Goal: Transaction & Acquisition: Purchase product/service

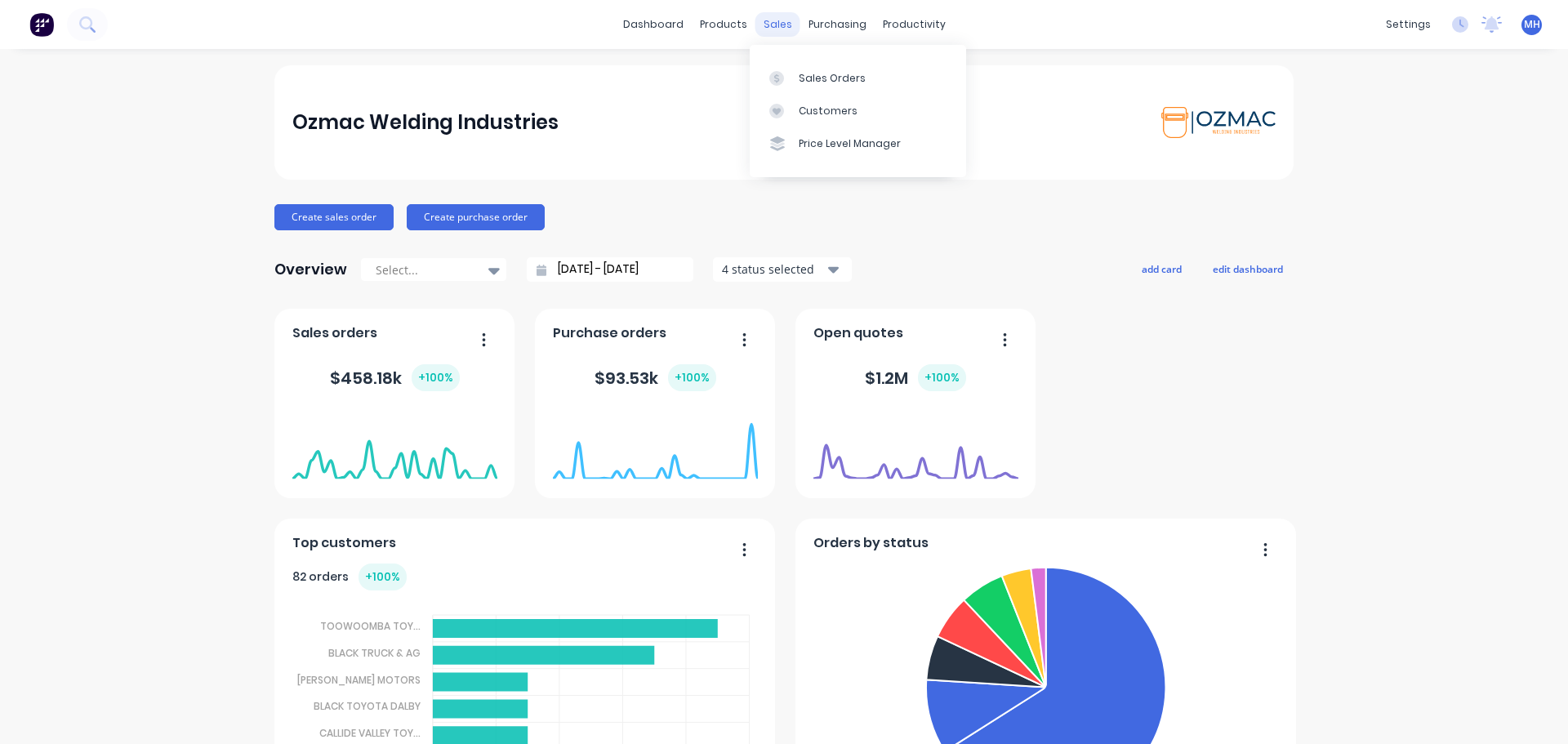
click at [783, 26] on div "sales" at bounding box center [778, 24] width 45 height 25
click at [795, 80] on link "Sales Orders" at bounding box center [857, 78] width 216 height 33
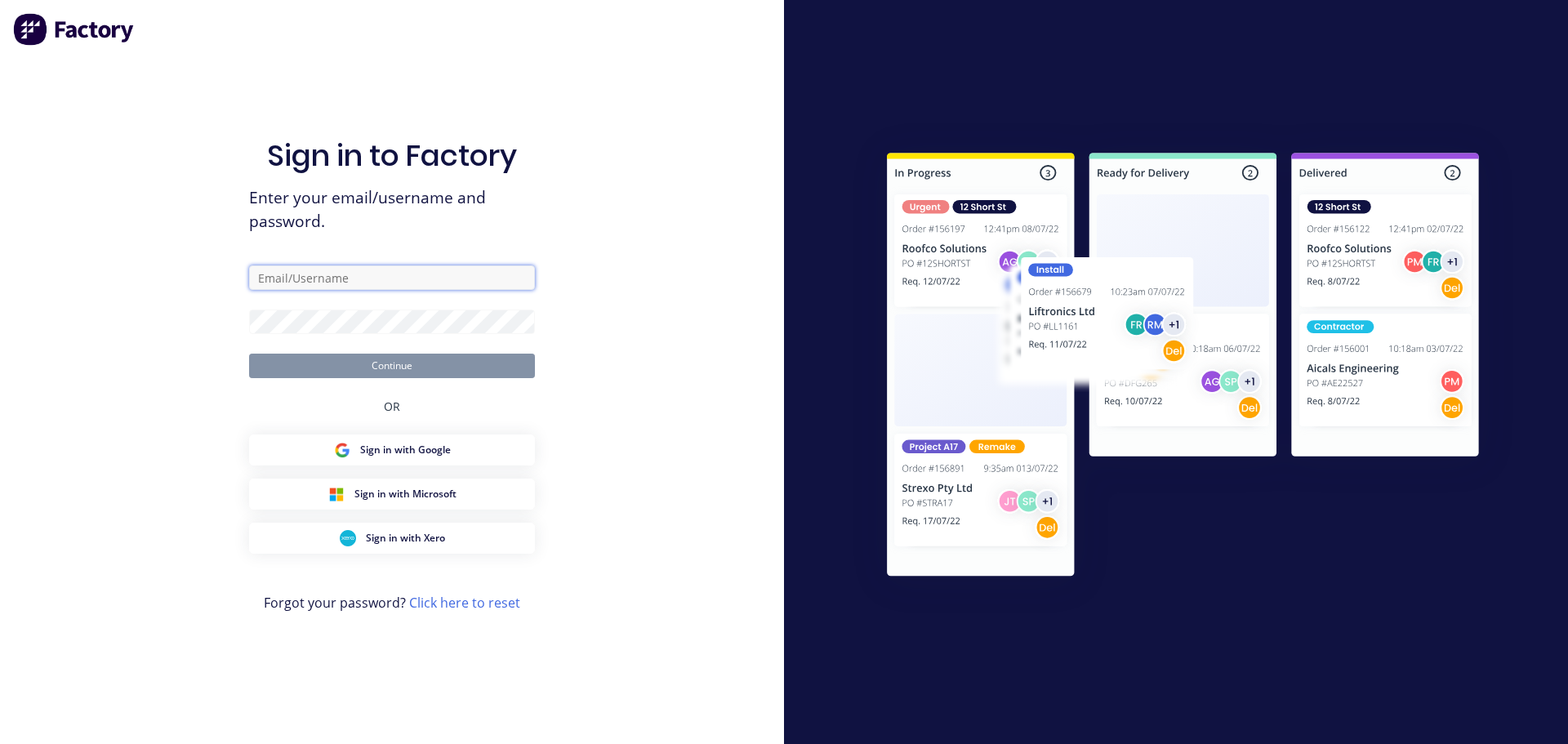
type input "sales@ozmac.net.au"
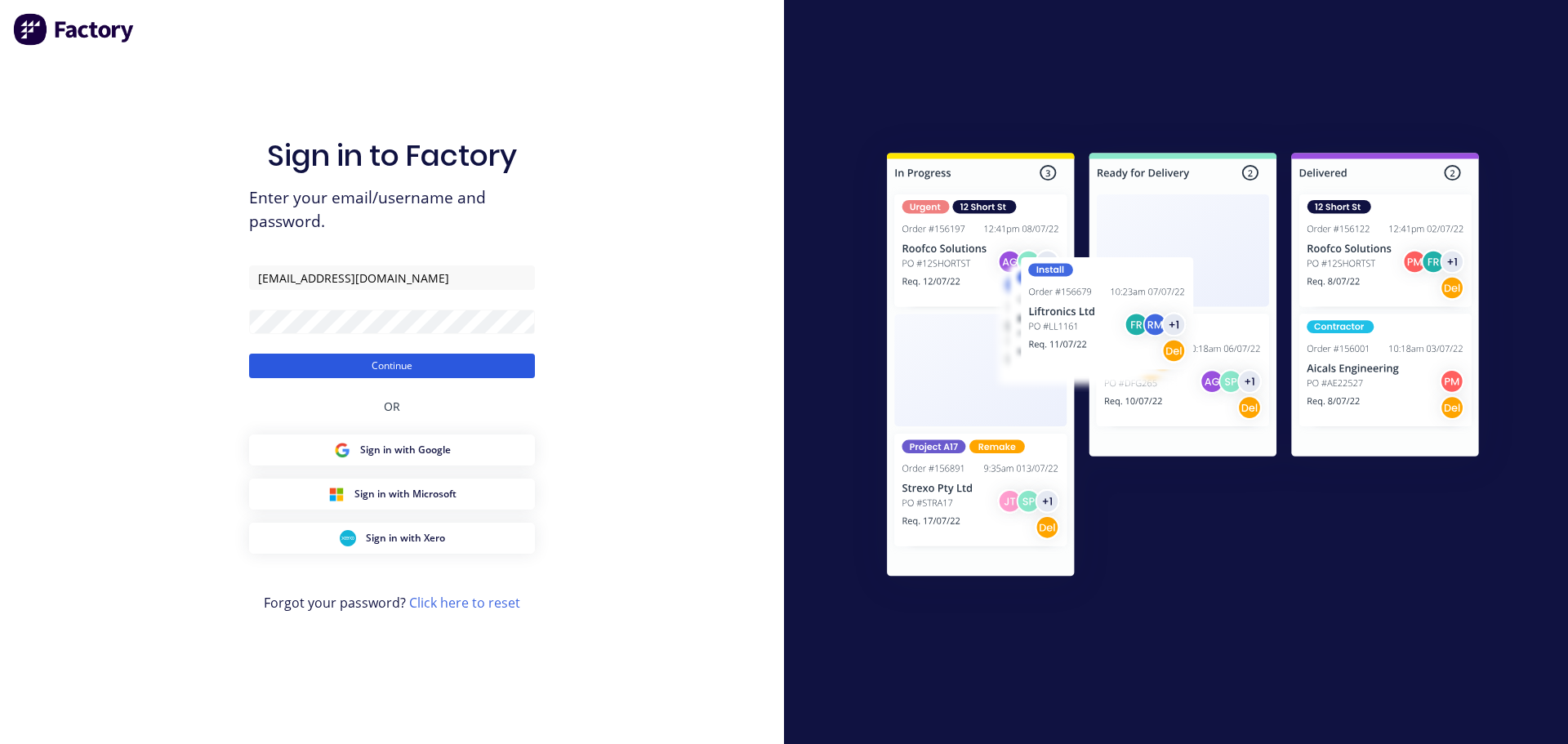
click at [394, 367] on button "Continue" at bounding box center [392, 366] width 286 height 25
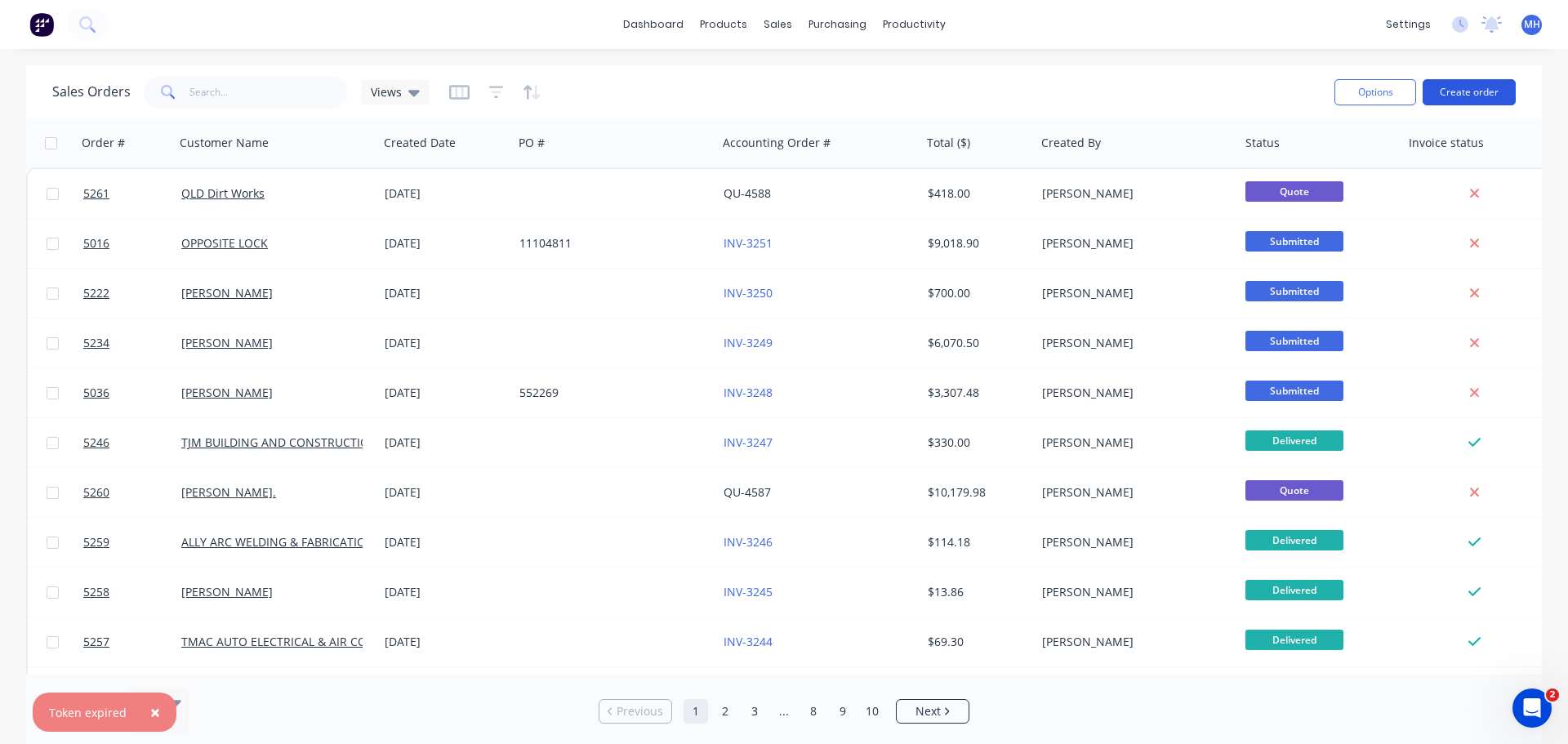
click at [1460, 94] on button "Create order" at bounding box center [1469, 92] width 93 height 26
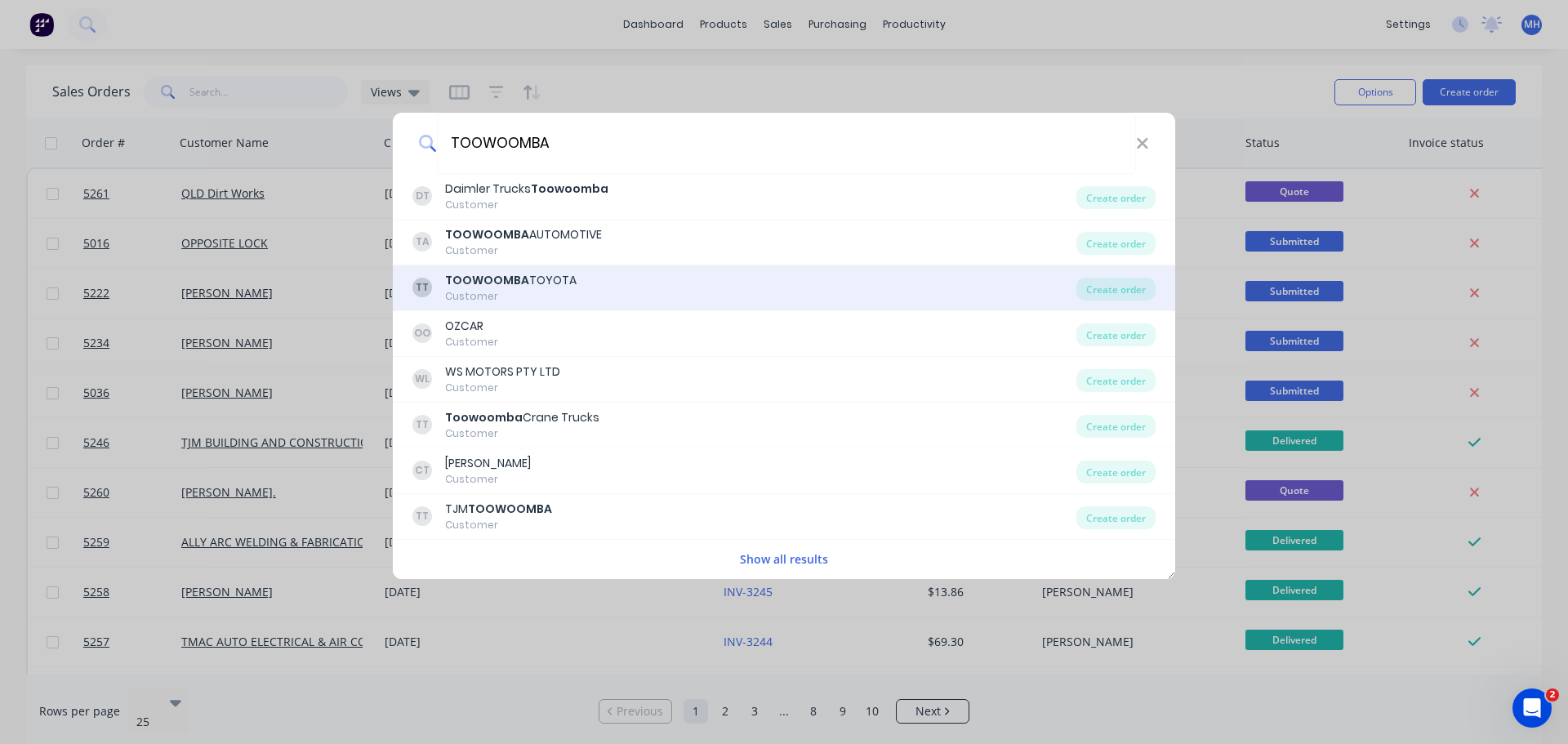
type input "TOOWOOMBA"
click at [543, 292] on div "Customer" at bounding box center [510, 296] width 132 height 15
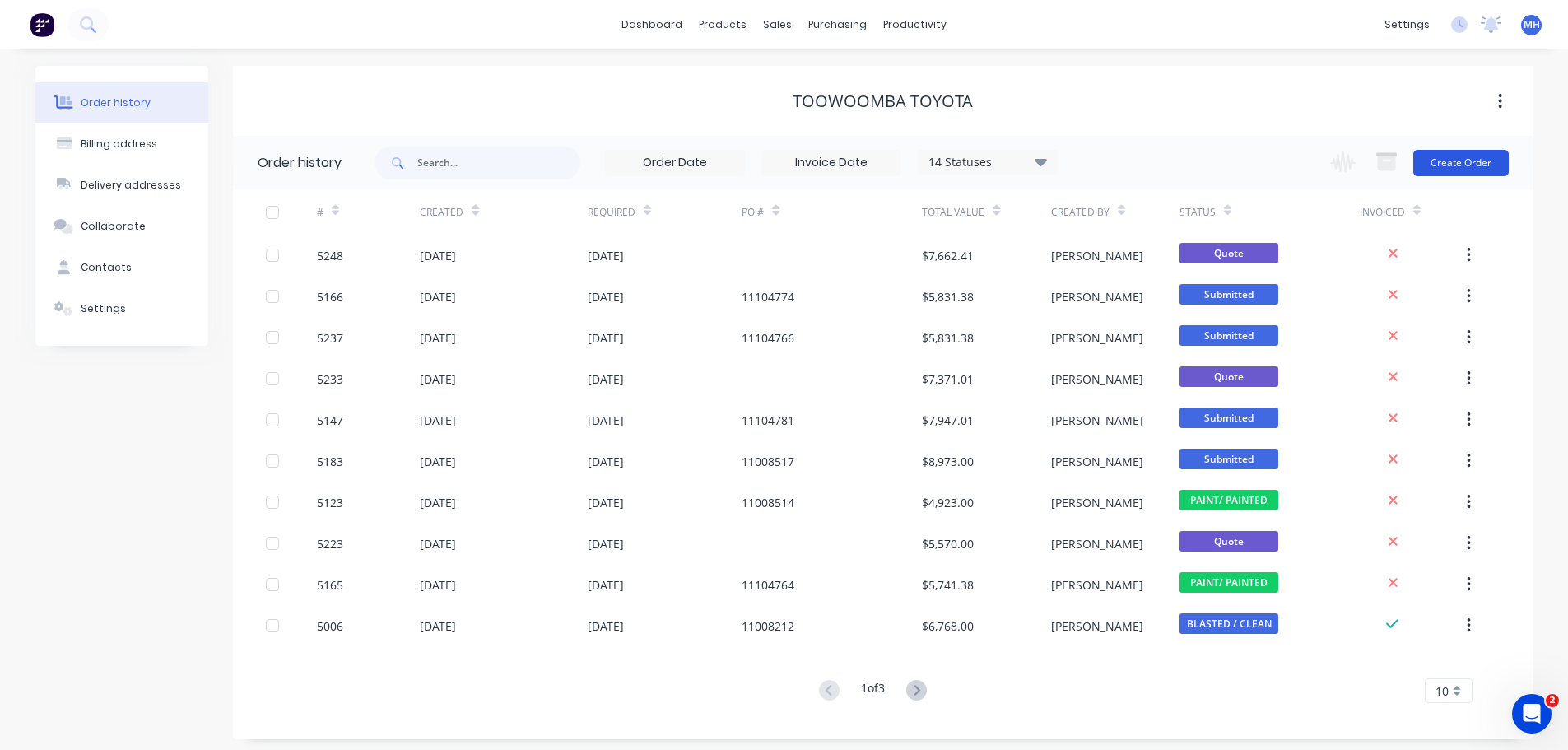
click at [1451, 168] on button "Create Order" at bounding box center [1461, 163] width 95 height 26
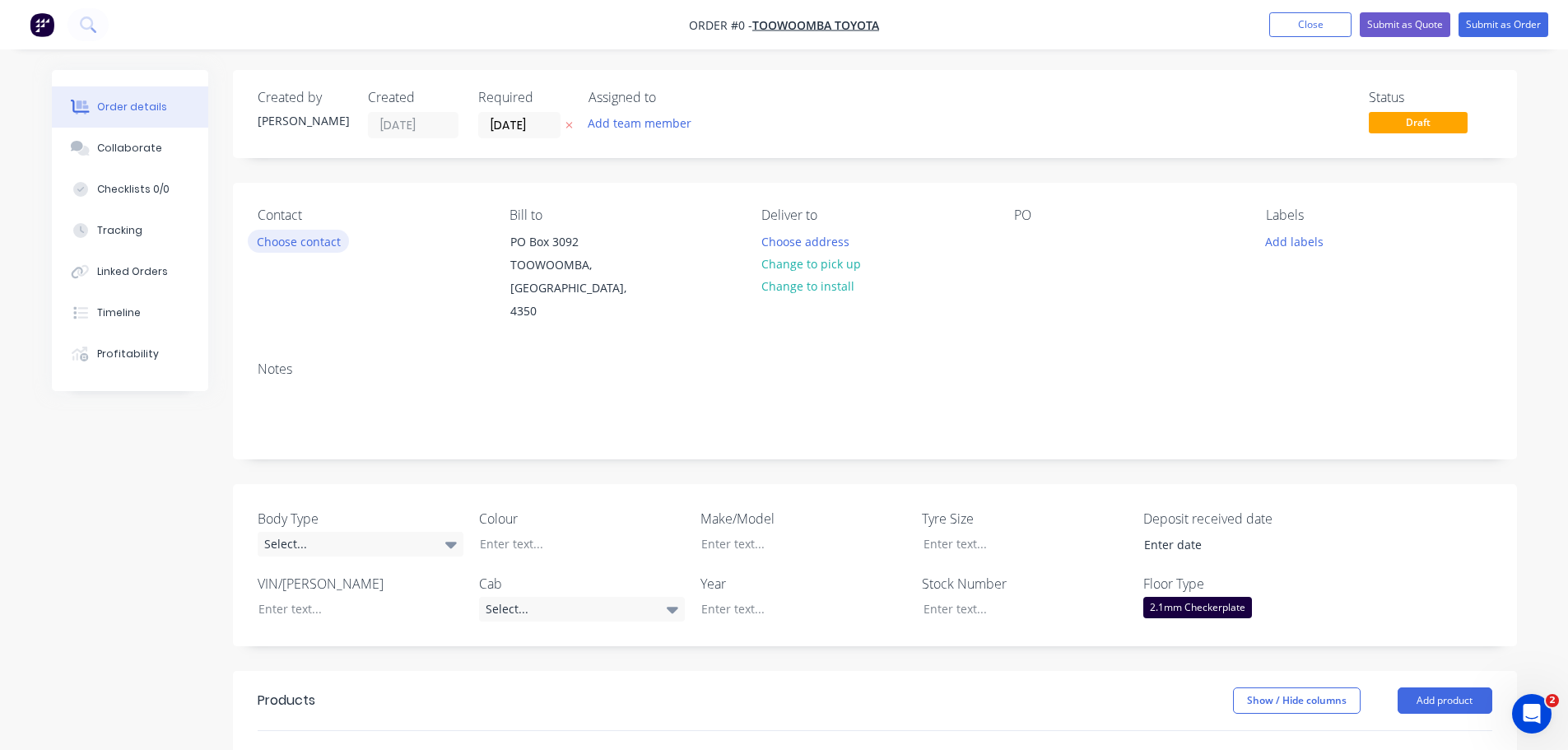
click at [322, 246] on button "Choose contact" at bounding box center [297, 241] width 101 height 22
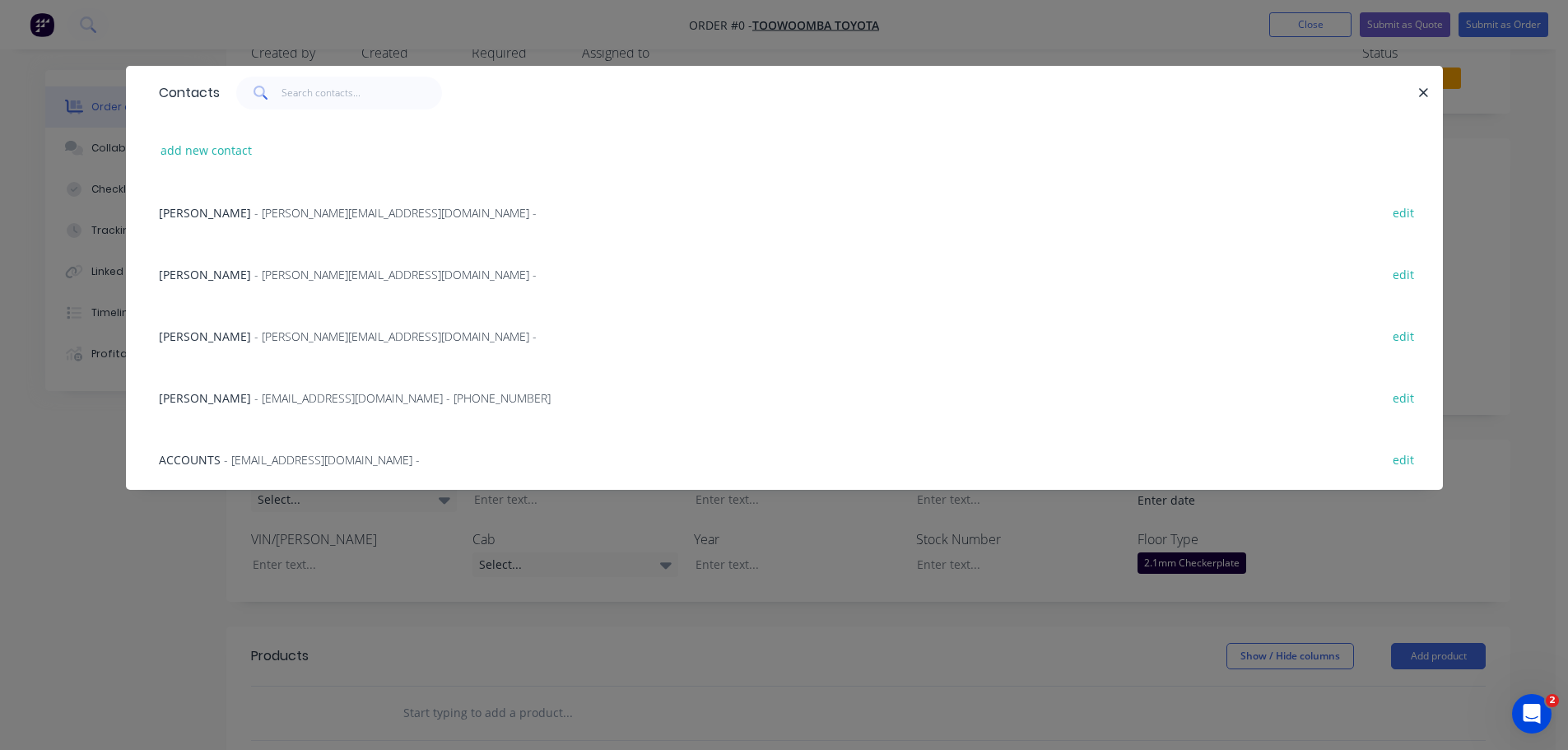
scroll to position [83, 0]
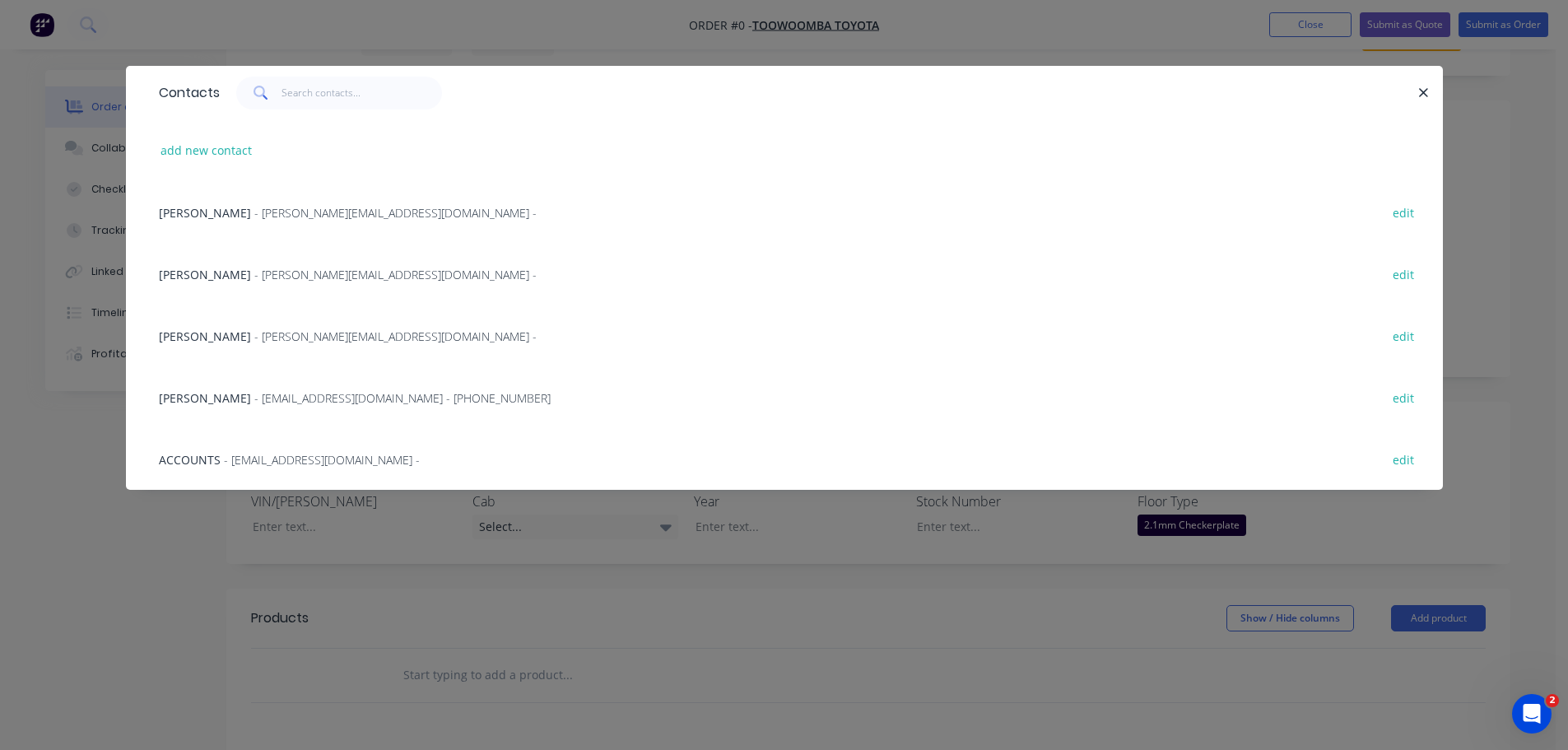
click at [185, 461] on span "ACCOUNTS" at bounding box center [189, 460] width 62 height 16
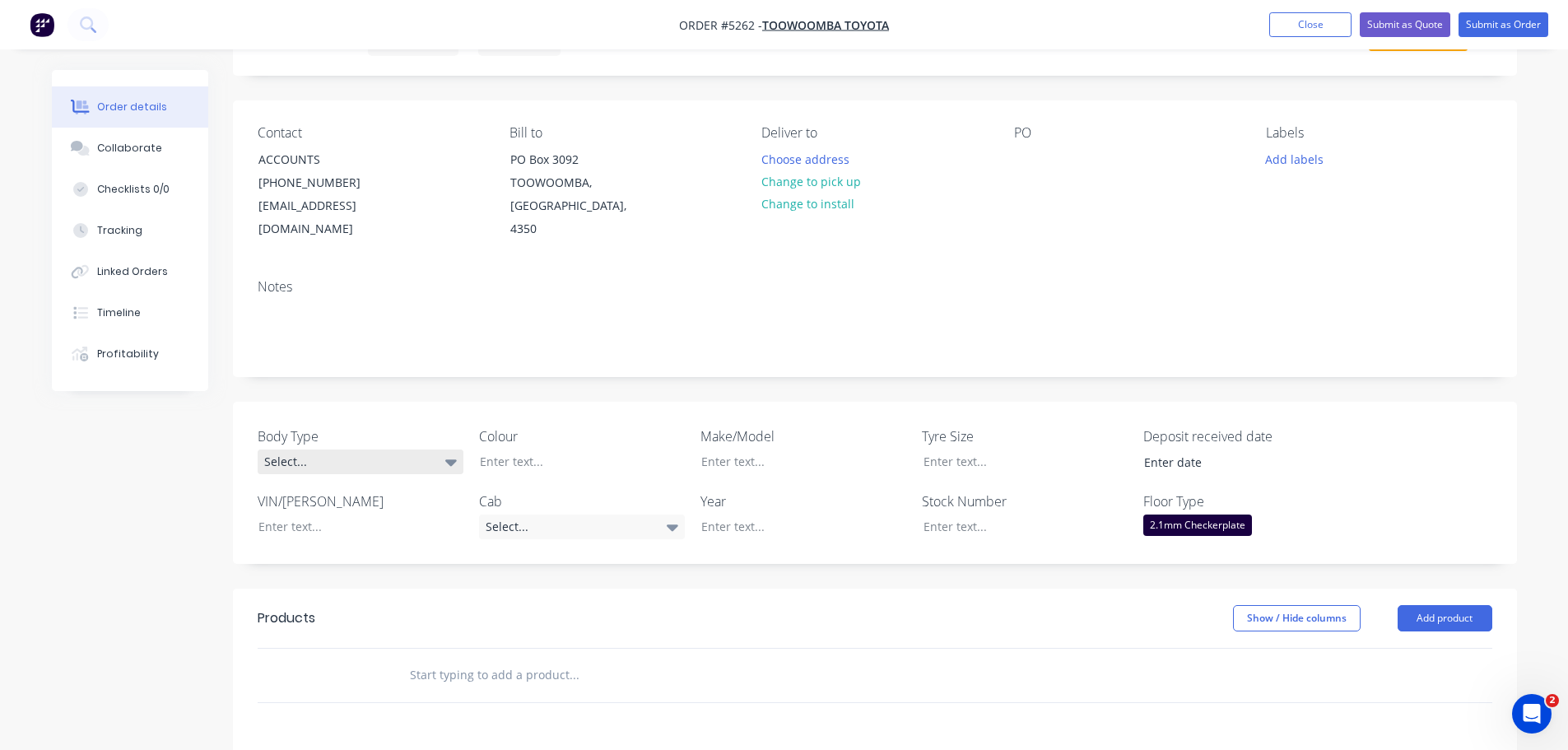
click at [364, 450] on div "Select..." at bounding box center [360, 462] width 206 height 25
click at [534, 450] on div at bounding box center [570, 462] width 206 height 24
click at [380, 450] on div "Select..." at bounding box center [360, 462] width 206 height 25
click at [942, 515] on div at bounding box center [1013, 527] width 206 height 24
click at [740, 515] on div at bounding box center [791, 527] width 206 height 24
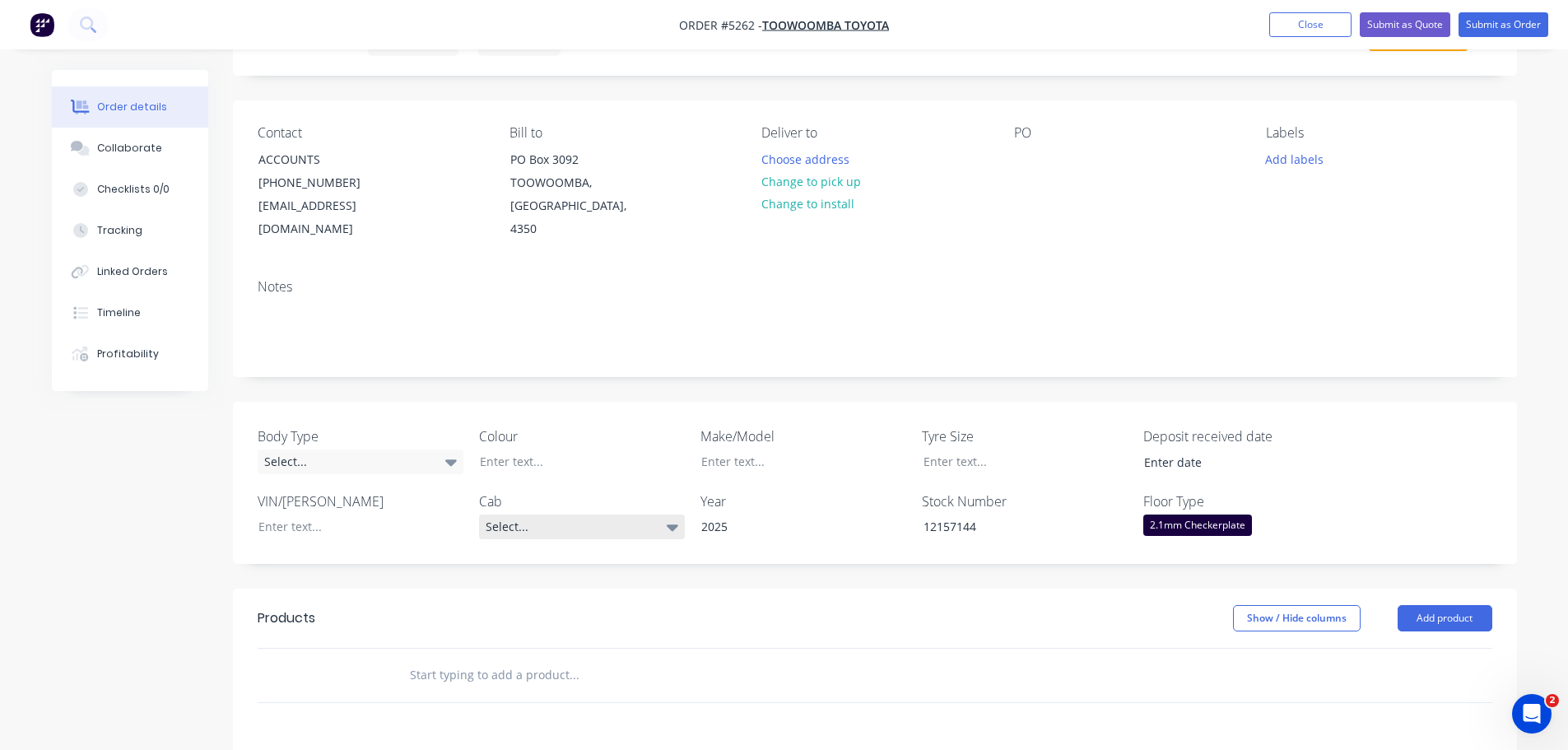
click at [543, 515] on div "Select..." at bounding box center [582, 527] width 206 height 25
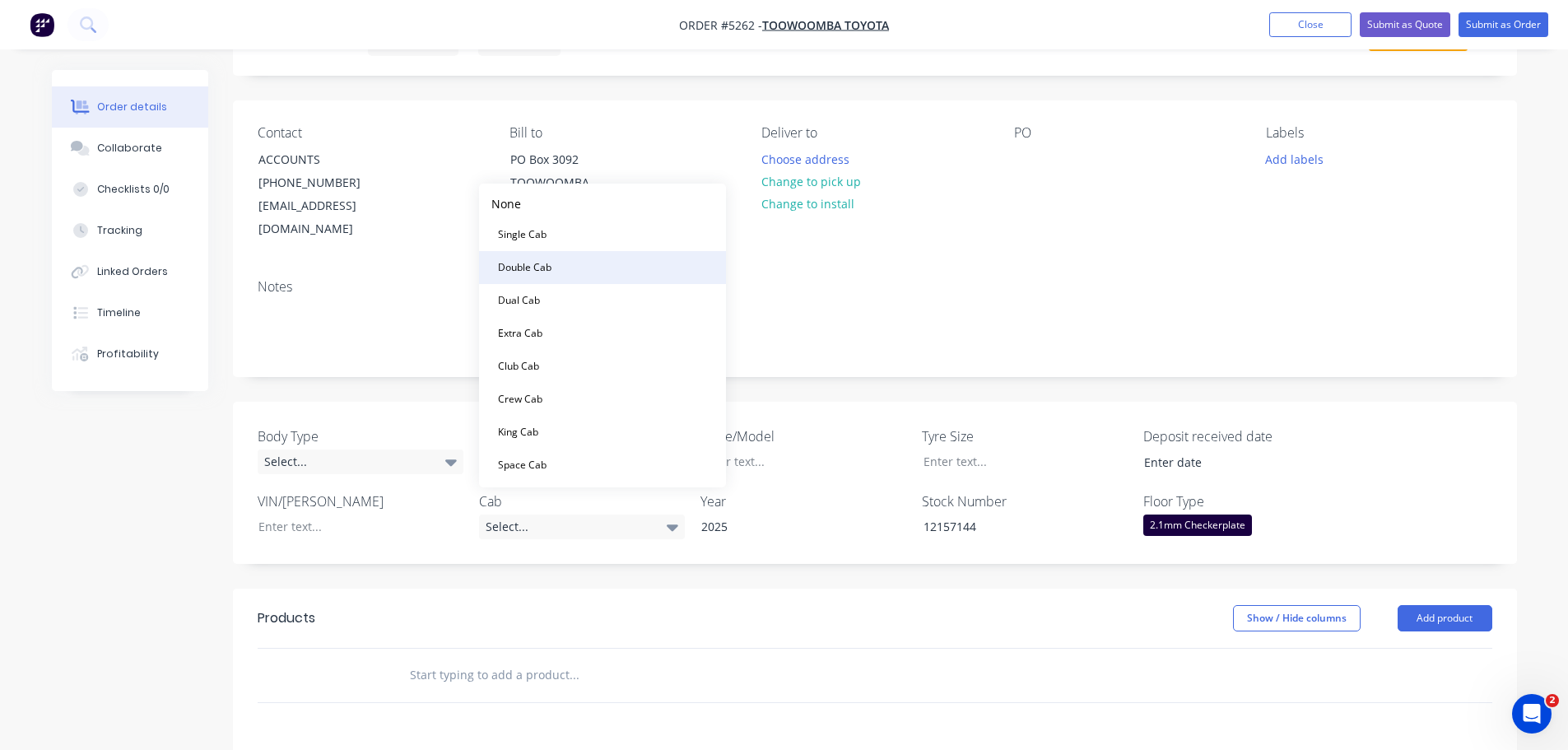
click at [561, 273] on button "Double Cab" at bounding box center [602, 268] width 247 height 33
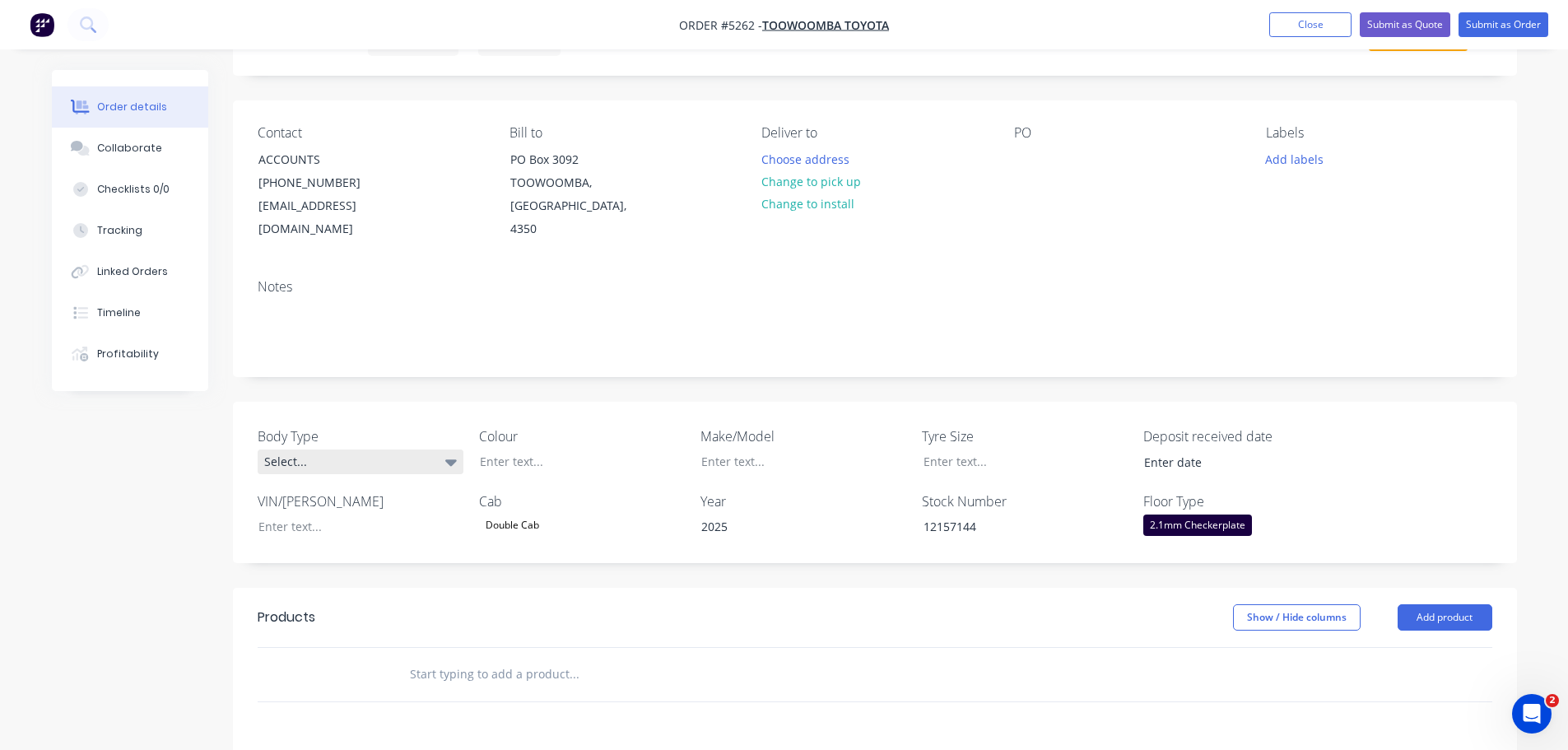
click at [392, 450] on div "Select..." at bounding box center [360, 462] width 206 height 25
click at [363, 504] on button "Cab Chassis" at bounding box center [381, 507] width 247 height 33
click at [504, 450] on div at bounding box center [570, 462] width 206 height 24
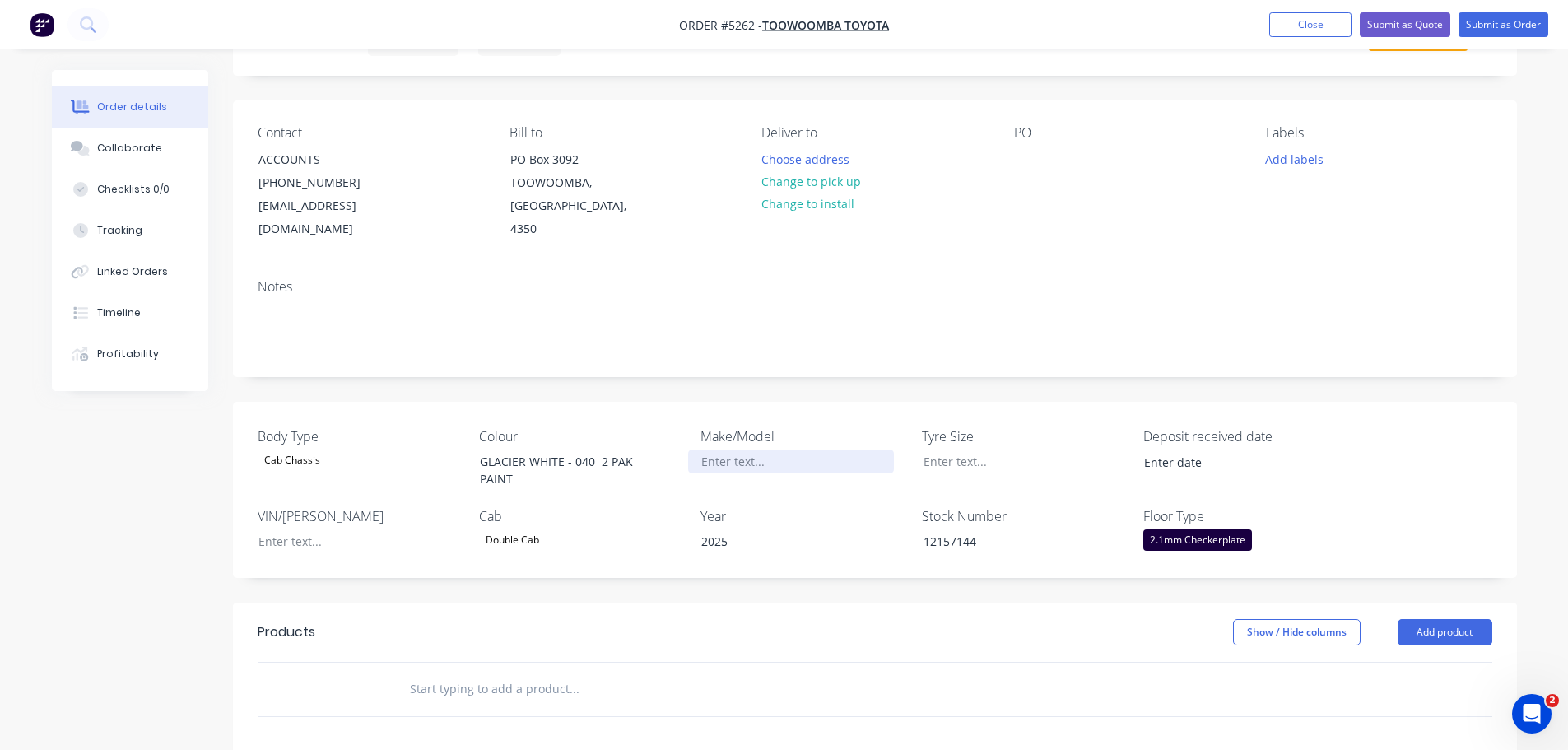
click at [739, 450] on div at bounding box center [791, 462] width 206 height 24
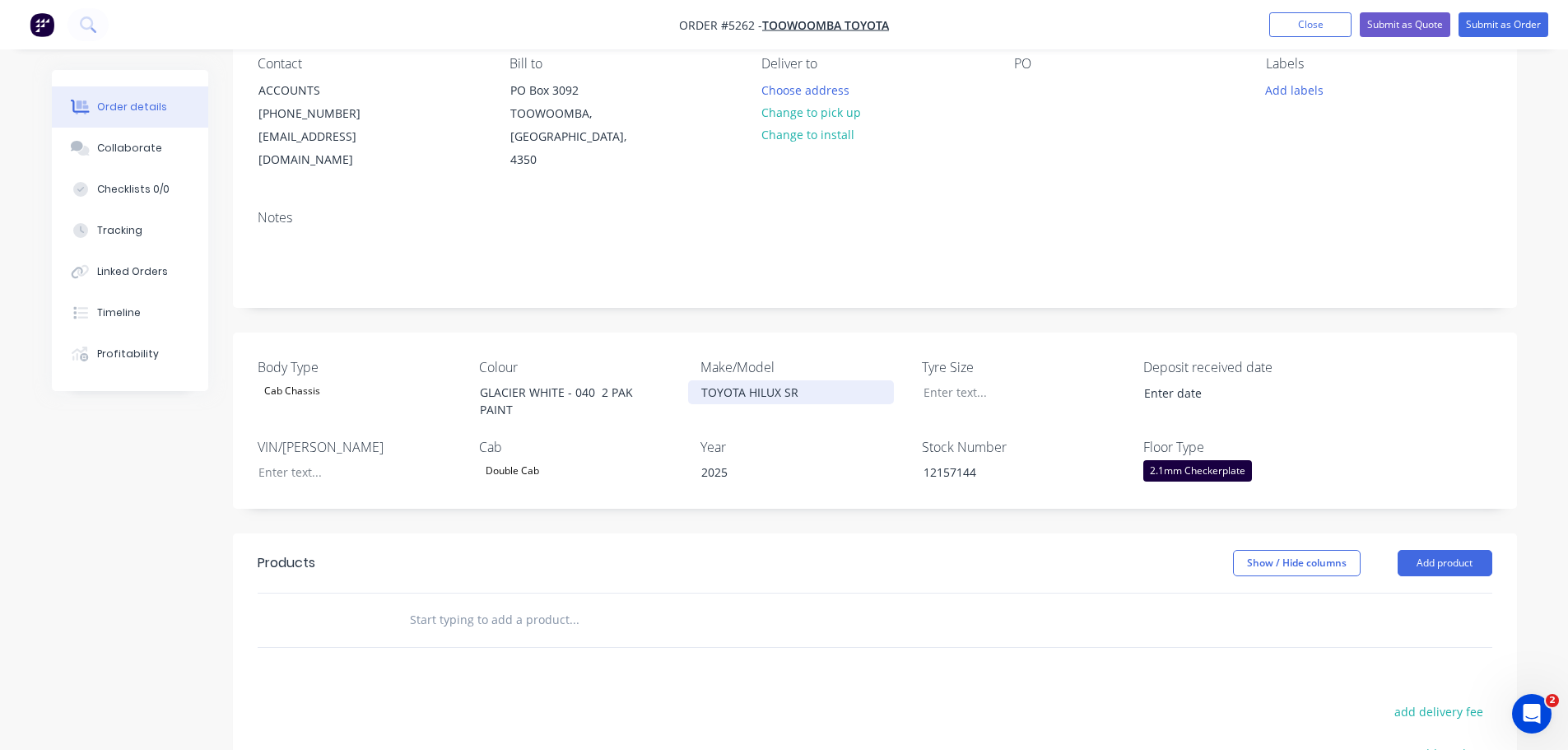
scroll to position [247, 0]
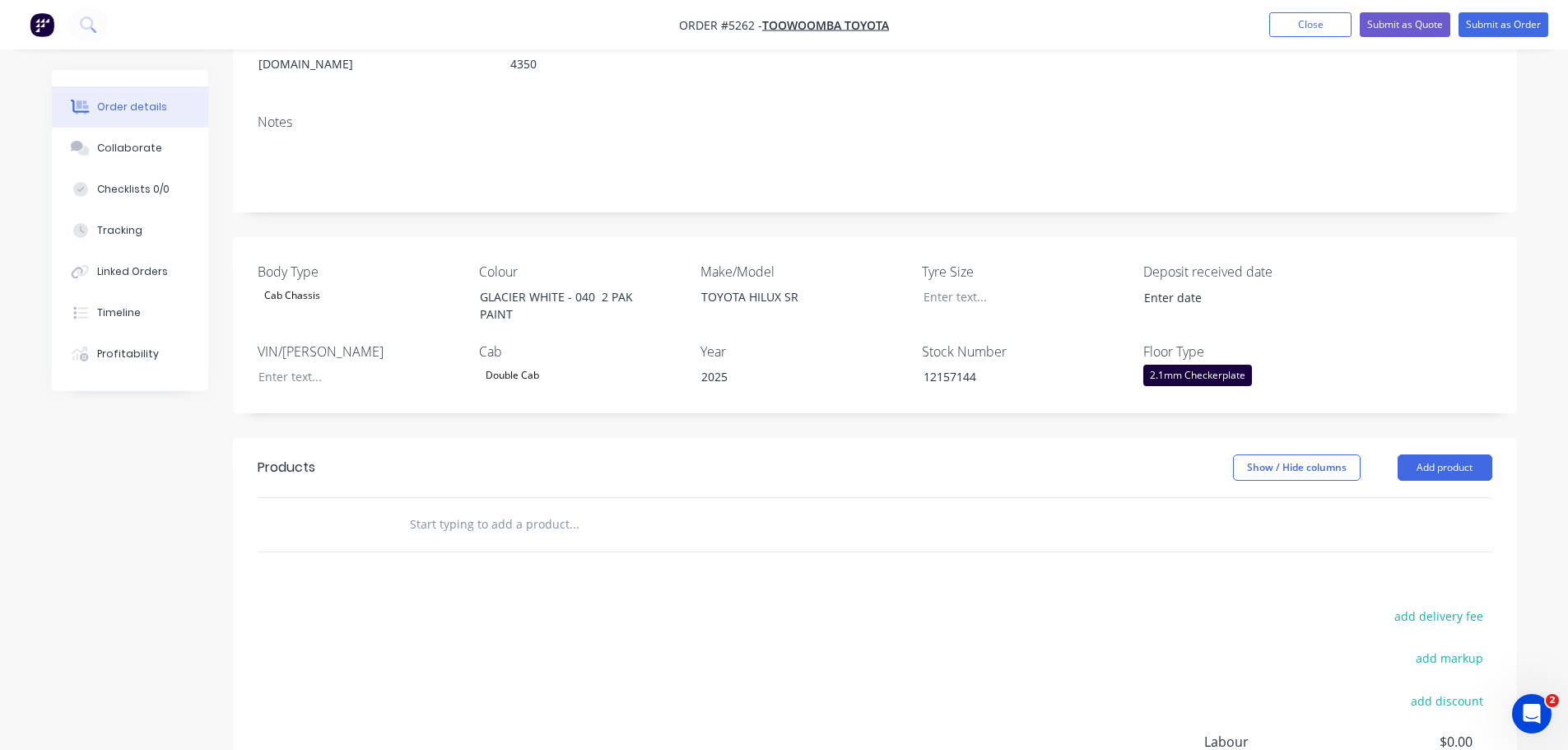
click at [564, 512] on input "text" at bounding box center [573, 525] width 329 height 33
click at [1473, 454] on button "Add product" at bounding box center [1445, 467] width 95 height 26
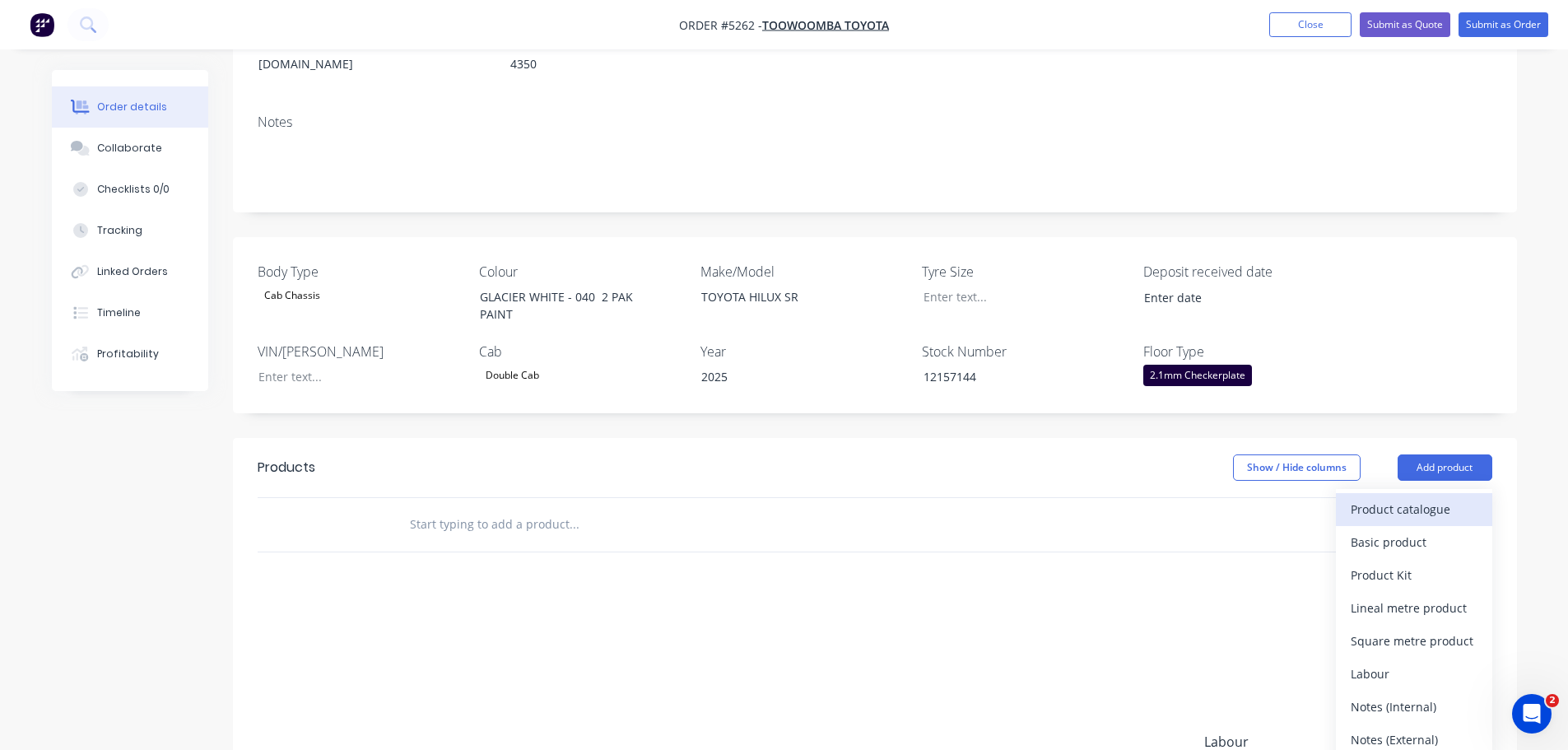
click at [1418, 498] on div "Product catalogue" at bounding box center [1414, 510] width 127 height 24
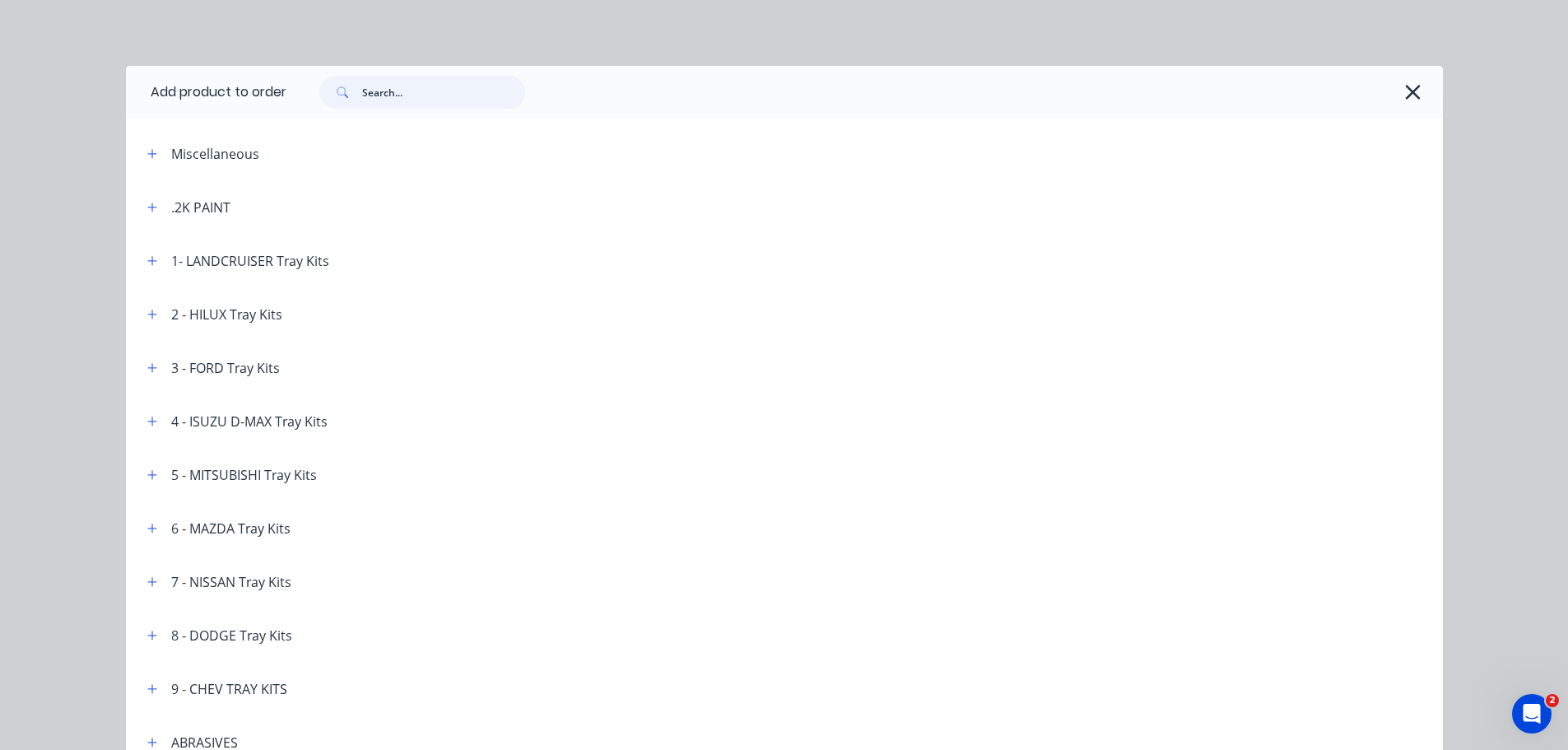
click at [395, 99] on input "text" at bounding box center [444, 93] width 163 height 33
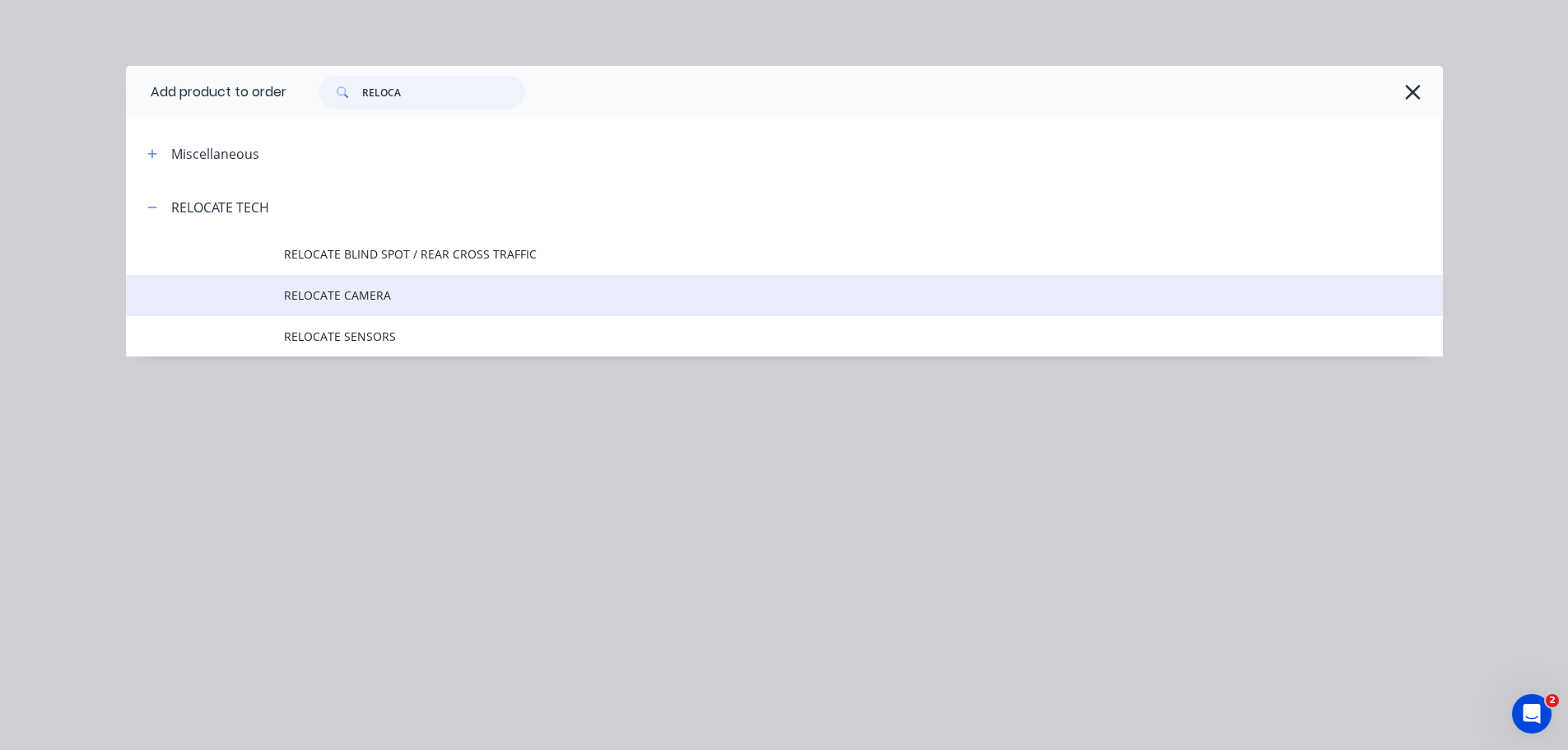
type input "RELOCA"
click at [378, 300] on span "RELOCATE CAMERA" at bounding box center [747, 295] width 927 height 18
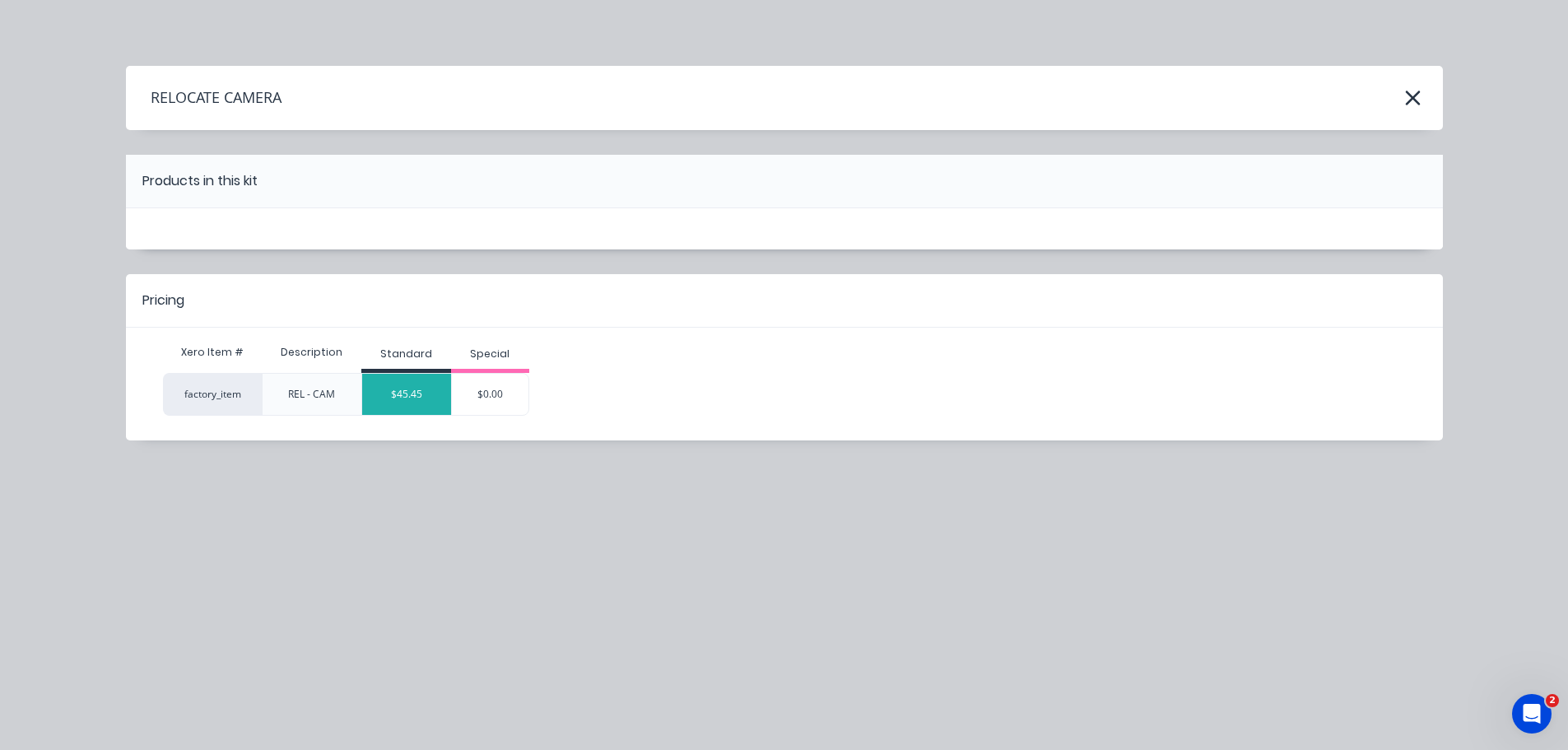
click at [407, 388] on div "$45.45" at bounding box center [407, 394] width 89 height 41
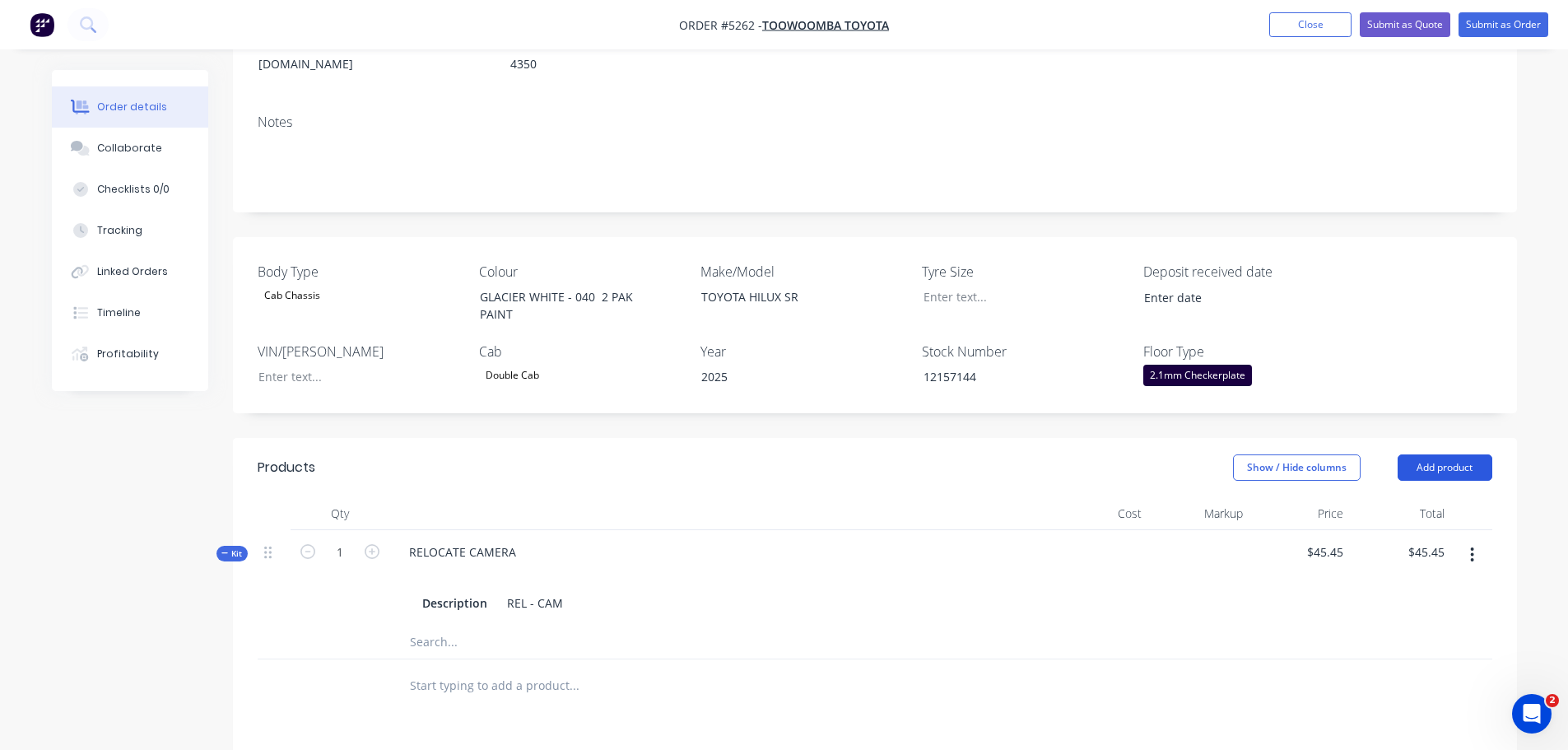
click at [1434, 454] on button "Add product" at bounding box center [1445, 467] width 95 height 26
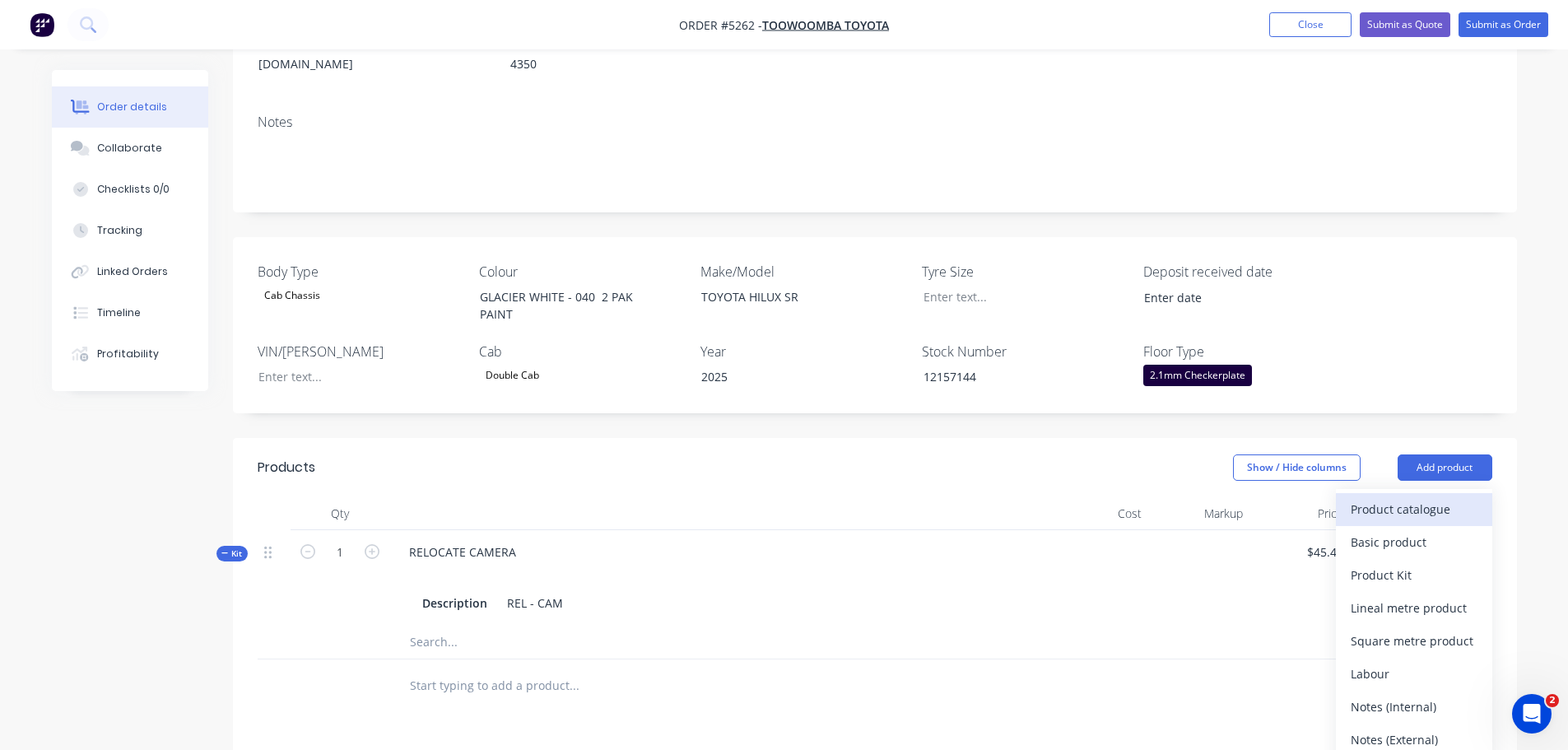
click at [1375, 498] on div "Product catalogue" at bounding box center [1414, 510] width 127 height 24
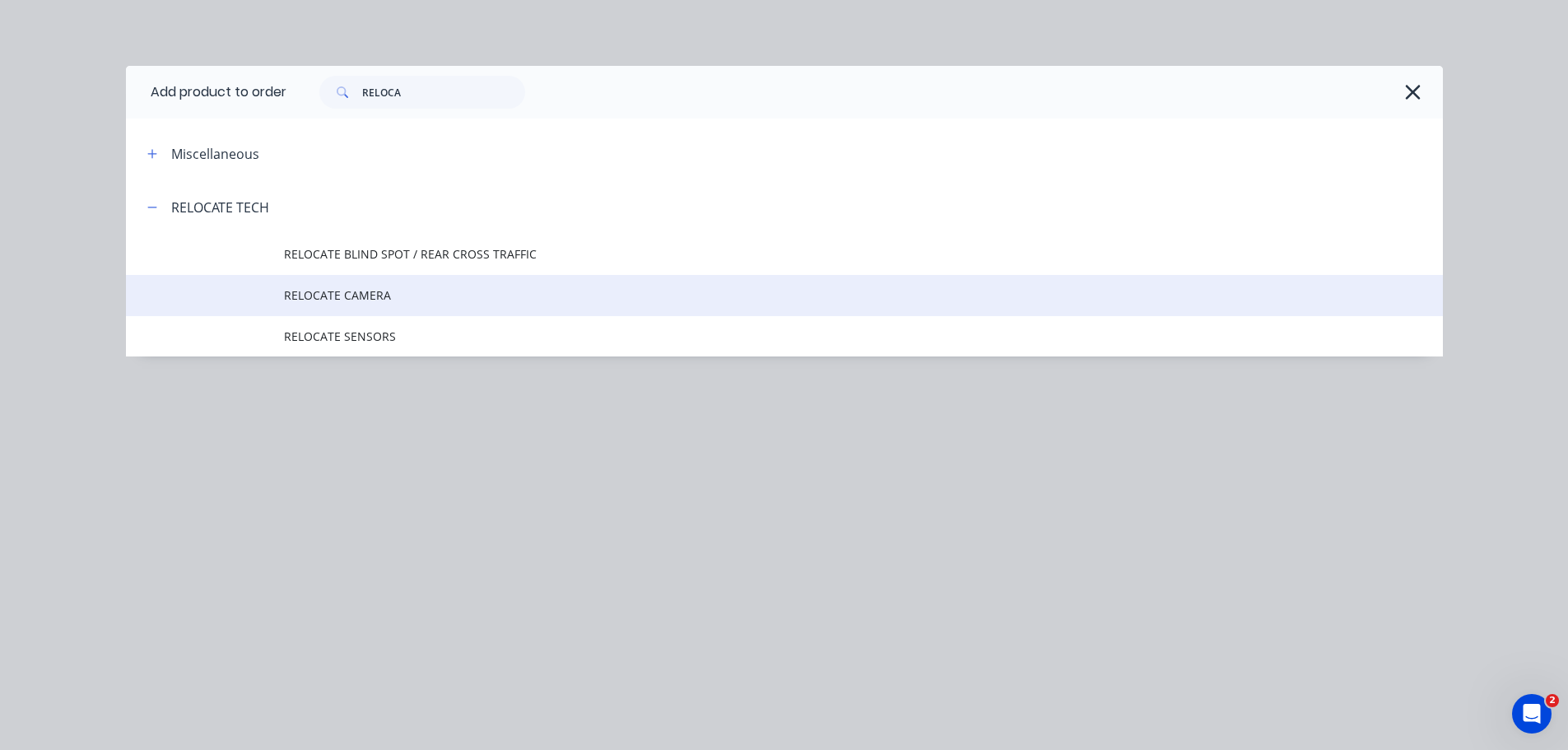
click at [360, 299] on span "RELOCATE CAMERA" at bounding box center [747, 295] width 927 height 18
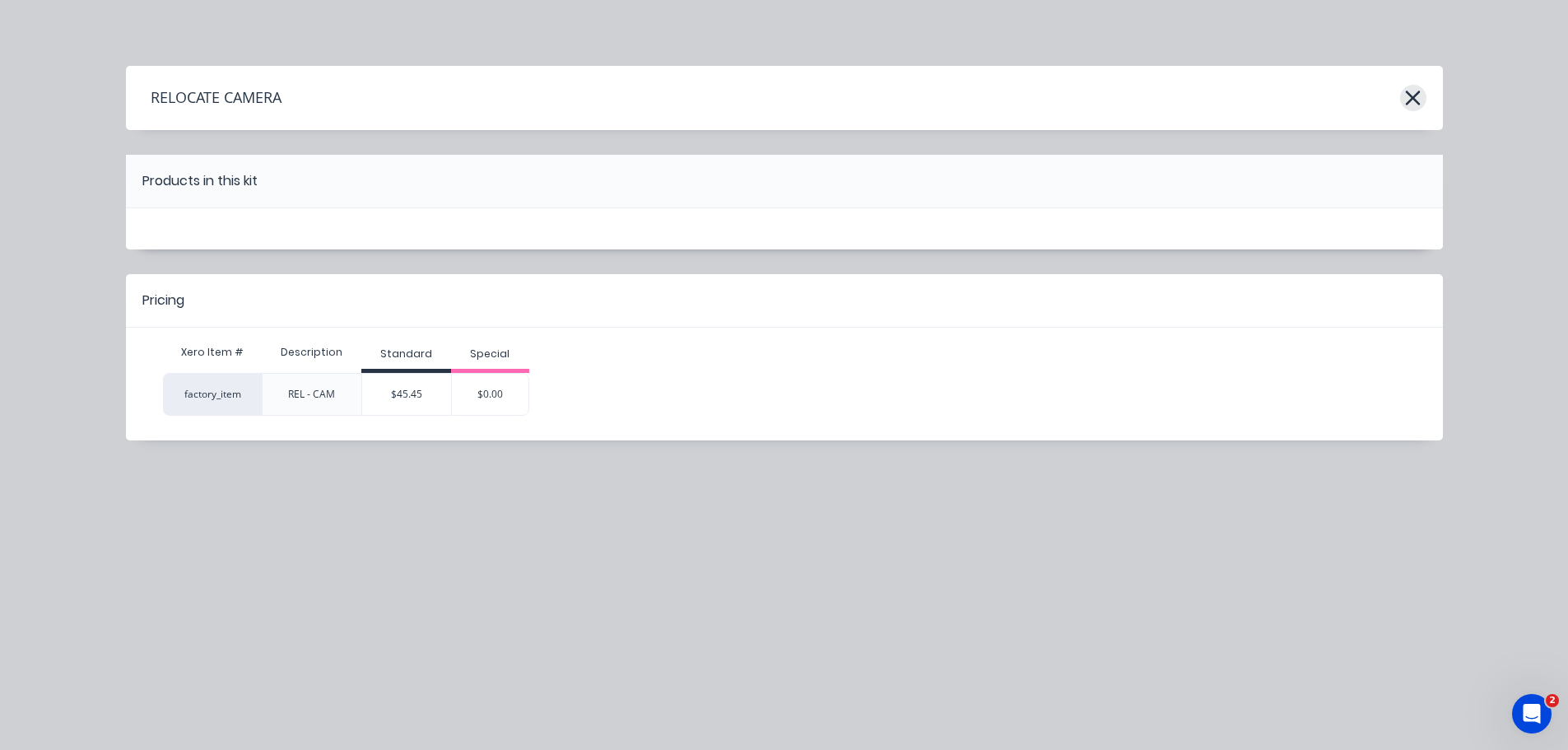
click at [1402, 99] on button "button" at bounding box center [1413, 97] width 26 height 26
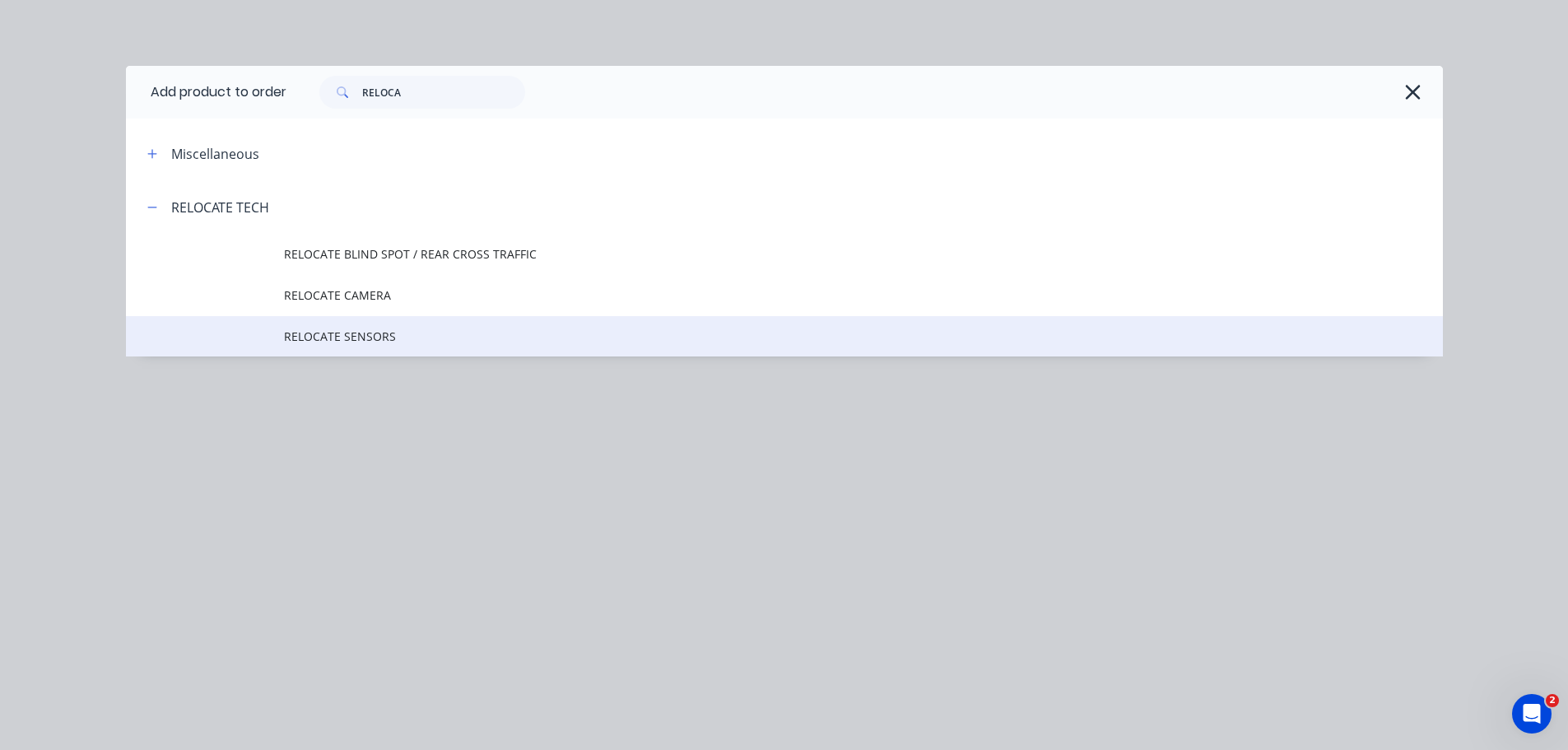
click at [408, 343] on span "RELOCATE SENSORS" at bounding box center [747, 337] width 927 height 18
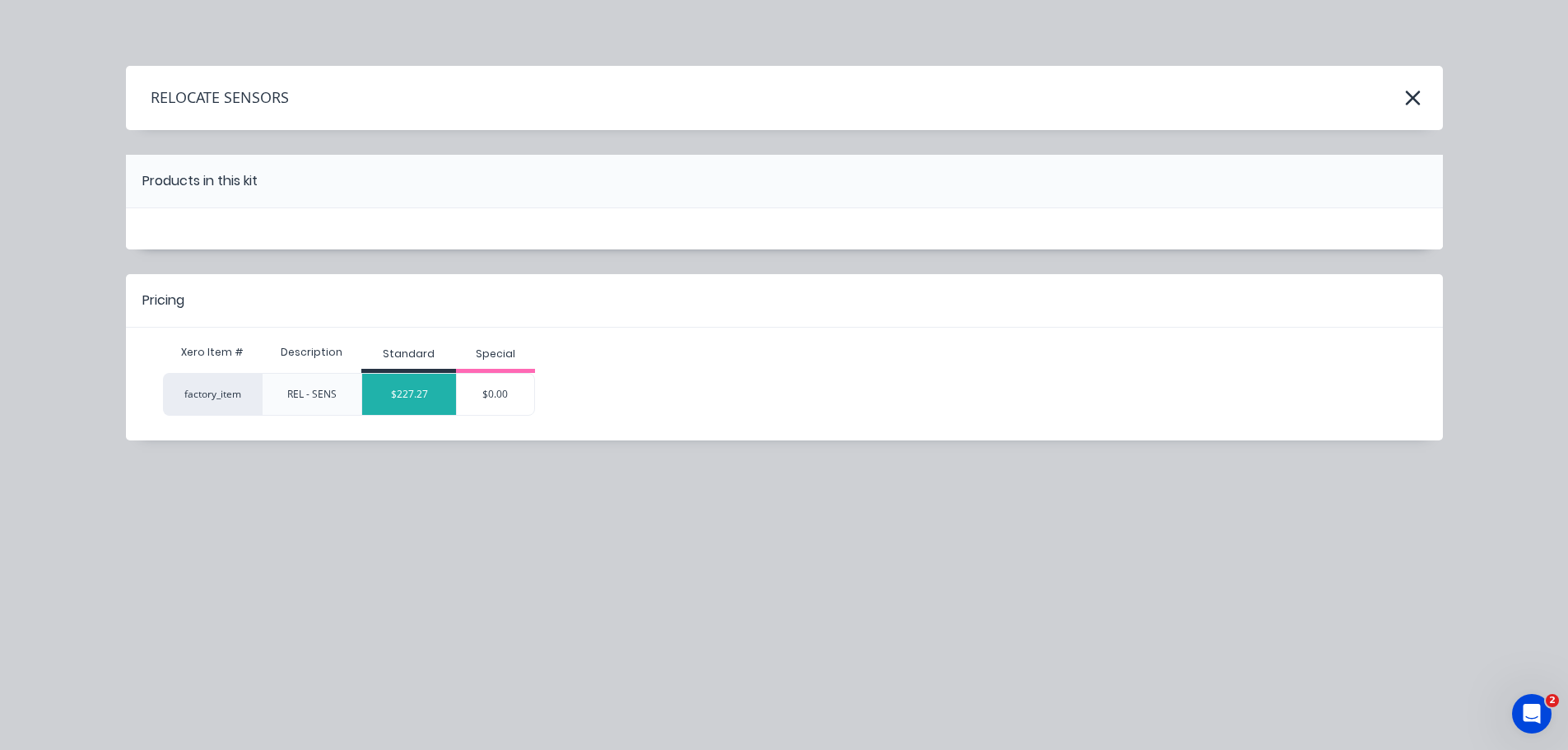
click at [411, 401] on div "$227.27" at bounding box center [409, 394] width 94 height 41
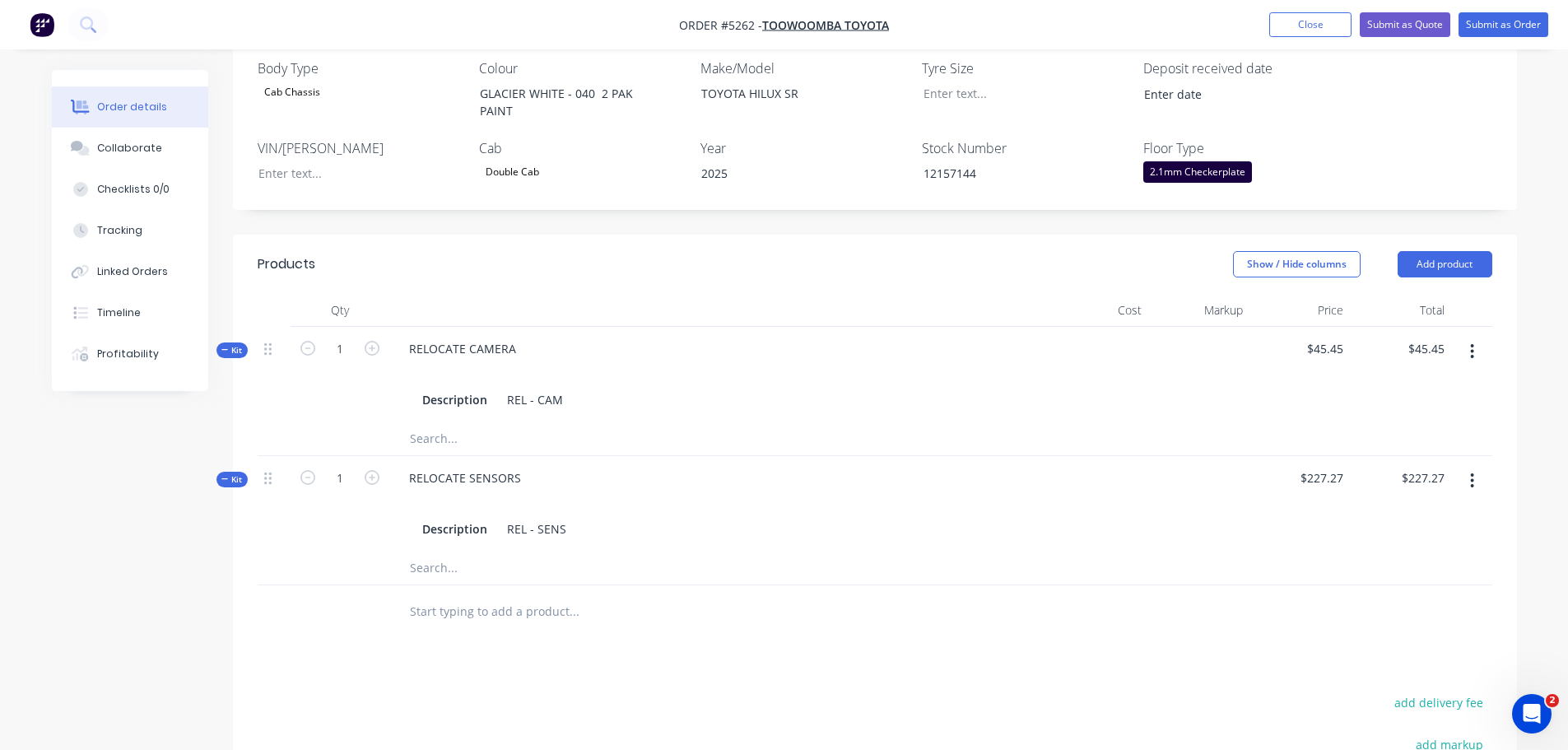
scroll to position [407, 0]
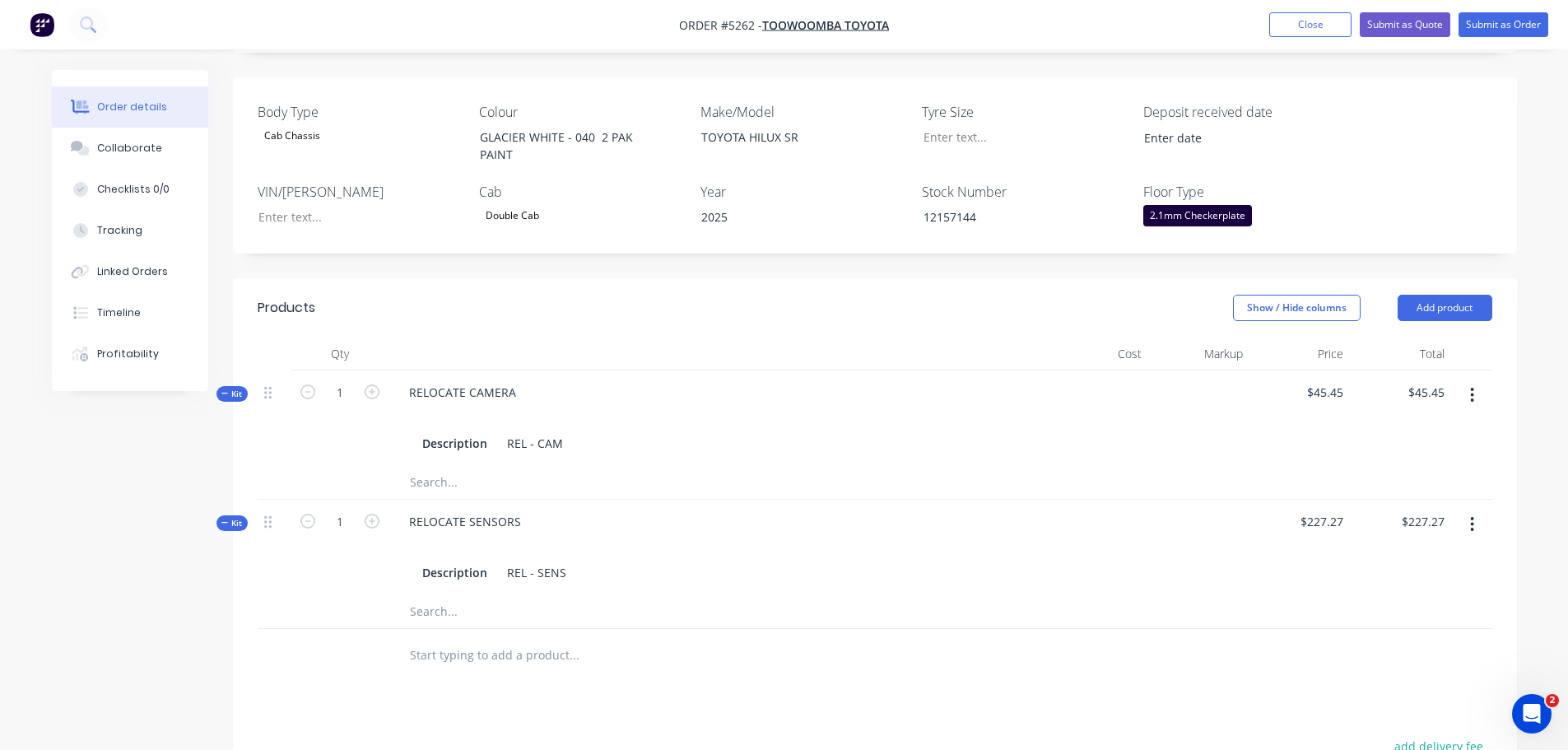
click at [496, 639] on input "text" at bounding box center [573, 655] width 329 height 33
click at [1443, 295] on button "Add product" at bounding box center [1445, 308] width 95 height 26
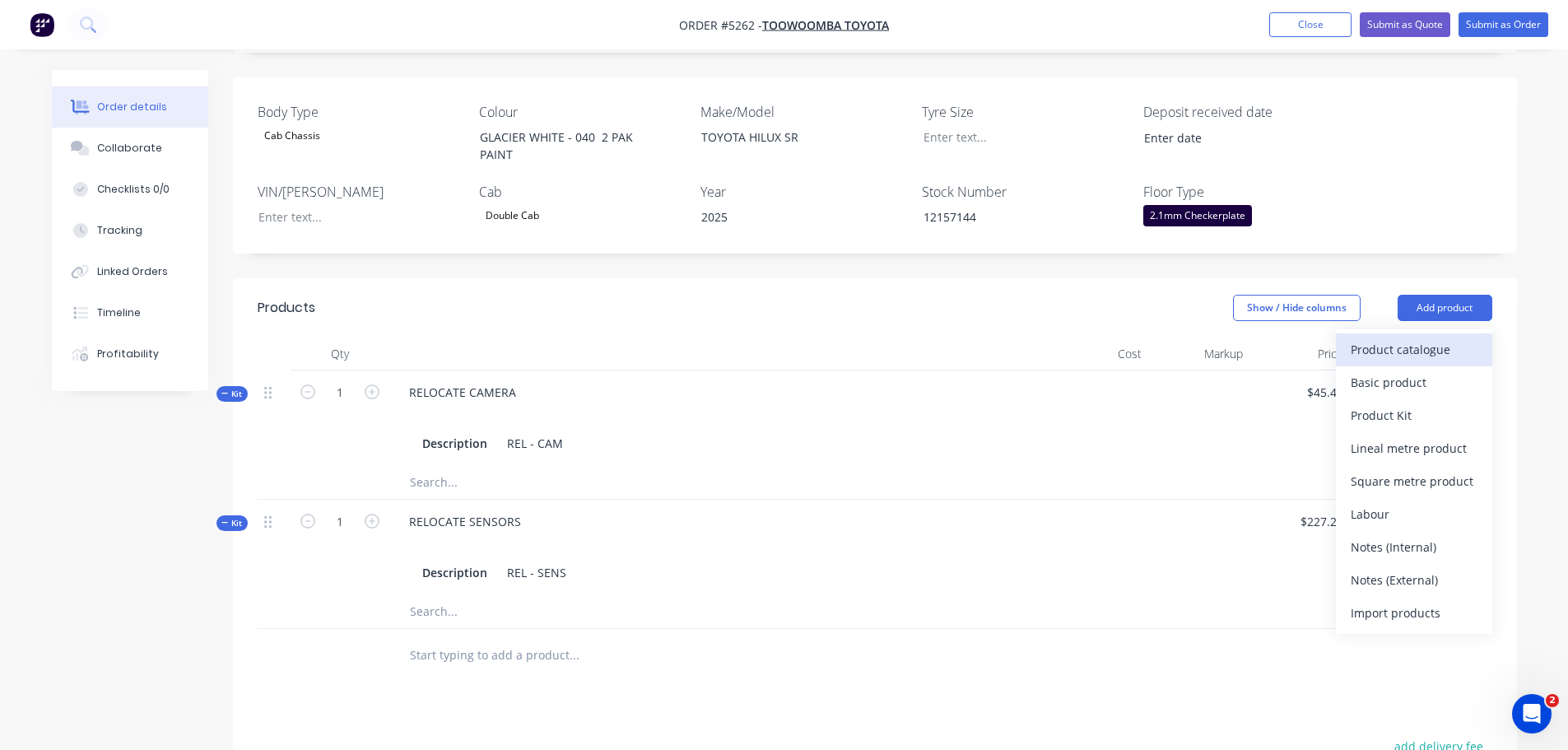
click at [1413, 337] on div "Product catalogue" at bounding box center [1414, 350] width 127 height 24
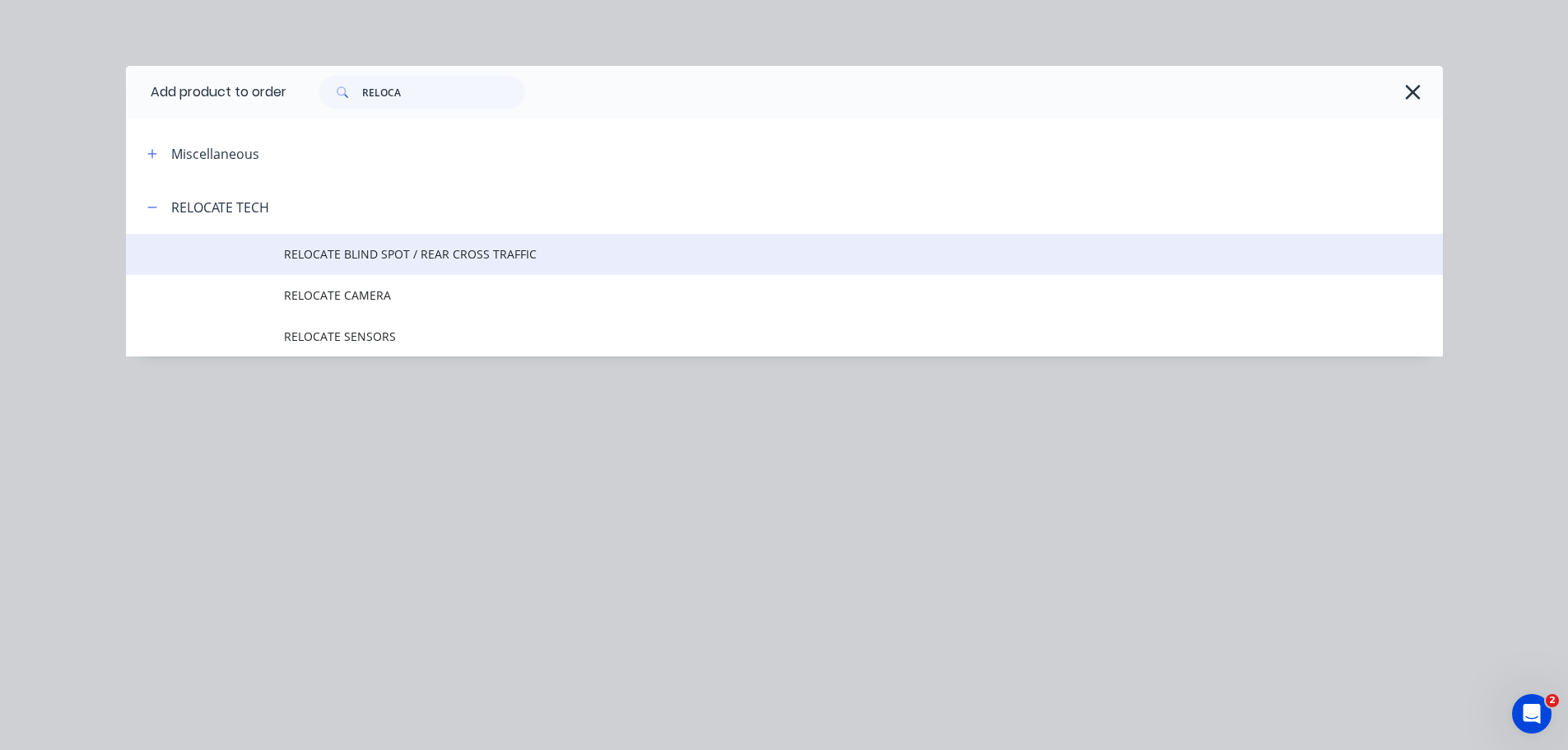
click at [372, 252] on span "RELOCATE BLIND SPOT / REAR CROSS TRAFFIC" at bounding box center [747, 254] width 927 height 18
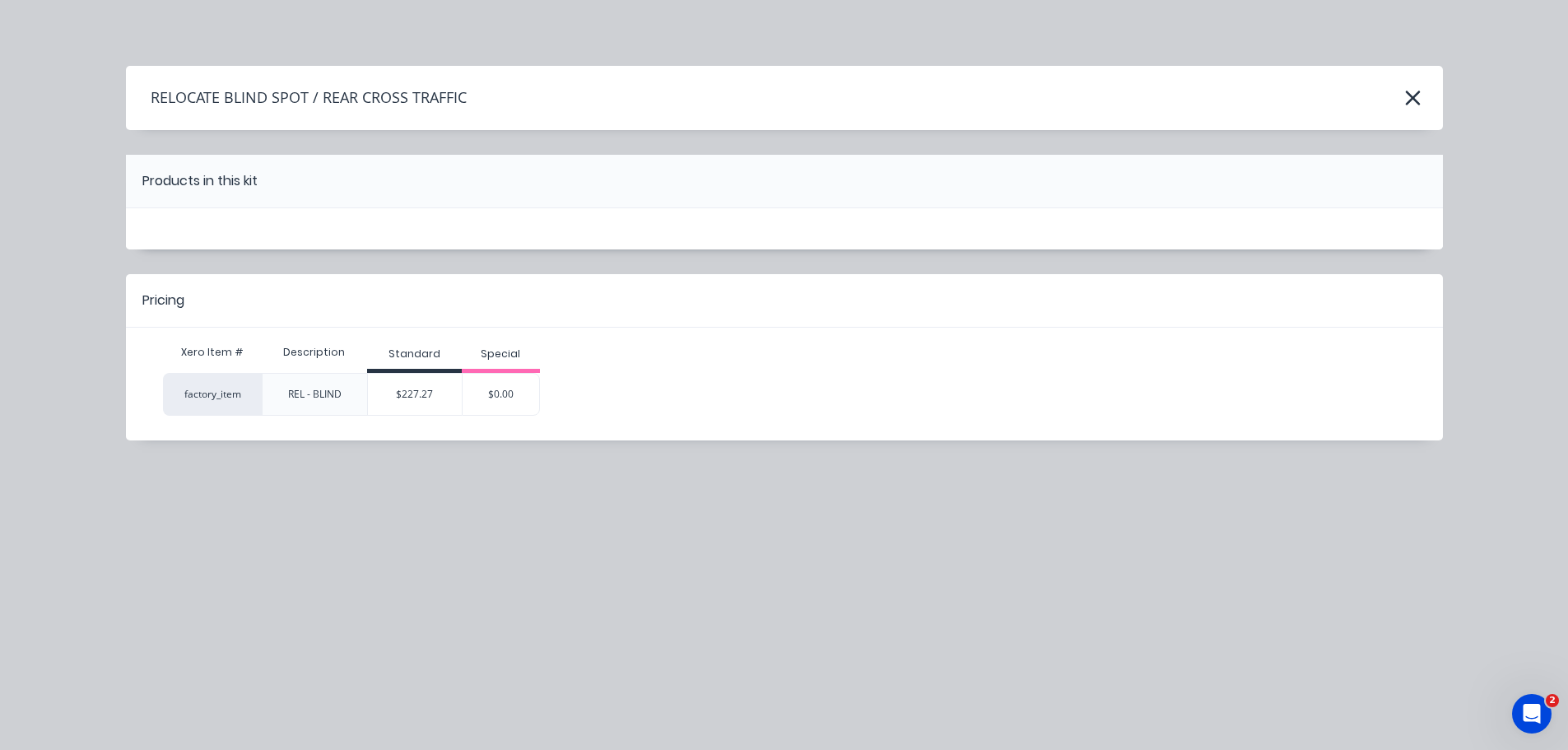
click at [424, 383] on div "$227.27" at bounding box center [414, 394] width 94 height 41
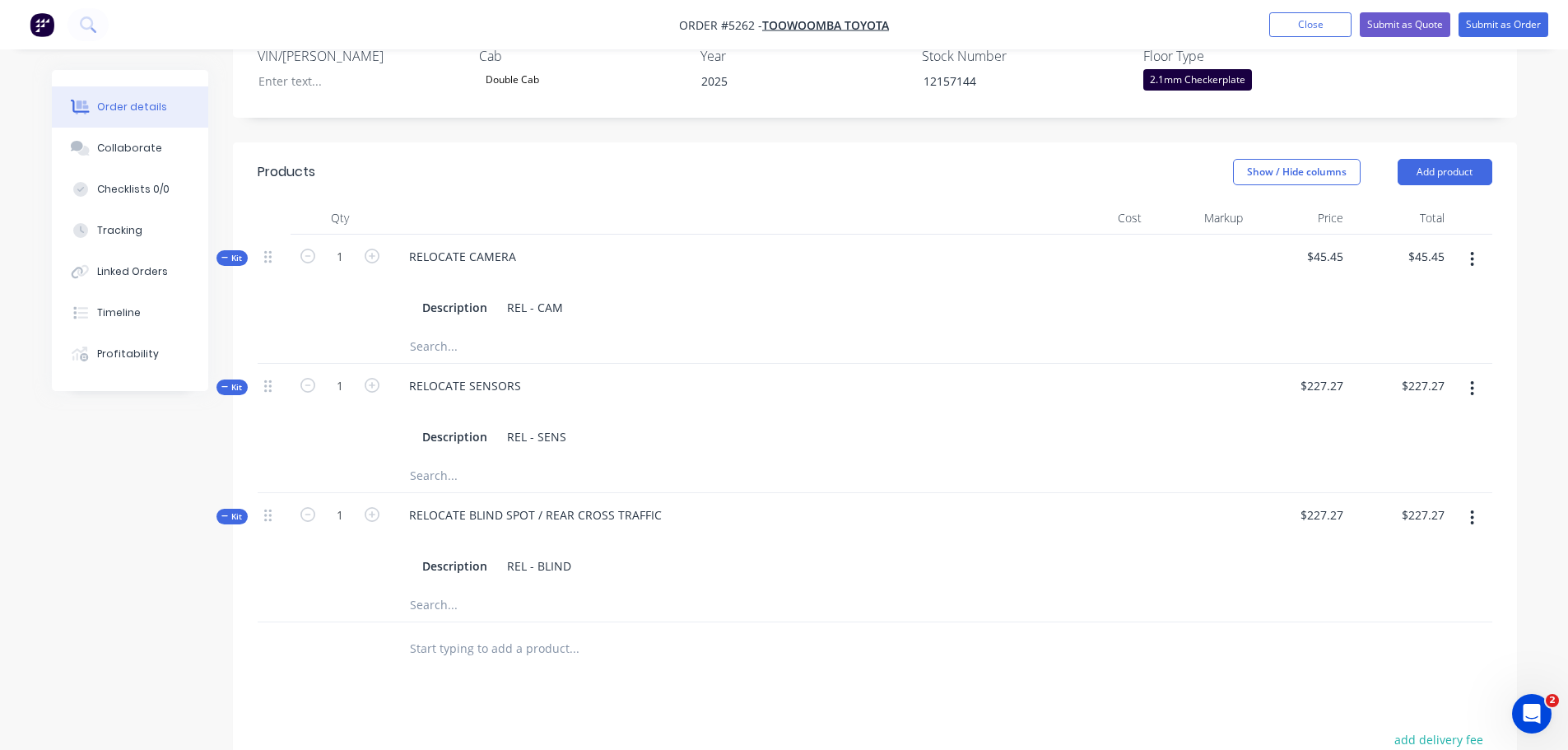
scroll to position [489, 0]
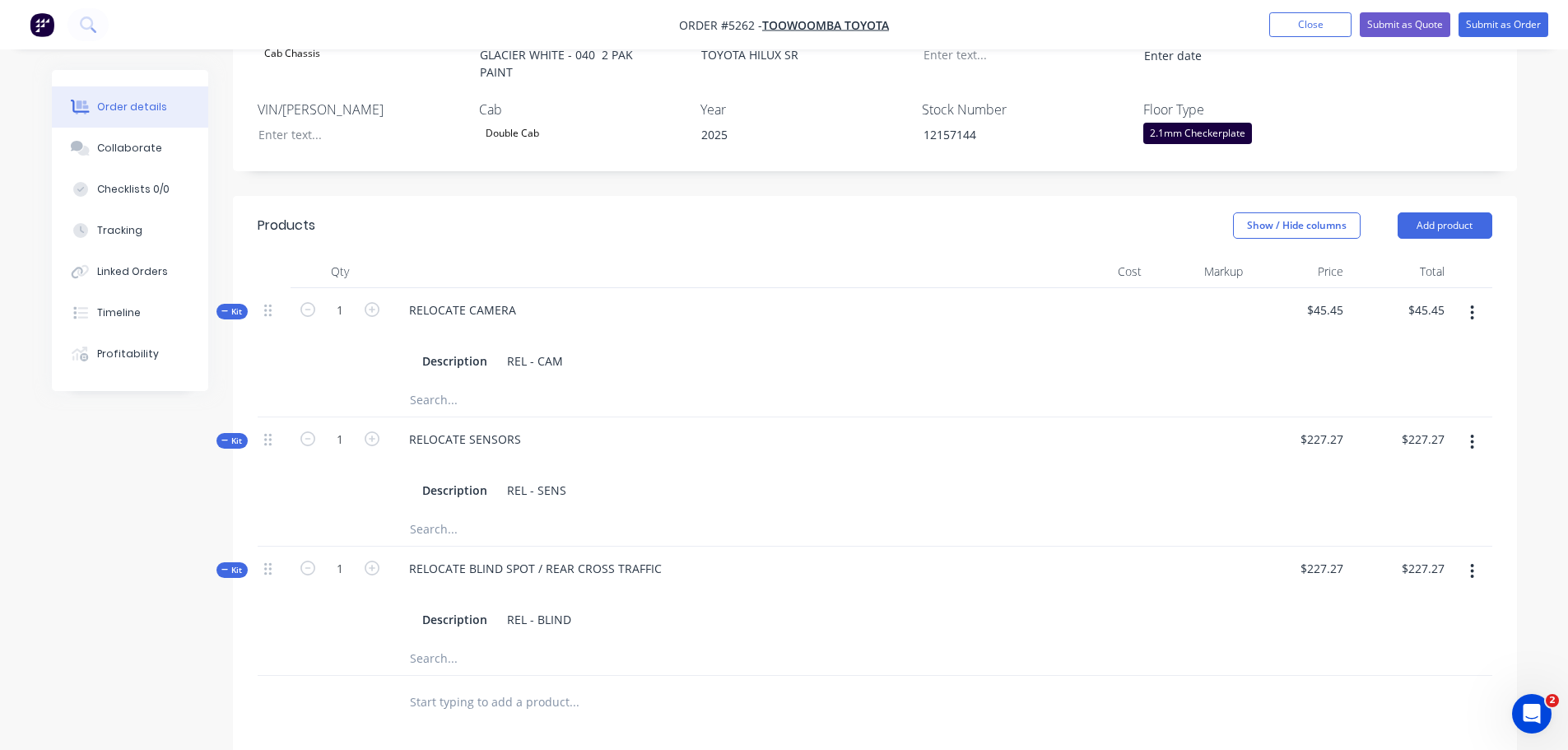
click at [1469, 556] on button "button" at bounding box center [1473, 571] width 39 height 30
click at [1389, 734] on div "Delete" at bounding box center [1414, 746] width 127 height 24
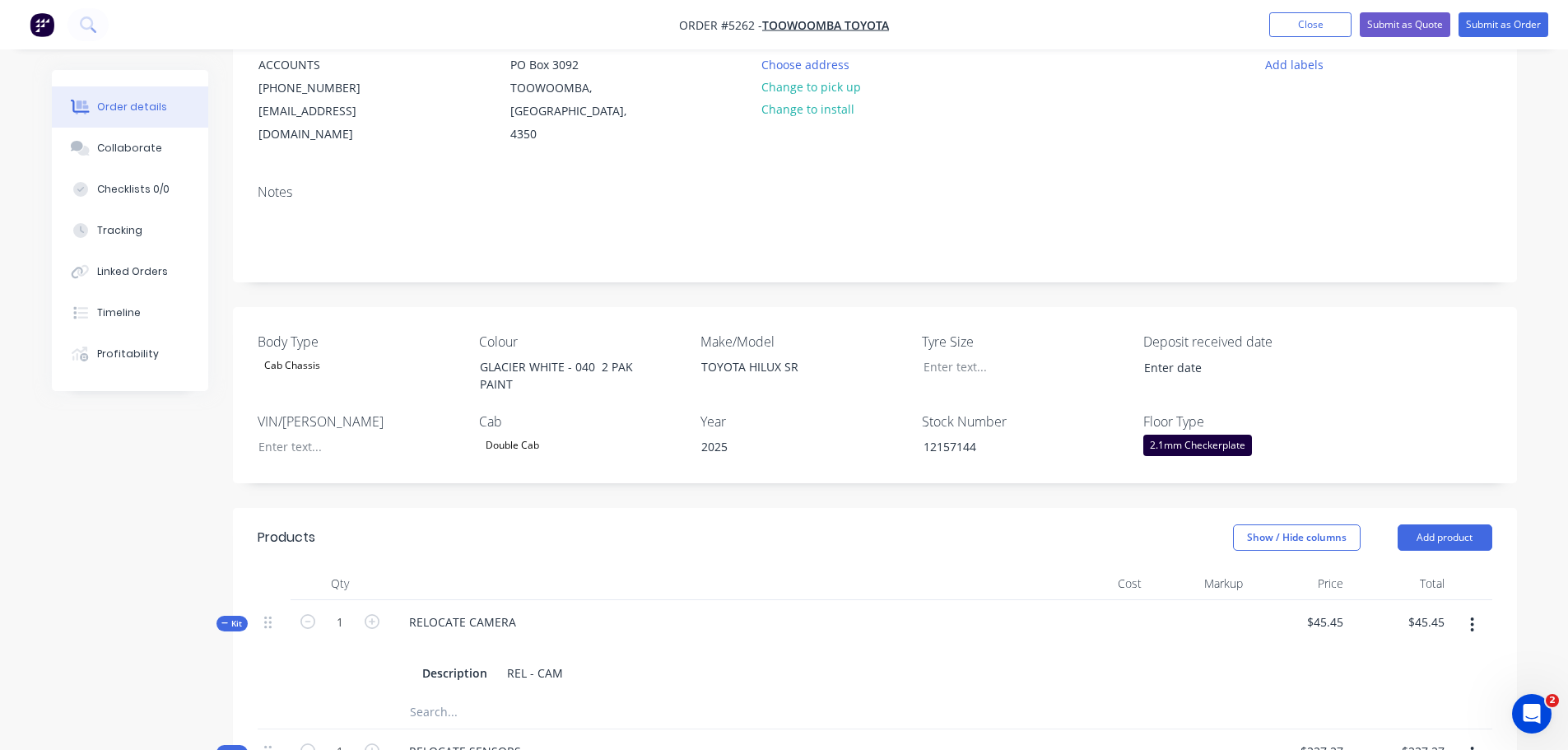
scroll to position [0, 0]
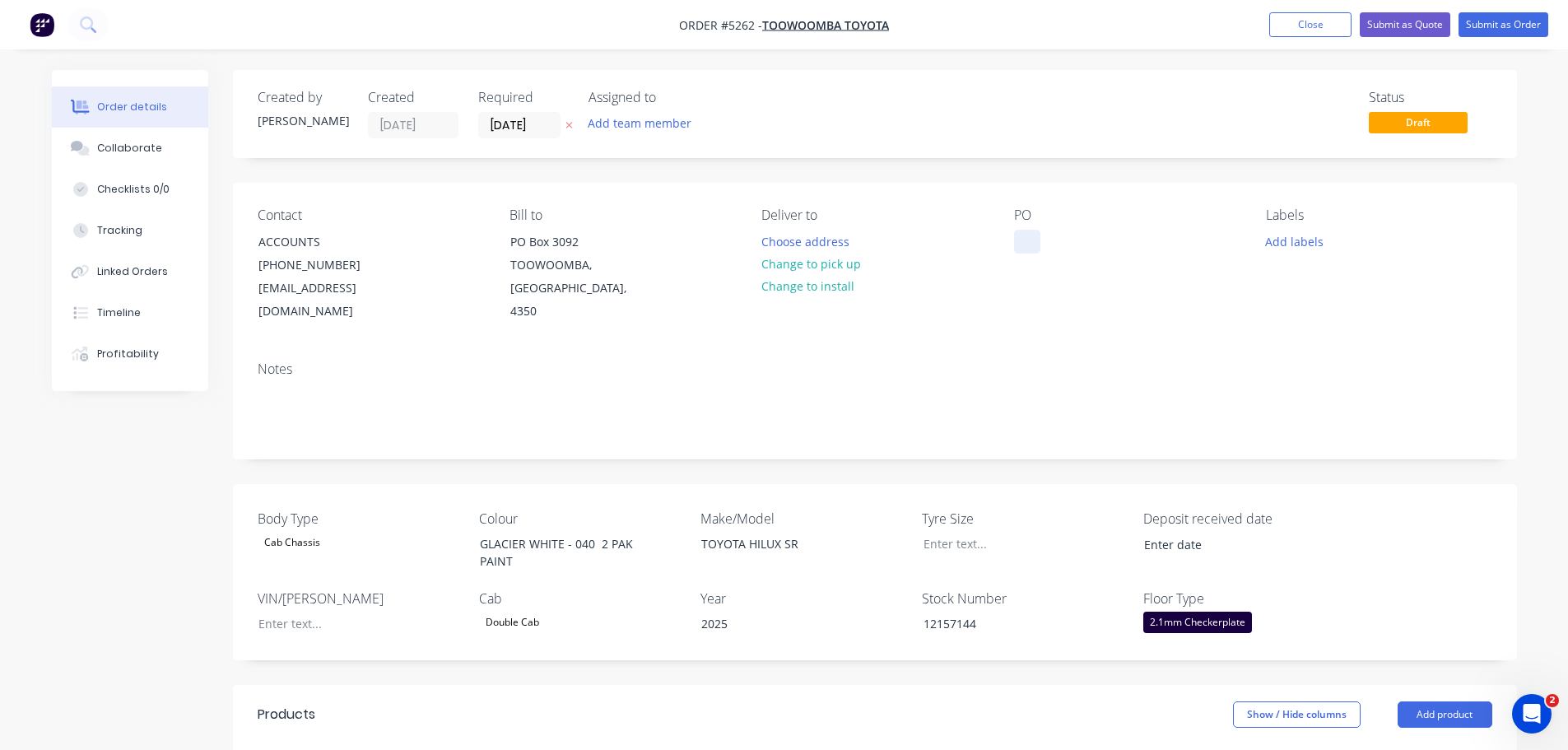
click at [1029, 239] on div at bounding box center [1027, 242] width 26 height 24
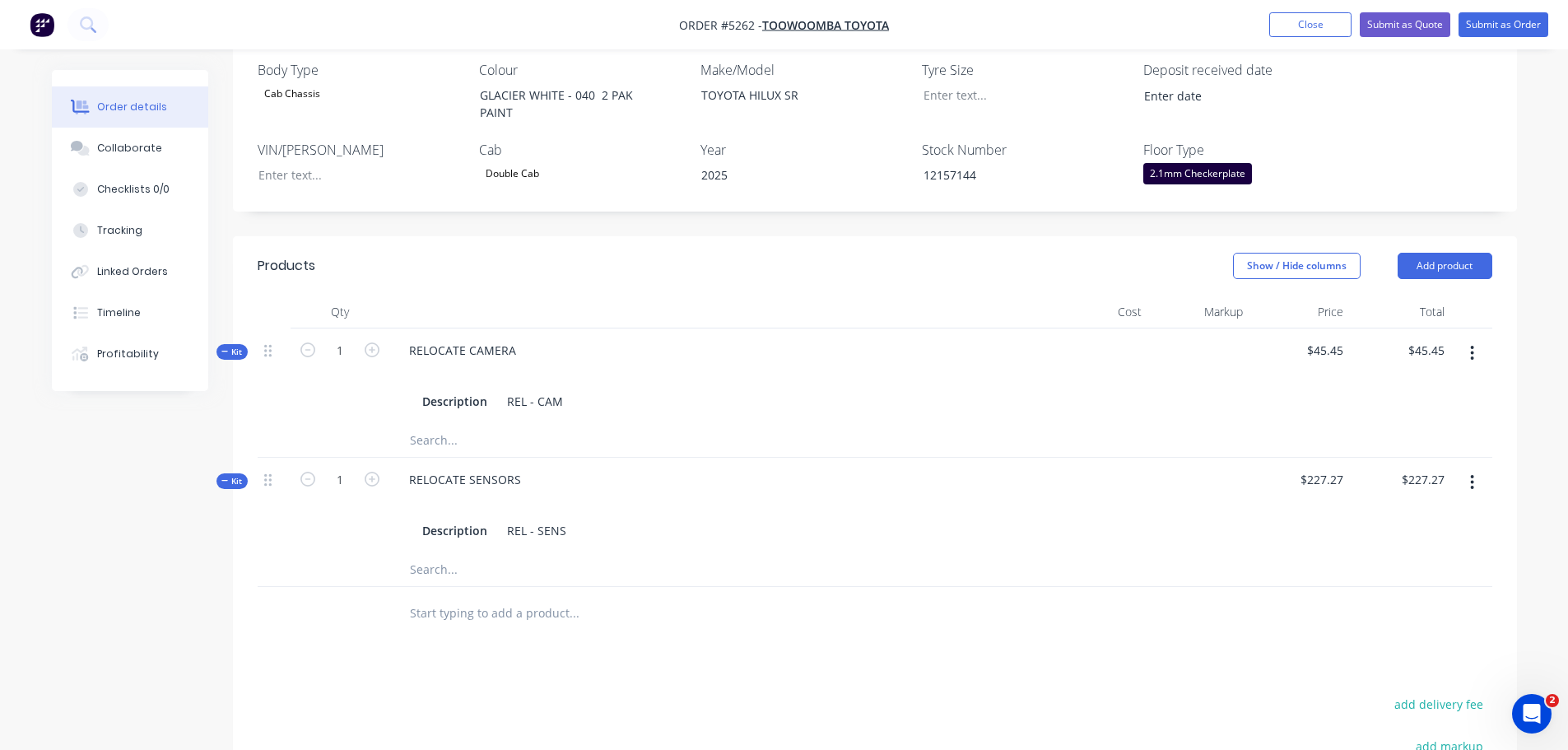
scroll to position [494, 0]
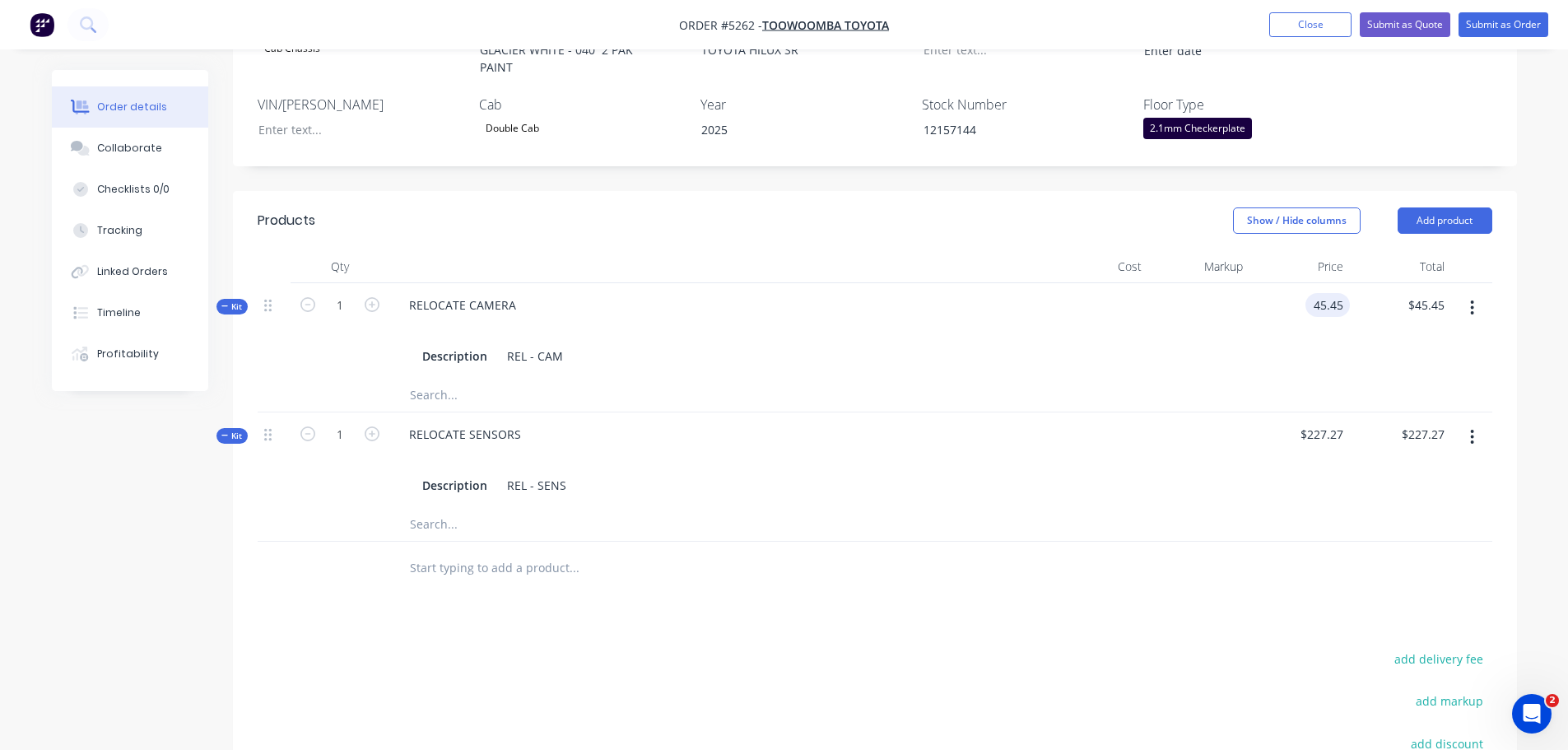
click at [1312, 293] on div "45.45 45.45" at bounding box center [1331, 305] width 38 height 24
type input "$405.00"
click at [1317, 423] on input "227.27" at bounding box center [1328, 435] width 44 height 24
type input "$0.00"
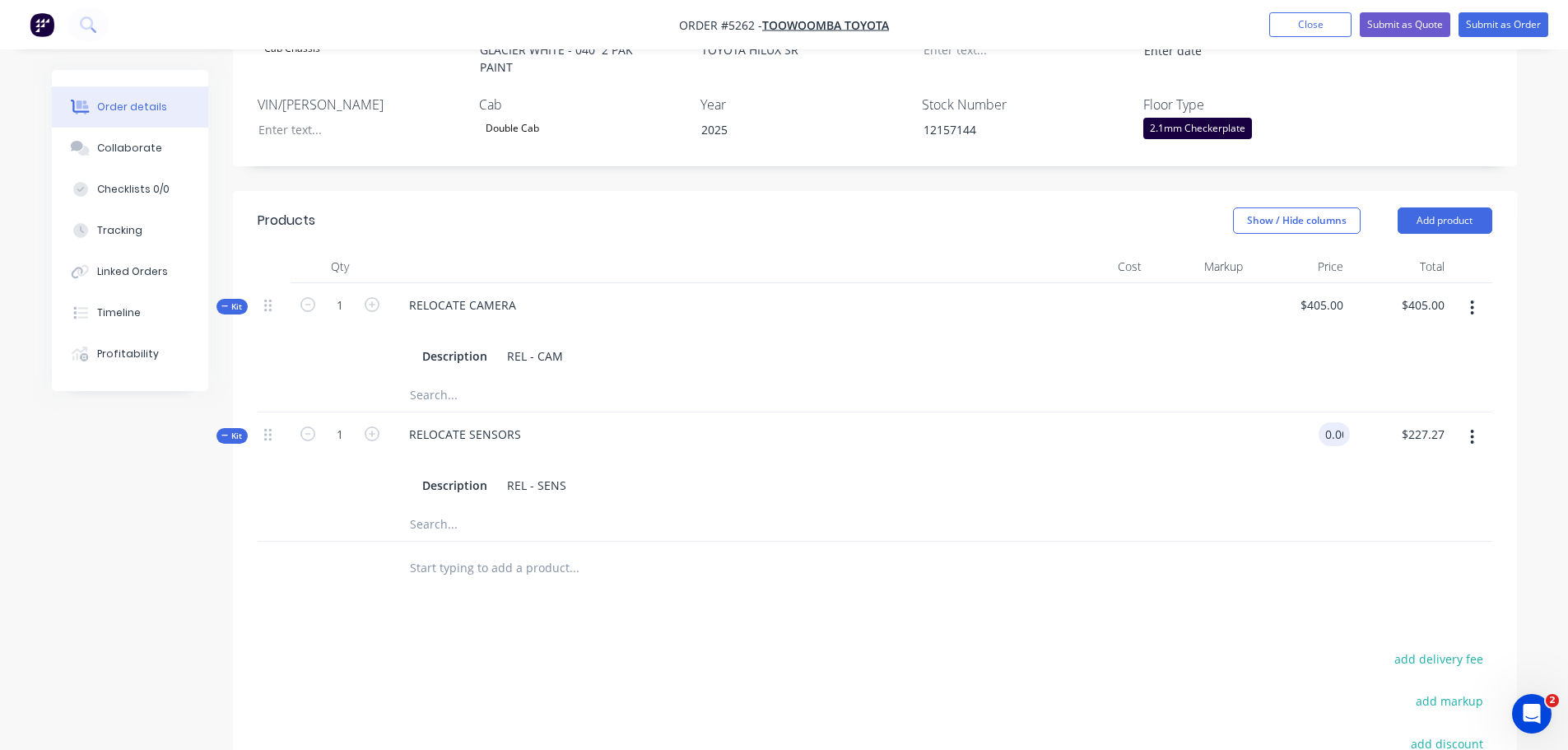
type input "0.00"
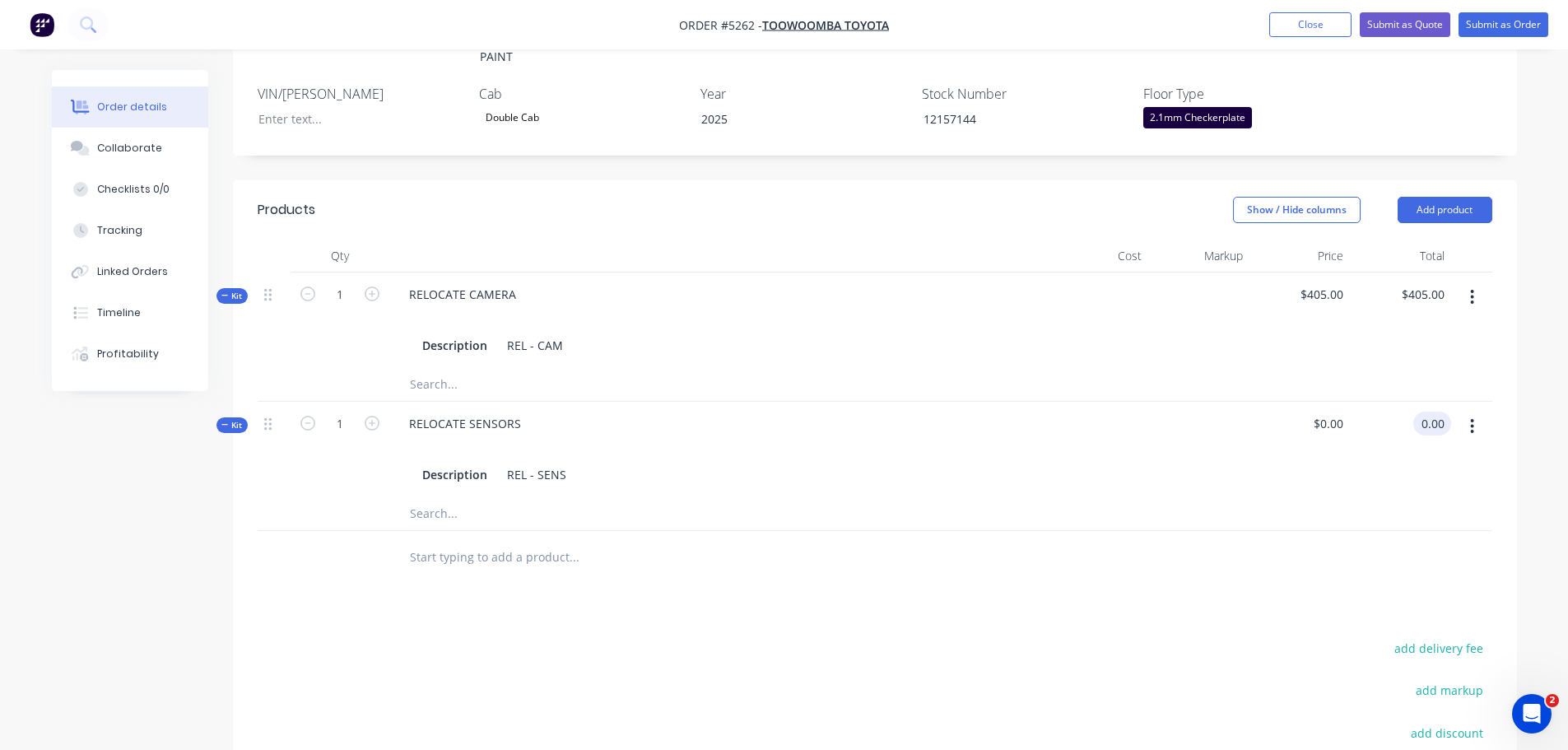
scroll to position [489, 0]
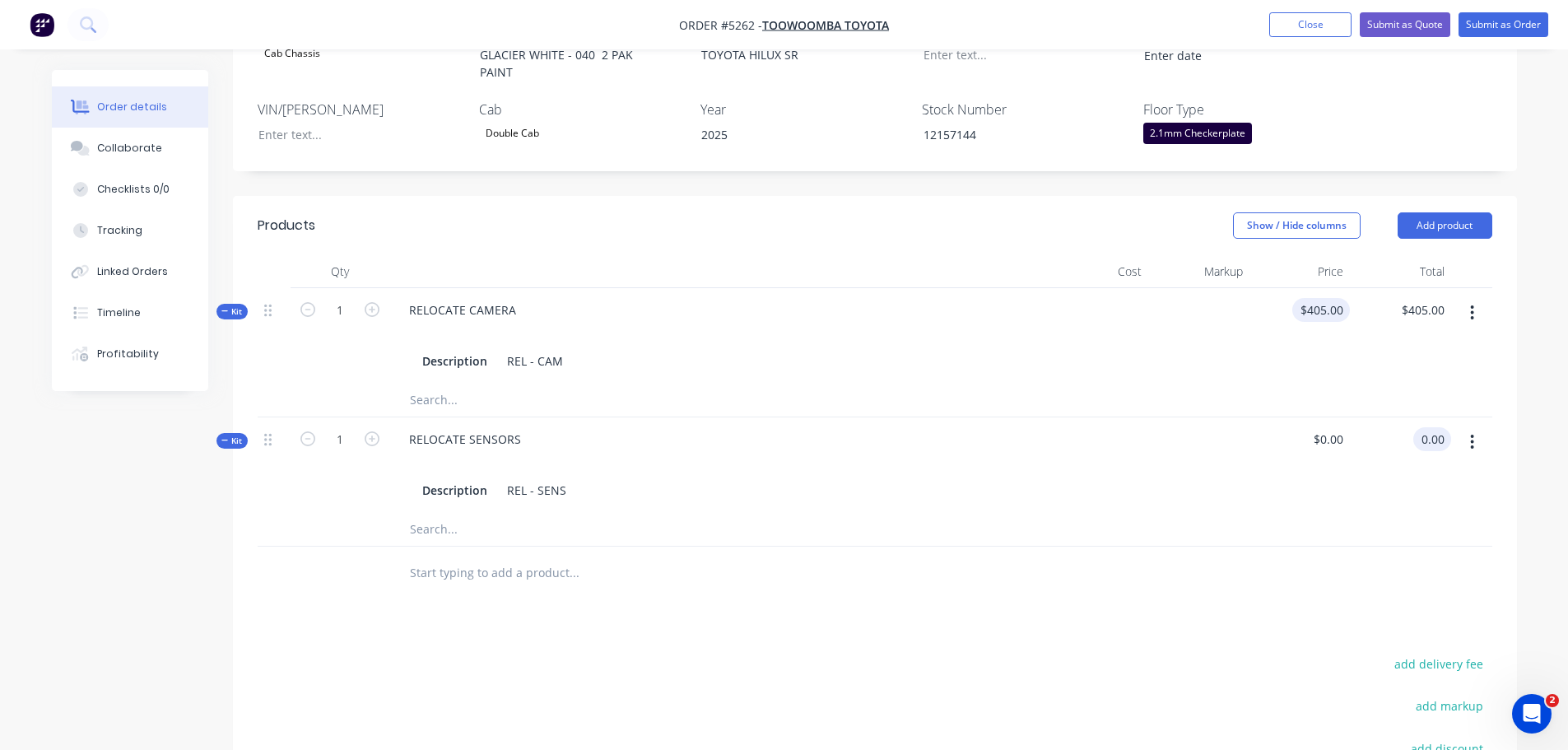
type input "405"
type input "$0.00"
click at [1325, 299] on input "405" at bounding box center [1324, 311] width 51 height 24
type input "$405.50"
type input "405.50"
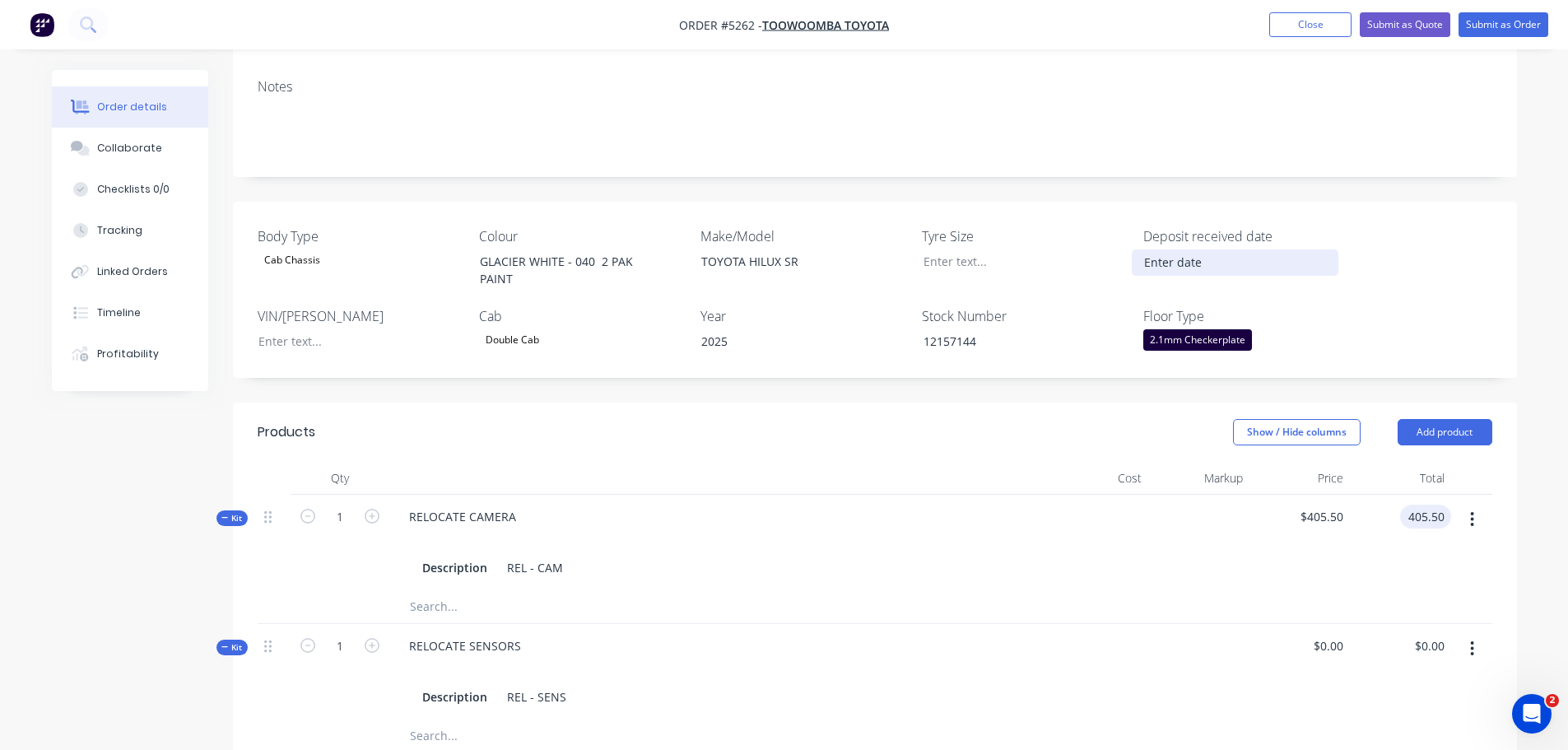
scroll to position [242, 0]
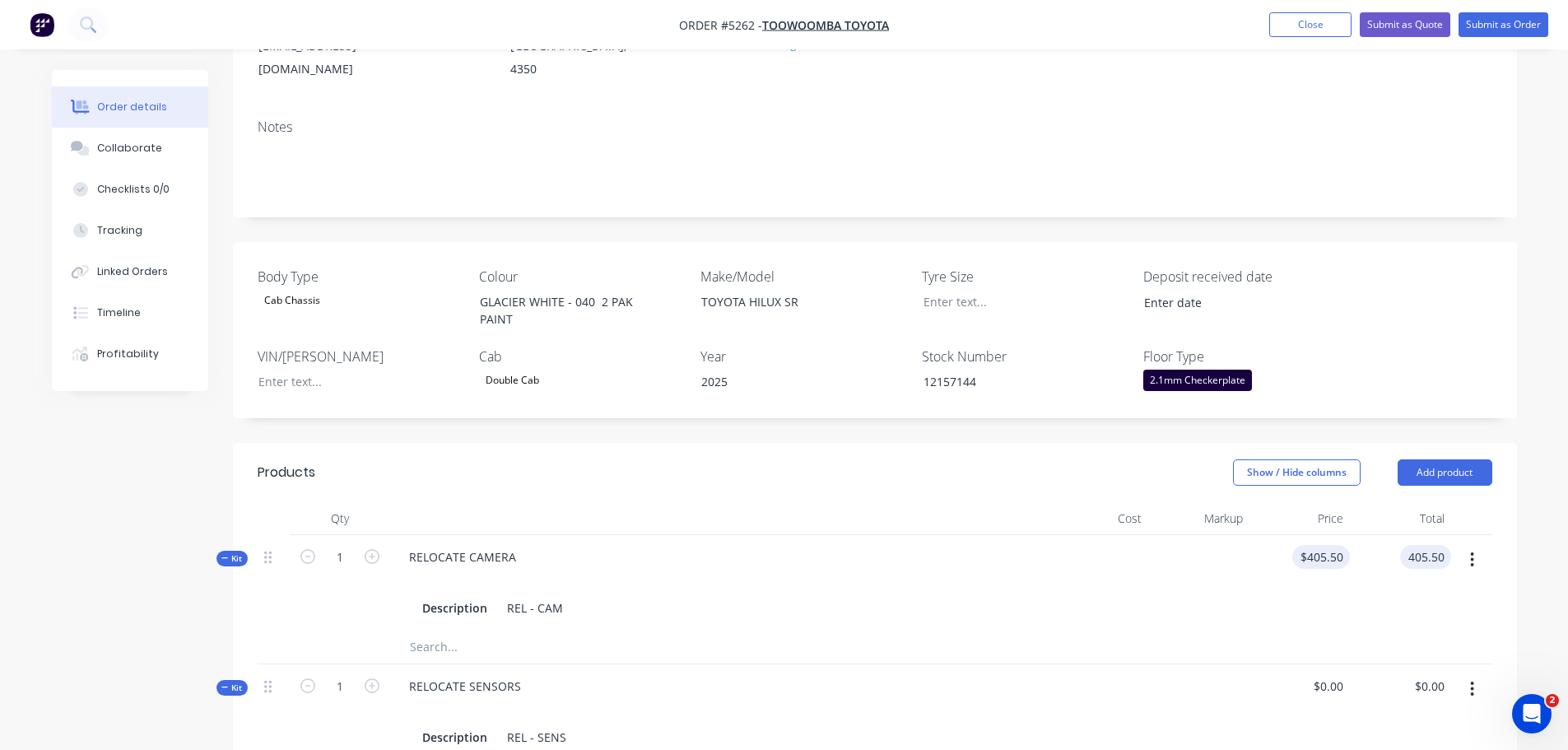
type input "405.5"
type input "$405.50"
click at [1305, 535] on div "405.5 $405.50" at bounding box center [1299, 582] width 101 height 95
type input "$410.00"
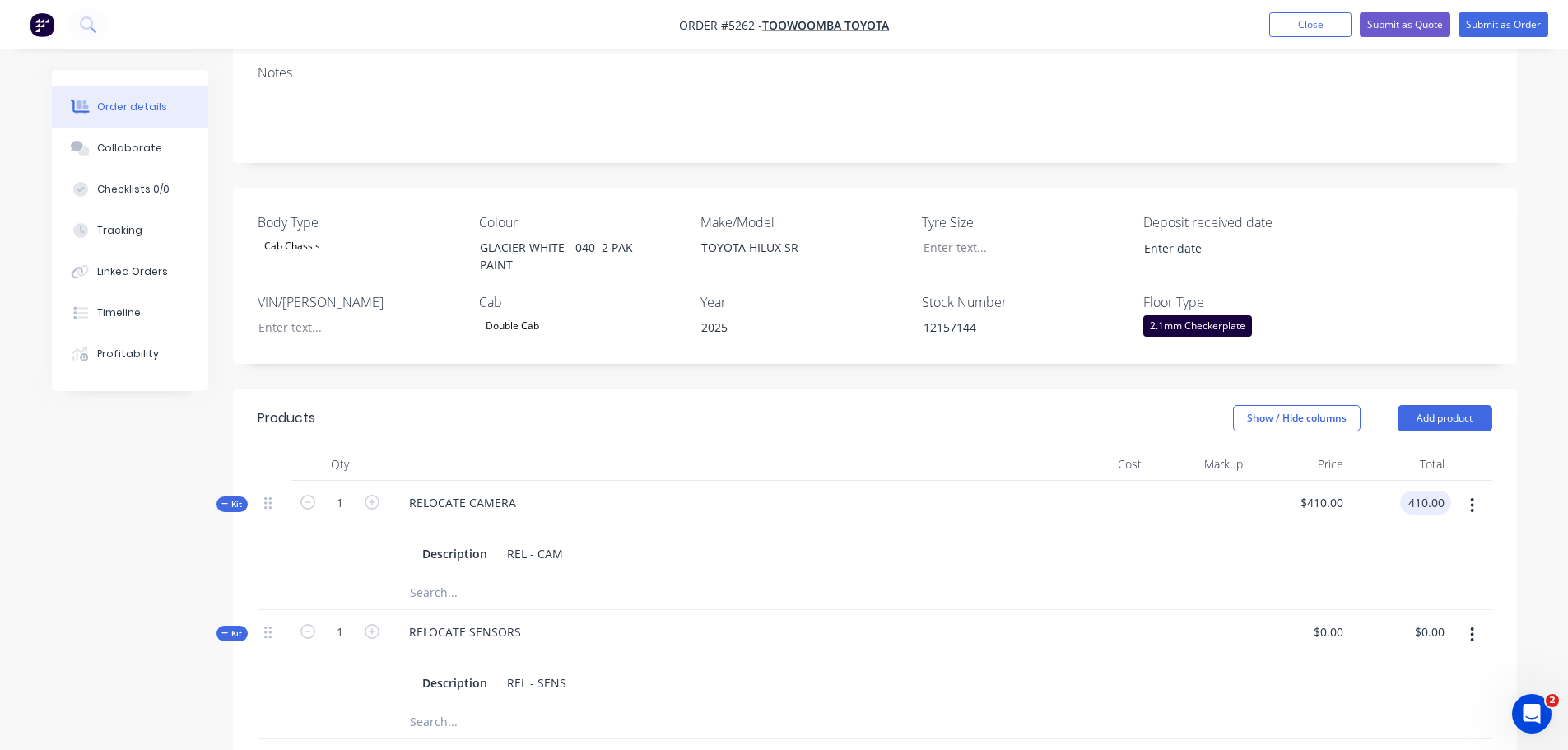
scroll to position [0, 0]
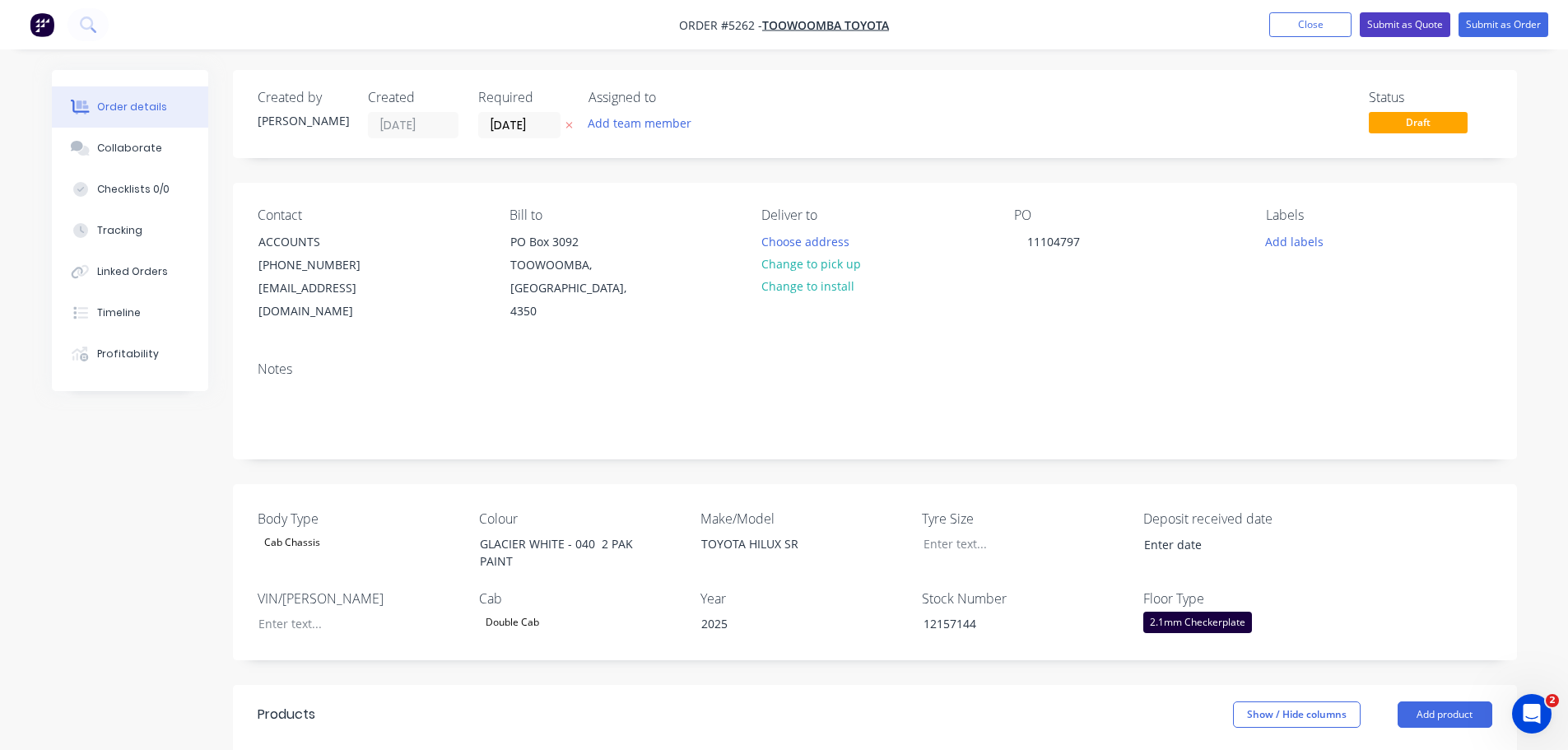
type input "$410.00"
click at [1385, 24] on button "Submit as Quote" at bounding box center [1405, 24] width 91 height 25
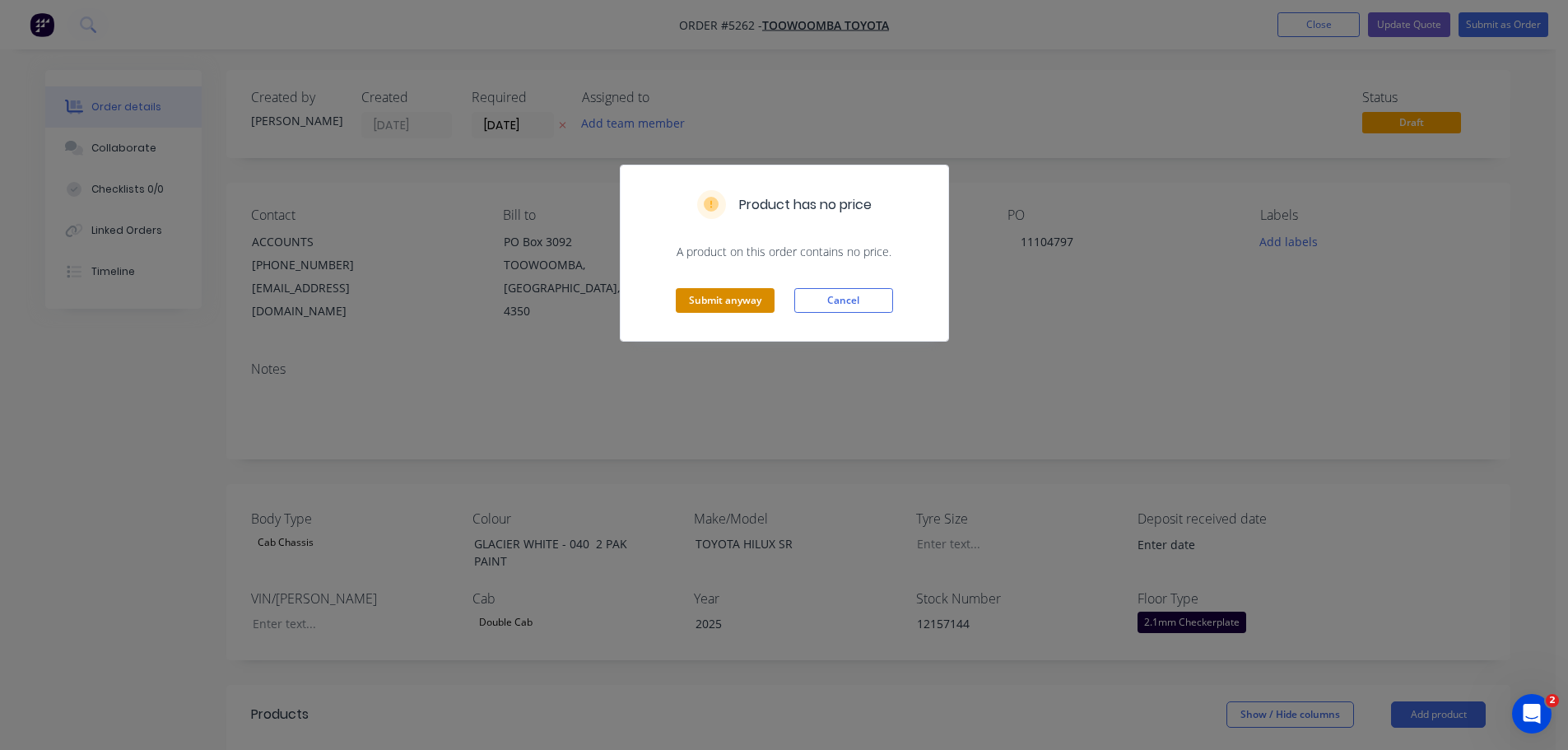
click at [712, 301] on button "Submit anyway" at bounding box center [725, 300] width 99 height 25
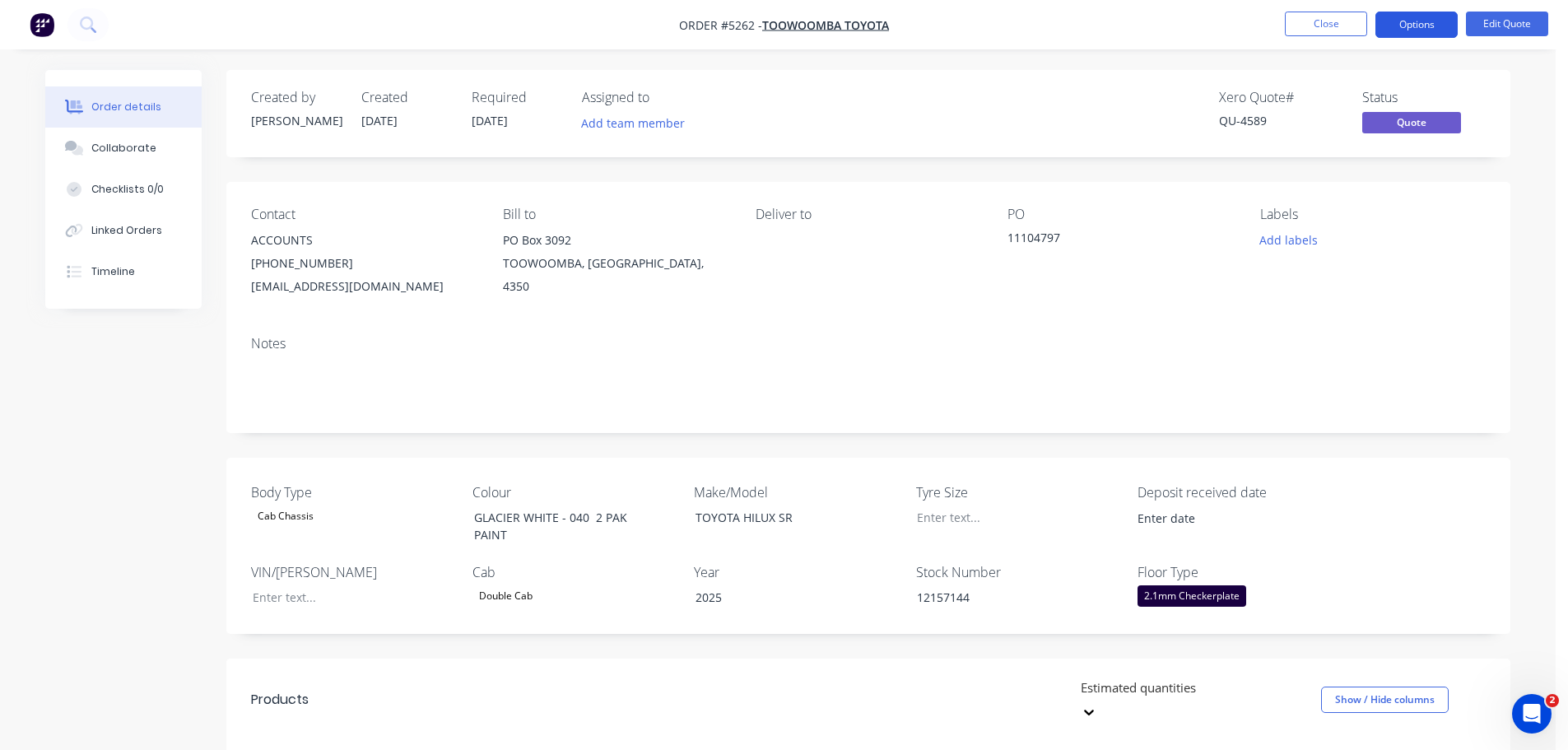
click at [1388, 24] on button "Options" at bounding box center [1416, 24] width 82 height 26
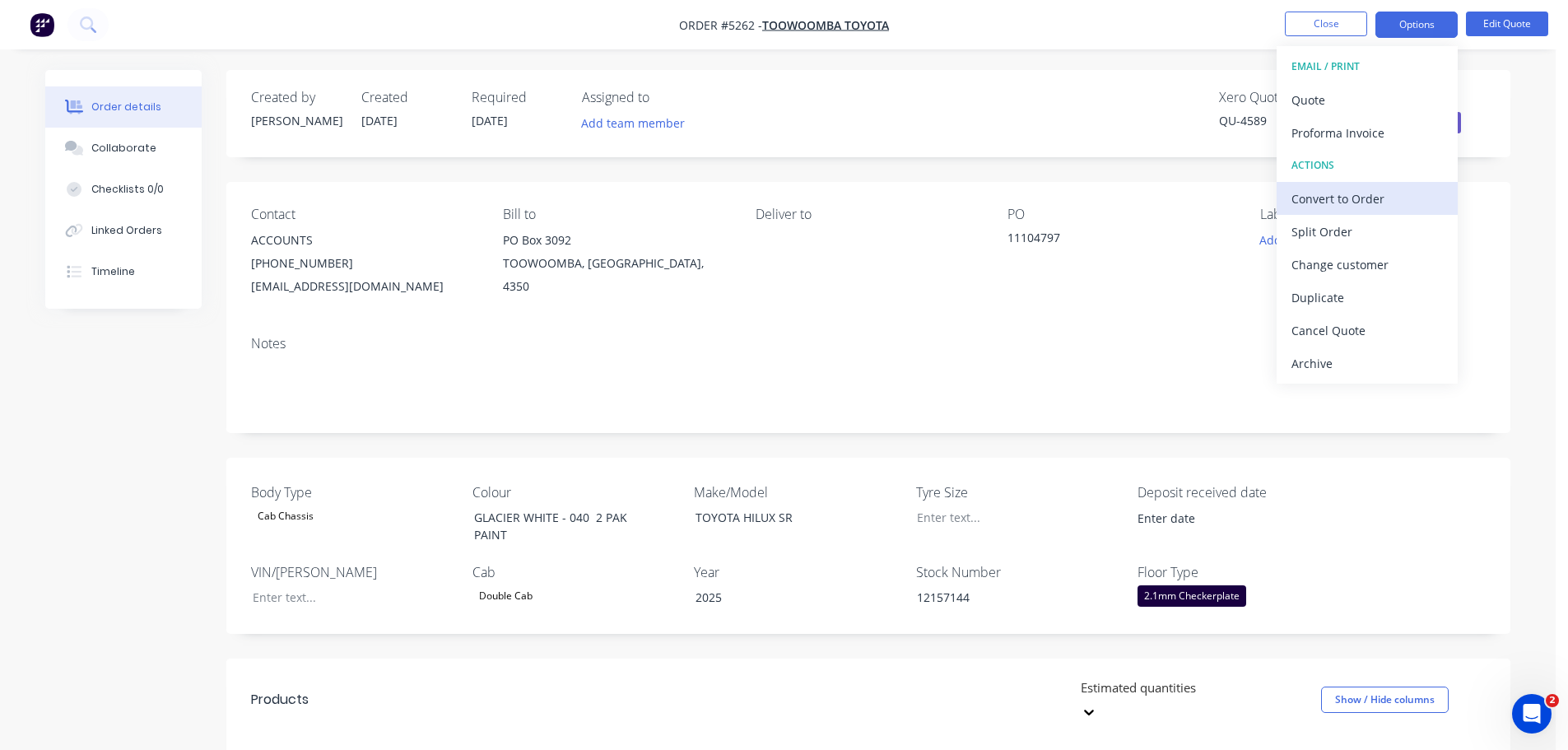
click at [1331, 202] on div "Convert to Order" at bounding box center [1367, 199] width 151 height 24
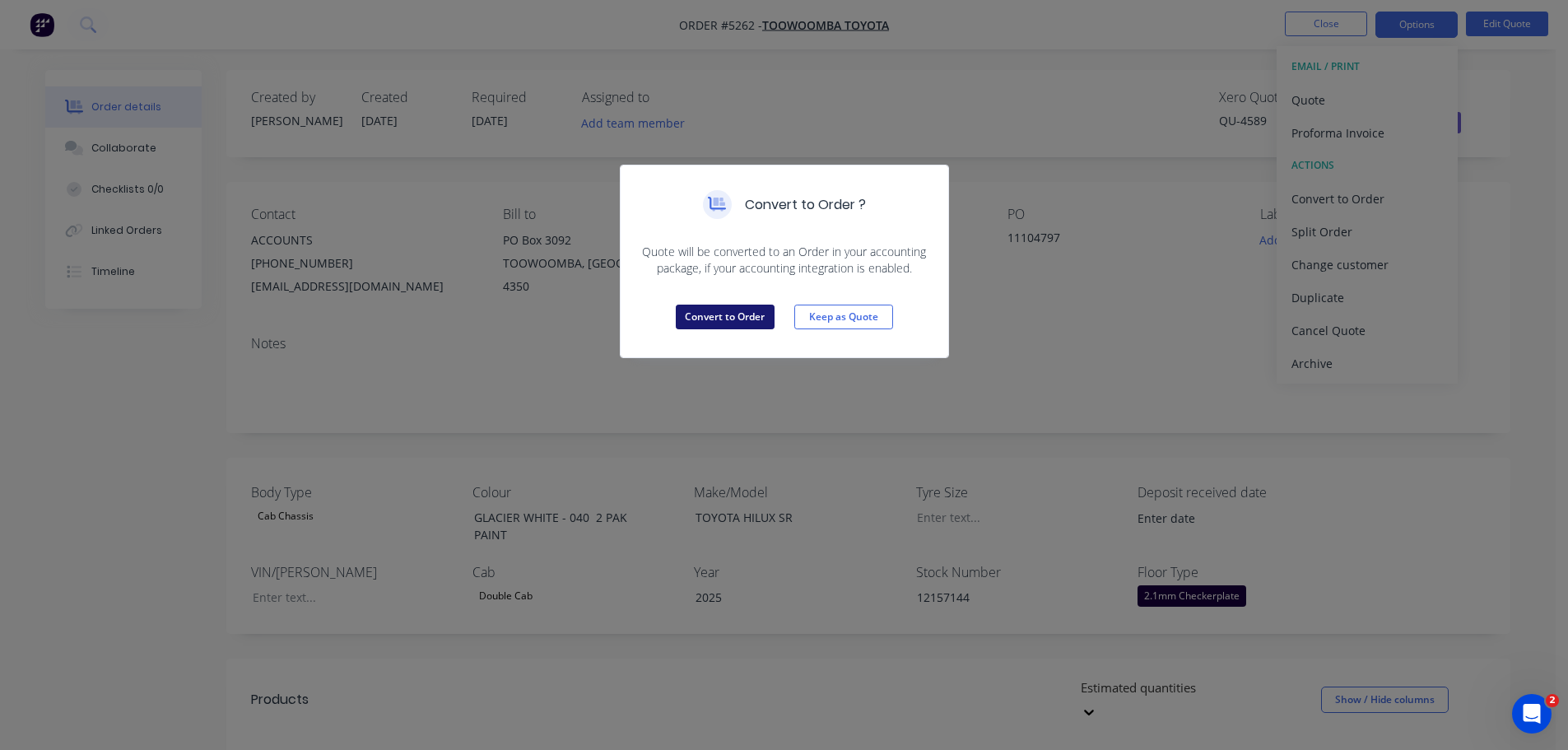
click at [757, 315] on button "Convert to Order" at bounding box center [725, 317] width 99 height 25
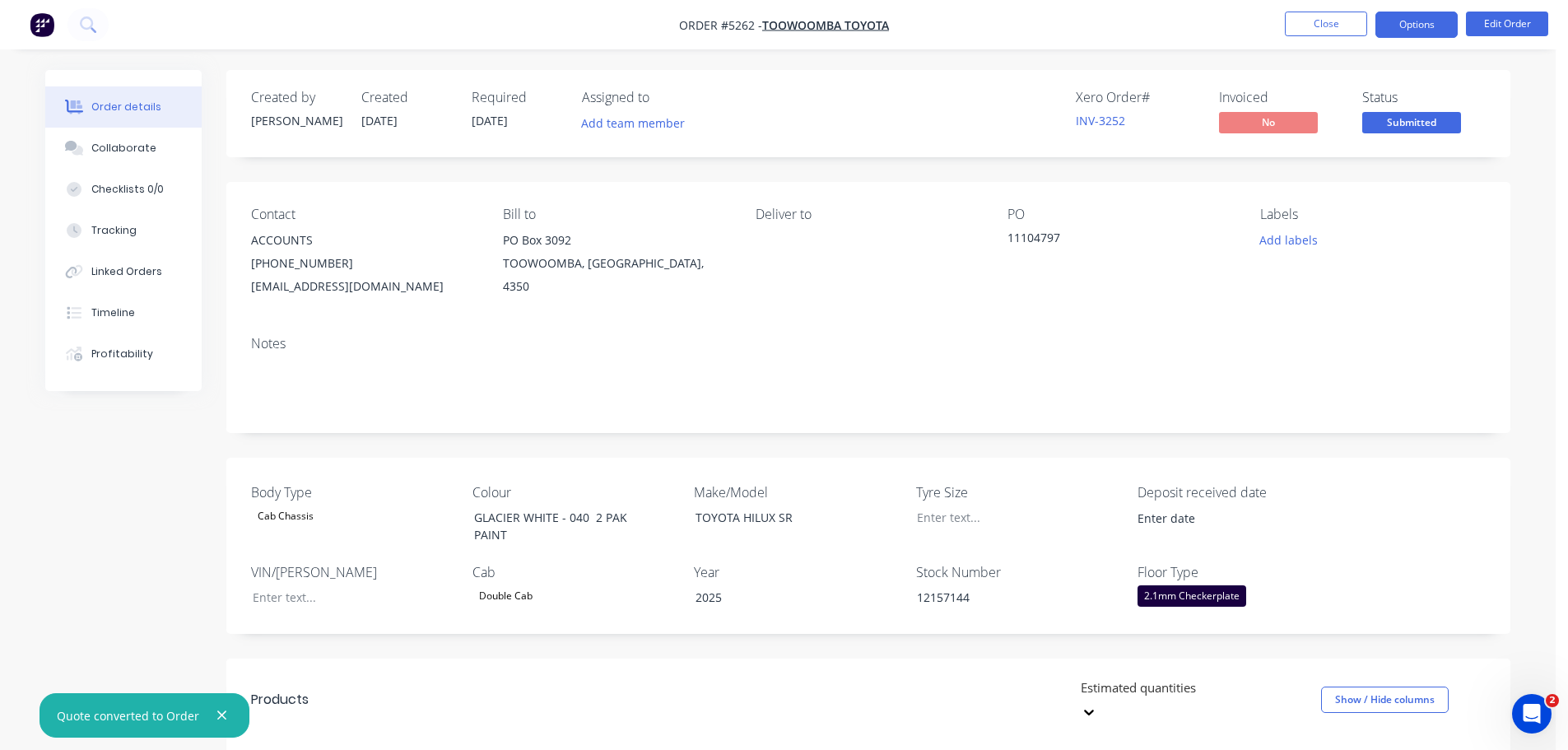
click at [1418, 26] on button "Options" at bounding box center [1416, 24] width 82 height 26
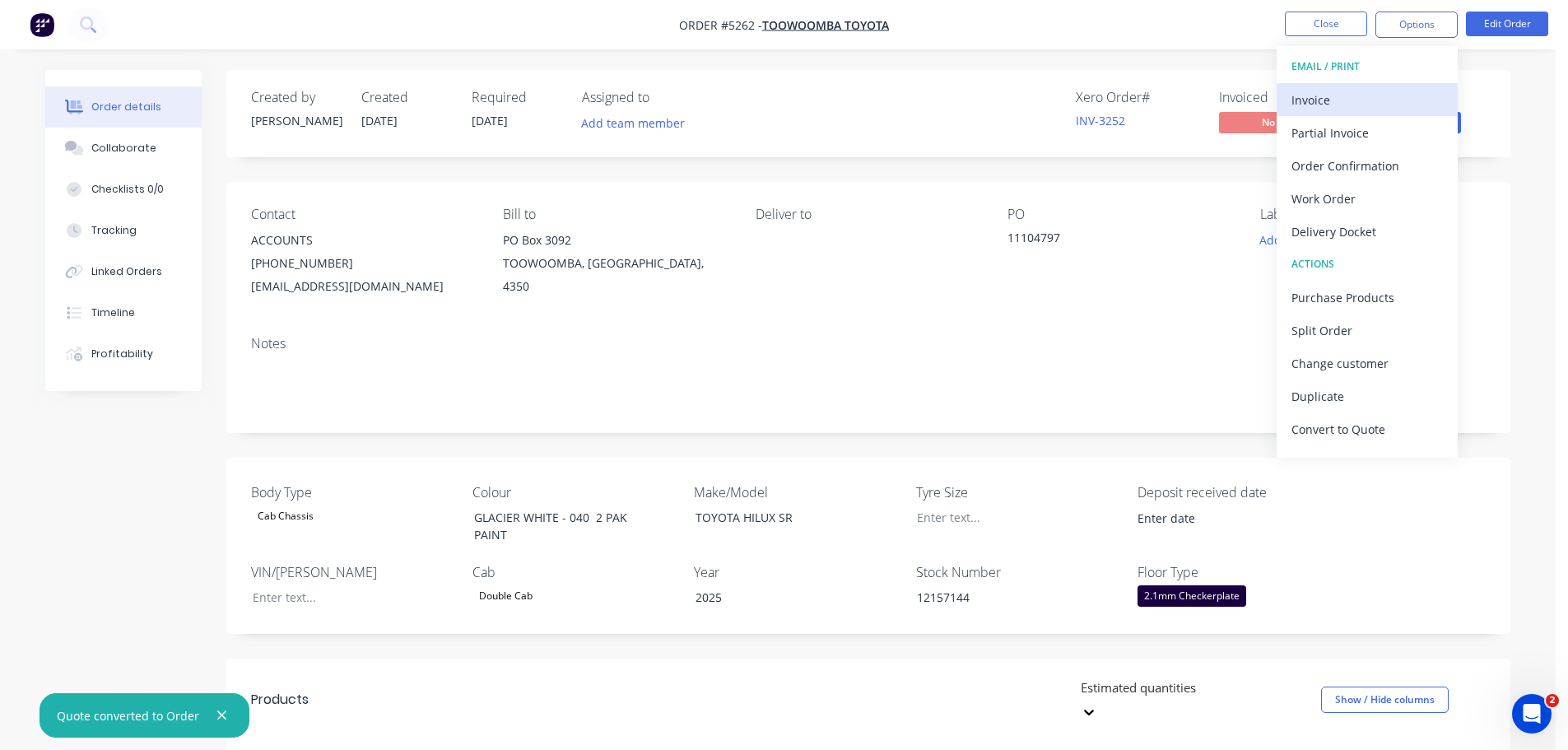
click at [1367, 104] on div "Invoice" at bounding box center [1367, 100] width 151 height 24
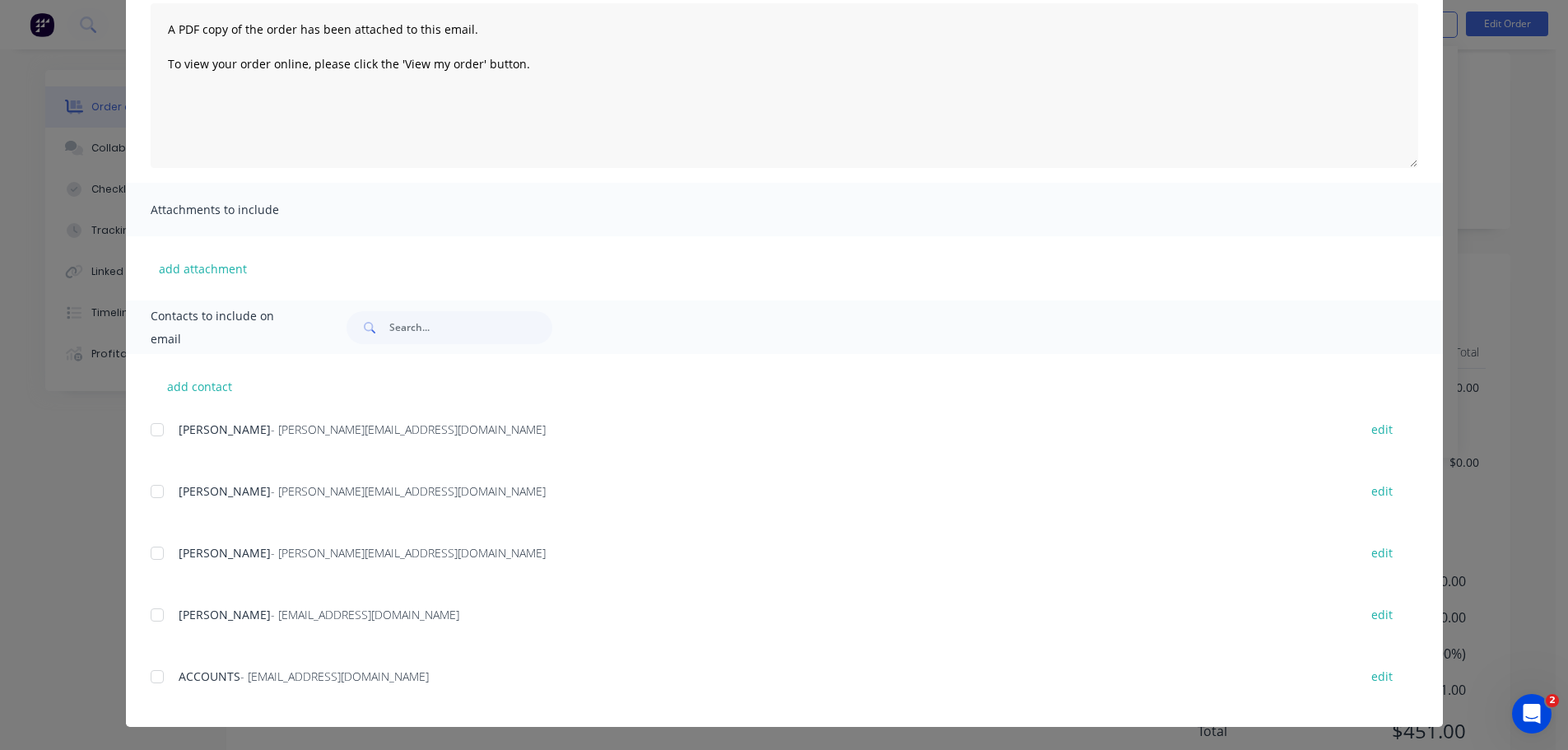
scroll to position [412, 0]
click at [151, 681] on div at bounding box center [158, 677] width 33 height 33
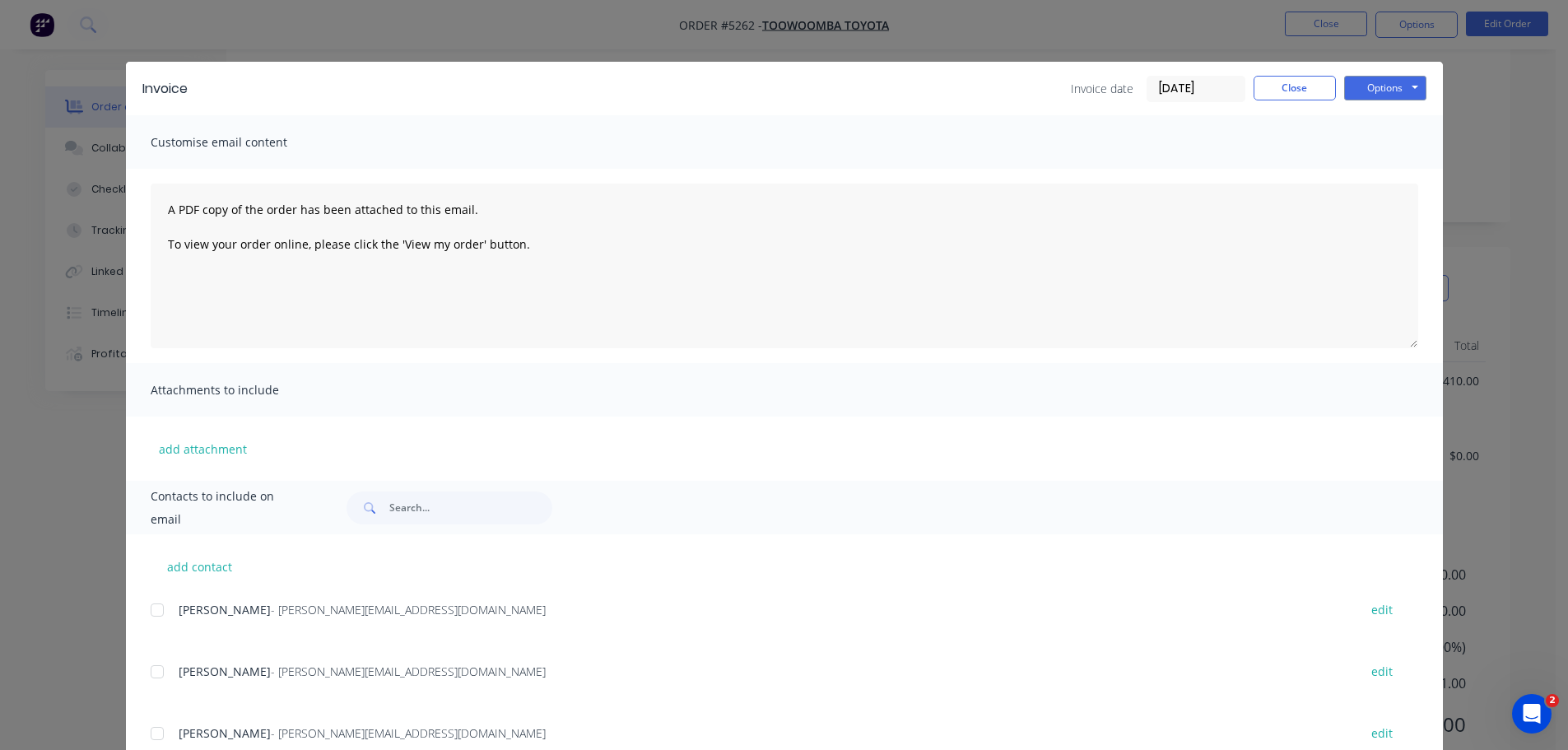
scroll to position [0, 0]
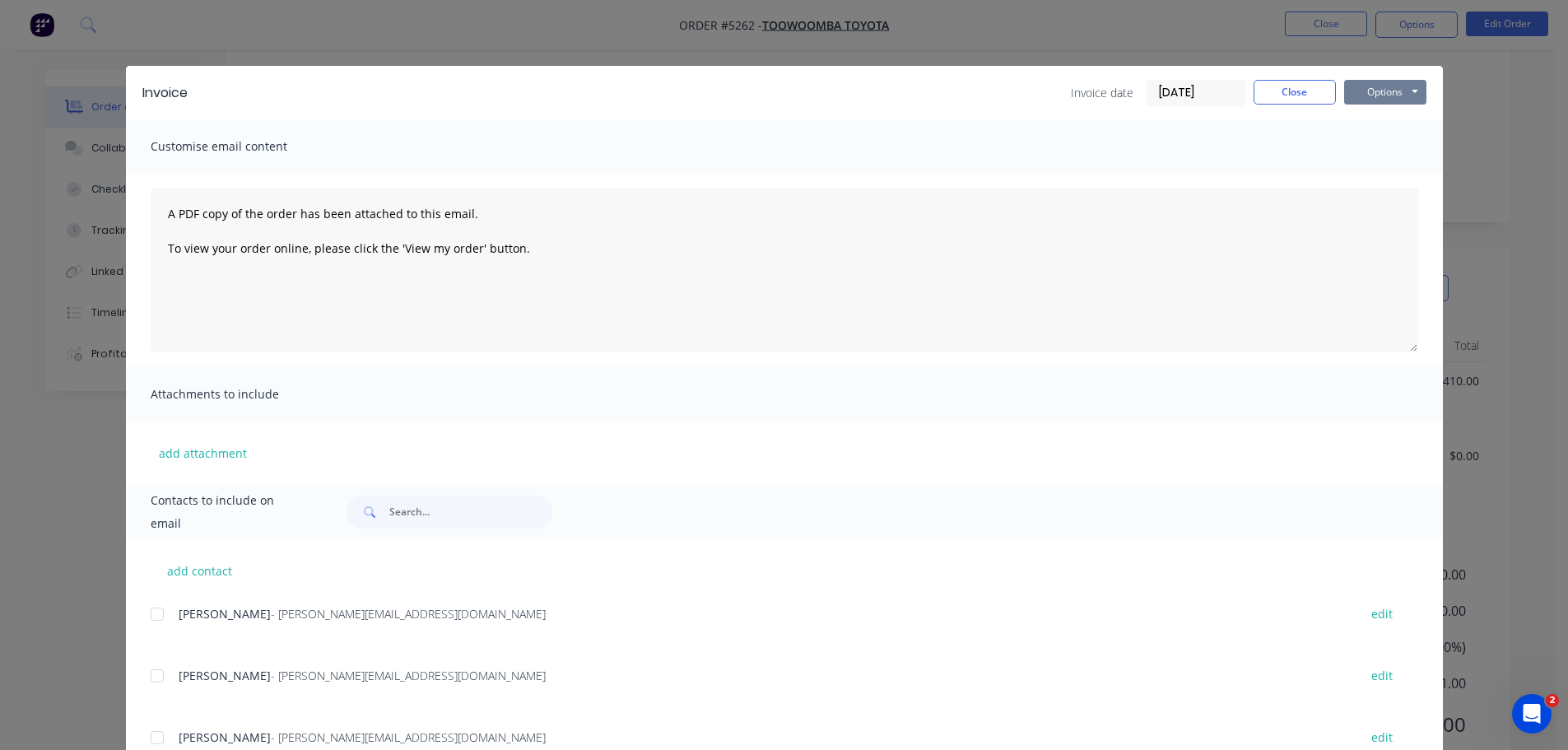
click at [1366, 89] on button "Options" at bounding box center [1385, 92] width 82 height 25
click at [1370, 177] on button "Email" at bounding box center [1397, 175] width 106 height 27
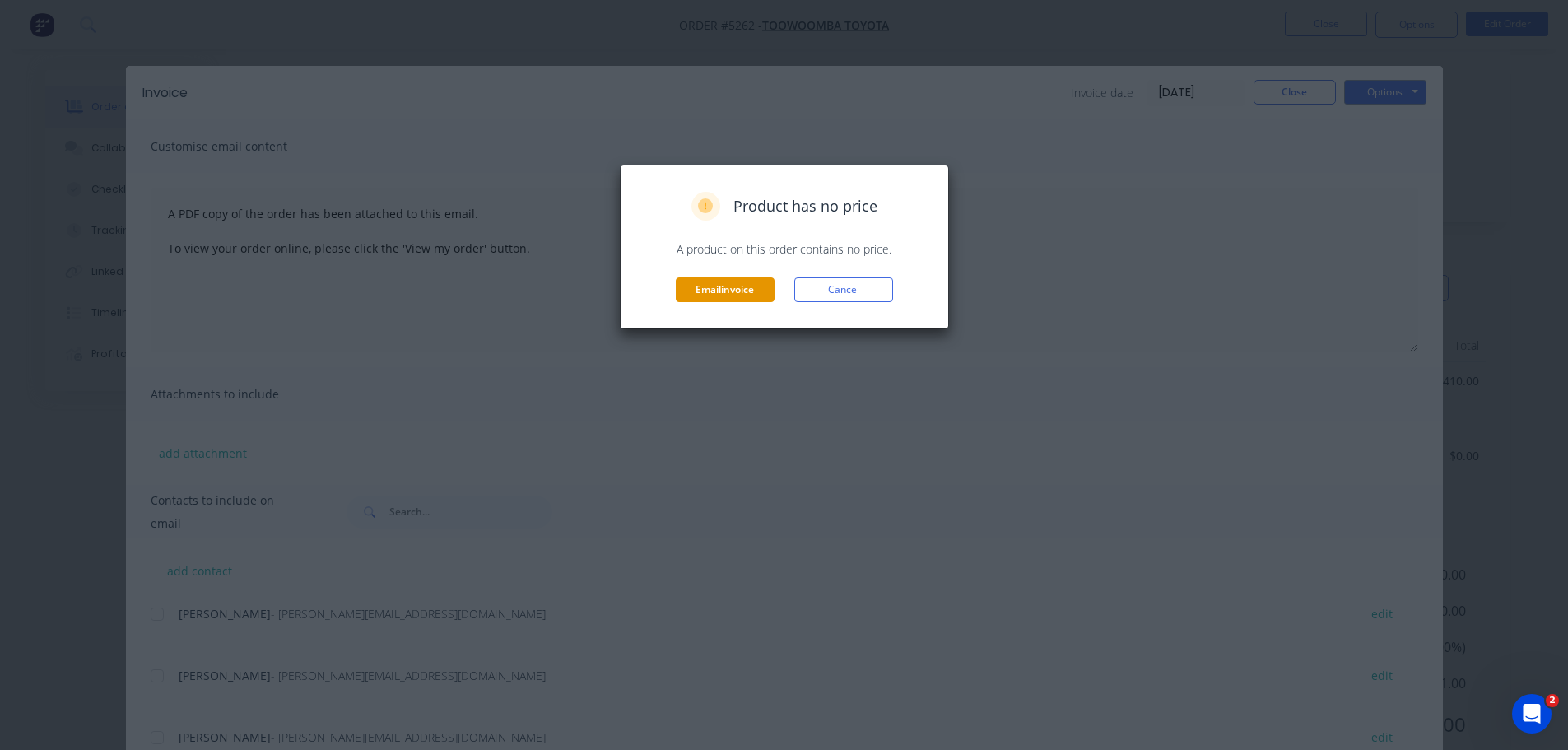
click at [747, 293] on button "Email invoice" at bounding box center [725, 289] width 99 height 25
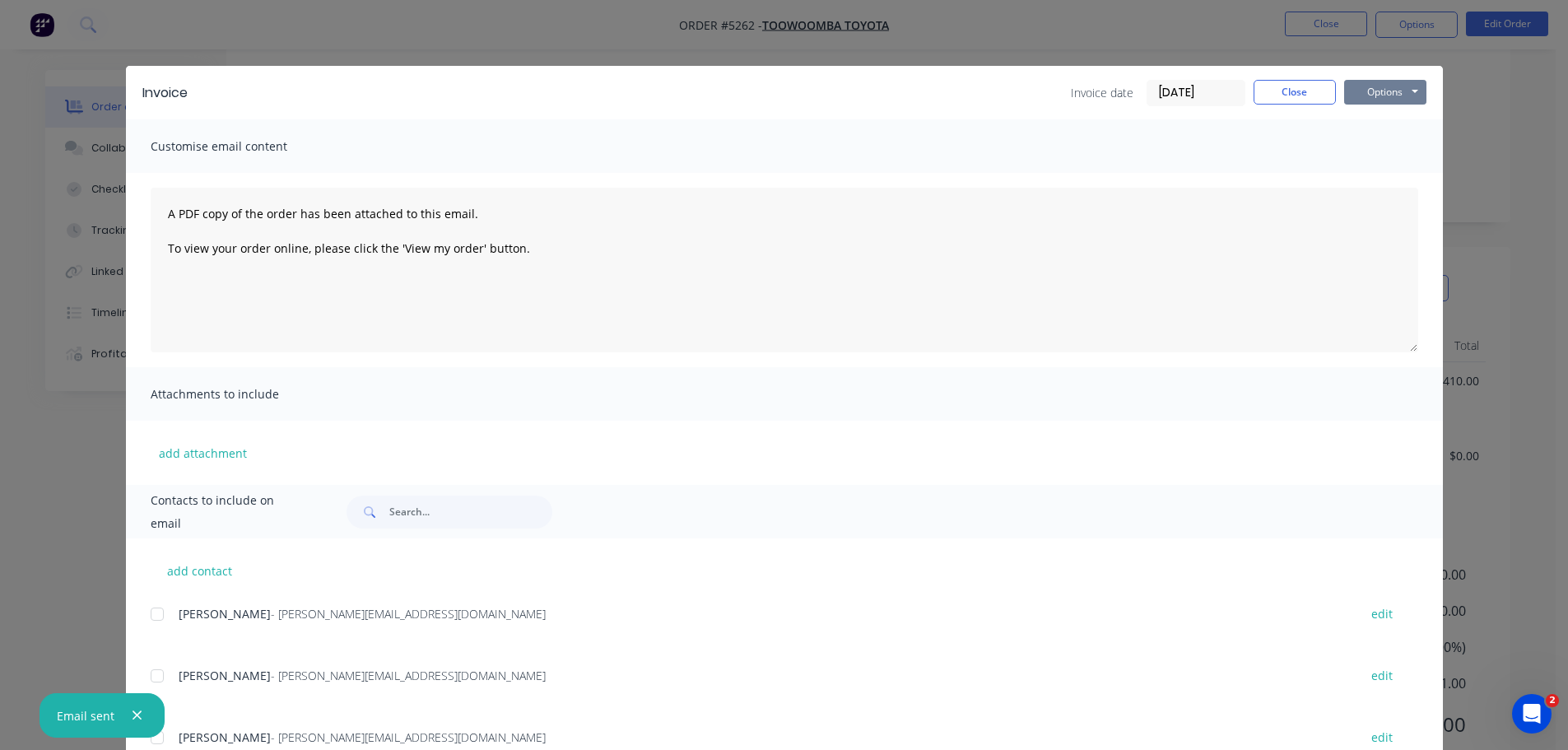
click at [1386, 95] on button "Options" at bounding box center [1385, 92] width 82 height 25
click at [1380, 147] on button "Print" at bounding box center [1397, 148] width 106 height 27
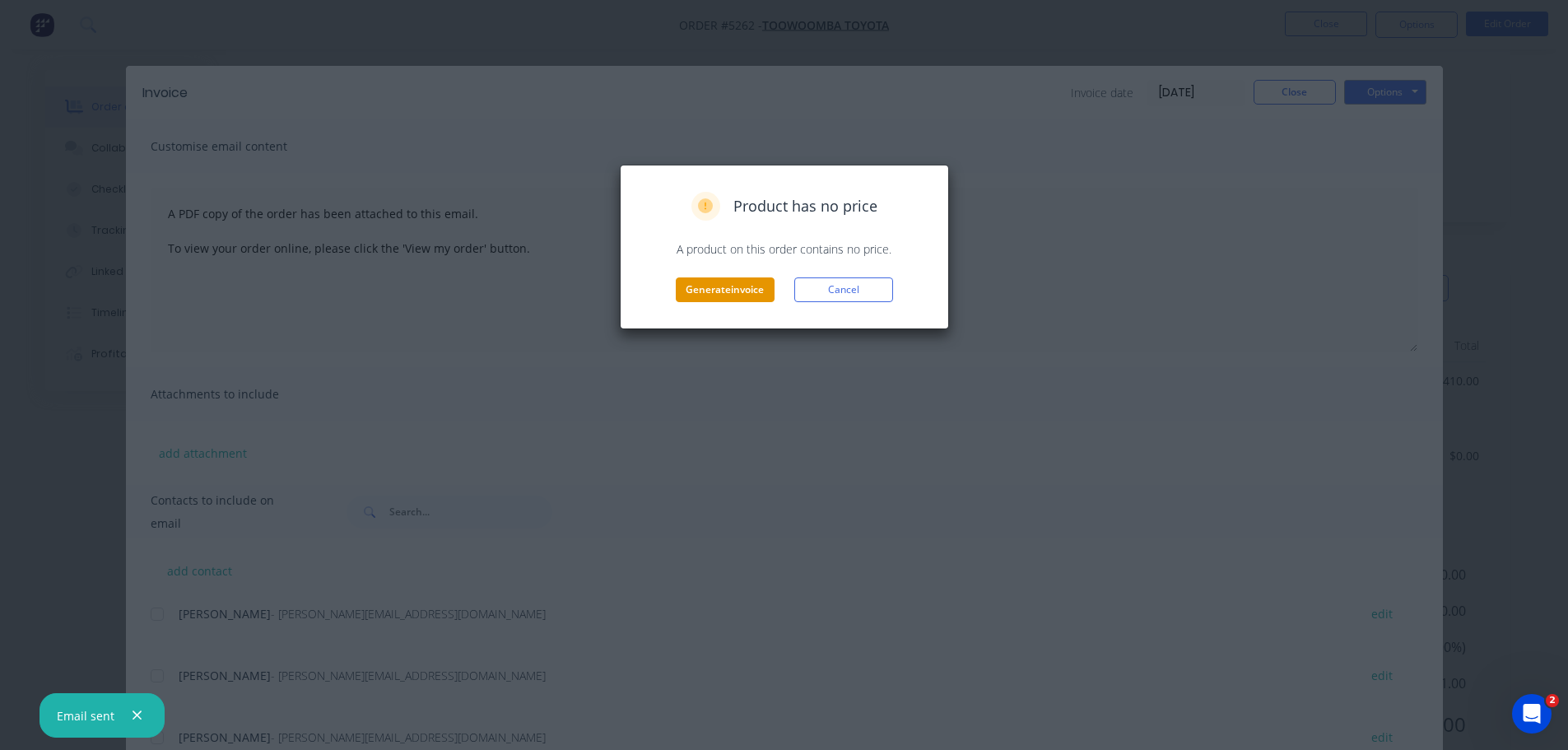
click at [756, 288] on button "Generate invoice" at bounding box center [725, 289] width 99 height 25
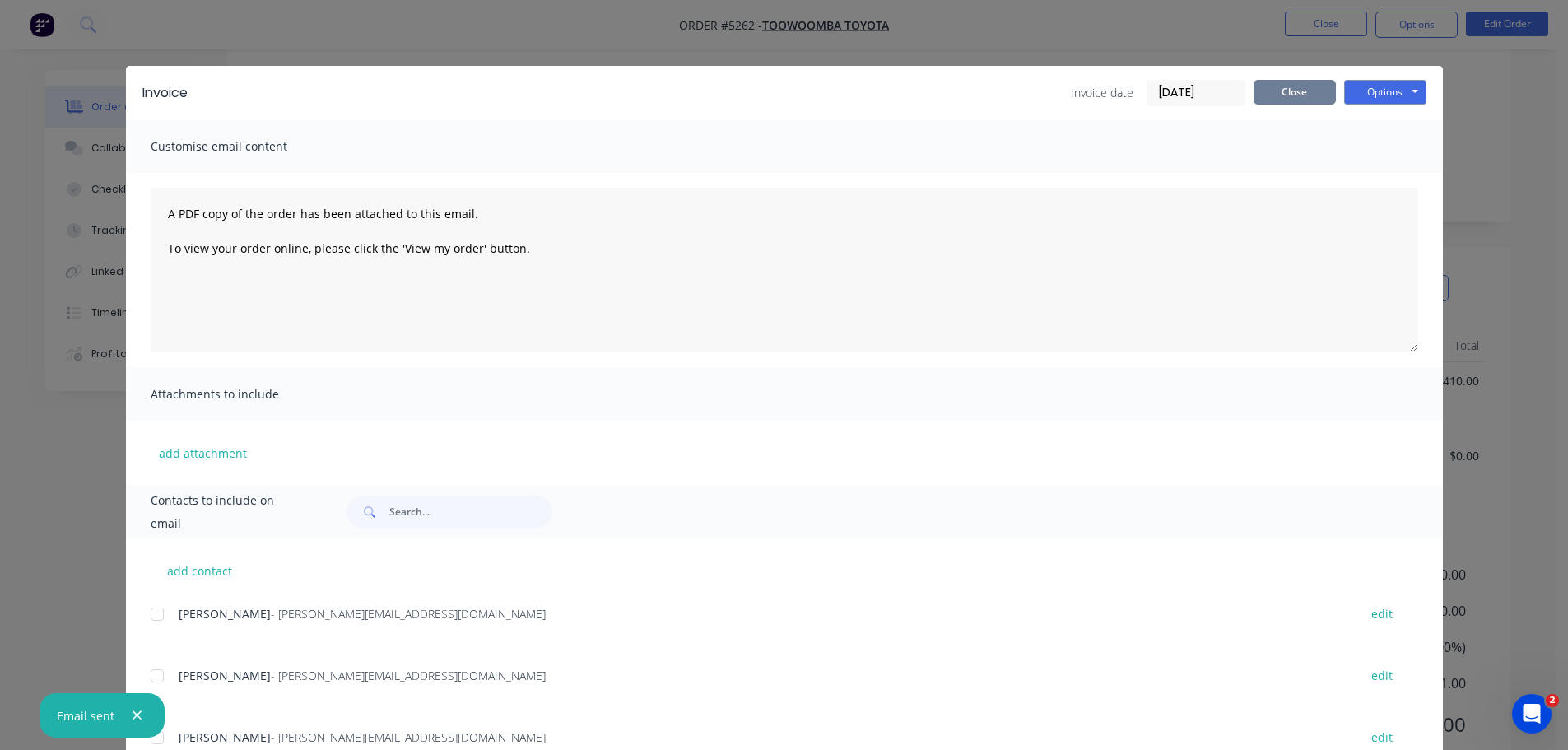
click at [1293, 99] on button "Close" at bounding box center [1295, 92] width 82 height 25
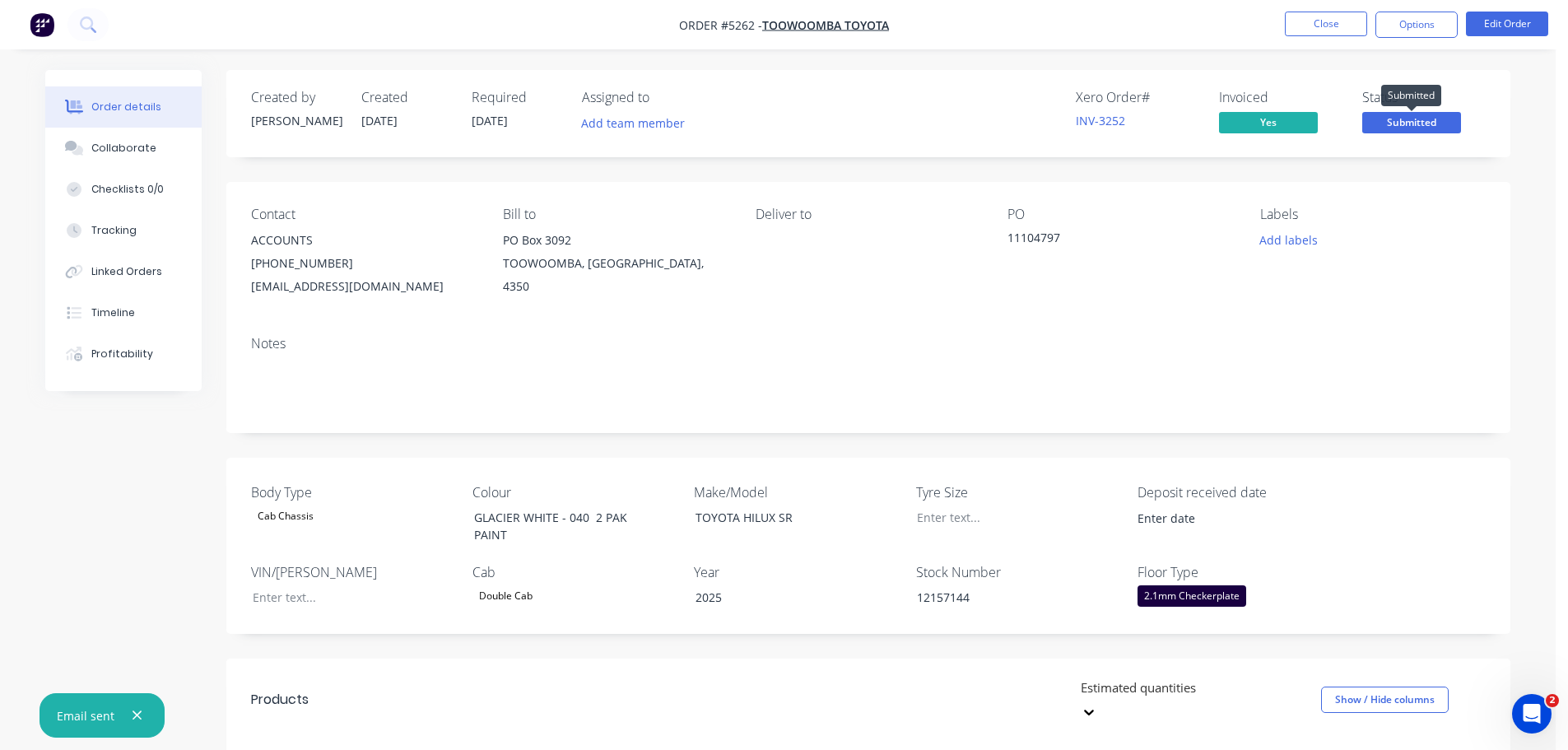
click at [1418, 120] on span "Submitted" at bounding box center [1411, 122] width 99 height 20
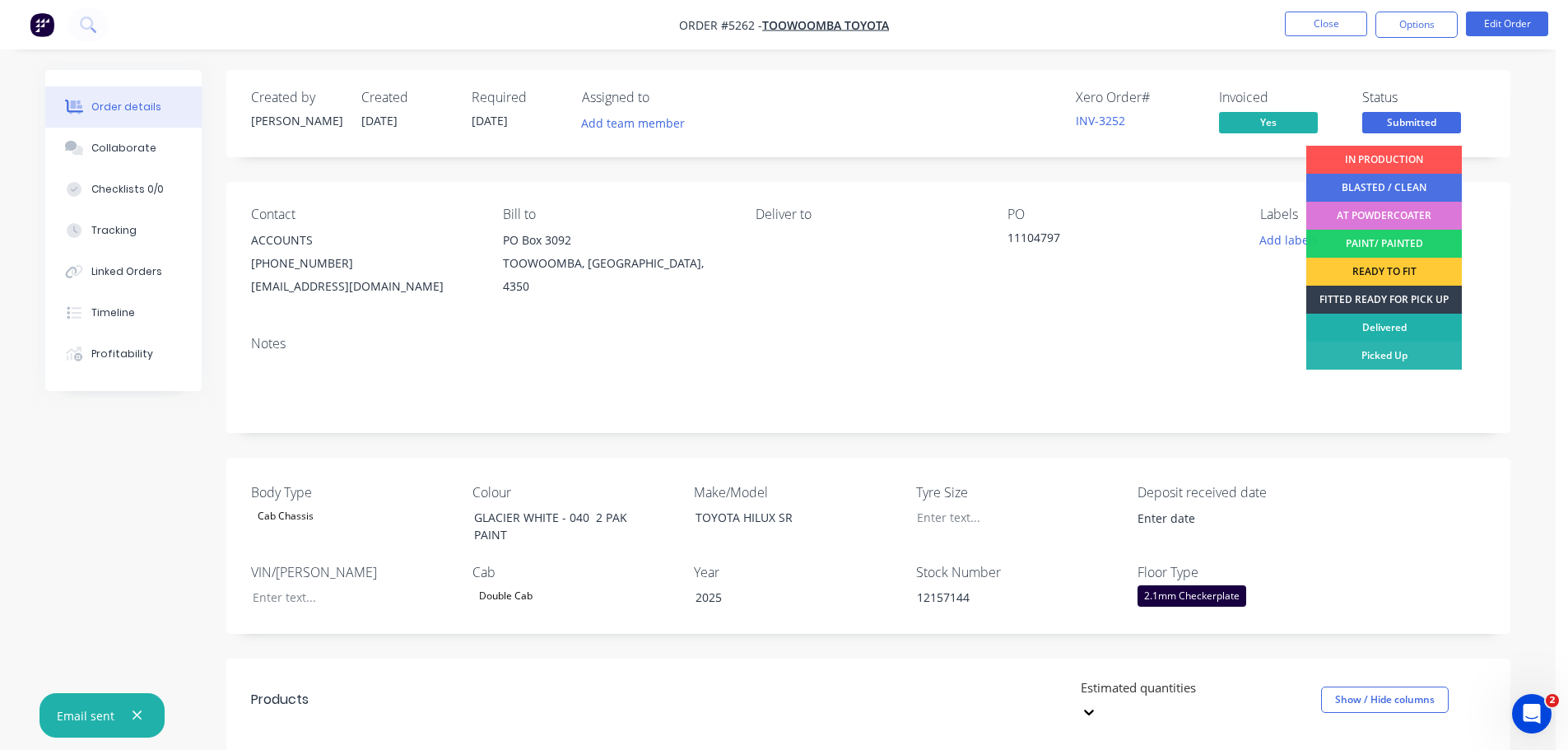
click at [1400, 322] on div "Delivered" at bounding box center [1385, 327] width 156 height 28
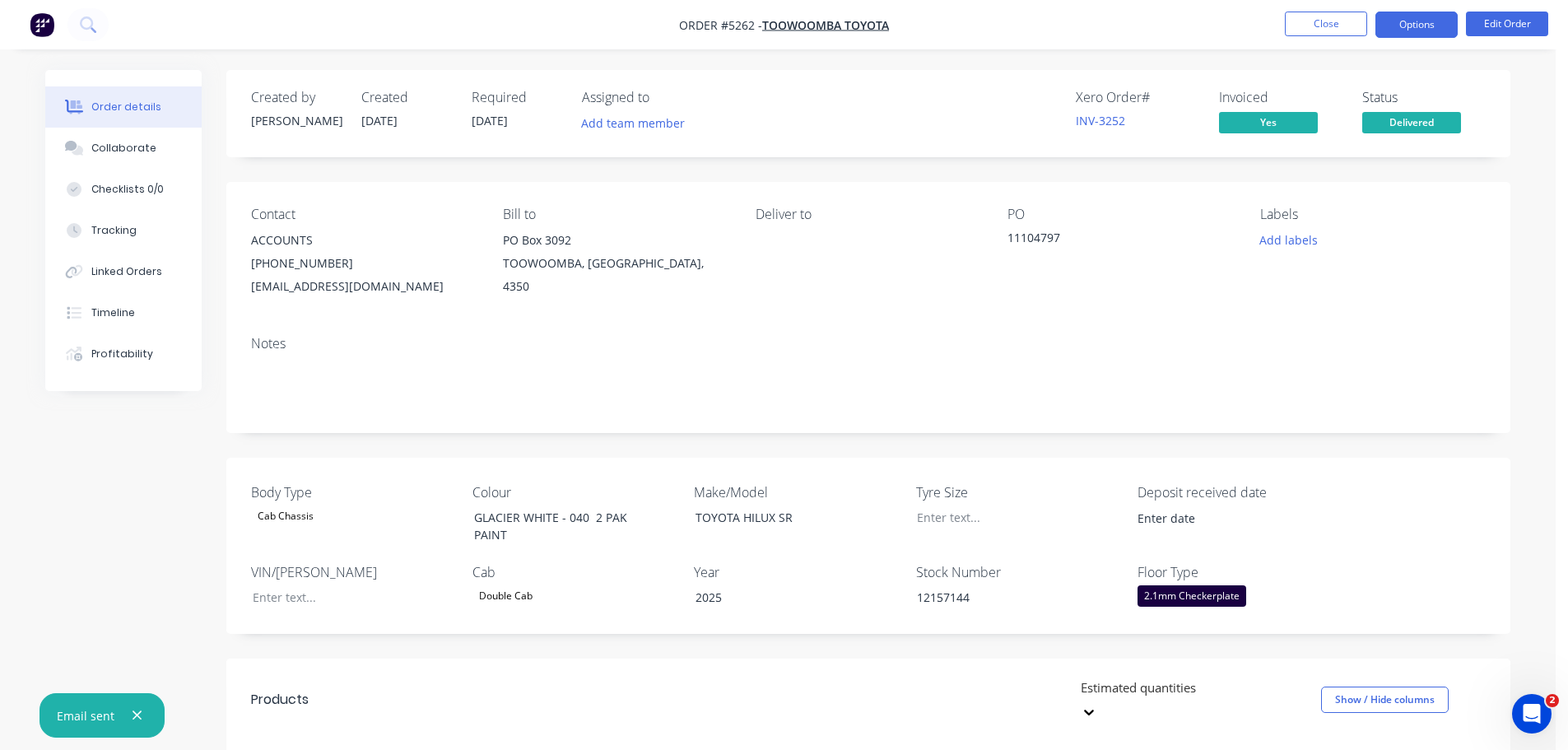
click at [1410, 29] on button "Options" at bounding box center [1416, 24] width 82 height 26
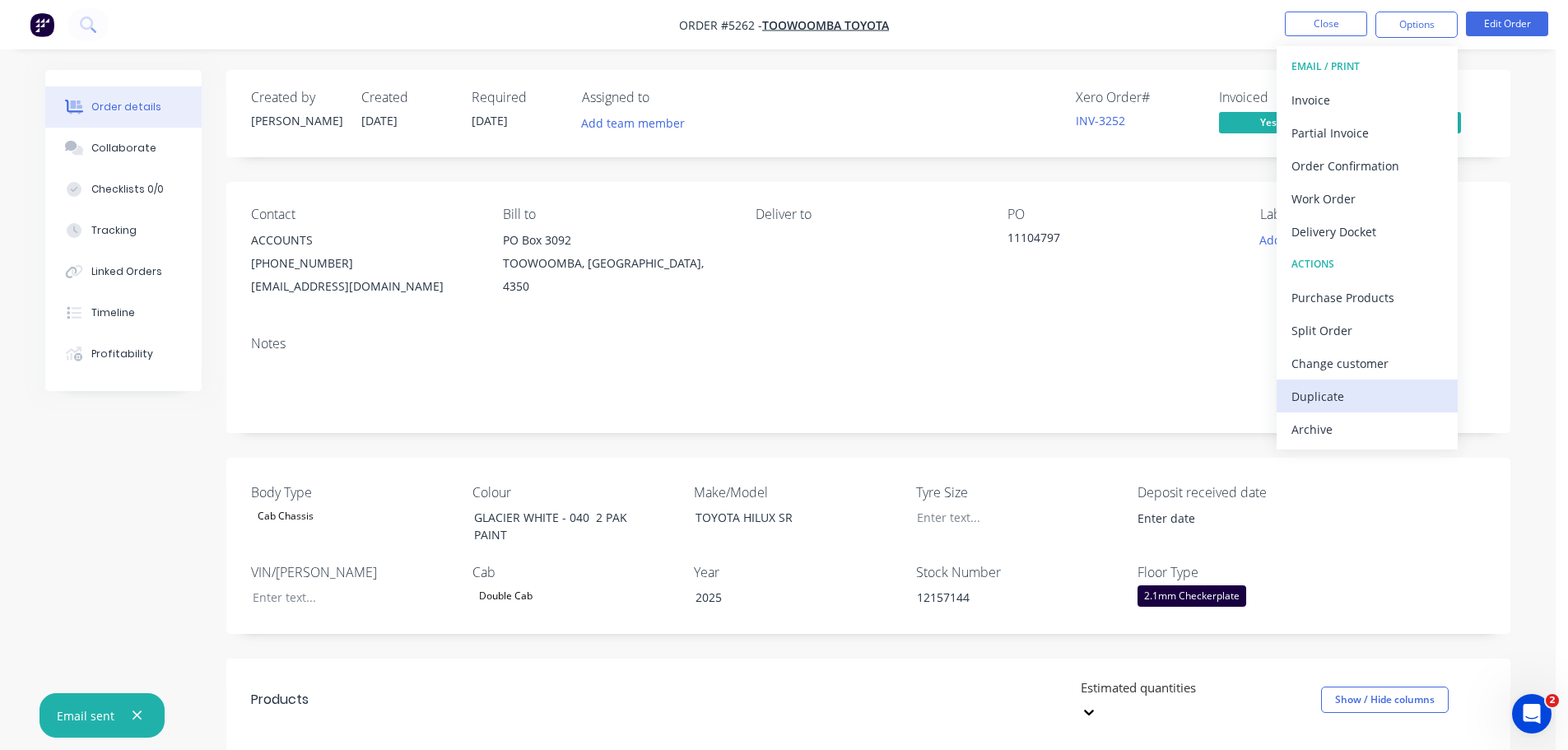
click at [1333, 401] on div "Duplicate" at bounding box center [1367, 397] width 151 height 24
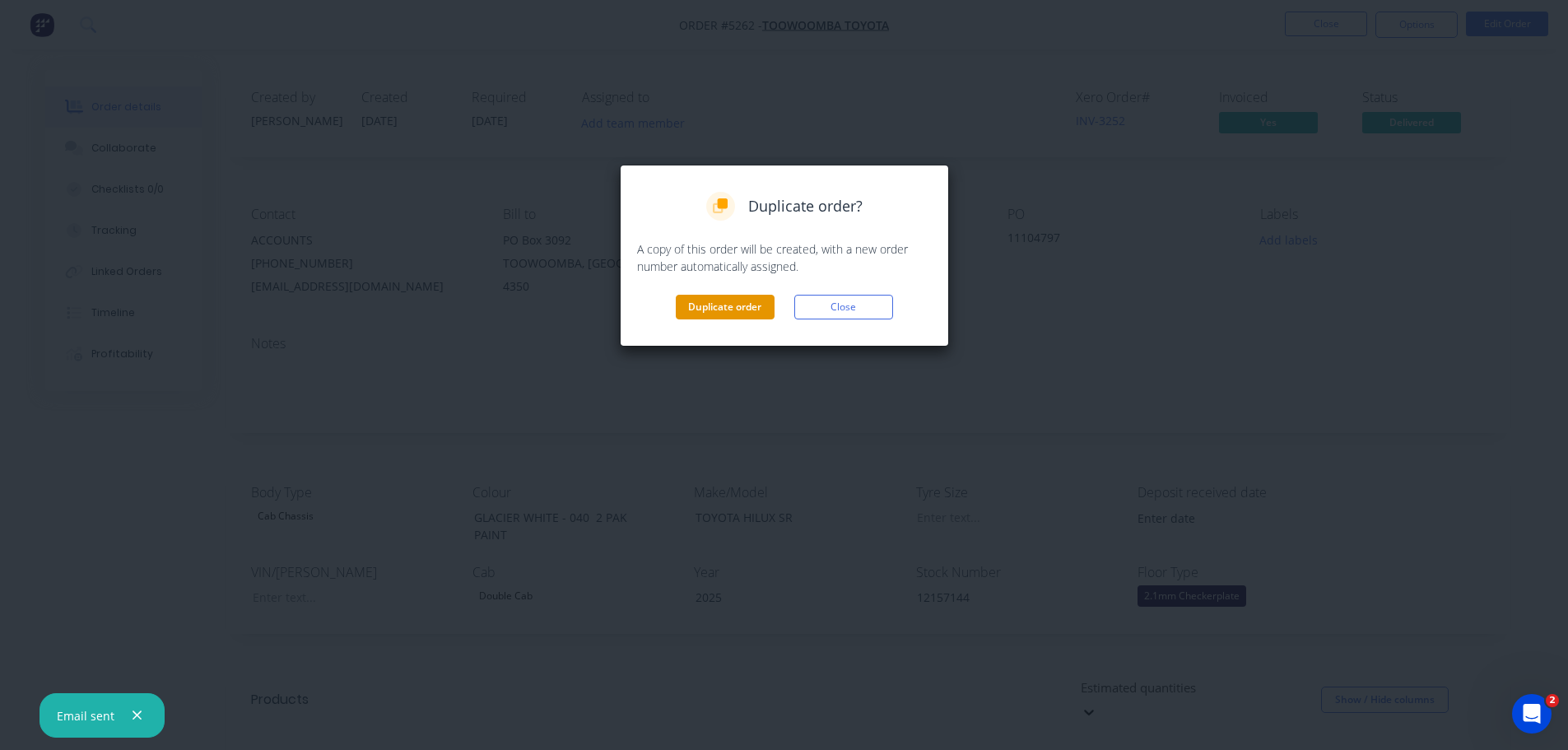
click at [715, 303] on button "Duplicate order" at bounding box center [725, 307] width 99 height 25
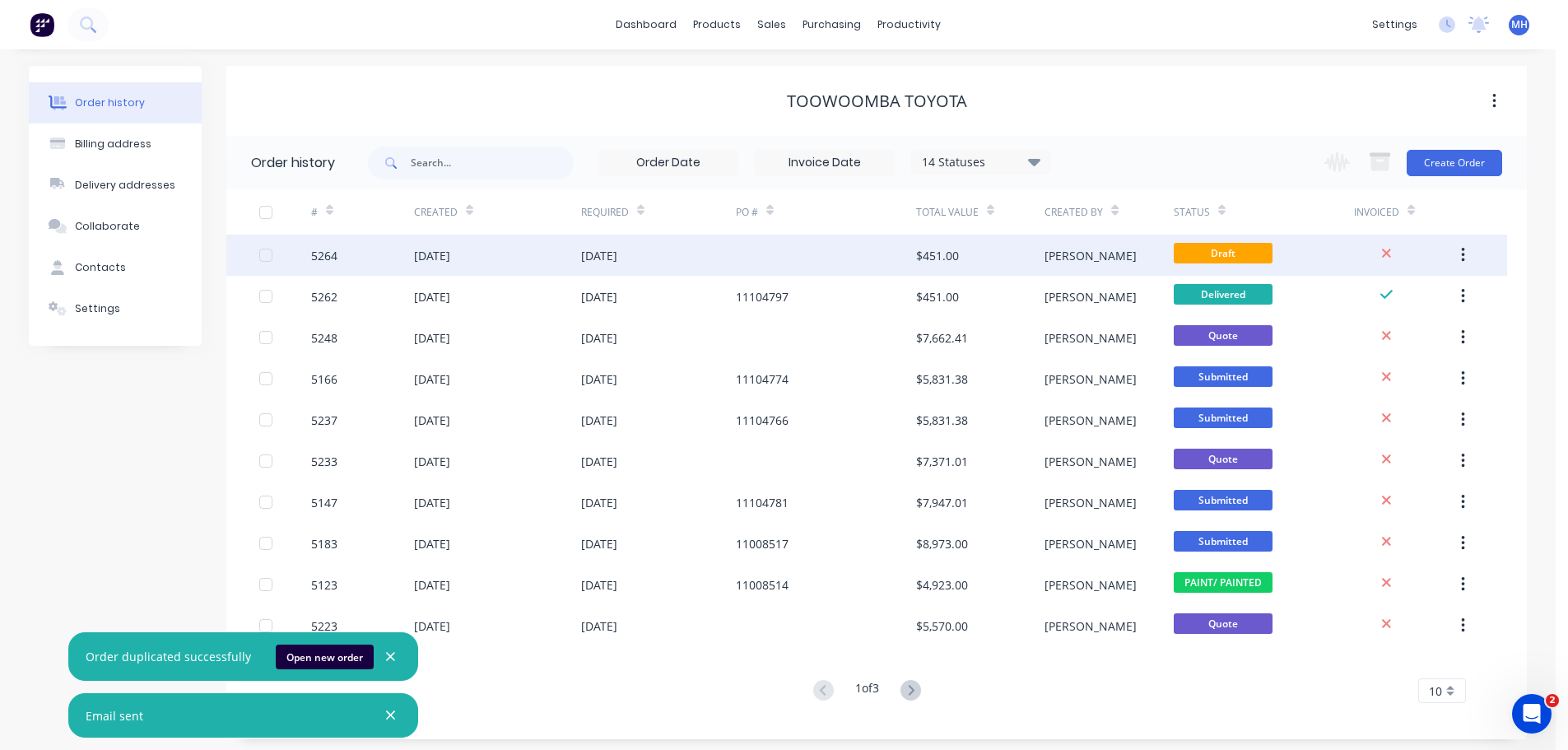
click at [488, 256] on div "01 Oct 2025" at bounding box center [498, 255] width 167 height 41
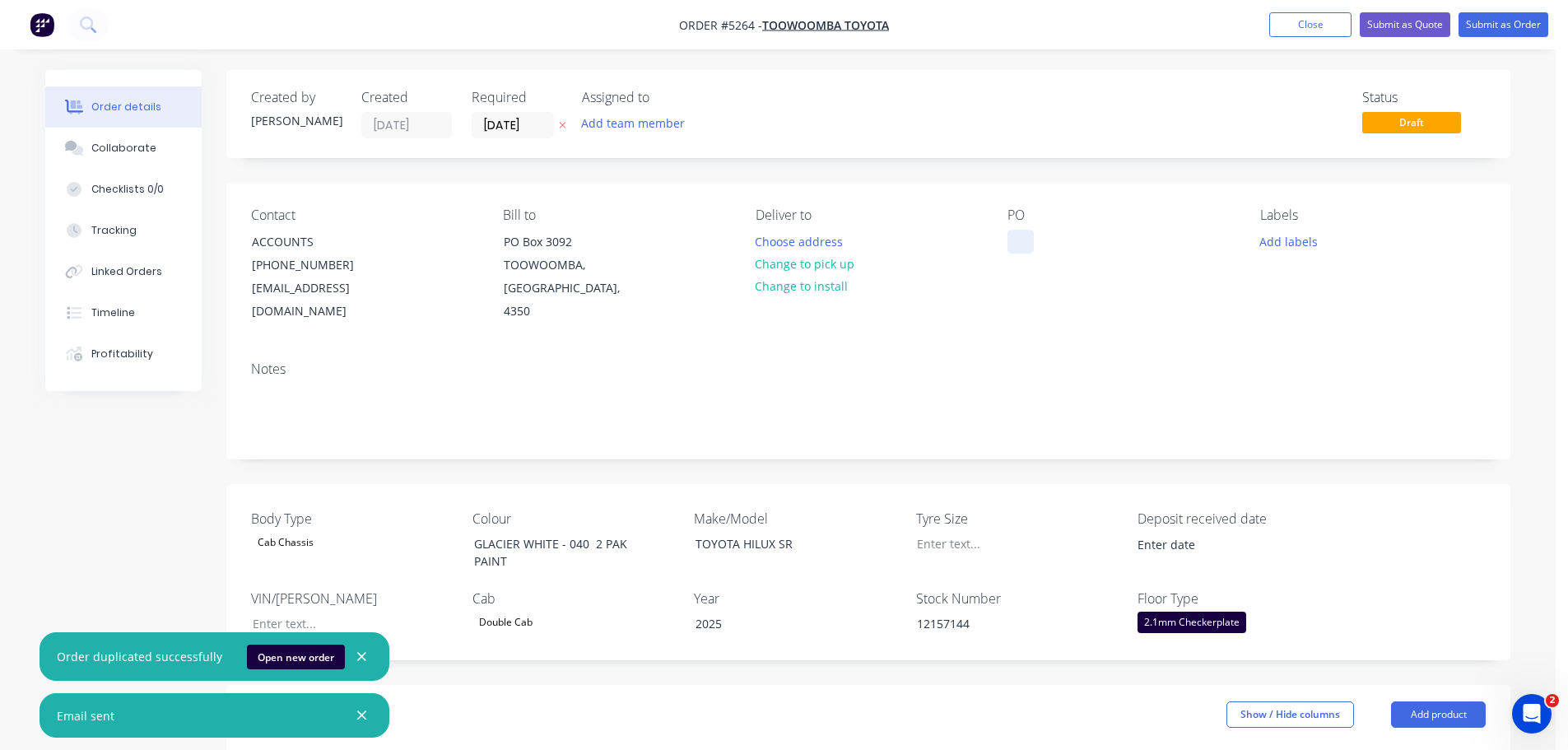
click at [1014, 243] on div at bounding box center [1020, 242] width 26 height 24
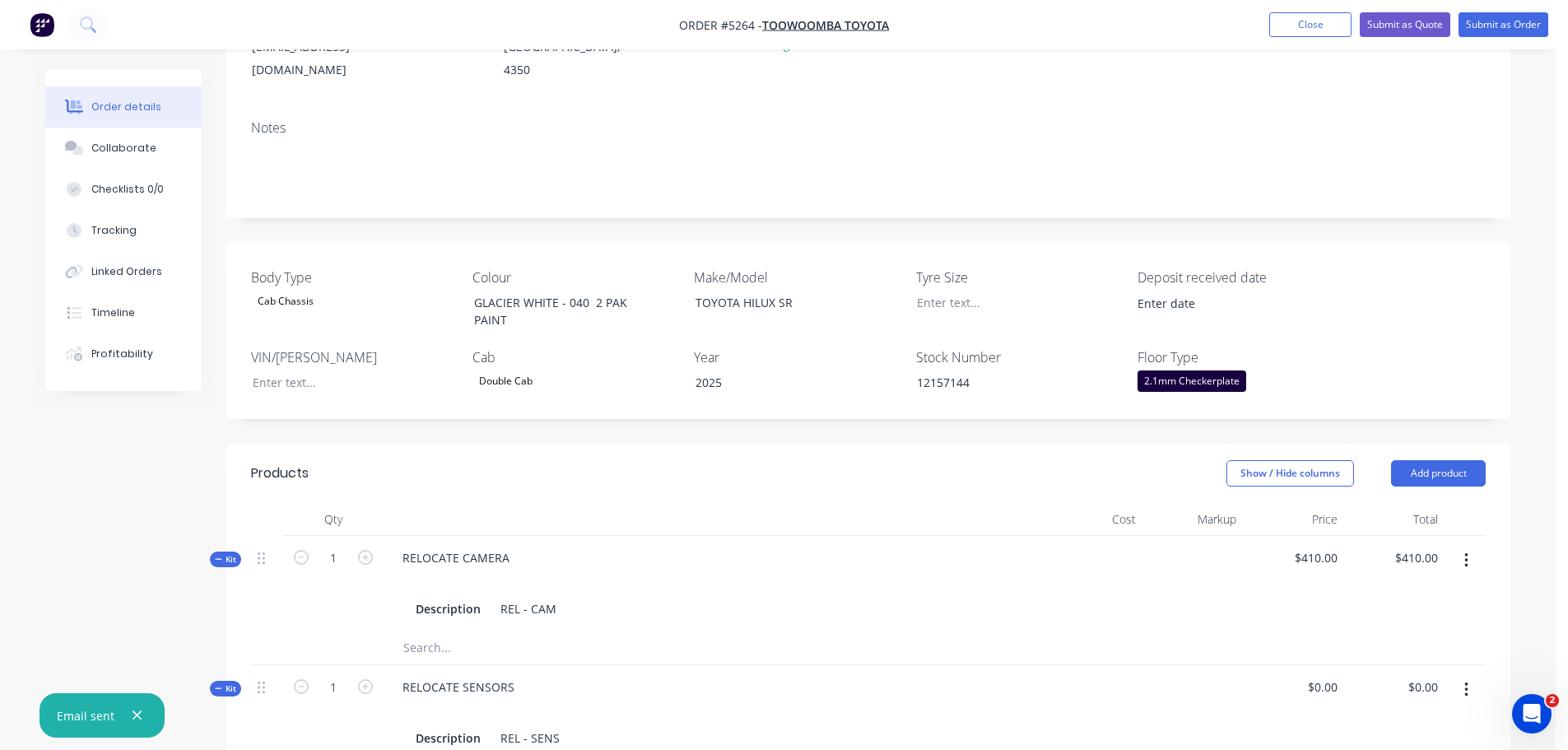
scroll to position [329, 0]
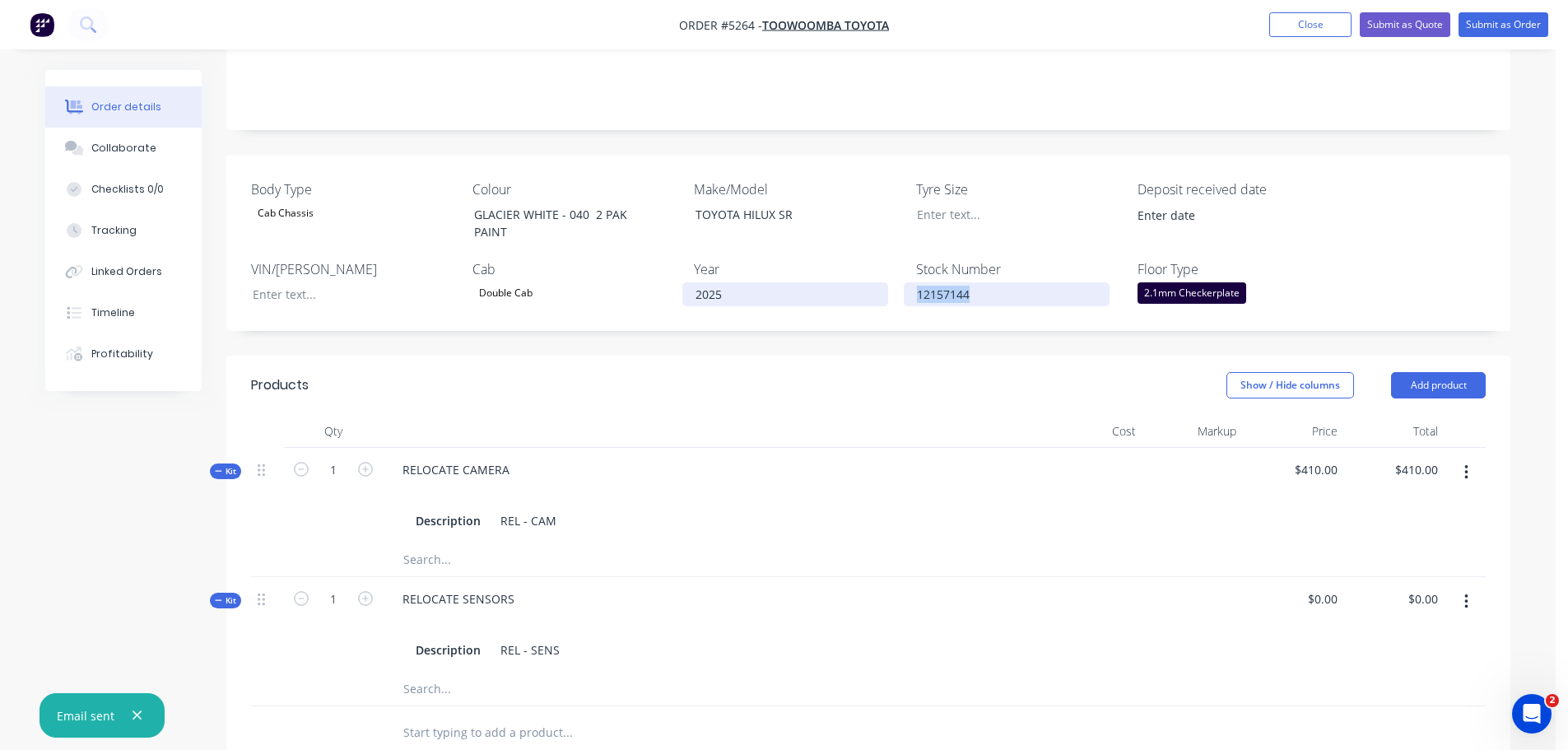
drag, startPoint x: 996, startPoint y: 274, endPoint x: 879, endPoint y: 277, distance: 117.0
click at [879, 277] on div "Body Type Cab Chassis Colour GLACIER WHITE - 040 2 PAK PAINT Make/Model TOYOTA …" at bounding box center [868, 243] width 1284 height 176
click at [1045, 283] on div "12157144" at bounding box center [1006, 295] width 206 height 24
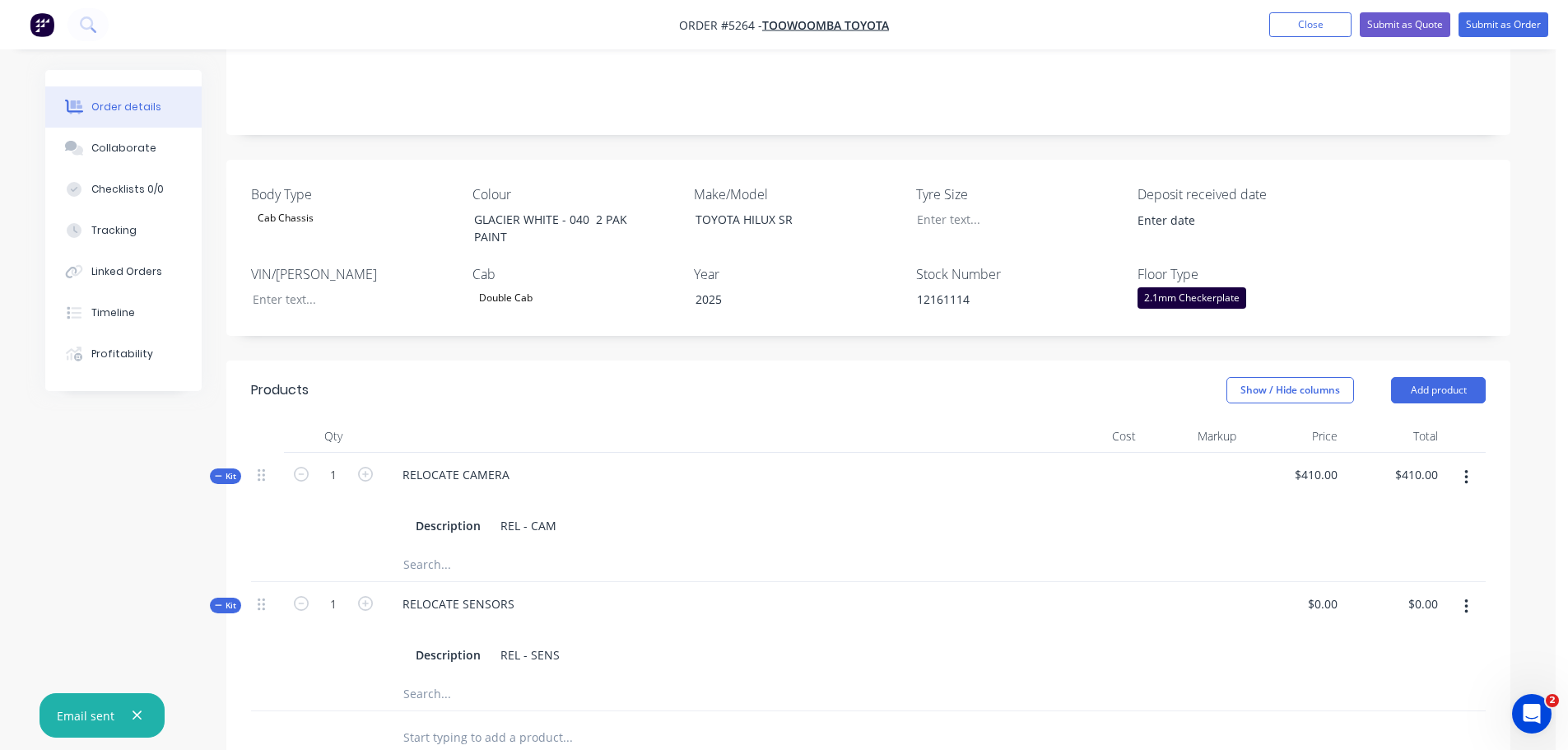
scroll to position [0, 0]
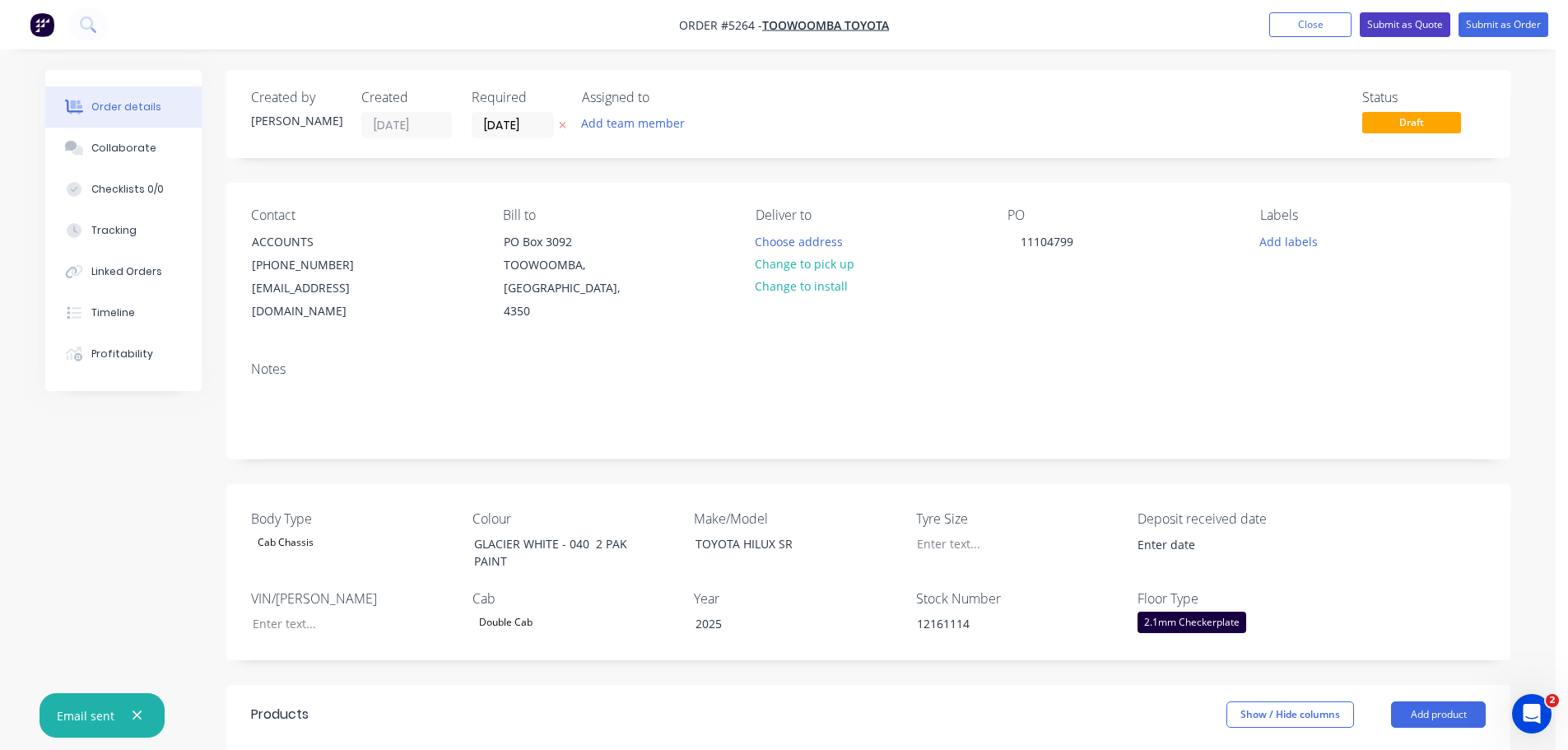
click at [1385, 24] on button "Submit as Quote" at bounding box center [1405, 24] width 91 height 25
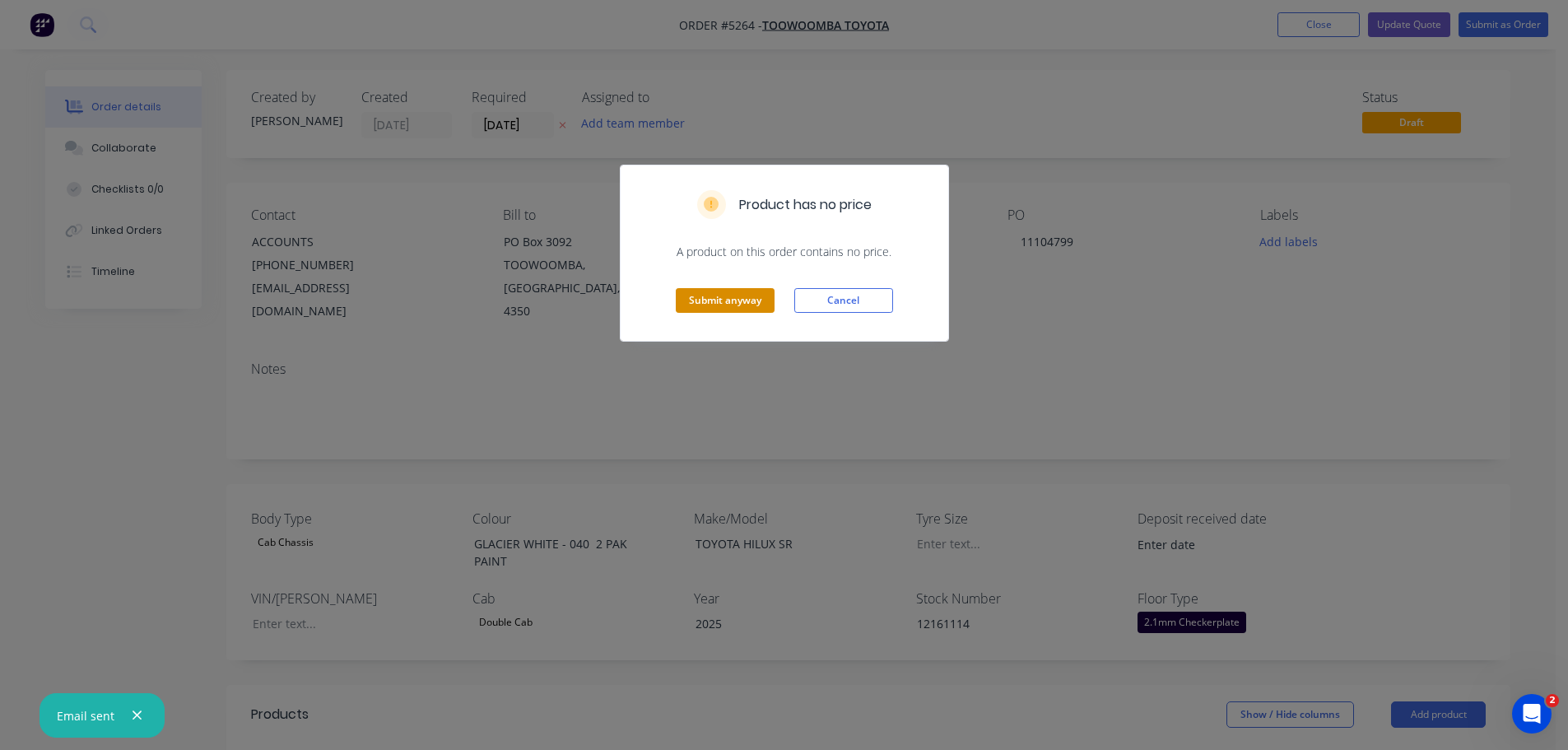
click at [744, 303] on button "Submit anyway" at bounding box center [725, 300] width 99 height 25
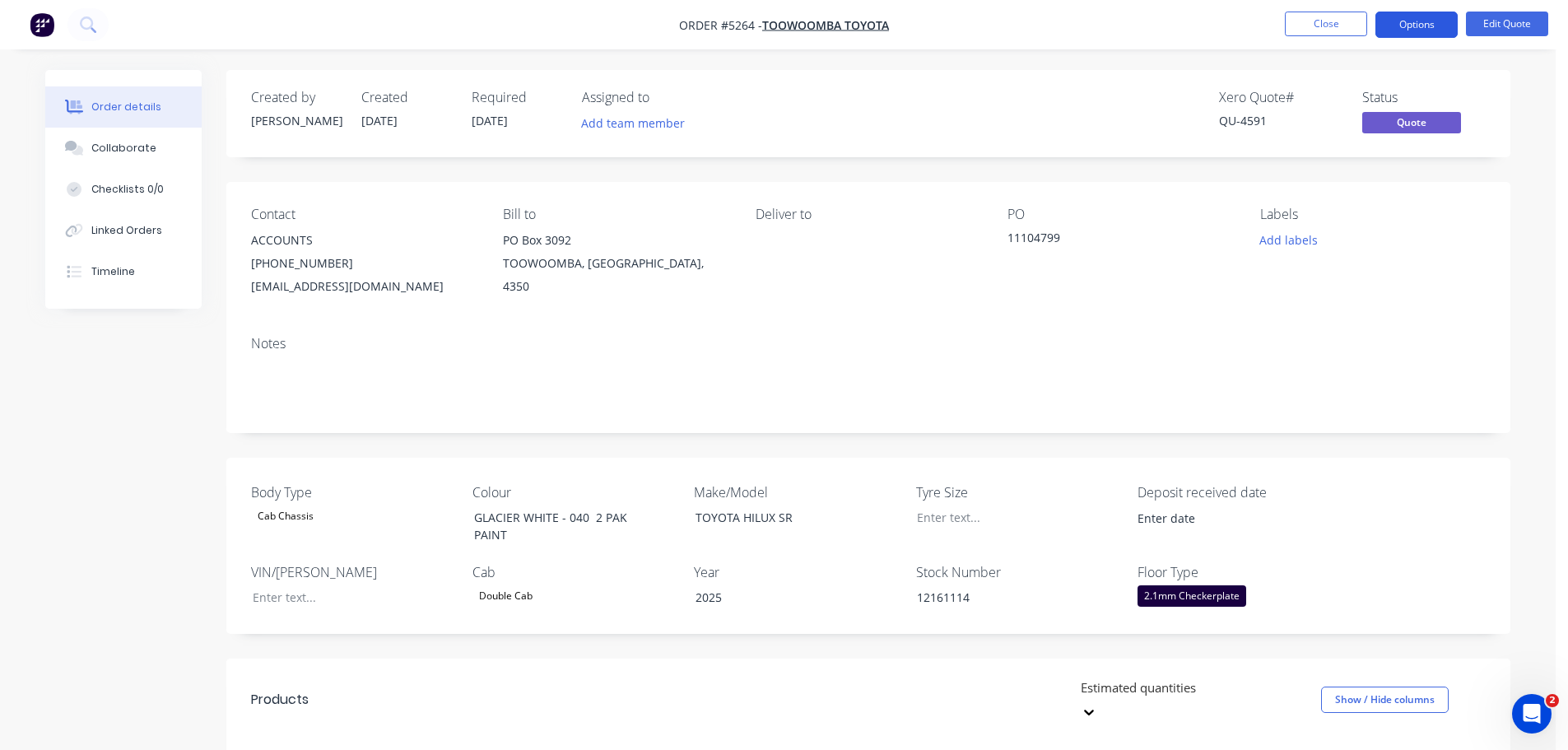
click at [1416, 29] on button "Options" at bounding box center [1416, 24] width 82 height 26
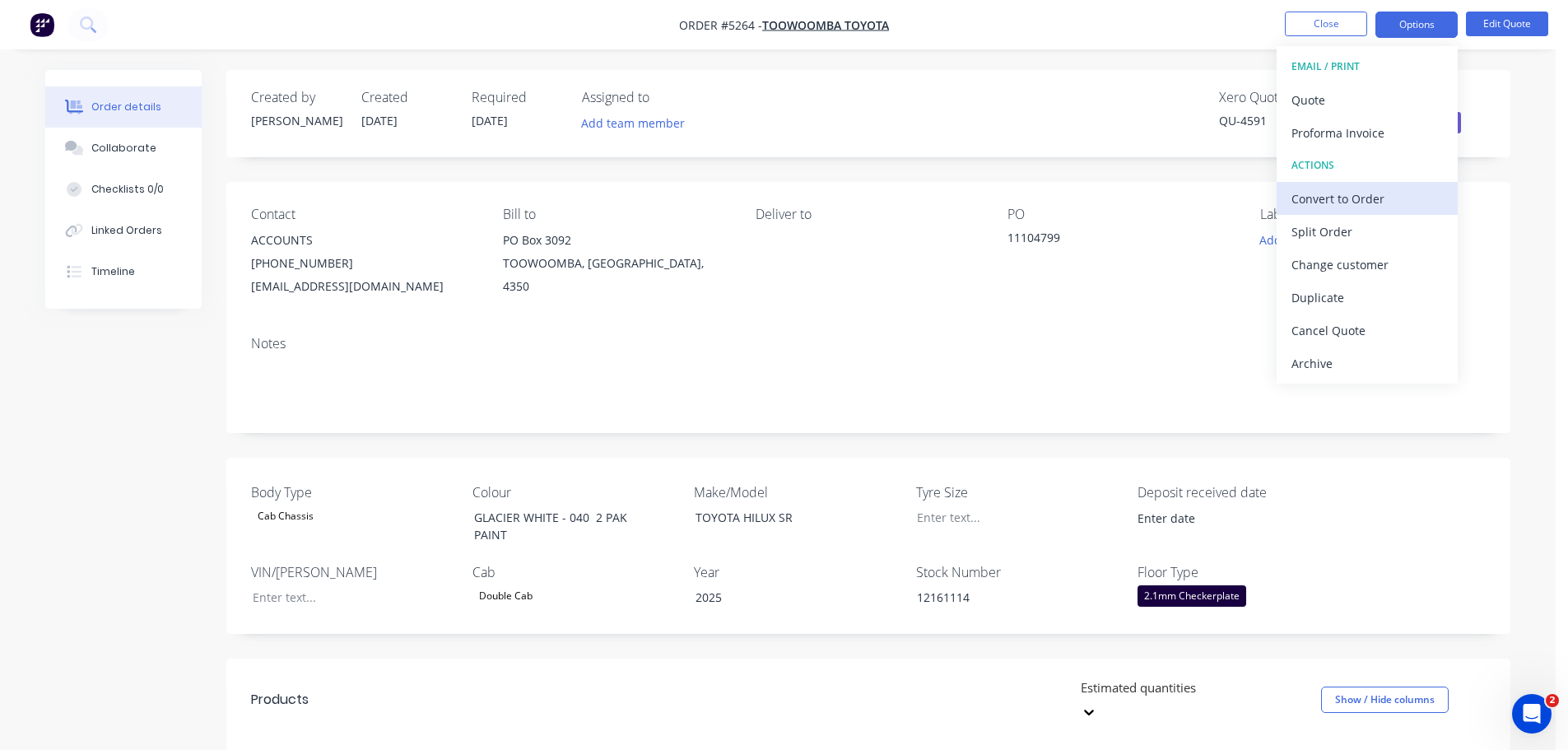
click at [1346, 205] on div "Convert to Order" at bounding box center [1367, 199] width 151 height 24
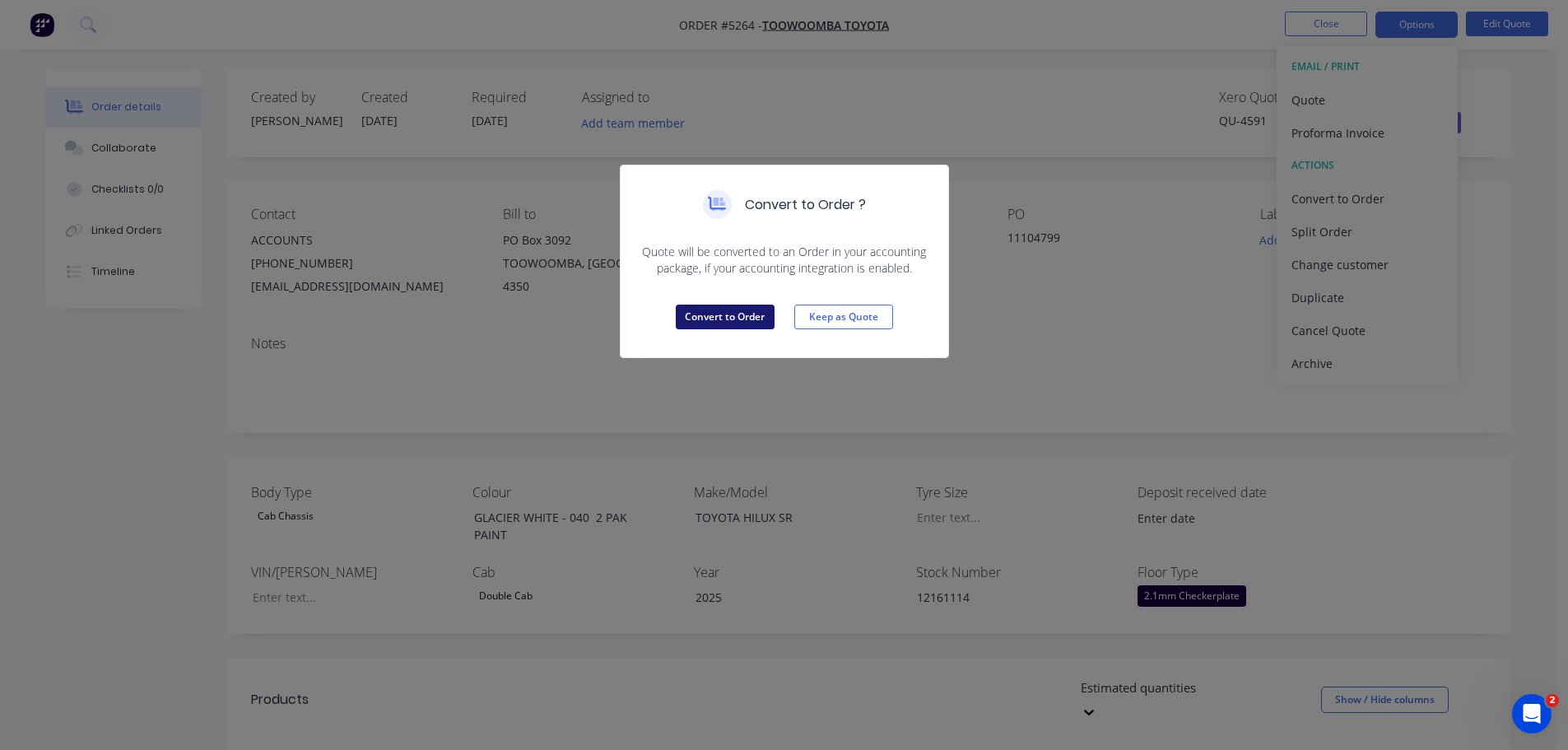
click at [748, 320] on button "Convert to Order" at bounding box center [725, 317] width 99 height 25
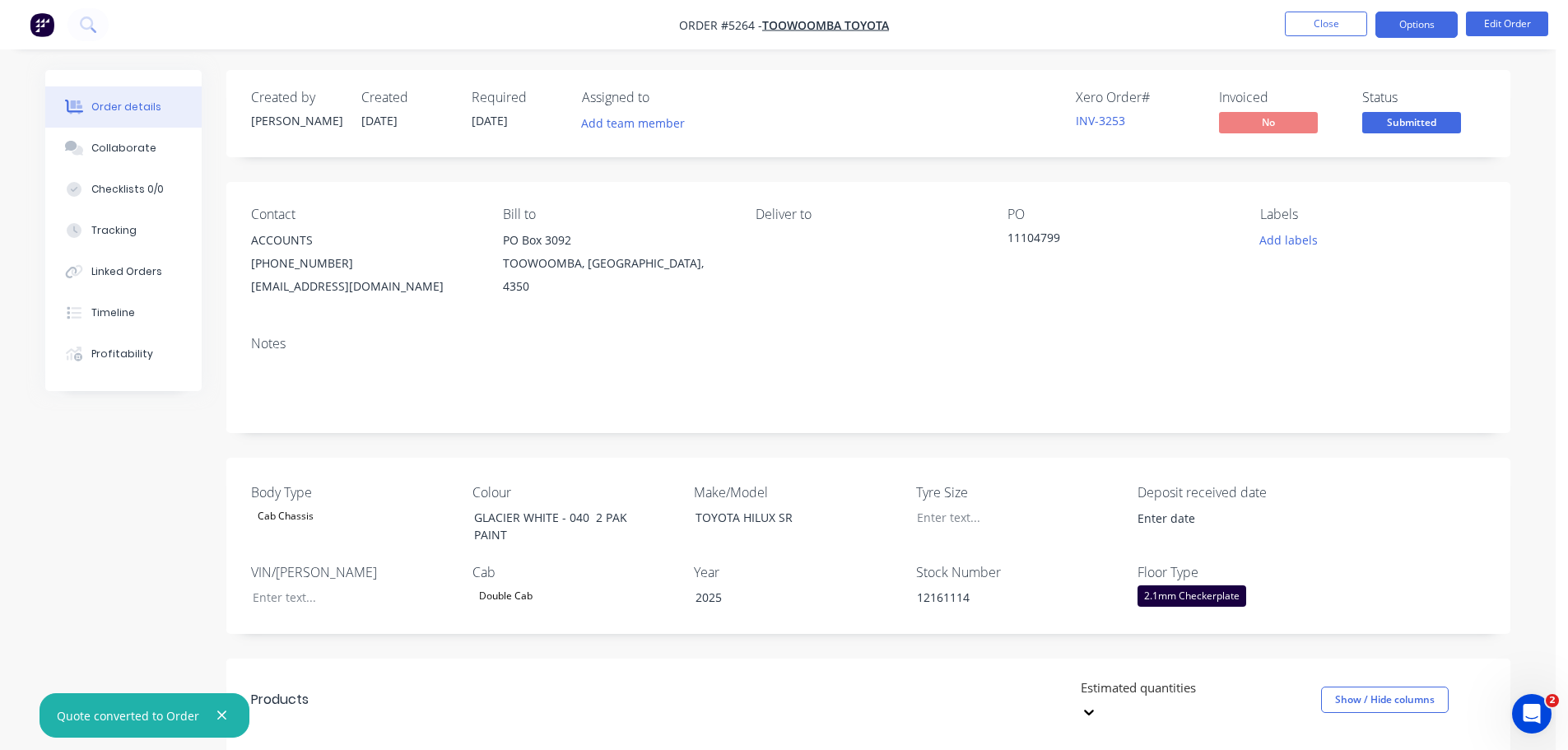
click at [1434, 27] on button "Options" at bounding box center [1416, 24] width 82 height 26
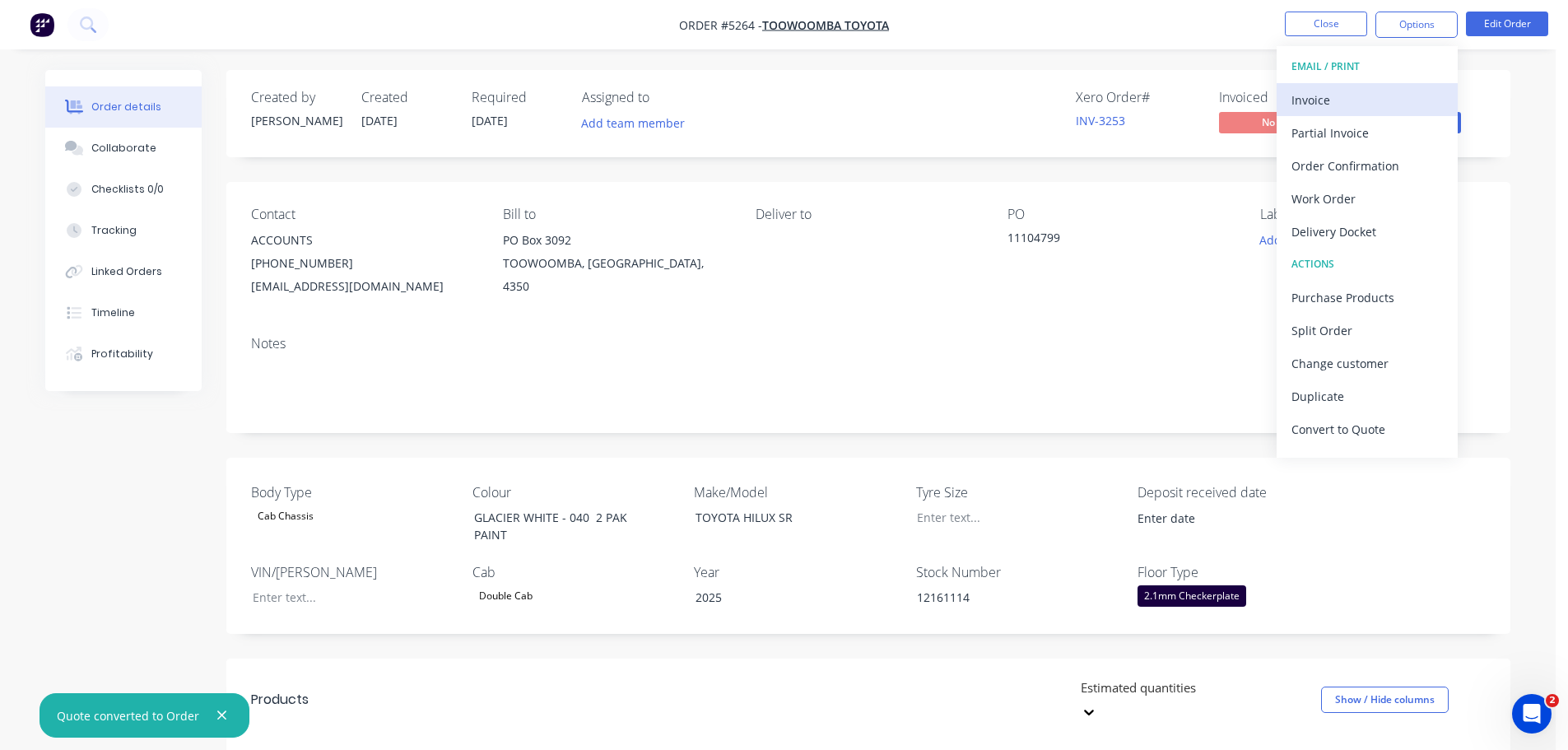
click at [1351, 107] on div "Invoice" at bounding box center [1367, 100] width 151 height 24
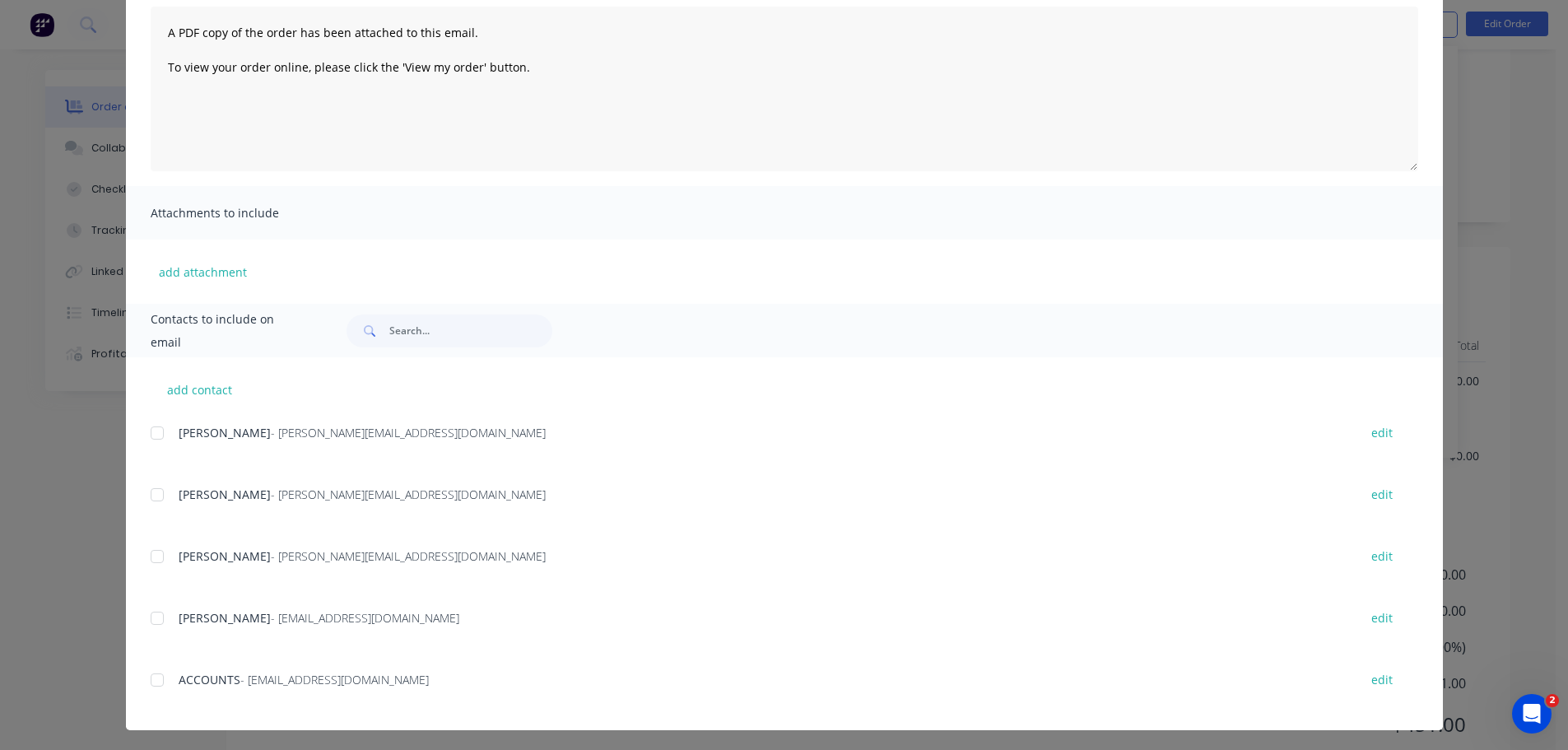
scroll to position [184, 0]
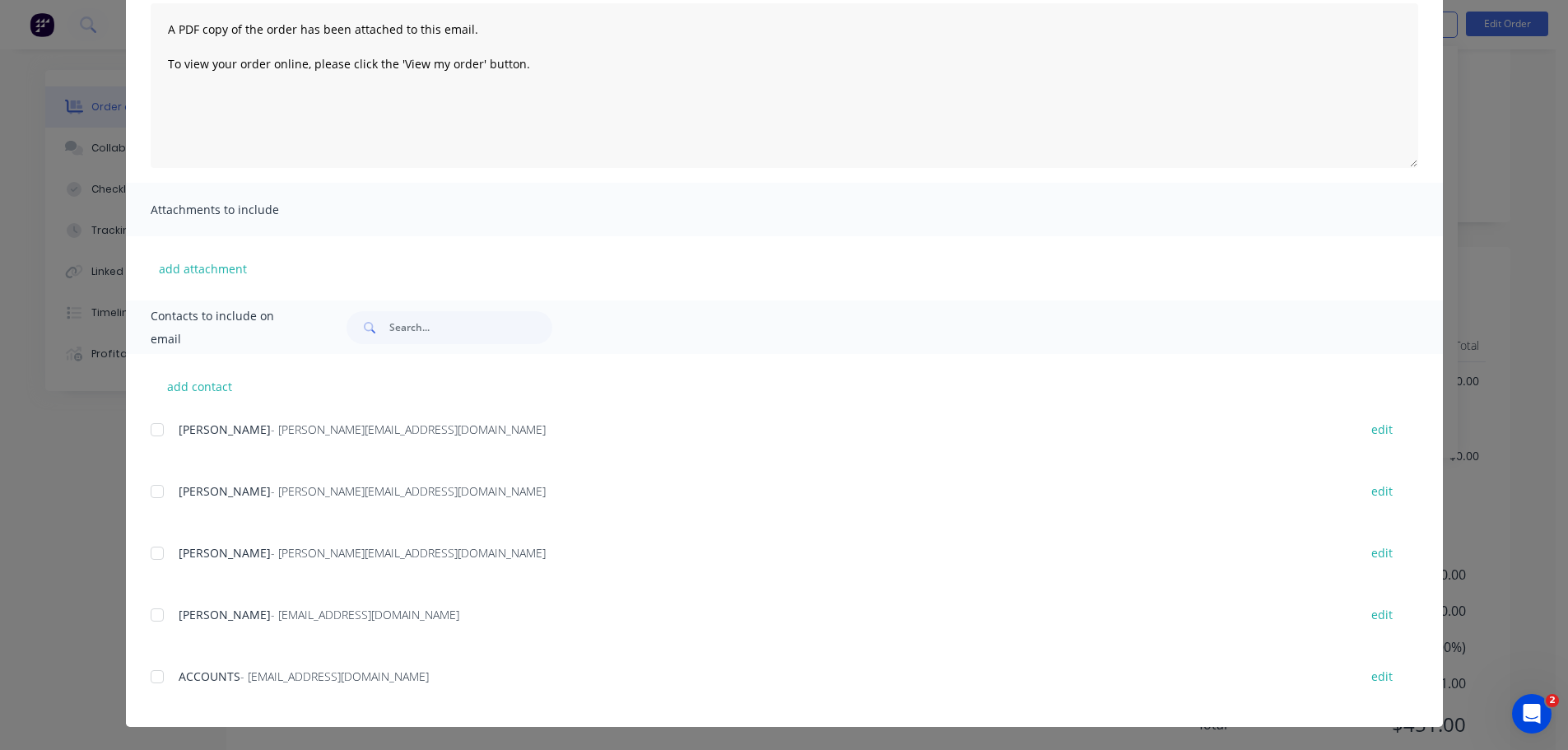
click at [144, 685] on div "add contact RORY KENT - roryk@toowoombatoyota.com.au edit Nick Welsh - nicolasw…" at bounding box center [784, 540] width 1317 height 373
click at [150, 678] on div at bounding box center [158, 677] width 33 height 33
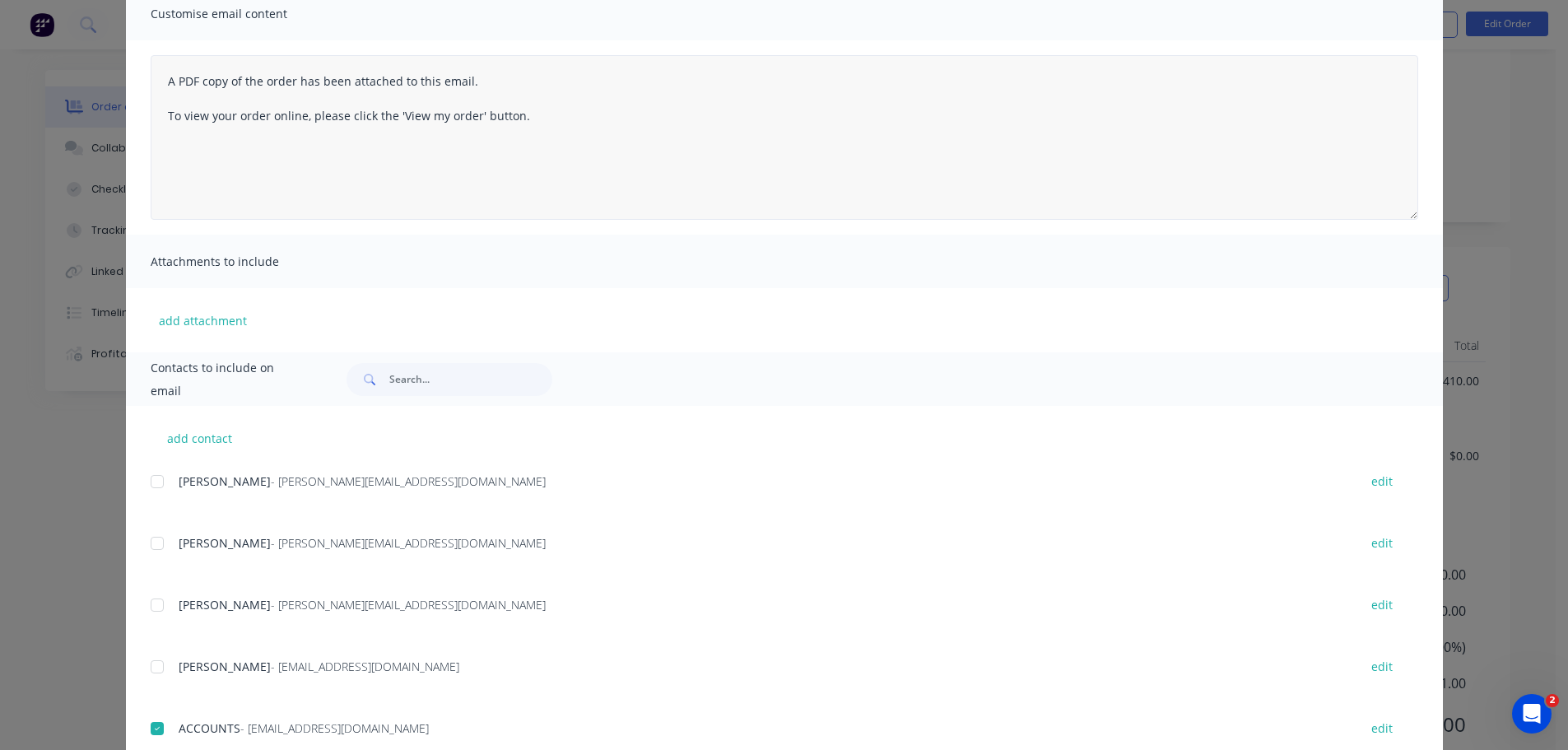
scroll to position [0, 0]
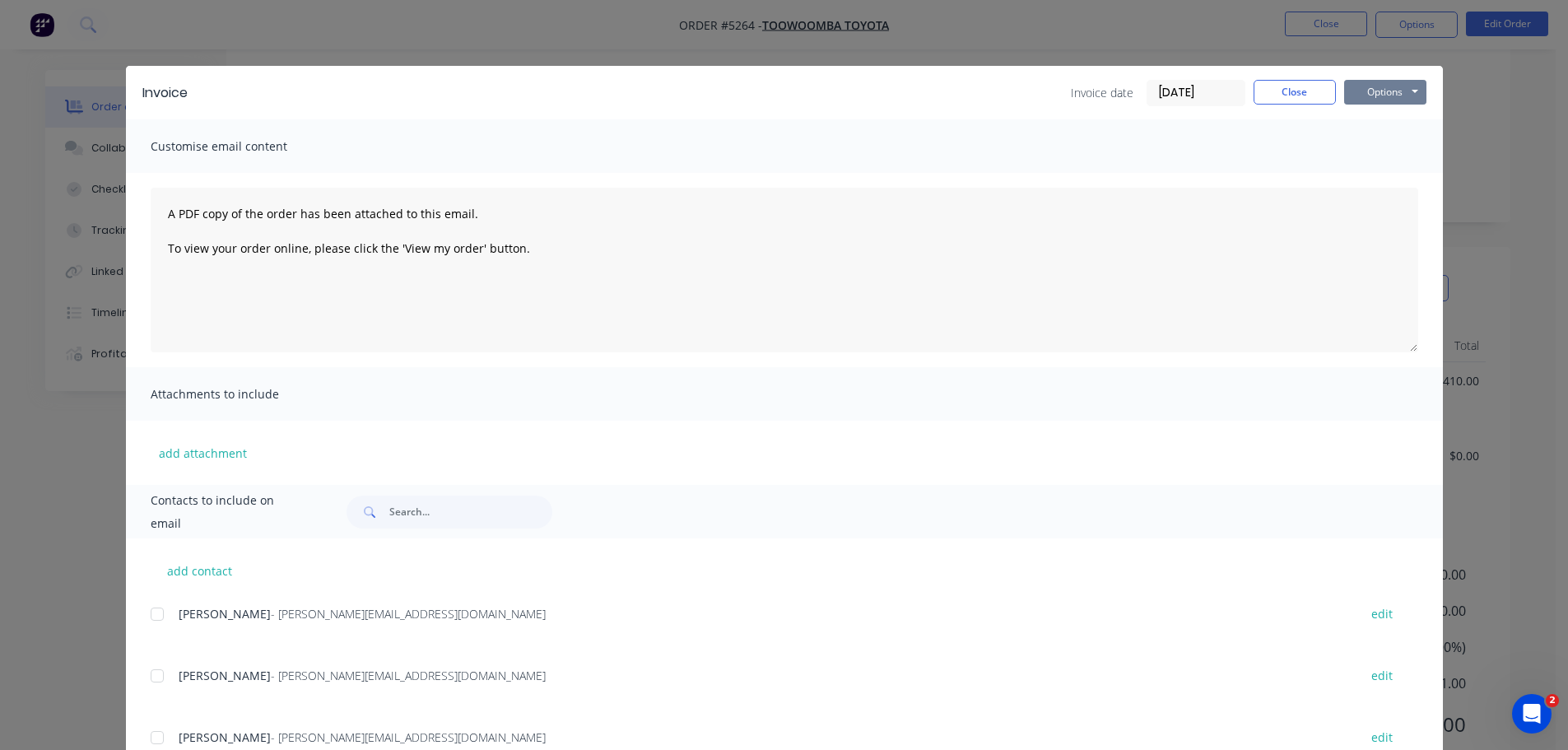
click at [1388, 98] on button "Options" at bounding box center [1385, 92] width 82 height 25
click at [1386, 172] on button "Email" at bounding box center [1397, 175] width 106 height 27
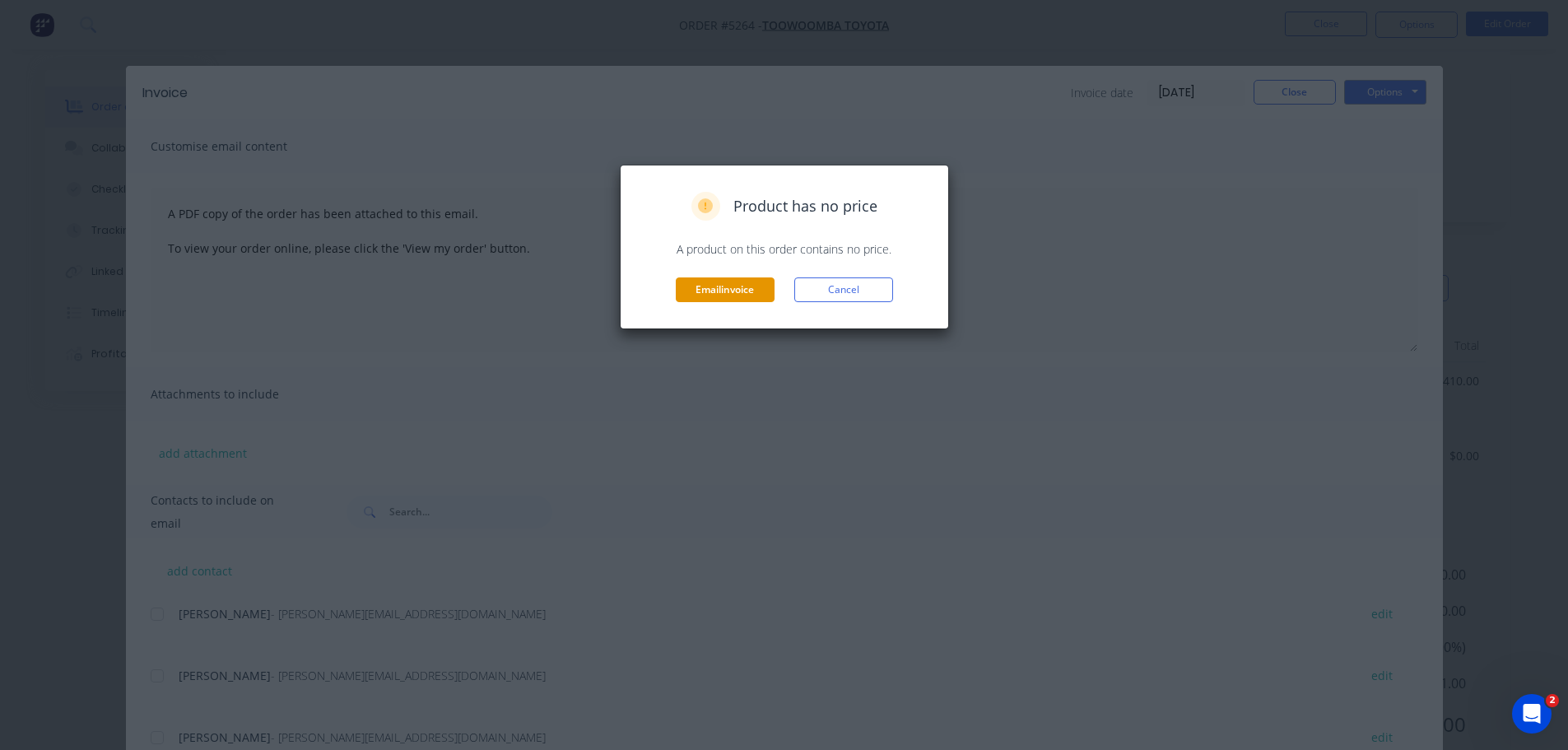
click at [716, 288] on button "Email invoice" at bounding box center [725, 289] width 99 height 25
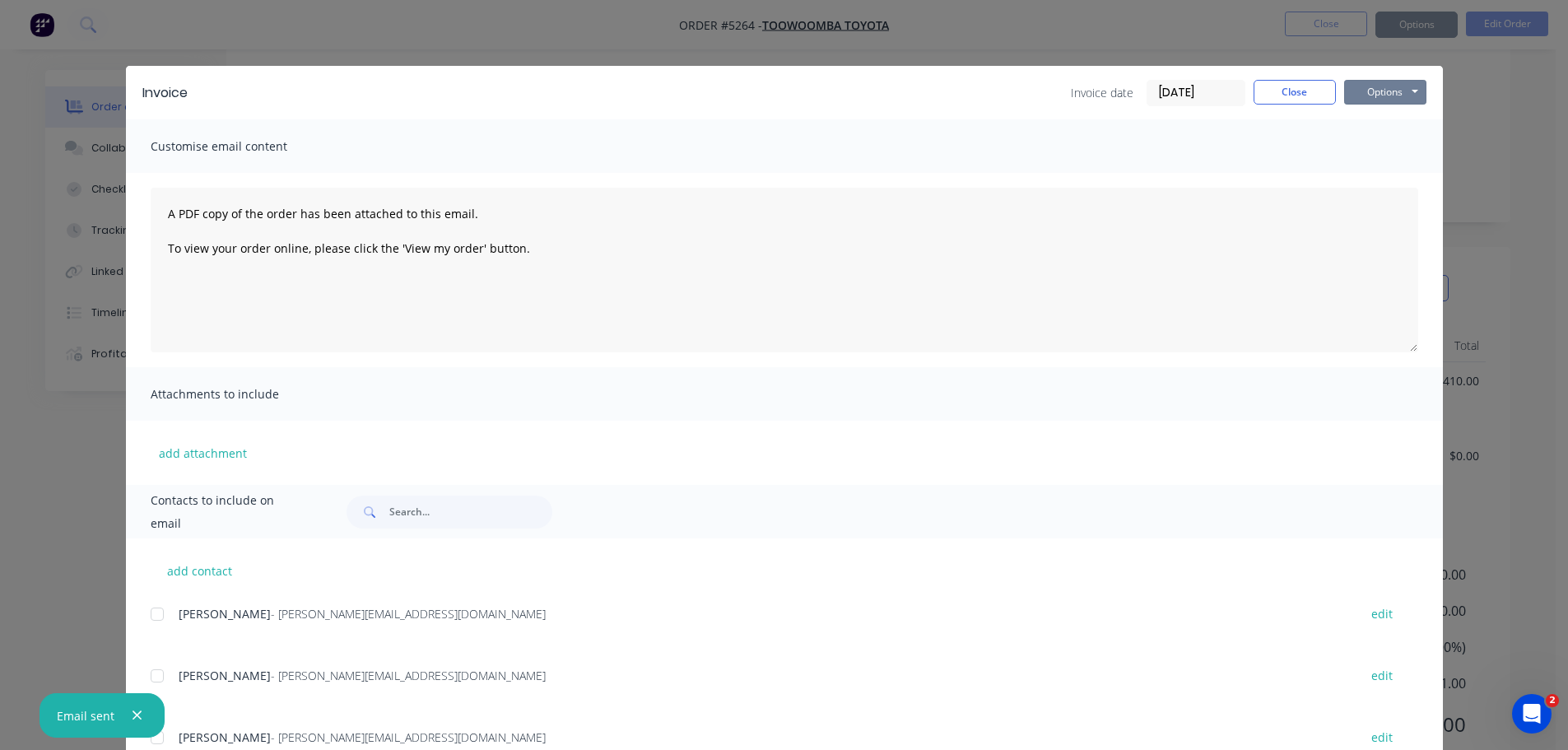
click at [1379, 102] on button "Options" at bounding box center [1385, 92] width 82 height 25
click at [1385, 150] on button "Print" at bounding box center [1397, 148] width 106 height 27
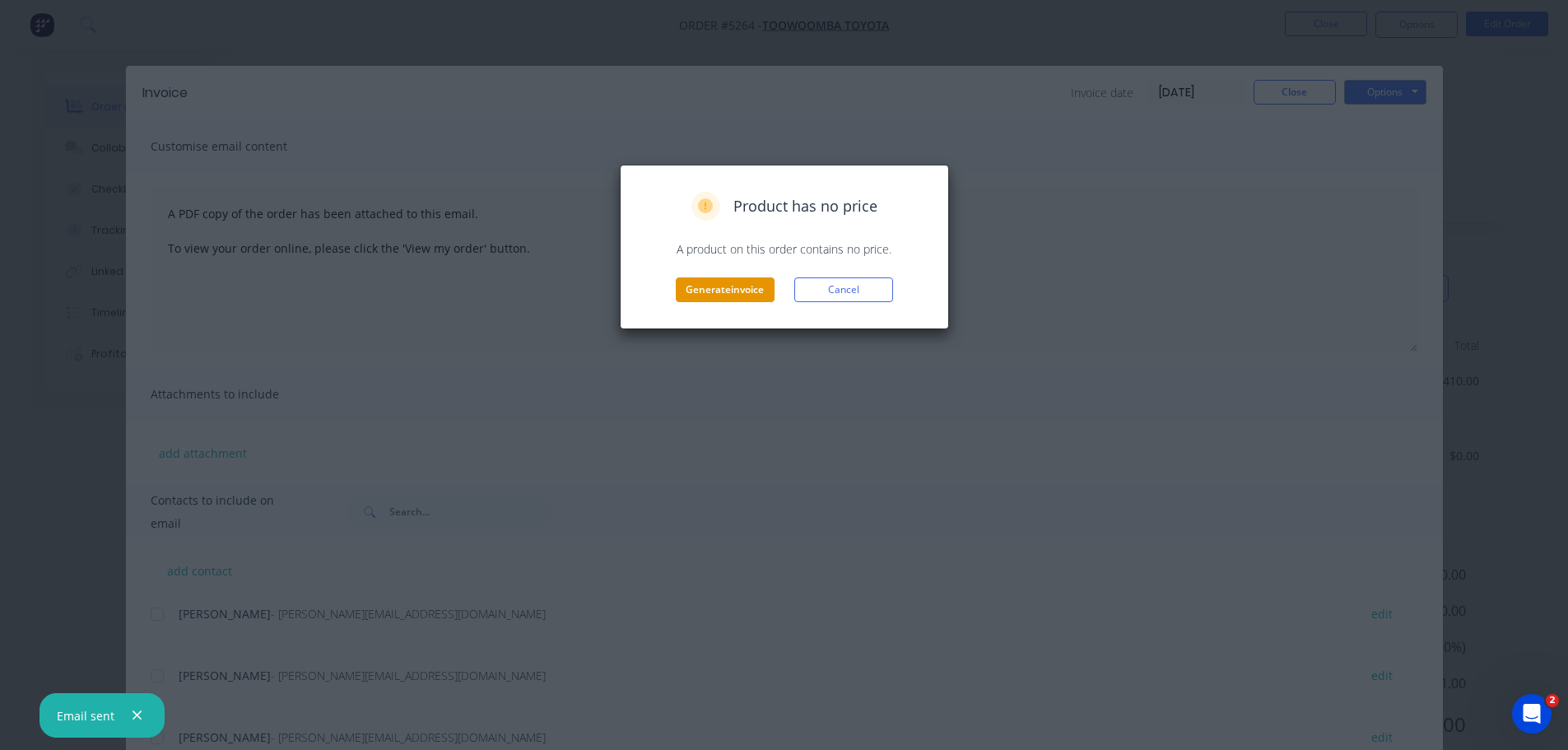
click at [741, 297] on button "Generate invoice" at bounding box center [725, 289] width 99 height 25
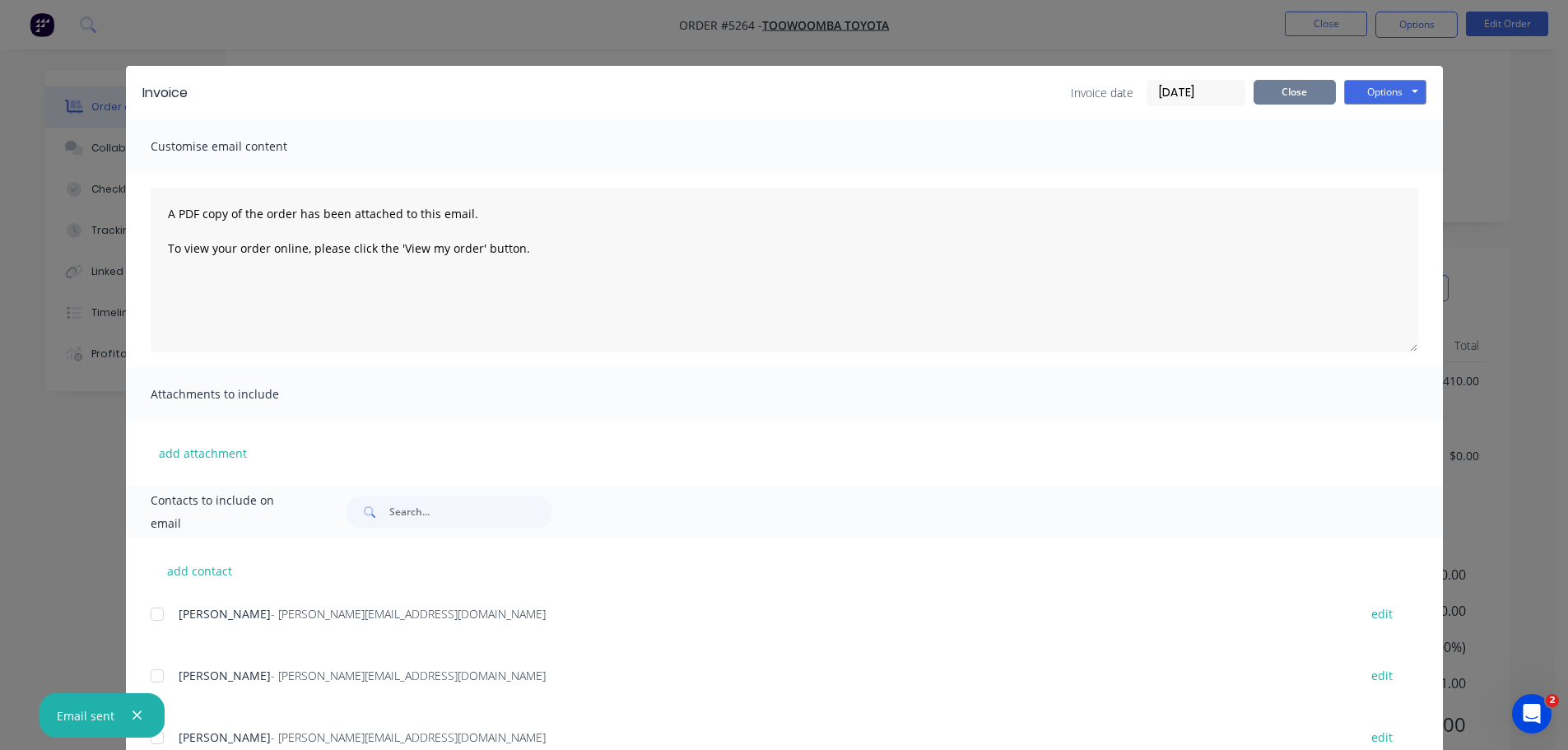
click at [1280, 95] on button "Close" at bounding box center [1295, 92] width 82 height 25
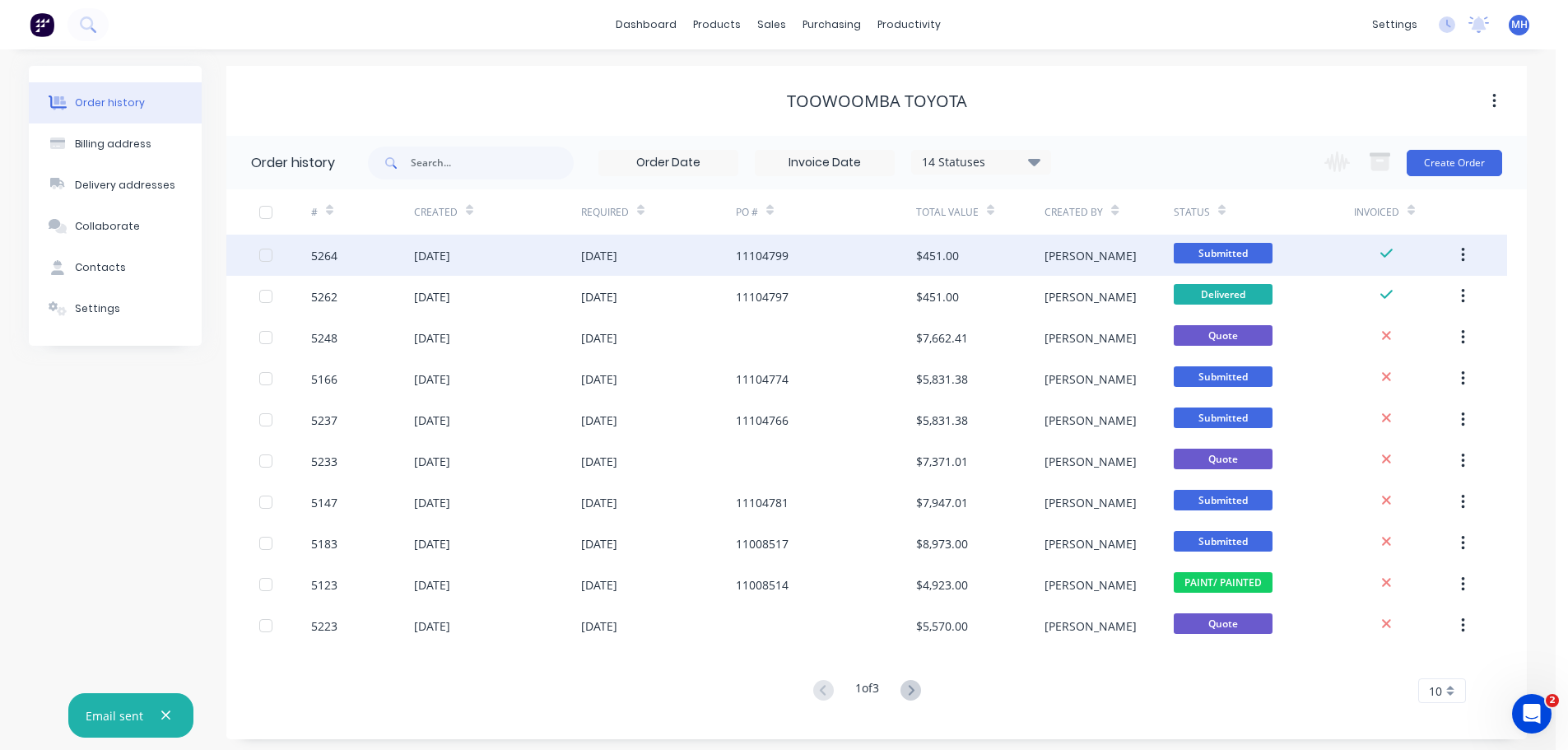
click at [1235, 255] on span "Submitted" at bounding box center [1223, 253] width 99 height 20
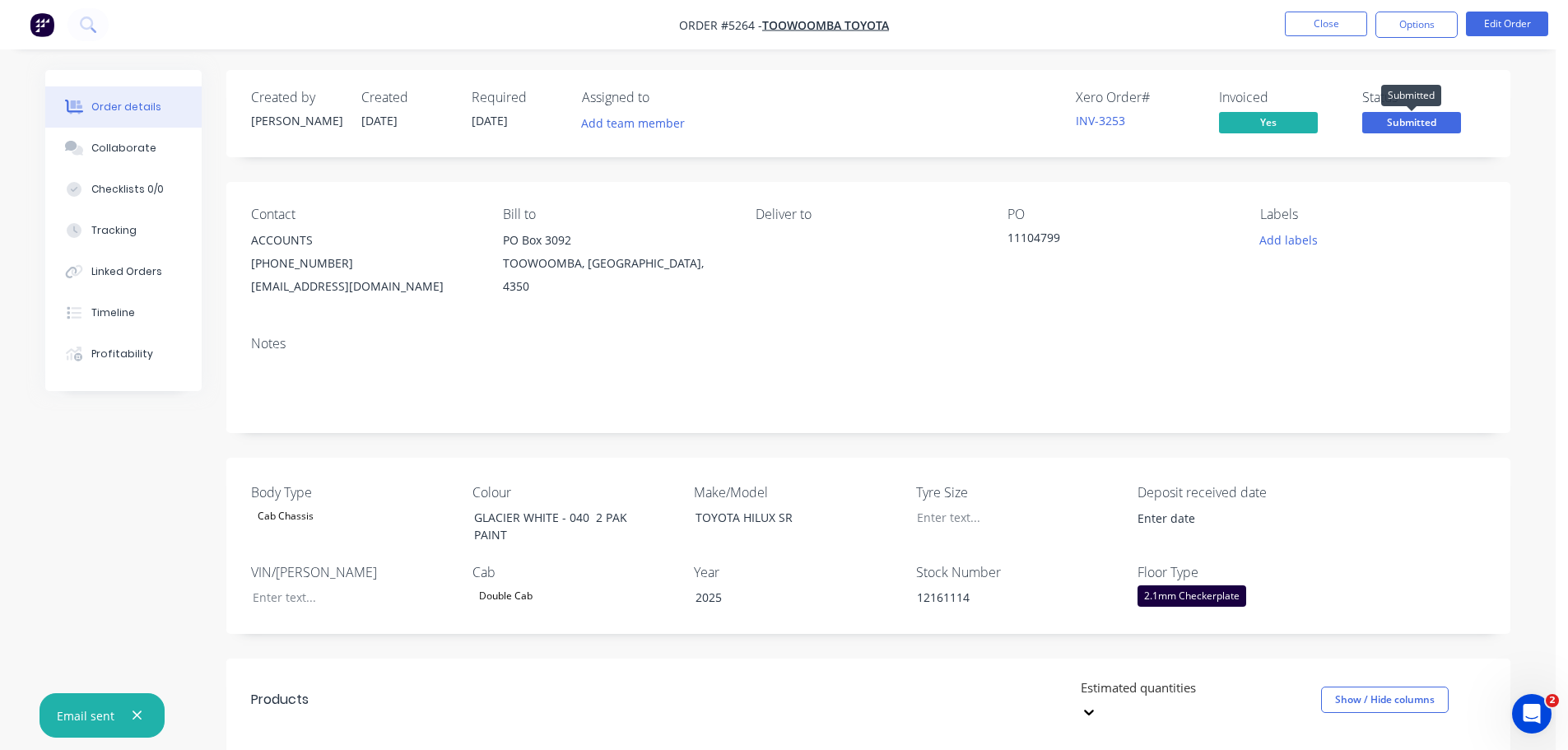
click at [1394, 121] on span "Submitted" at bounding box center [1411, 122] width 99 height 20
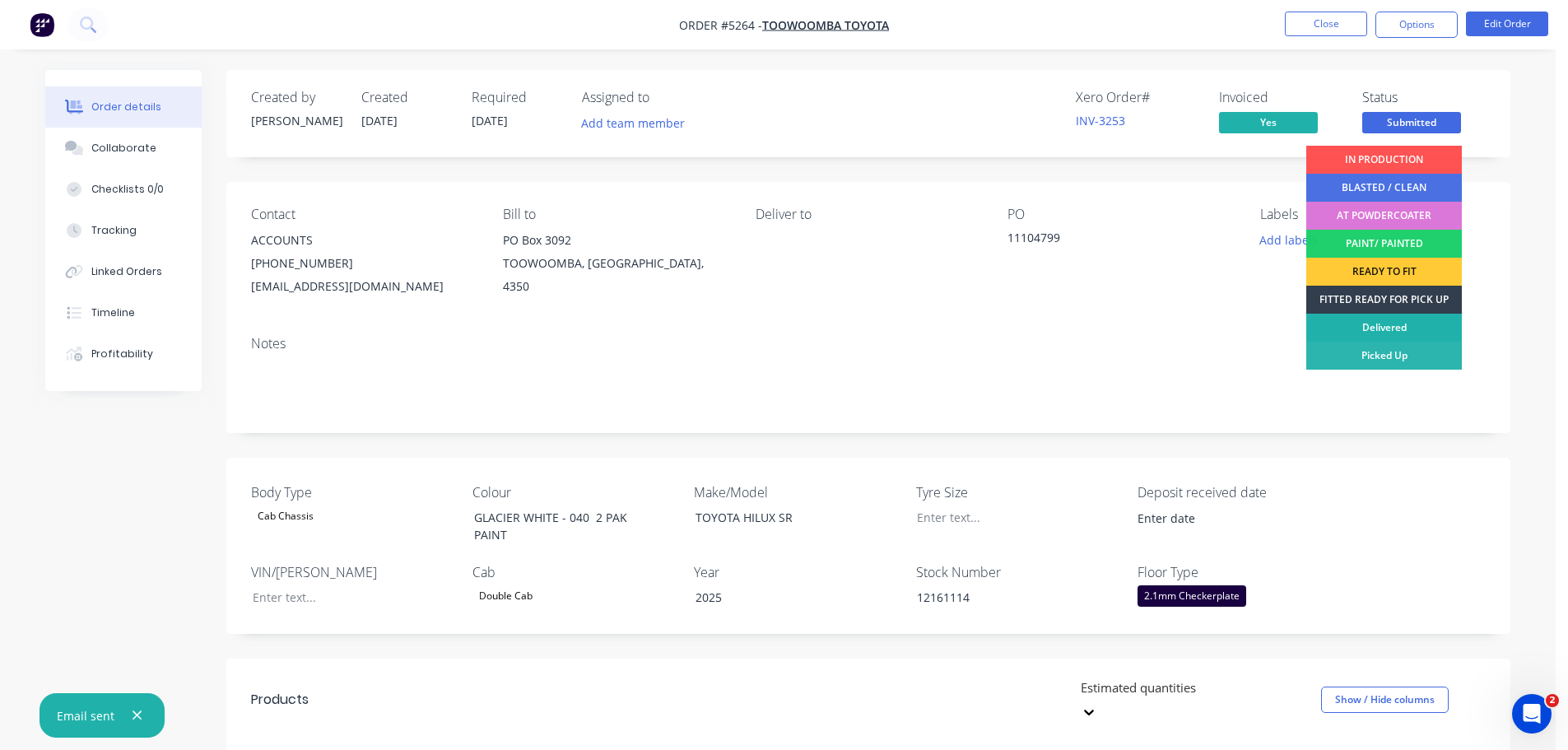
click at [1373, 334] on div "Delivered" at bounding box center [1385, 327] width 156 height 28
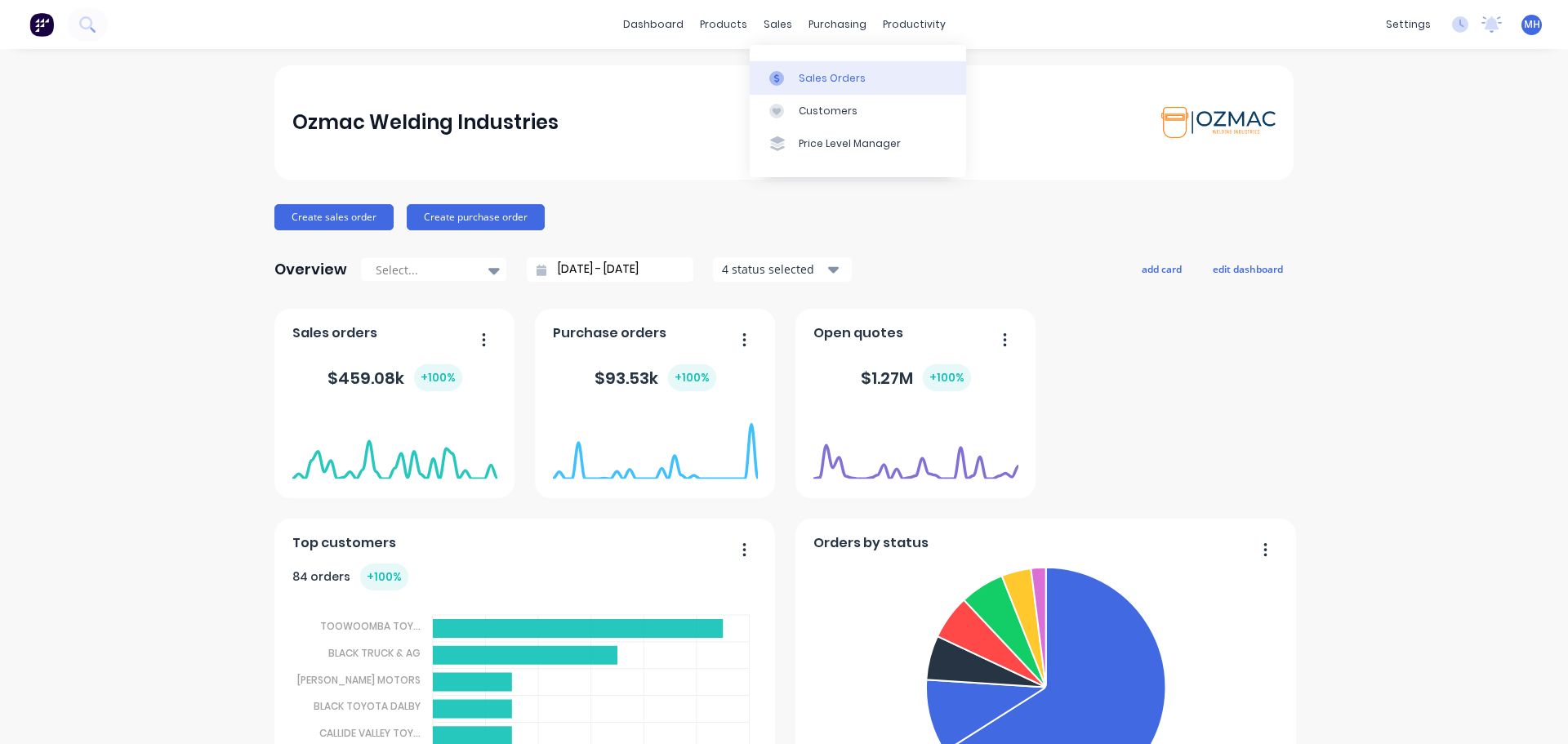
click at [808, 82] on div "Sales Orders" at bounding box center [832, 78] width 67 height 15
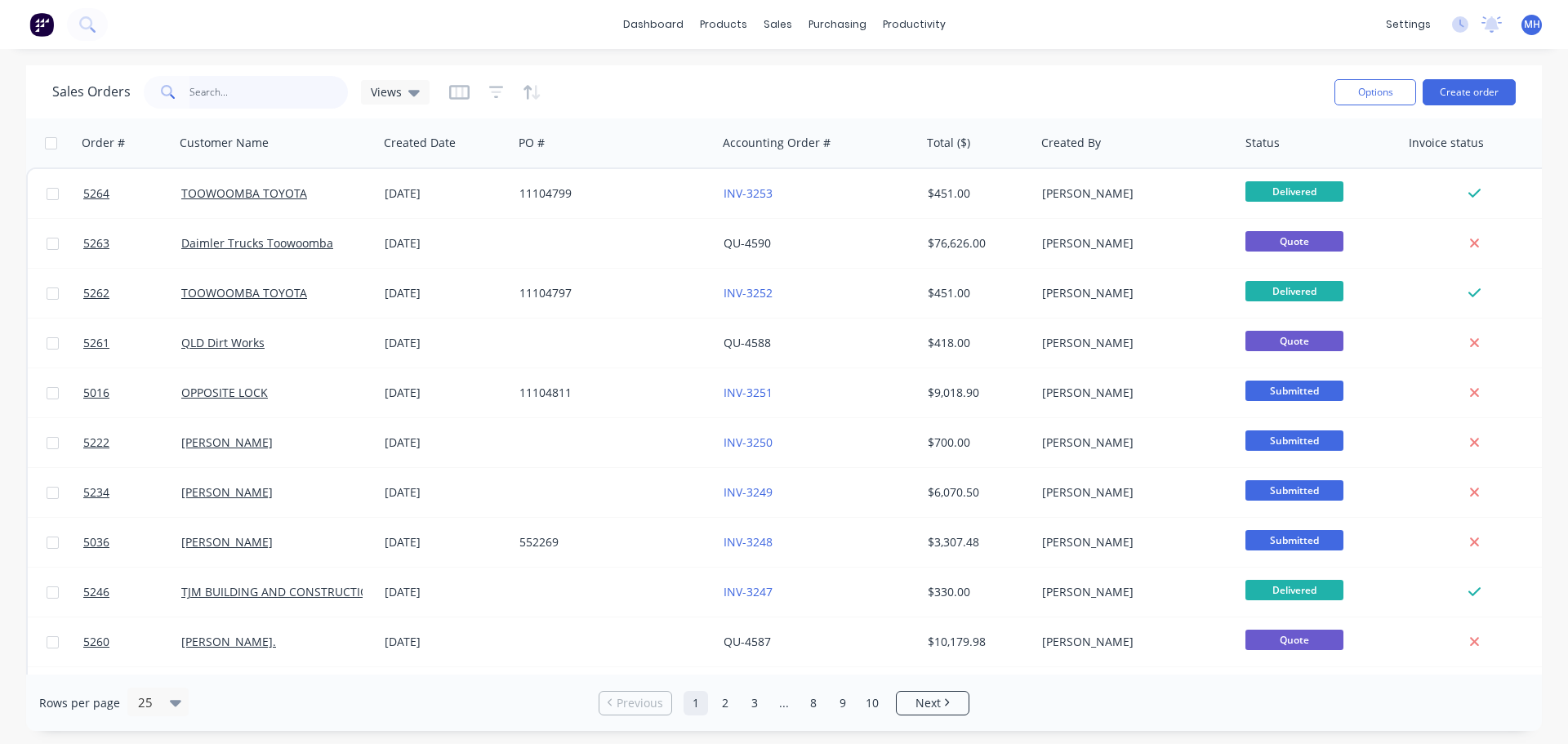
click at [234, 98] on input "text" at bounding box center [269, 93] width 159 height 33
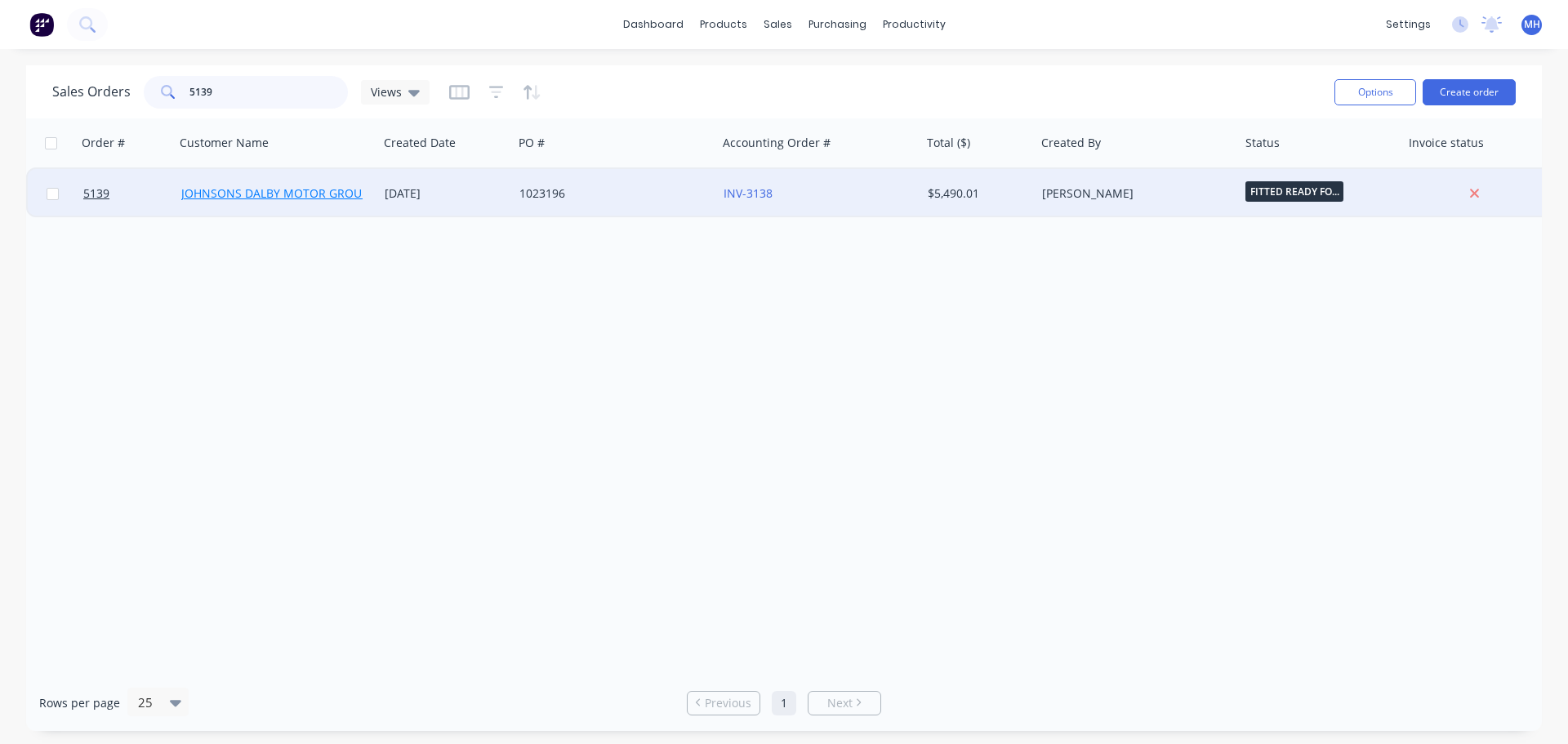
type input "5139"
click at [278, 190] on link "JOHNSONS DALBY MOTOR GROUP" at bounding box center [274, 193] width 187 height 16
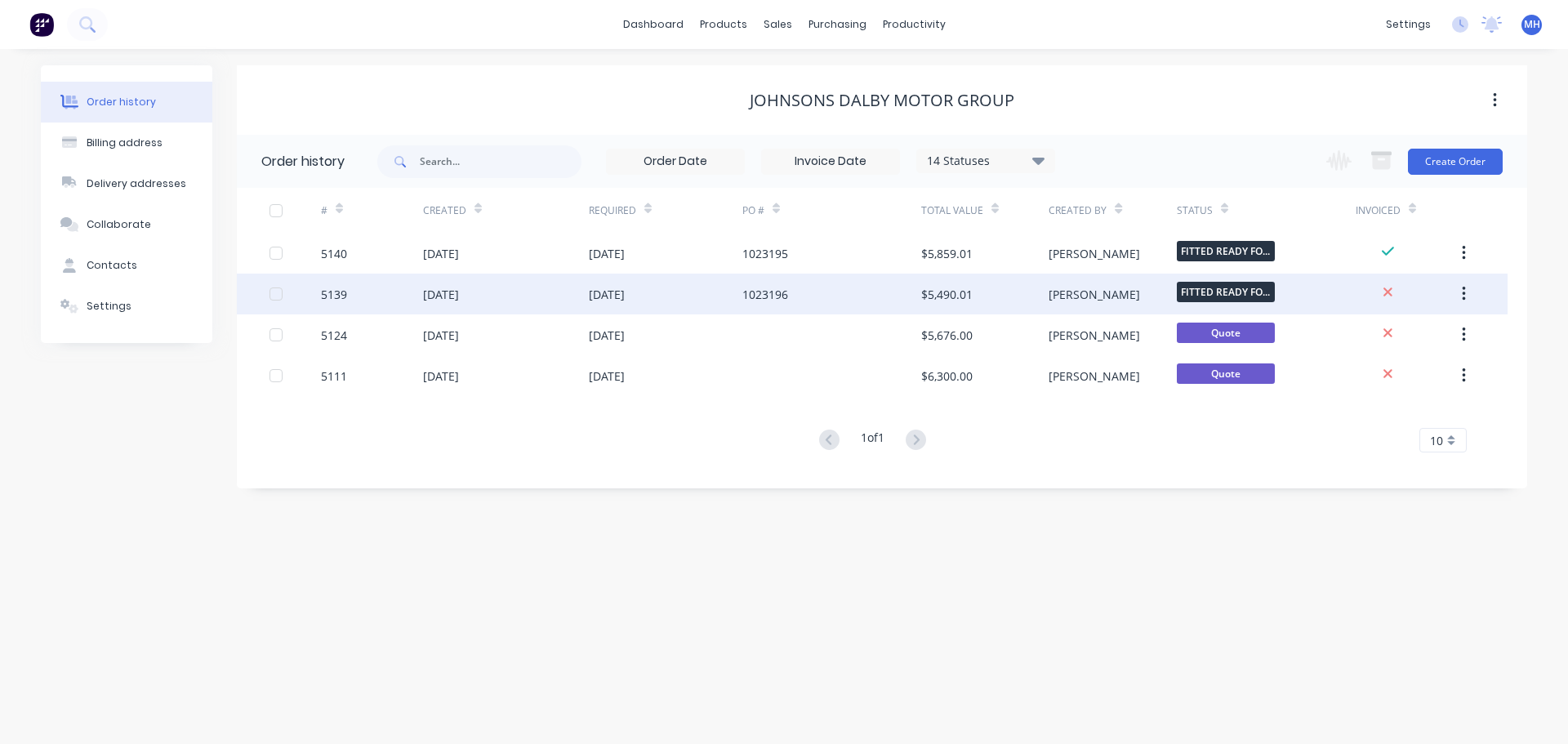
click at [457, 292] on div "03 Sep 2025" at bounding box center [441, 294] width 36 height 17
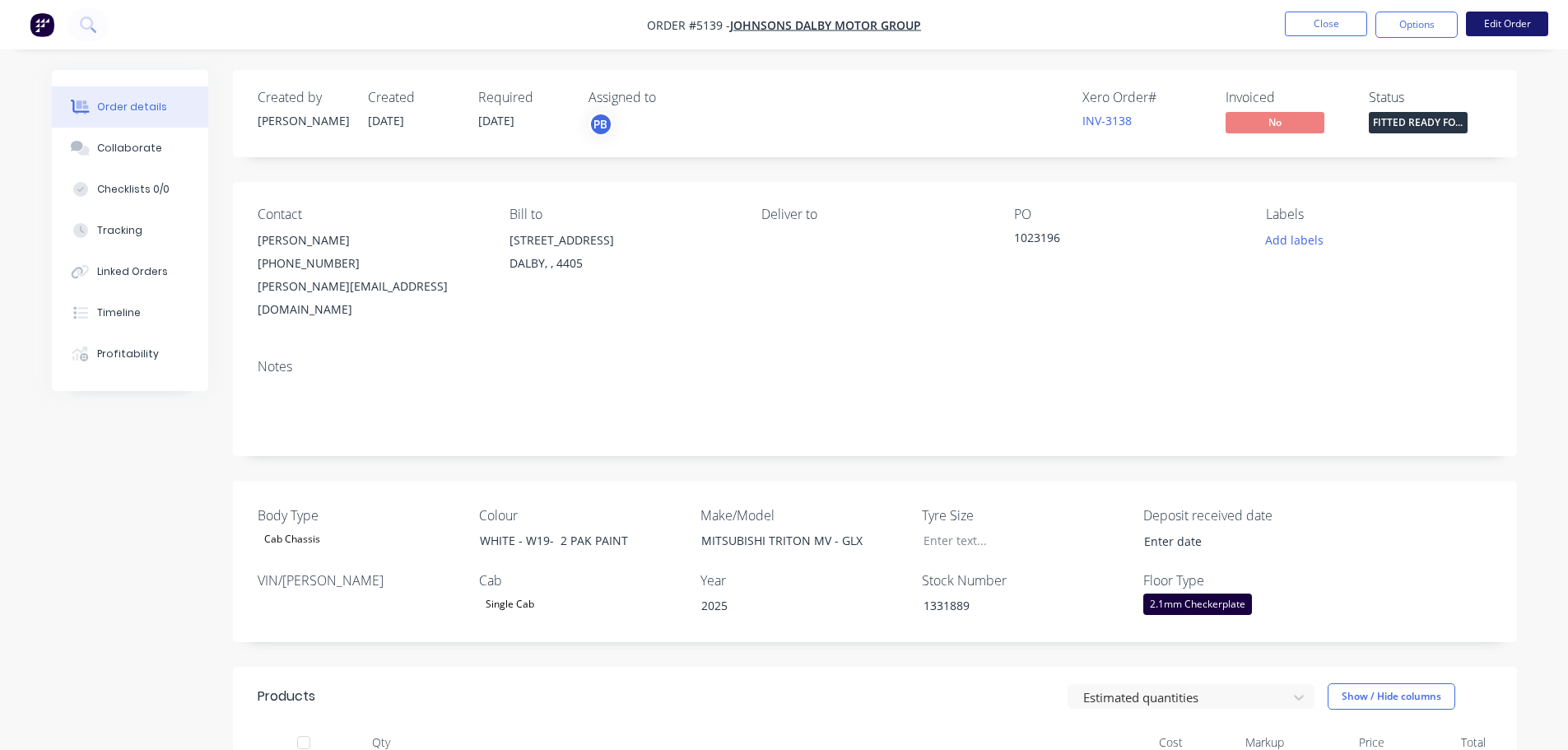
click at [1498, 25] on button "Edit Order" at bounding box center [1507, 23] width 82 height 25
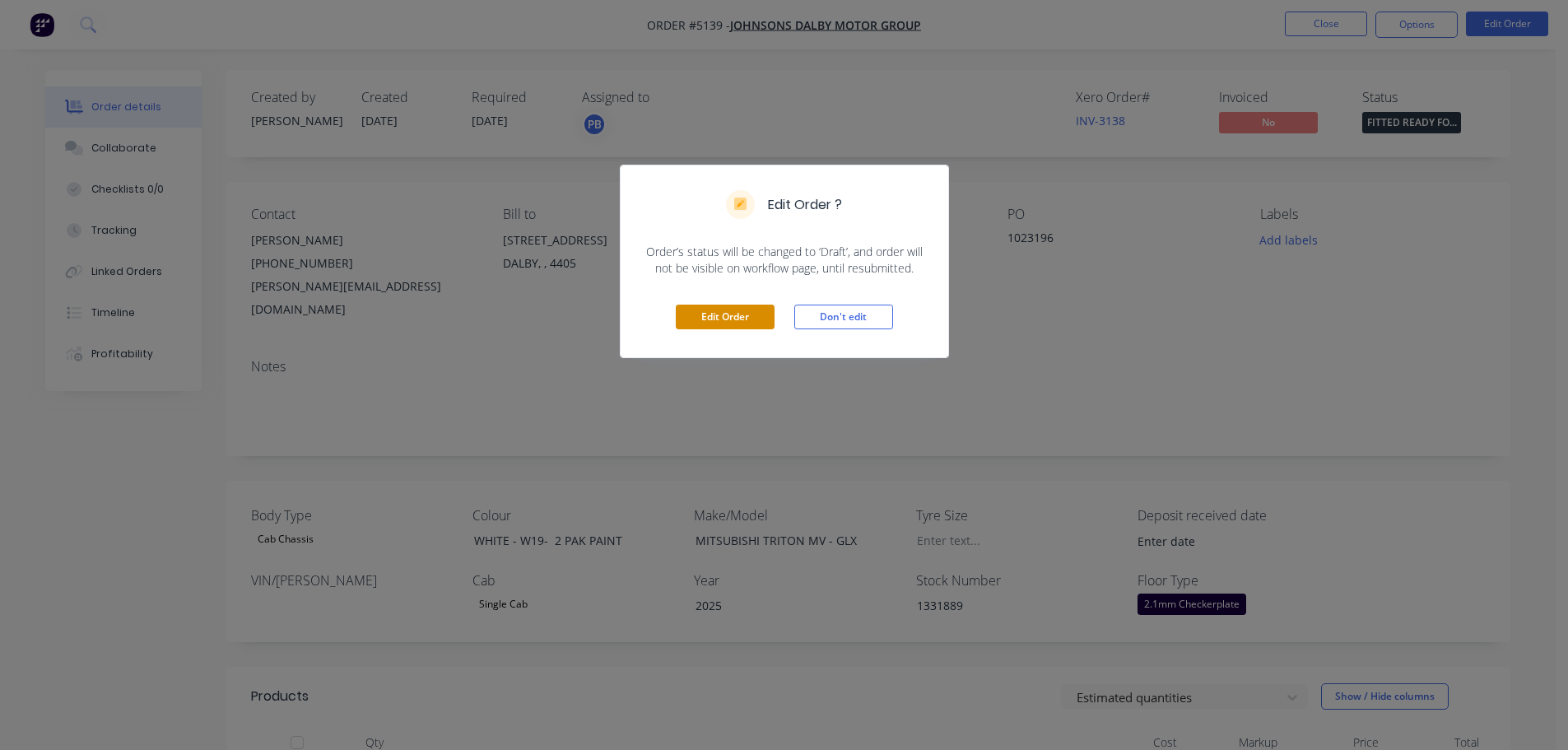
click at [726, 321] on button "Edit Order" at bounding box center [725, 317] width 99 height 25
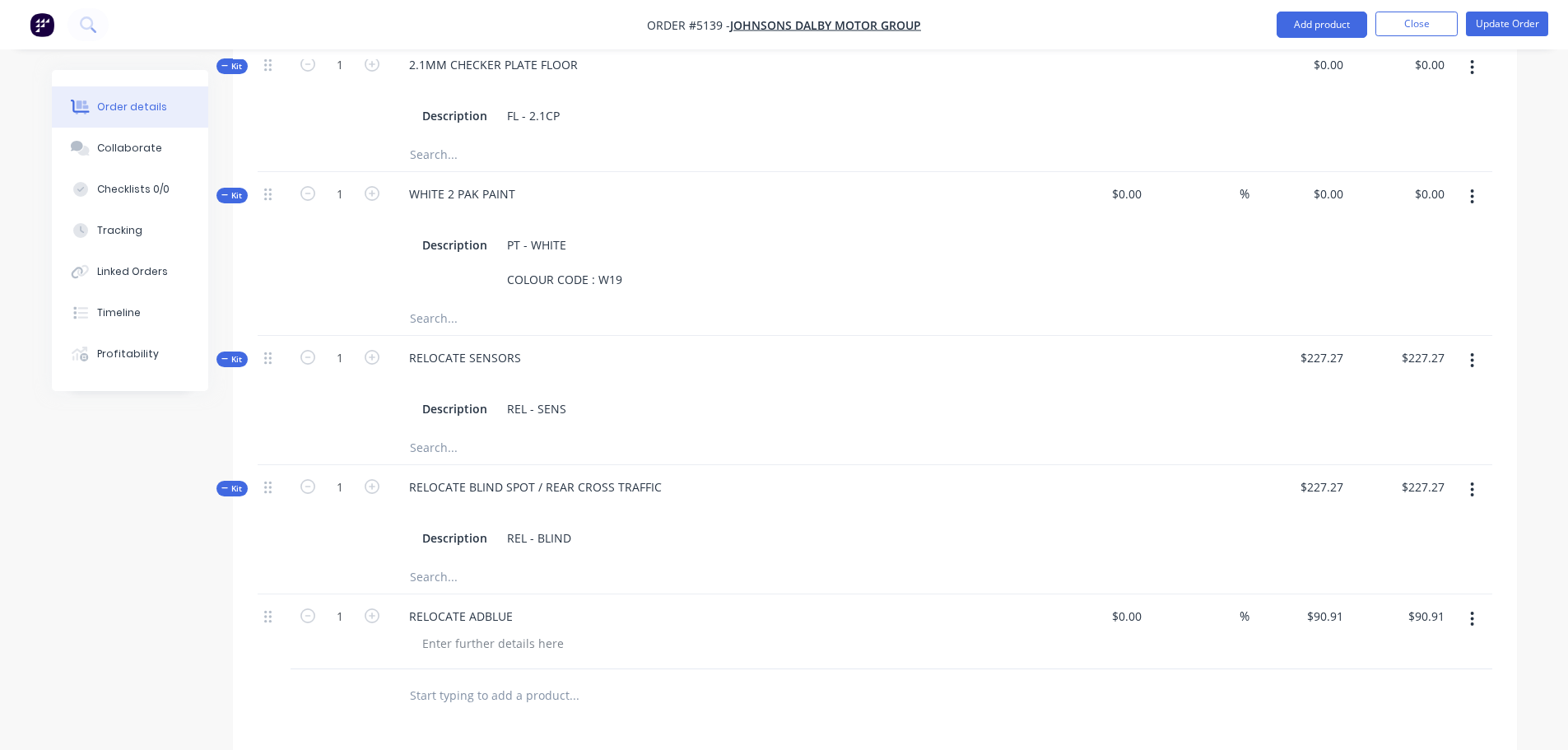
scroll to position [988, 0]
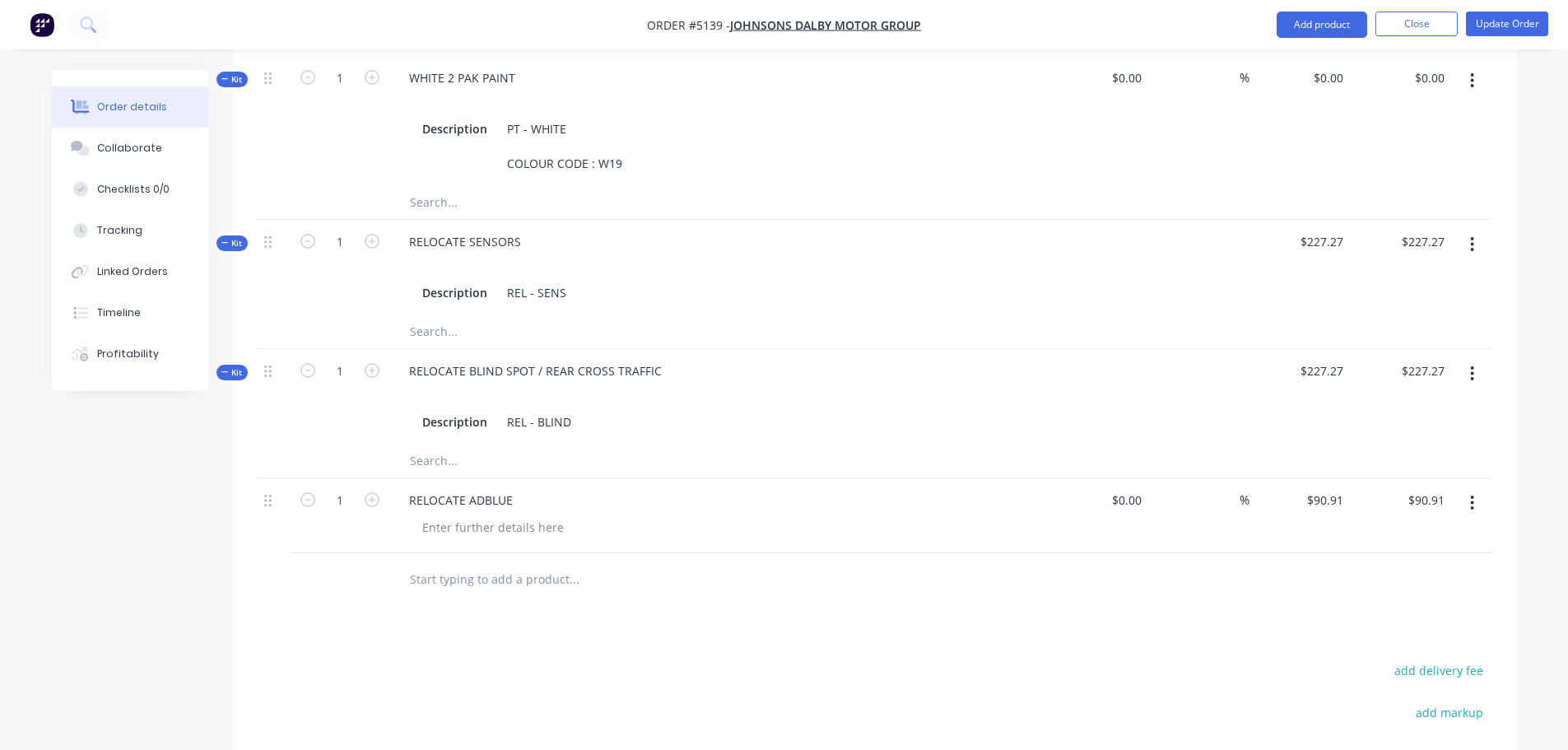
click at [1169, 553] on div at bounding box center [875, 580] width 1234 height 54
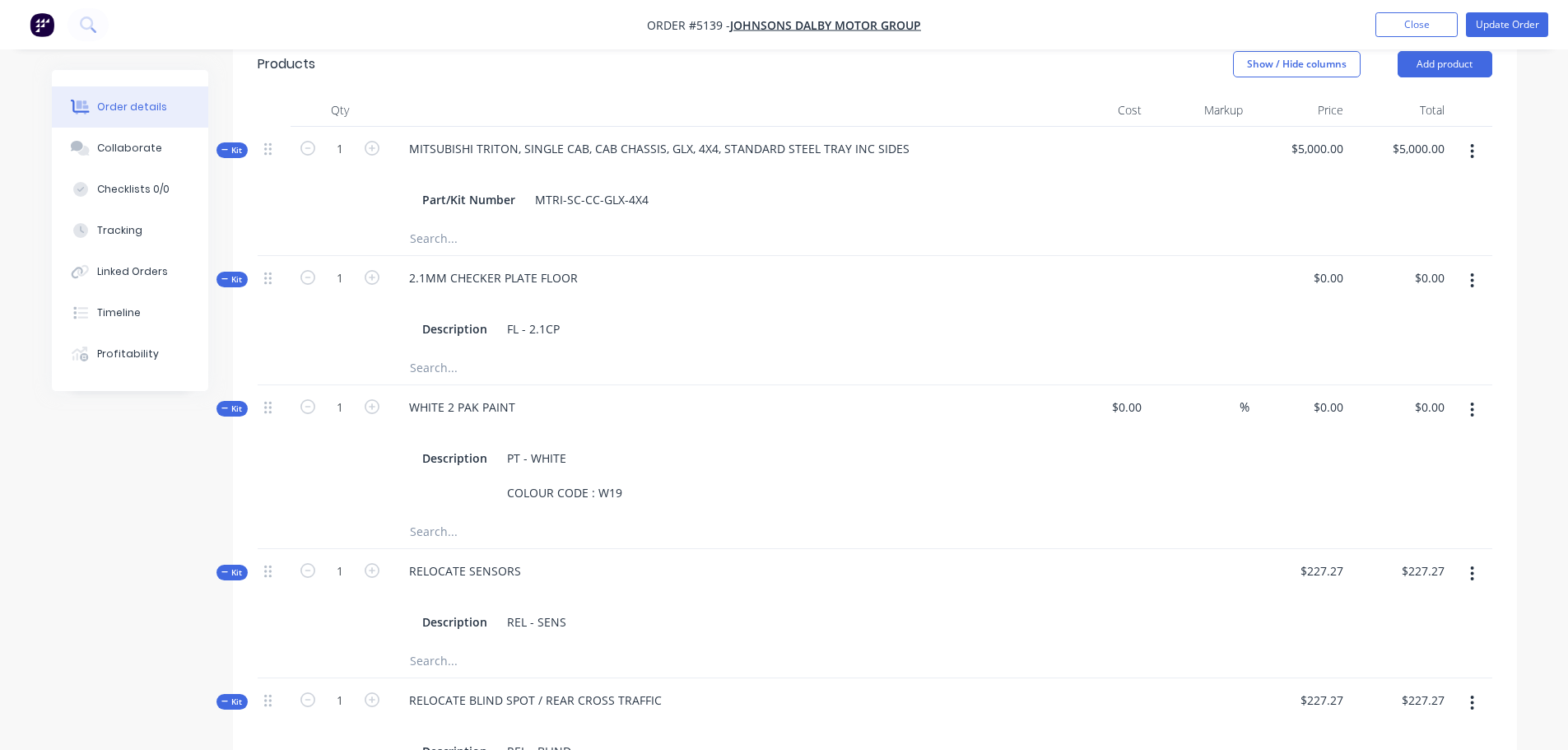
scroll to position [412, 0]
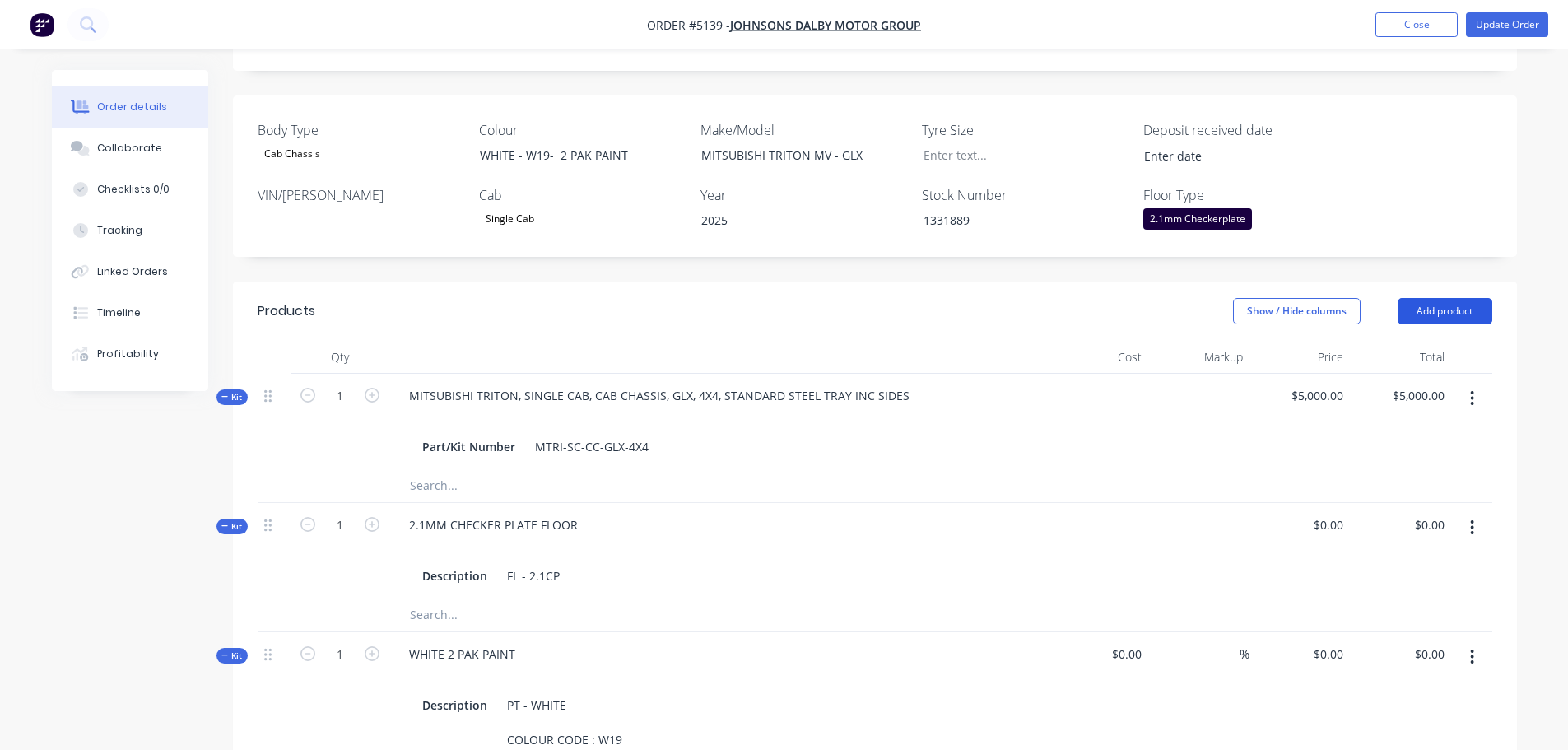
click at [1432, 299] on button "Add product" at bounding box center [1445, 311] width 95 height 26
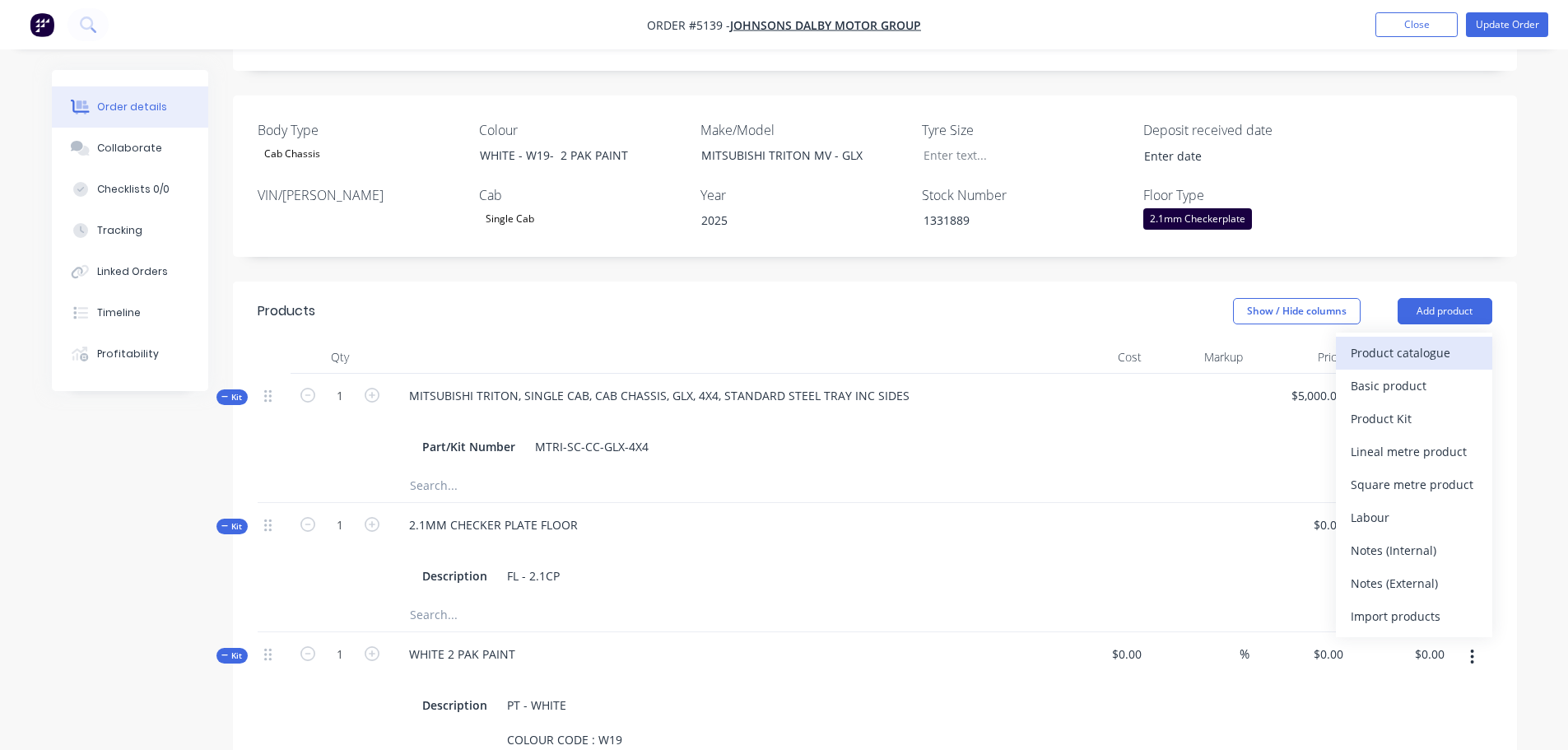
click at [1410, 341] on div "Product catalogue" at bounding box center [1414, 353] width 127 height 24
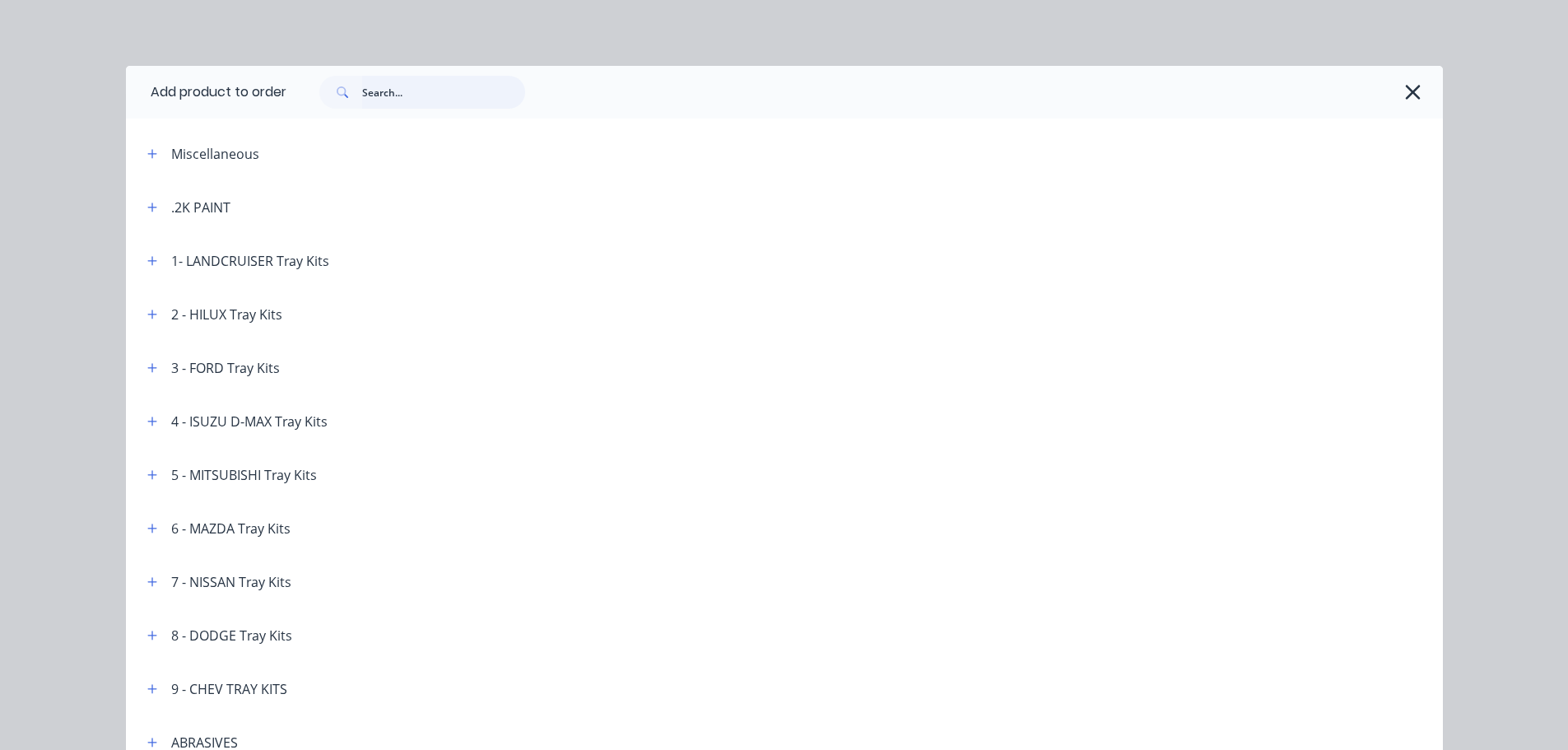
click at [386, 88] on input "text" at bounding box center [444, 93] width 163 height 33
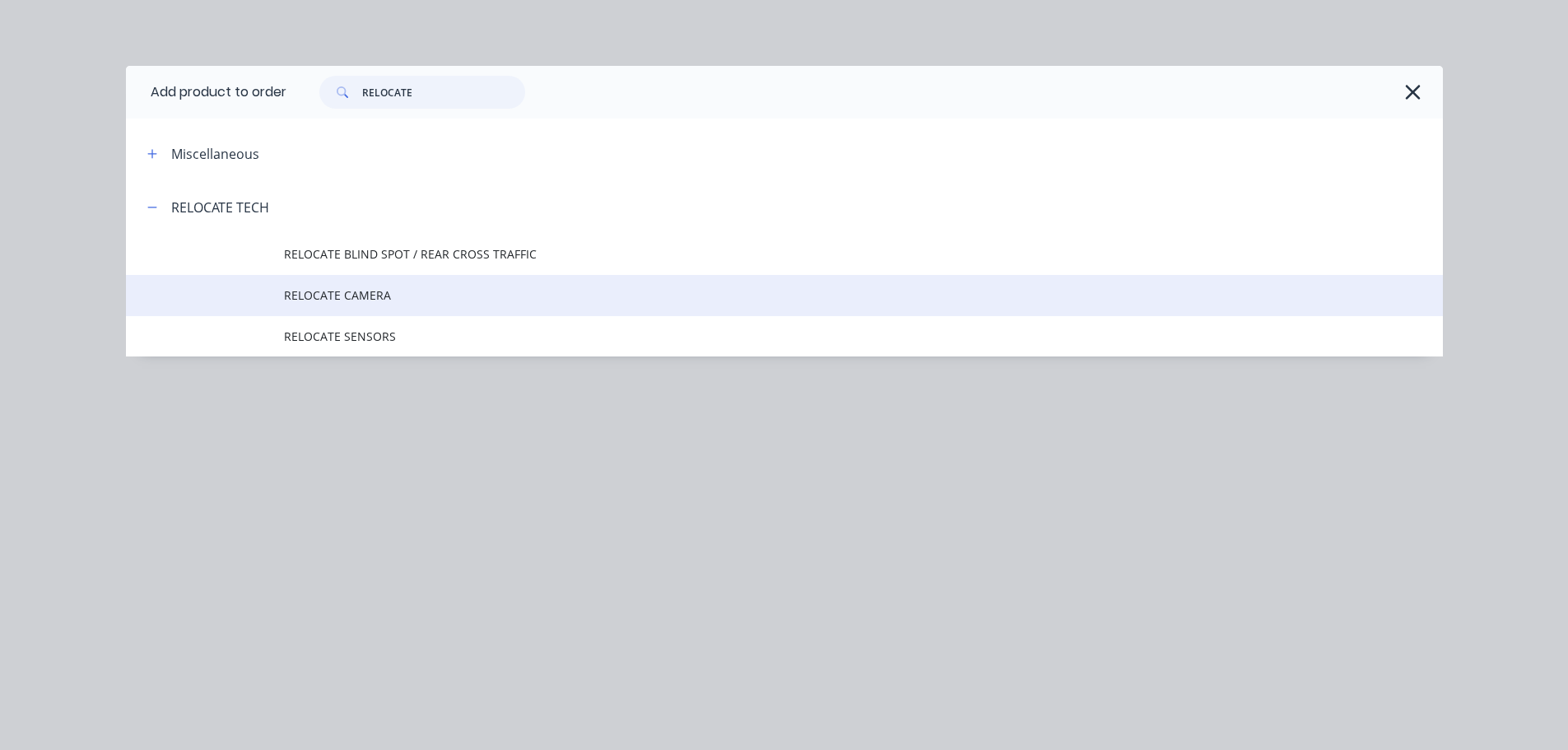
type input "RELOCATE"
click at [372, 295] on span "RELOCATE CAMERA" at bounding box center [747, 295] width 927 height 18
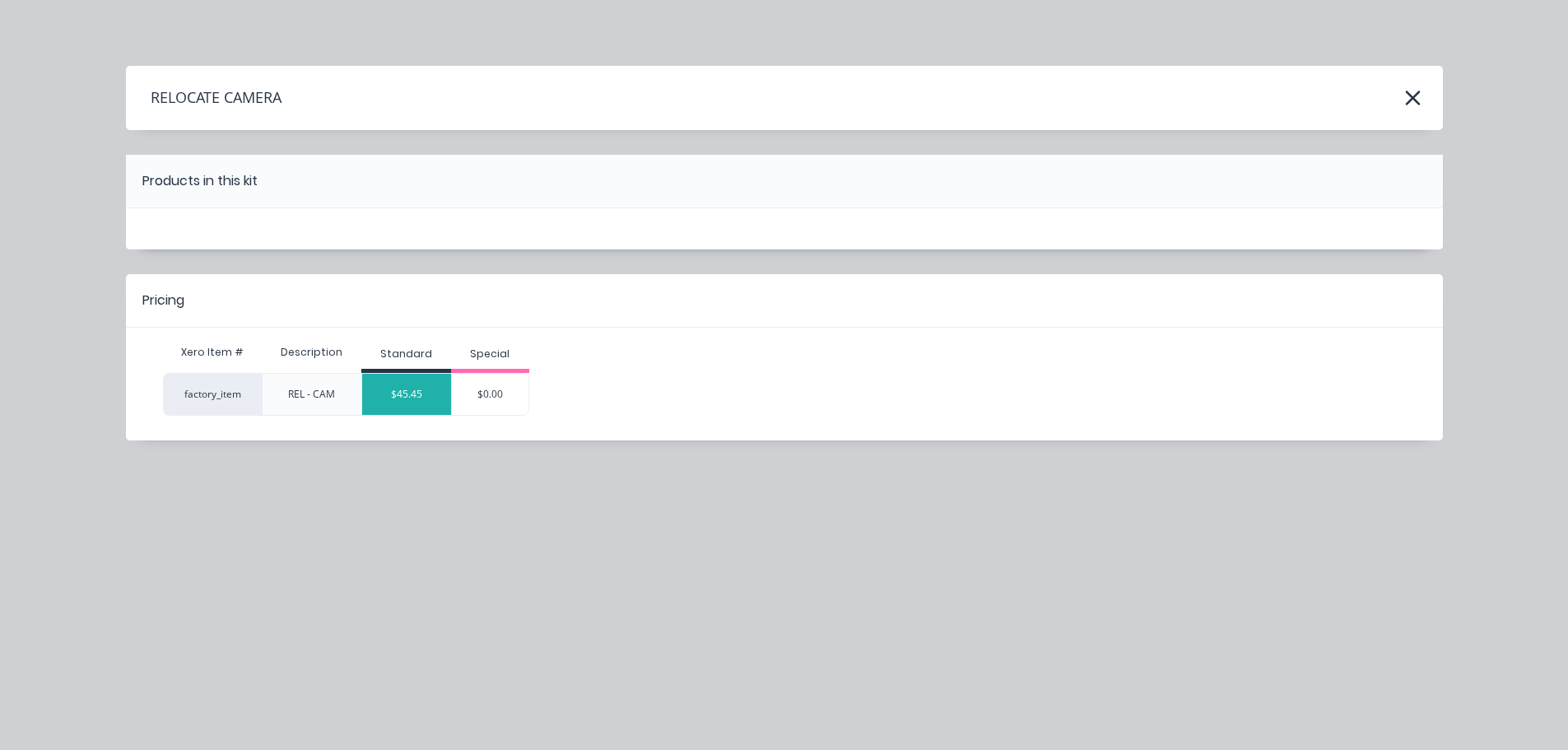
click at [408, 398] on div "$45.45" at bounding box center [407, 394] width 89 height 41
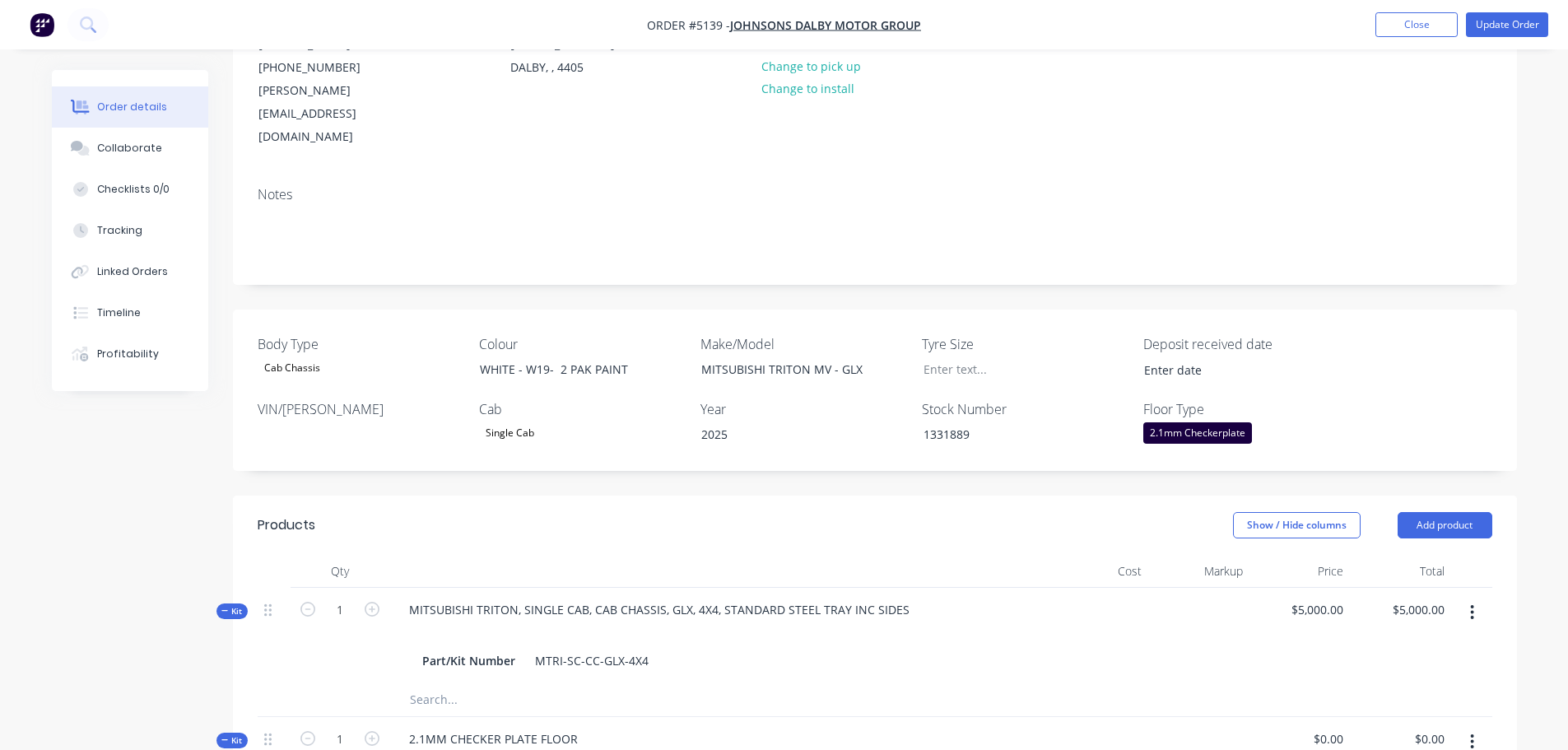
scroll to position [0, 0]
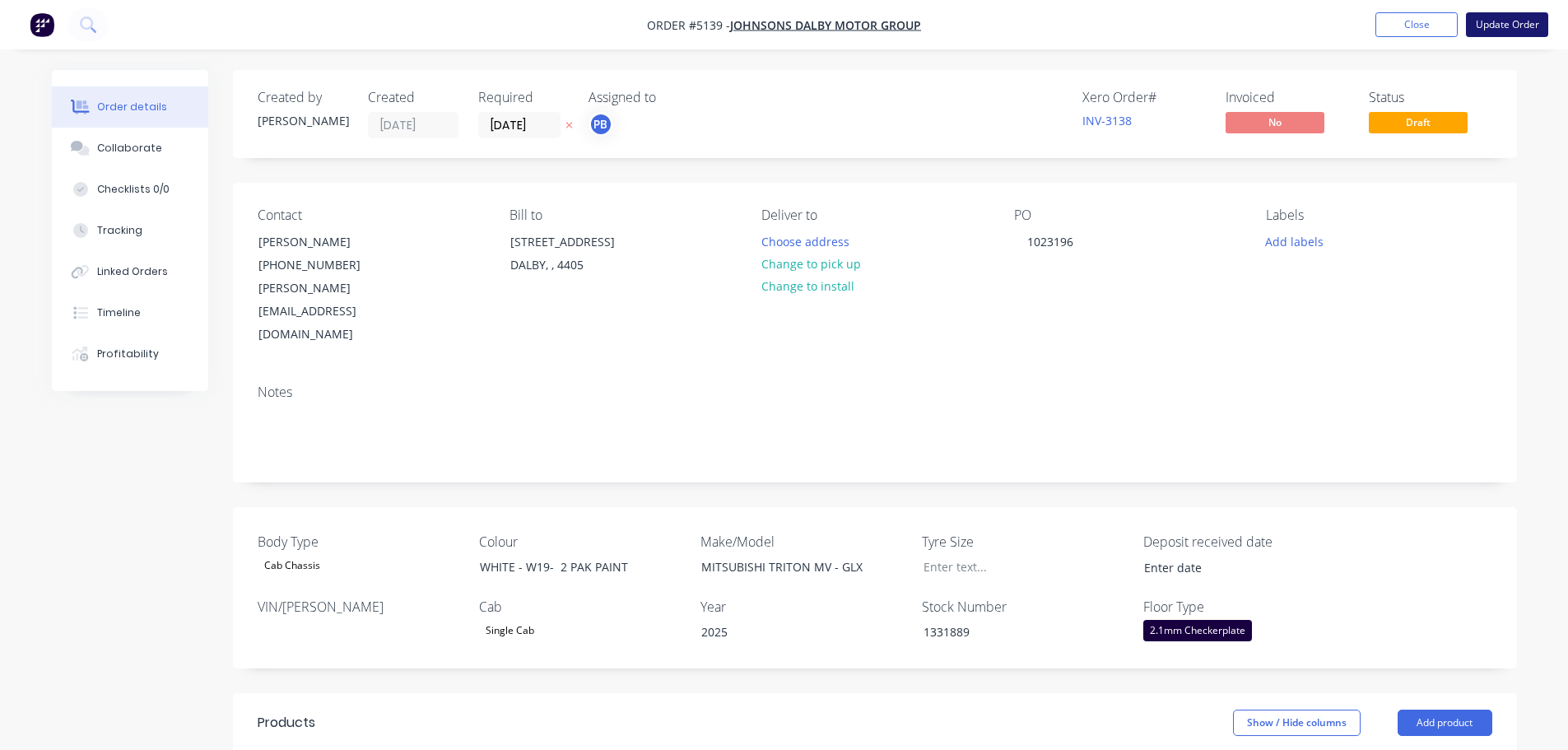
click at [1505, 19] on button "Update Order" at bounding box center [1507, 24] width 82 height 25
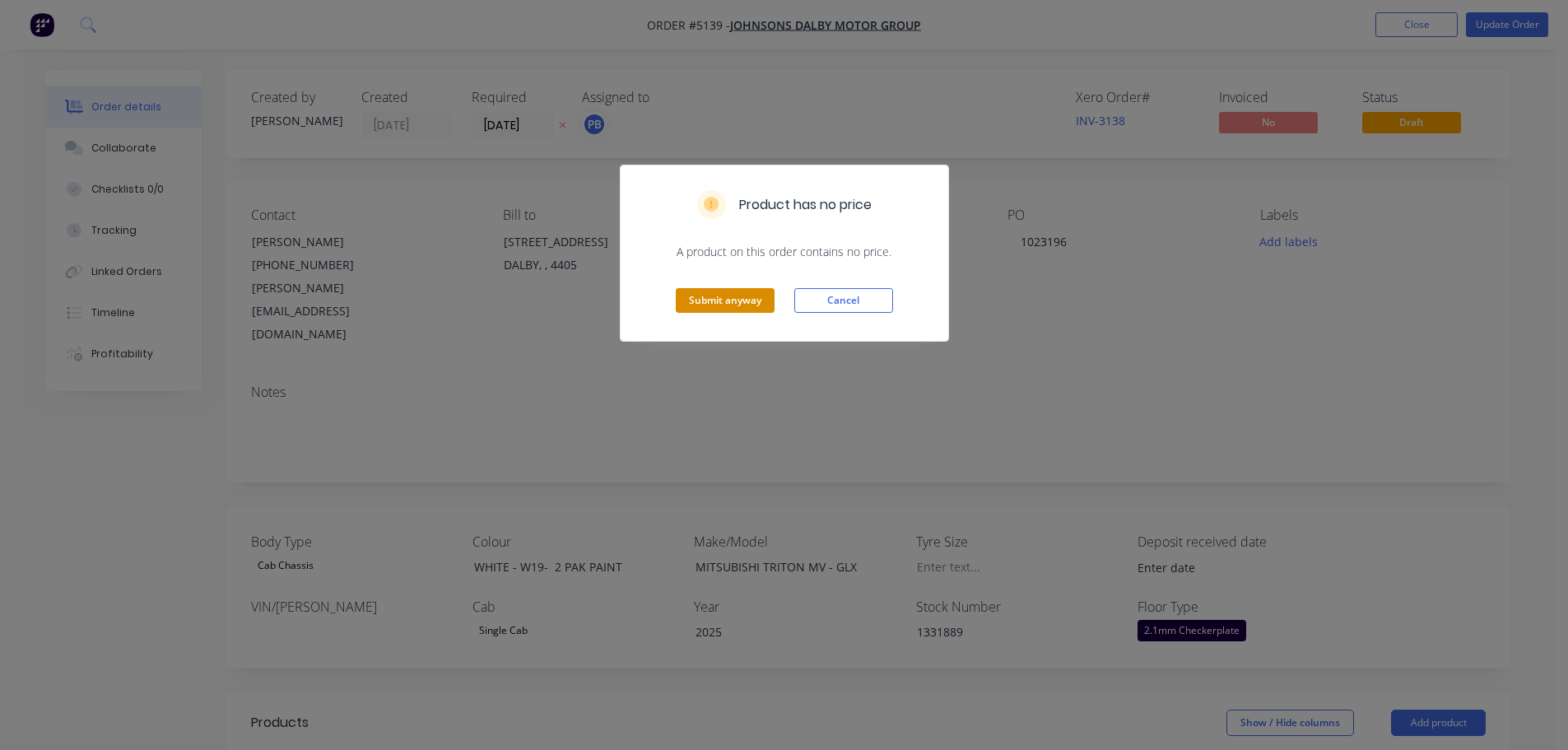
click at [708, 297] on button "Submit anyway" at bounding box center [725, 300] width 99 height 25
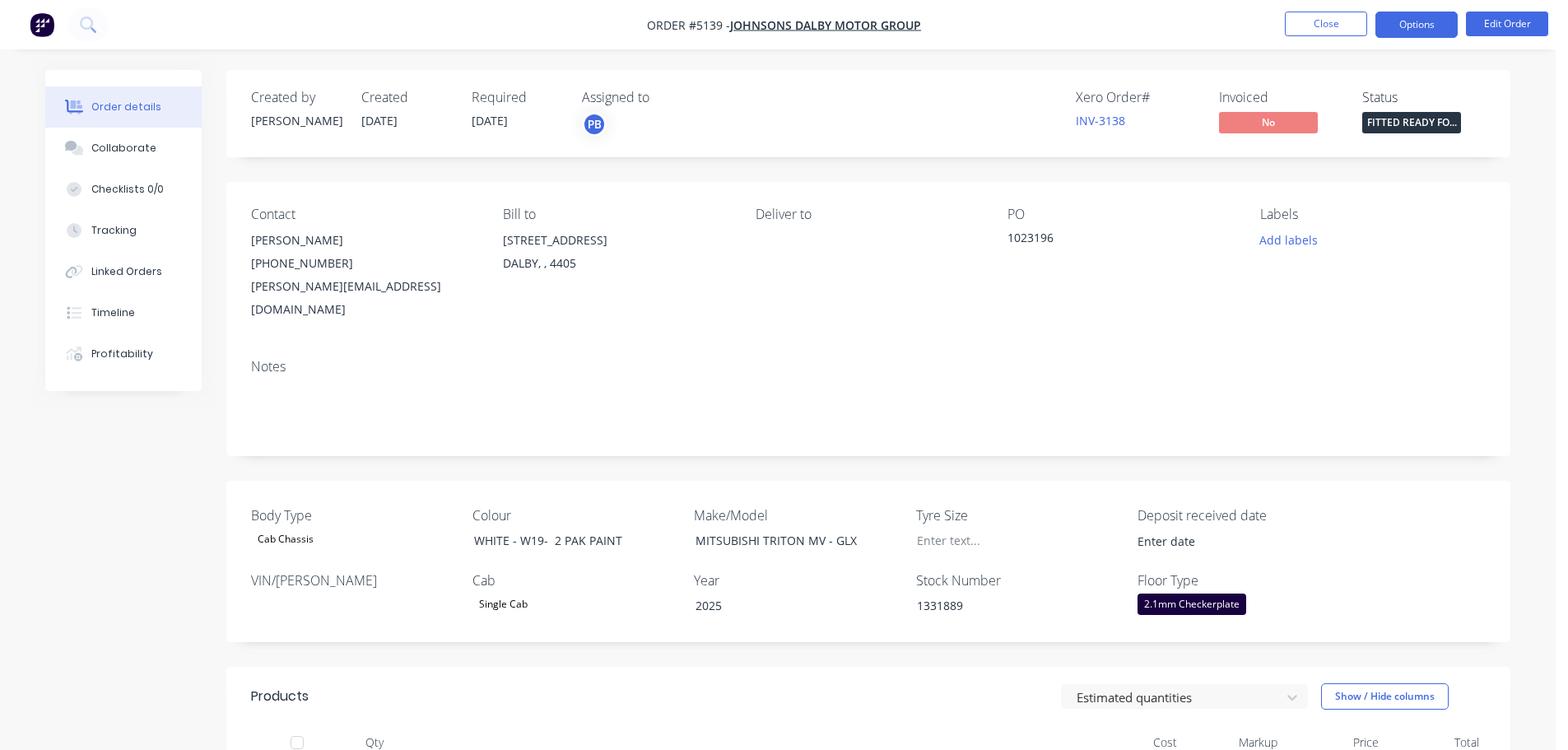
click at [1402, 32] on button "Options" at bounding box center [1416, 24] width 82 height 26
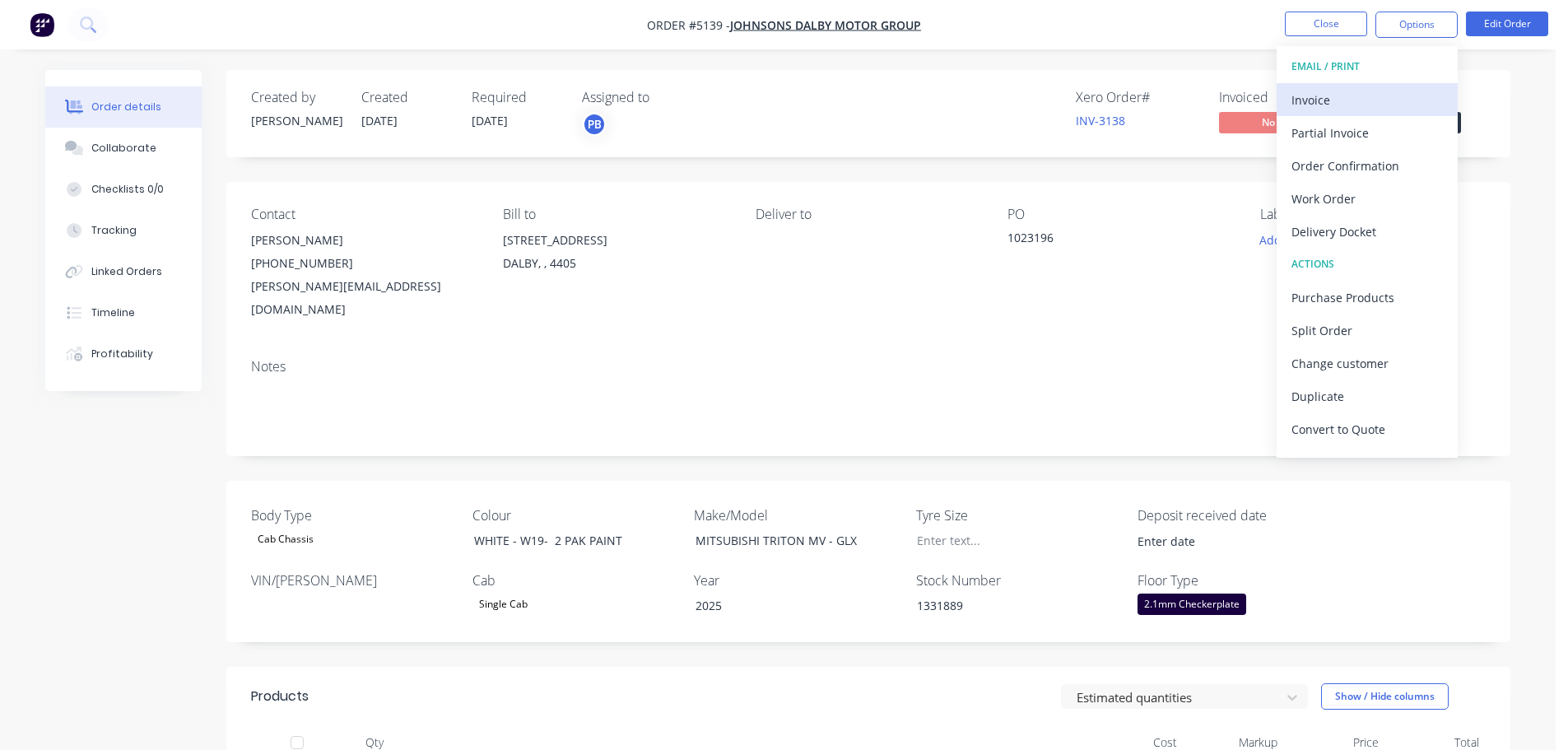
click at [1366, 101] on div "Invoice" at bounding box center [1367, 100] width 151 height 24
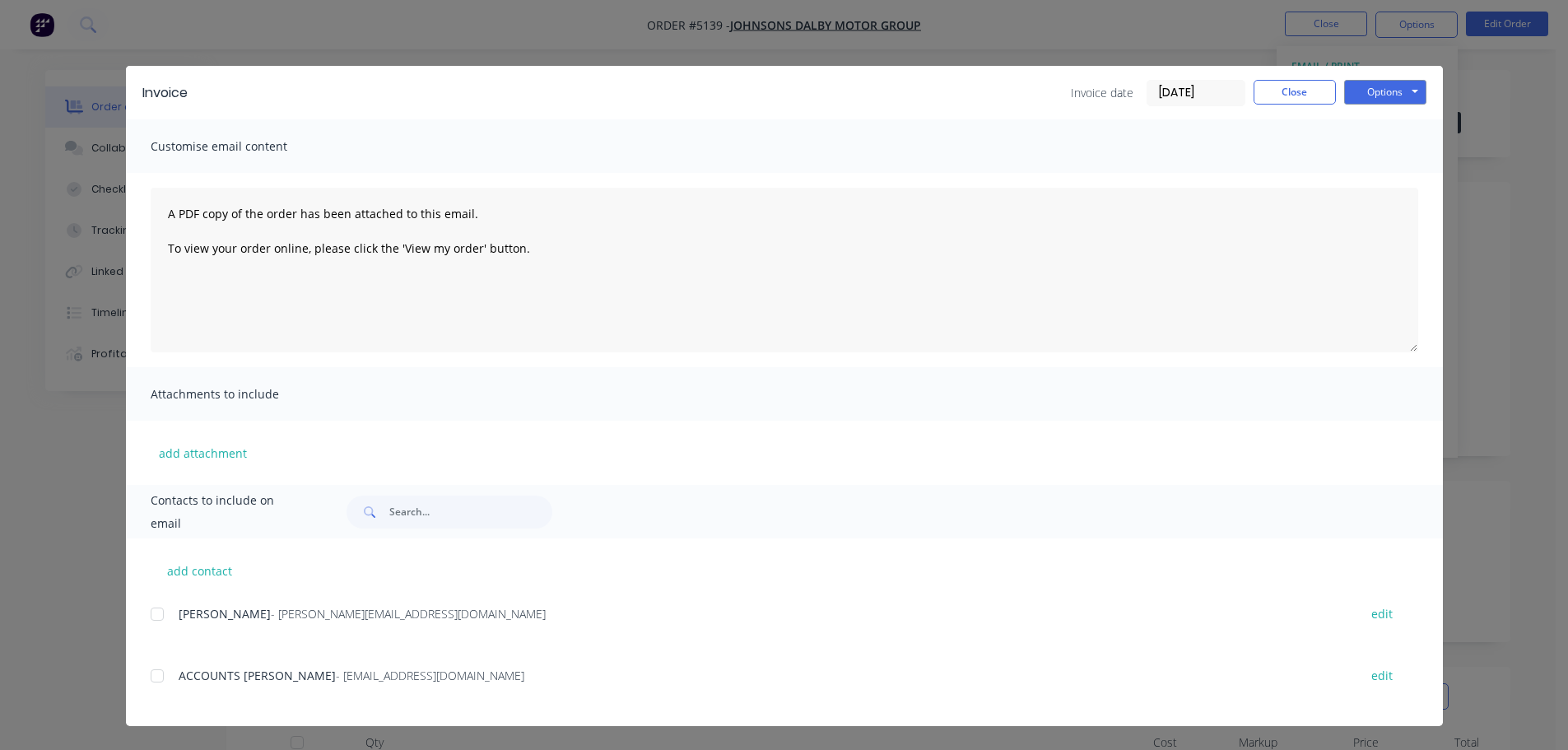
click at [158, 680] on div at bounding box center [158, 676] width 33 height 33
click at [1390, 95] on button "Options" at bounding box center [1385, 92] width 82 height 25
click at [1385, 177] on button "Email" at bounding box center [1397, 175] width 106 height 27
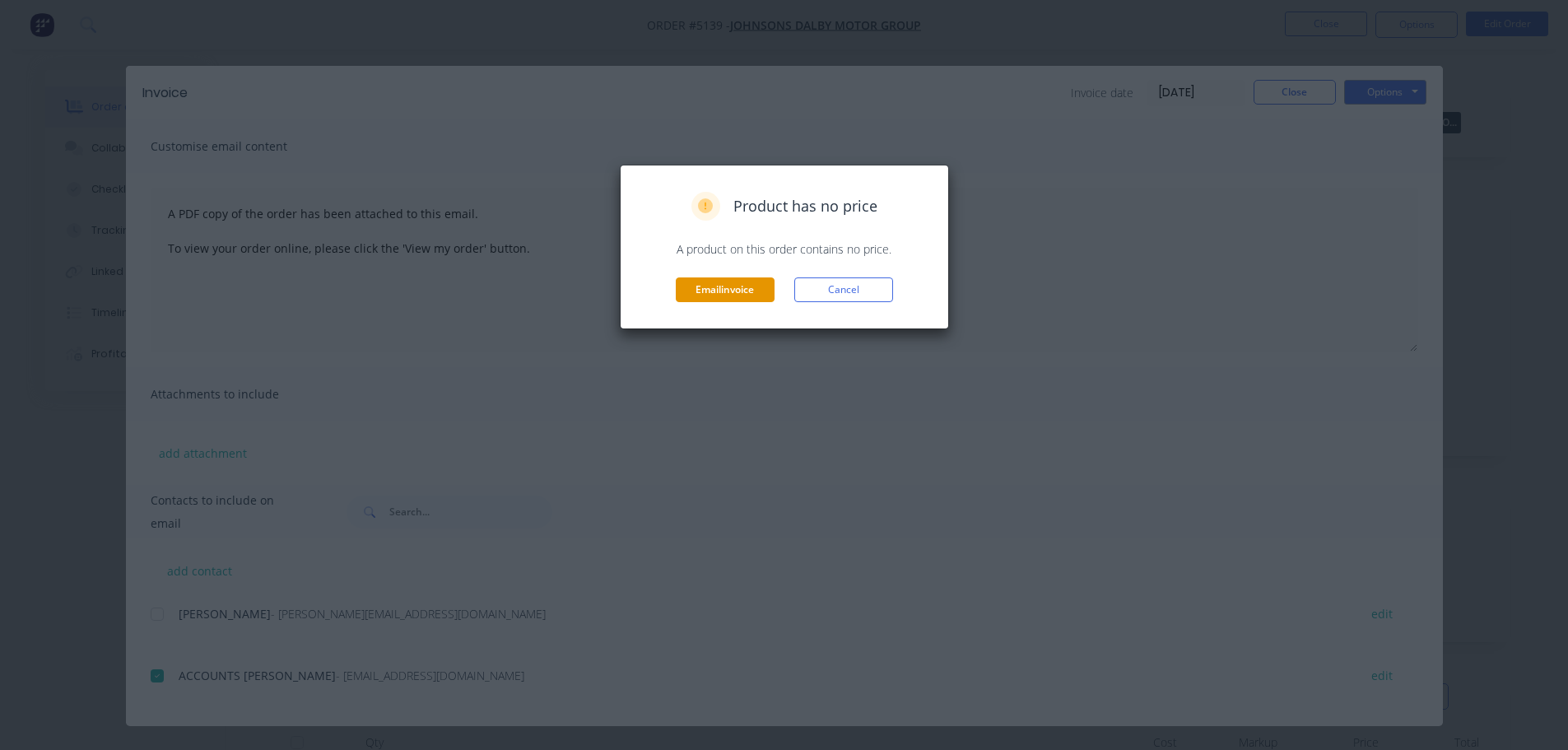
click at [731, 291] on button "Email invoice" at bounding box center [725, 289] width 99 height 25
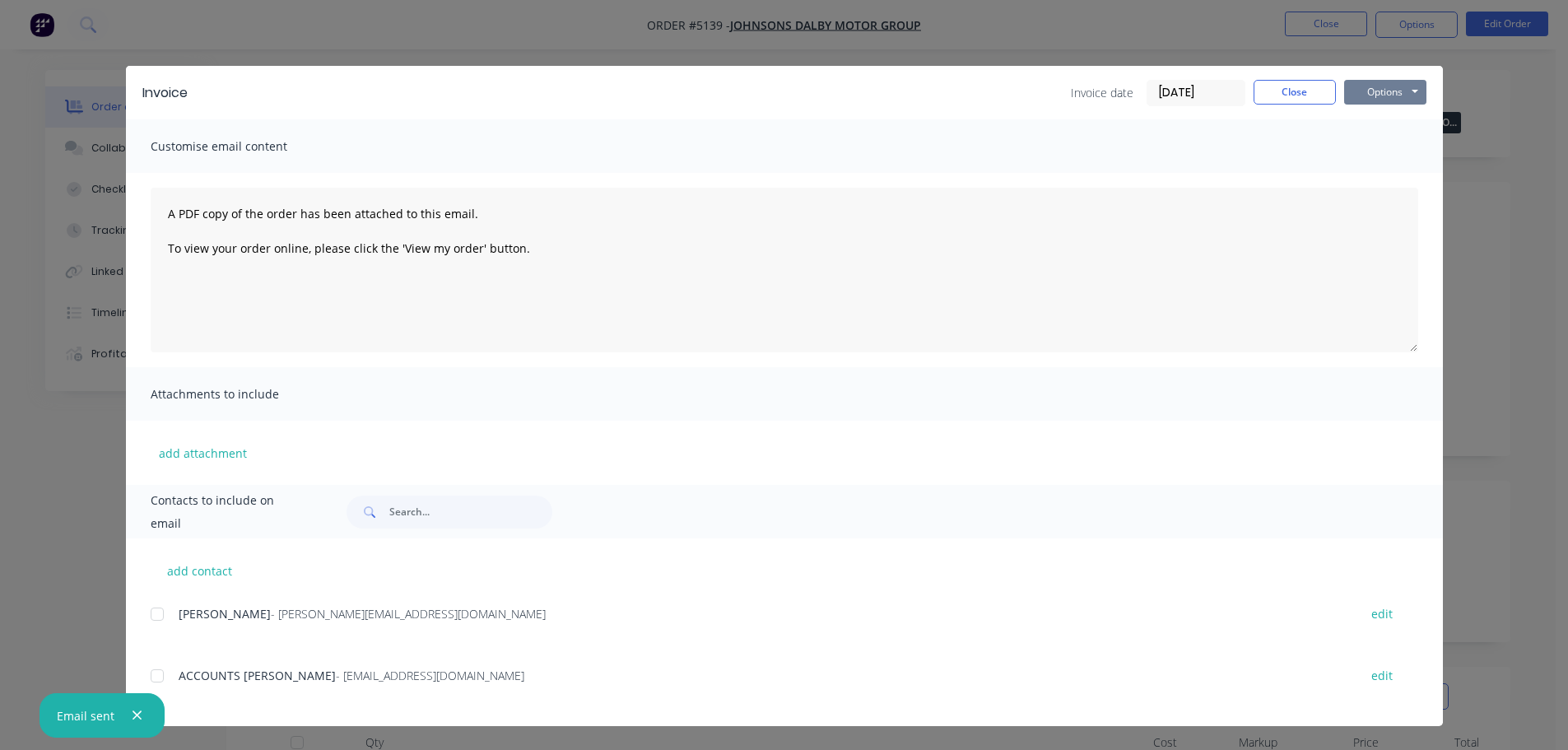
click at [1363, 95] on button "Options" at bounding box center [1385, 92] width 82 height 25
click at [1370, 146] on button "Print" at bounding box center [1397, 148] width 106 height 27
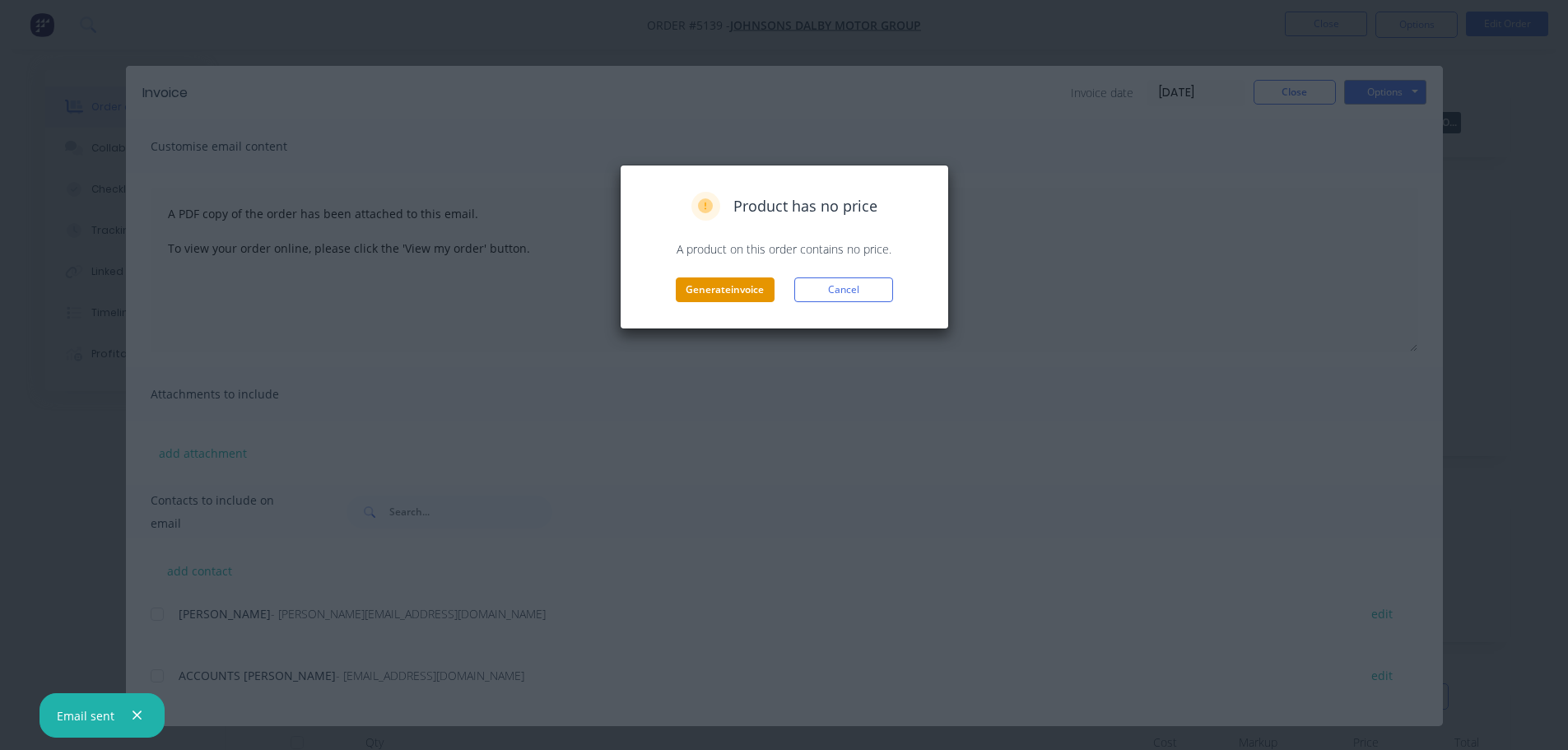
click at [711, 292] on button "Generate invoice" at bounding box center [725, 289] width 99 height 25
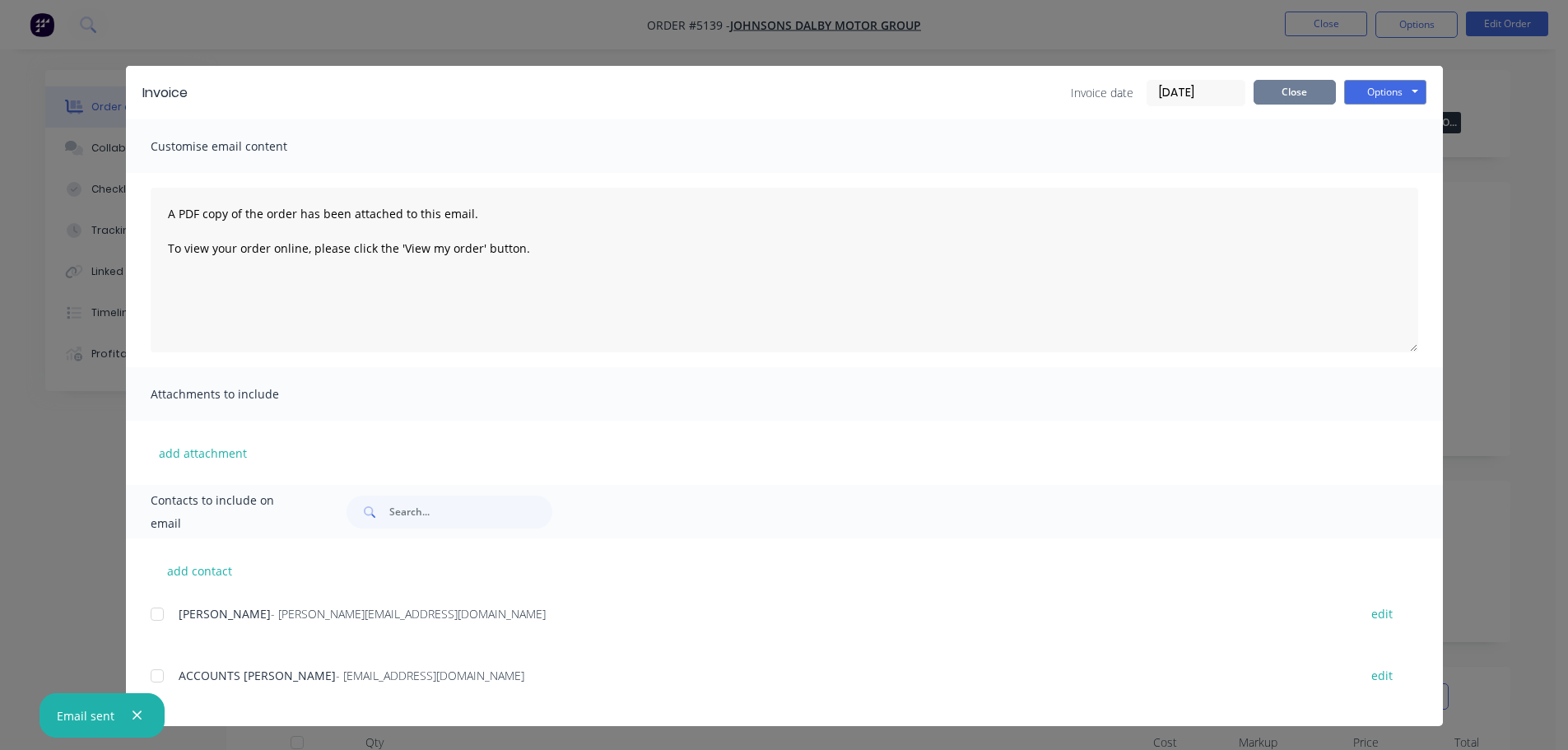
click at [1273, 96] on button "Close" at bounding box center [1295, 92] width 82 height 25
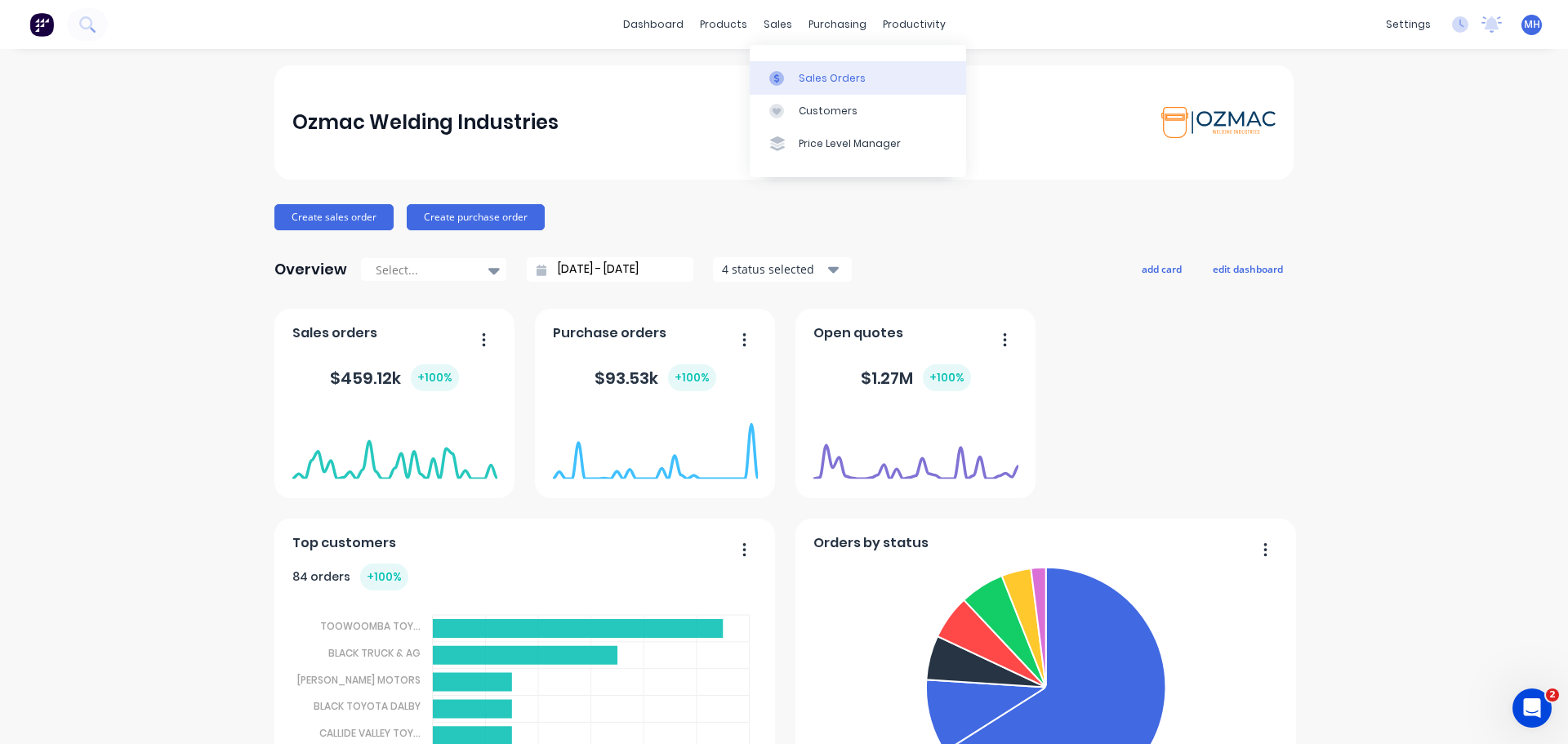
click at [794, 80] on link "Sales Orders" at bounding box center [857, 78] width 216 height 33
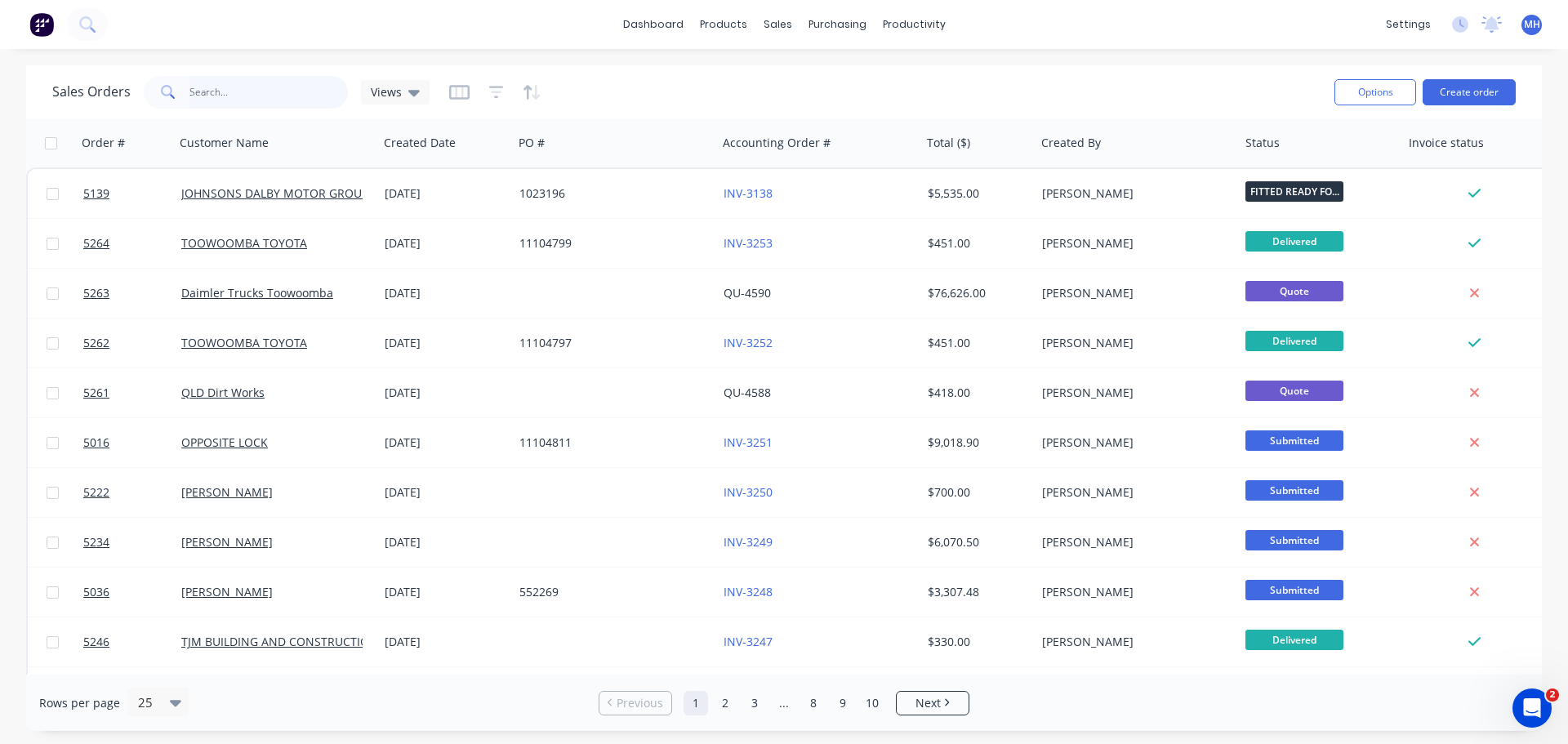
click at [260, 95] on input "text" at bounding box center [269, 93] width 159 height 33
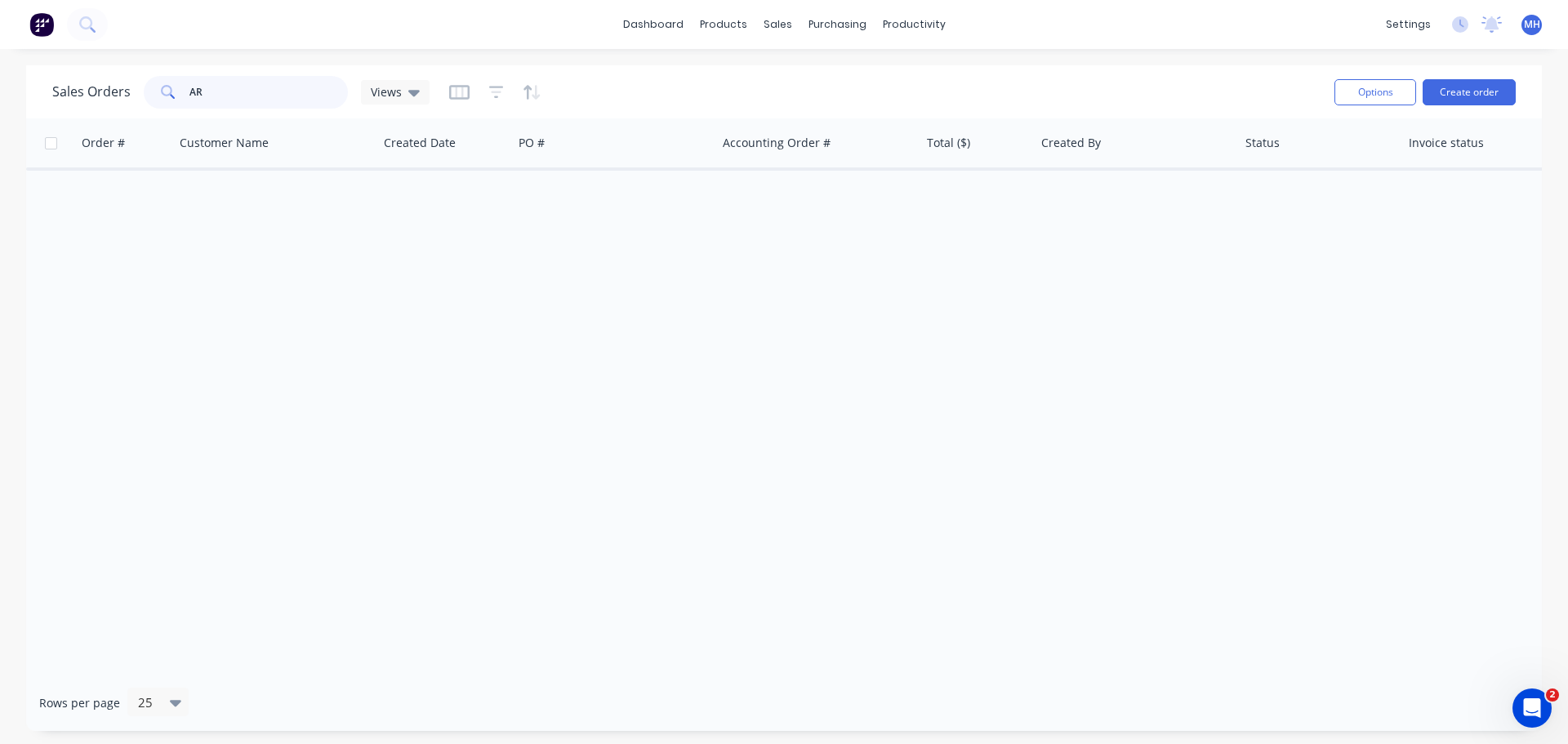
type input "A"
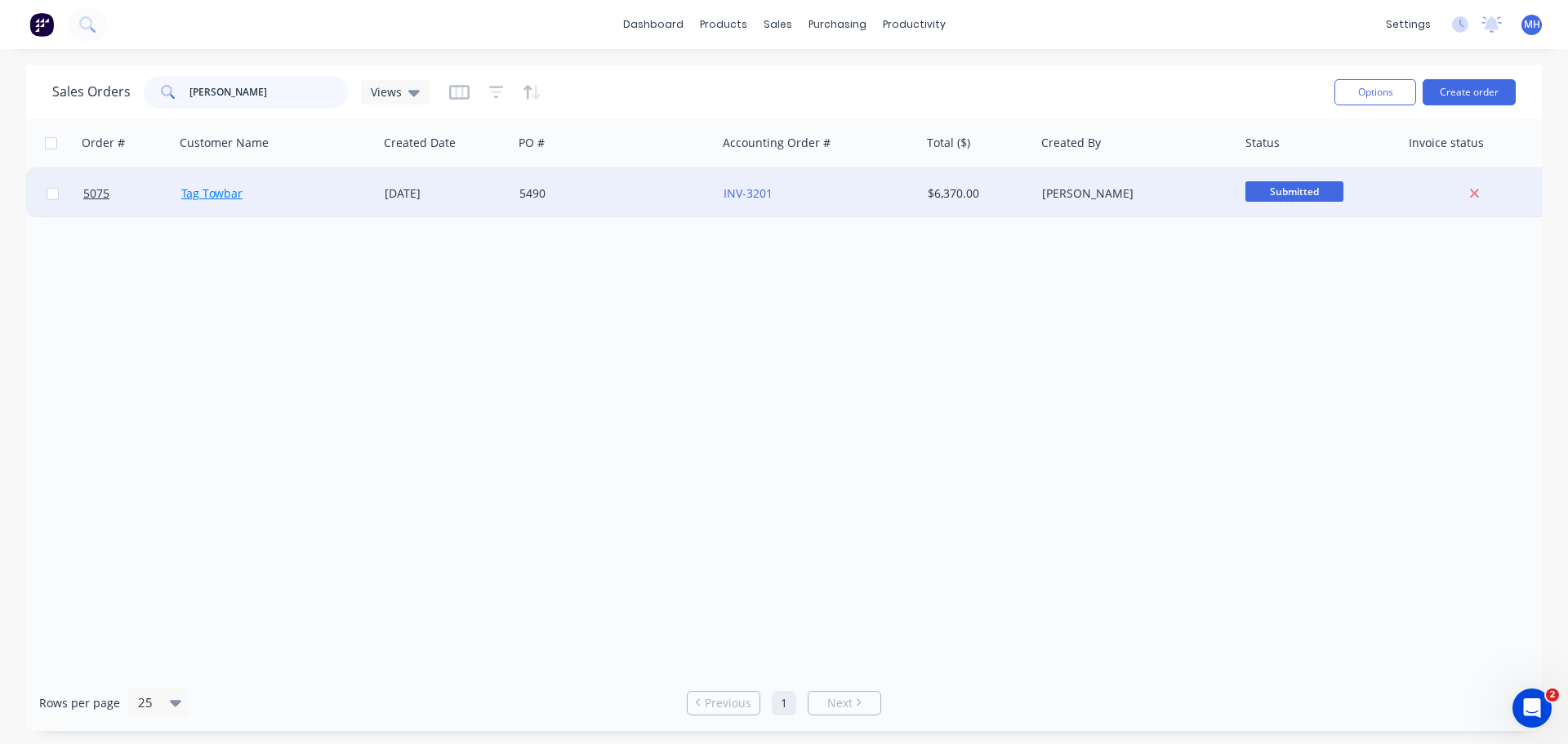
type input "DANNY"
click at [231, 194] on link "Tag Towbar" at bounding box center [212, 193] width 62 height 16
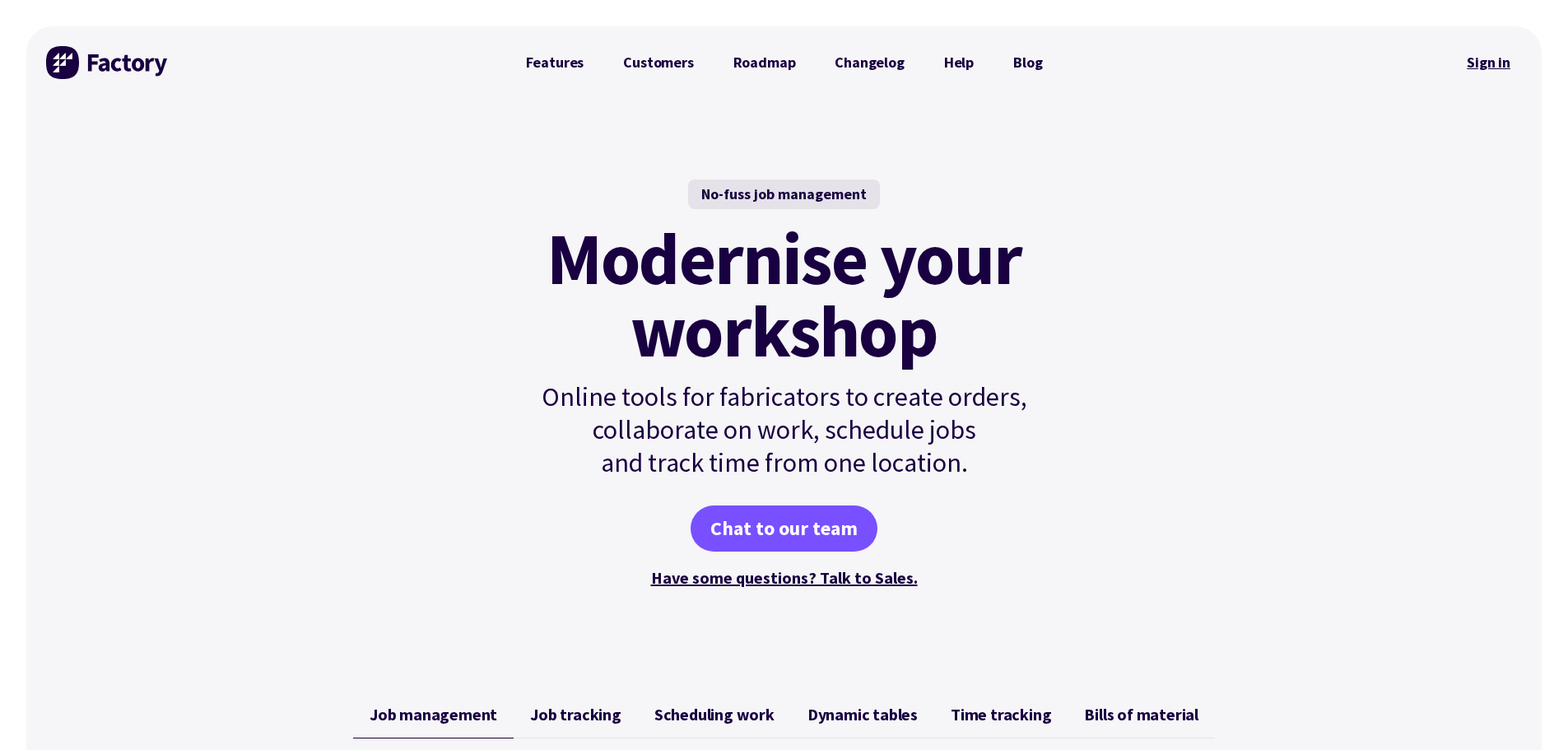
click at [1492, 65] on link "Sign in" at bounding box center [1488, 62] width 67 height 38
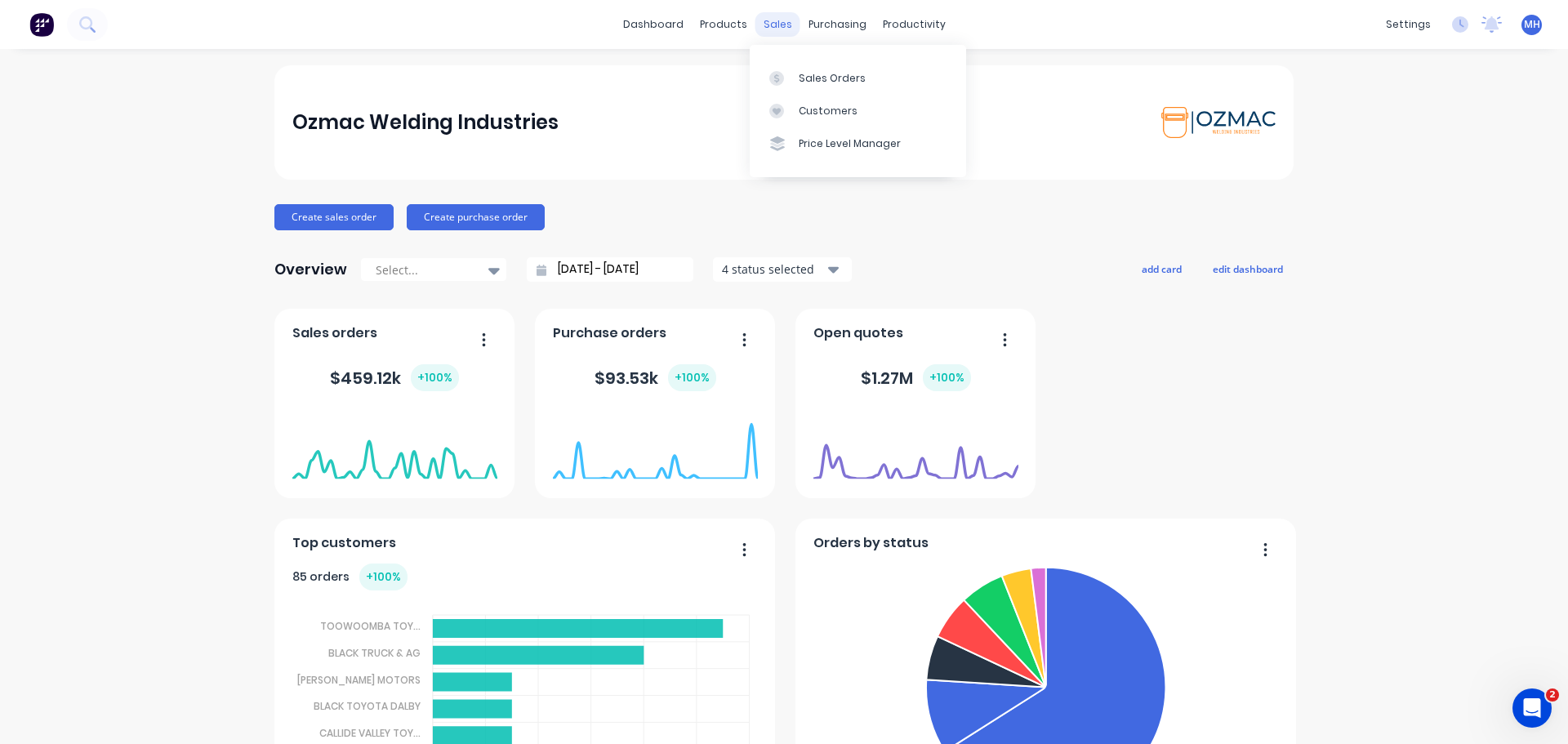
click at [774, 30] on div "sales" at bounding box center [778, 24] width 45 height 25
click at [791, 70] on link "Sales Orders" at bounding box center [857, 78] width 216 height 33
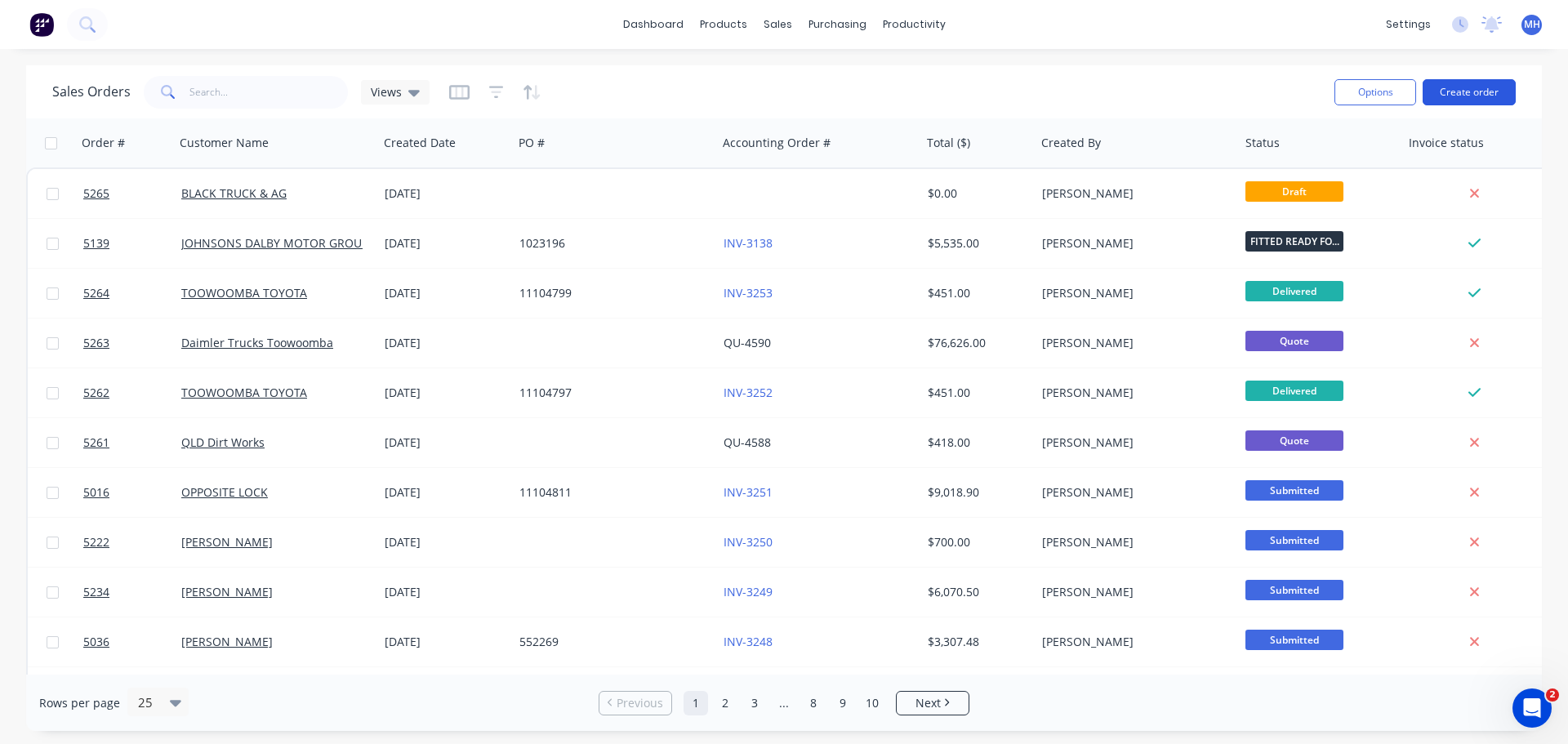
click at [1454, 93] on button "Create order" at bounding box center [1469, 92] width 93 height 26
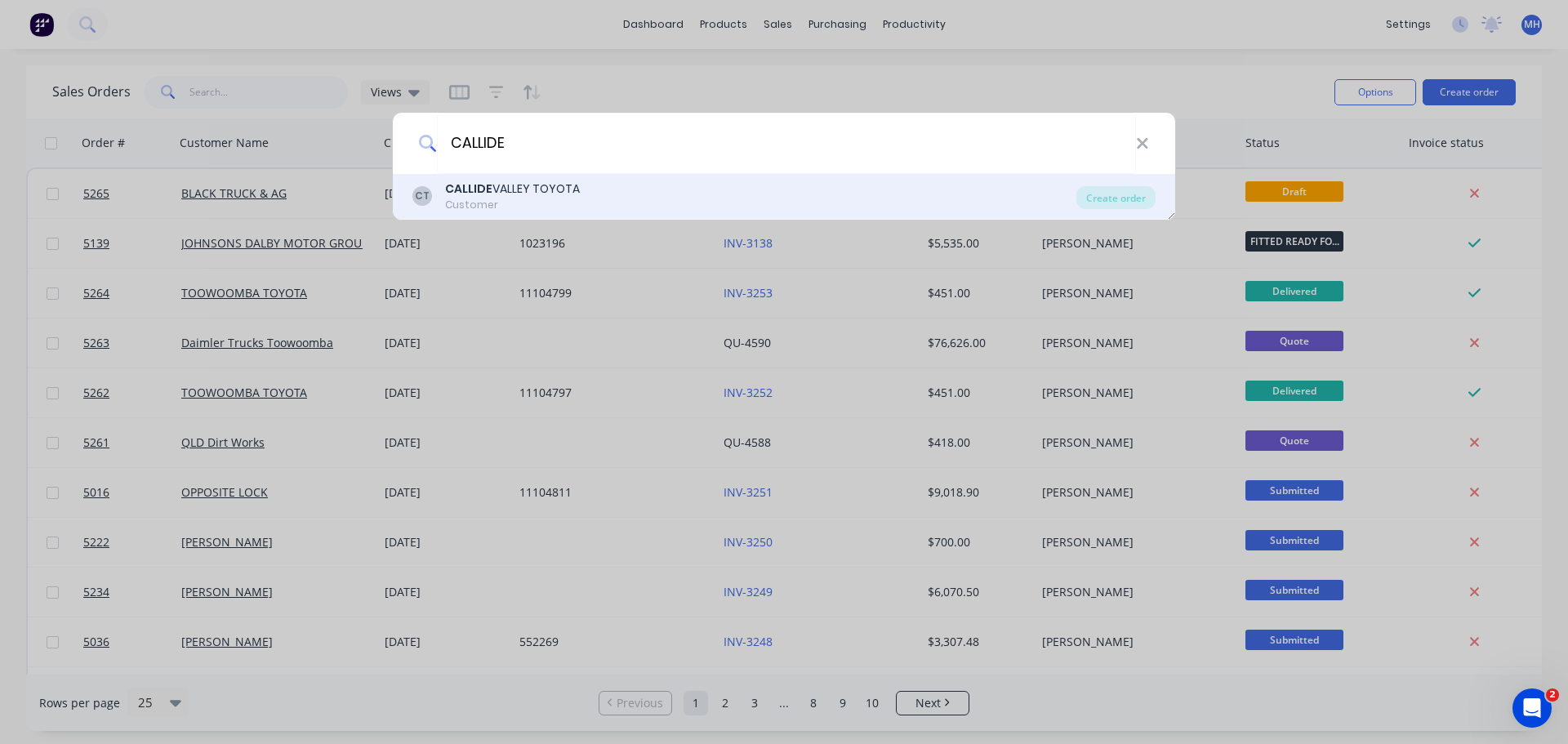
type input "CALLIDE"
click at [536, 191] on div "CALLIDE VALLEY TOYOTA" at bounding box center [512, 189] width 135 height 17
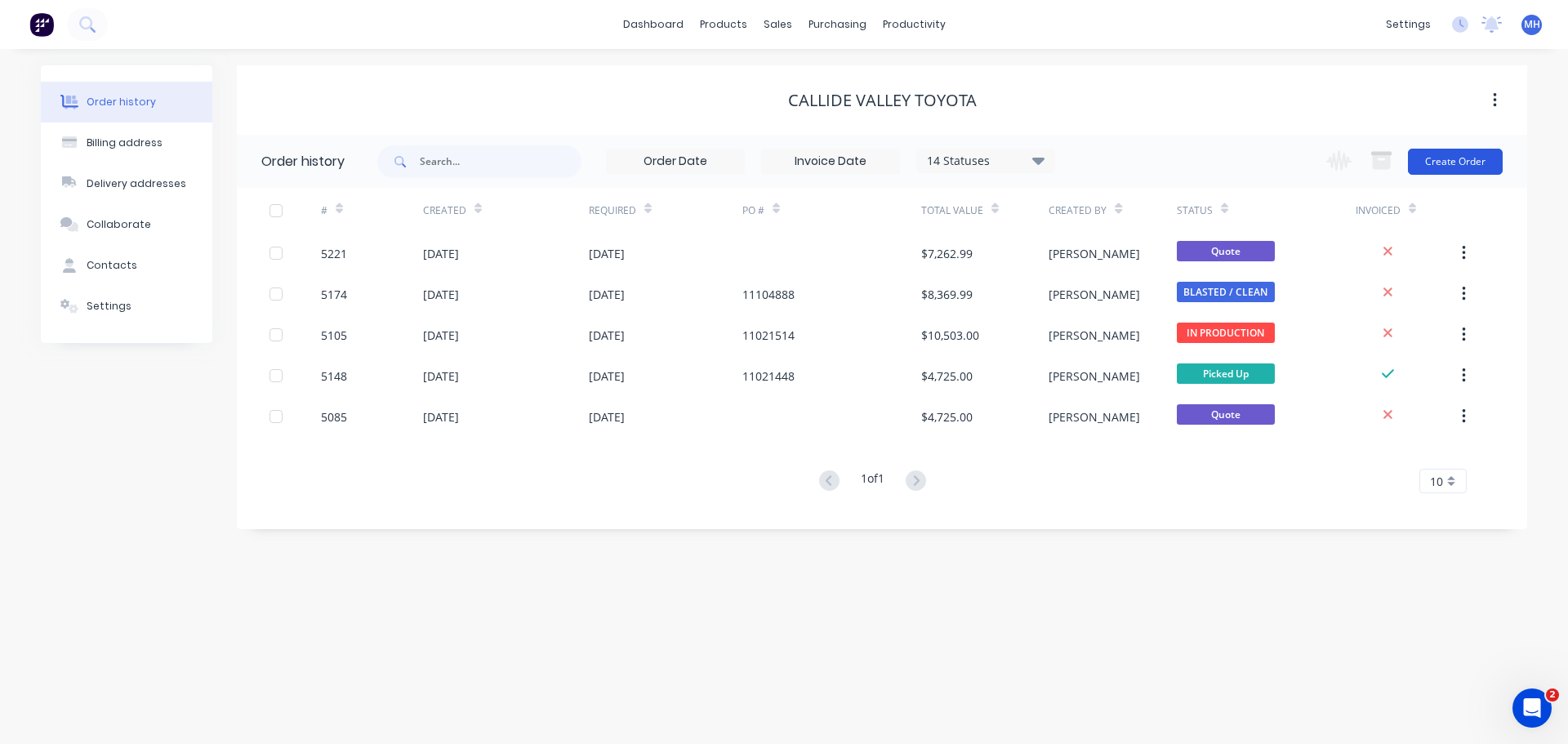
click at [1442, 165] on button "Create Order" at bounding box center [1455, 162] width 95 height 26
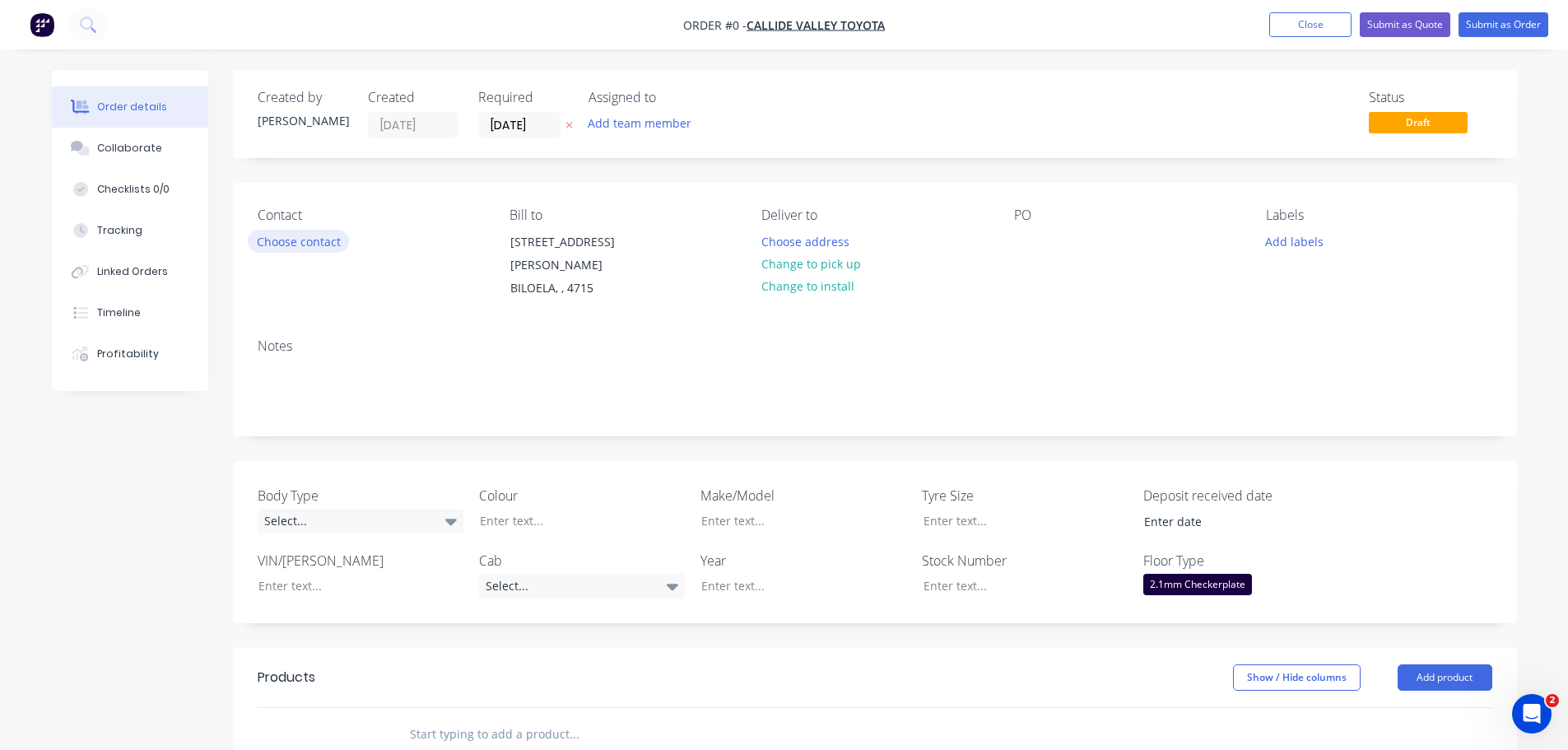
click at [310, 242] on button "Choose contact" at bounding box center [297, 241] width 101 height 22
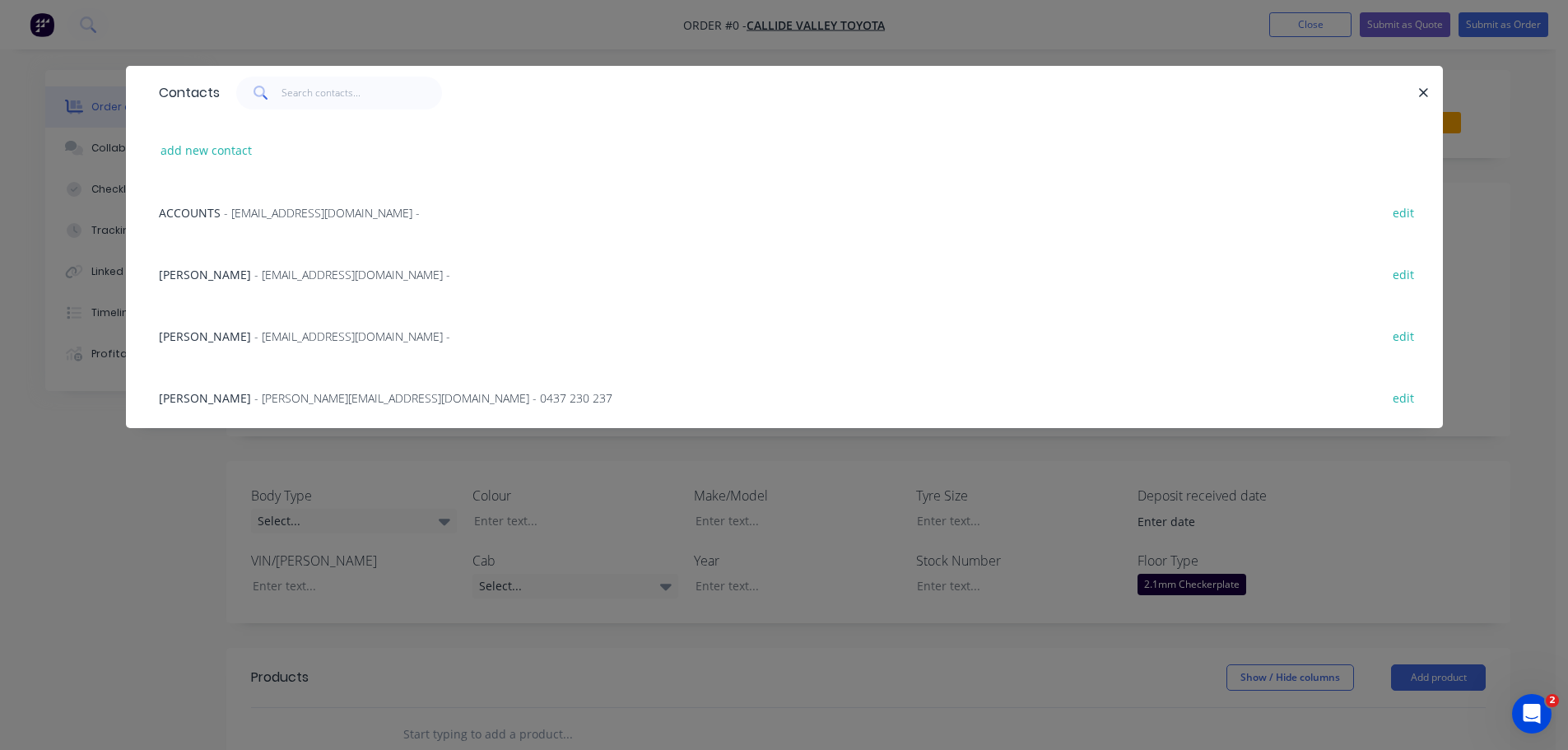
click at [221, 330] on span "DAVID GROVE" at bounding box center [204, 336] width 92 height 16
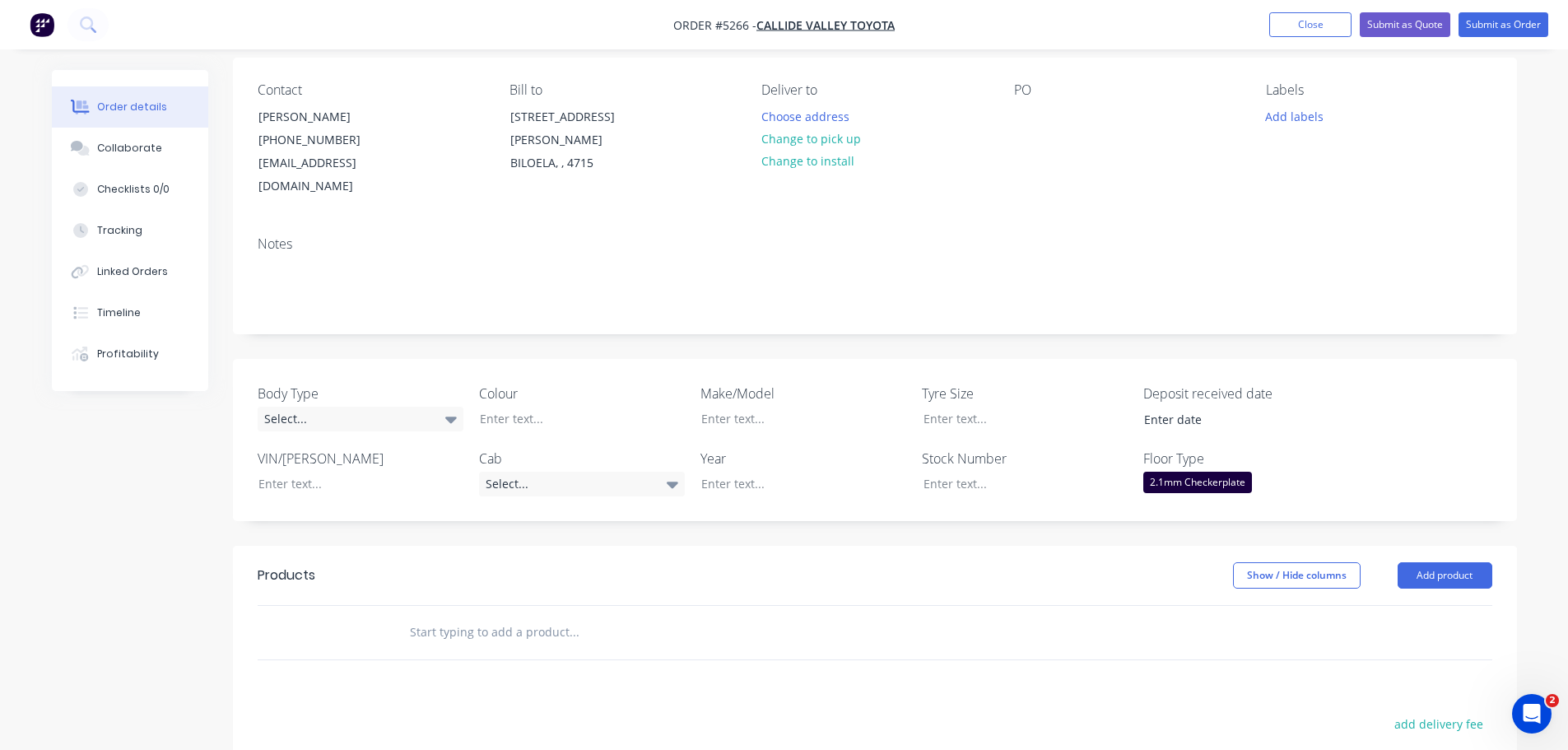
scroll to position [329, 0]
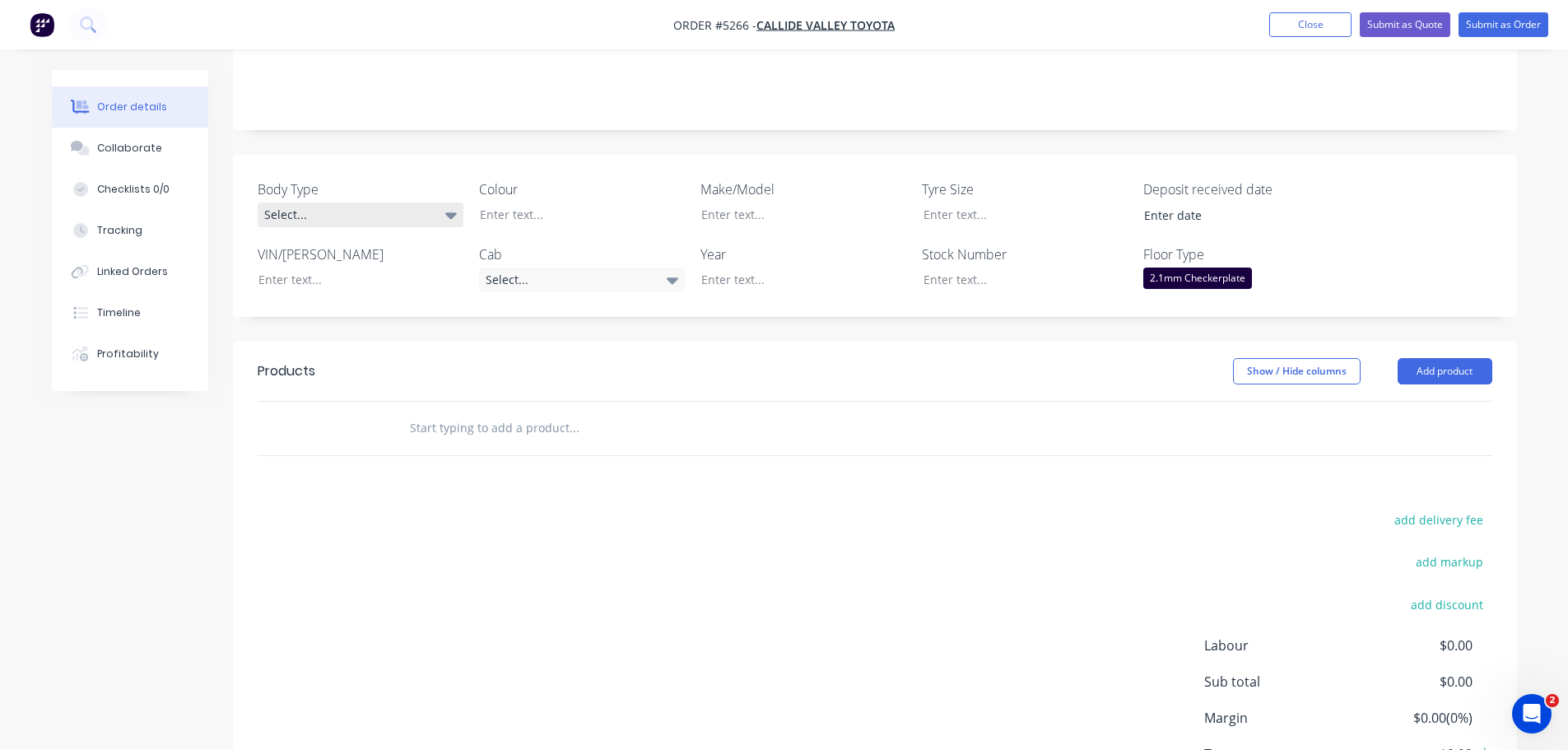
click at [419, 203] on div "Select..." at bounding box center [360, 215] width 206 height 25
click at [406, 258] on button "Cab Chassis" at bounding box center [381, 260] width 247 height 33
click at [540, 203] on div at bounding box center [570, 215] width 206 height 24
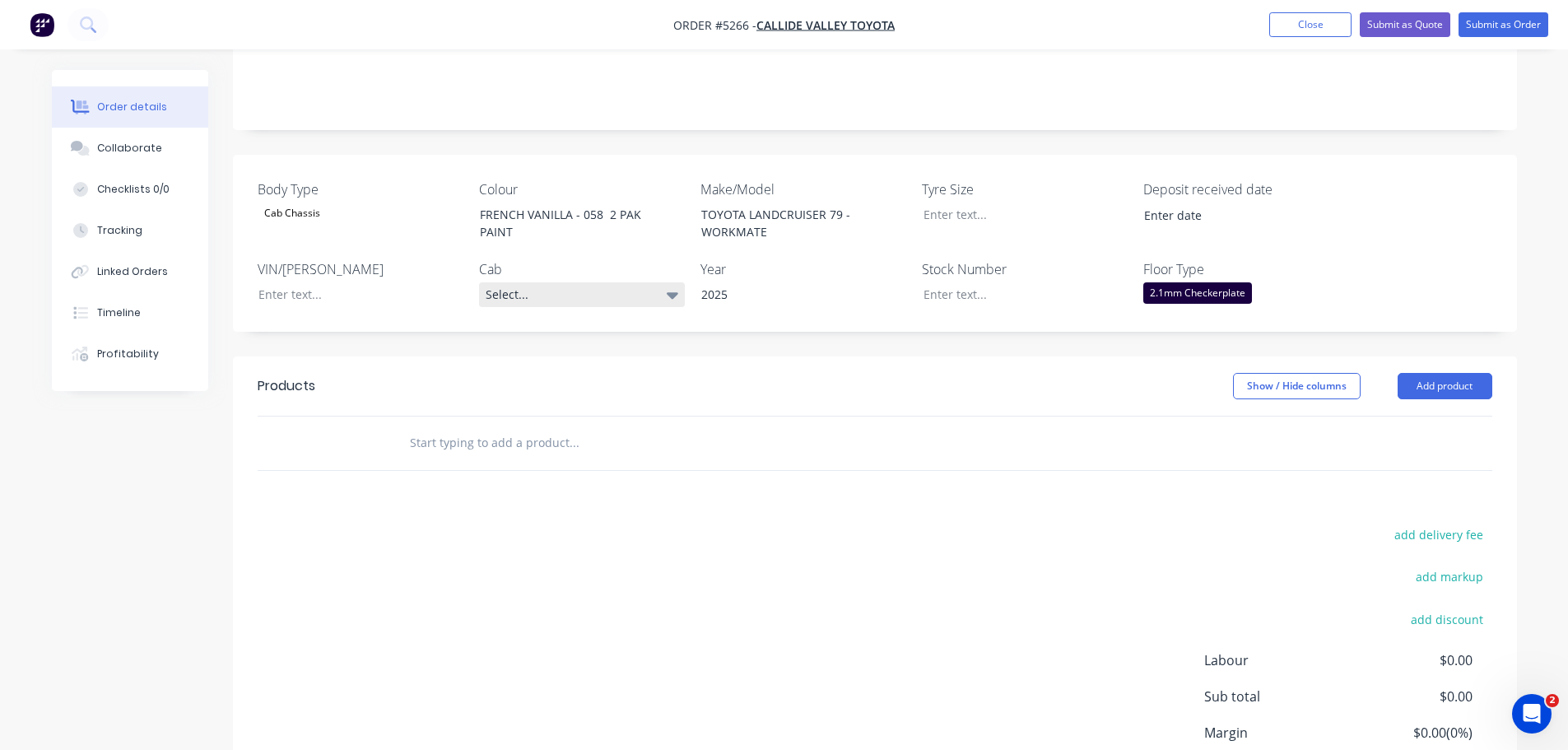
click at [602, 283] on div "Select..." at bounding box center [582, 295] width 206 height 25
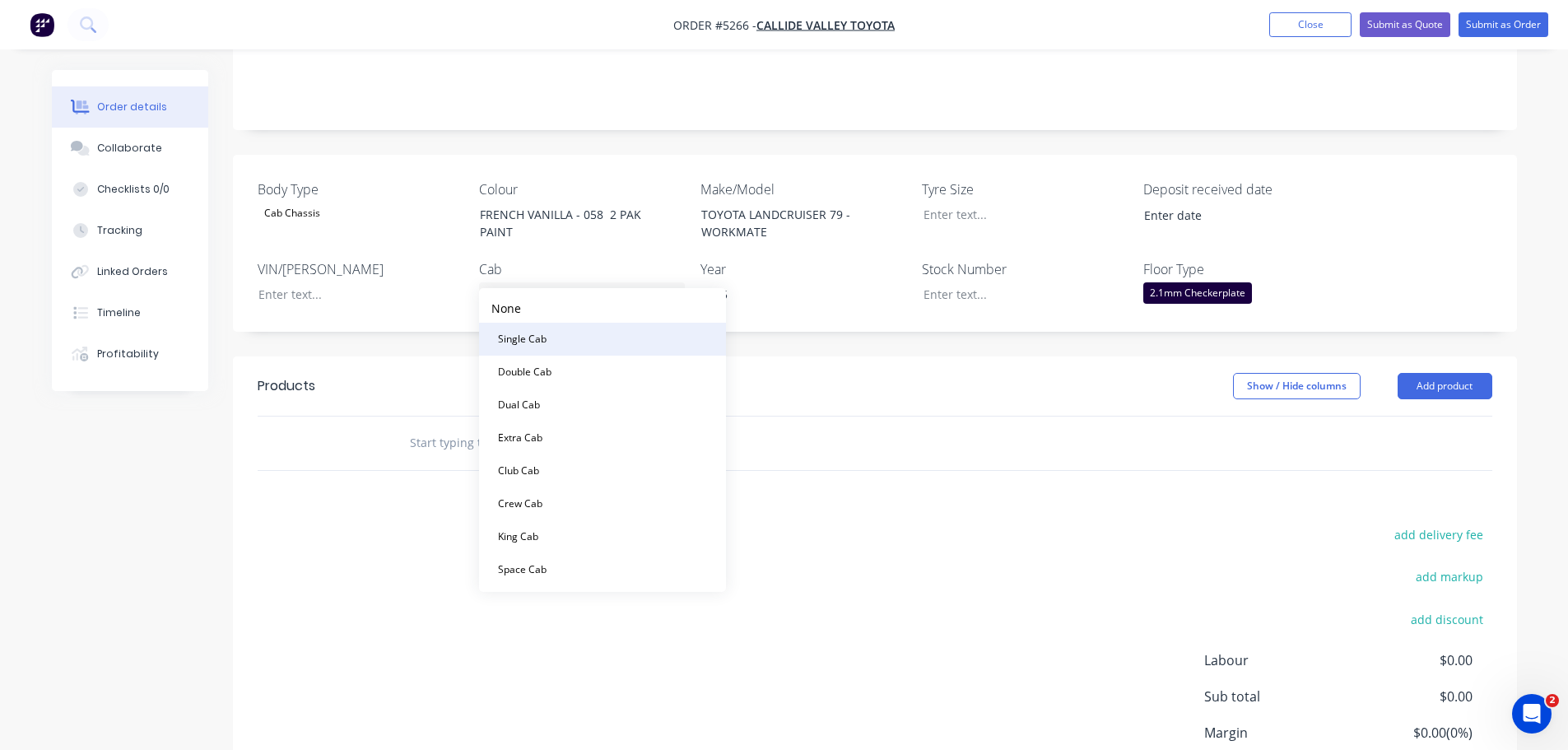
click at [582, 342] on button "Single Cab" at bounding box center [602, 339] width 247 height 33
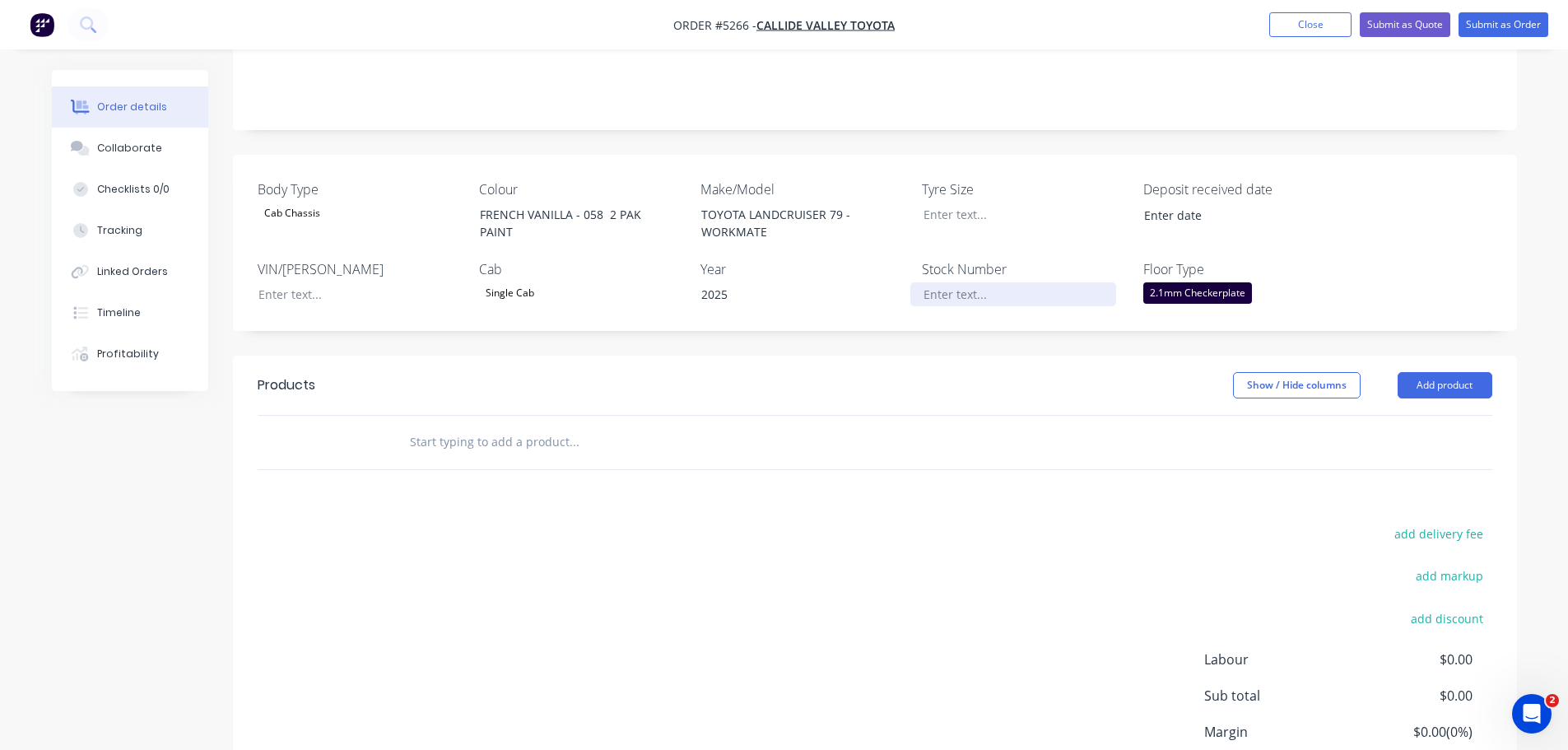
click at [972, 283] on div at bounding box center [1013, 295] width 206 height 24
click at [1448, 372] on button "Add product" at bounding box center [1445, 385] width 95 height 26
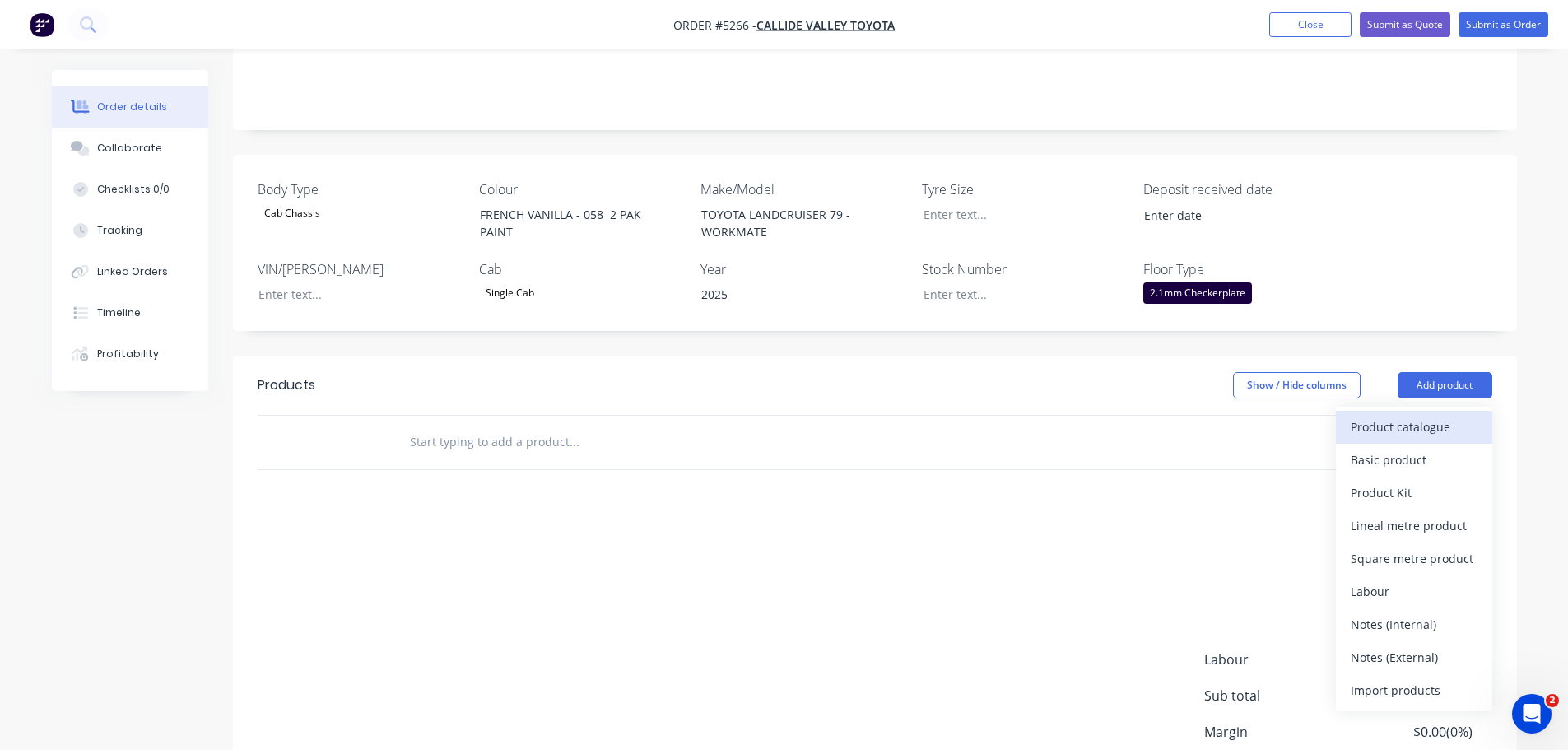
click at [1394, 415] on div "Product catalogue" at bounding box center [1414, 427] width 127 height 24
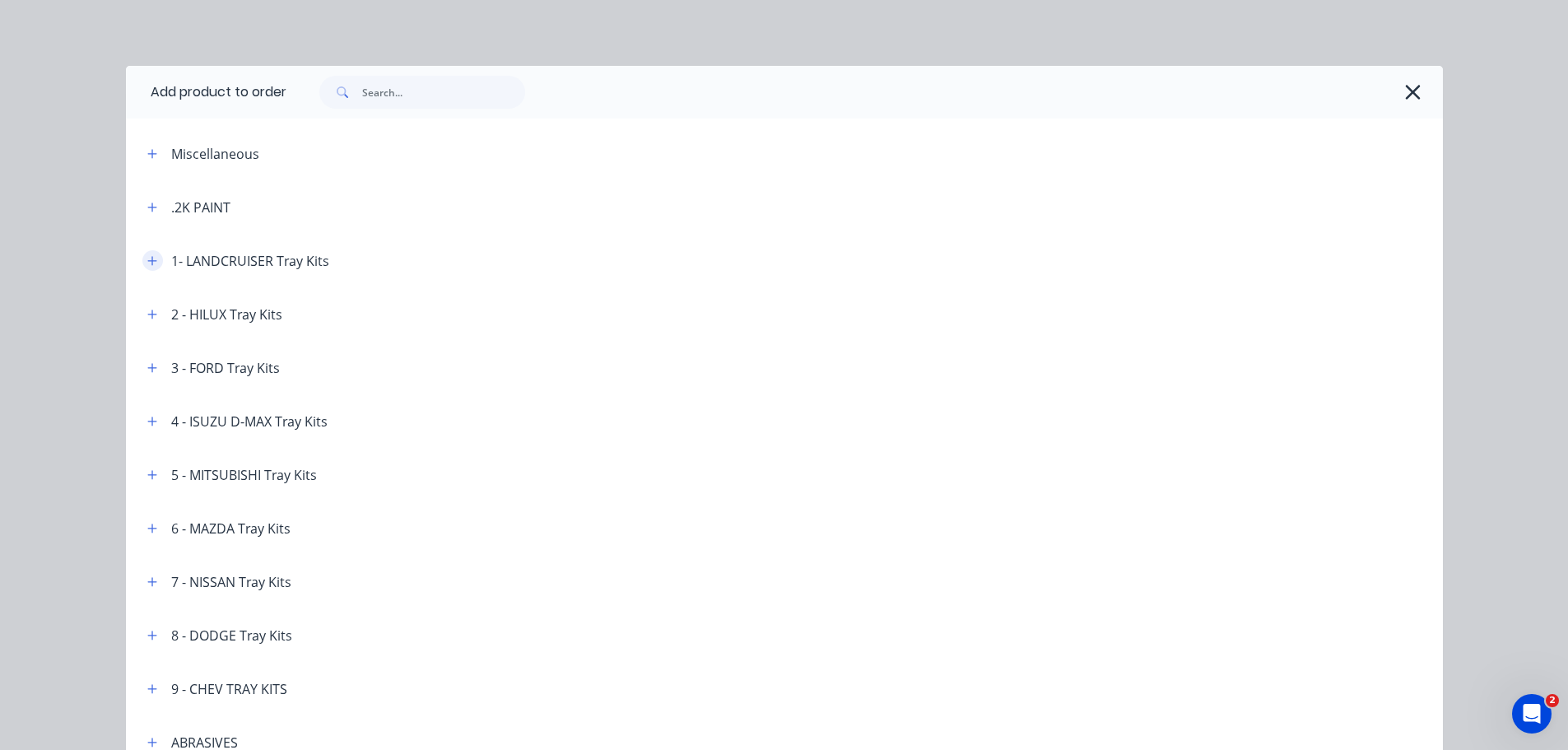
click at [147, 263] on icon "button" at bounding box center [152, 261] width 10 height 11
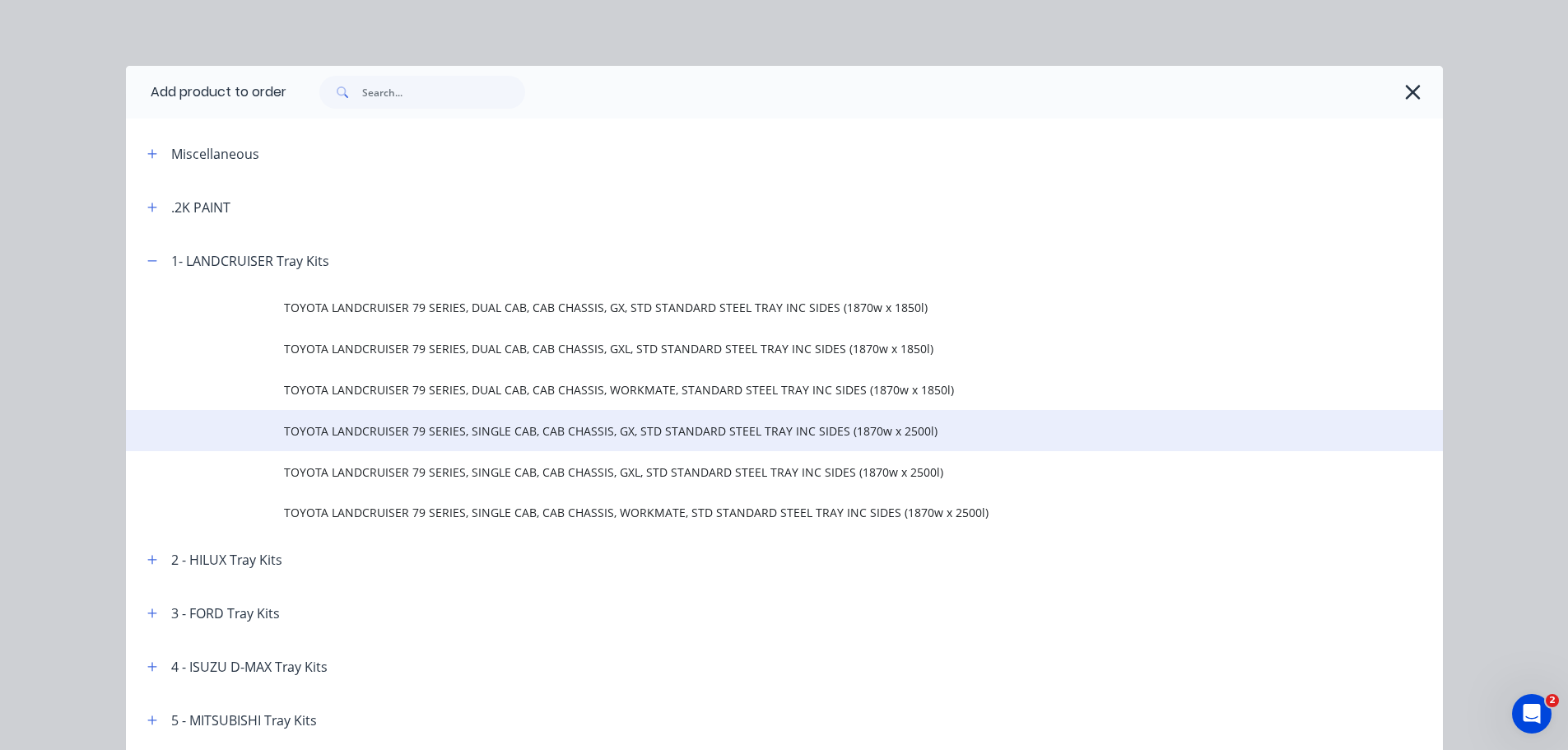
click at [360, 439] on span "TOYOTA LANDCRUISER 79 SERIES, SINGLE CAB, CAB CHASSIS, GX, STD STANDARD STEEL T…" at bounding box center [747, 431] width 927 height 18
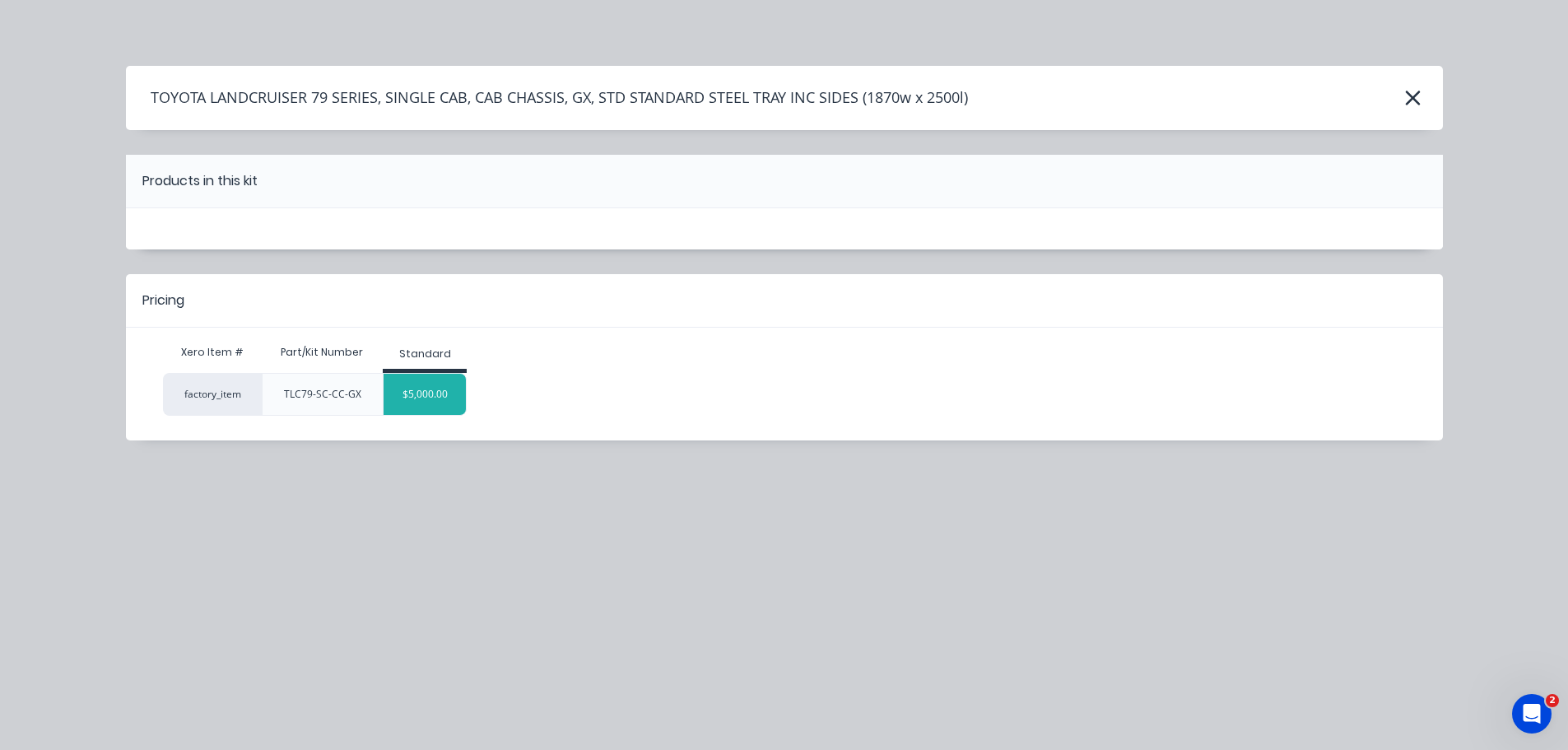
click at [461, 377] on div "$5,000.00" at bounding box center [424, 394] width 82 height 41
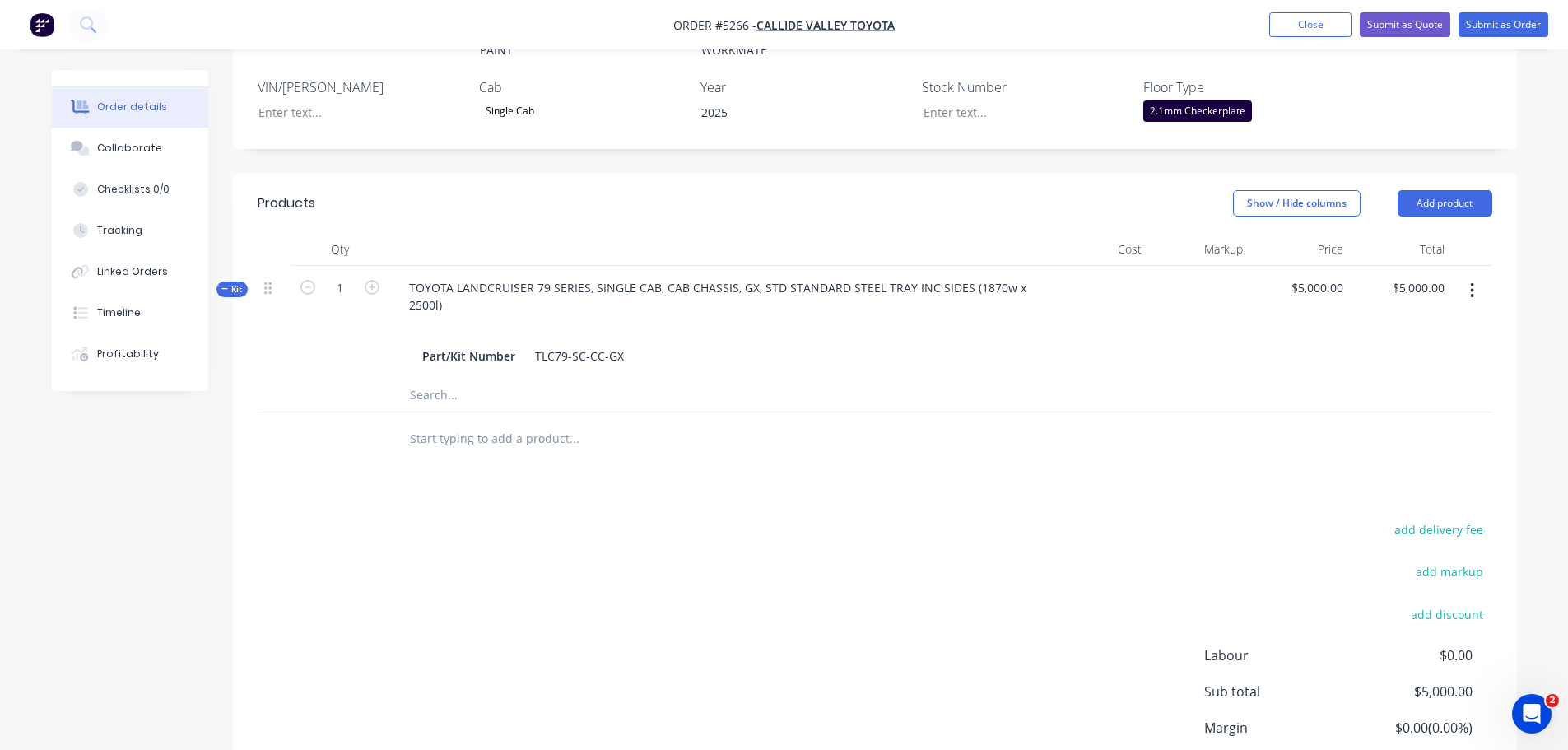
scroll to position [624, 0]
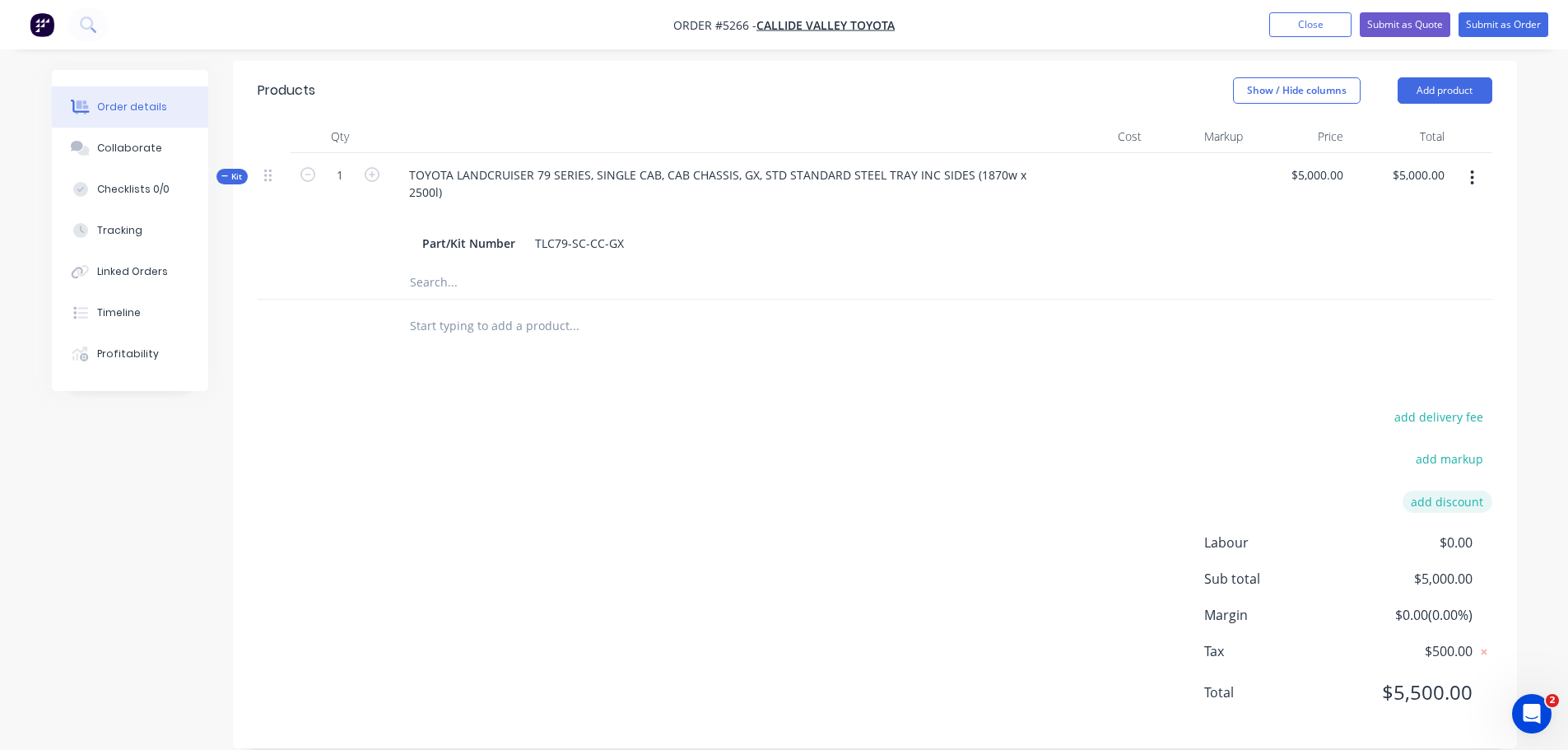
click at [1439, 490] on button "add discount" at bounding box center [1448, 502] width 90 height 22
type input "DEALER DISCOUNT"
click at [1427, 495] on input at bounding box center [1428, 507] width 74 height 25
type input "10%"
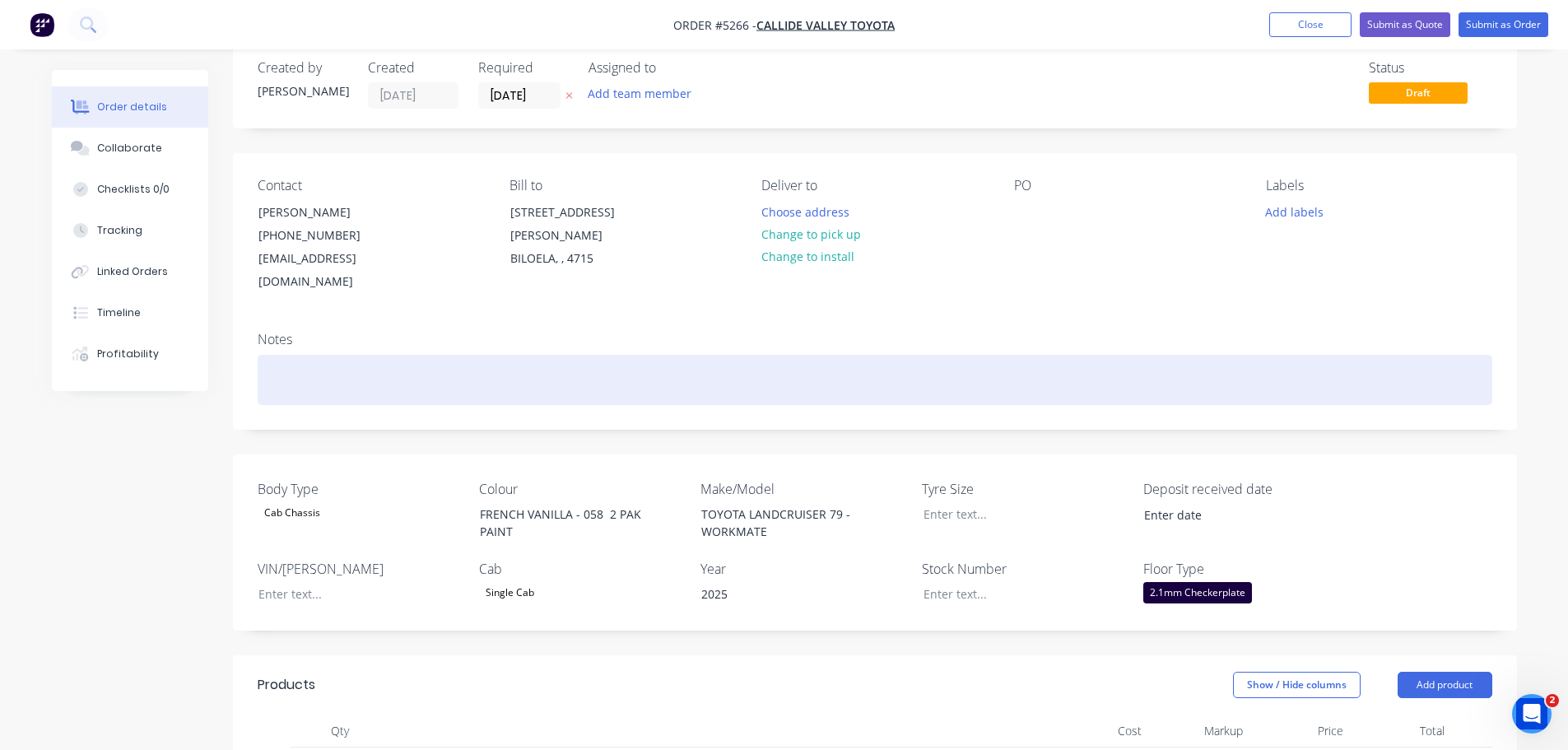
scroll to position [4, 0]
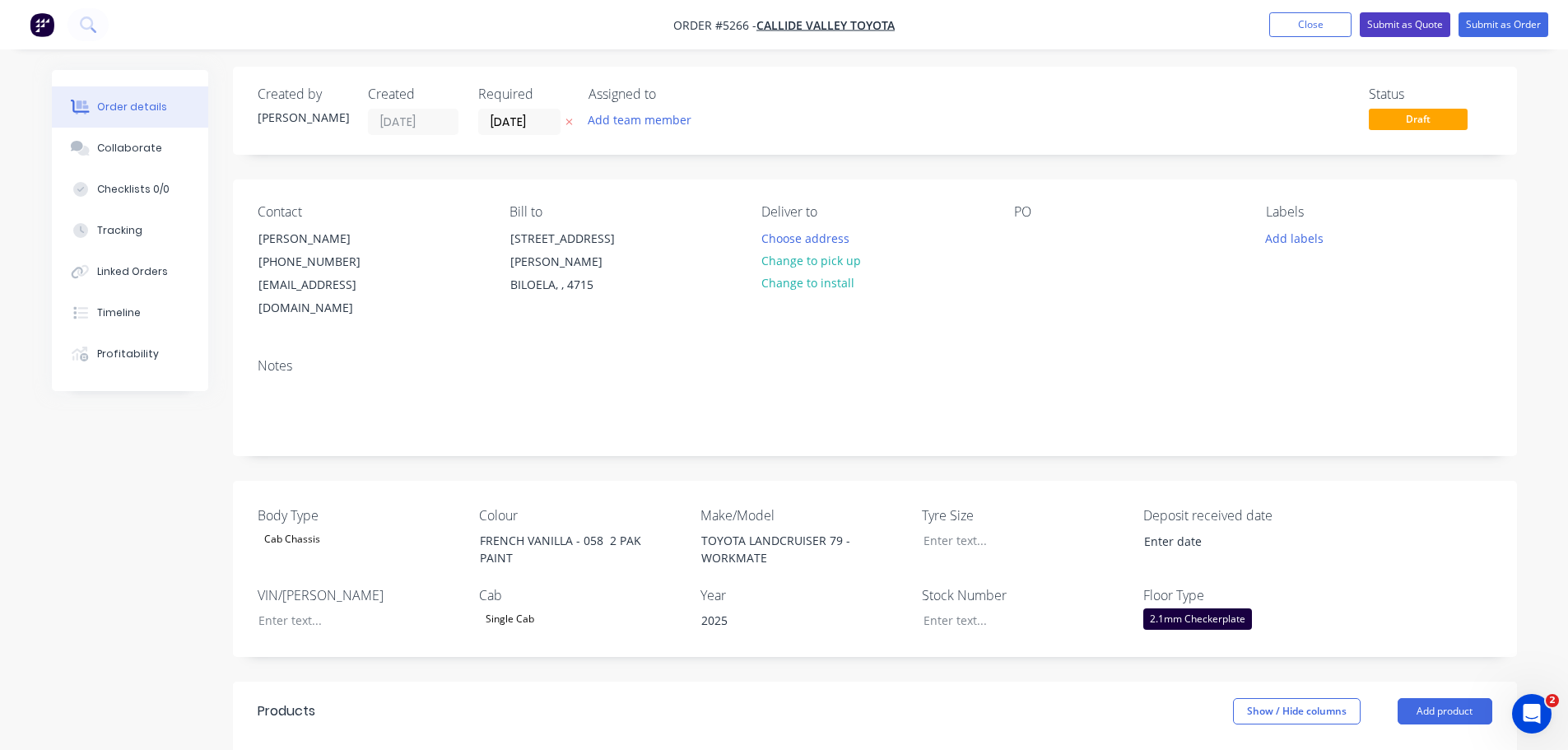
click at [1400, 26] on button "Submit as Quote" at bounding box center [1405, 24] width 91 height 25
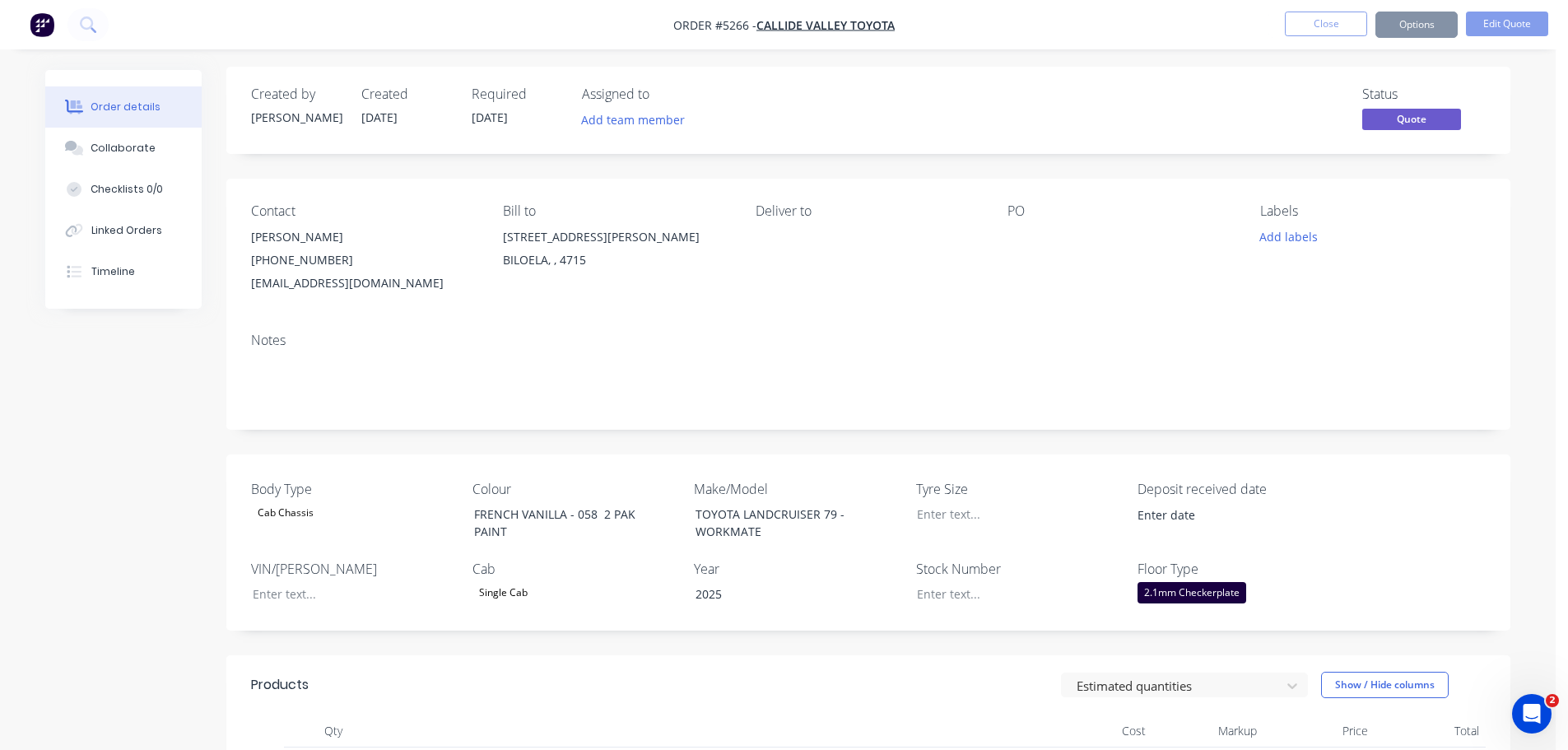
scroll to position [0, 0]
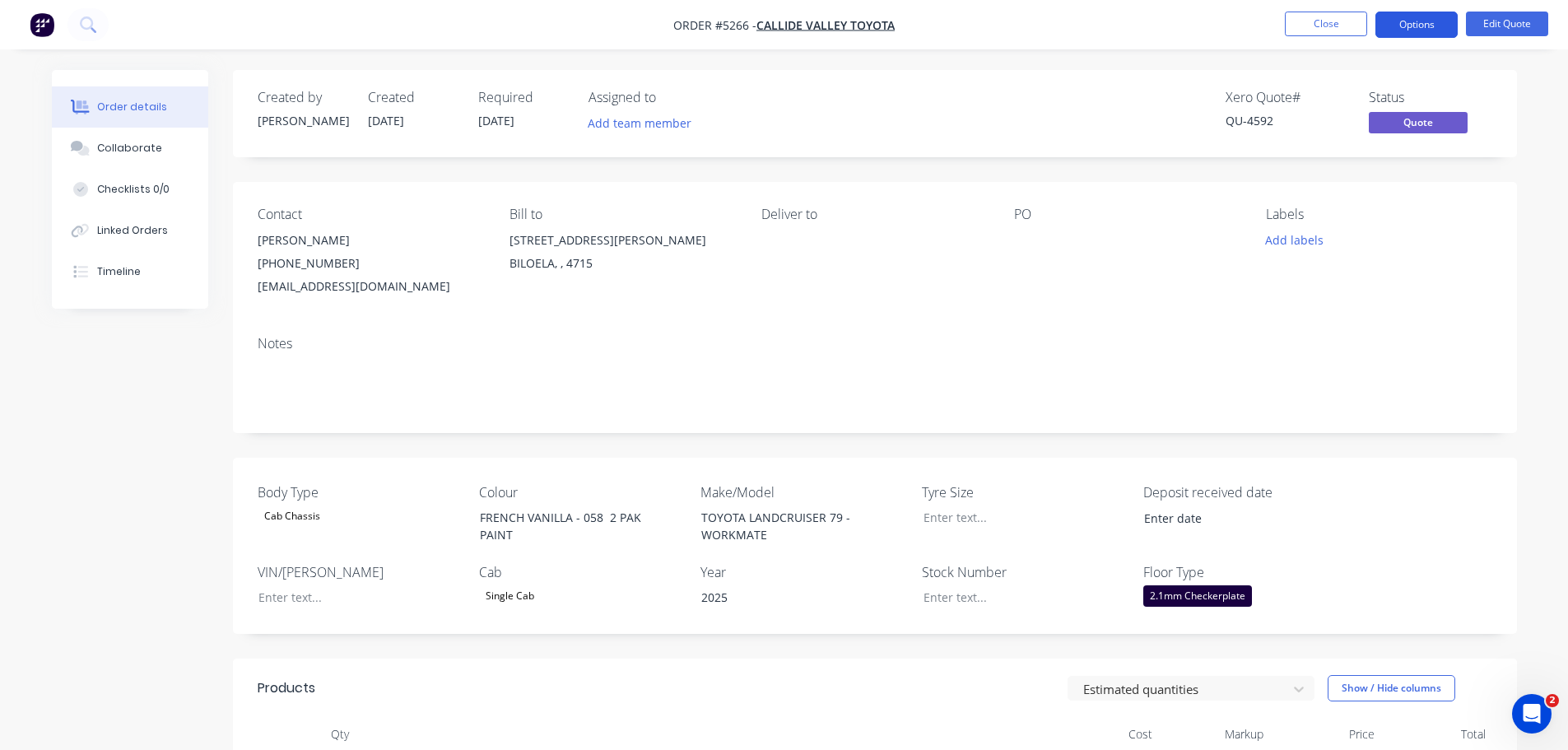
click at [1401, 28] on button "Options" at bounding box center [1416, 24] width 82 height 26
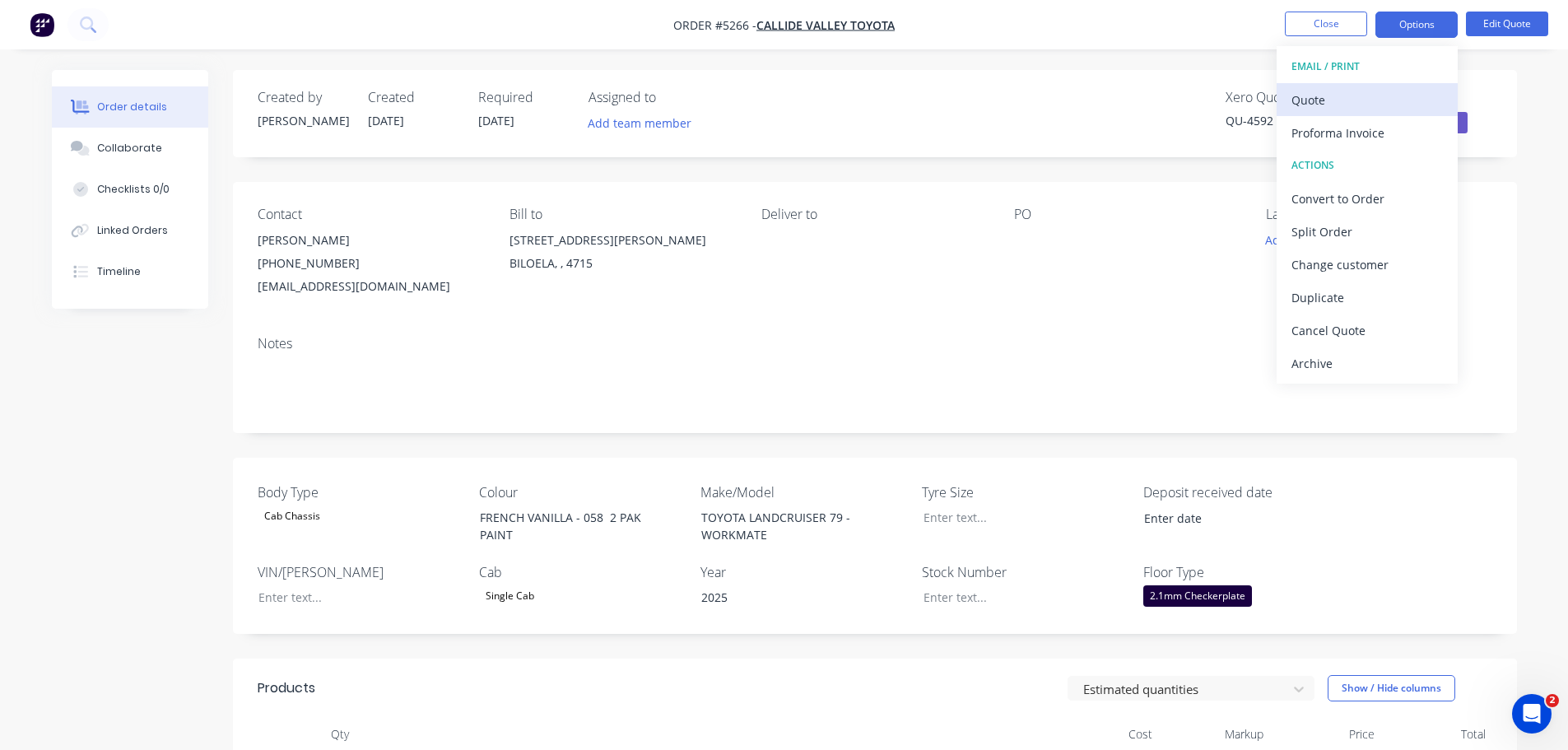
click at [1361, 102] on div "Quote" at bounding box center [1367, 100] width 151 height 24
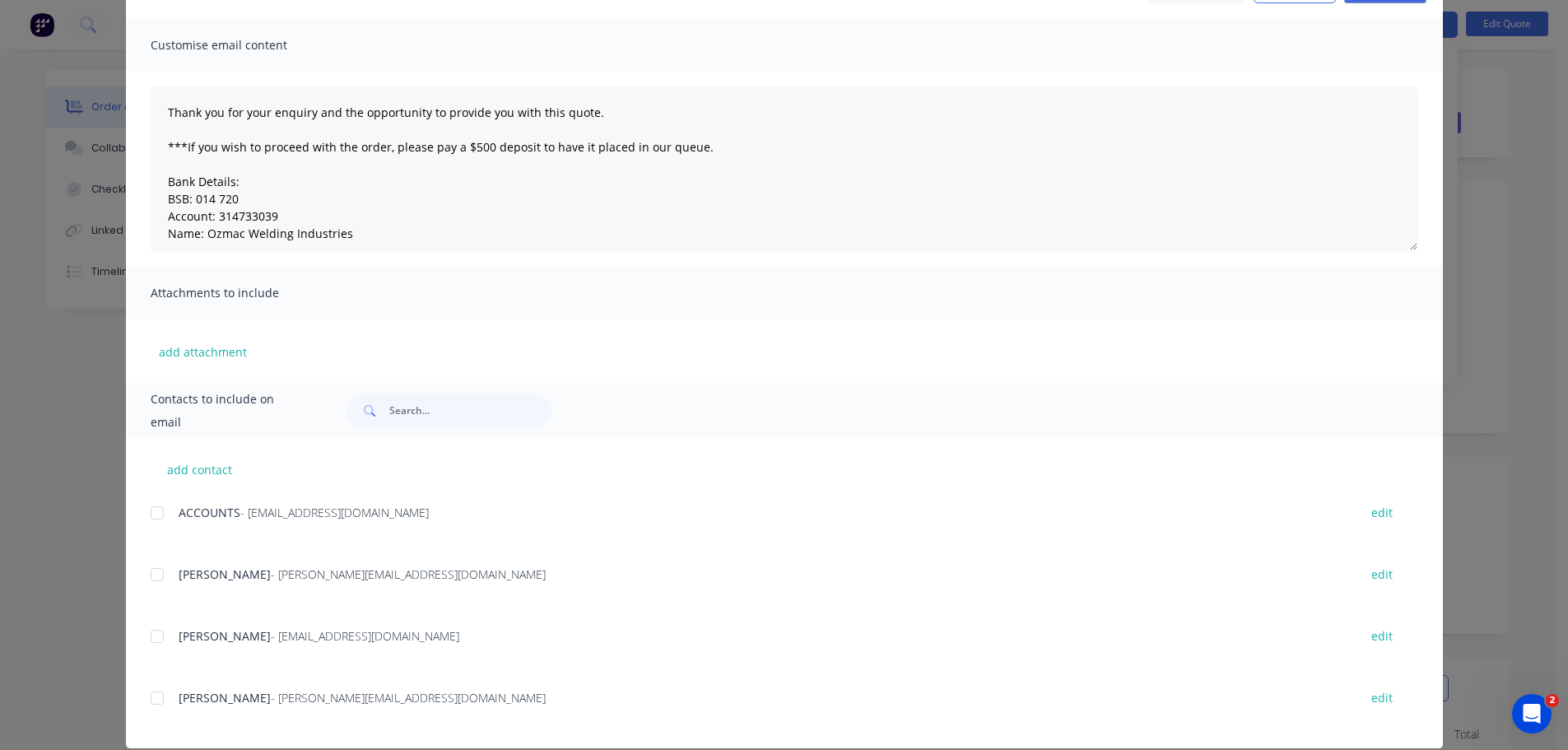
scroll to position [122, 0]
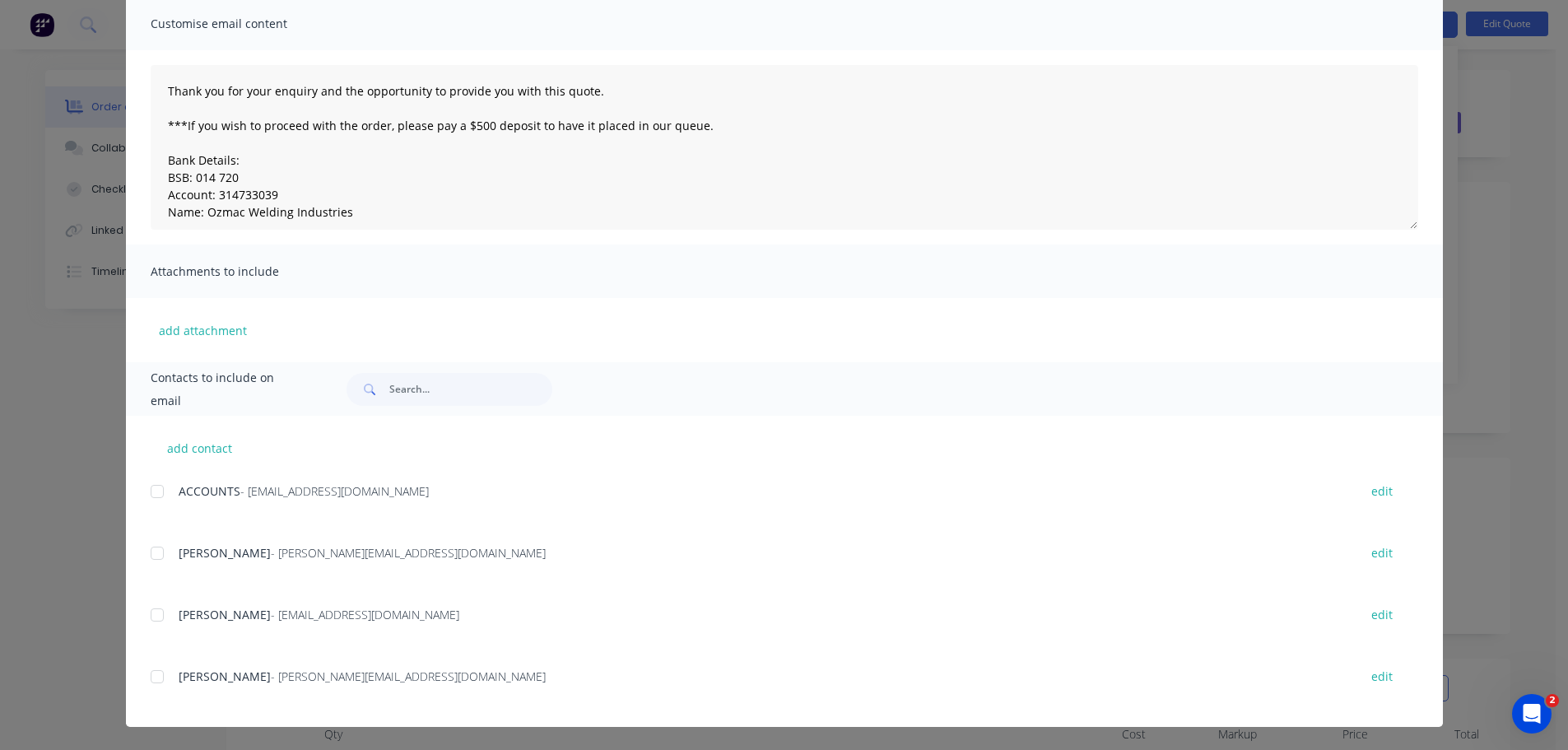
click at [154, 616] on div at bounding box center [158, 616] width 33 height 33
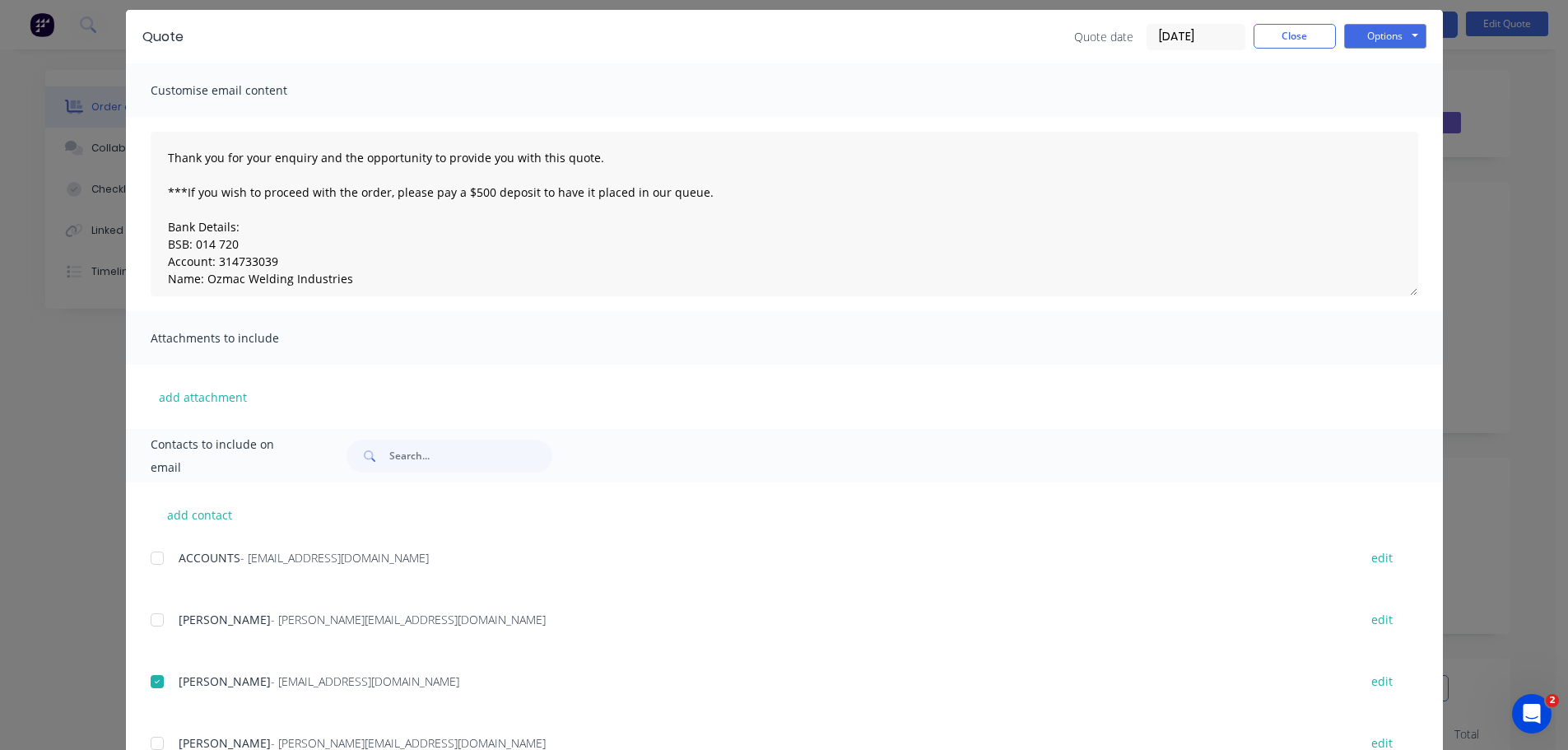
scroll to position [0, 0]
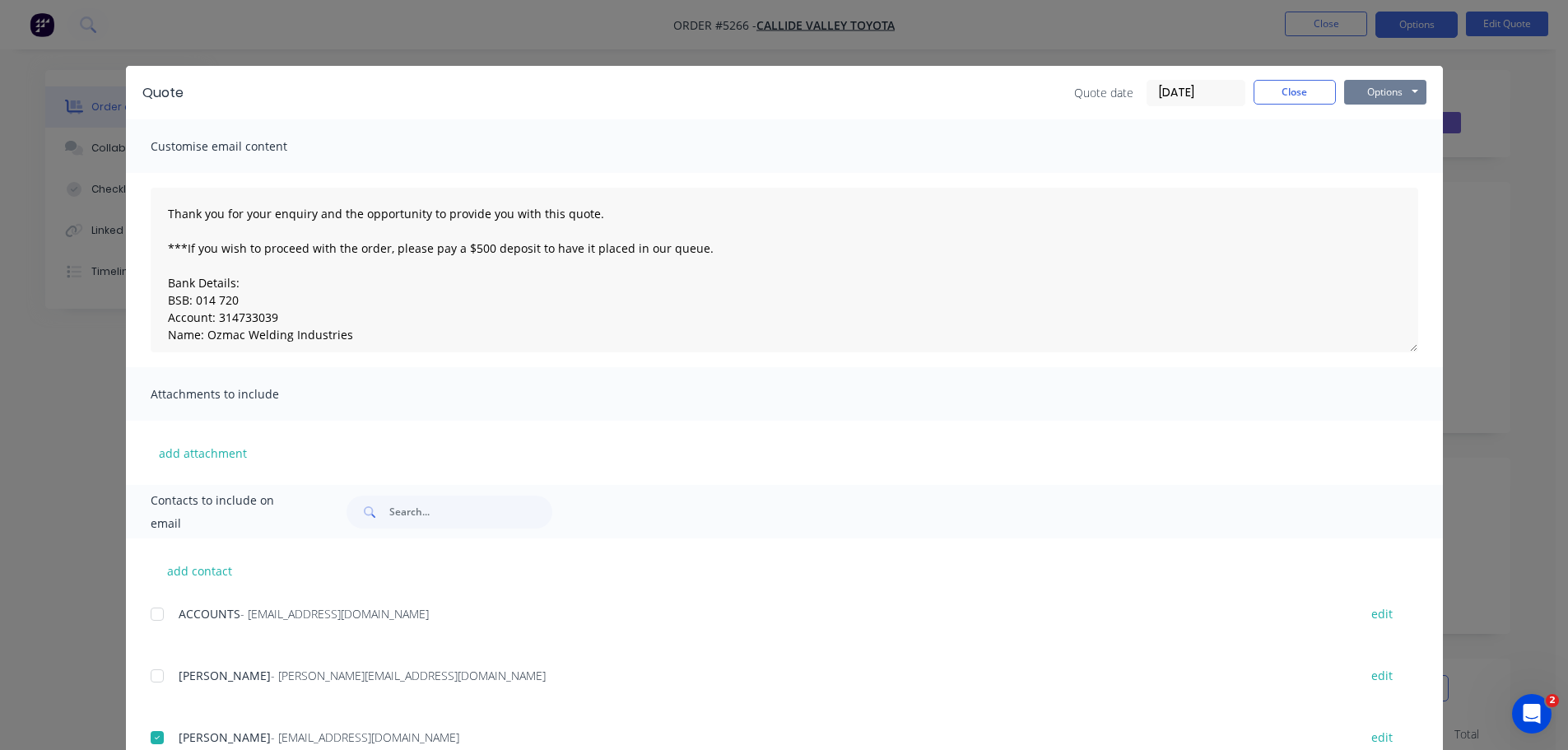
click at [1384, 94] on button "Options" at bounding box center [1385, 92] width 82 height 25
click at [1381, 173] on button "Email" at bounding box center [1397, 175] width 106 height 27
click at [1360, 87] on button "Options" at bounding box center [1385, 92] width 82 height 25
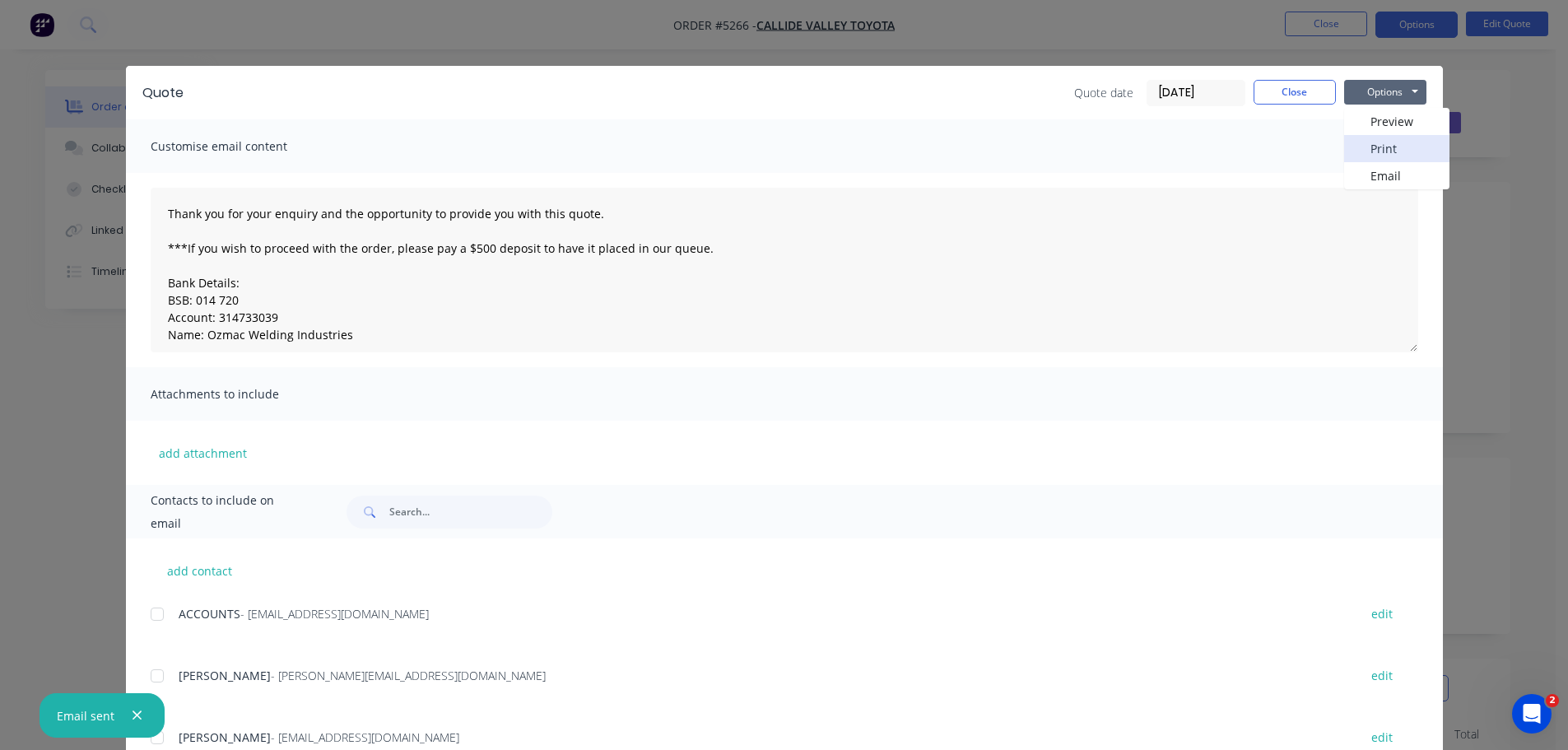
click at [1369, 147] on button "Print" at bounding box center [1397, 148] width 106 height 27
click at [1274, 90] on button "Close" at bounding box center [1295, 92] width 82 height 25
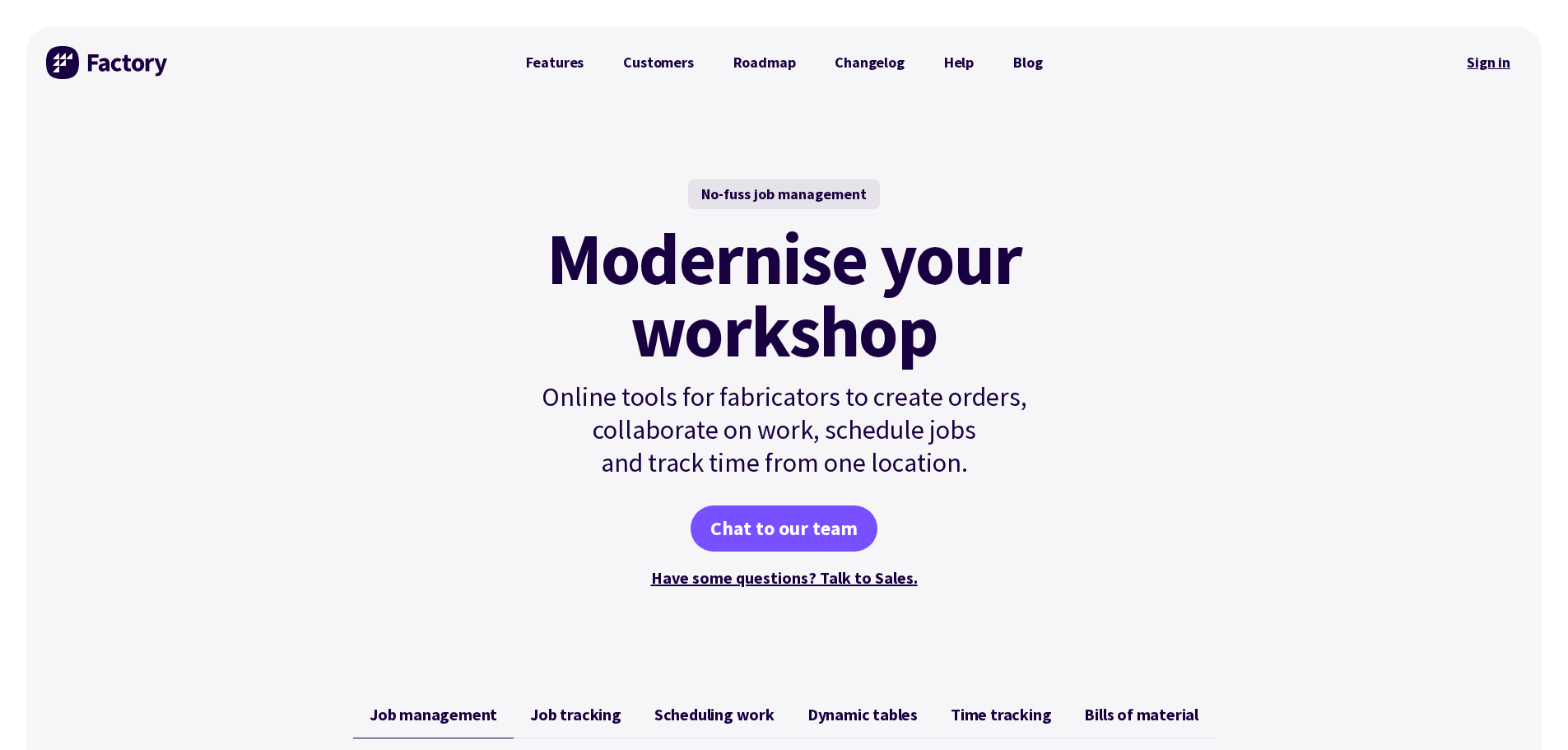
click at [1487, 60] on link "Sign in" at bounding box center [1488, 62] width 67 height 38
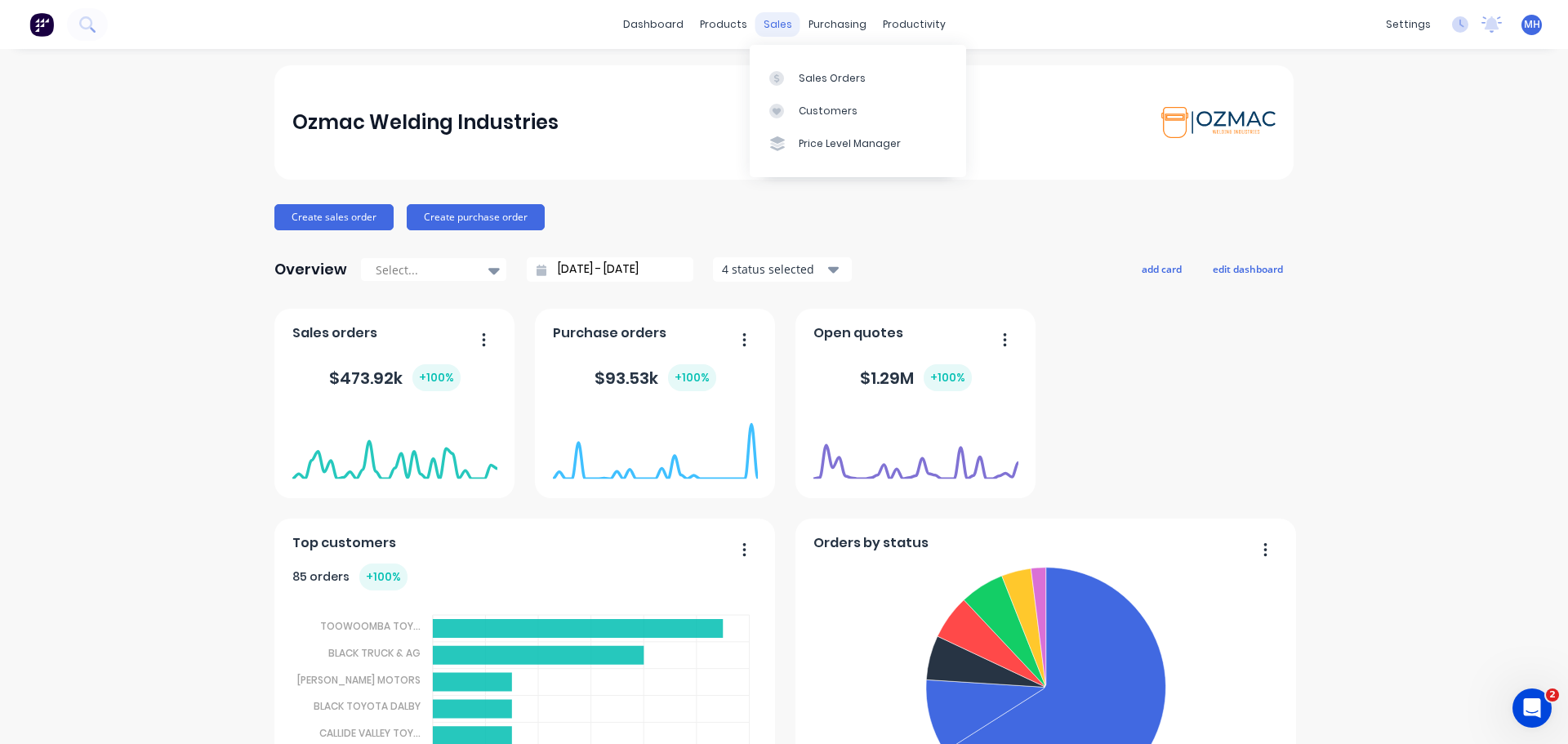
click at [764, 25] on div "sales" at bounding box center [778, 24] width 45 height 25
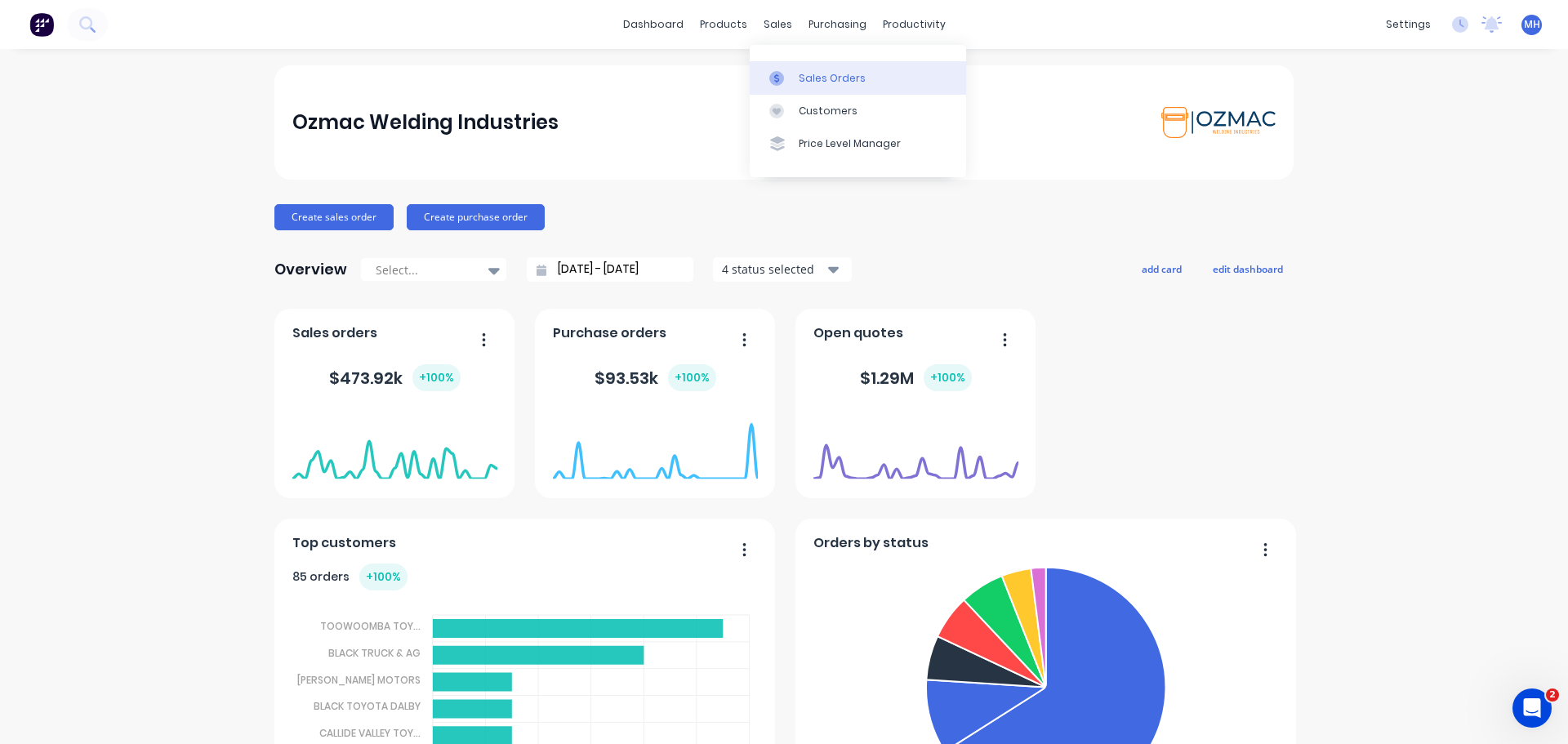
click at [789, 79] on div at bounding box center [782, 78] width 25 height 15
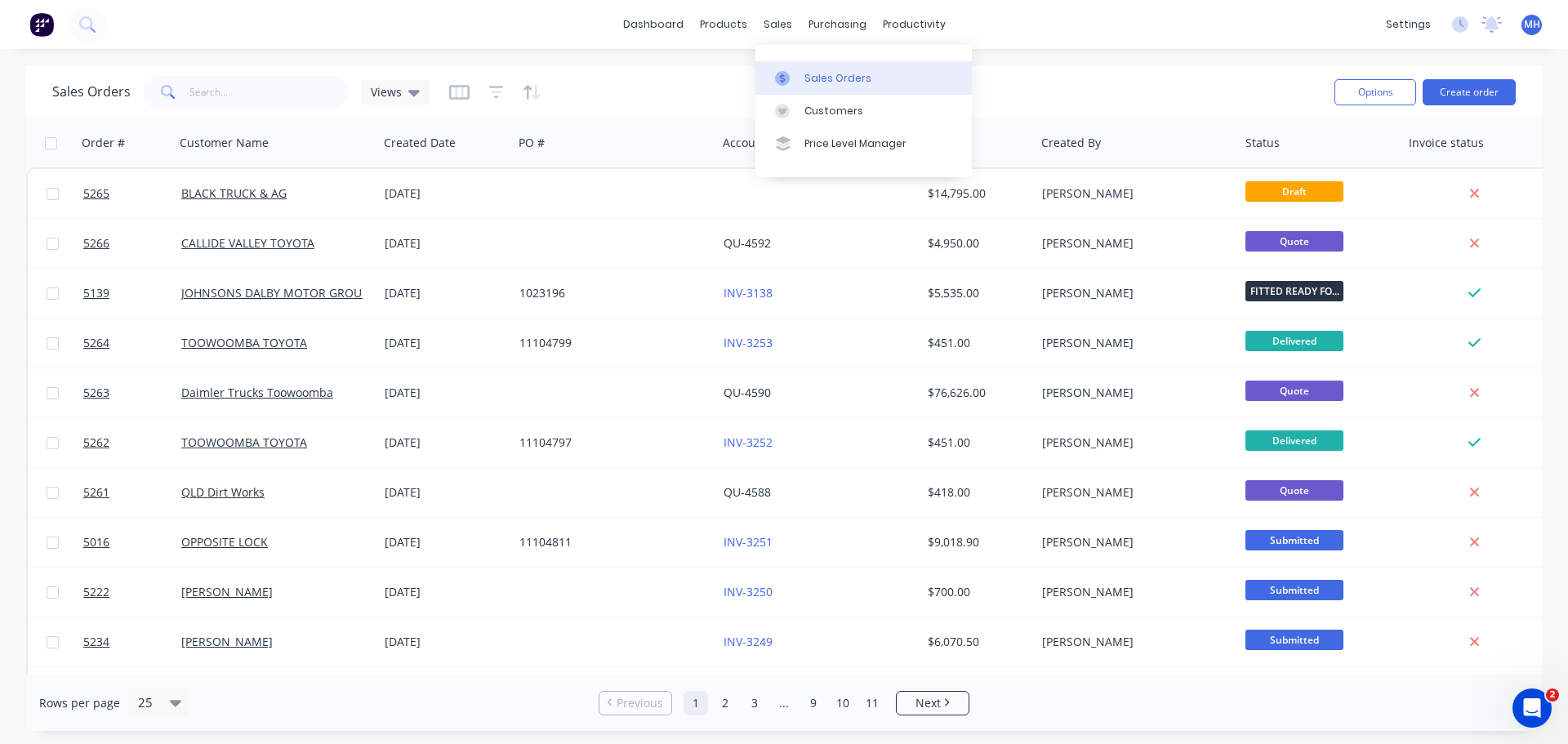
click at [813, 79] on div "Sales Orders" at bounding box center [838, 78] width 67 height 15
click at [813, 77] on div "Sales Orders" at bounding box center [838, 78] width 67 height 15
click at [1479, 86] on button "Create order" at bounding box center [1469, 92] width 93 height 26
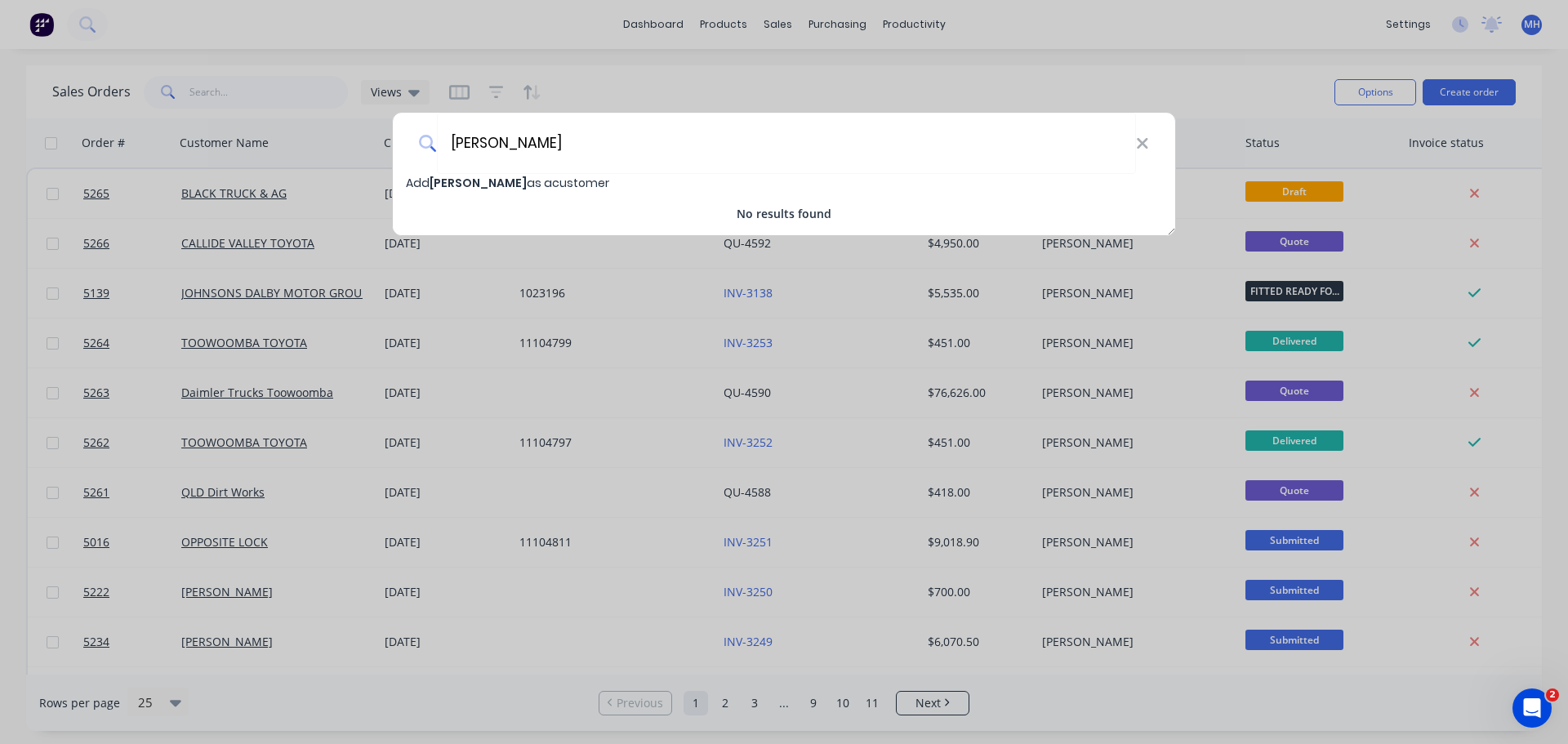
type input "[PERSON_NAME]"
click at [501, 182] on span "[PERSON_NAME]" at bounding box center [478, 183] width 97 height 17
select select "AU"
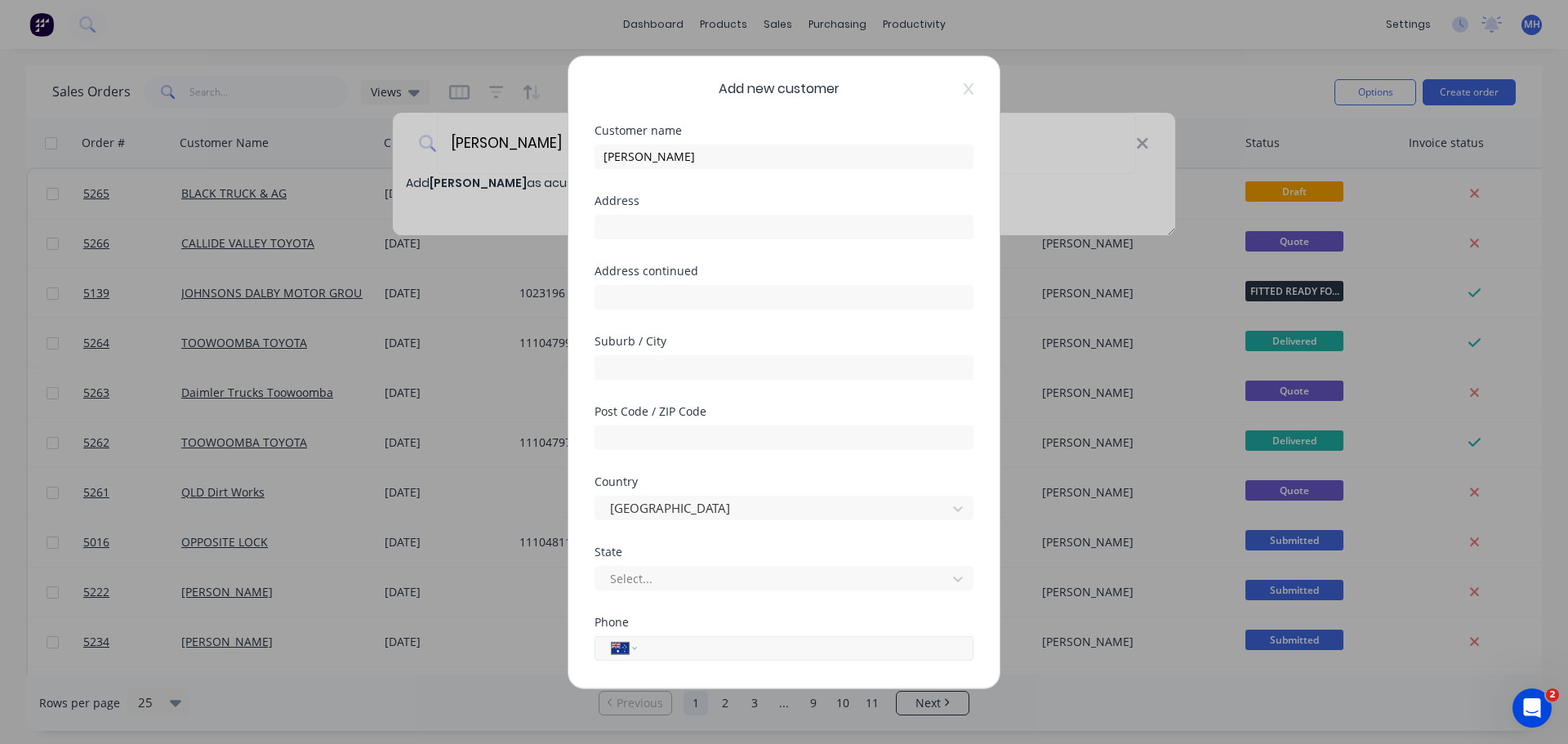
click at [671, 651] on input "tel" at bounding box center [802, 648] width 308 height 18
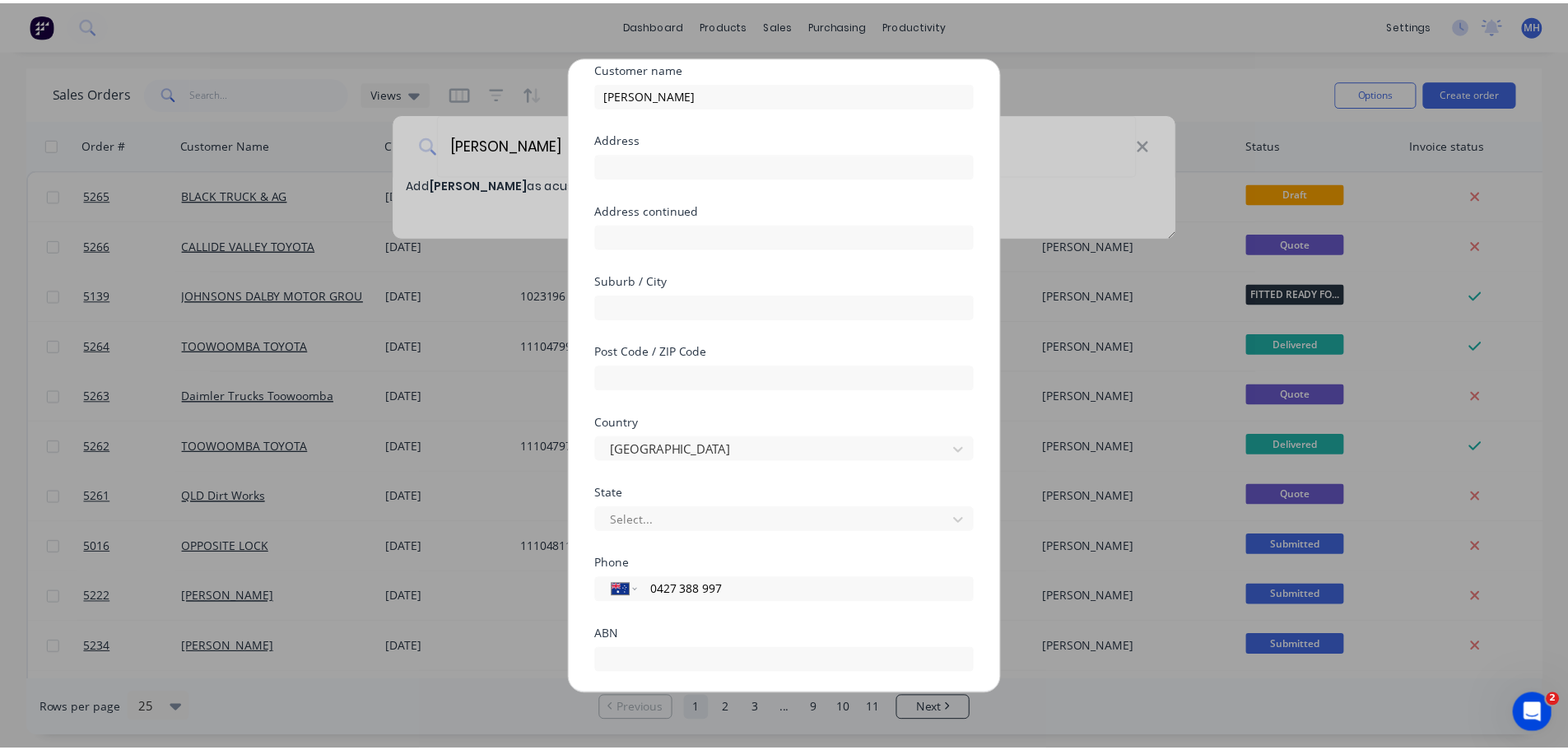
scroll to position [166, 0]
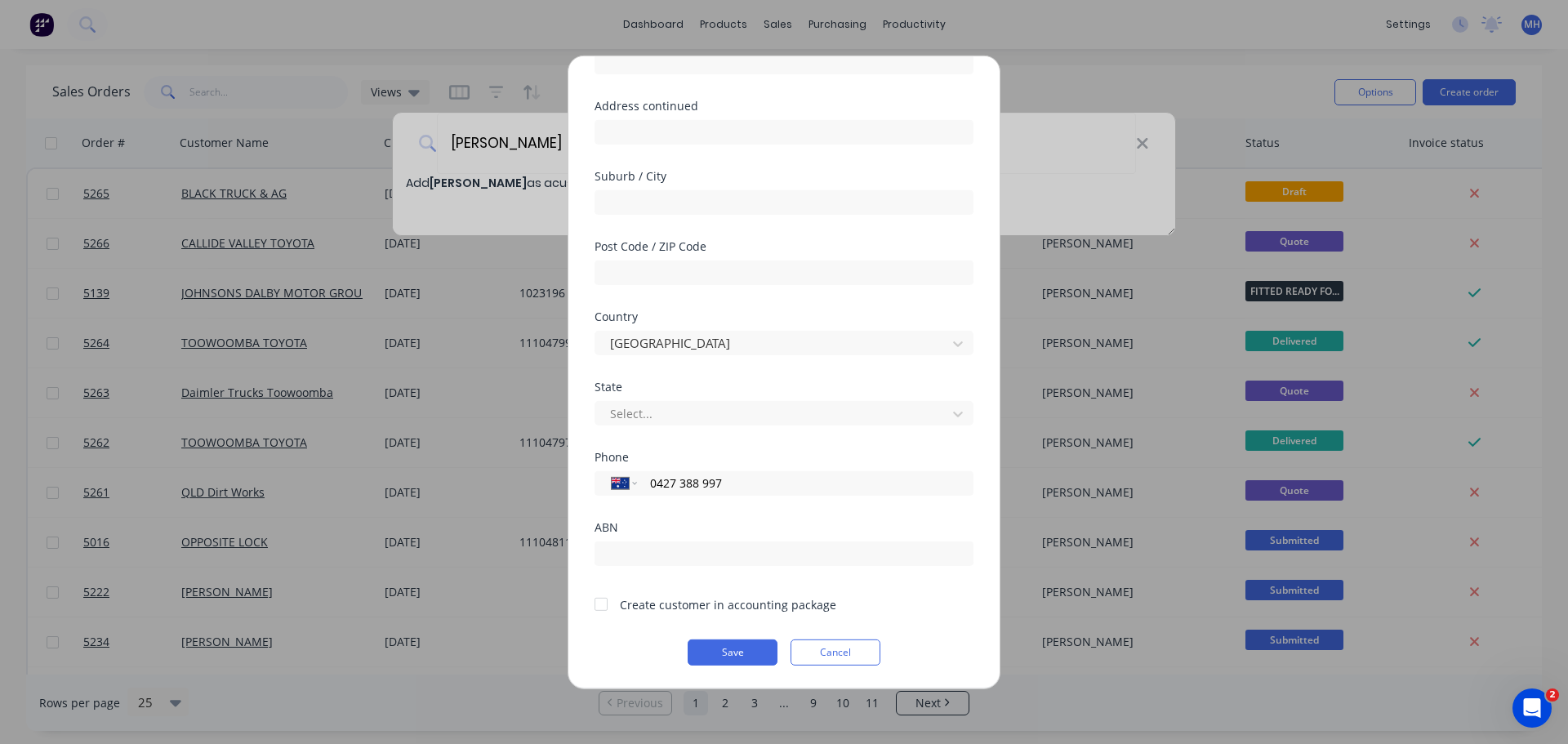
type input "0427 388 997"
click at [602, 612] on div at bounding box center [601, 605] width 33 height 33
click at [750, 658] on button "Save" at bounding box center [733, 652] width 90 height 26
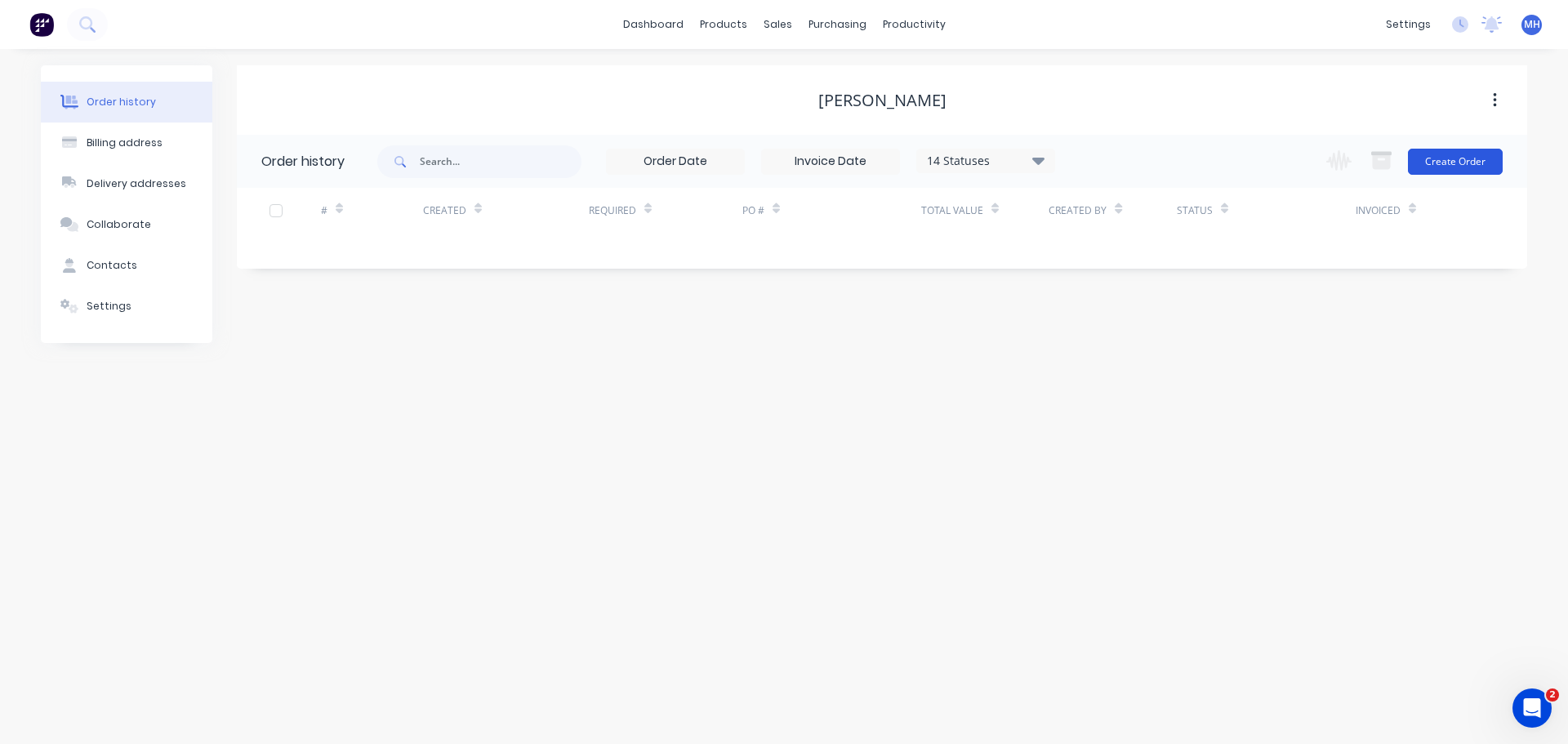
click at [1466, 164] on button "Create Order" at bounding box center [1455, 162] width 95 height 26
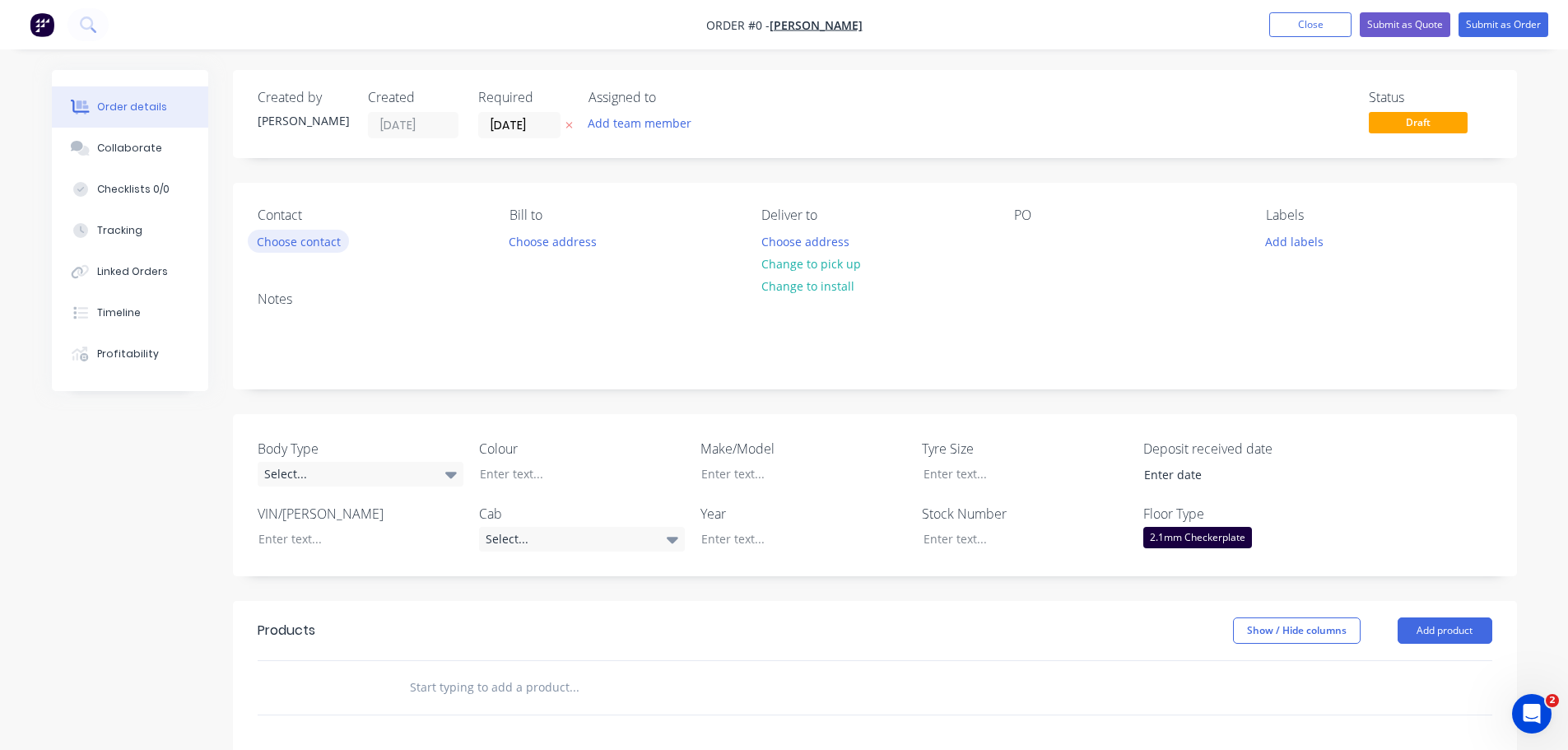
click at [317, 242] on button "Choose contact" at bounding box center [297, 241] width 101 height 22
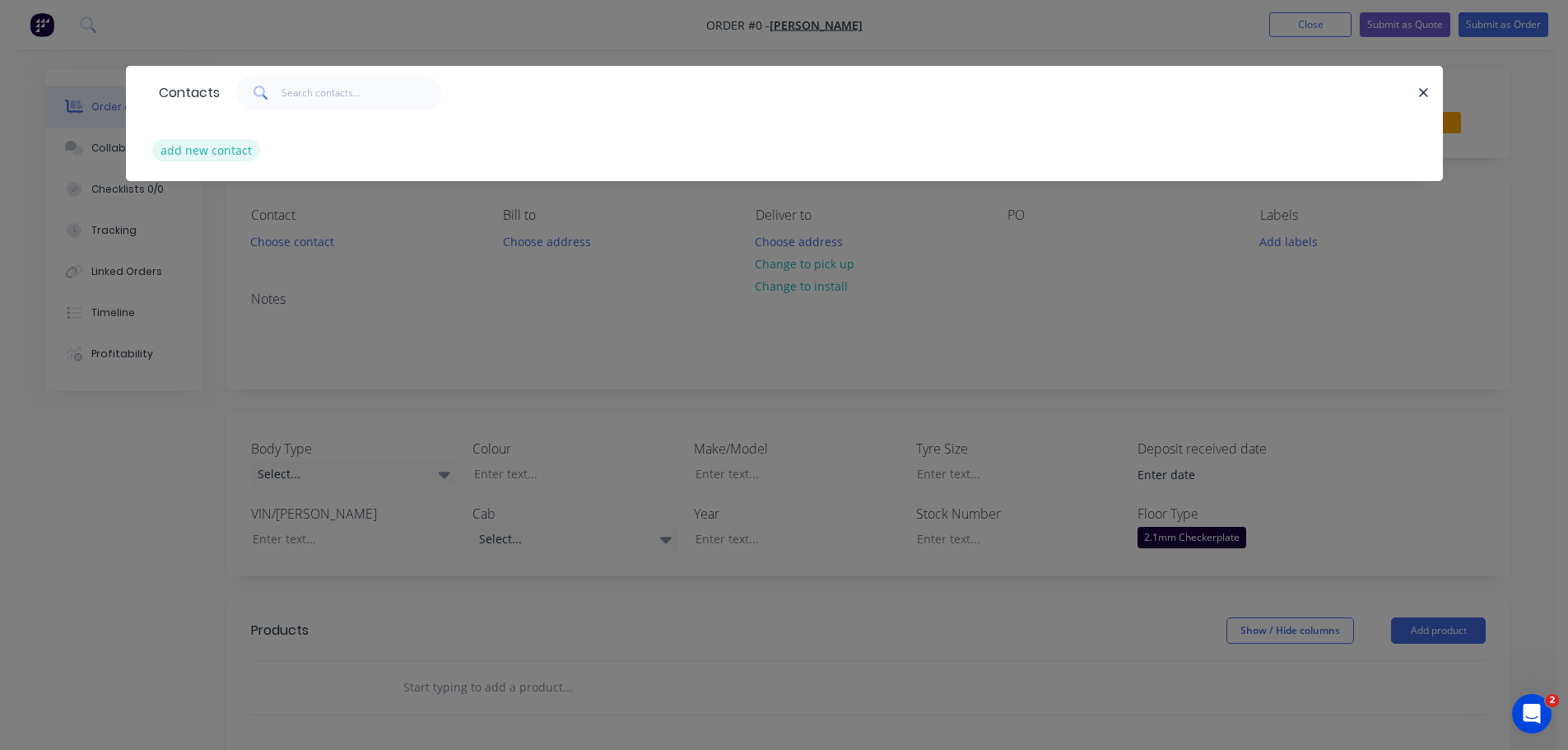
click at [197, 156] on button "add new contact" at bounding box center [206, 150] width 108 height 22
select select "AU"
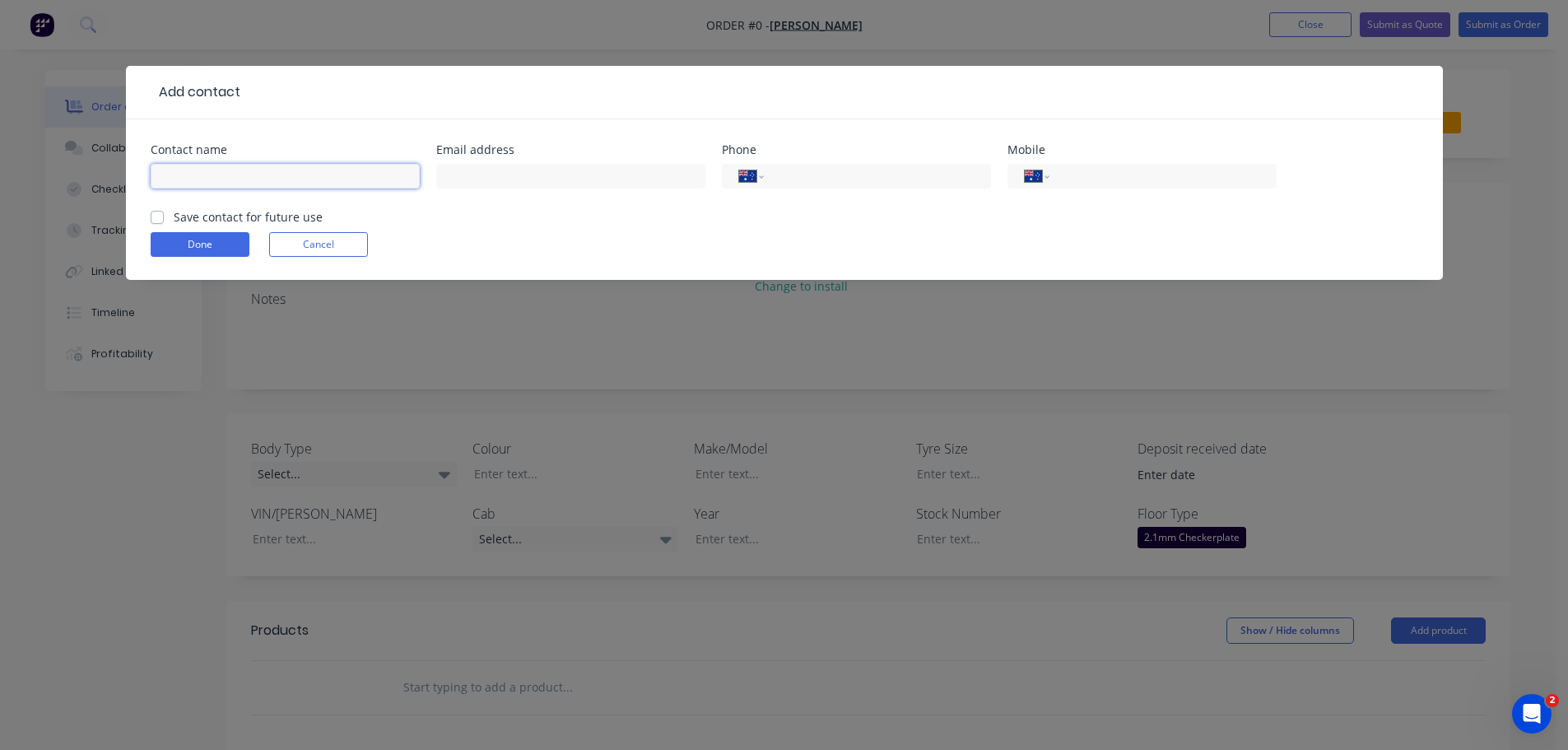
click at [241, 182] on input "text" at bounding box center [285, 176] width 269 height 25
type input "[PERSON_NAME]"
type input "gbsr.gillespie@gmail.com"
click at [1088, 176] on input "tel" at bounding box center [1159, 176] width 197 height 19
type input "0427 388 997"
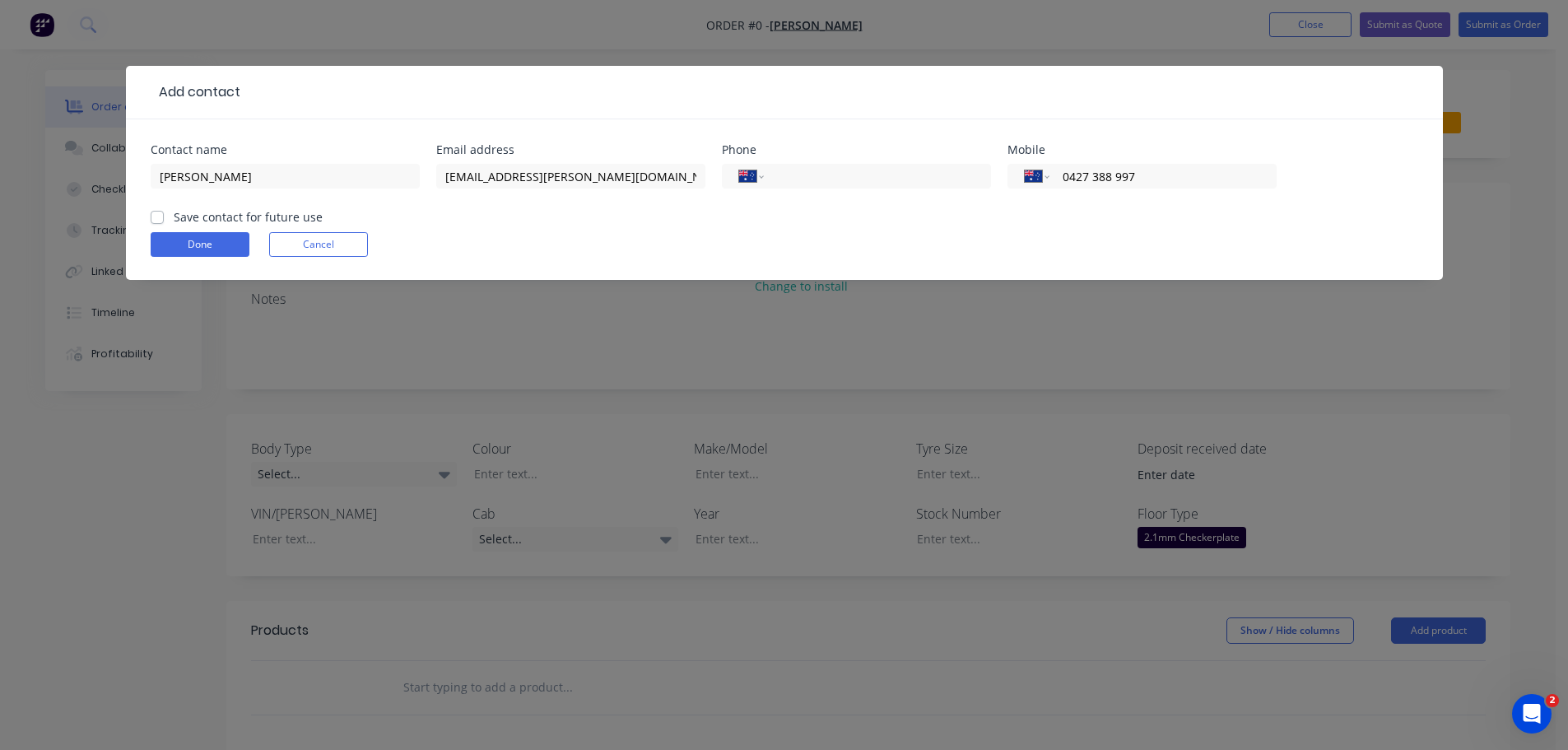
click at [173, 220] on label "Save contact for future use" at bounding box center [247, 217] width 149 height 18
click at [154, 220] on input "Save contact for future use" at bounding box center [158, 216] width 13 height 16
checkbox input "true"
click at [182, 248] on button "Done" at bounding box center [200, 244] width 99 height 25
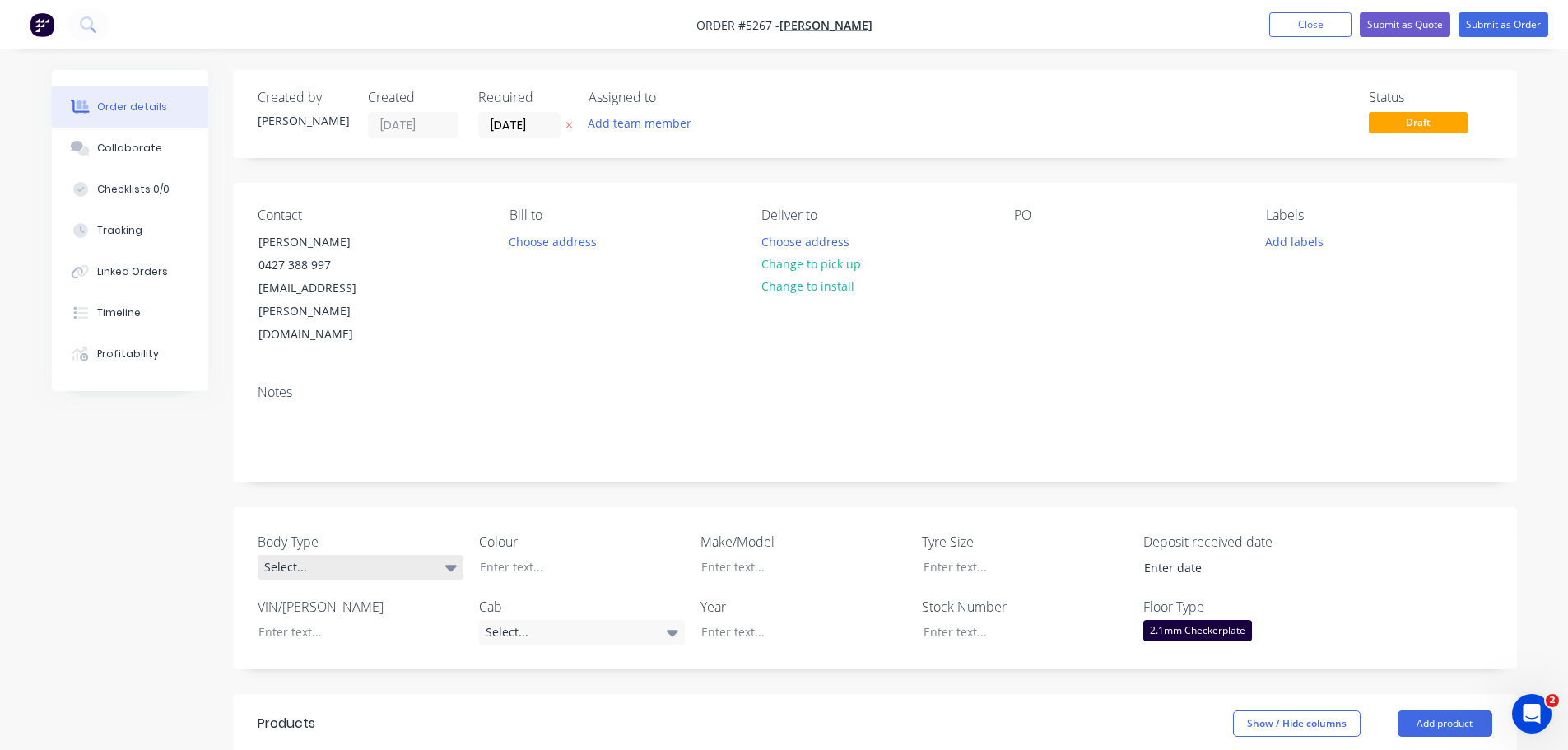
click at [386, 555] on div "Select..." at bounding box center [360, 567] width 206 height 25
click at [381, 591] on button "Cab Chassis" at bounding box center [381, 589] width 247 height 33
click at [535, 555] on div at bounding box center [570, 567] width 206 height 24
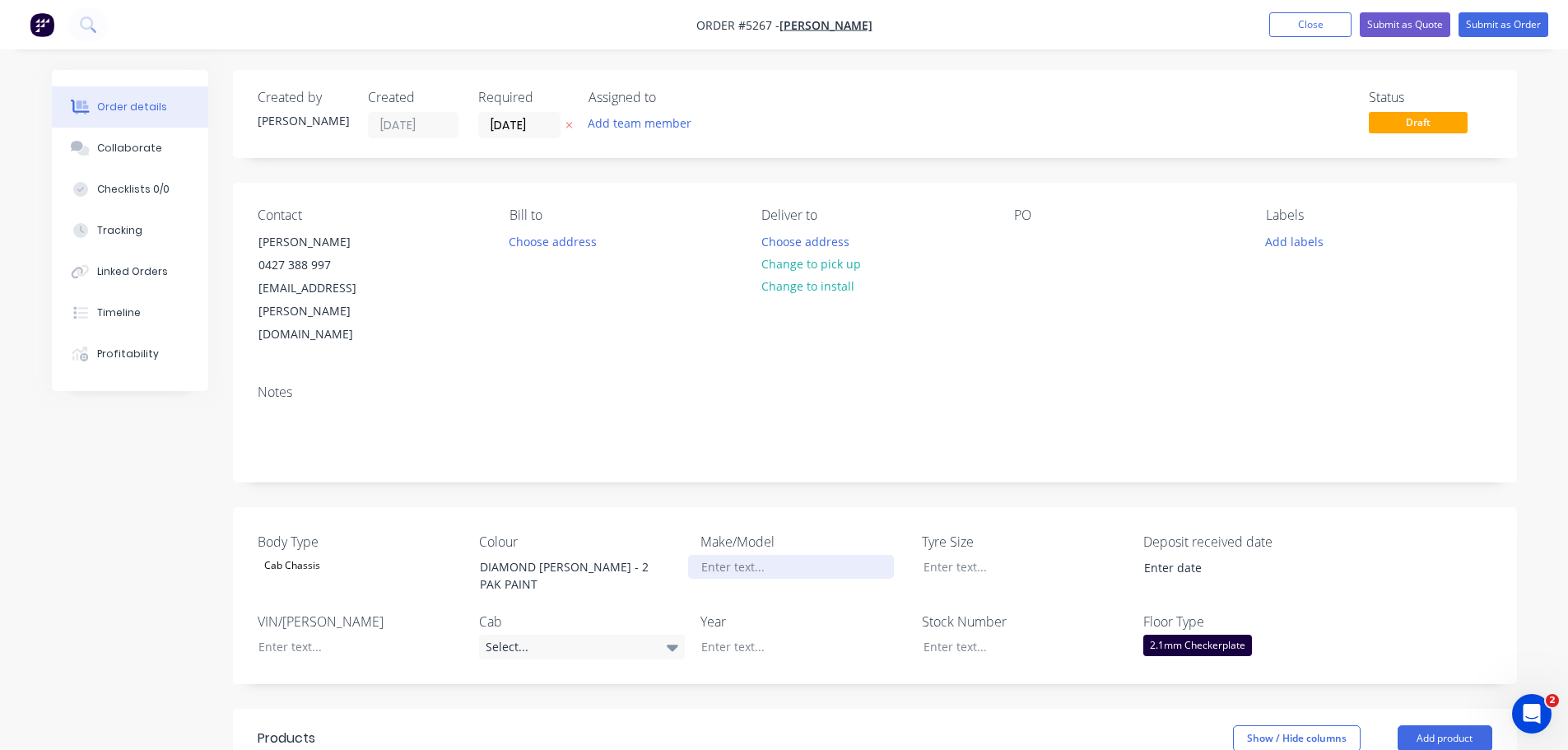
click at [779, 555] on div at bounding box center [791, 567] width 206 height 24
click at [541, 635] on div "Select..." at bounding box center [582, 647] width 206 height 25
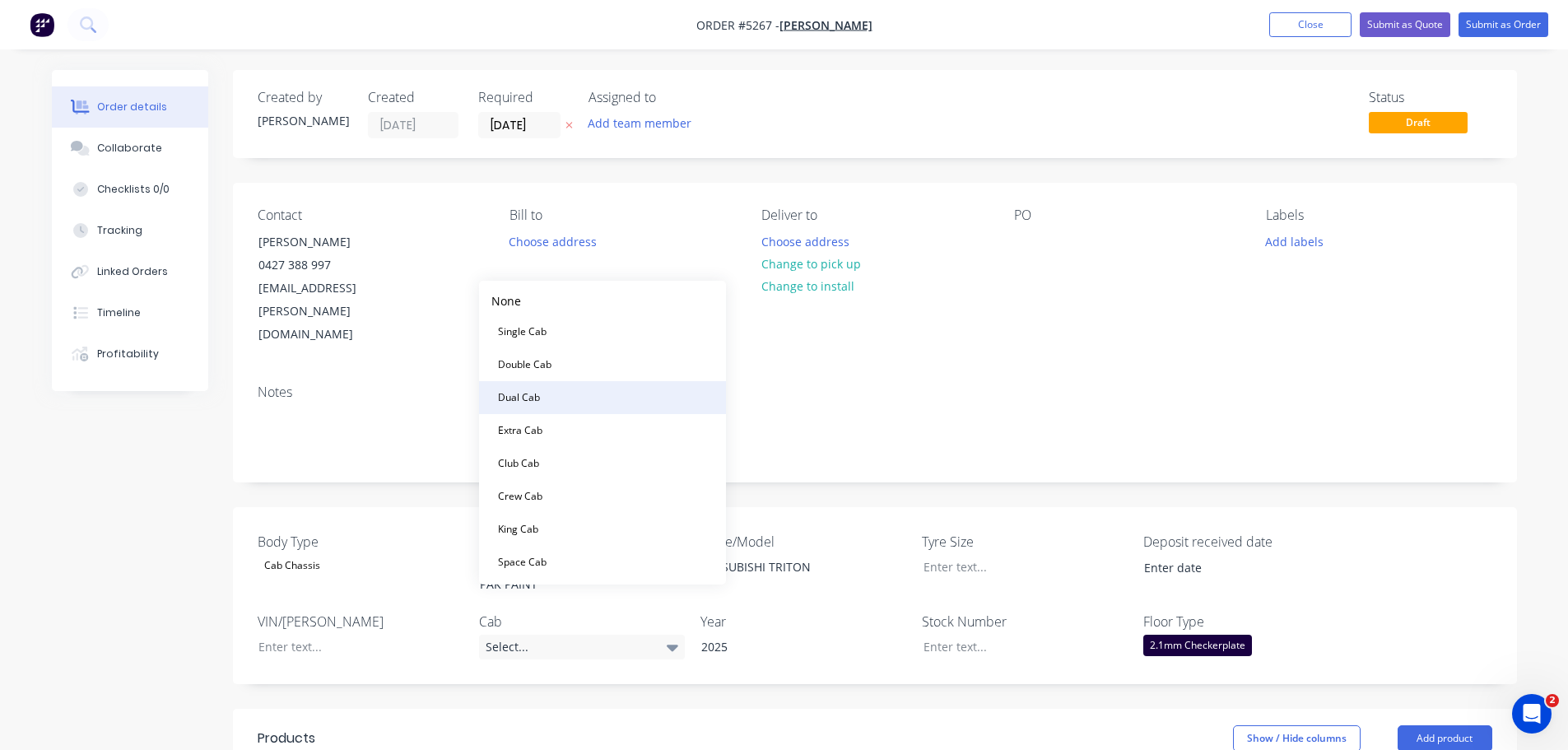
click at [538, 400] on div "Dual Cab" at bounding box center [519, 397] width 56 height 21
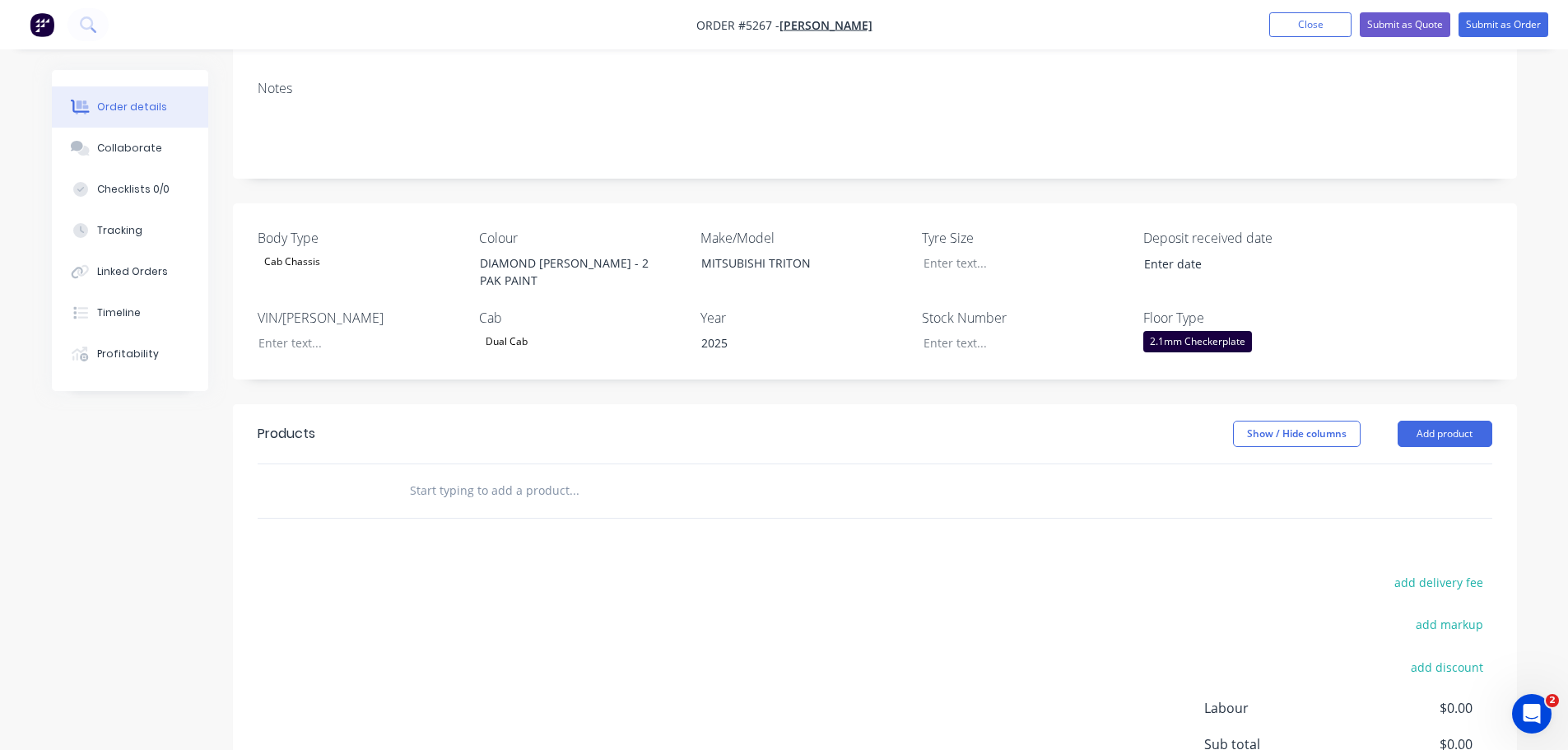
scroll to position [329, 0]
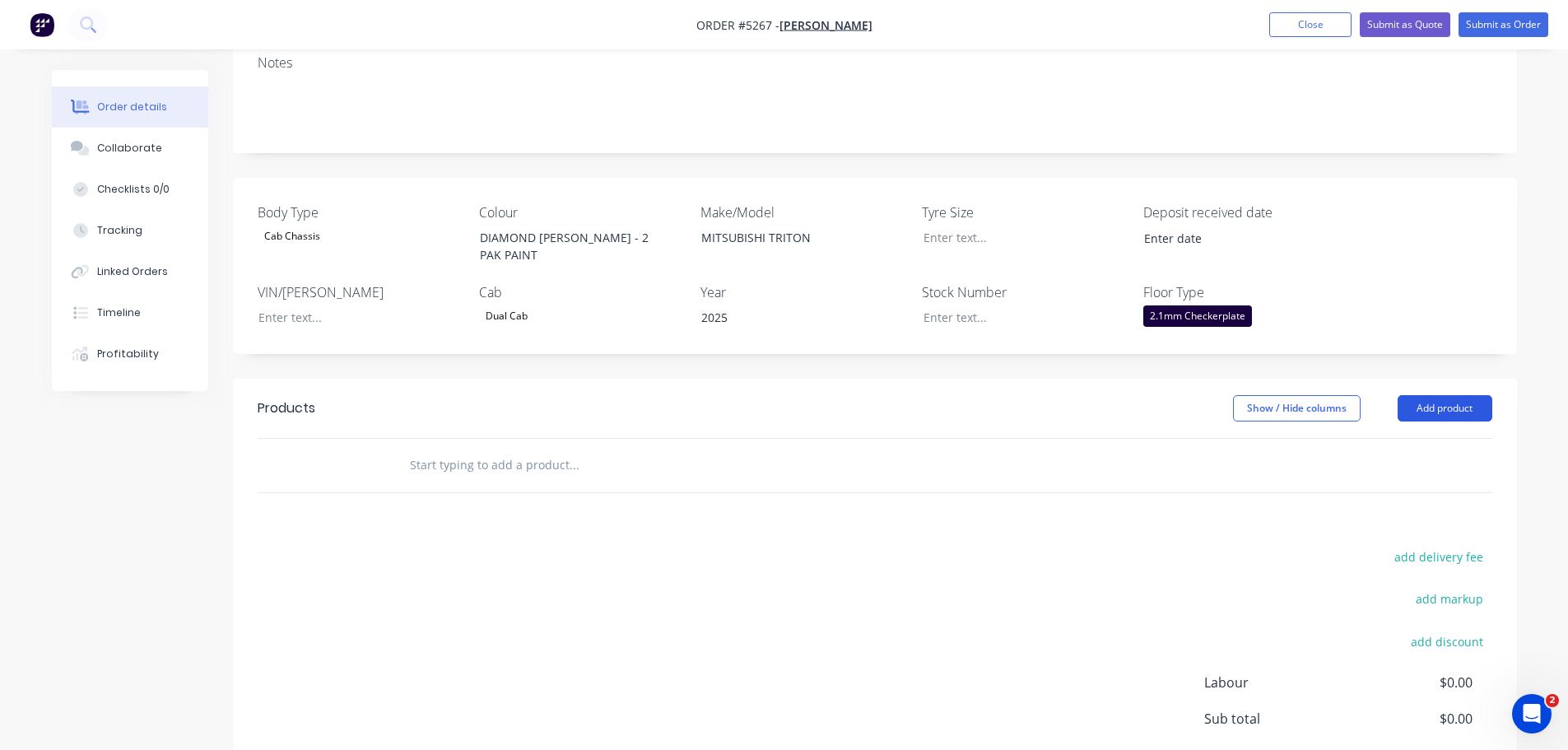
click at [1462, 395] on button "Add product" at bounding box center [1445, 408] width 95 height 26
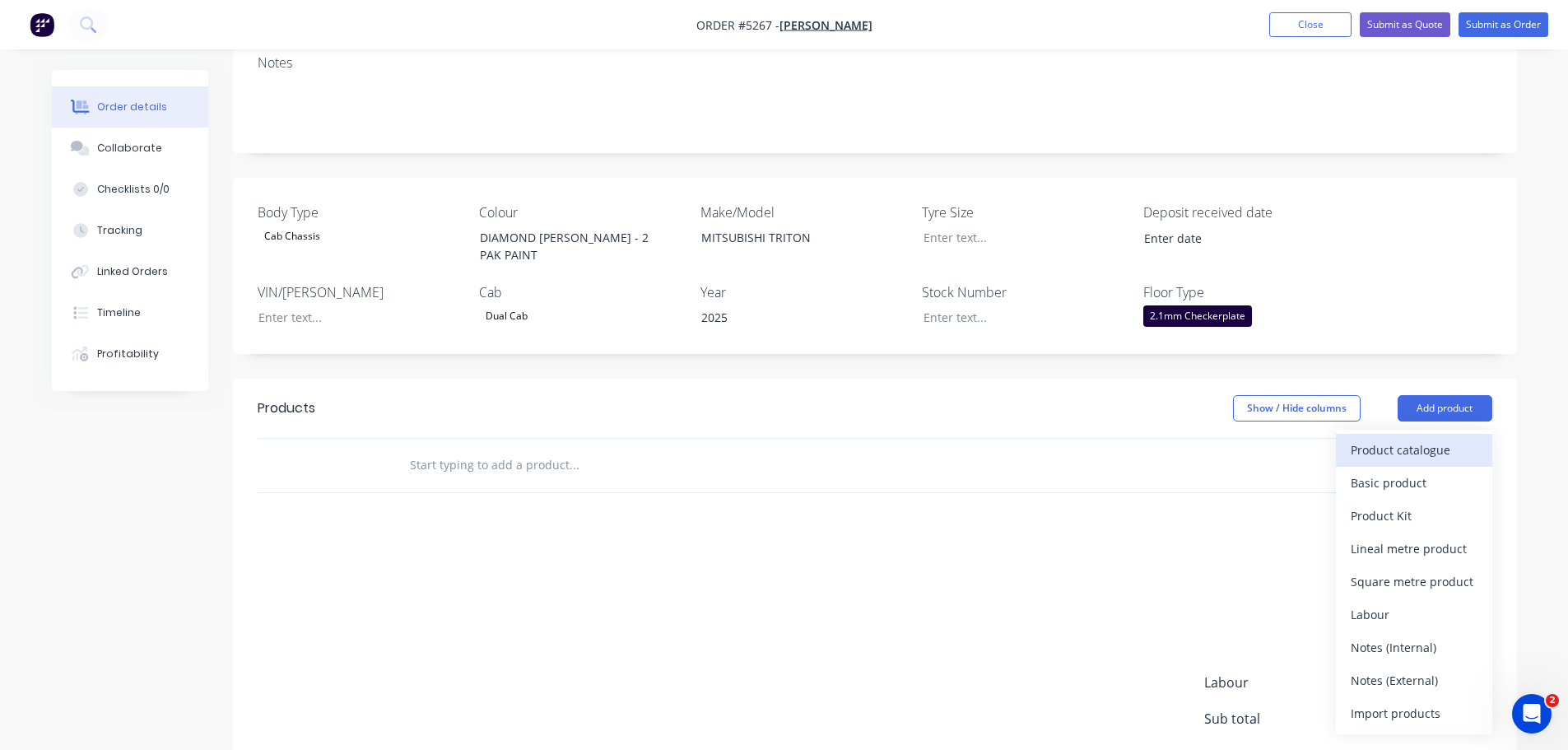
click at [1430, 439] on div "Product catalogue" at bounding box center [1414, 451] width 127 height 24
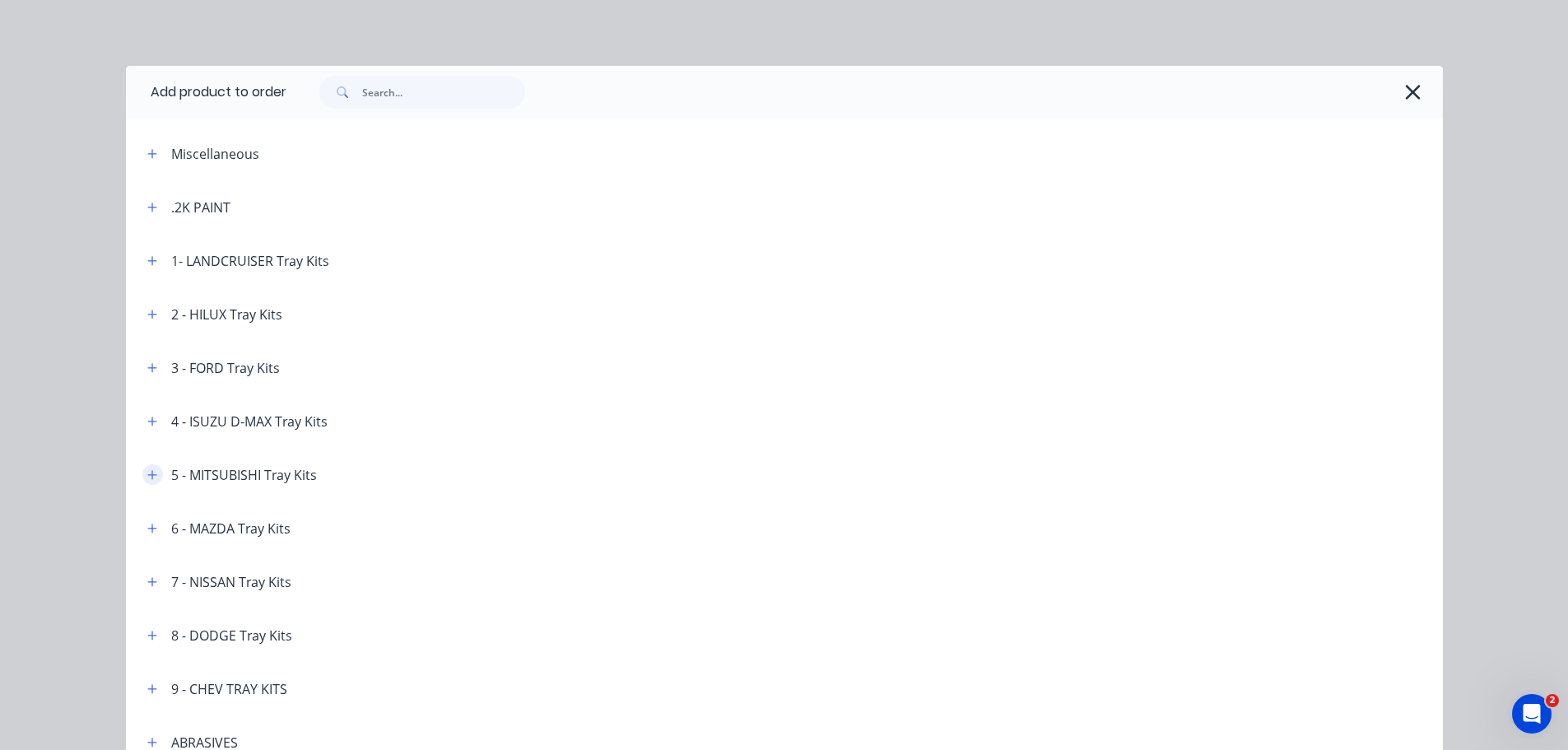
click at [151, 480] on button "button" at bounding box center [153, 475] width 20 height 20
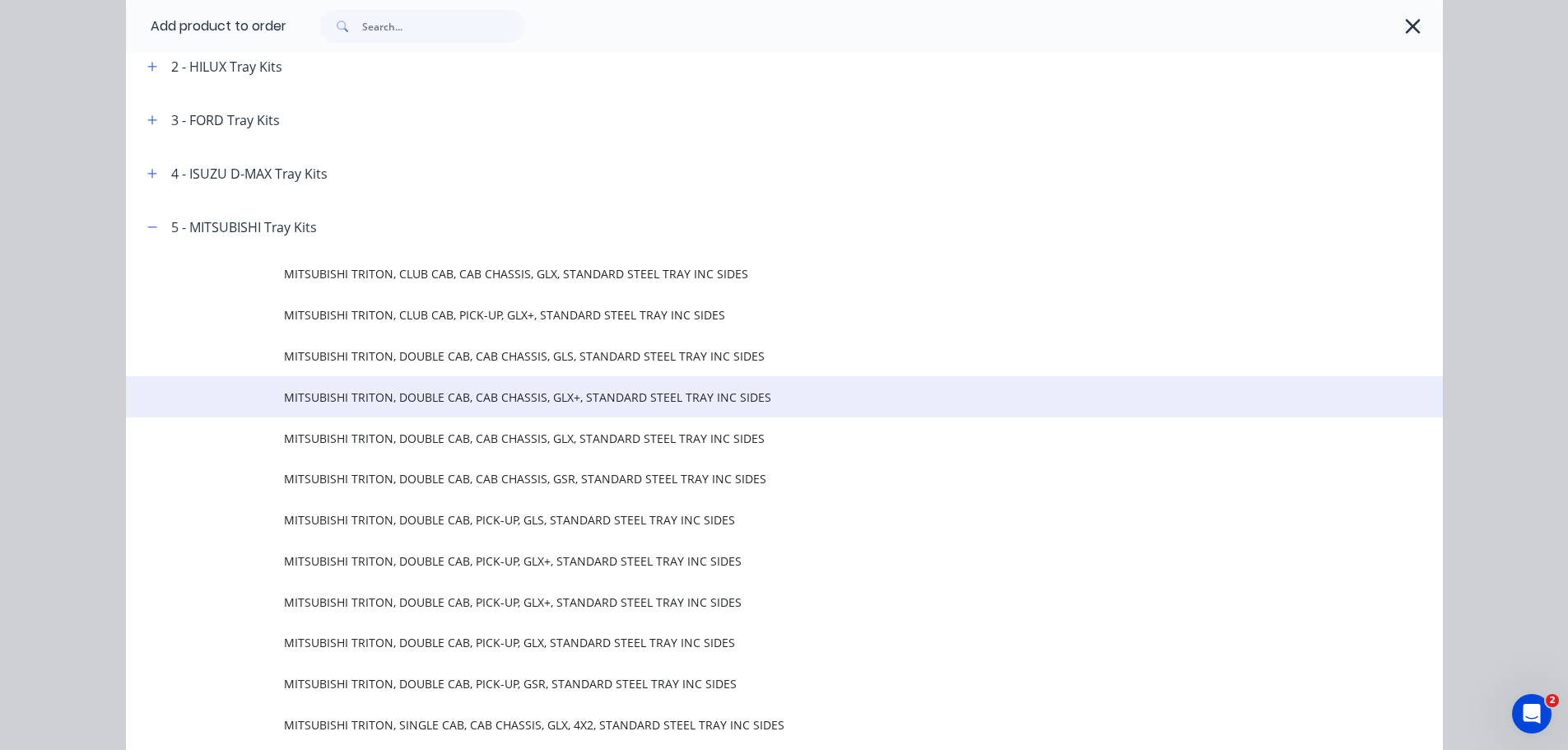
scroll to position [247, 0]
click at [567, 400] on span "MITSUBISHI TRITON, DOUBLE CAB, CAB CHASSIS, GLX+, STANDARD STEEL TRAY INC SIDES" at bounding box center [747, 398] width 927 height 18
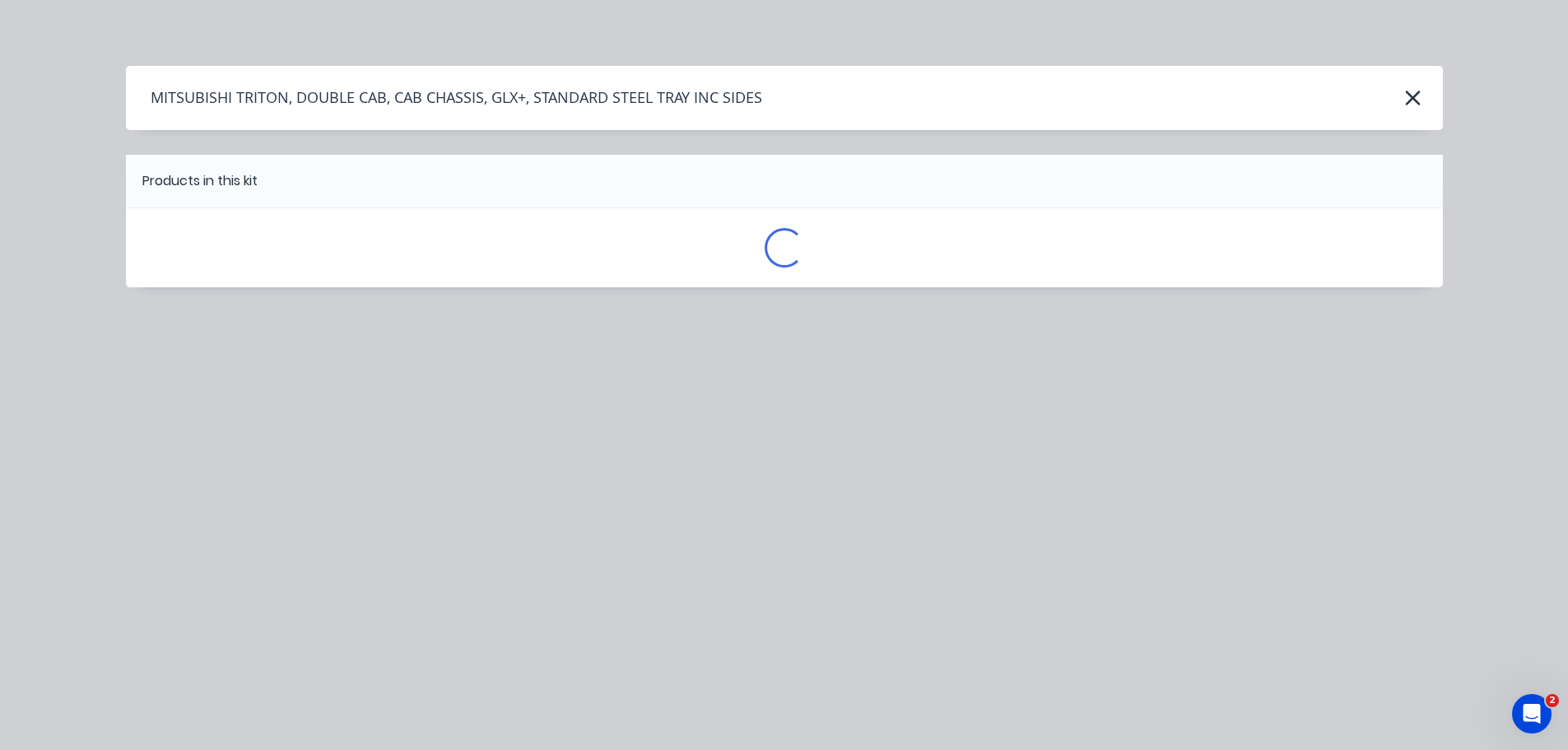
scroll to position [0, 0]
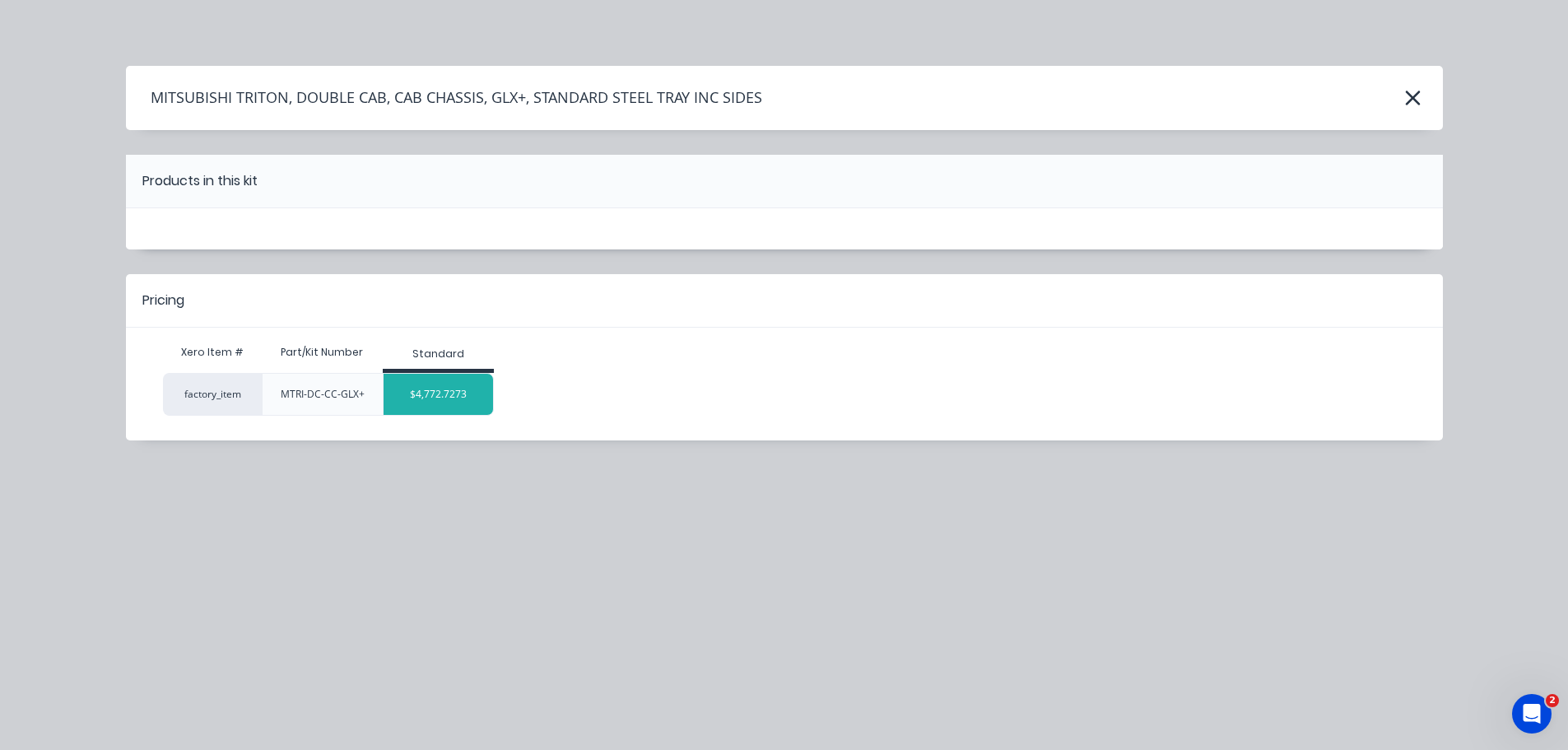
click at [432, 389] on div "$4,772.7273" at bounding box center [438, 394] width 109 height 41
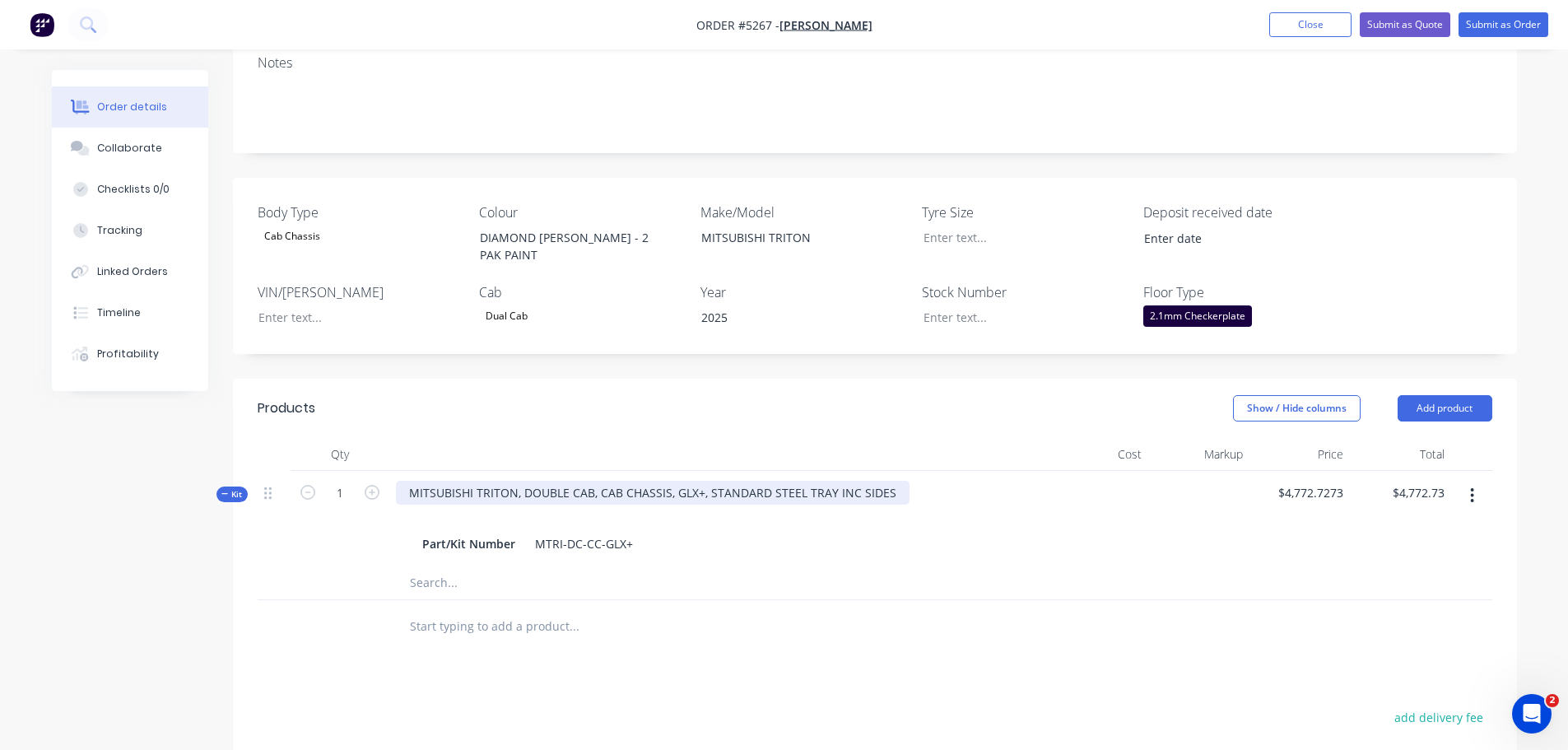
click at [673, 481] on div "MITSUBISHI TRITON, DOUBLE CAB, CAB CHASSIS, GLX+, STANDARD STEEL TRAY INC SIDES" at bounding box center [652, 493] width 513 height 24
click at [585, 610] on input "text" at bounding box center [573, 627] width 329 height 33
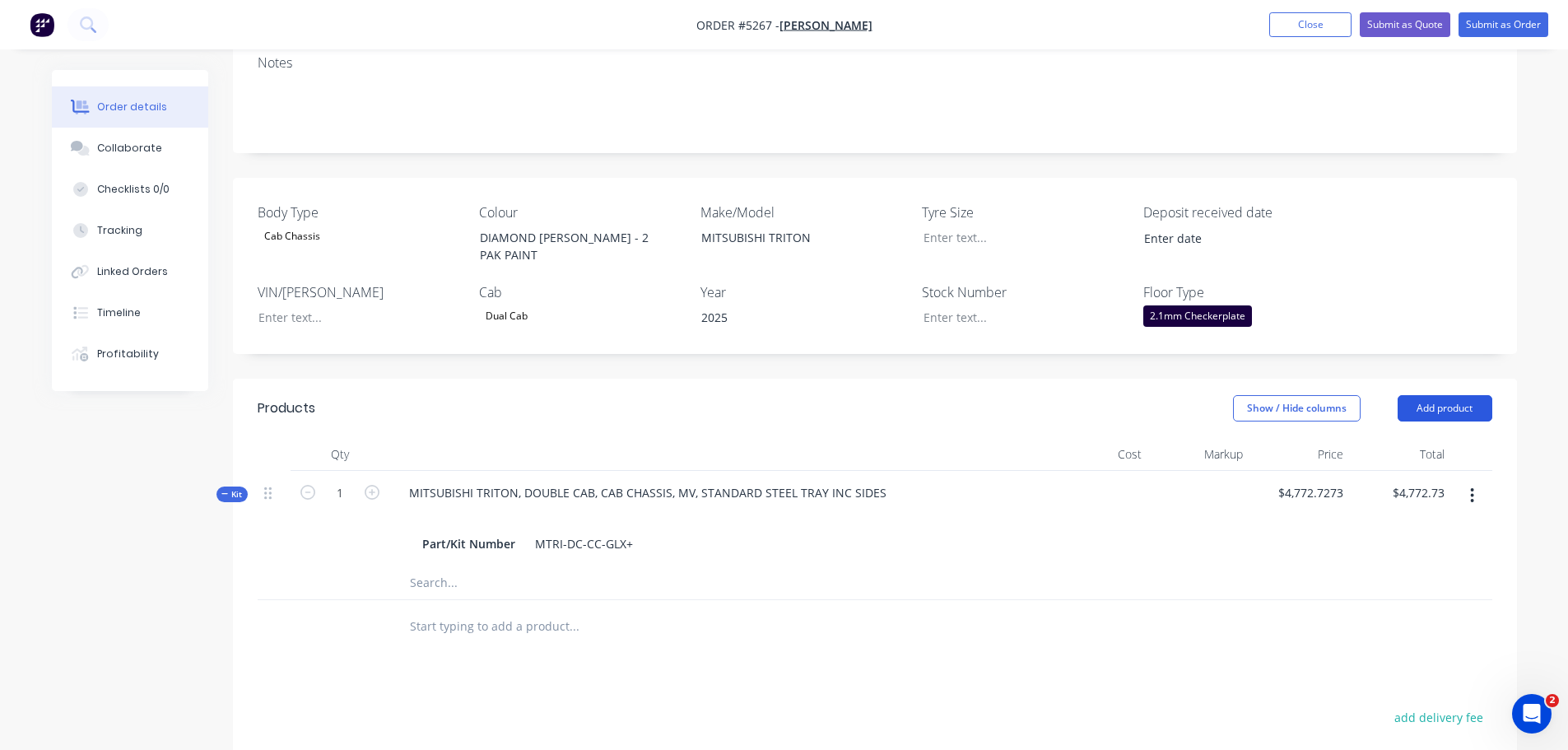
click at [1449, 395] on button "Add product" at bounding box center [1445, 408] width 95 height 26
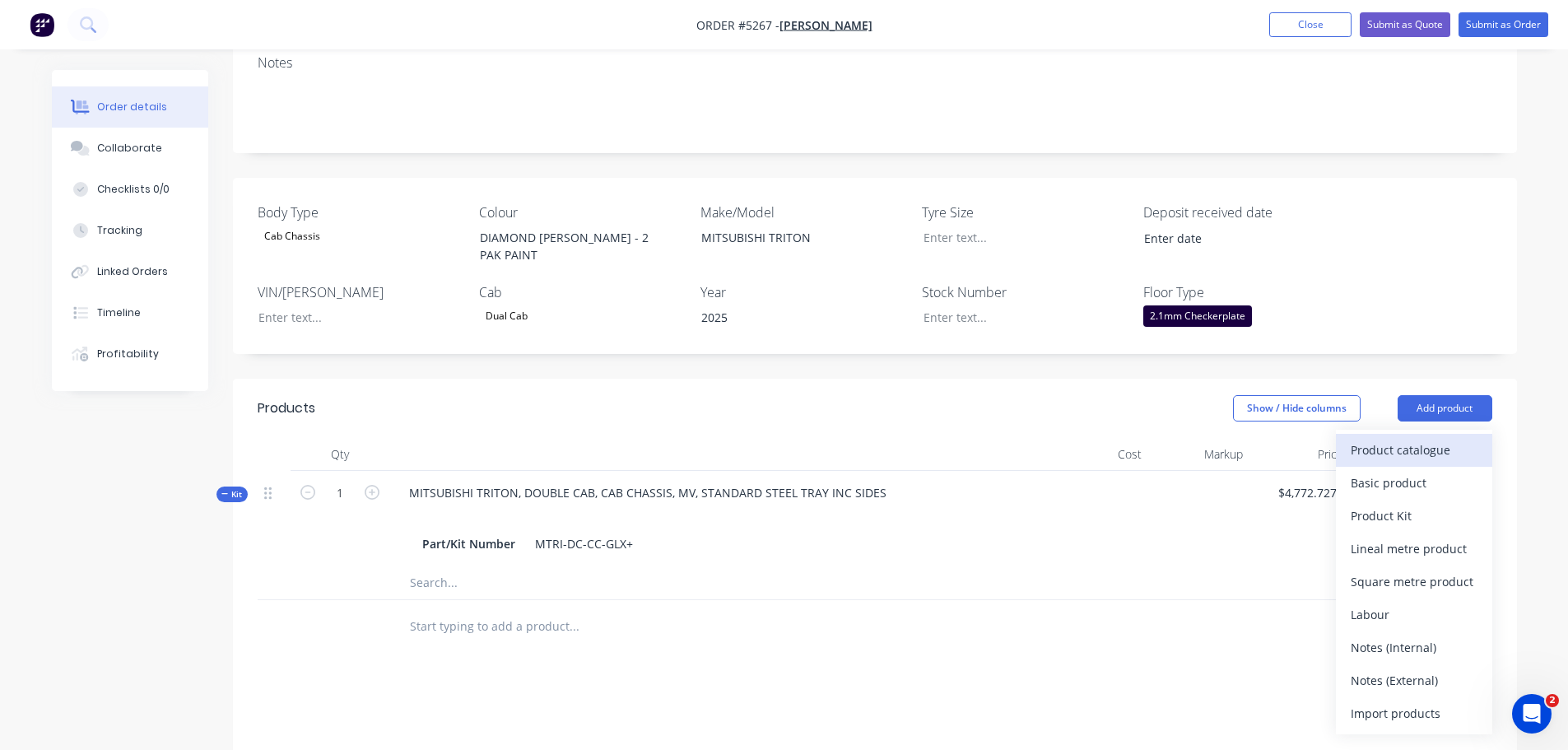
click at [1439, 439] on div "Product catalogue" at bounding box center [1414, 451] width 127 height 24
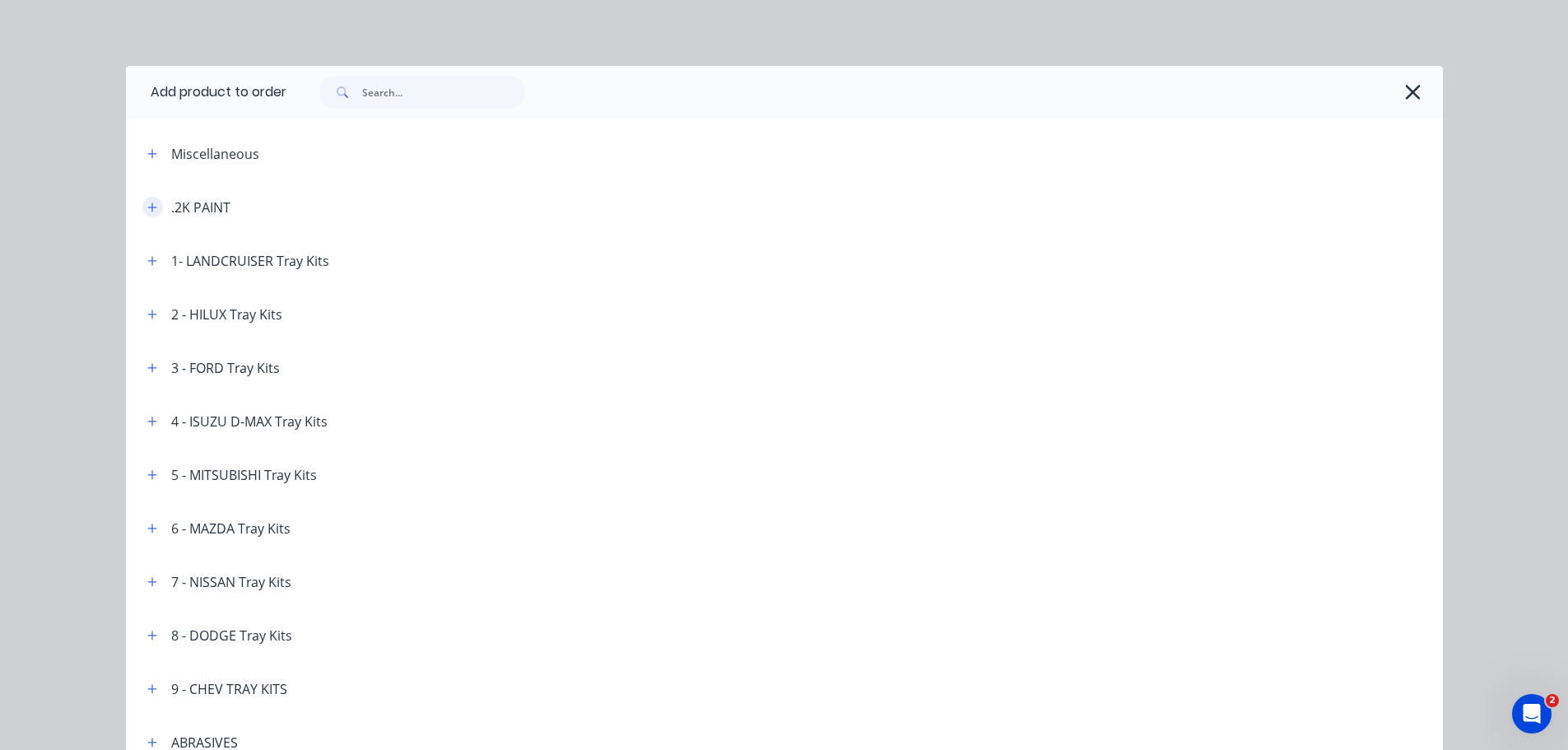
click at [149, 210] on icon "button" at bounding box center [152, 208] width 10 height 11
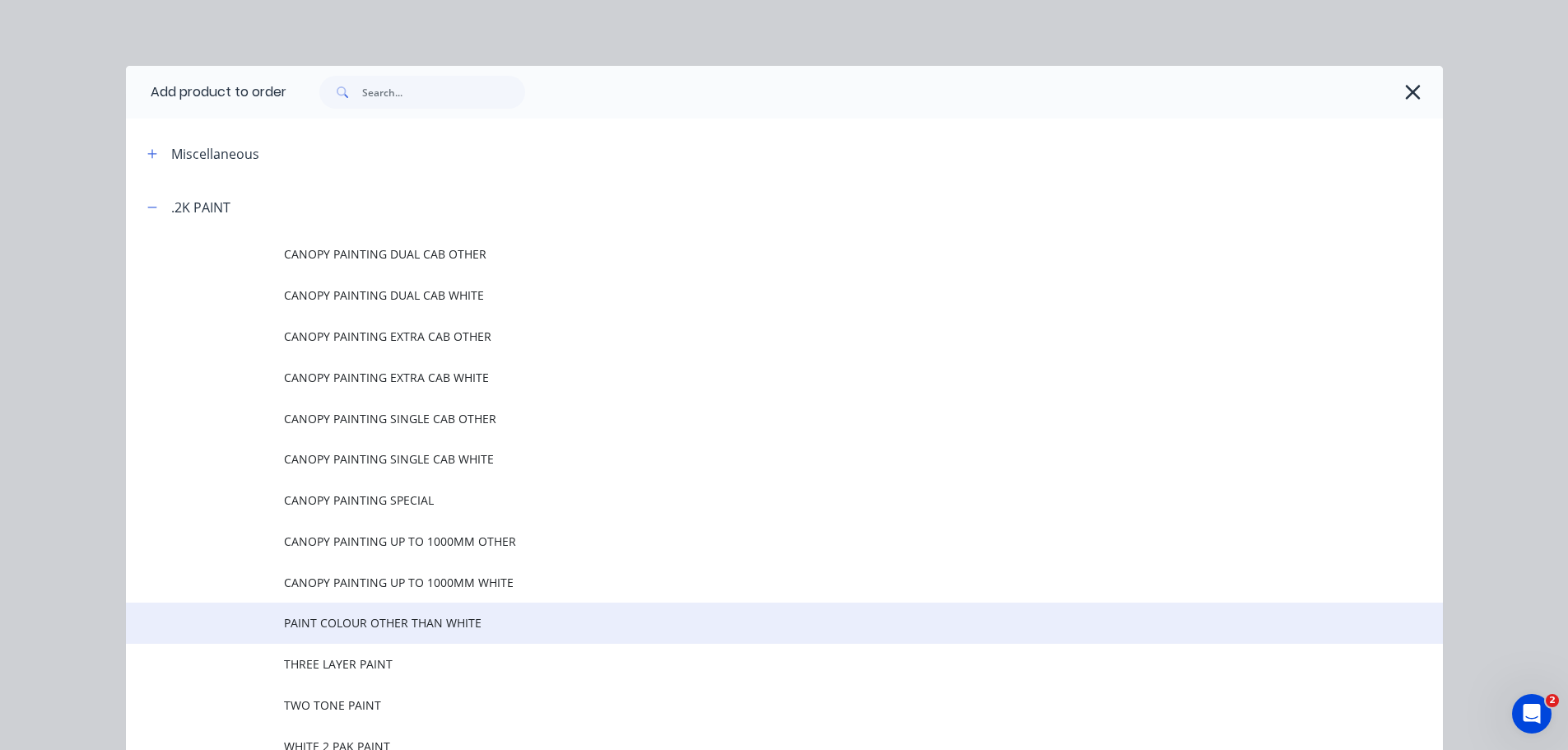
click at [379, 616] on span "PAINT COLOUR OTHER THAN WHITE" at bounding box center [747, 623] width 927 height 18
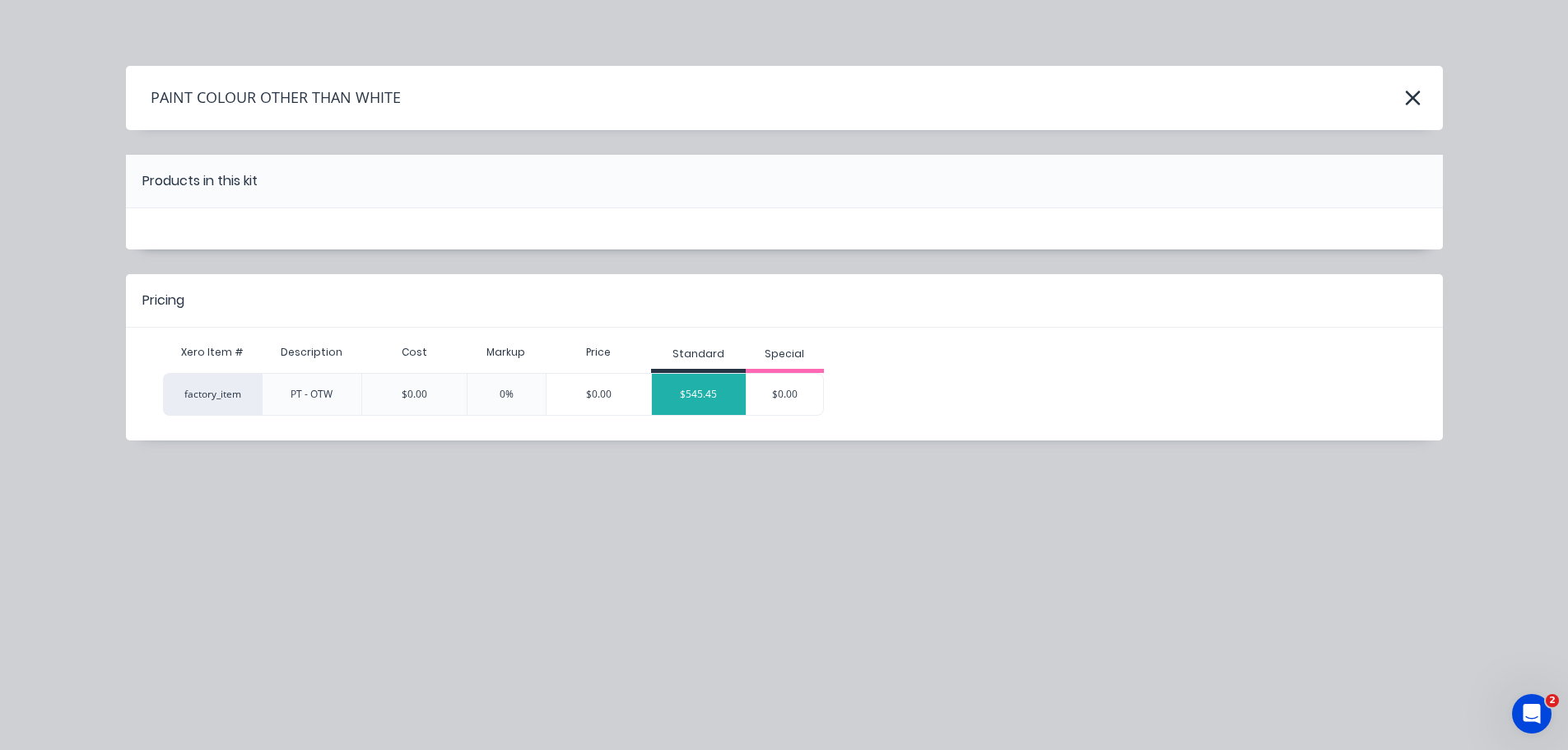
click at [687, 394] on div "$545.45" at bounding box center [698, 394] width 94 height 41
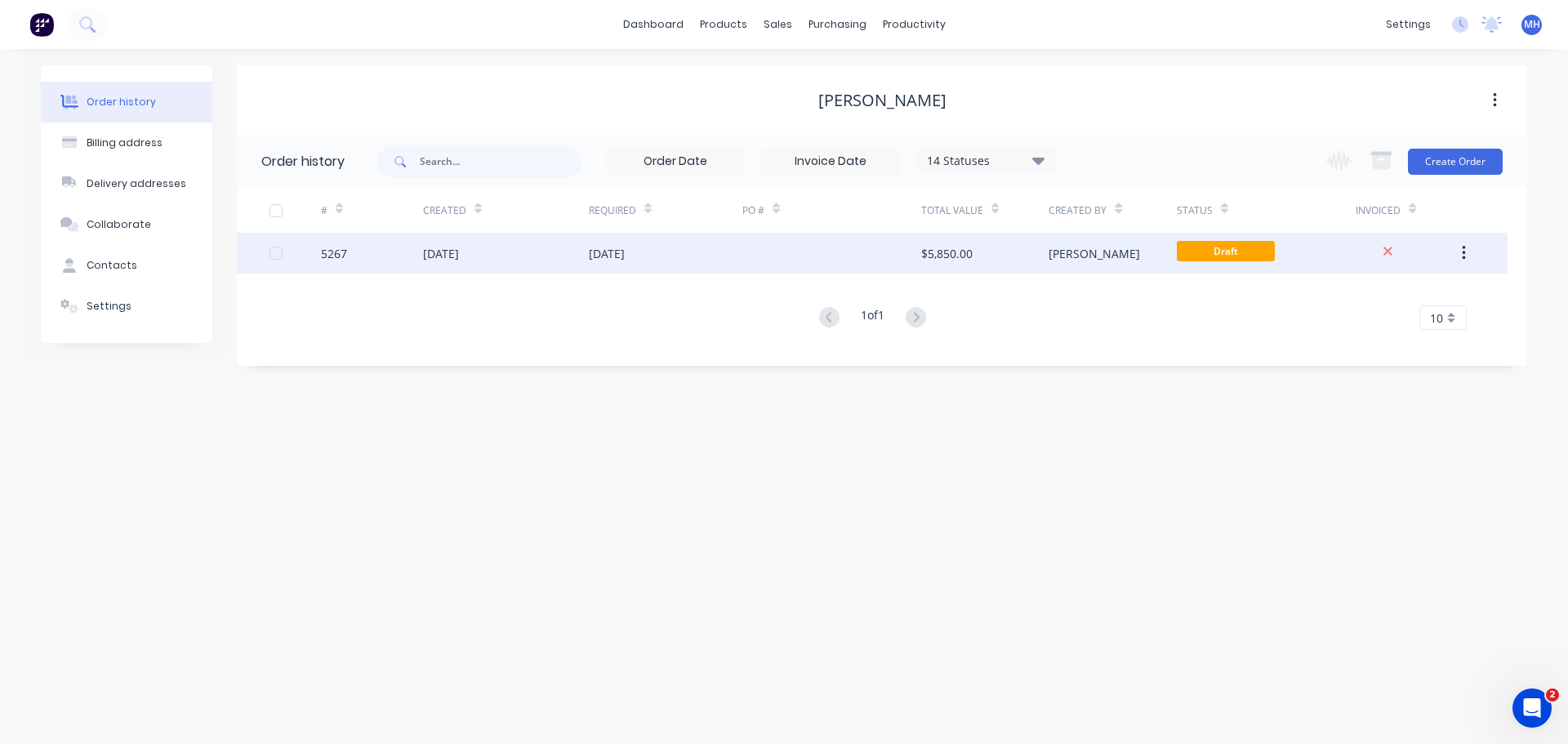
click at [507, 260] on div "[DATE]" at bounding box center [506, 253] width 166 height 40
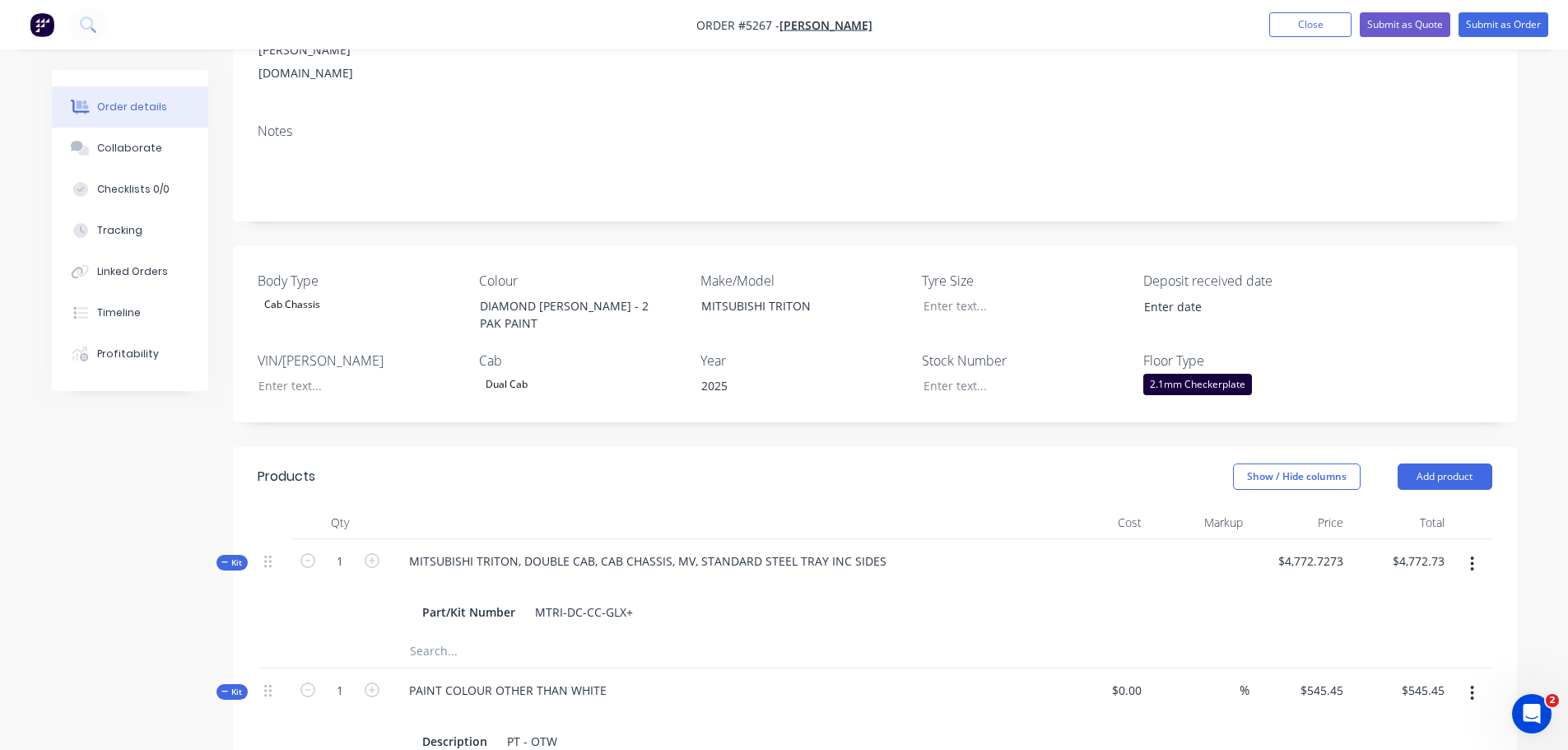
scroll to position [494, 0]
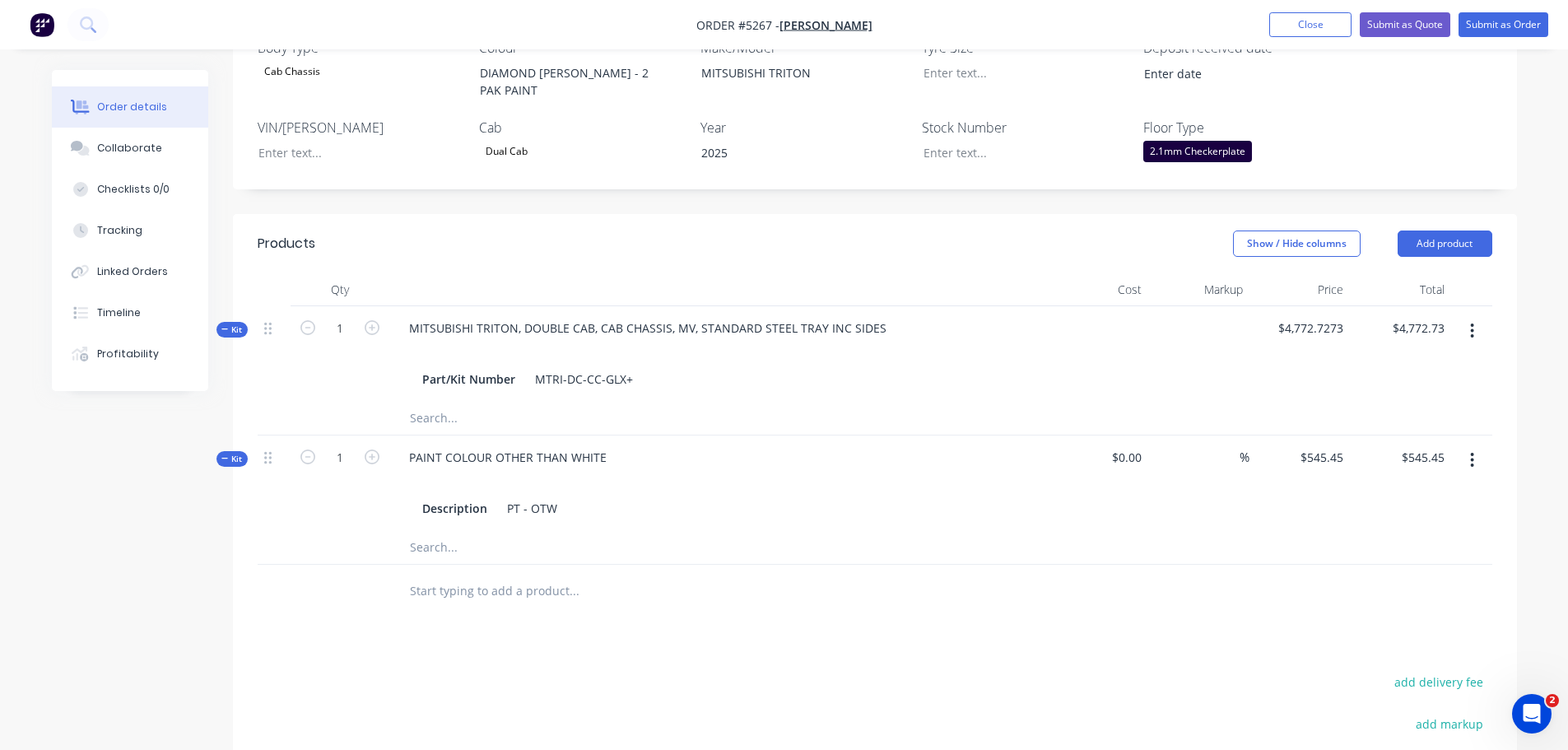
click at [1473, 451] on icon "button" at bounding box center [1472, 461] width 4 height 19
click at [1400, 623] on div "Delete" at bounding box center [1414, 635] width 127 height 24
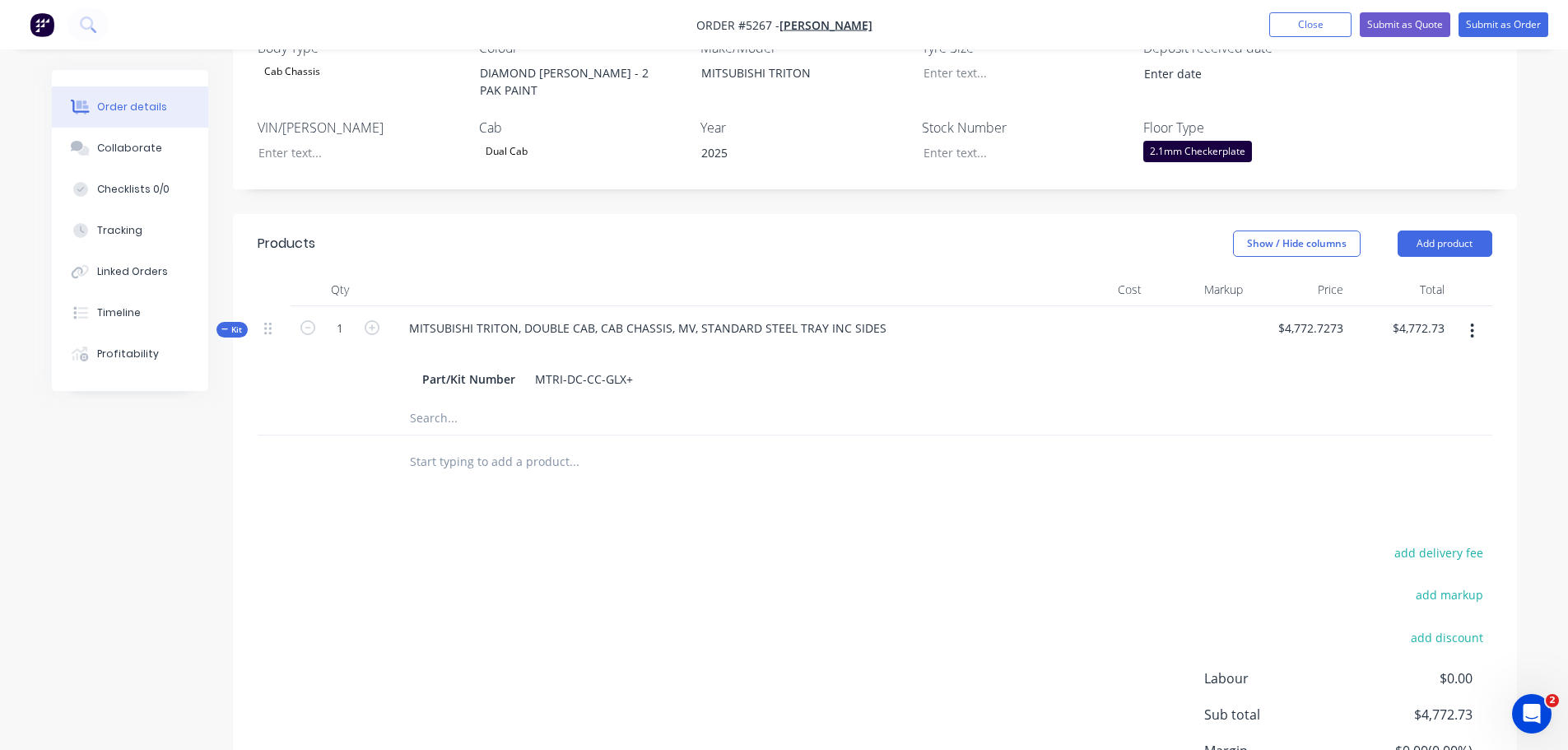
click at [455, 446] on input "text" at bounding box center [573, 463] width 329 height 33
click at [1460, 231] on button "Add product" at bounding box center [1445, 244] width 95 height 26
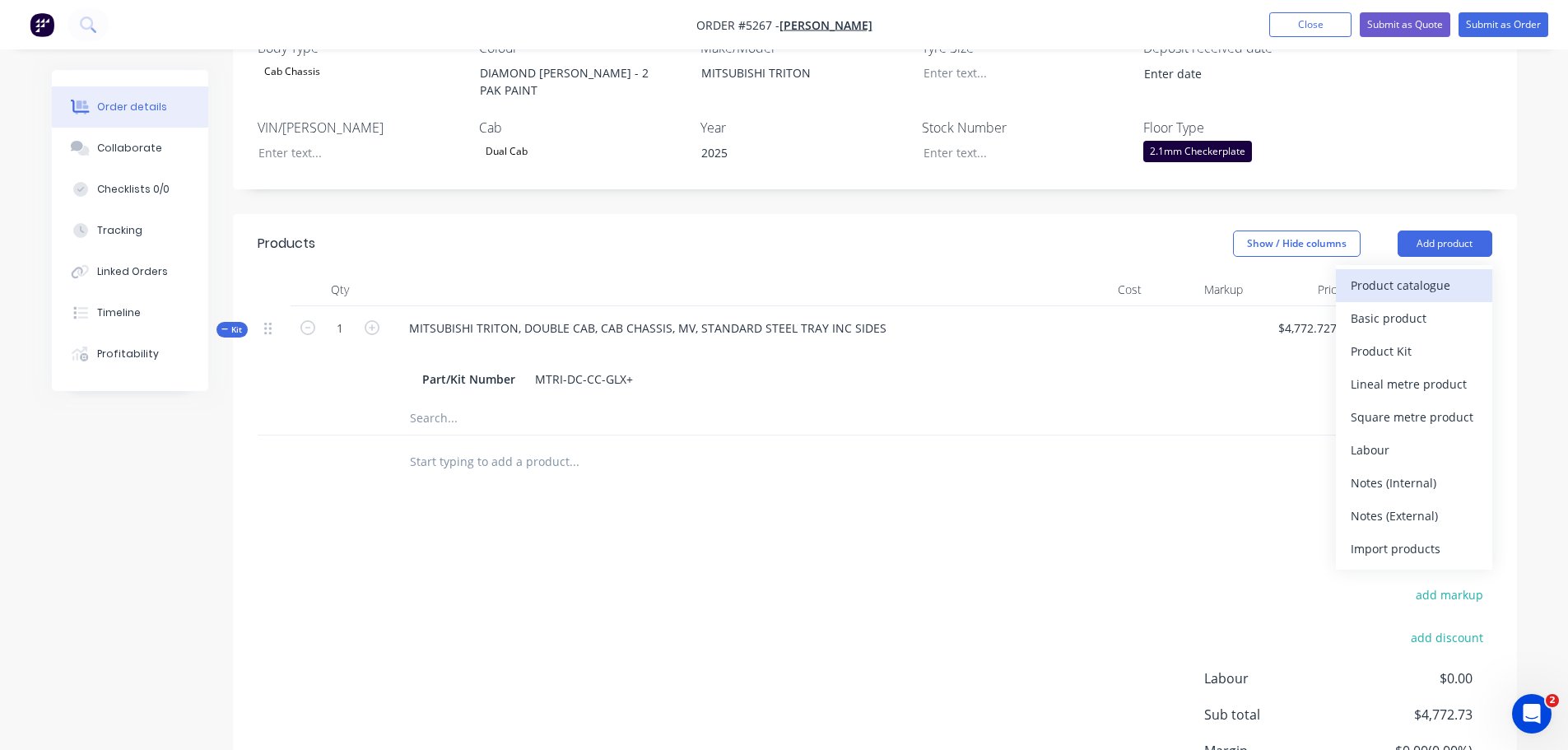
click at [1397, 273] on div "Product catalogue" at bounding box center [1414, 286] width 127 height 24
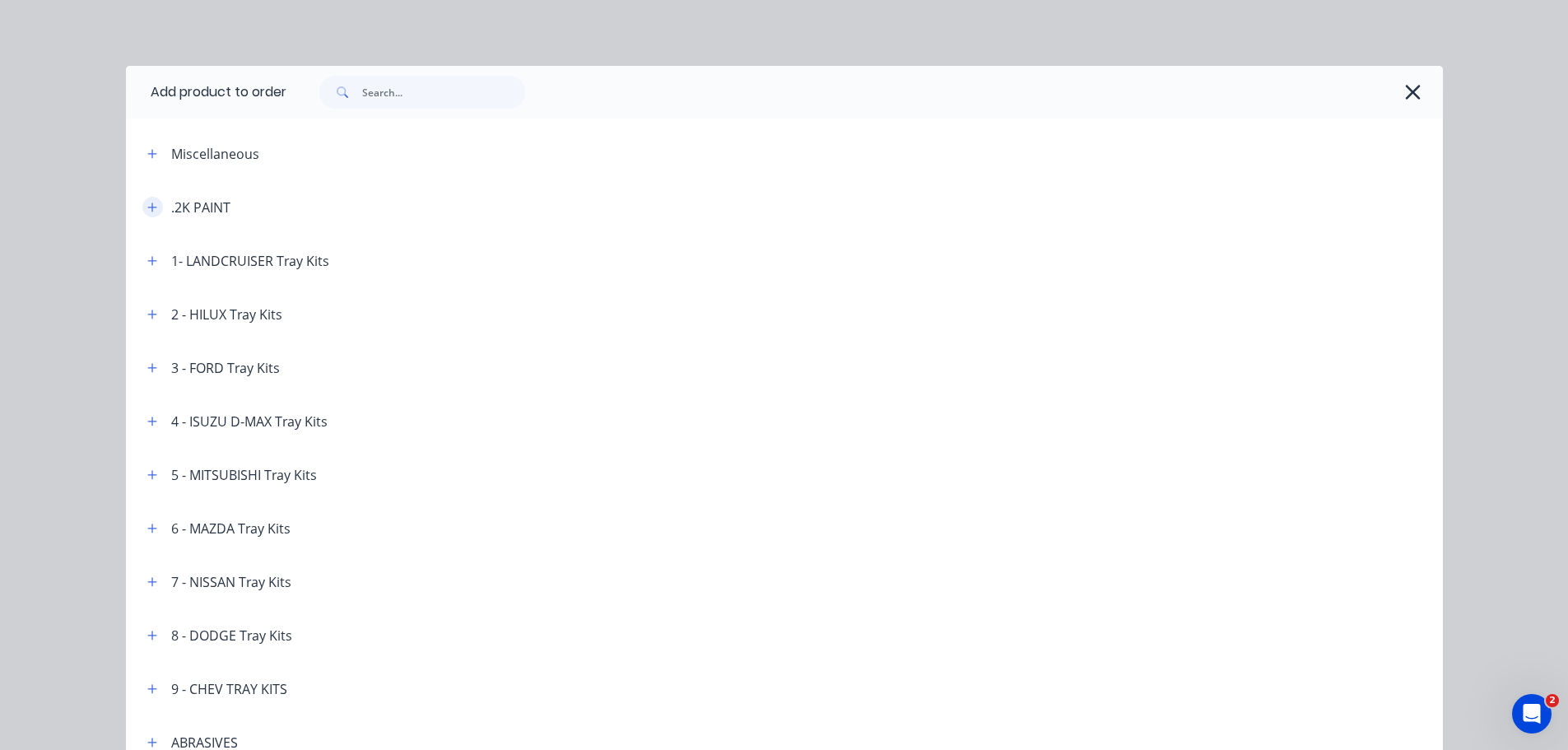
click at [147, 207] on icon "button" at bounding box center [152, 208] width 9 height 9
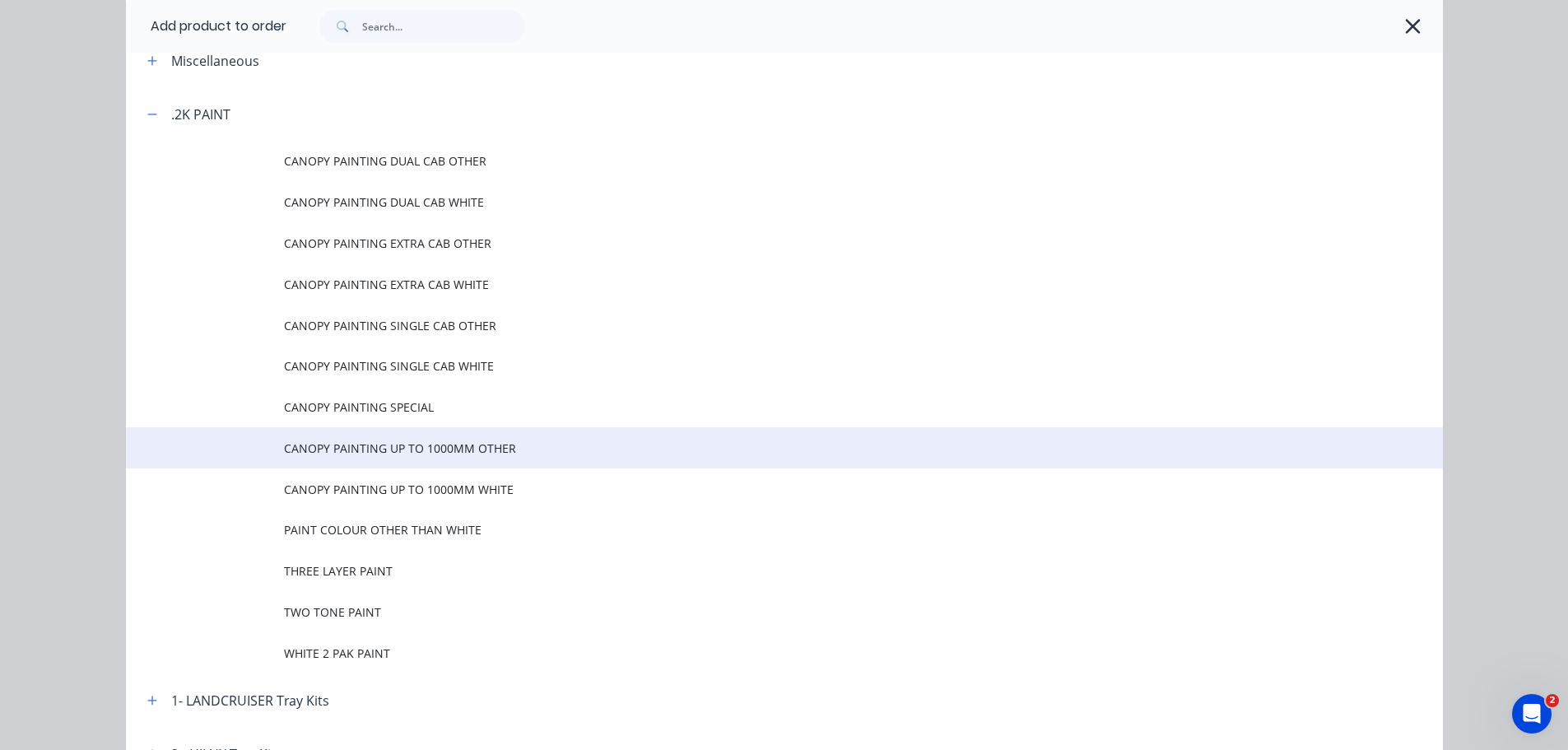
scroll to position [247, 0]
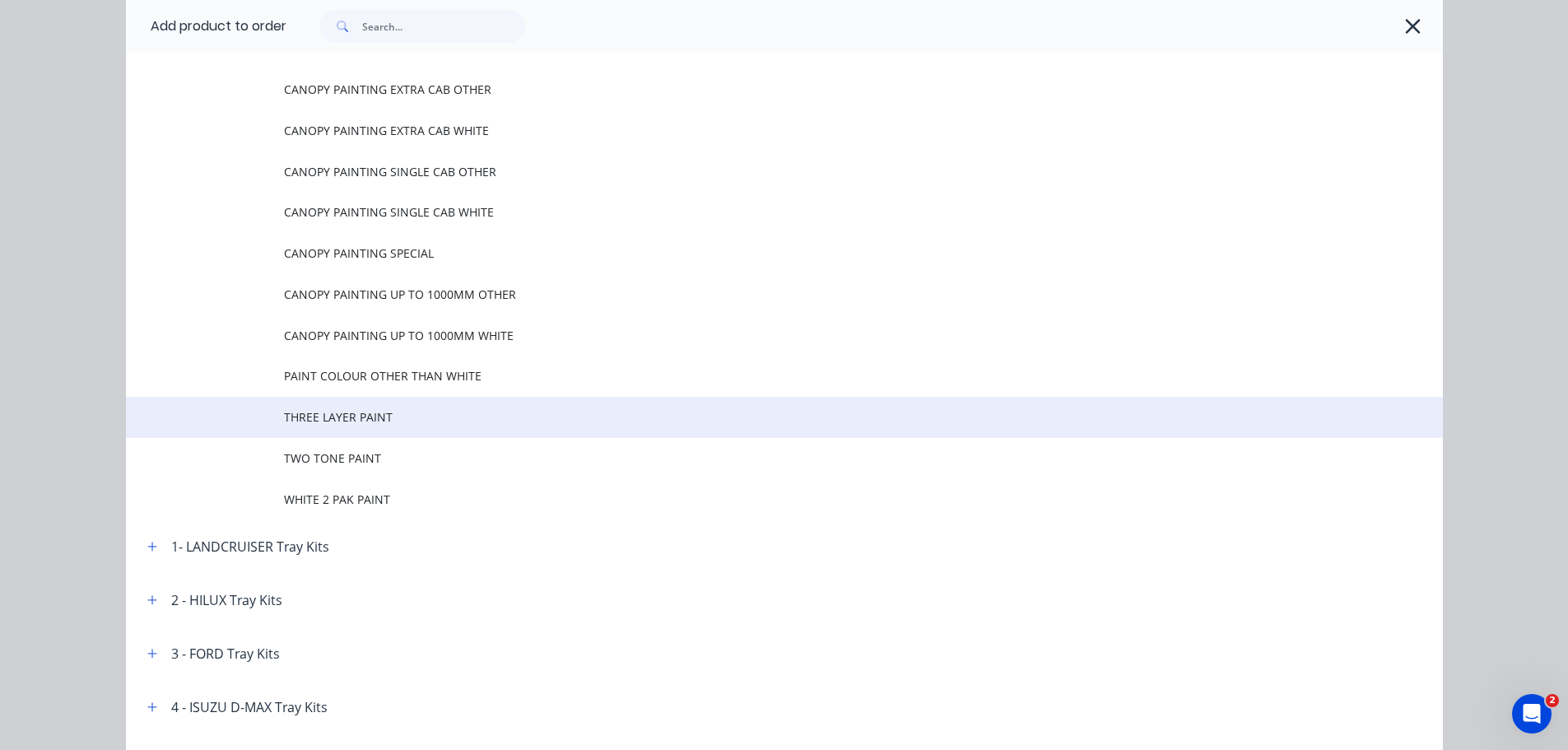
click at [347, 422] on span "THREE LAYER PAINT" at bounding box center [747, 417] width 927 height 18
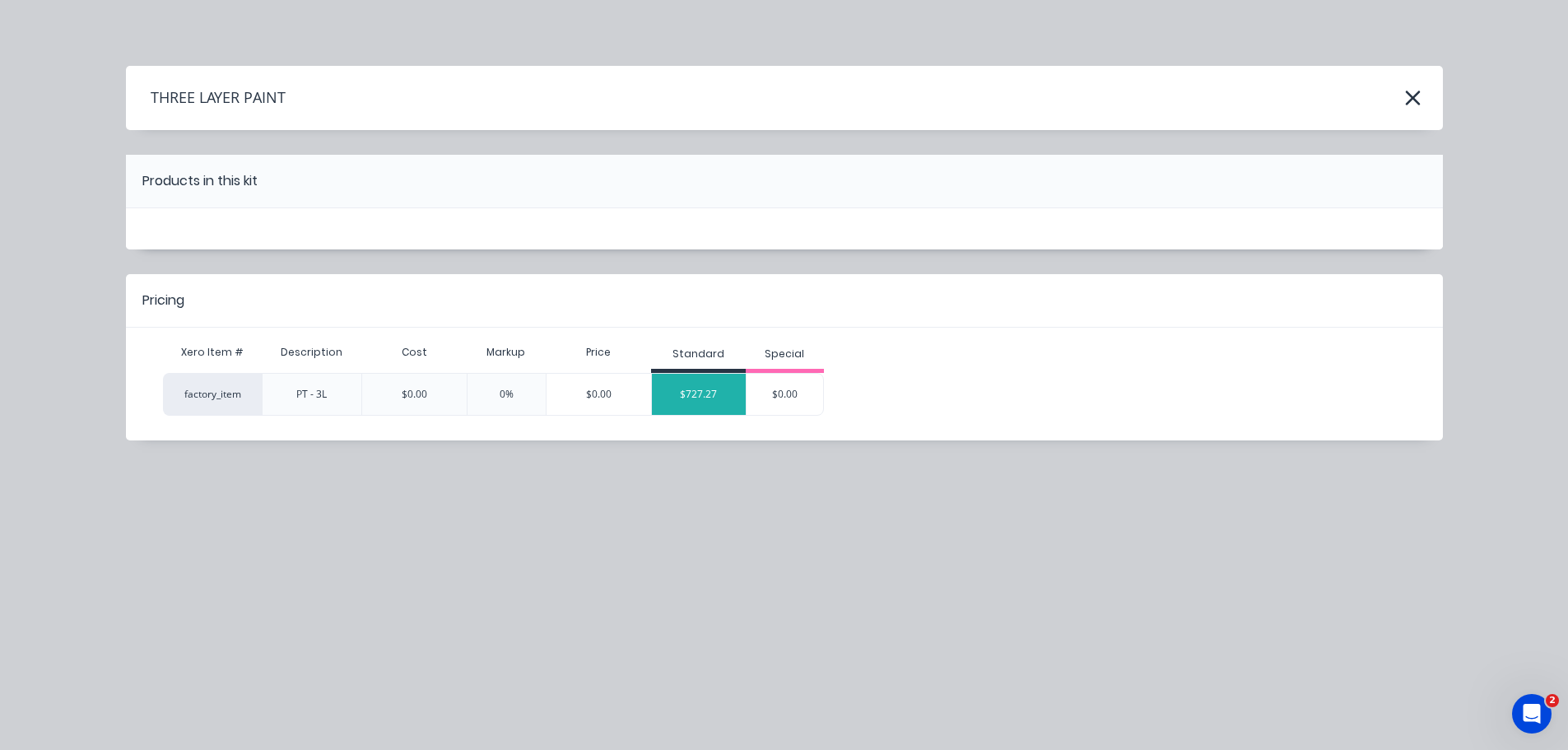
click at [694, 392] on div "$727.27" at bounding box center [698, 394] width 94 height 41
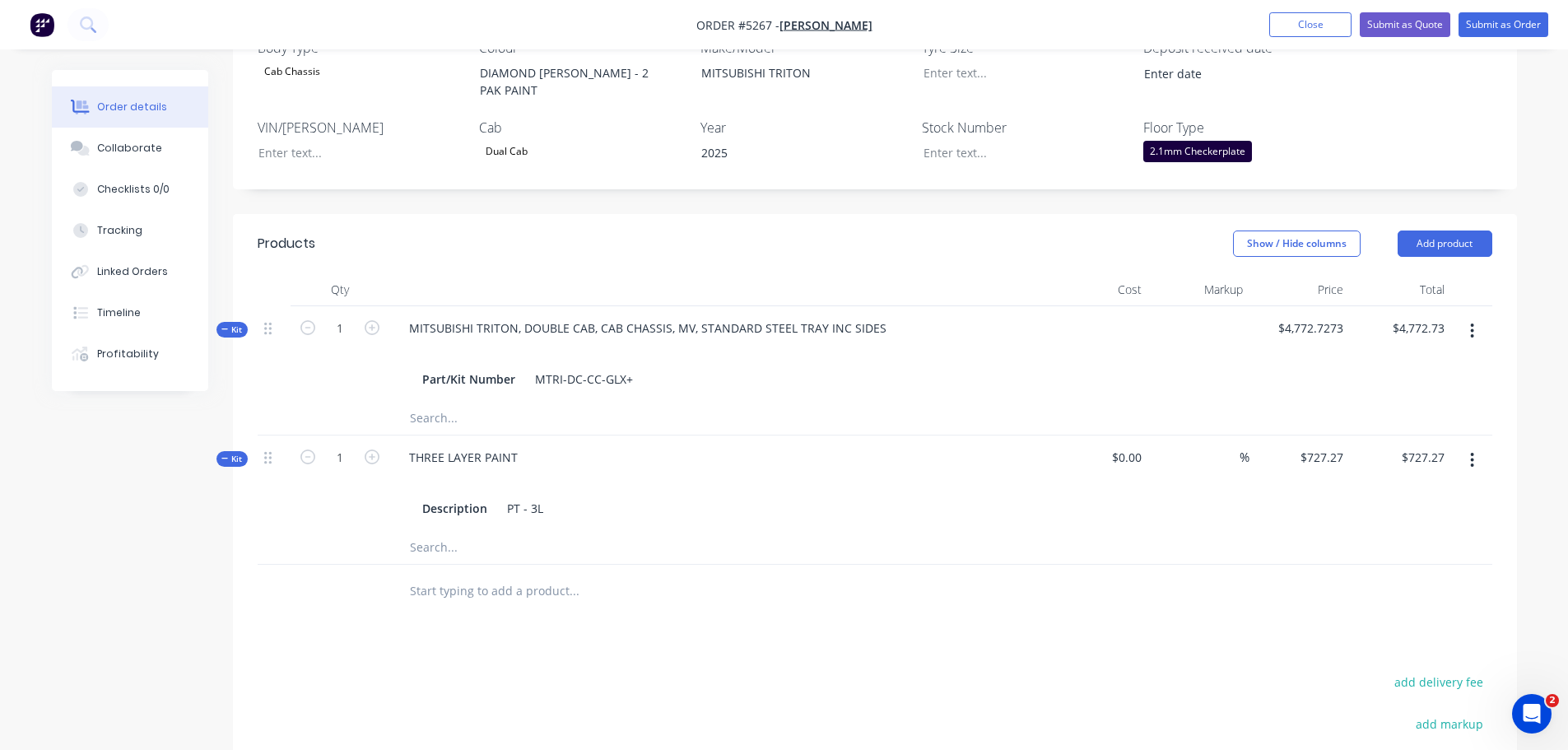
click at [530, 436] on div "THREE LAYER PAINT Description PT - 3L" at bounding box center [718, 483] width 659 height 95
click at [519, 446] on div "THREE LAYER PAINT" at bounding box center [463, 458] width 135 height 24
click at [588, 575] on input "text" at bounding box center [573, 591] width 329 height 33
click at [1448, 231] on button "Add product" at bounding box center [1445, 244] width 95 height 26
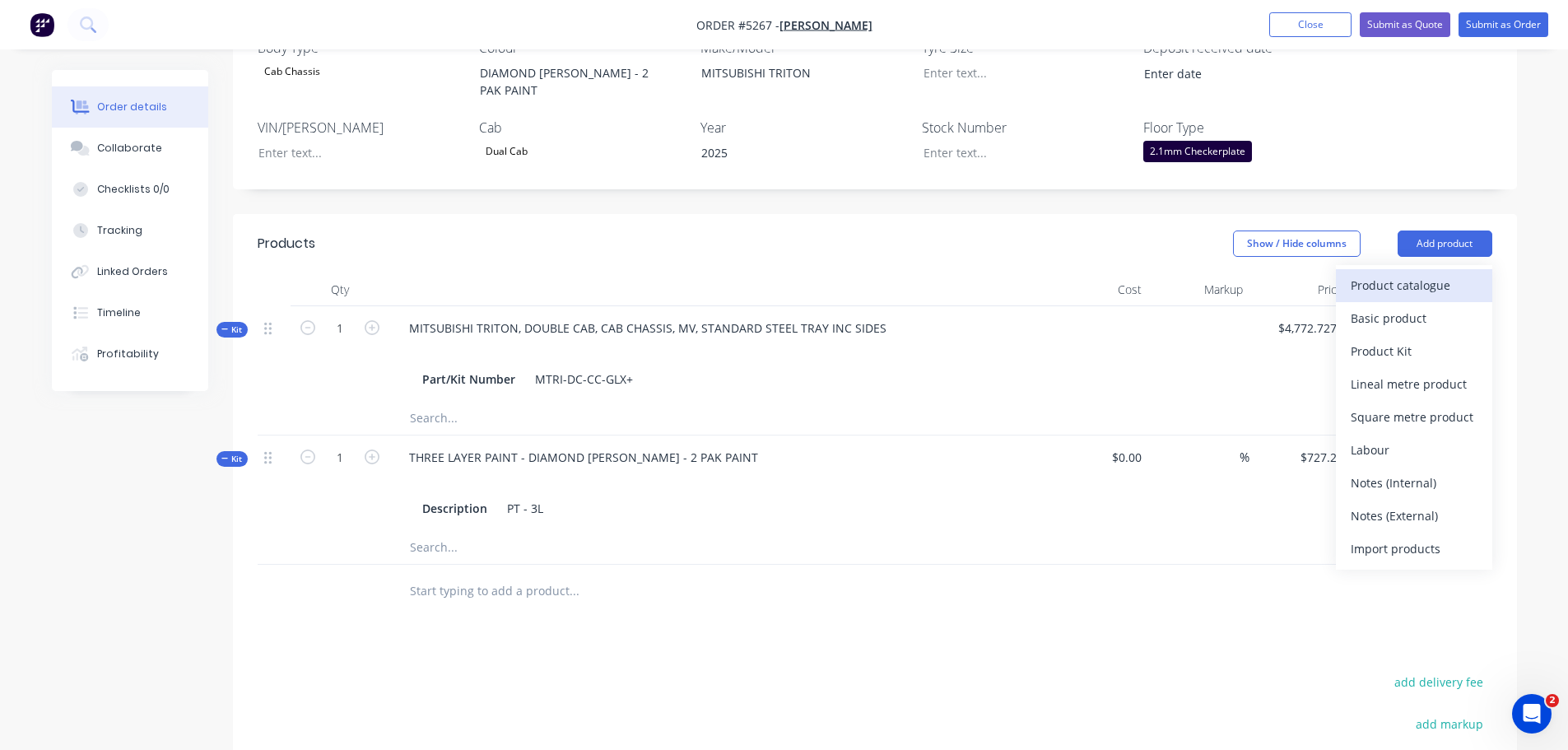
click at [1420, 273] on div "Product catalogue" at bounding box center [1414, 286] width 127 height 24
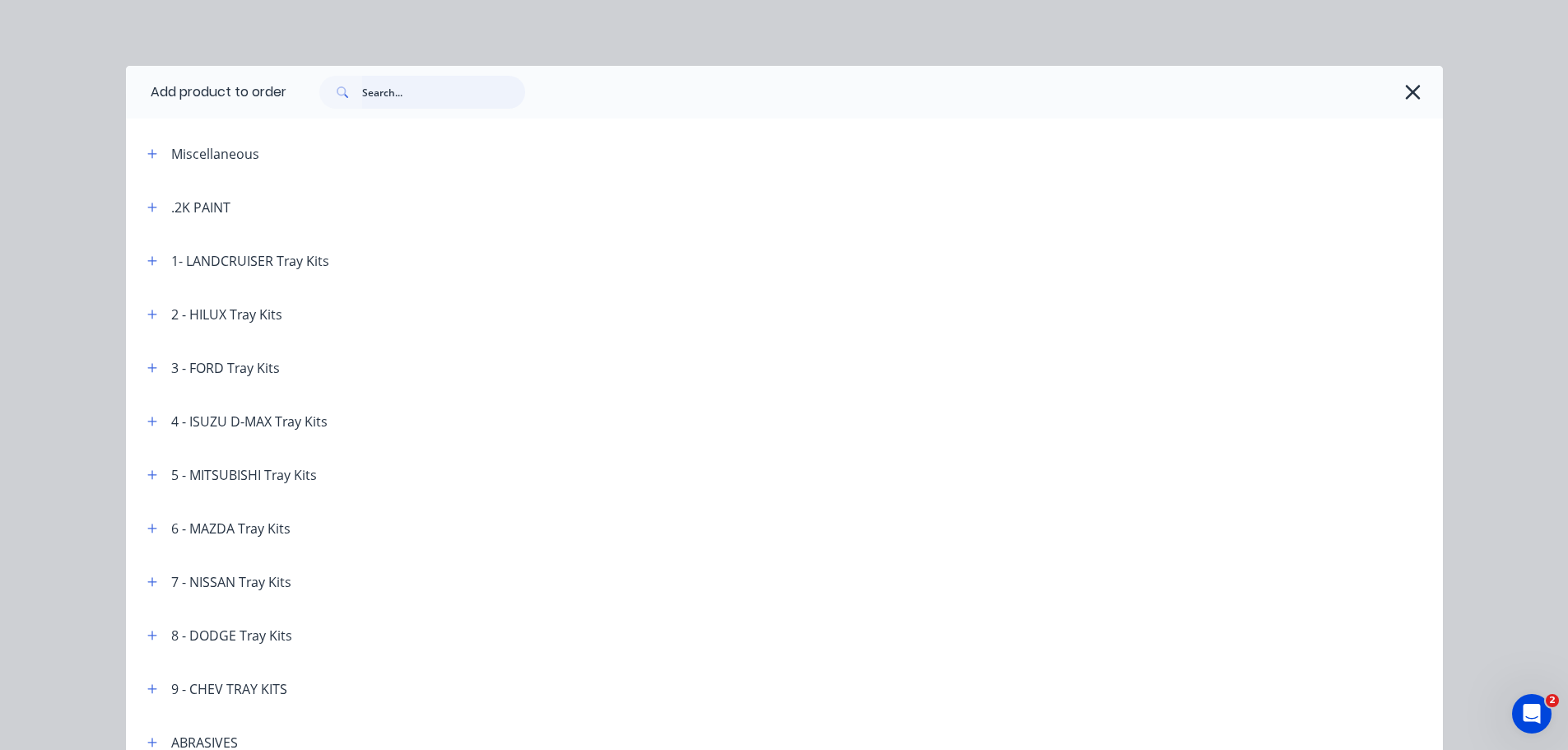
click at [365, 101] on input "text" at bounding box center [444, 93] width 163 height 33
click at [147, 155] on icon "button" at bounding box center [152, 154] width 10 height 11
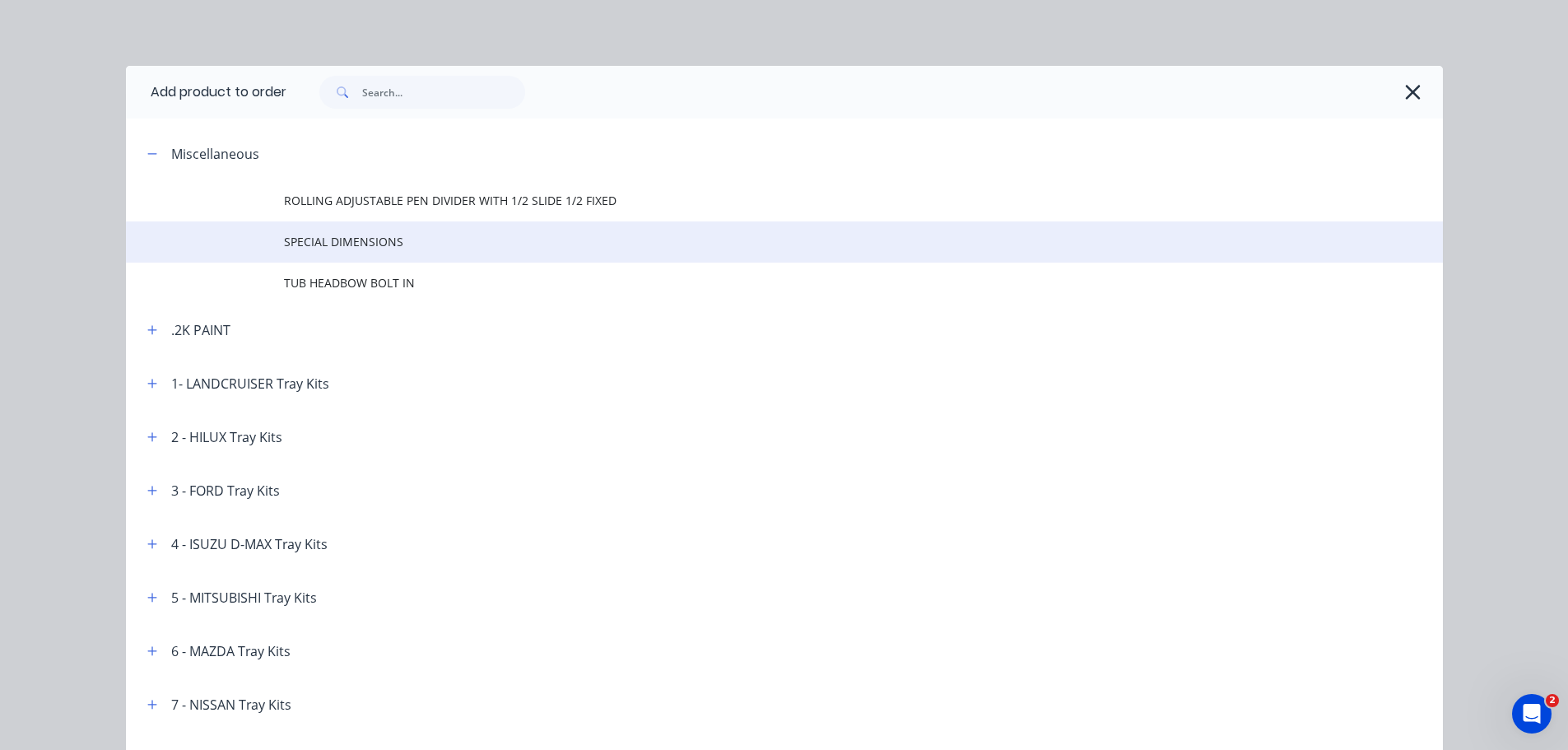
click at [320, 246] on span "SPECIAL DIMENSIONS" at bounding box center [747, 241] width 927 height 18
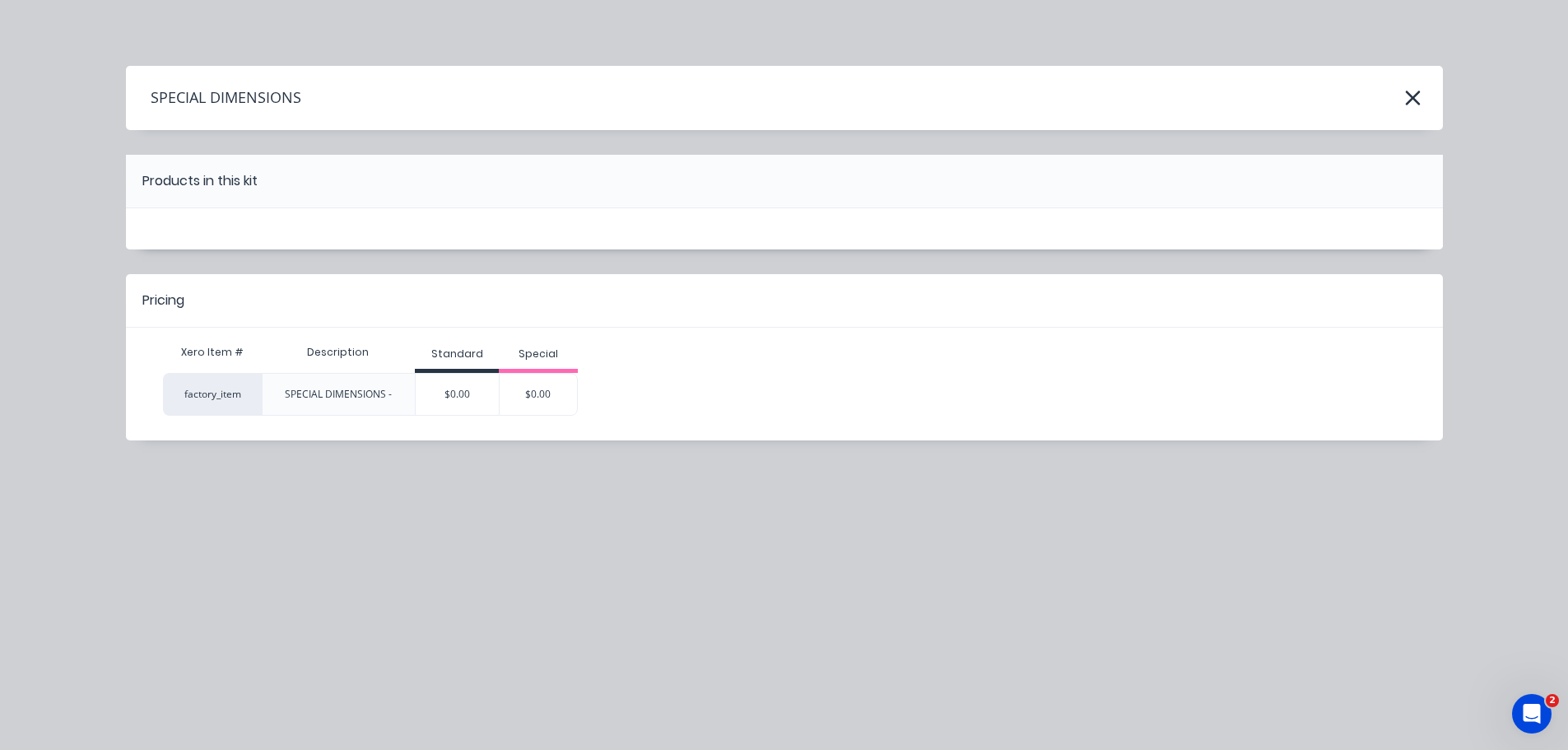
click at [364, 394] on div "SPECIAL DIMENSIONS -" at bounding box center [337, 394] width 107 height 15
click at [460, 397] on div "$0.00" at bounding box center [458, 394] width 83 height 41
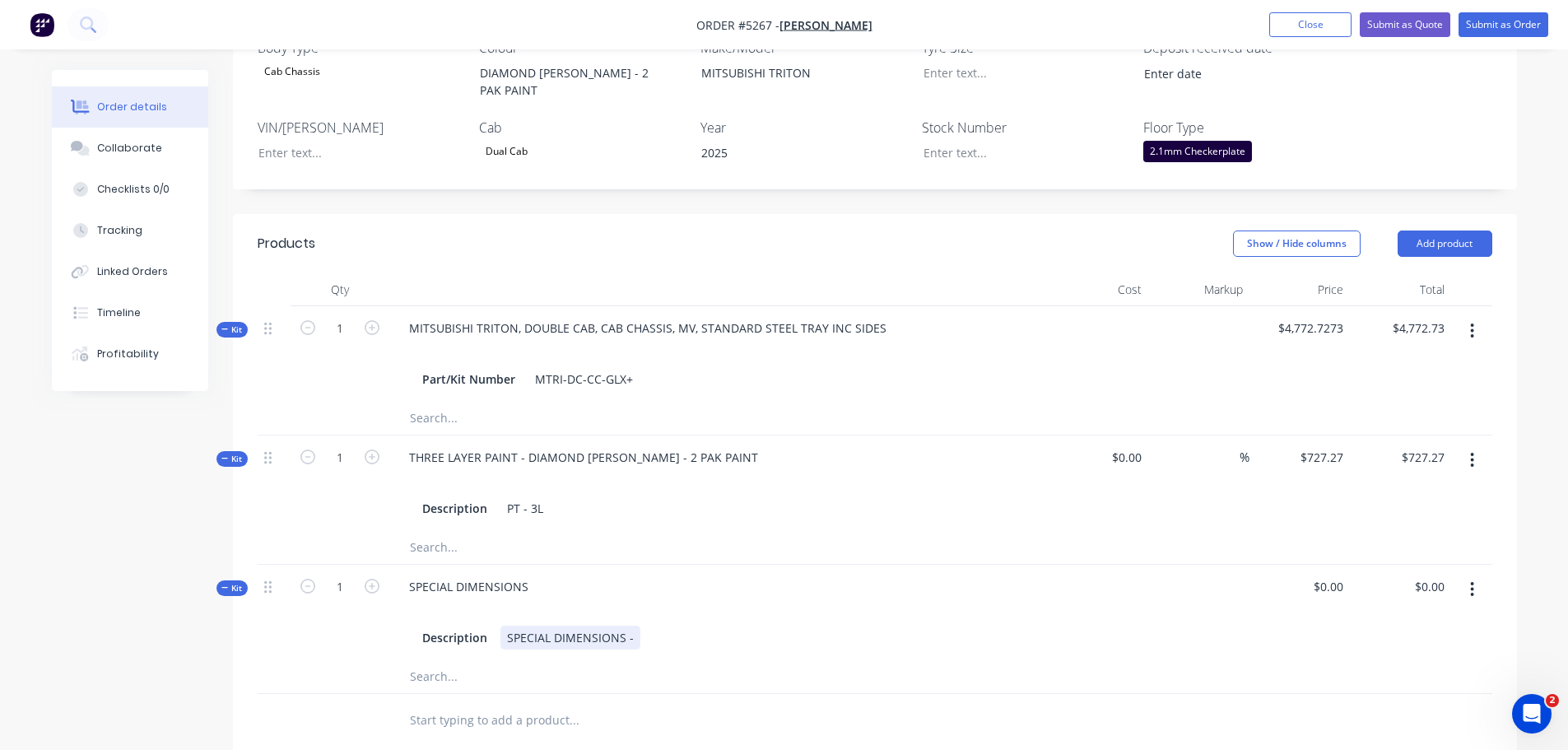
click at [633, 626] on div "SPECIAL DIMENSIONS -" at bounding box center [570, 638] width 140 height 24
type input "$0.00"
click at [489, 704] on input "text" at bounding box center [573, 720] width 329 height 33
click at [1425, 231] on button "Add product" at bounding box center [1445, 244] width 95 height 26
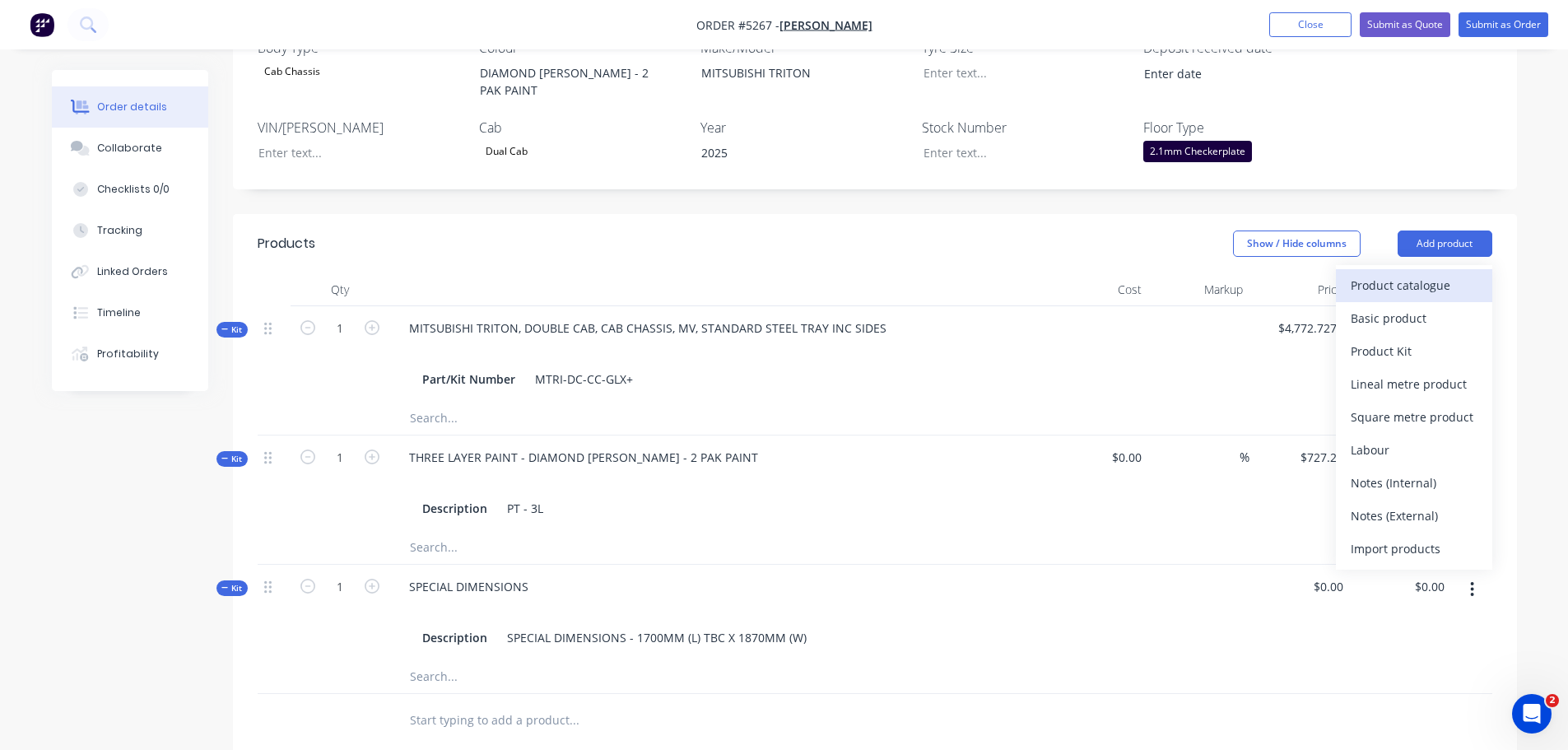
click at [1410, 273] on div "Product catalogue" at bounding box center [1414, 286] width 127 height 24
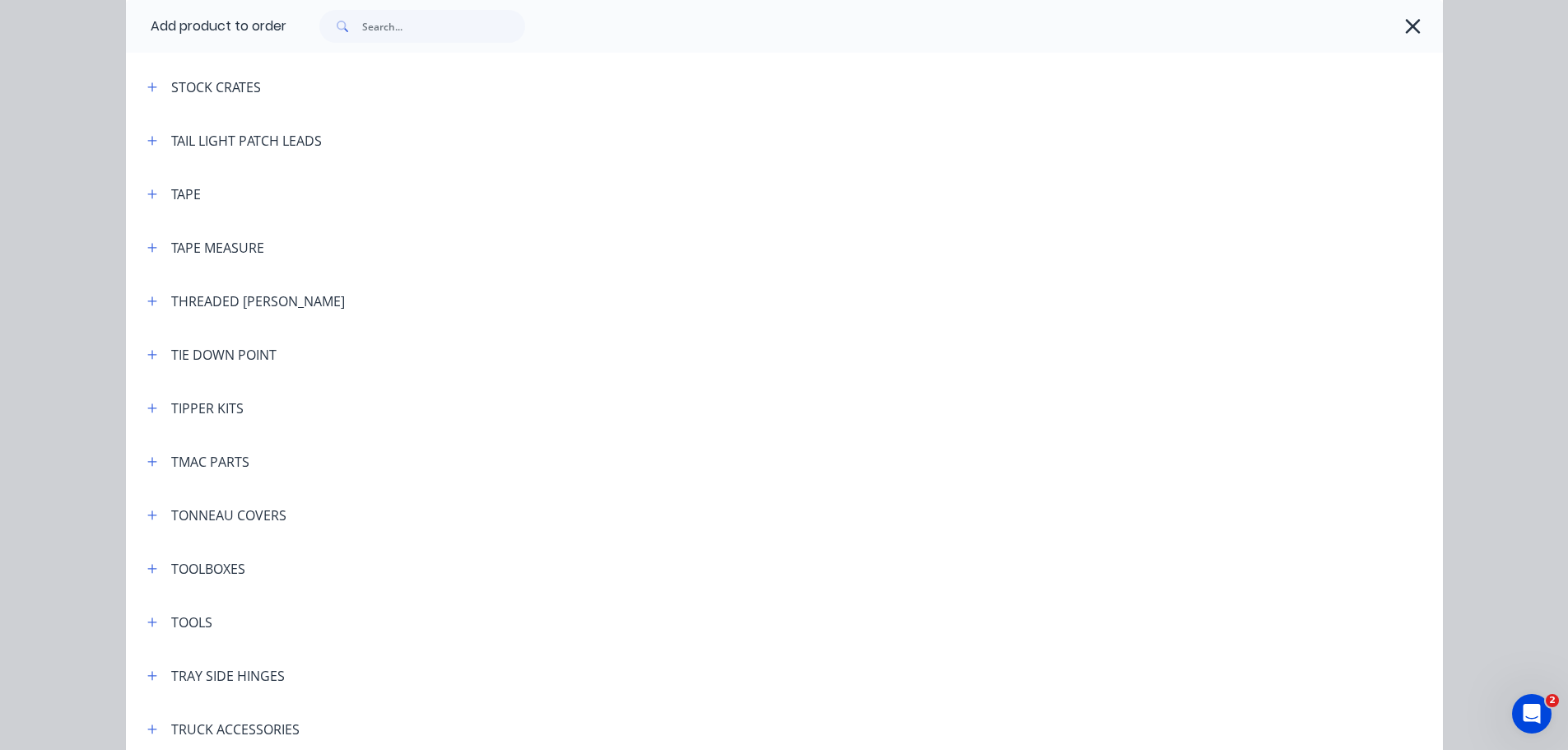
scroll to position [5517, 0]
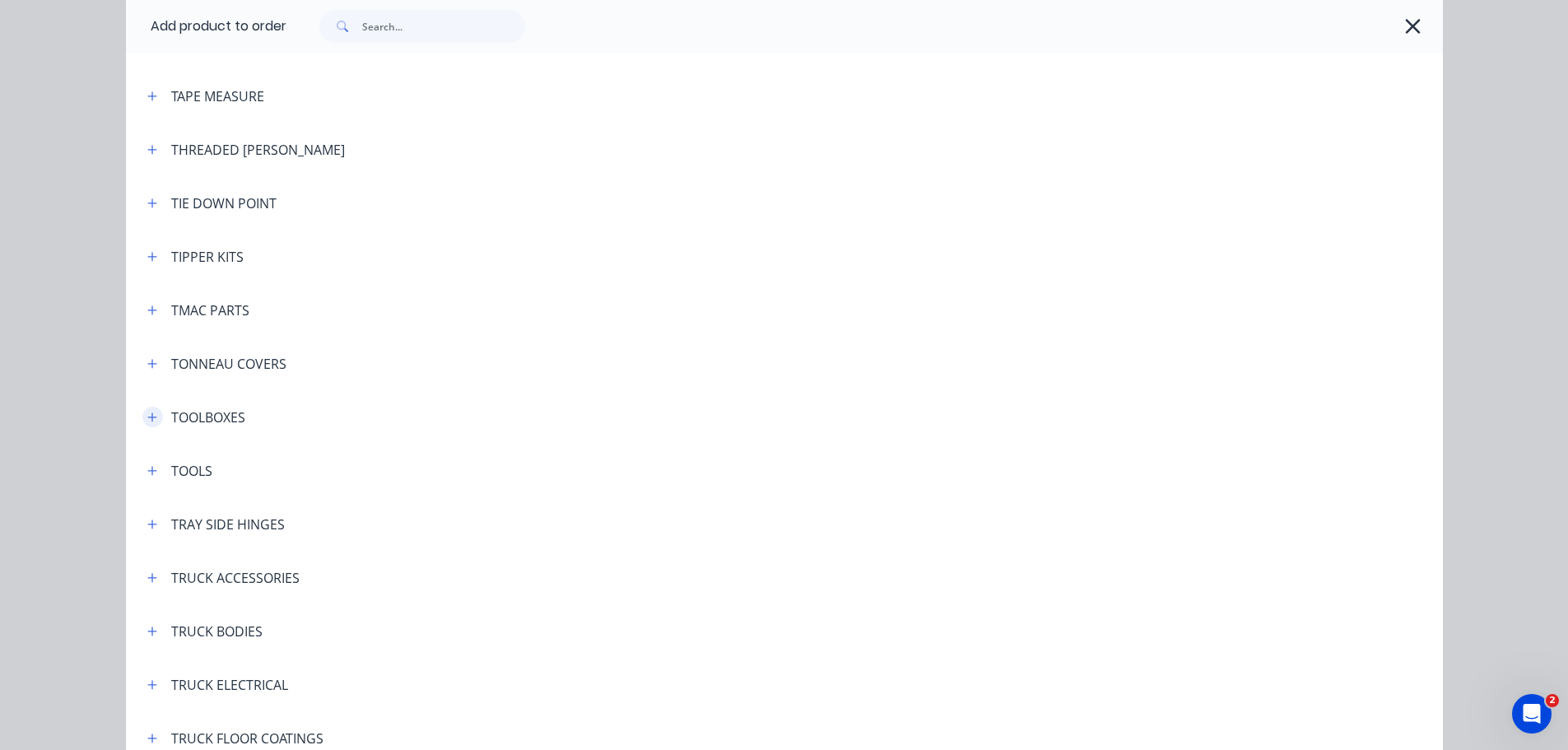
click at [147, 419] on icon "button" at bounding box center [152, 417] width 10 height 11
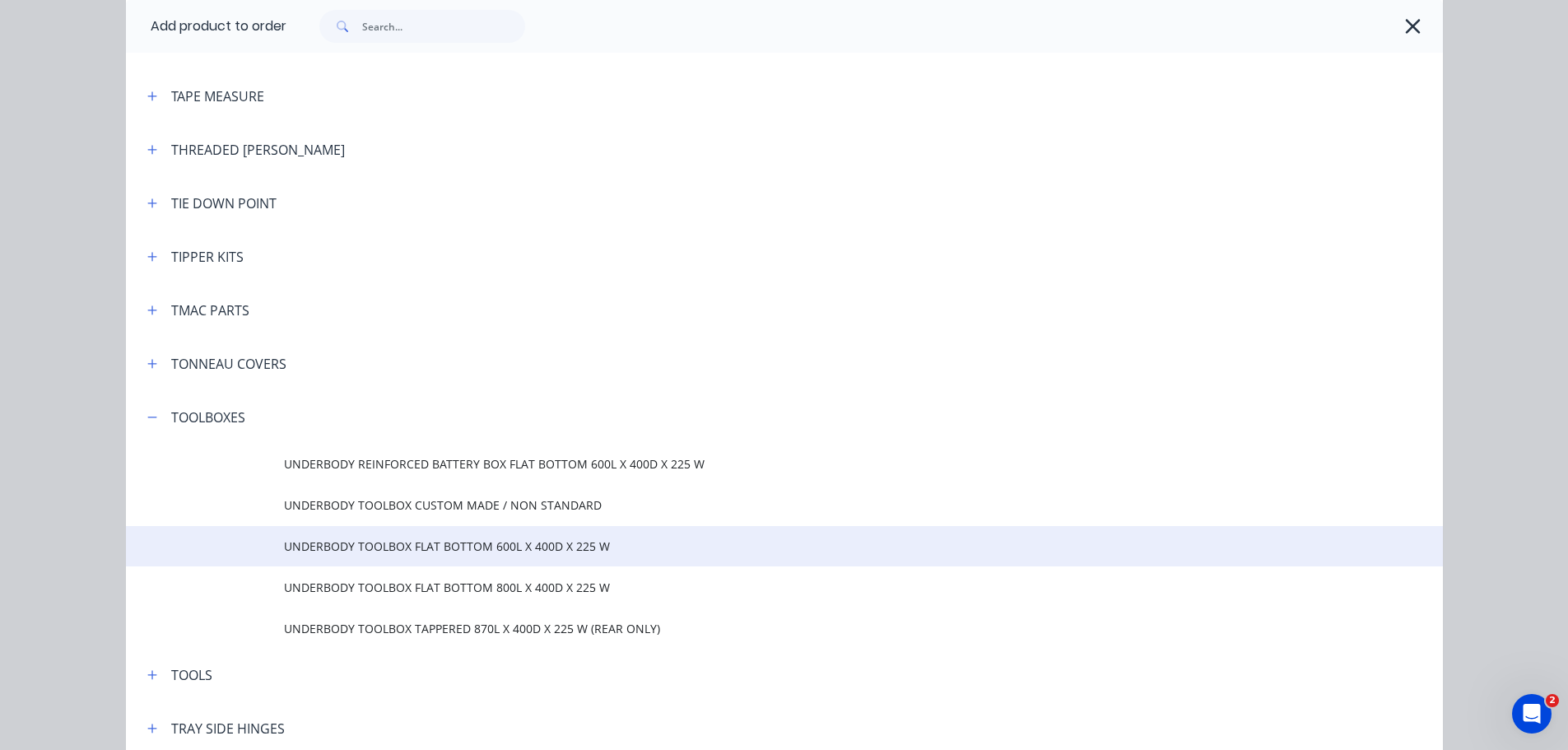
click at [430, 551] on span "UNDERBODY TOOLBOX FLAT BOTTOM 600L X 400D X 225 W" at bounding box center [747, 546] width 927 height 18
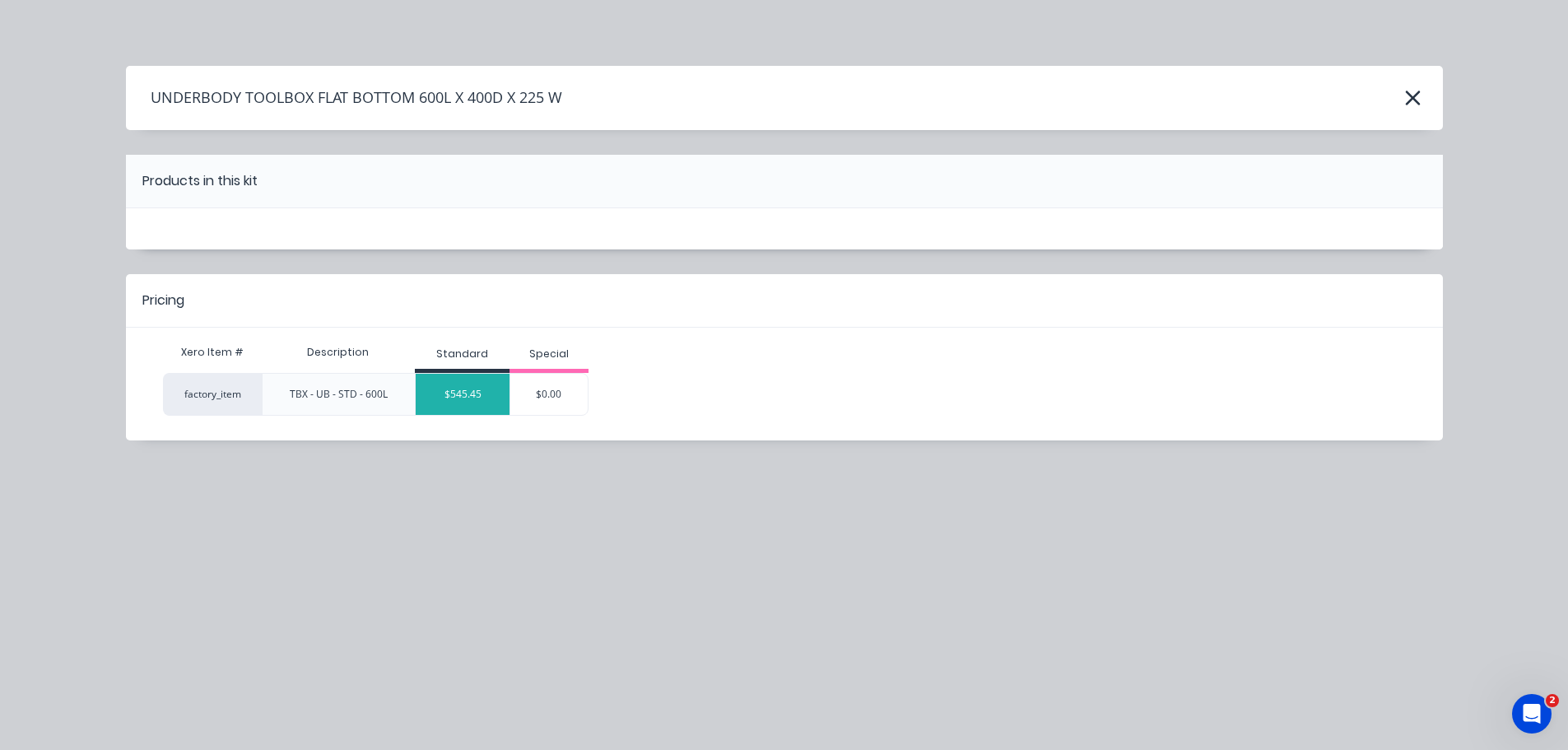
click at [476, 400] on div "$545.45" at bounding box center [462, 394] width 94 height 41
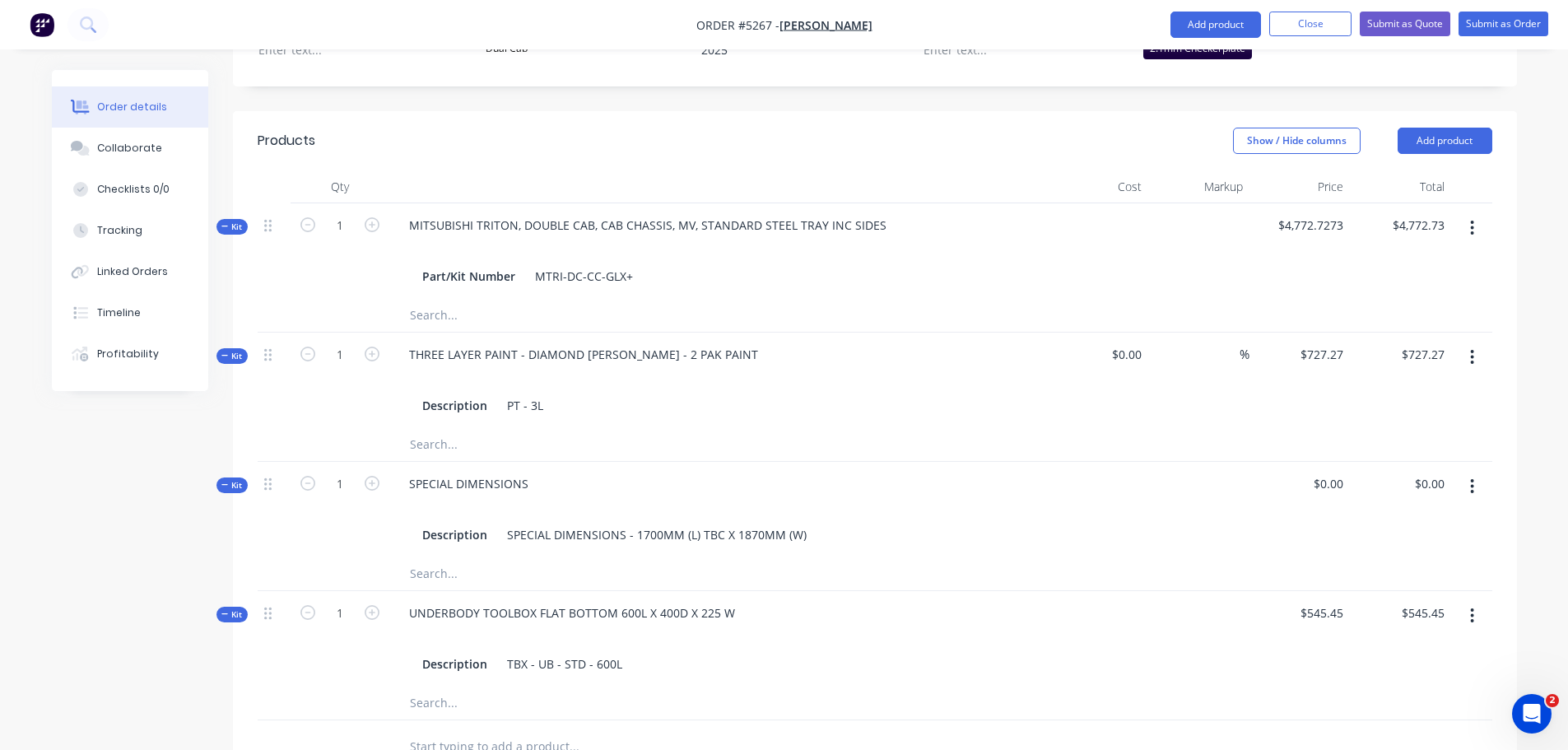
scroll to position [741, 0]
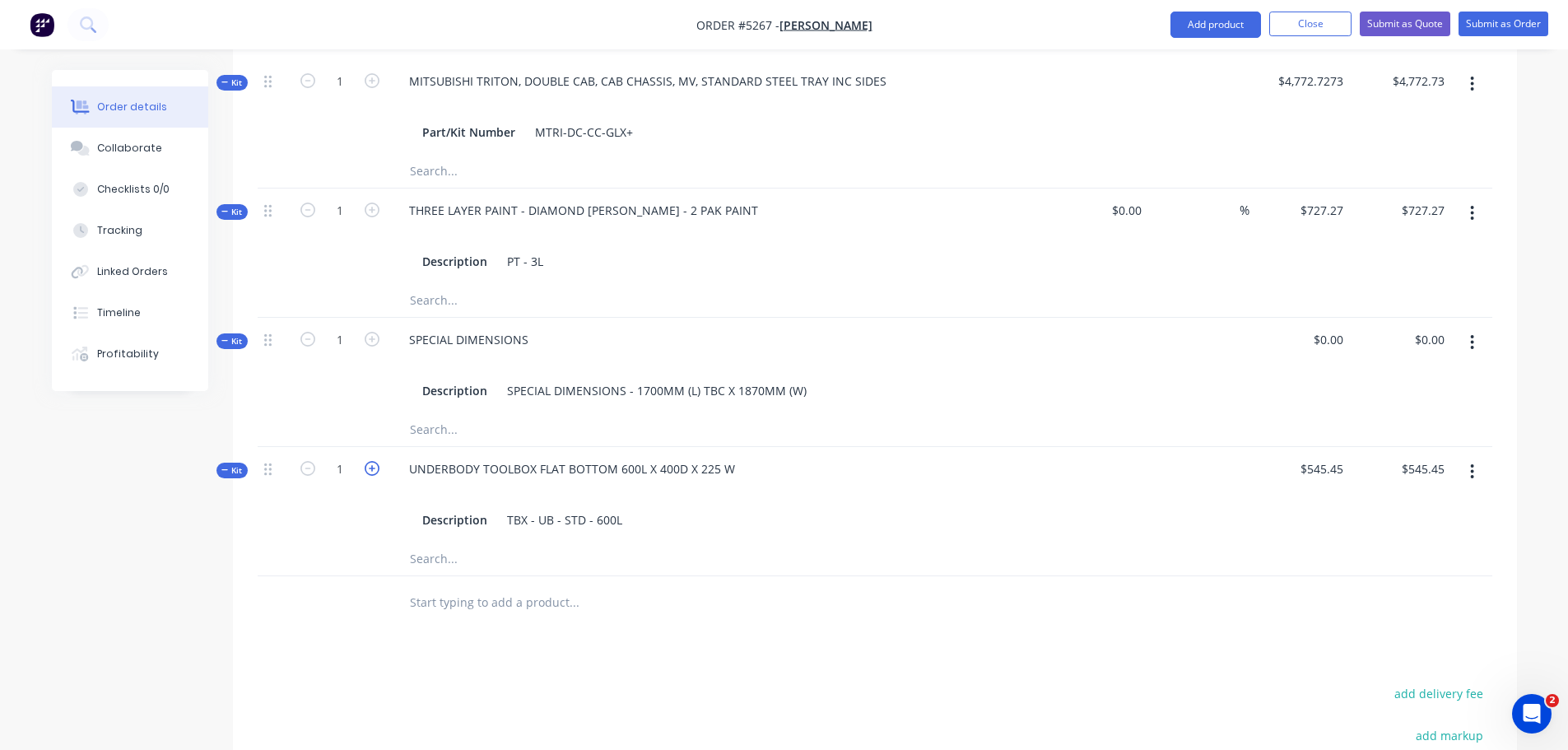
click at [372, 461] on icon "button" at bounding box center [372, 468] width 15 height 15
type input "2"
type input "$1,090.90"
click at [438, 586] on input "text" at bounding box center [573, 603] width 329 height 33
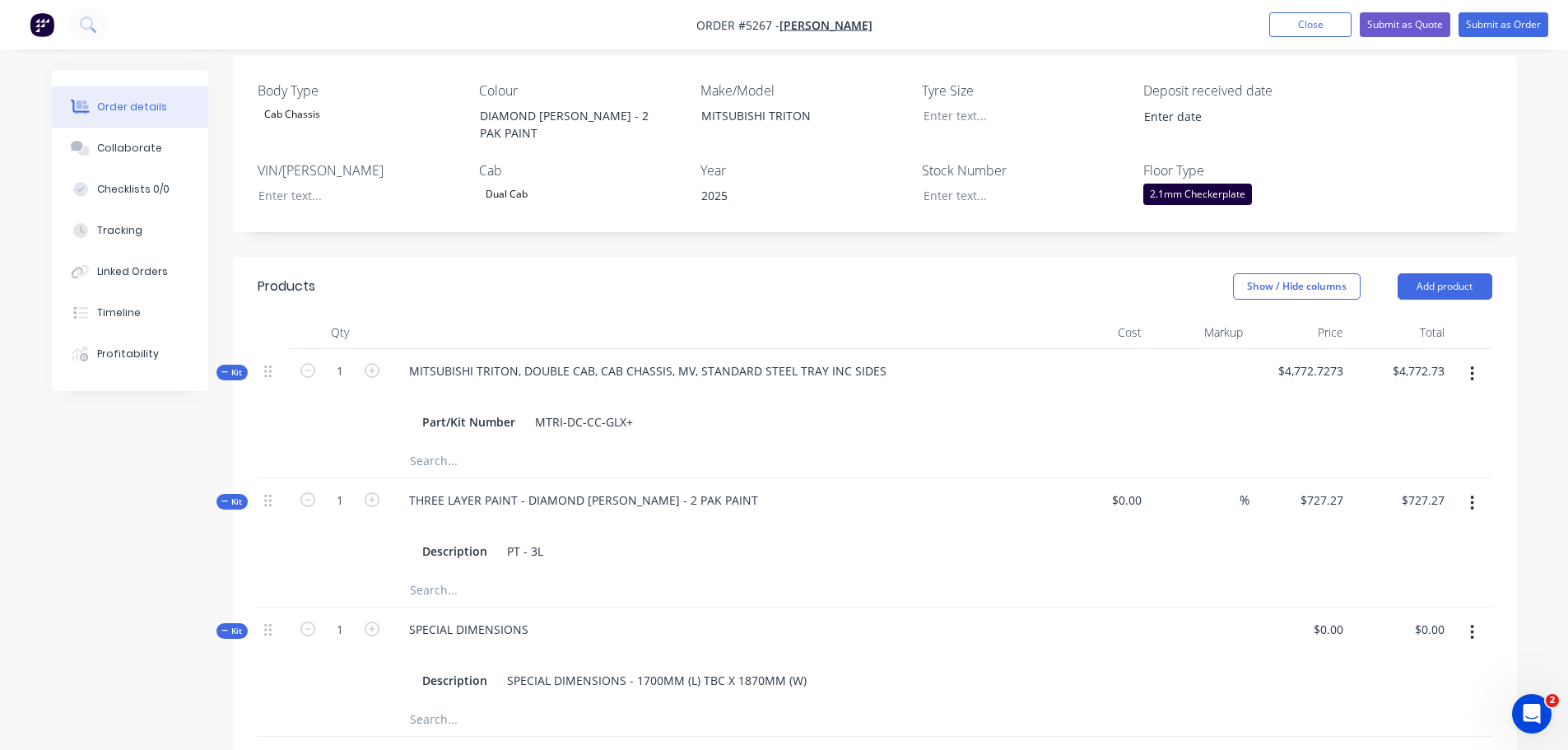
scroll to position [412, 0]
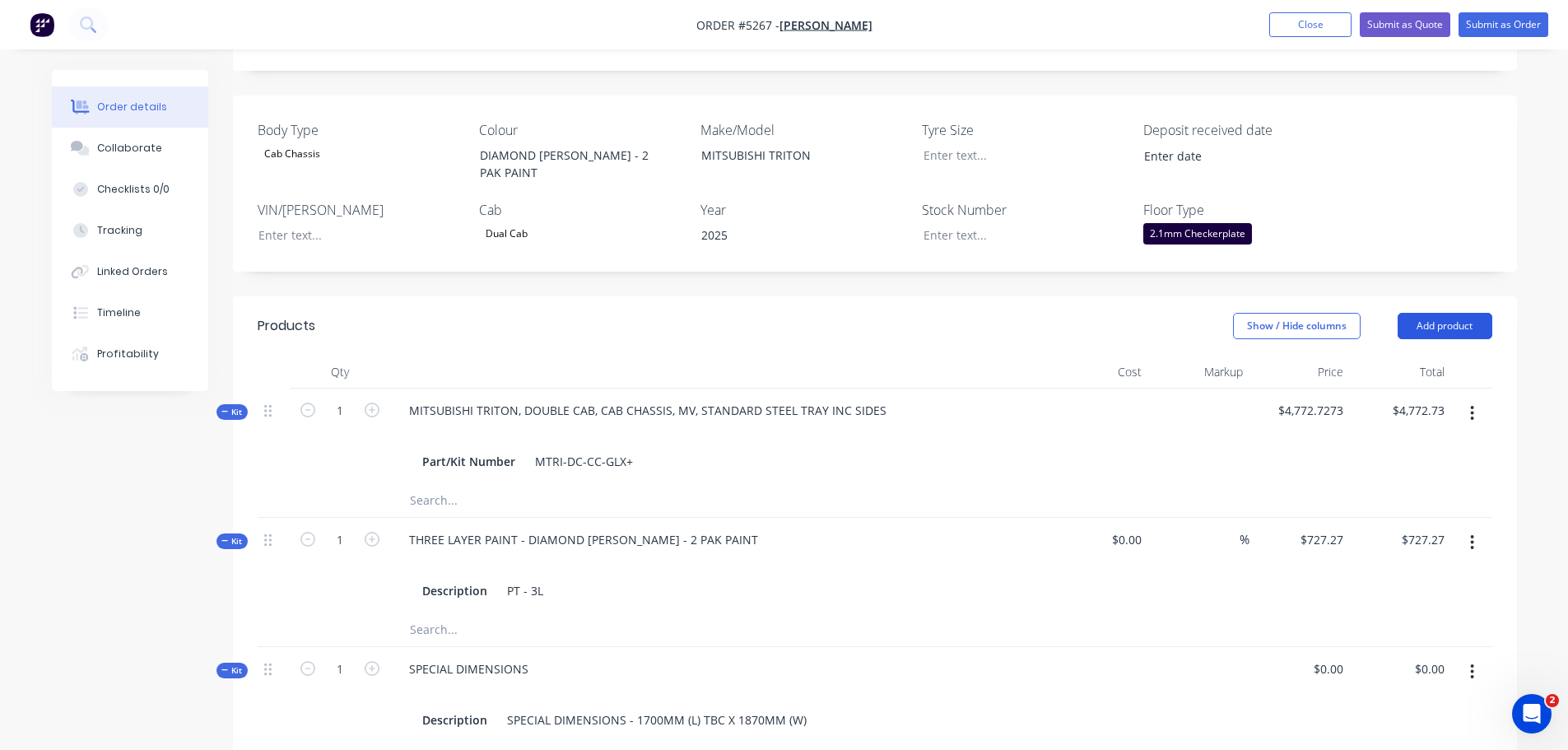
click at [1435, 313] on button "Add product" at bounding box center [1445, 326] width 95 height 26
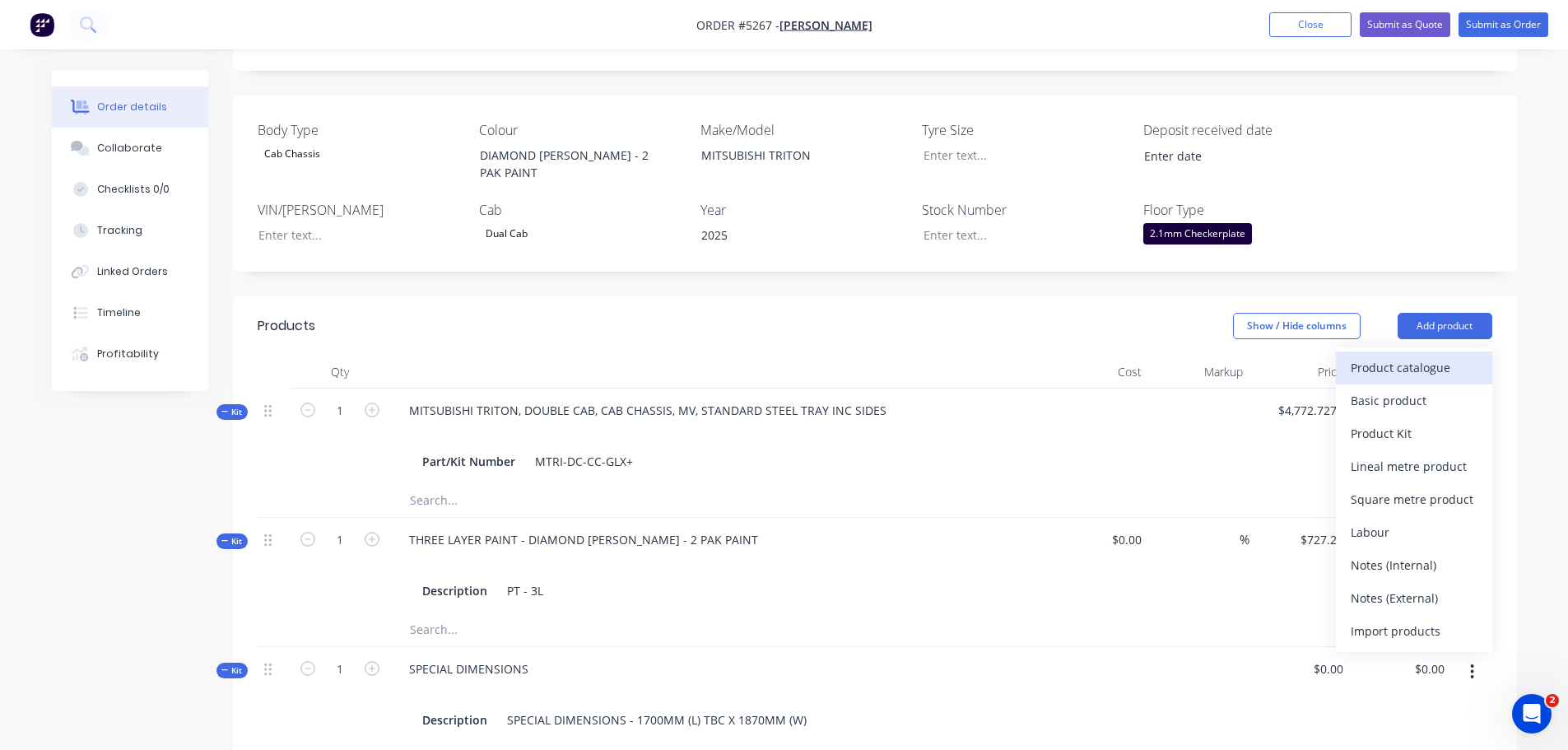
click at [1438, 356] on div "Product catalogue" at bounding box center [1414, 368] width 127 height 24
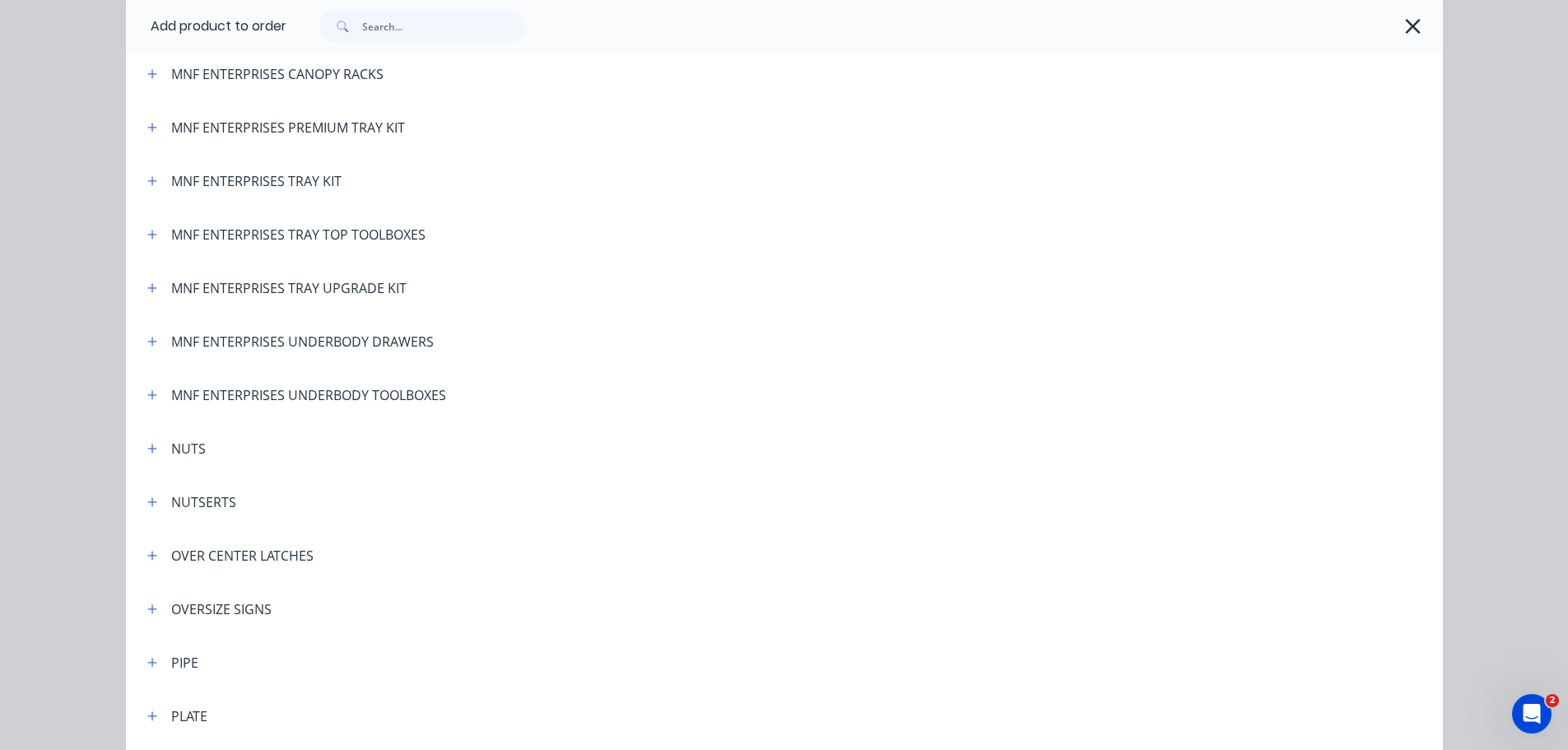
scroll to position [3459, 0]
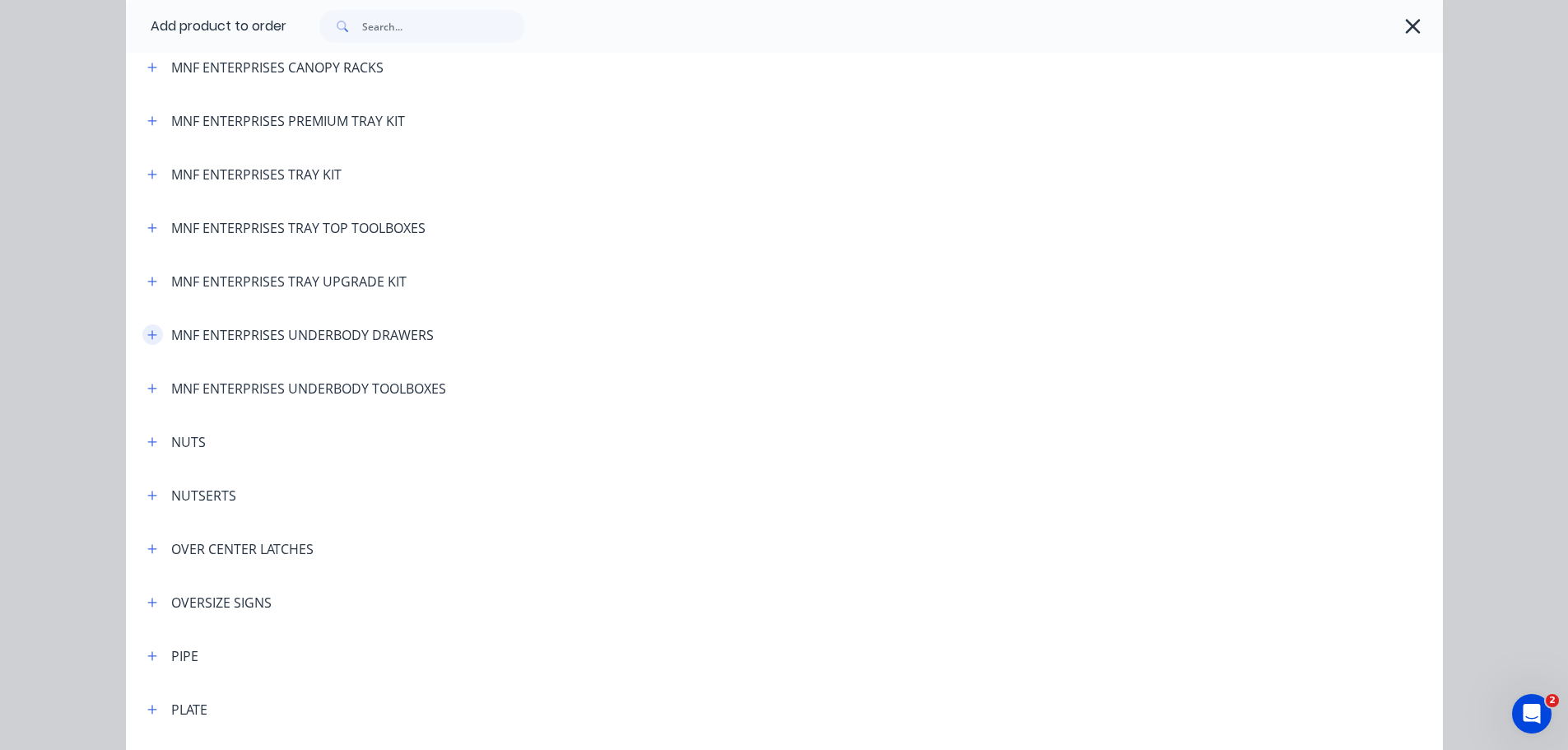
click at [147, 337] on icon "button" at bounding box center [152, 335] width 10 height 11
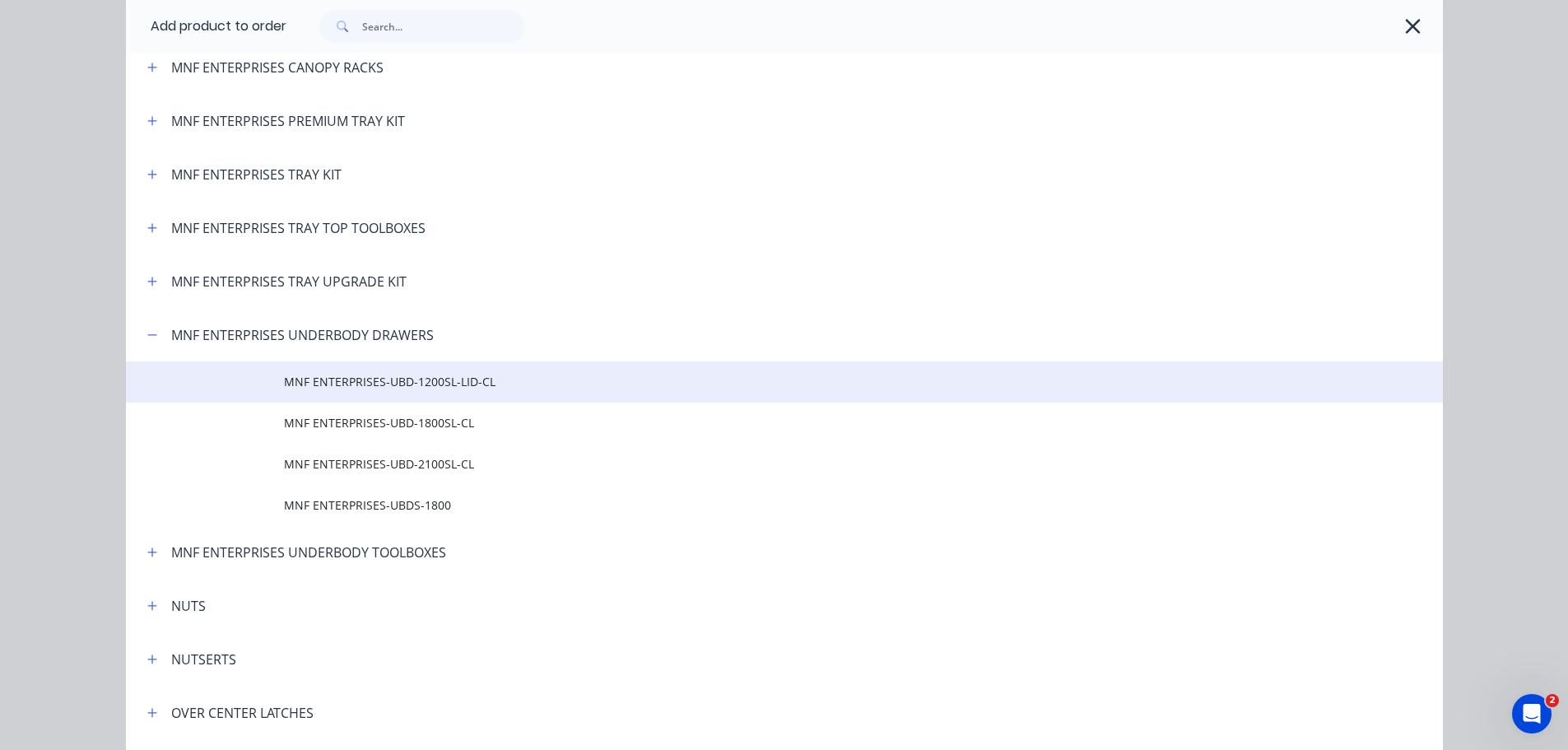
click at [318, 394] on td "MNF ENTERPRISES-UBD-1200SL-LID-CL" at bounding box center [863, 382] width 1159 height 41
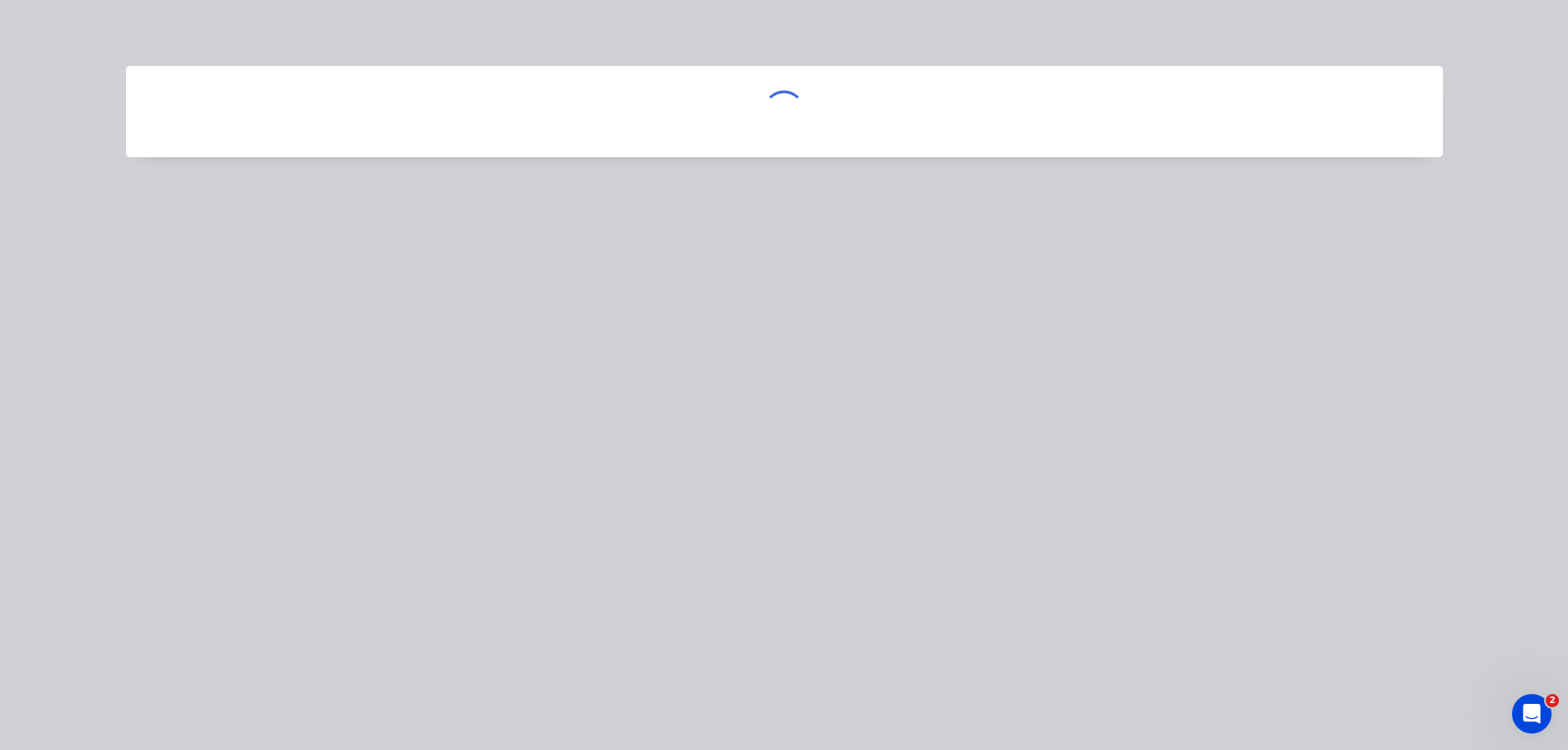
scroll to position [0, 0]
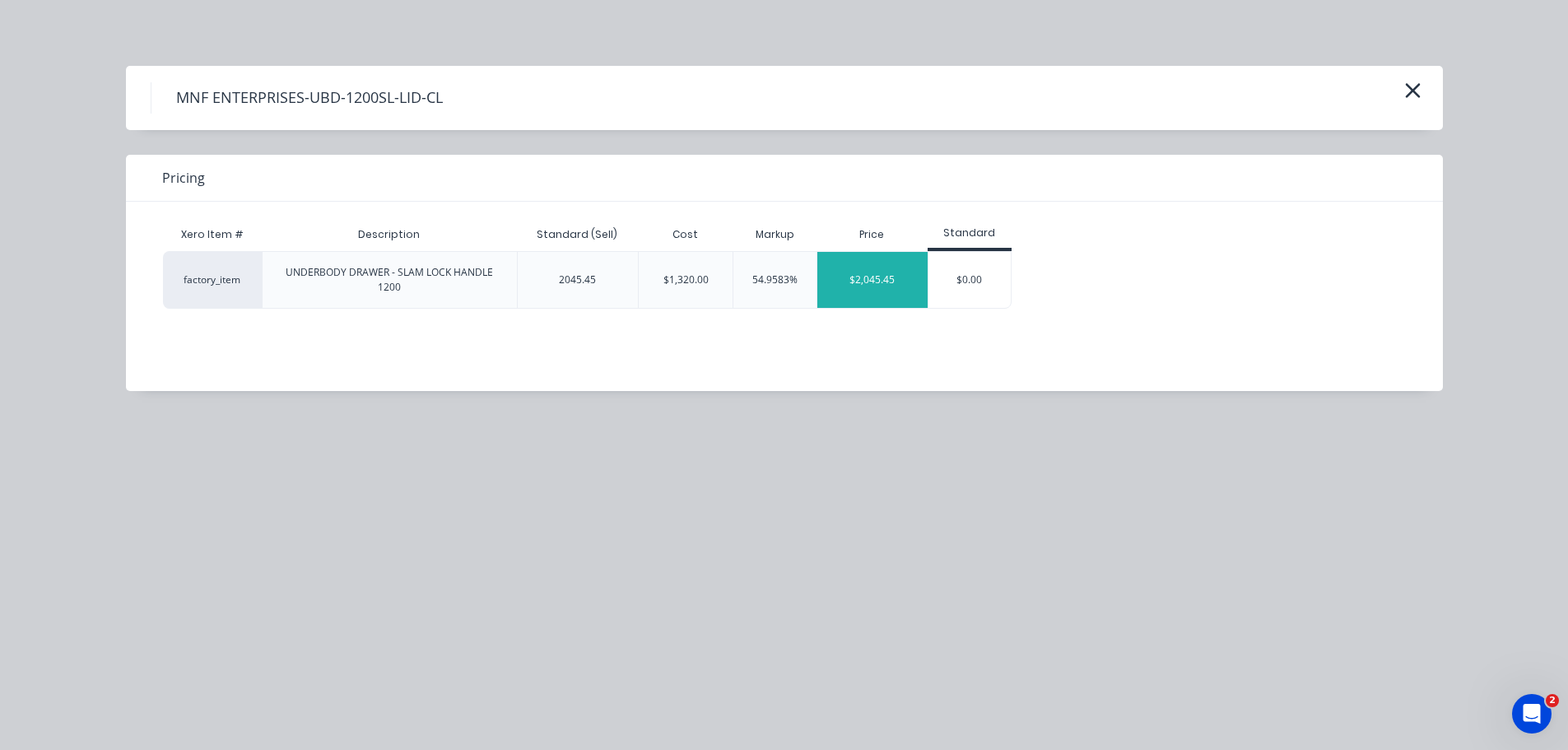
click at [885, 284] on div "$2,045.45" at bounding box center [872, 280] width 110 height 56
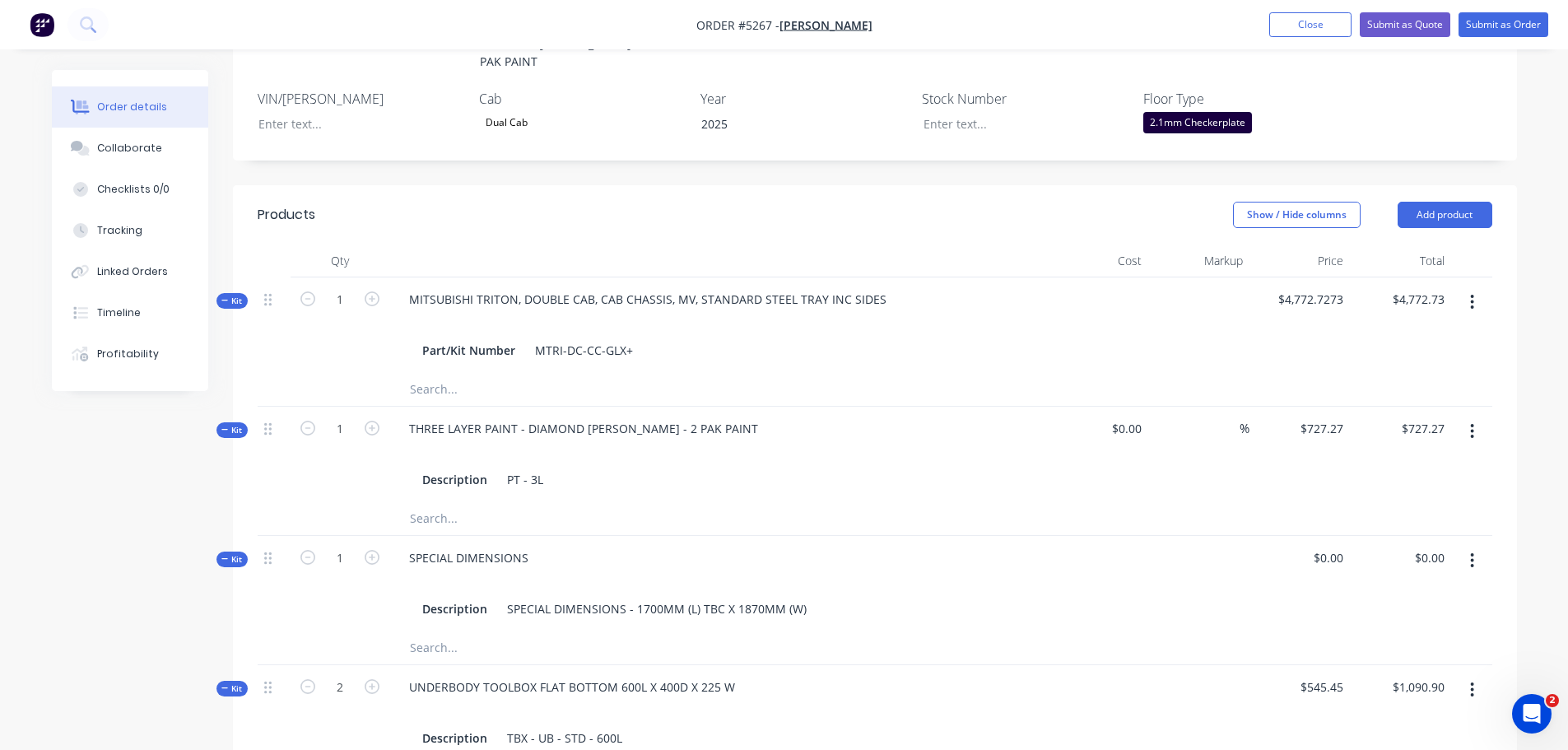
scroll to position [823, 0]
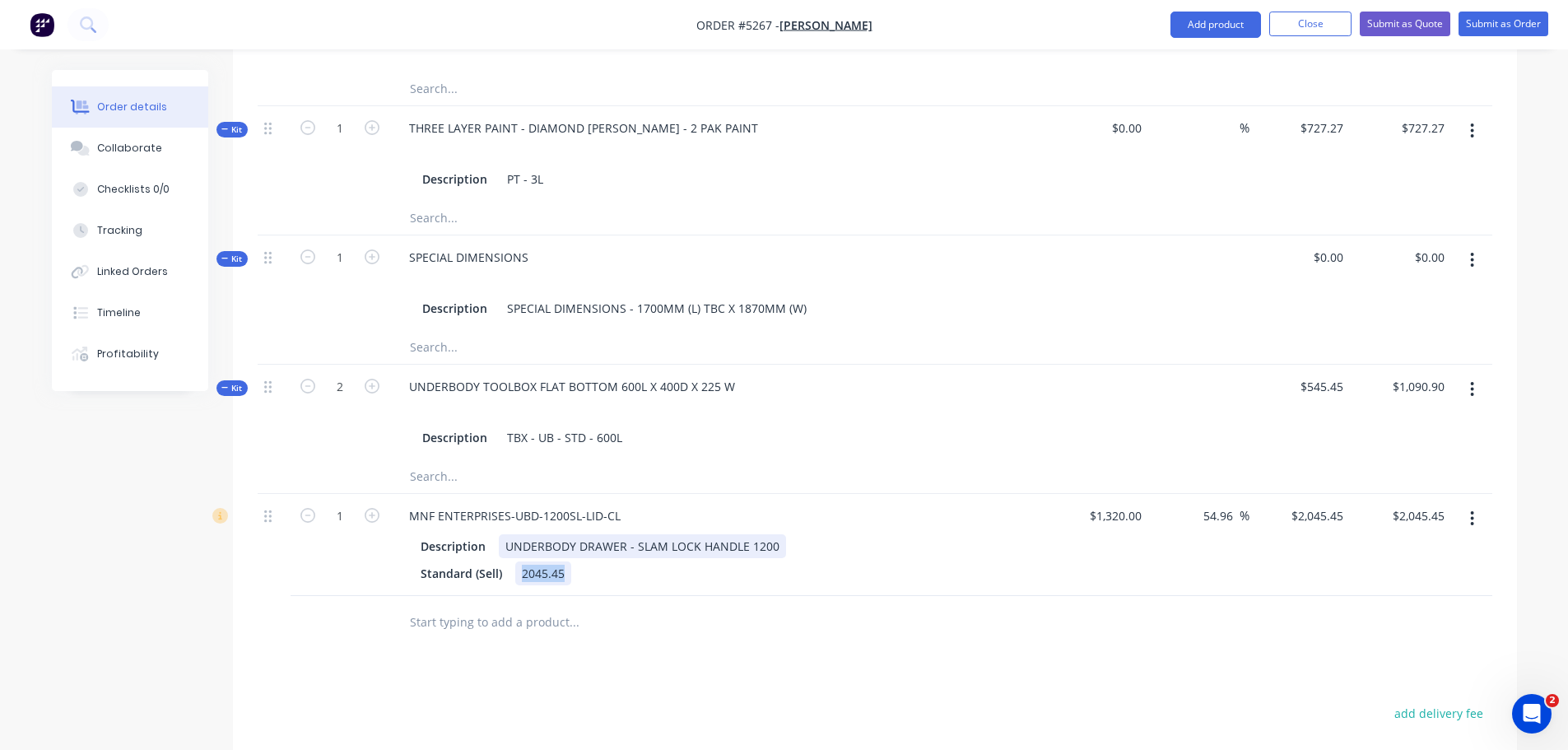
drag, startPoint x: 517, startPoint y: 529, endPoint x: 615, endPoint y: 511, distance: 99.6
click at [615, 531] on div "Description UNDERBODY DRAWER - SLAM LOCK HANDLE 1200 Standard (Sell) 2045.45" at bounding box center [718, 558] width 645 height 55
click at [693, 623] on div "Products Show / Hide columns Add product Qty Cost Markup Price Total Kit 1 MITS…" at bounding box center [875, 465] width 1284 height 1161
click at [436, 606] on input "text" at bounding box center [573, 623] width 329 height 33
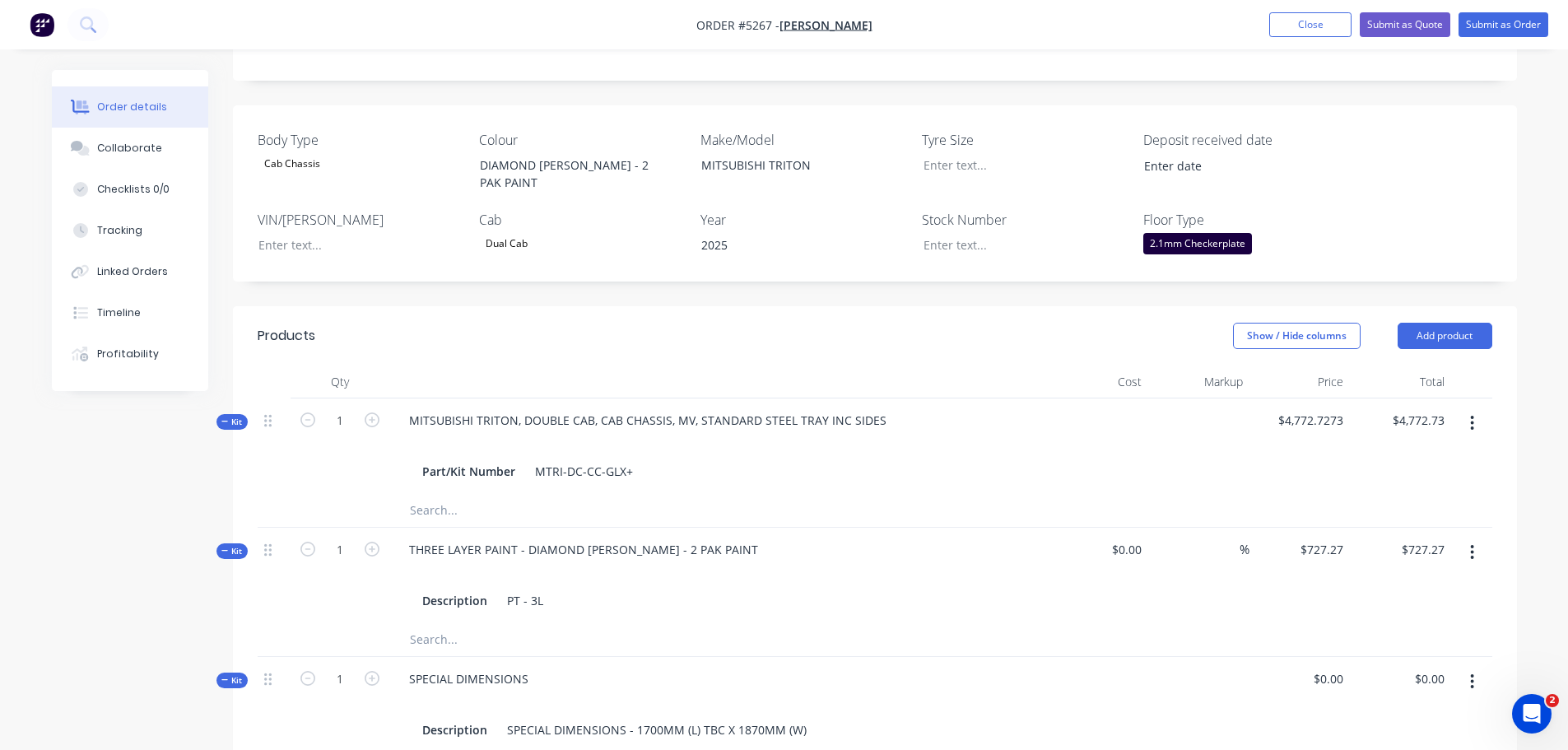
scroll to position [165, 0]
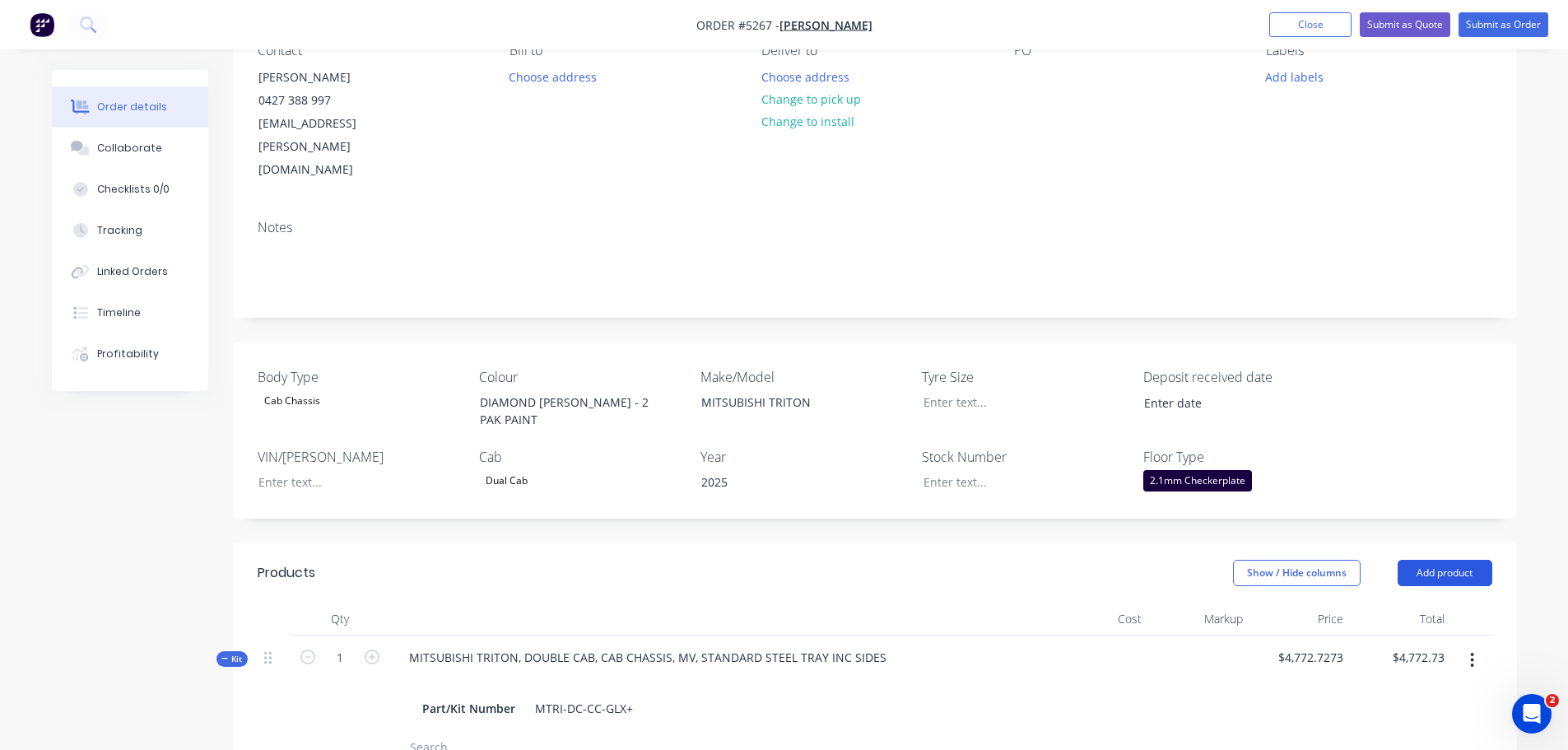
click at [1444, 560] on button "Add product" at bounding box center [1445, 573] width 95 height 26
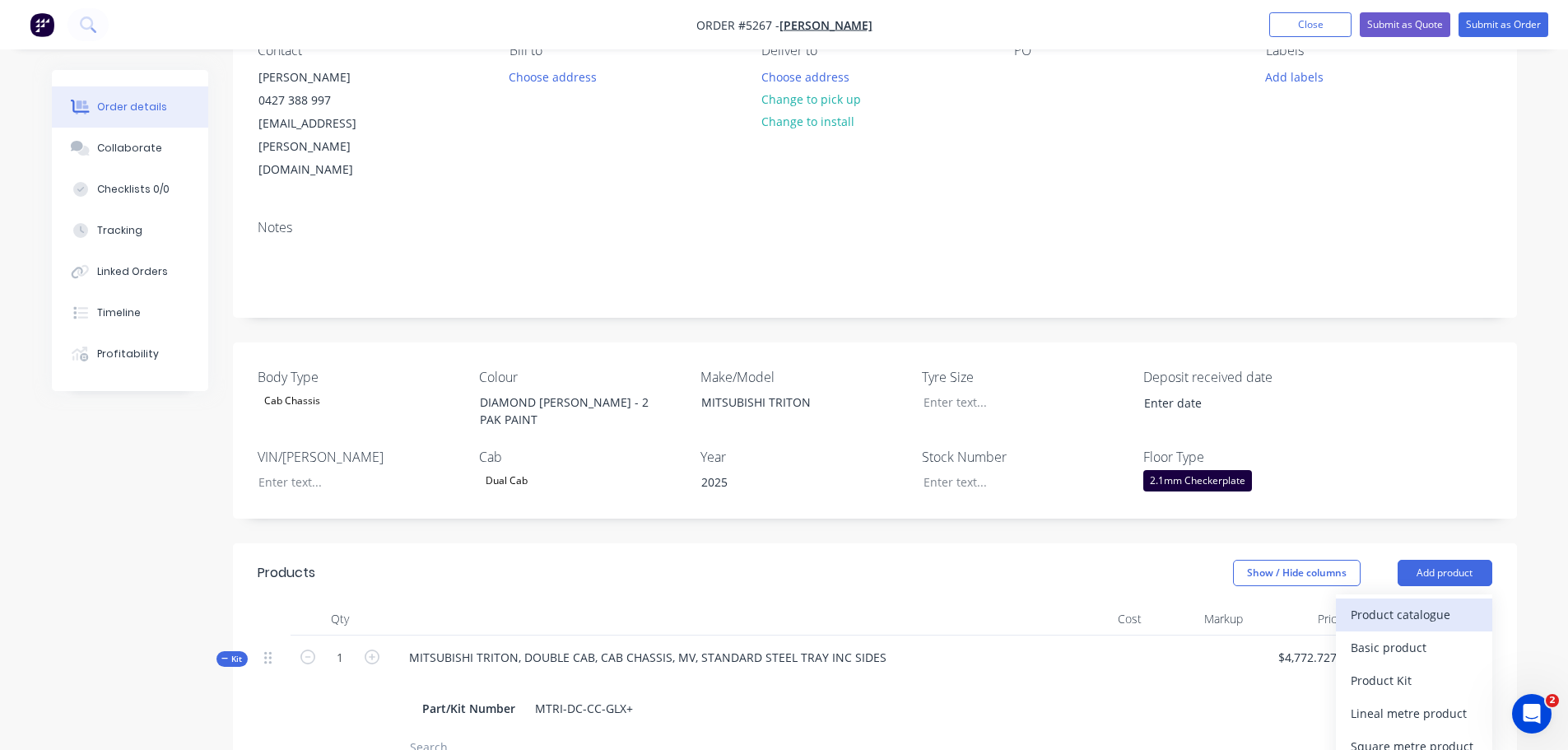
click at [1421, 603] on div "Product catalogue" at bounding box center [1414, 615] width 127 height 24
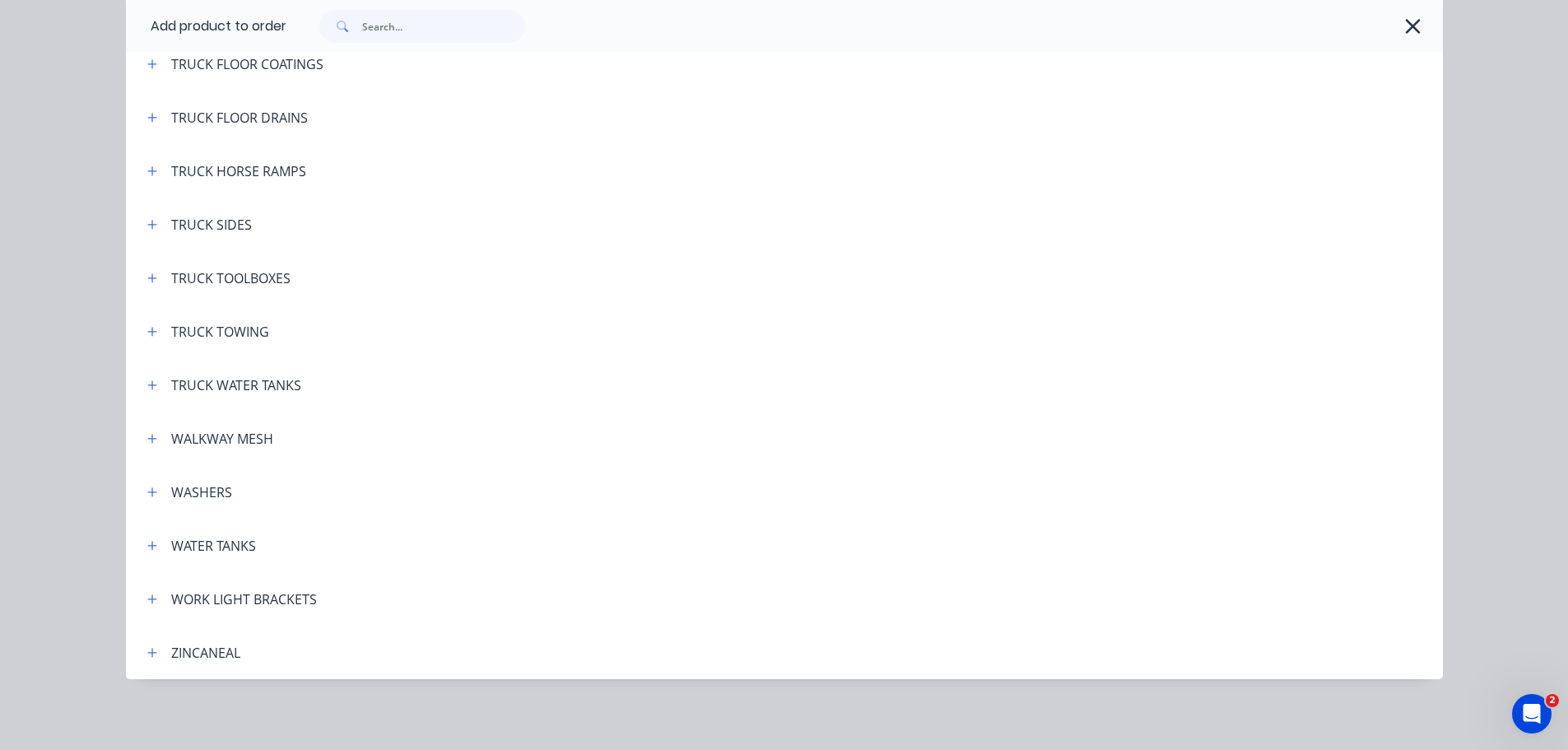
scroll to position [6194, 0]
click at [150, 543] on icon "button" at bounding box center [152, 544] width 9 height 9
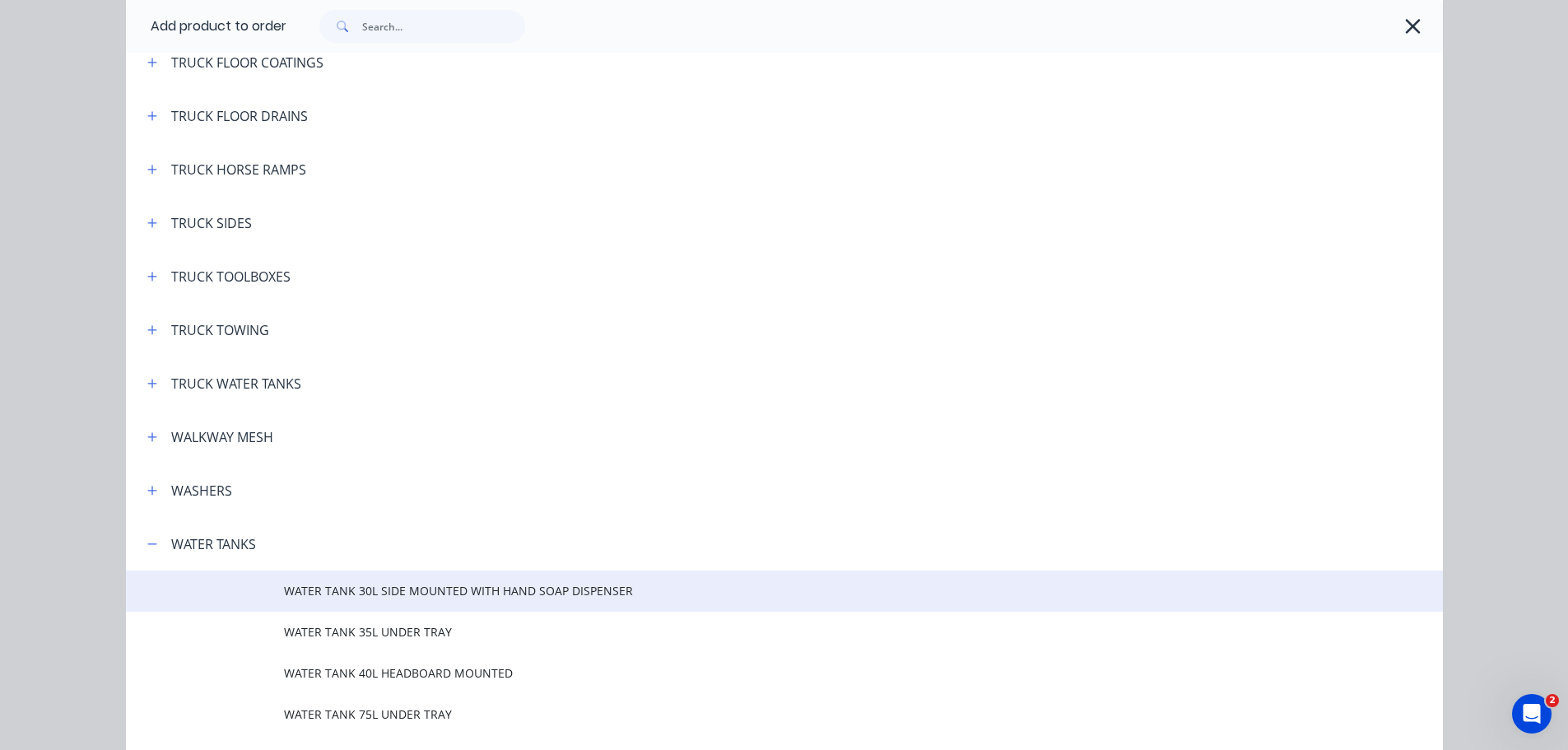
click at [294, 593] on span "WATER TANK 30L SIDE MOUNTED WITH HAND SOAP DISPENSER" at bounding box center [747, 591] width 927 height 18
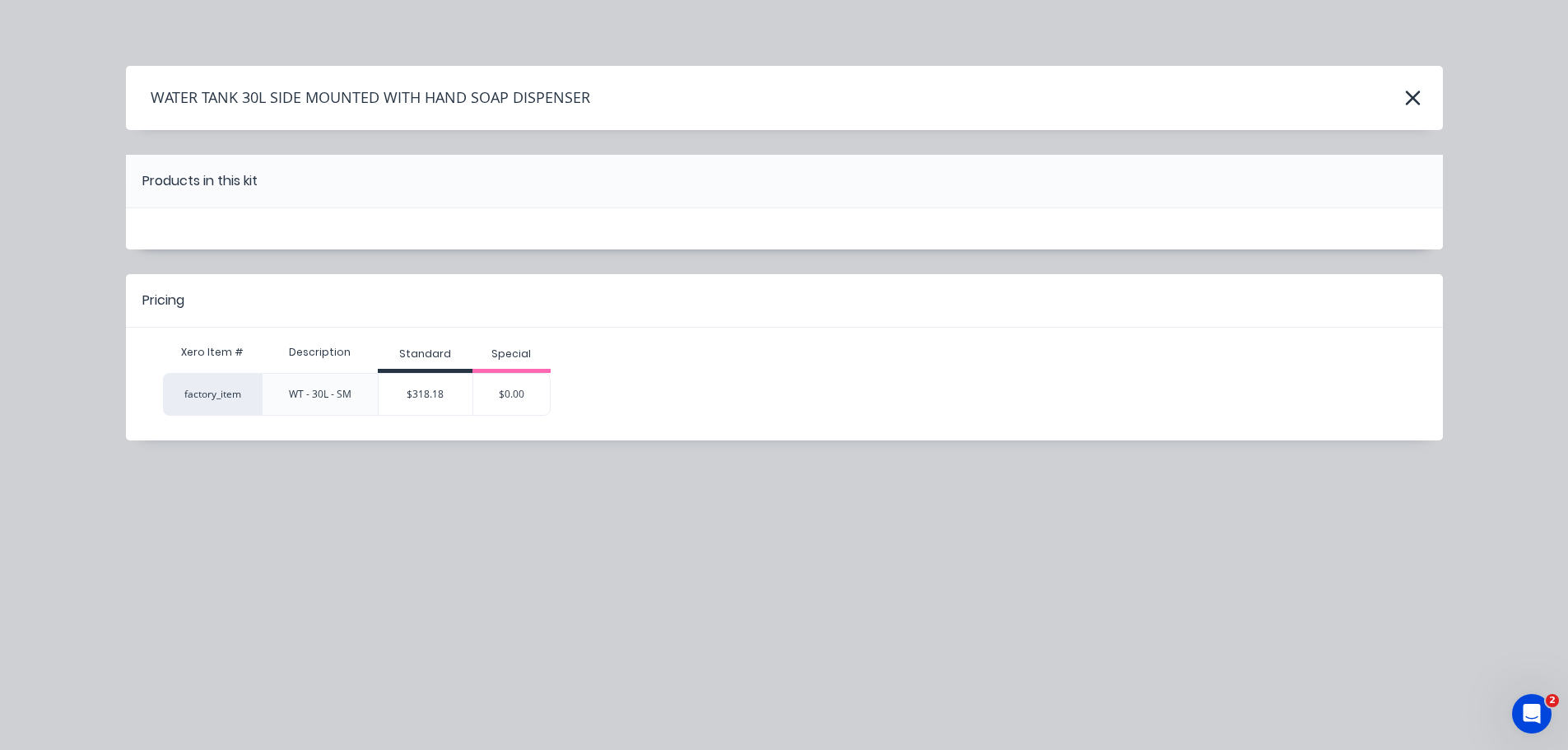
scroll to position [0, 0]
click at [426, 388] on div "$318.18" at bounding box center [425, 394] width 94 height 41
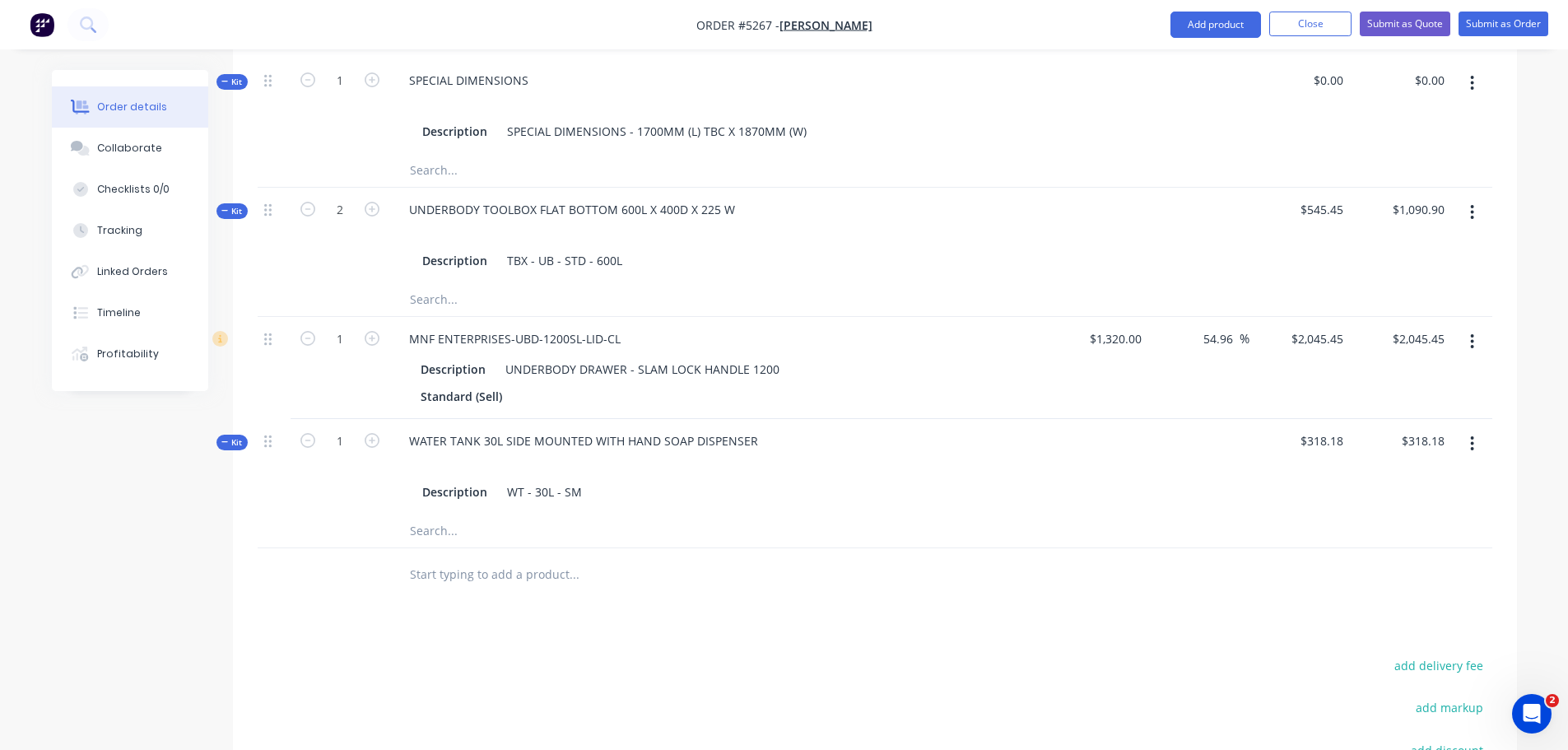
scroll to position [1227, 0]
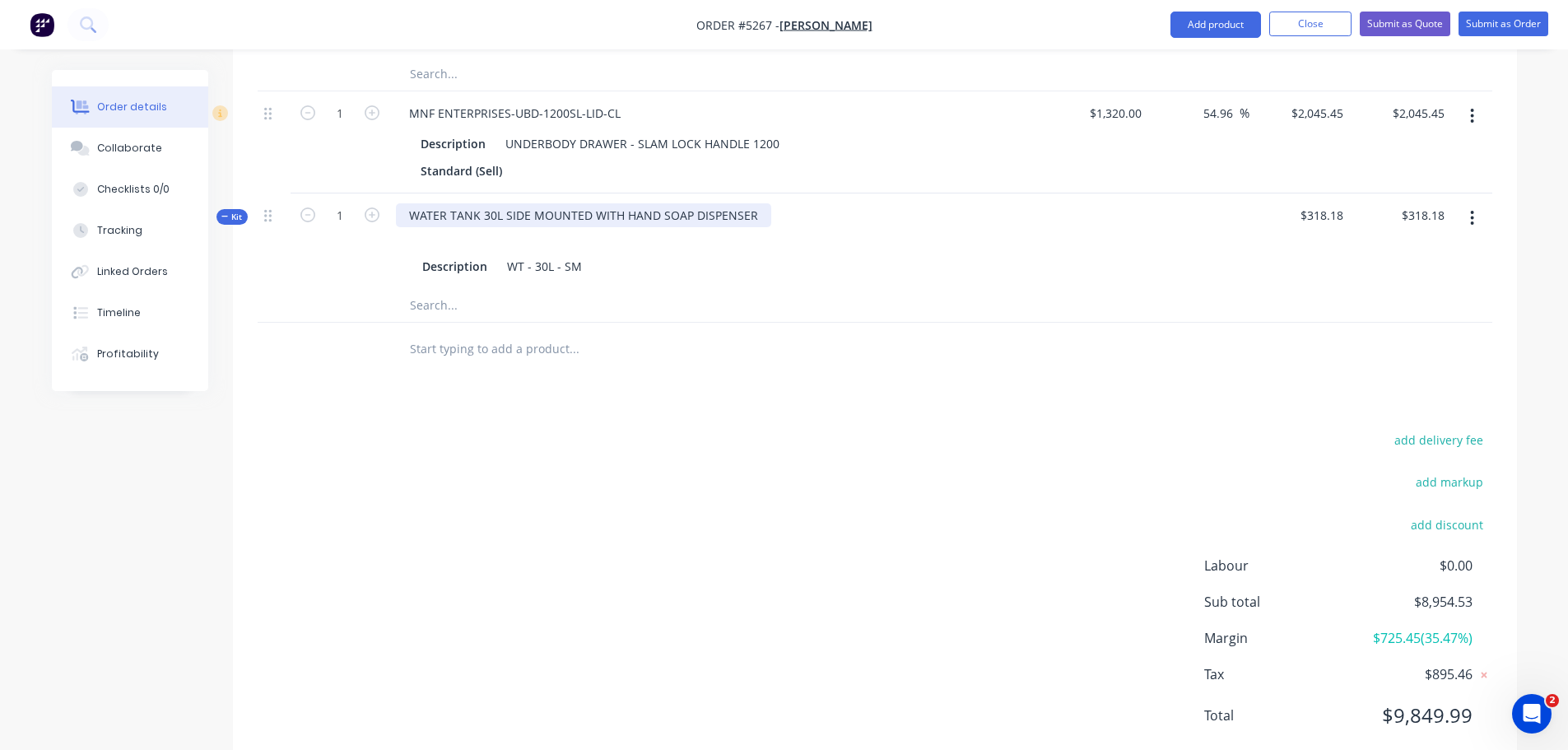
click at [754, 203] on div "WATER TANK 30L SIDE MOUNTED WITH HAND SOAP DISPENSER" at bounding box center [583, 215] width 375 height 24
click at [457, 333] on input "text" at bounding box center [573, 350] width 329 height 33
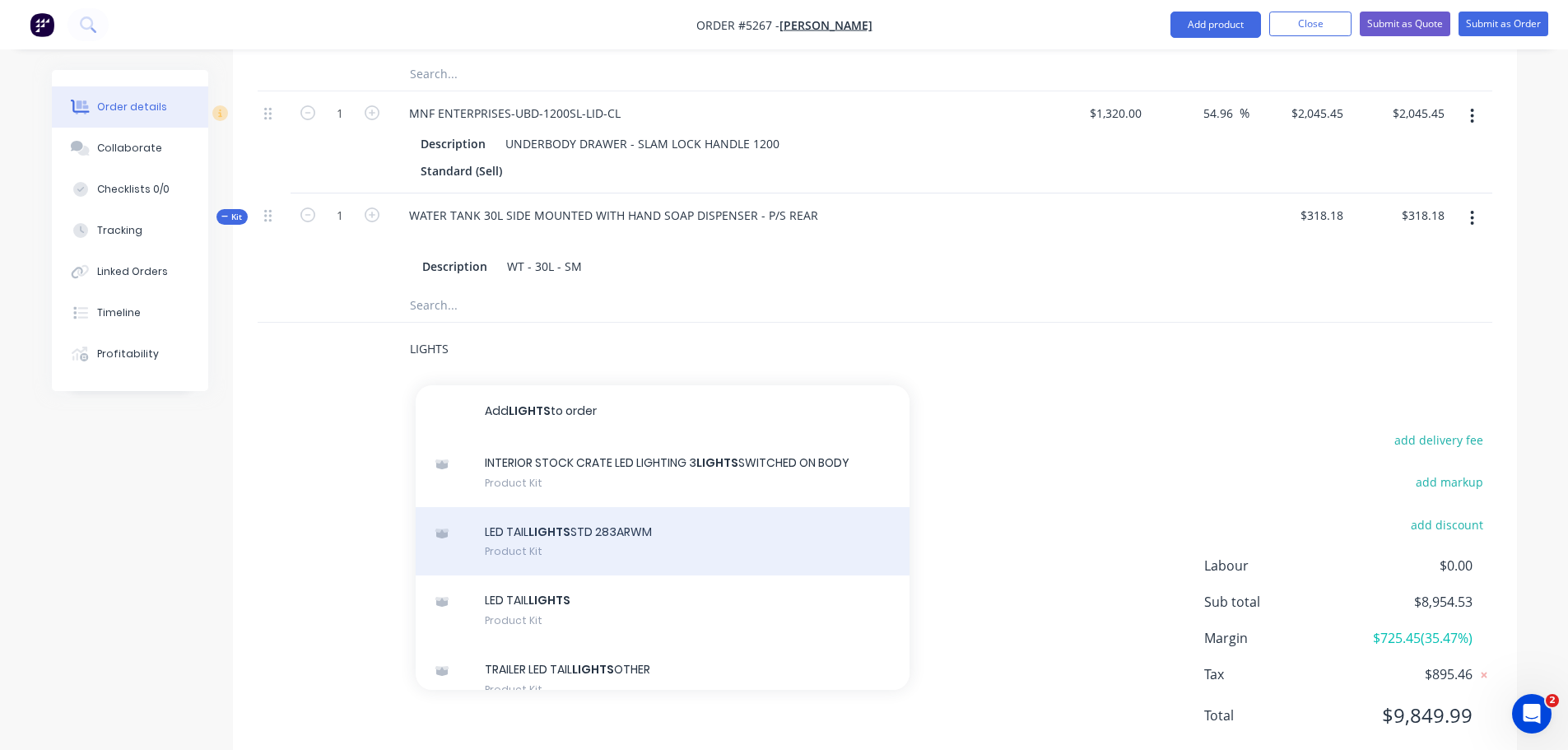
type input "LIGHTS"
click at [653, 507] on div "LED TAIL LIGHTS STD 283ARWM Product Kit" at bounding box center [663, 541] width 494 height 70
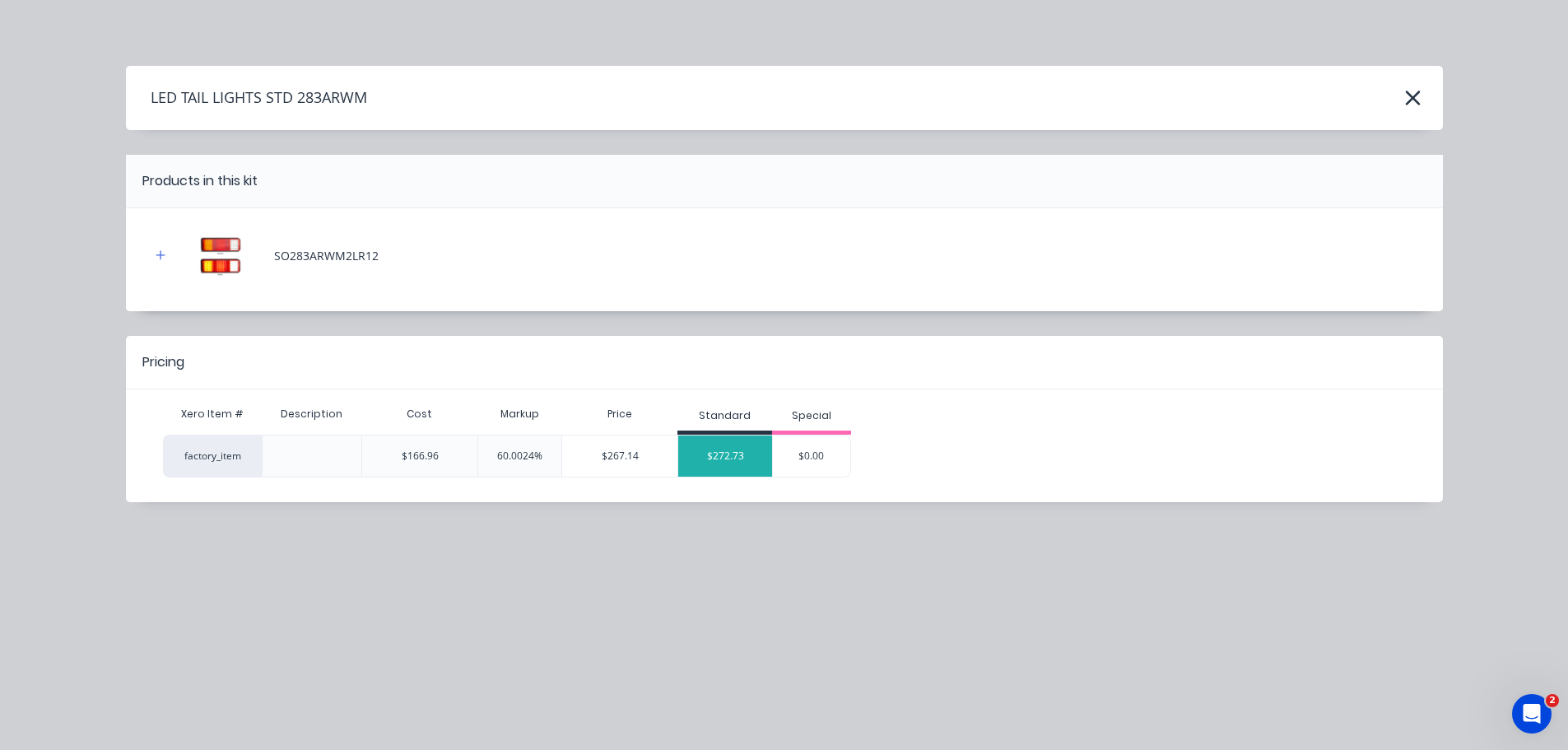
click at [709, 453] on div "$272.73" at bounding box center [725, 456] width 94 height 41
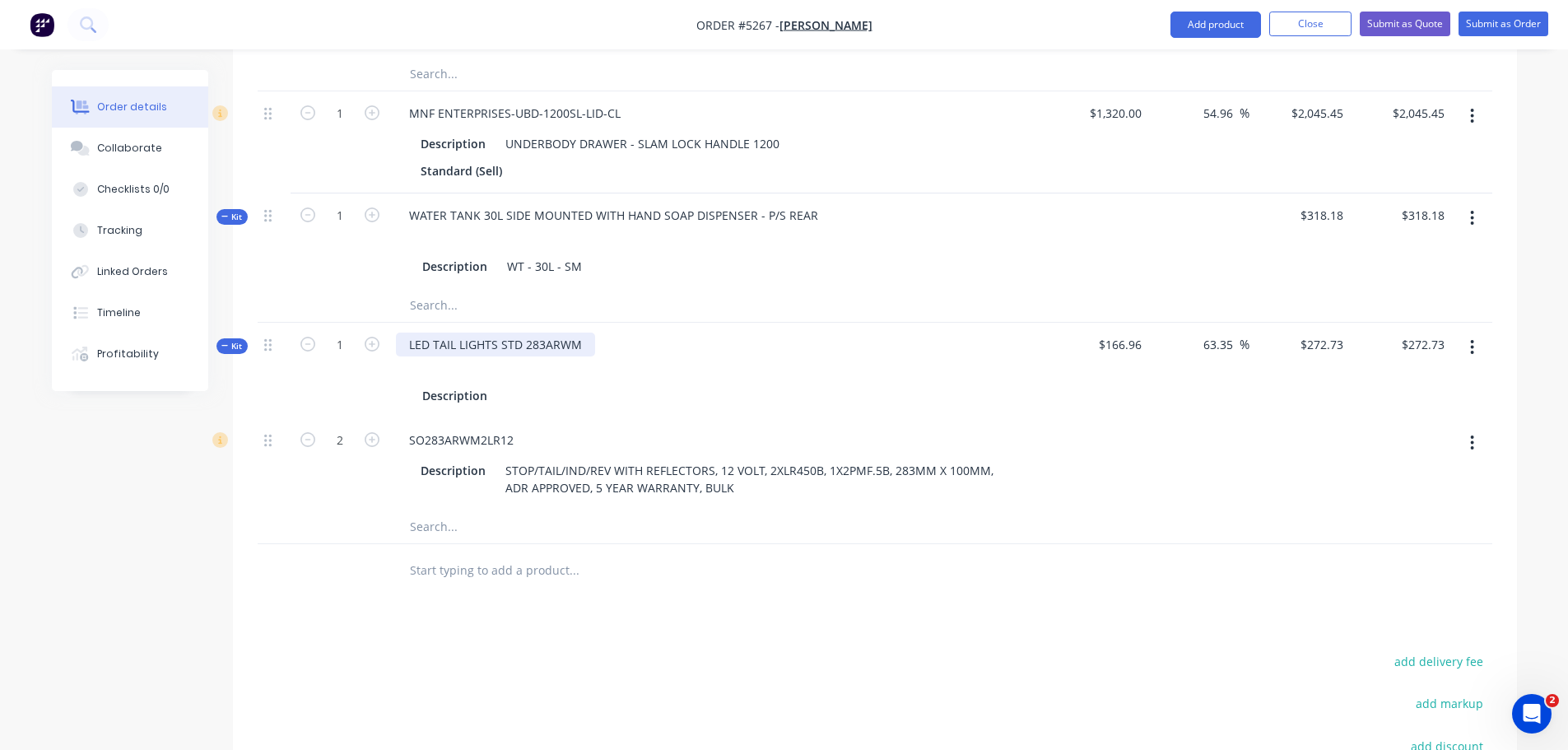
click at [578, 333] on div "LED TAIL LIGHTS STD 283ARWM" at bounding box center [495, 345] width 199 height 24
click at [502, 554] on input "text" at bounding box center [573, 571] width 329 height 33
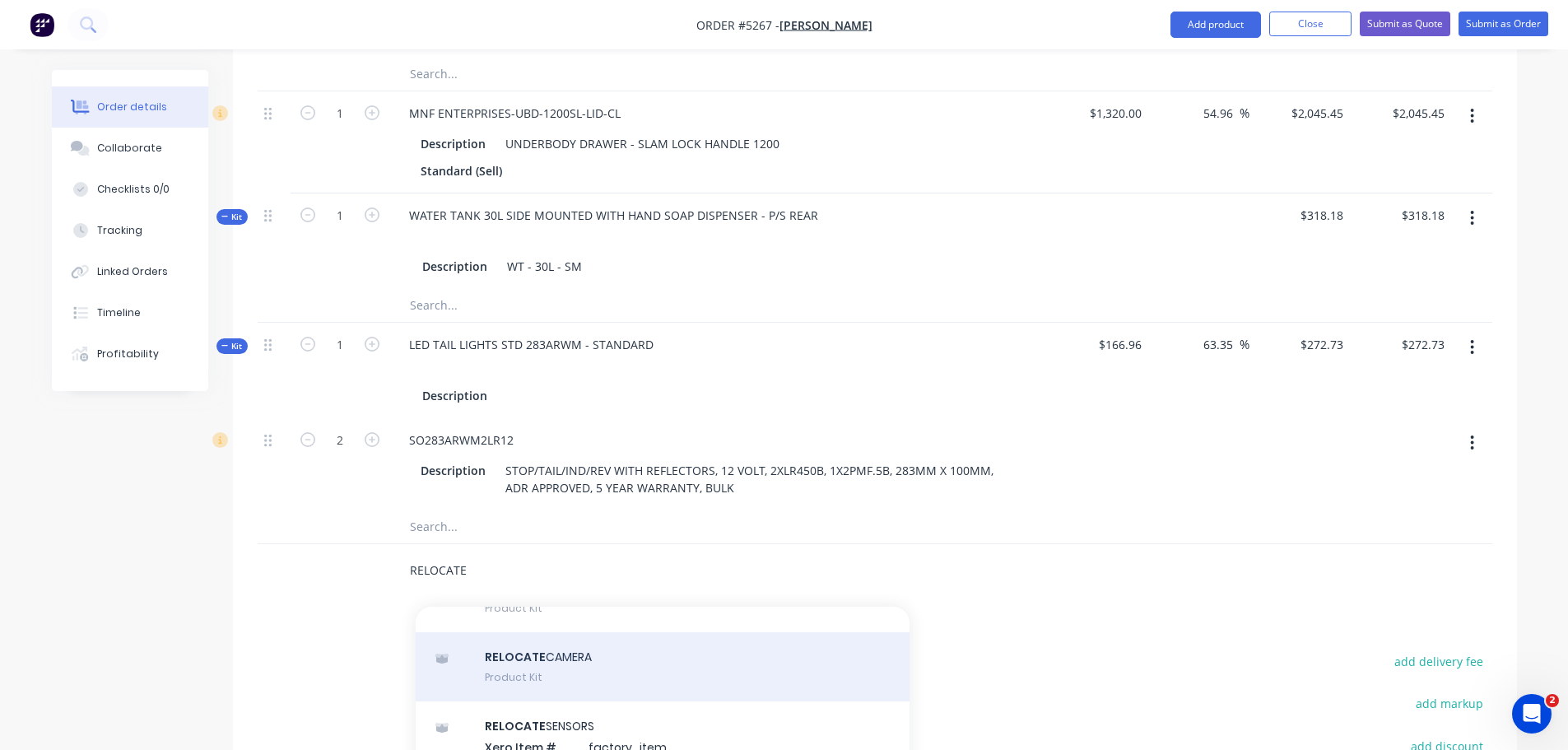
type input "RELOCATE"
click at [529, 632] on div "RELOCATE CAMERA Product Kit" at bounding box center [663, 667] width 494 height 70
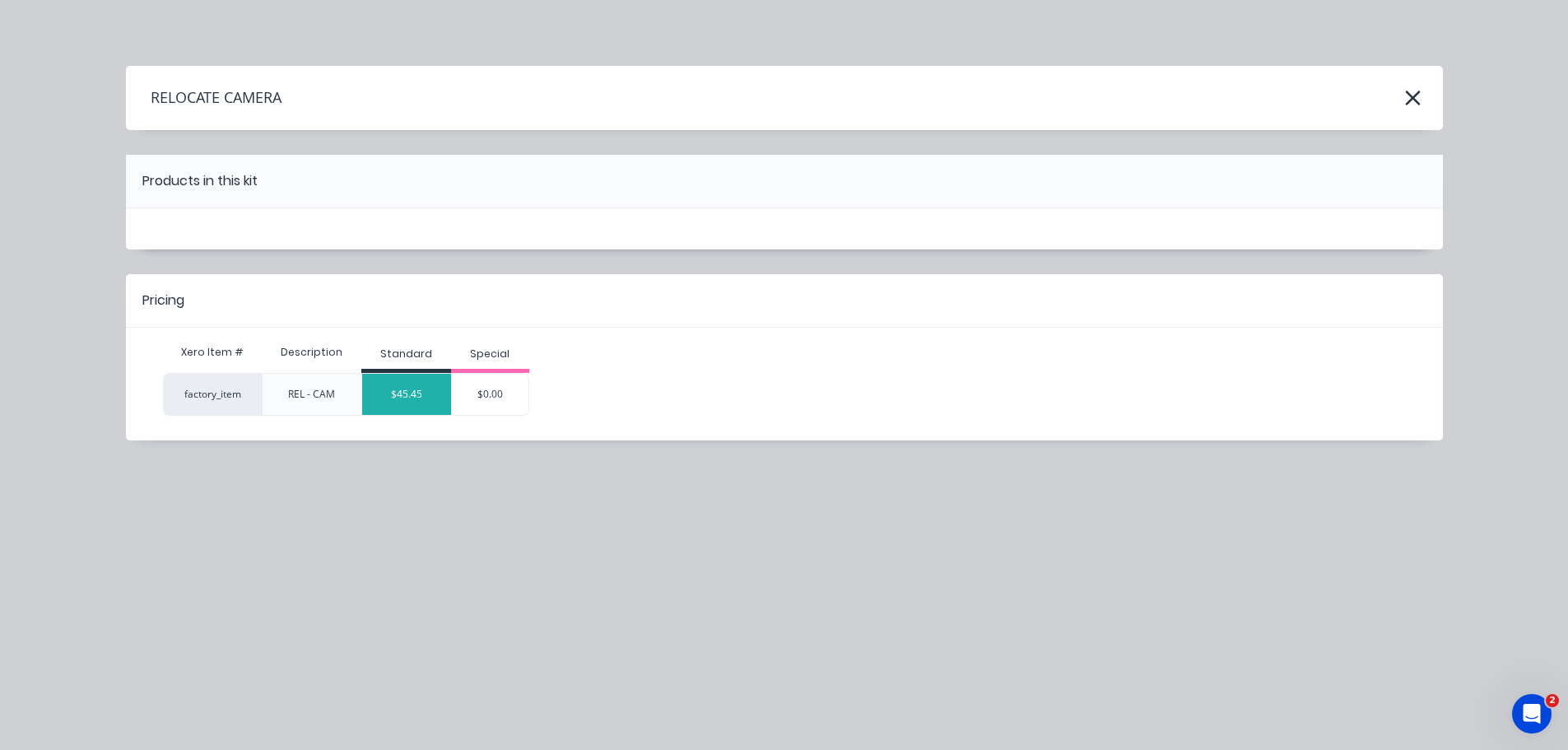
click at [421, 395] on div "$45.45" at bounding box center [407, 394] width 89 height 41
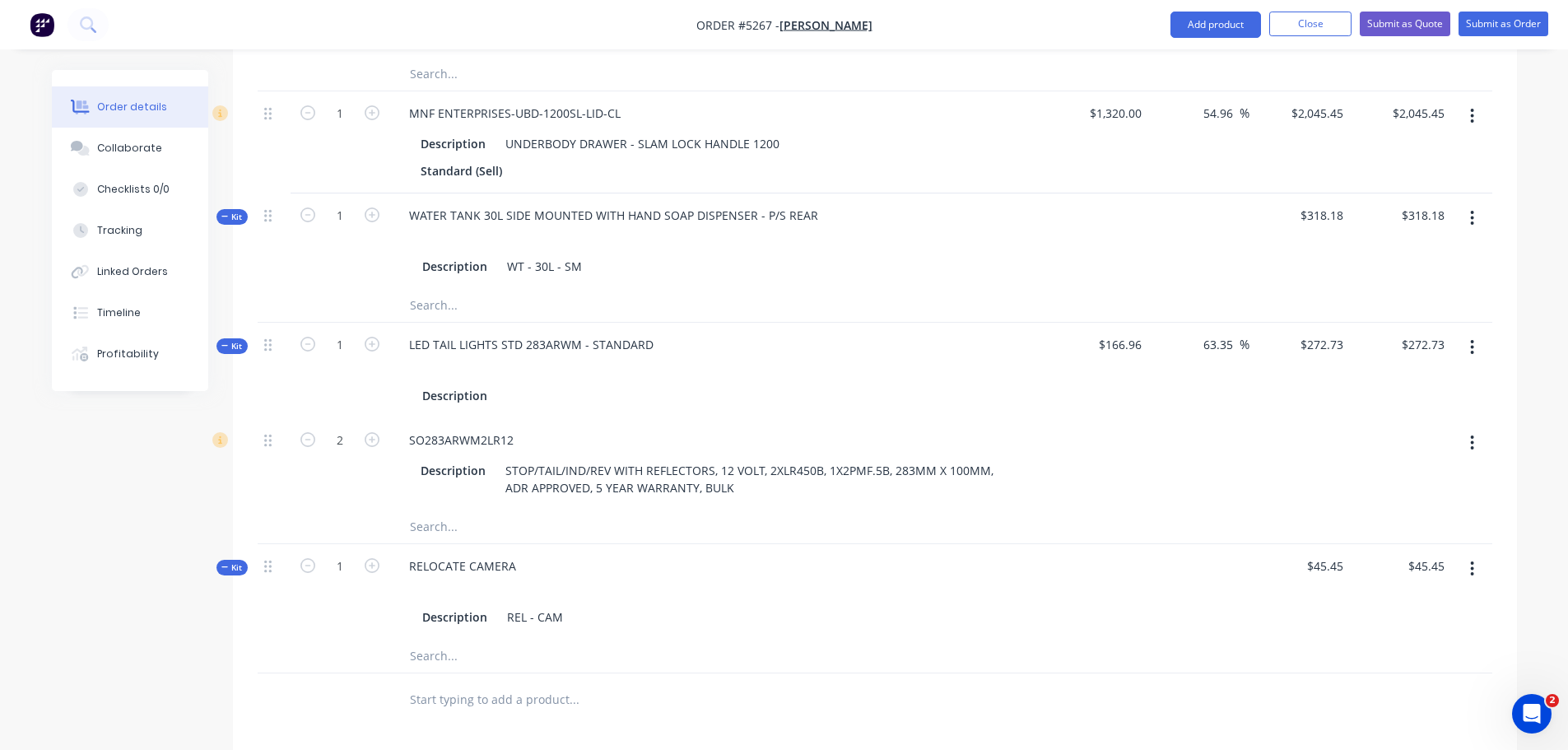
click at [479, 683] on input "text" at bounding box center [573, 700] width 329 height 33
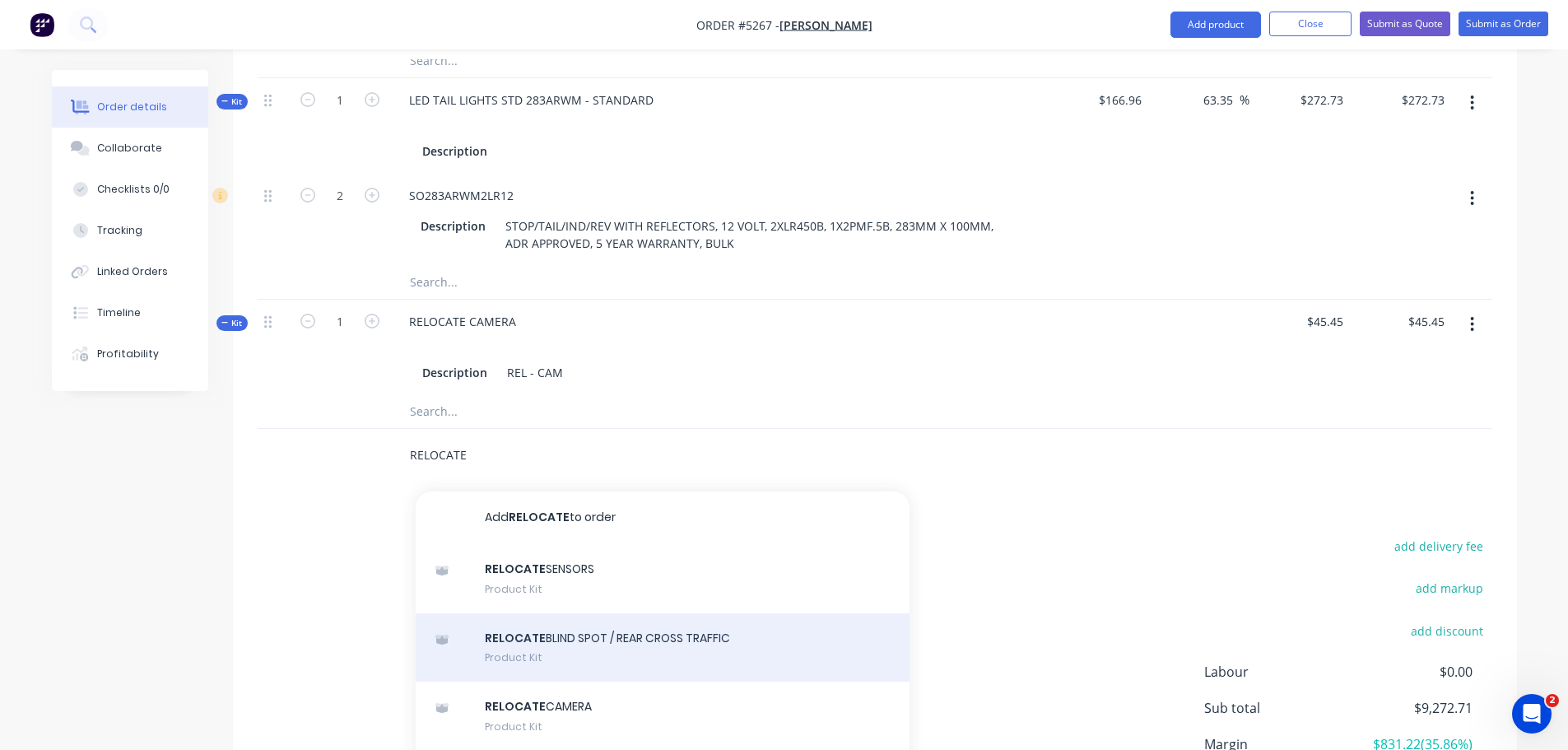
scroll to position [1473, 0]
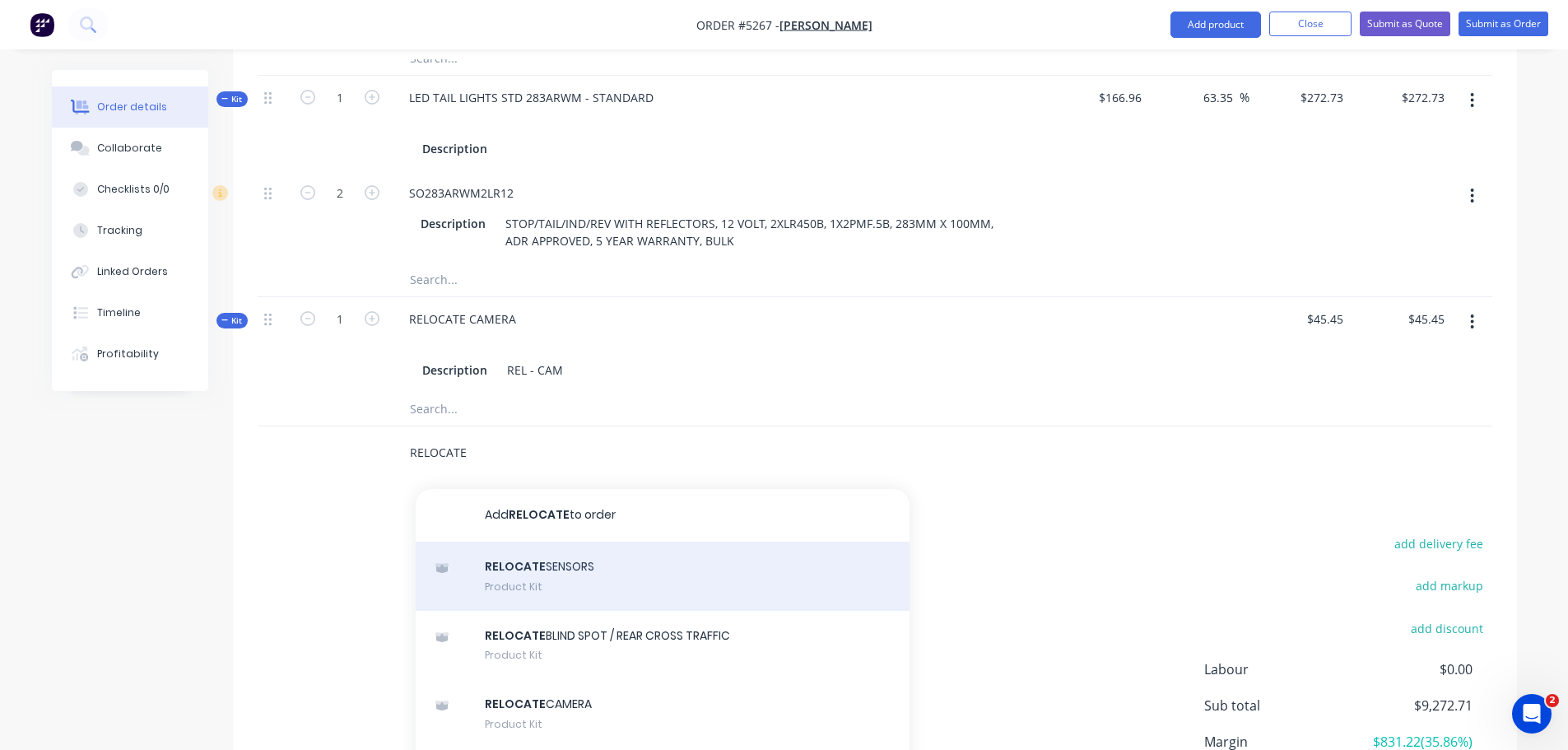
type input "RELOCATE"
click at [552, 545] on div "RELOCATE SENSORS Product Kit" at bounding box center [663, 576] width 494 height 70
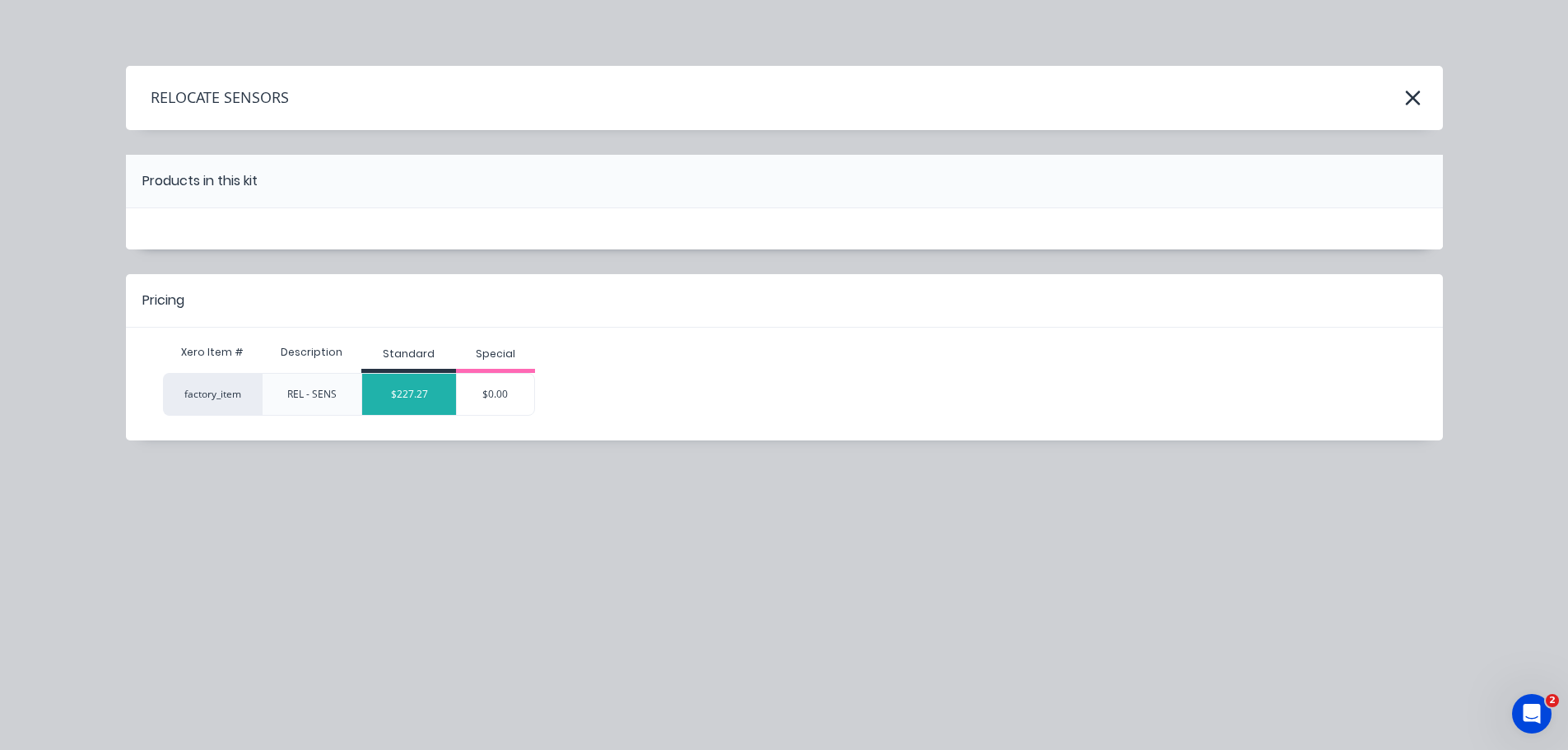
click at [425, 403] on div "$227.27" at bounding box center [409, 394] width 94 height 41
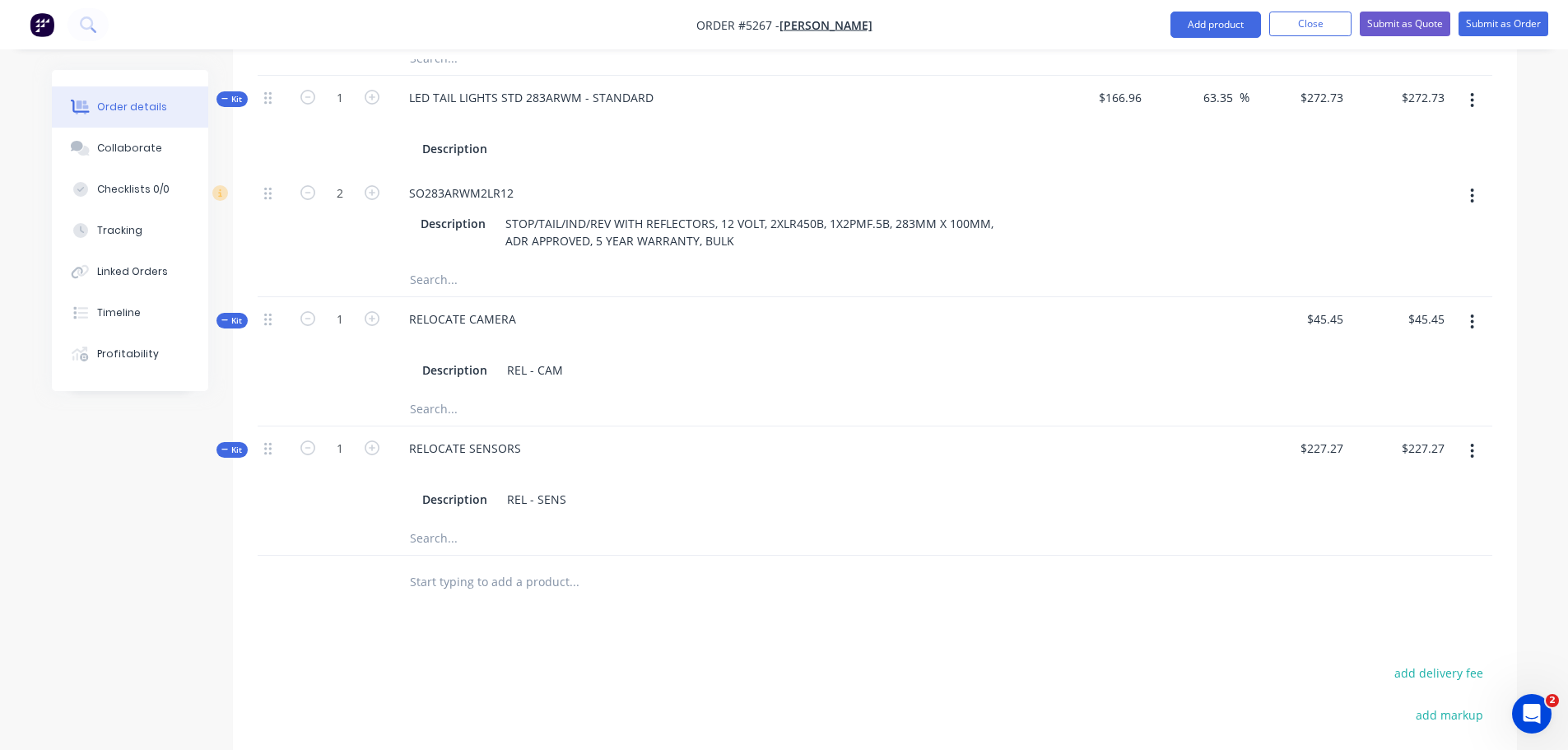
click at [475, 566] on input "text" at bounding box center [573, 582] width 329 height 33
type input "RELOCAT"
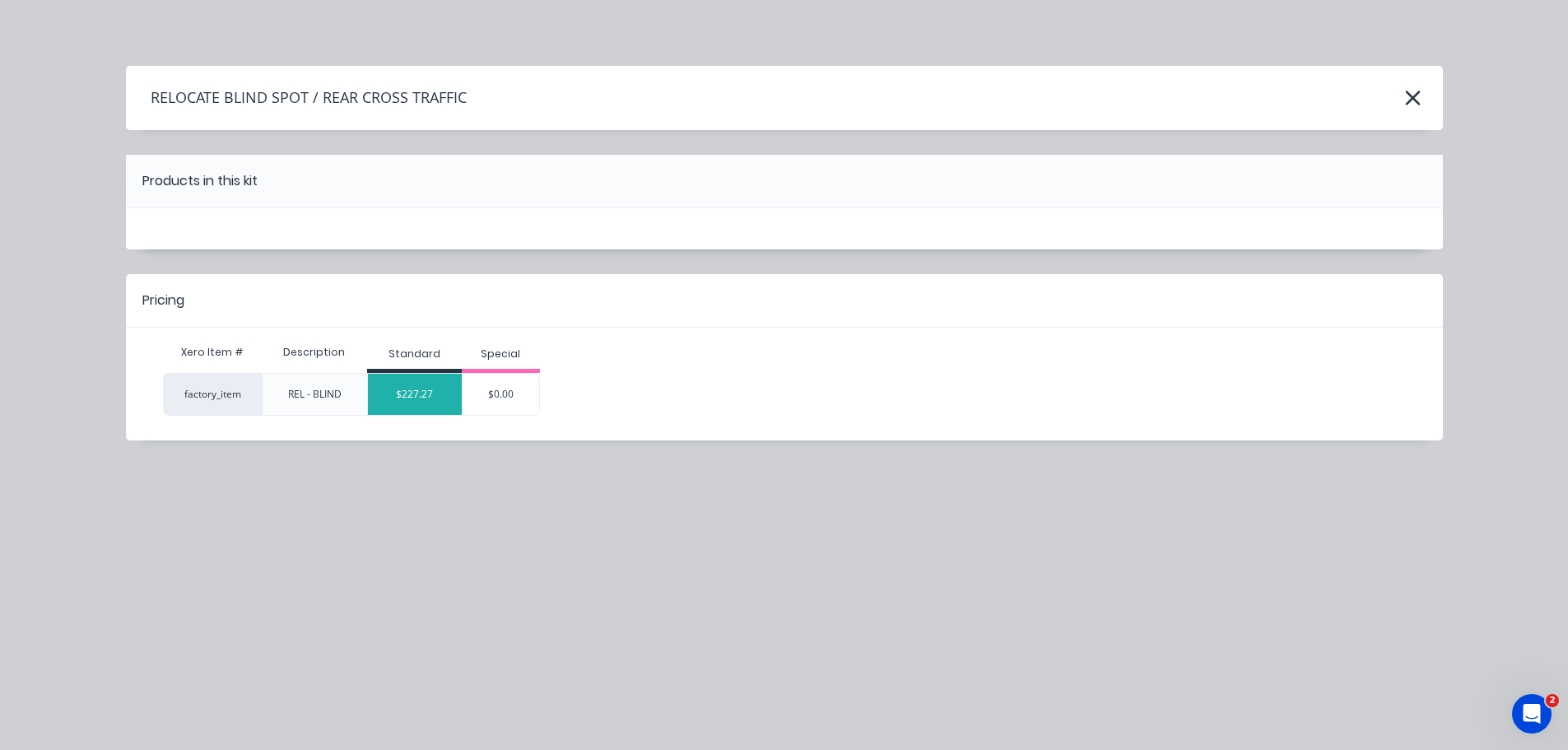
click at [413, 379] on div "$227.27" at bounding box center [414, 394] width 94 height 41
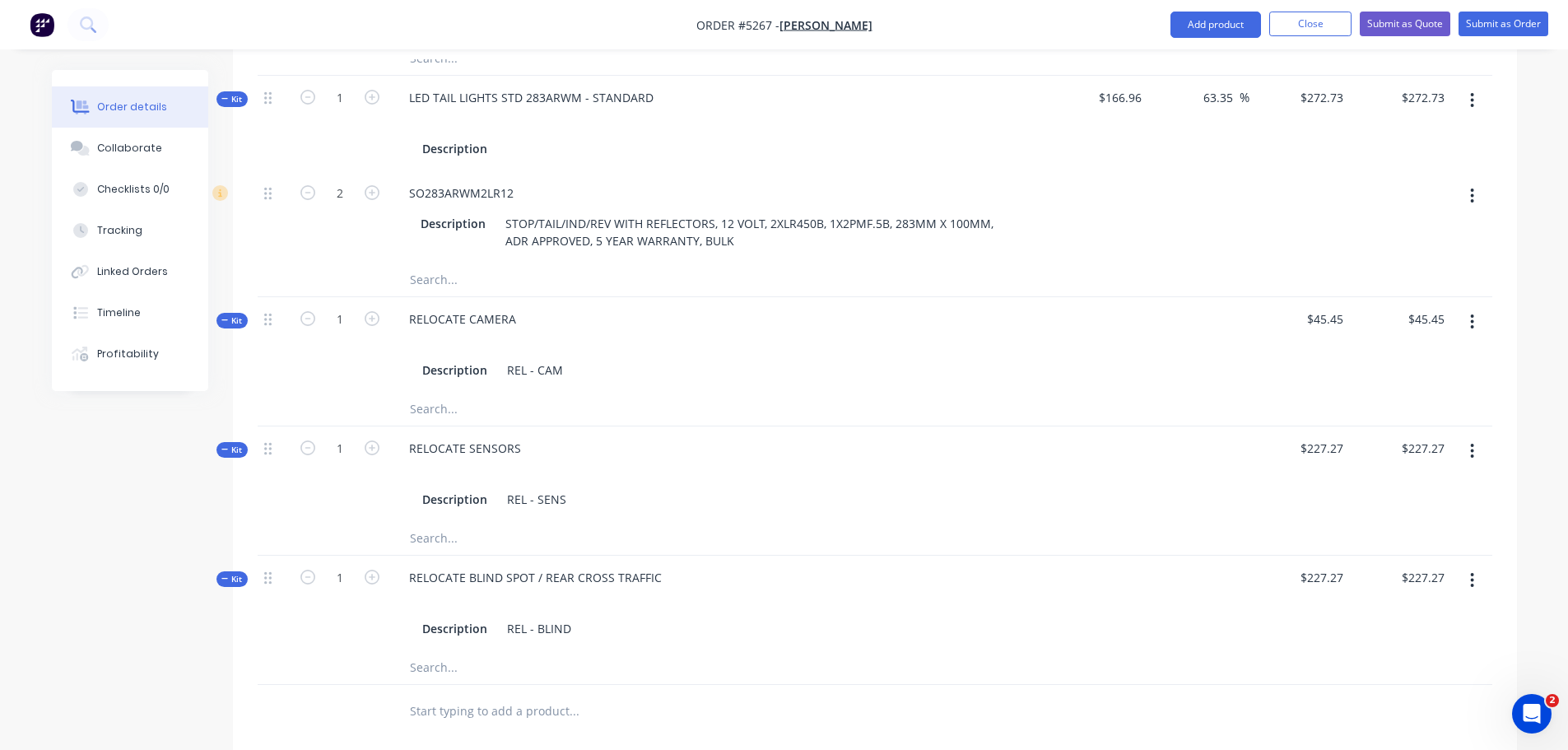
scroll to position [1836, 0]
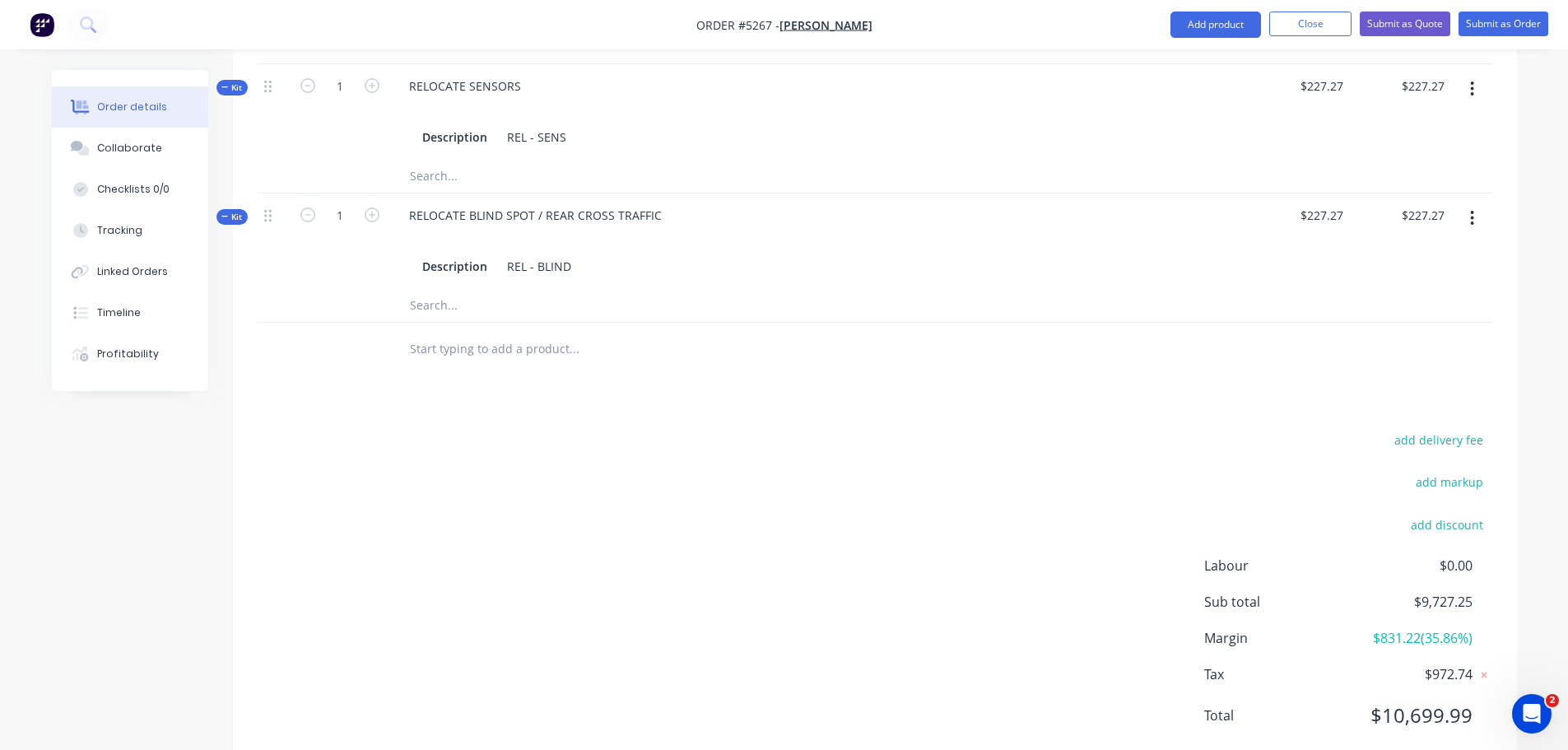
click at [496, 333] on input "text" at bounding box center [573, 350] width 329 height 33
type input "NO DROP SIDES"
click at [408, 333] on div "NO DROP SIDES Add NO DROP SIDES to order No results found" at bounding box center [642, 350] width 494 height 33
click at [409, 333] on input "NO DROP SIDES" at bounding box center [573, 350] width 329 height 33
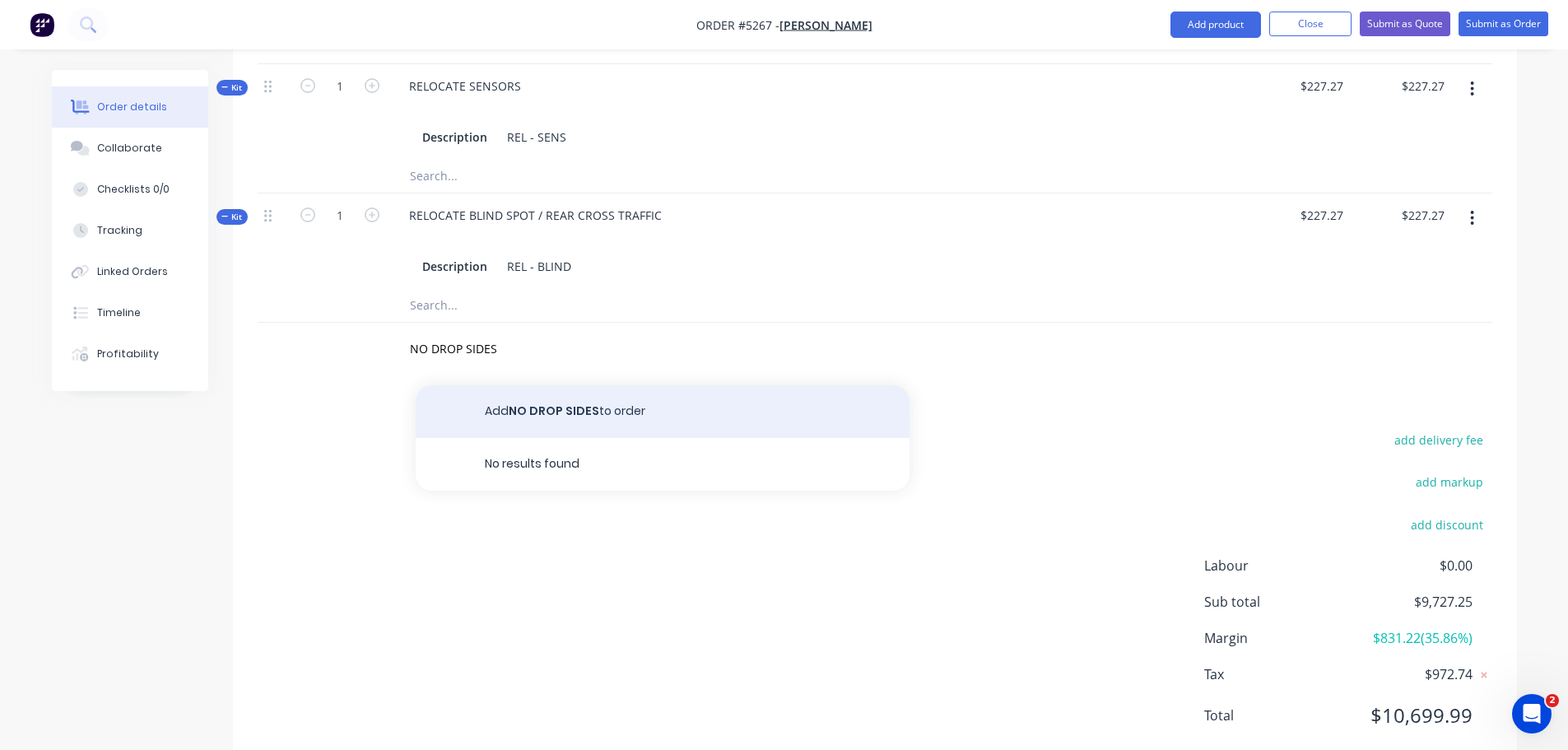
click at [525, 386] on button "Add NO DROP SIDES to order" at bounding box center [663, 412] width 494 height 53
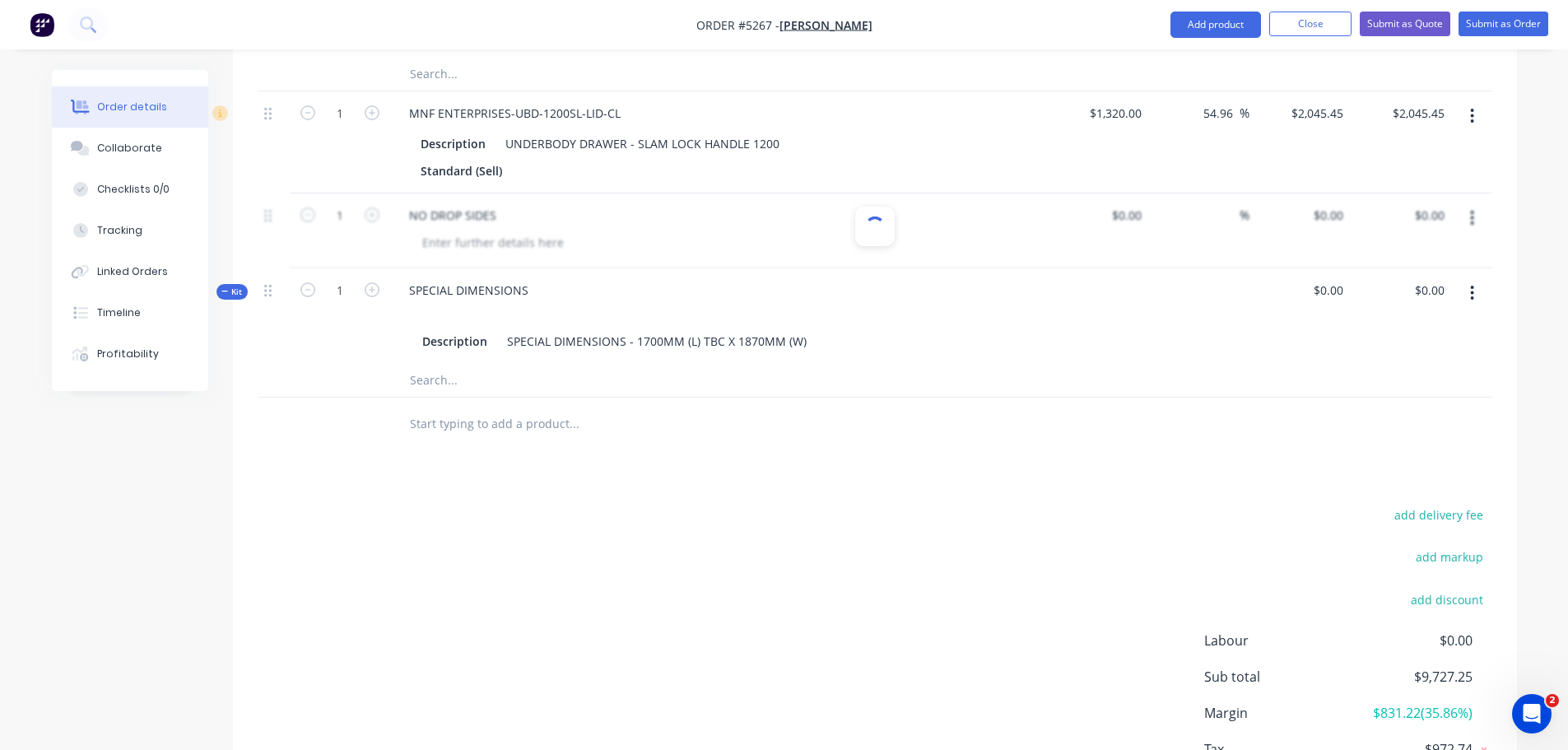
click at [487, 195] on div at bounding box center [875, 231] width 1234 height 75
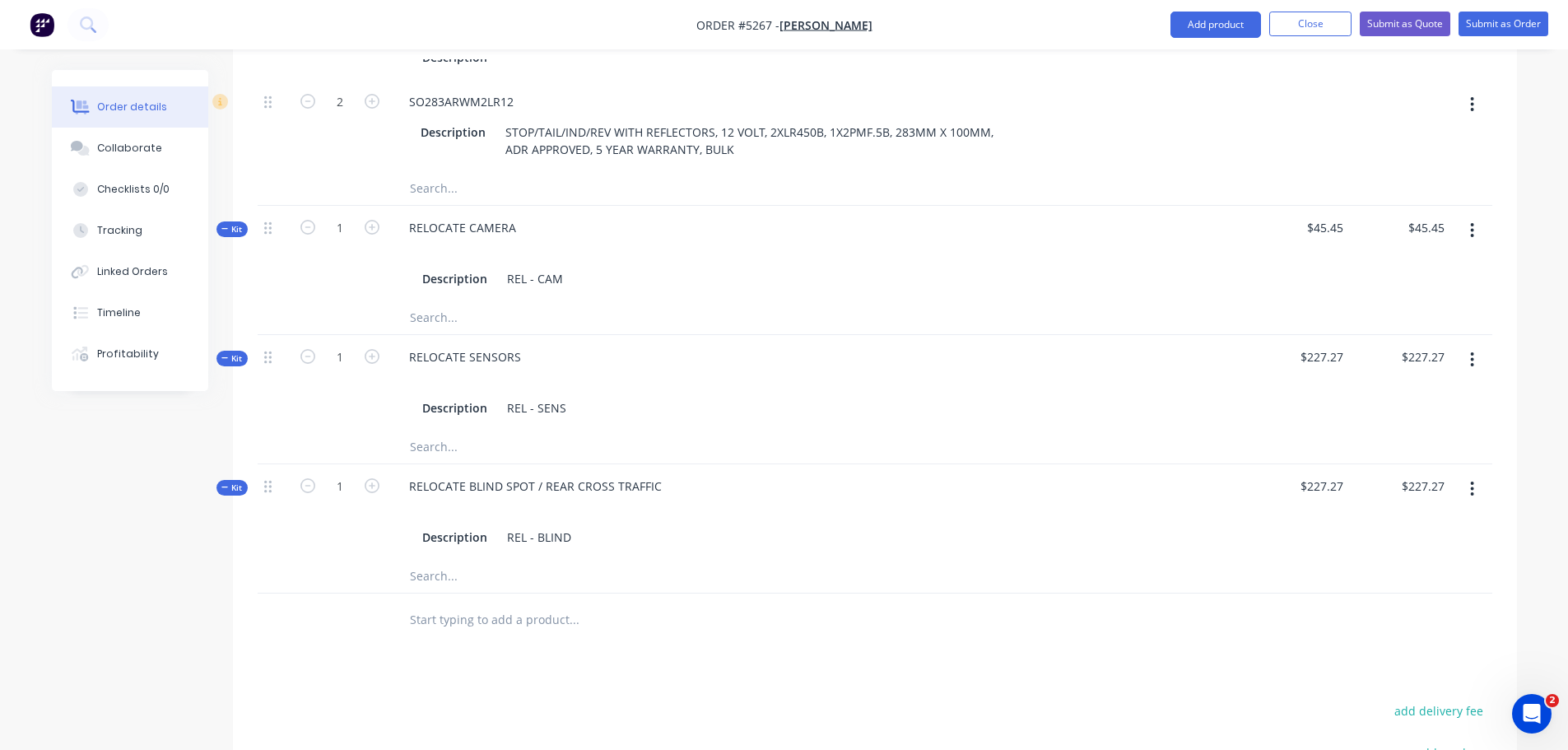
scroll to position [1729, 0]
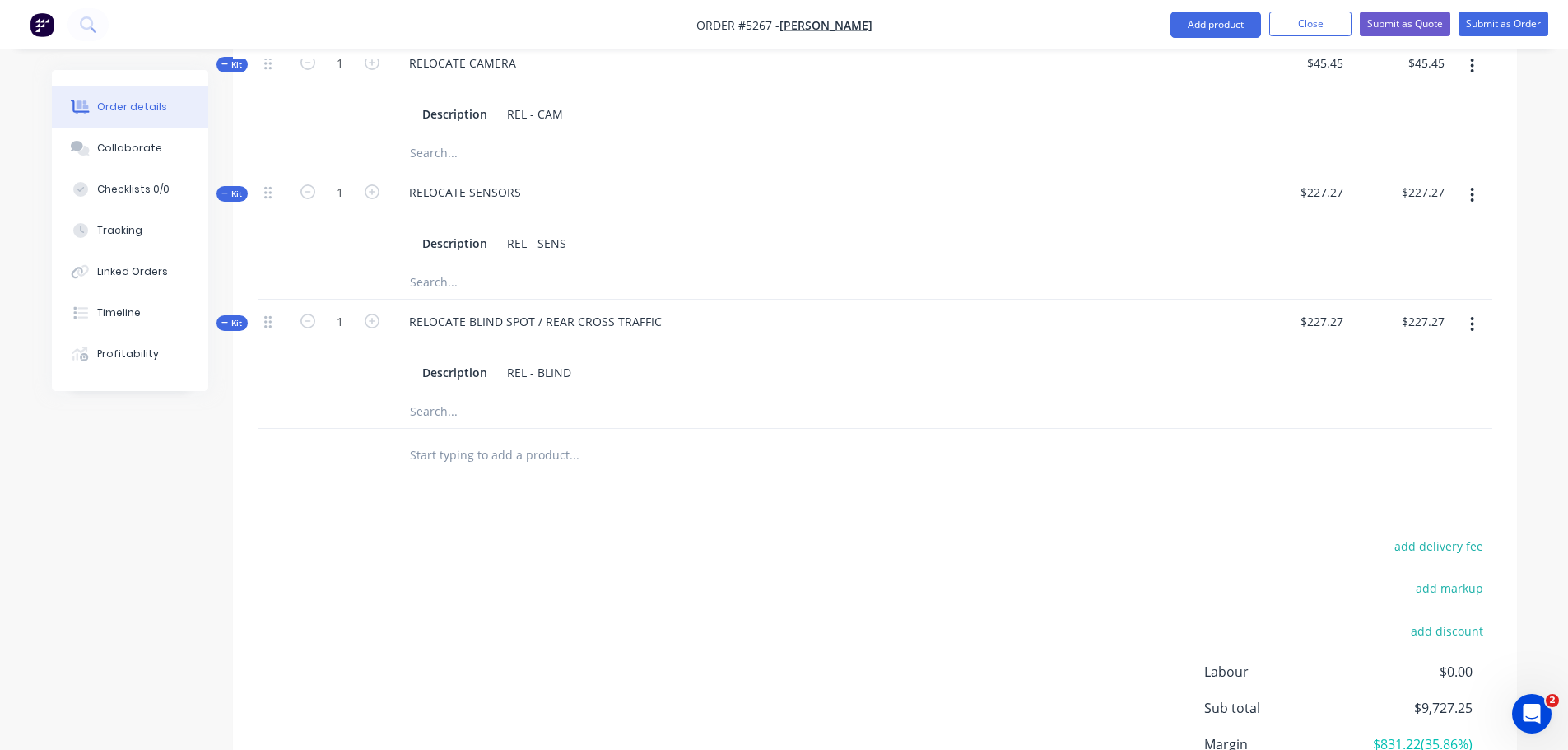
click at [505, 439] on input "text" at bounding box center [573, 455] width 329 height 33
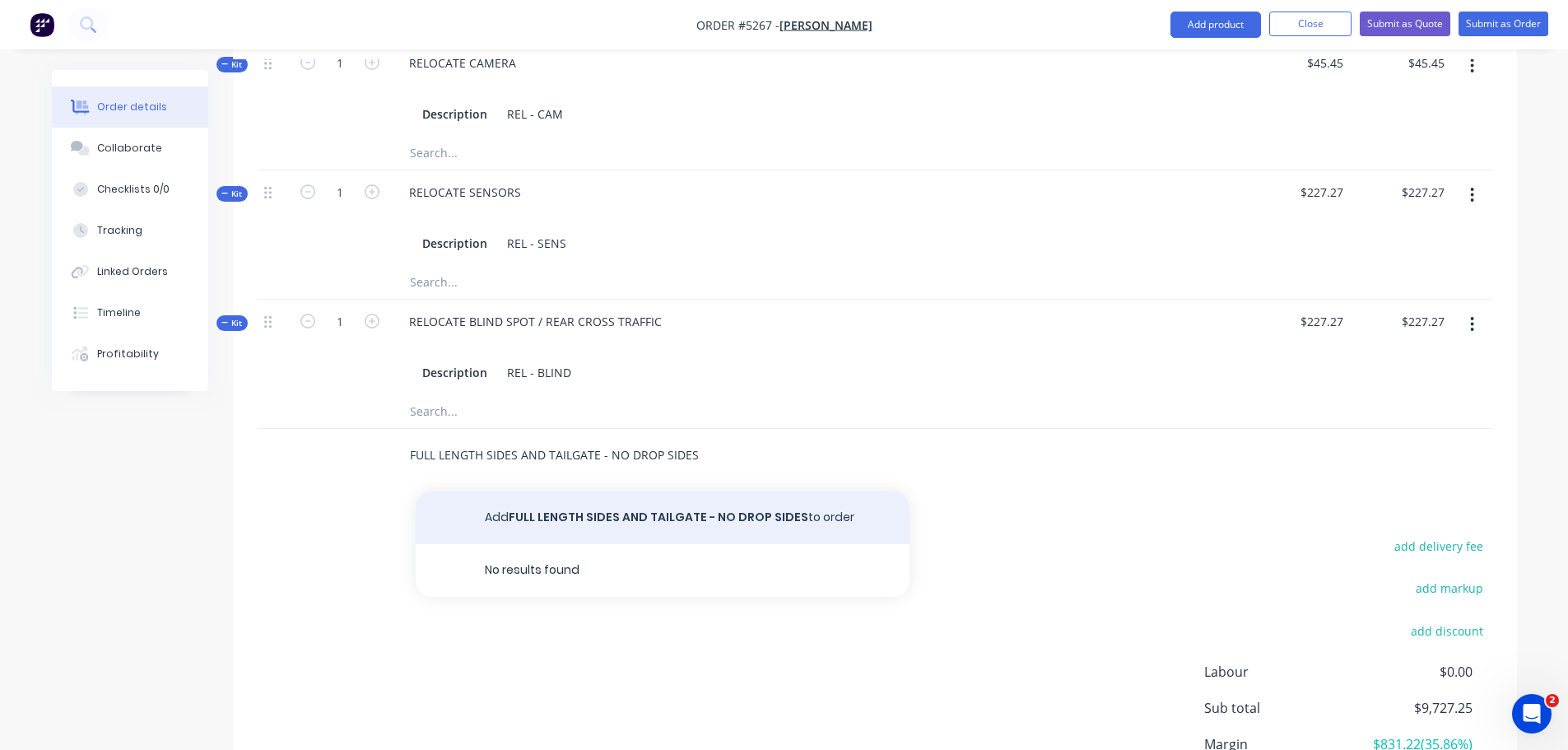
type input "FULL LENGTH SIDES AND TAILGATE - NO DROP SIDES"
click at [555, 491] on button "Add FULL LENGTH SIDES AND TAILGATE - NO DROP SIDES to order" at bounding box center [663, 517] width 494 height 53
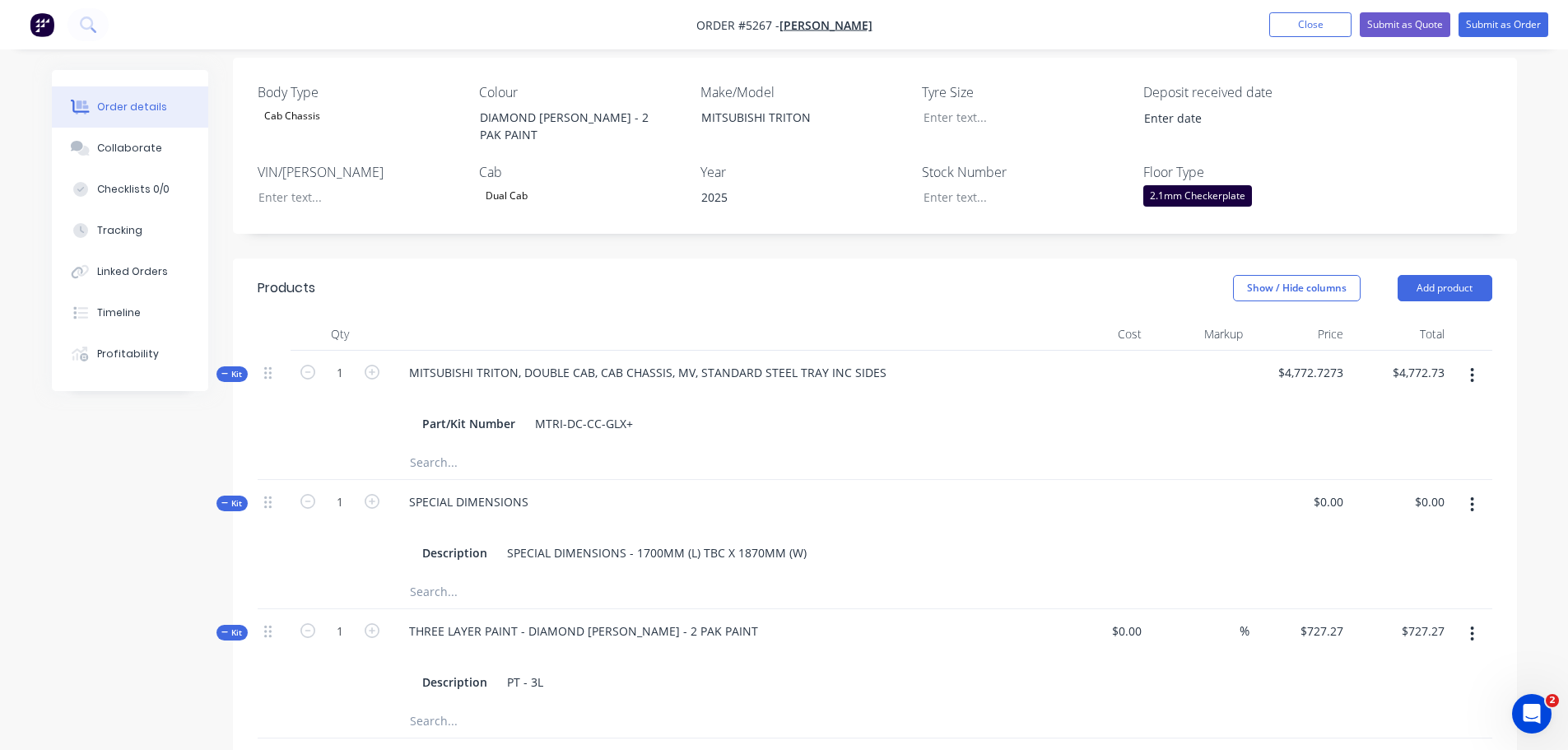
scroll to position [436, 0]
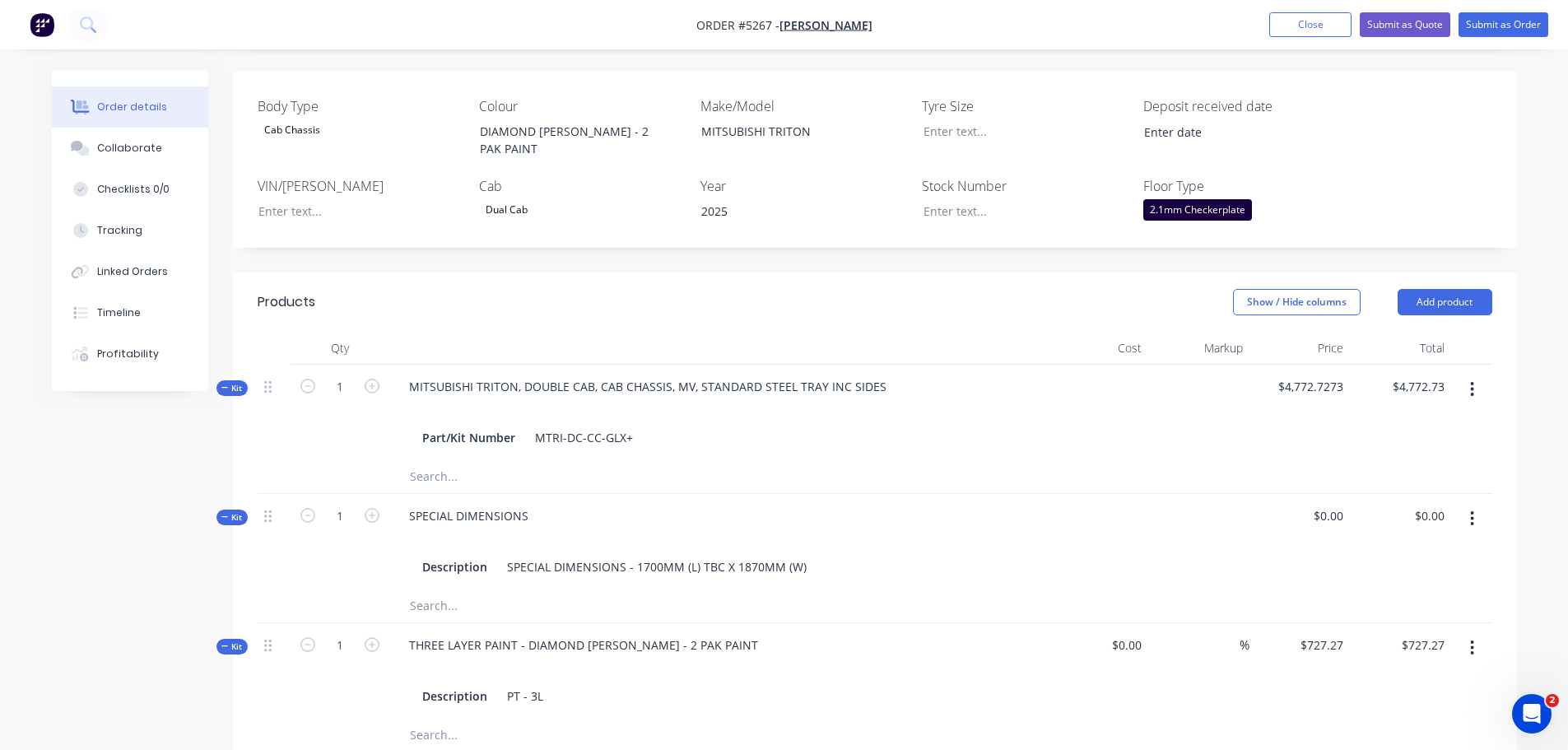
click at [551, 494] on div "SPECIAL DIMENSIONS Description SPECIAL DIMENSIONS - 1700MM (L) TBC X 1870MM (W)" at bounding box center [718, 541] width 659 height 95
click at [534, 504] on div "SPECIAL DIMENSIONS" at bounding box center [468, 516] width 145 height 24
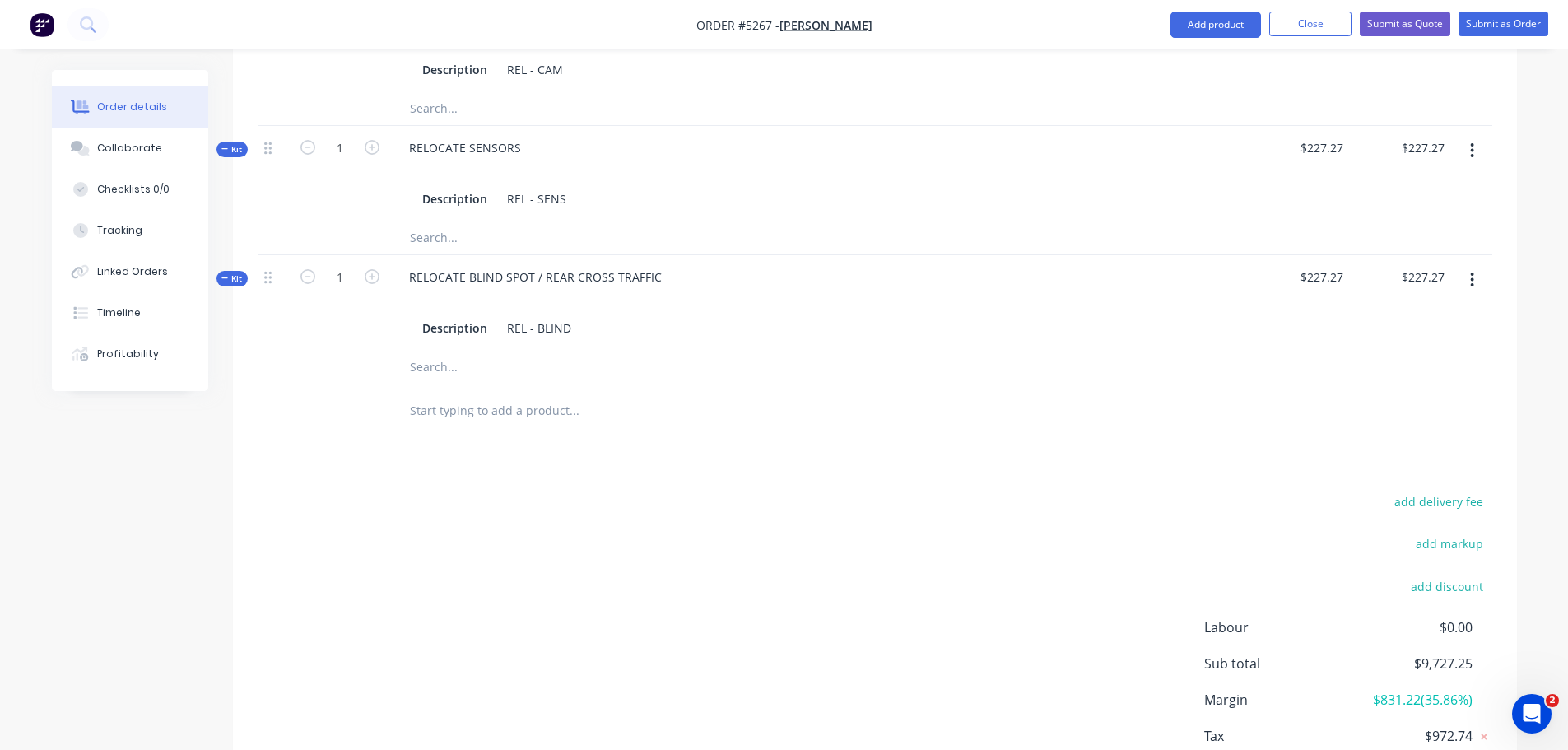
scroll to position [1905, 0]
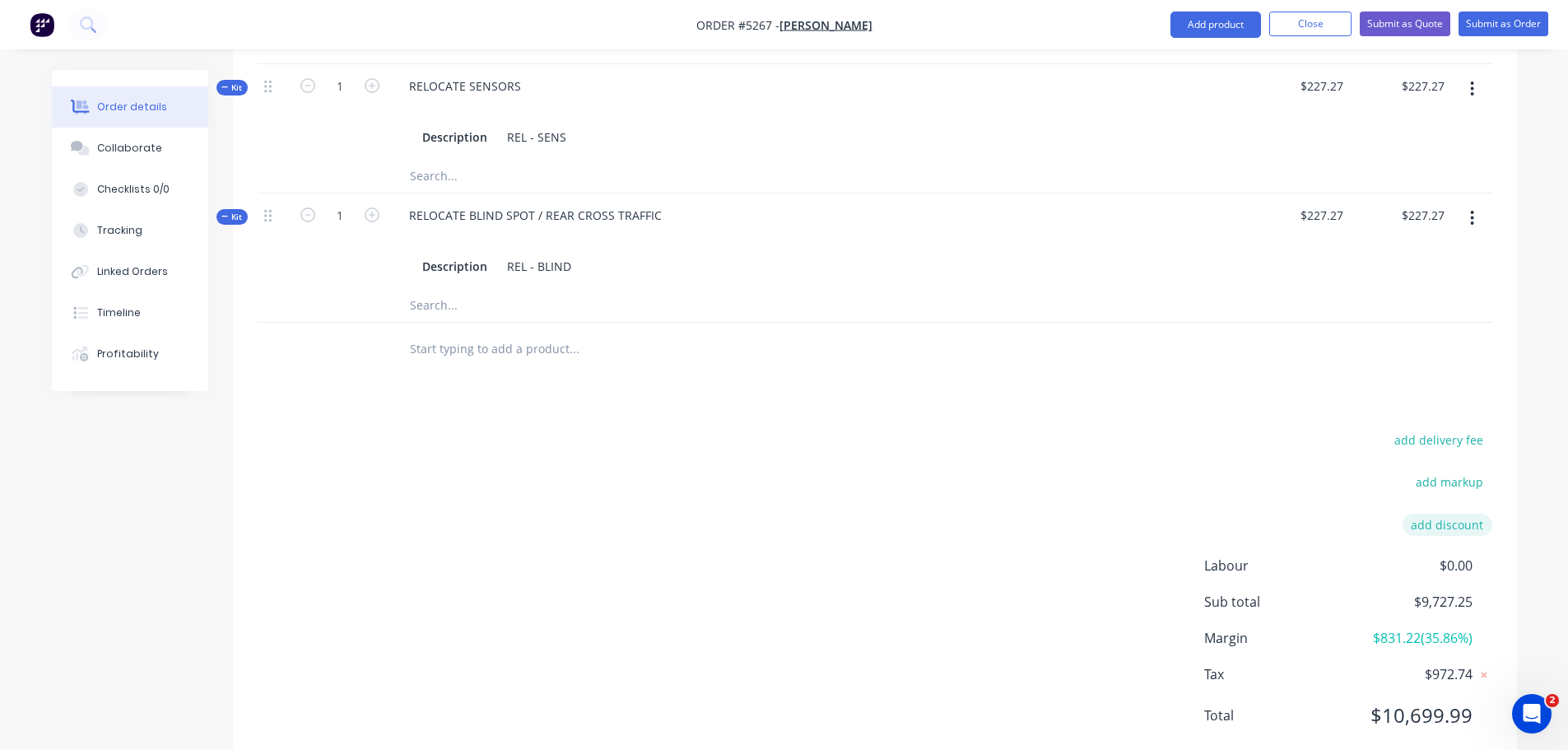
click at [1425, 514] on button "add discount" at bounding box center [1448, 525] width 90 height 22
click at [1301, 518] on input at bounding box center [1294, 530] width 156 height 25
drag, startPoint x: 1410, startPoint y: 487, endPoint x: 1462, endPoint y: 481, distance: 52.3
click at [1462, 518] on input at bounding box center [1428, 530] width 74 height 25
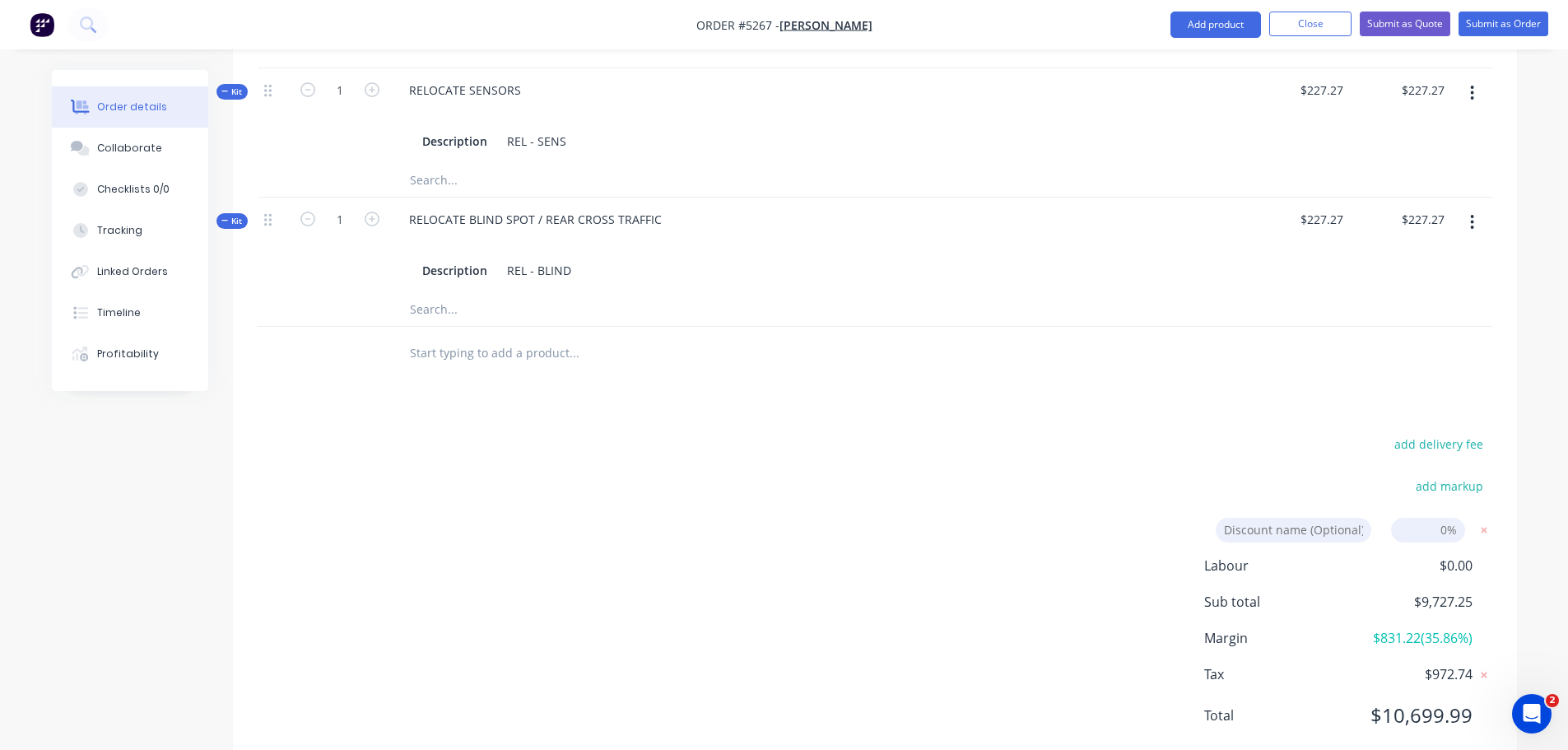
click at [1286, 476] on div "add markup" at bounding box center [1389, 496] width 206 height 42
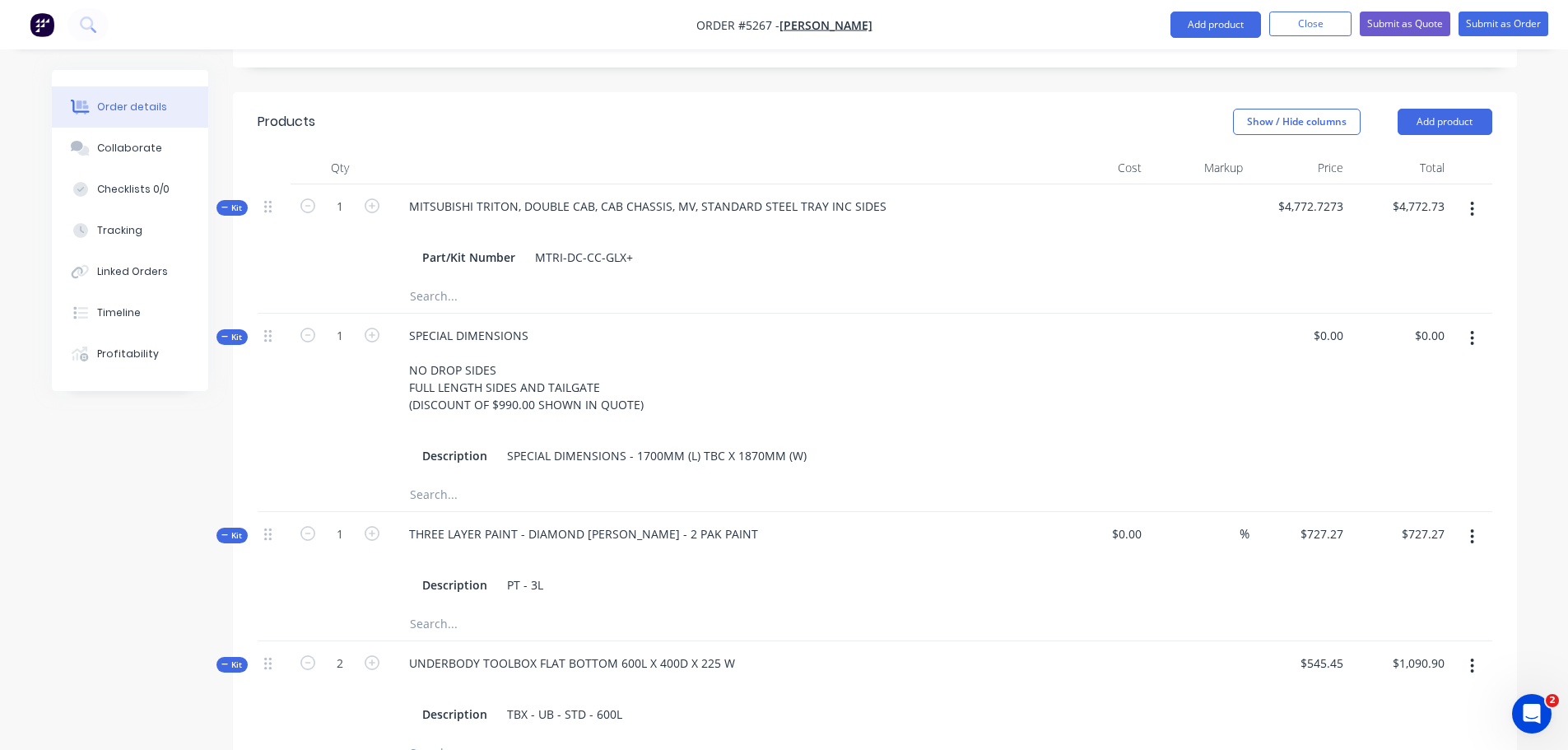
scroll to position [583, 0]
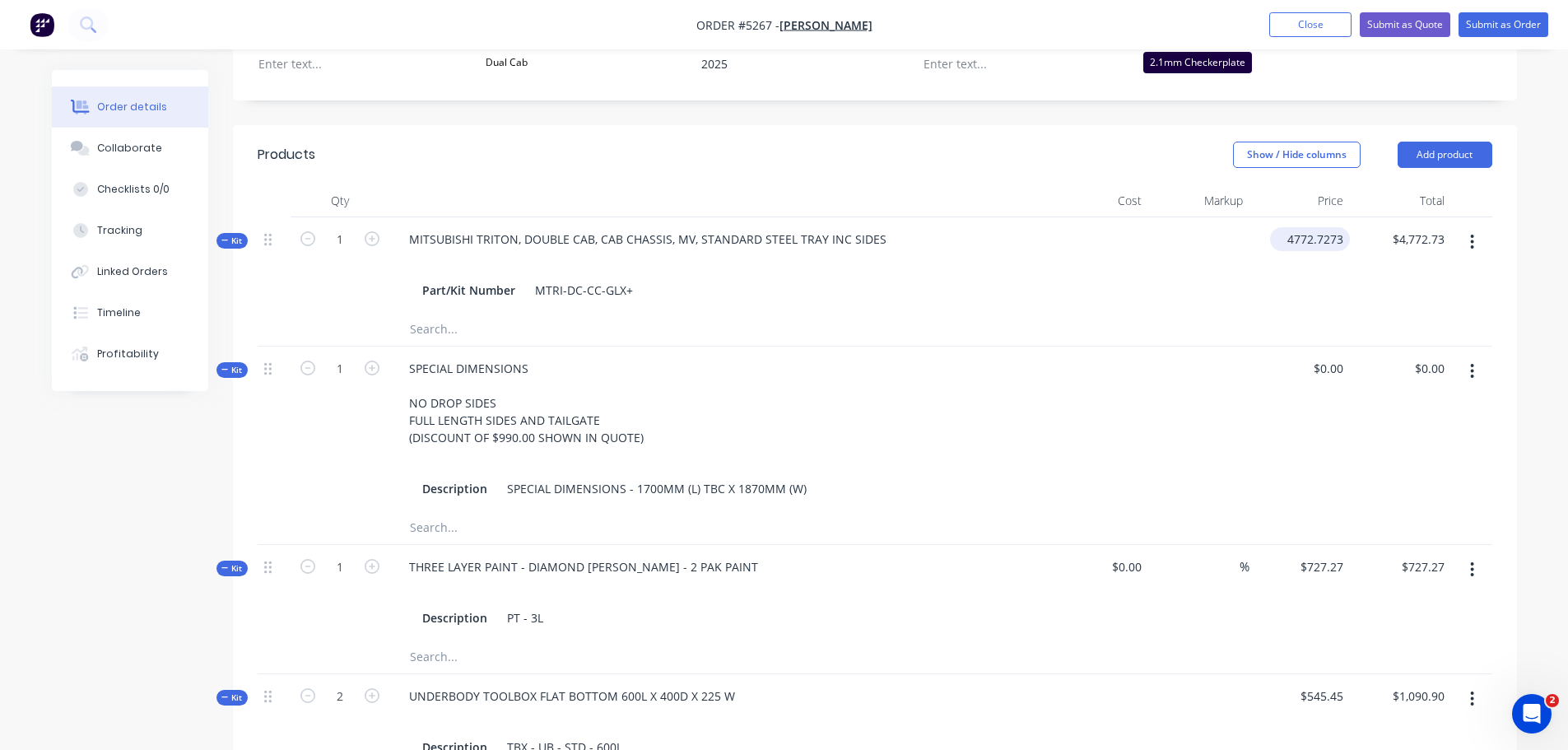
click at [1290, 227] on input "4772.7273" at bounding box center [1313, 239] width 73 height 24
type input "$4,772.7273"
click at [1301, 347] on div "$0.00 $0.00" at bounding box center [1299, 429] width 101 height 165
click at [1322, 347] on div "0 0" at bounding box center [1299, 429] width 101 height 165
type input "$-900.00"
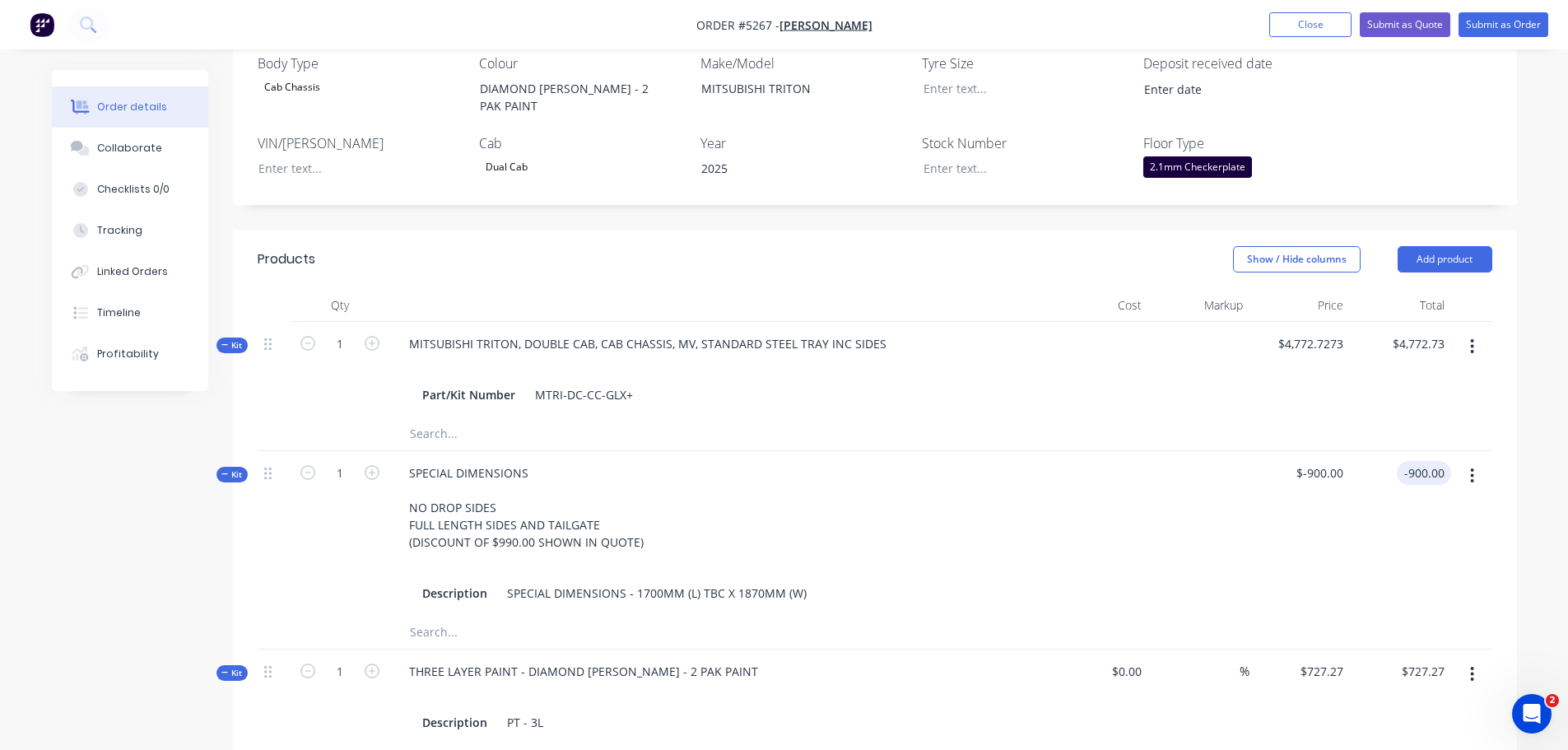
scroll to position [418, 0]
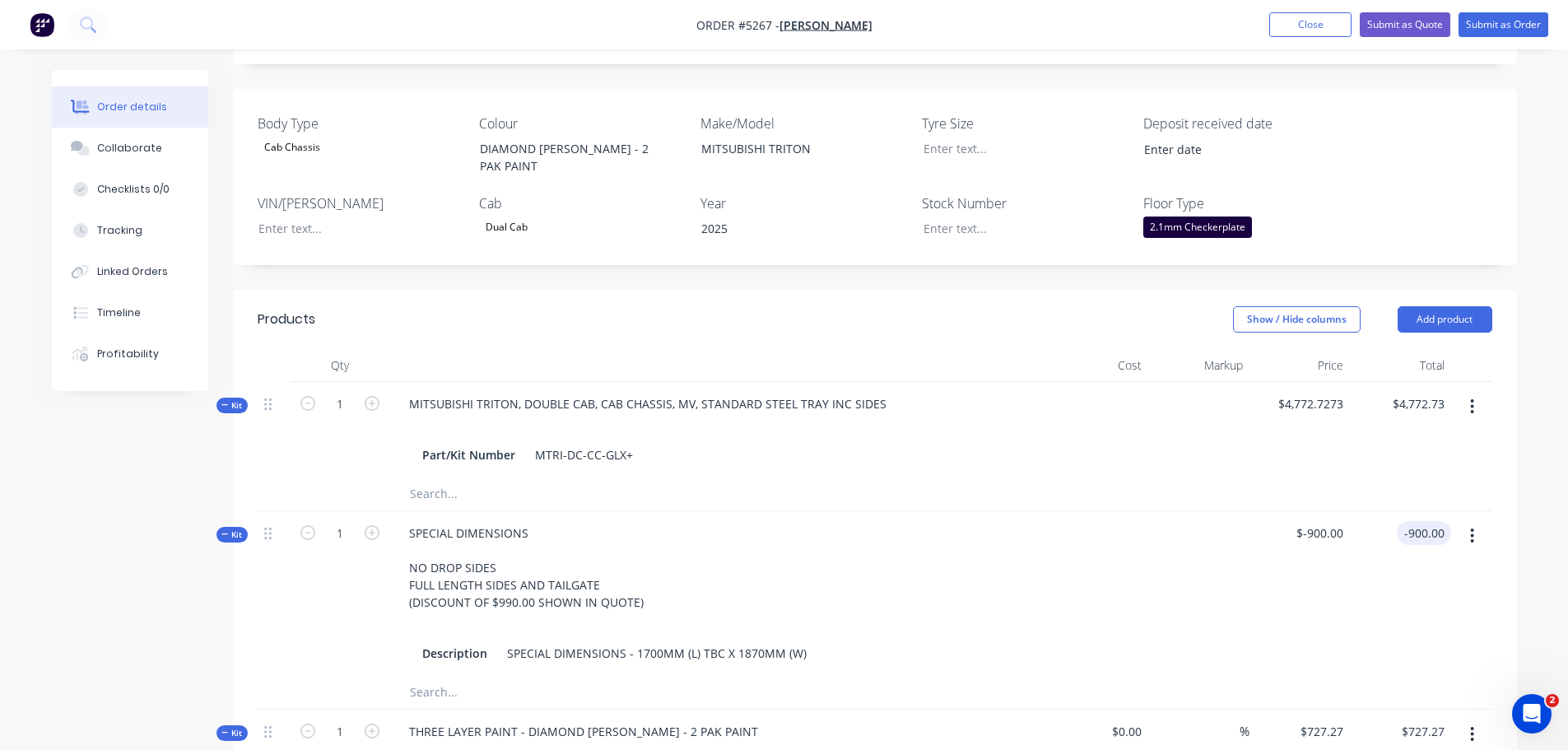
type input "$-900.00"
click at [1201, 512] on div at bounding box center [1198, 594] width 101 height 165
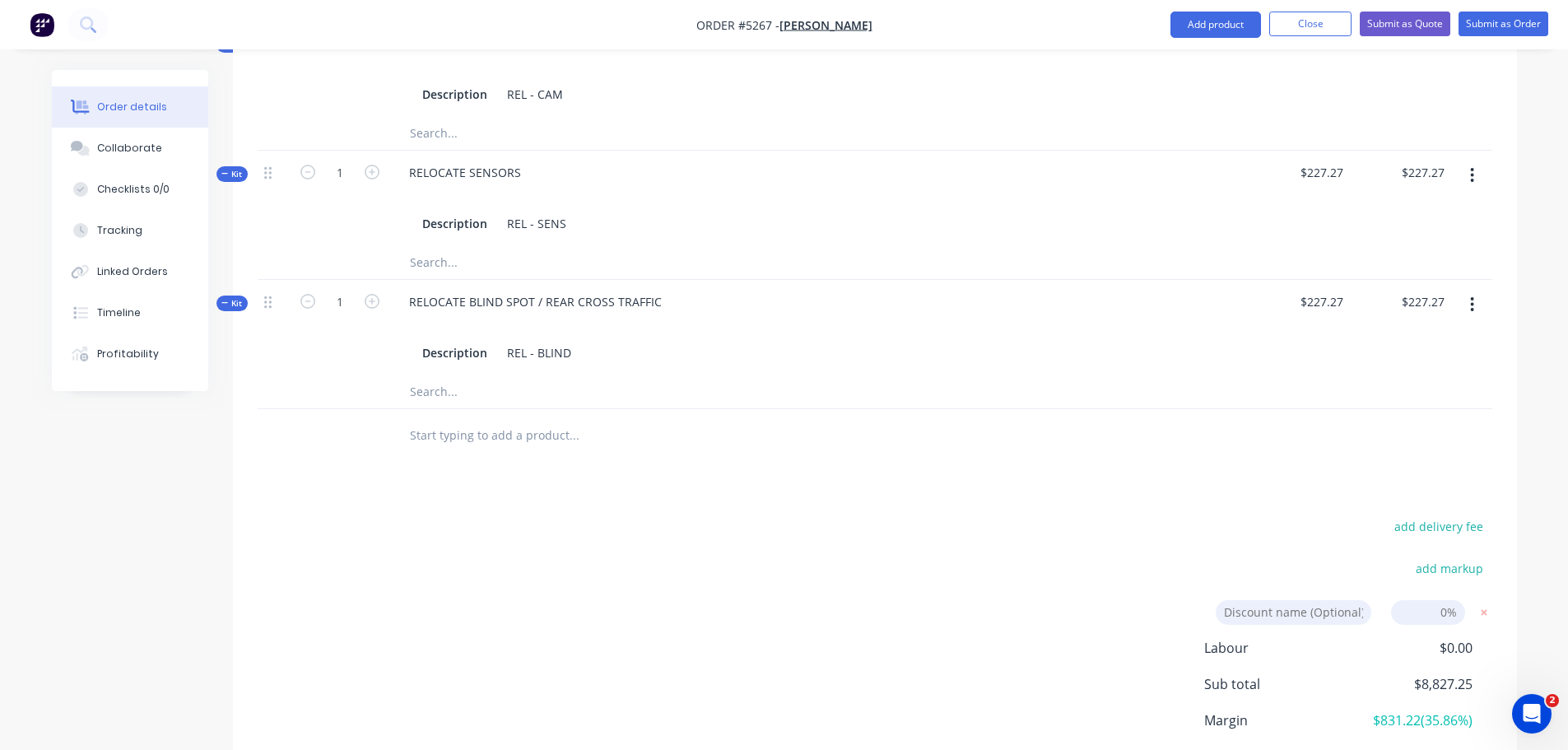
scroll to position [1900, 0]
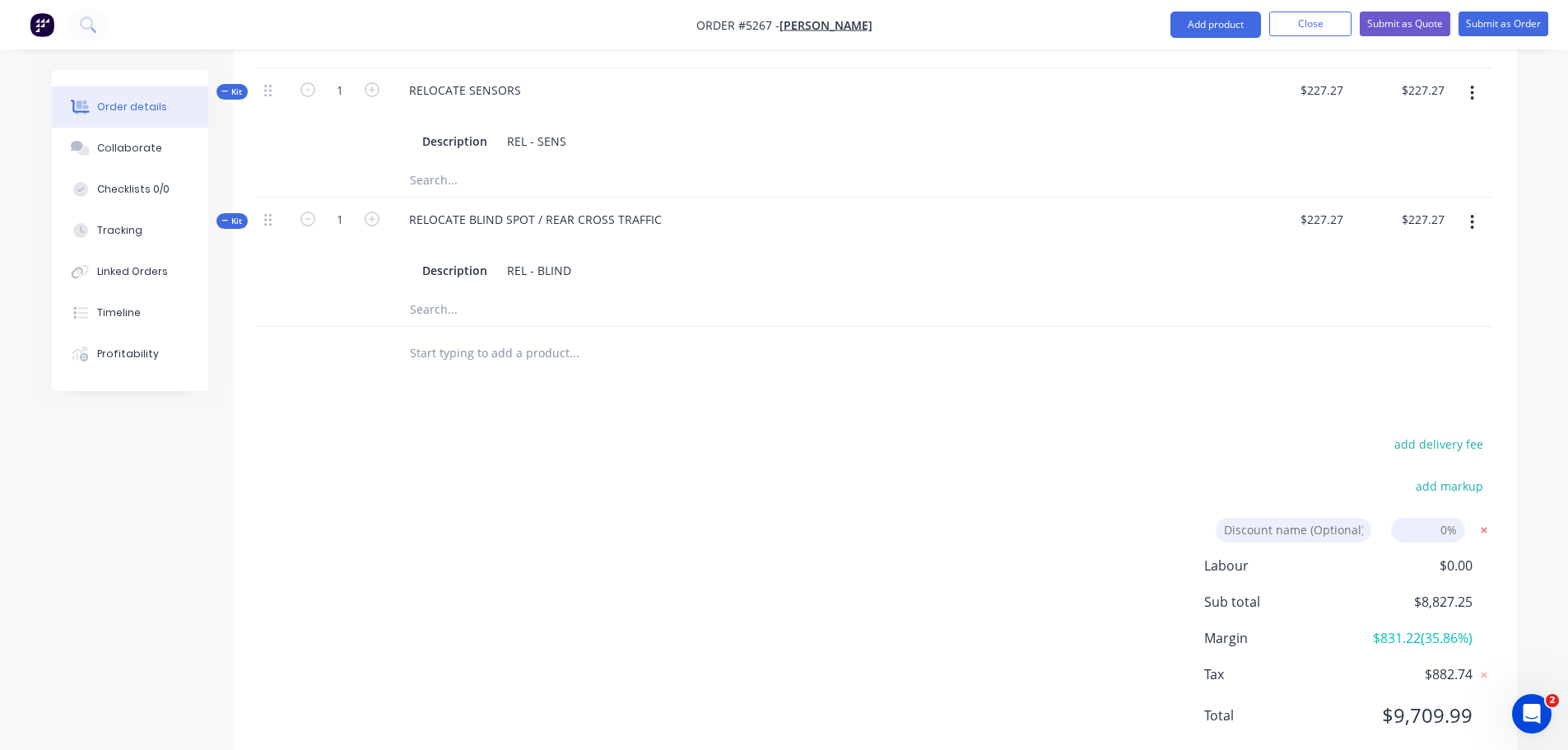
click at [1485, 527] on icon at bounding box center [1484, 529] width 6 height 6
click at [1190, 487] on div "add delivery fee add markup add discount Labour $0.00 Sub total $8,827.25 Margi…" at bounding box center [875, 588] width 1234 height 318
click at [1410, 25] on button "Submit as Quote" at bounding box center [1405, 23] width 91 height 25
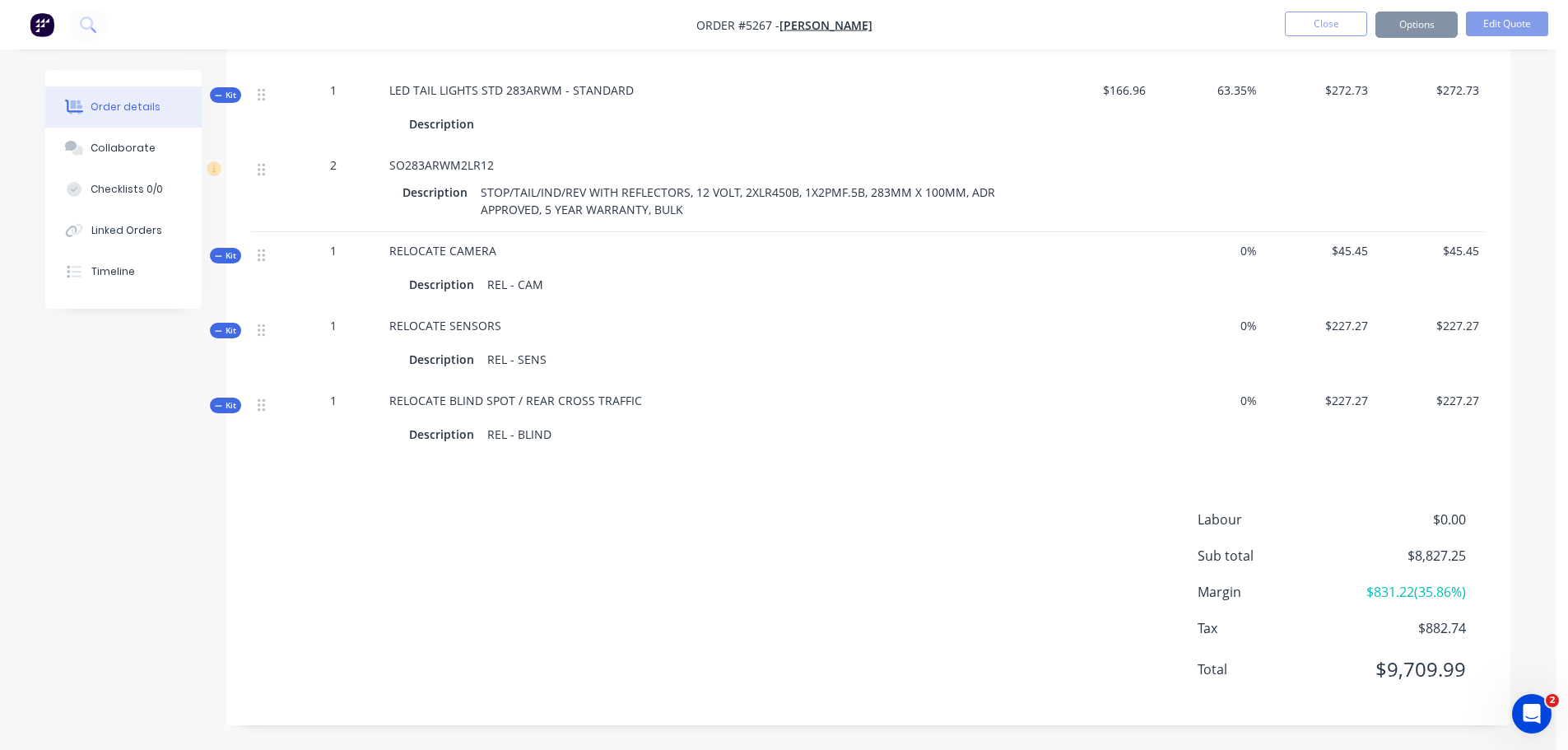
scroll to position [0, 0]
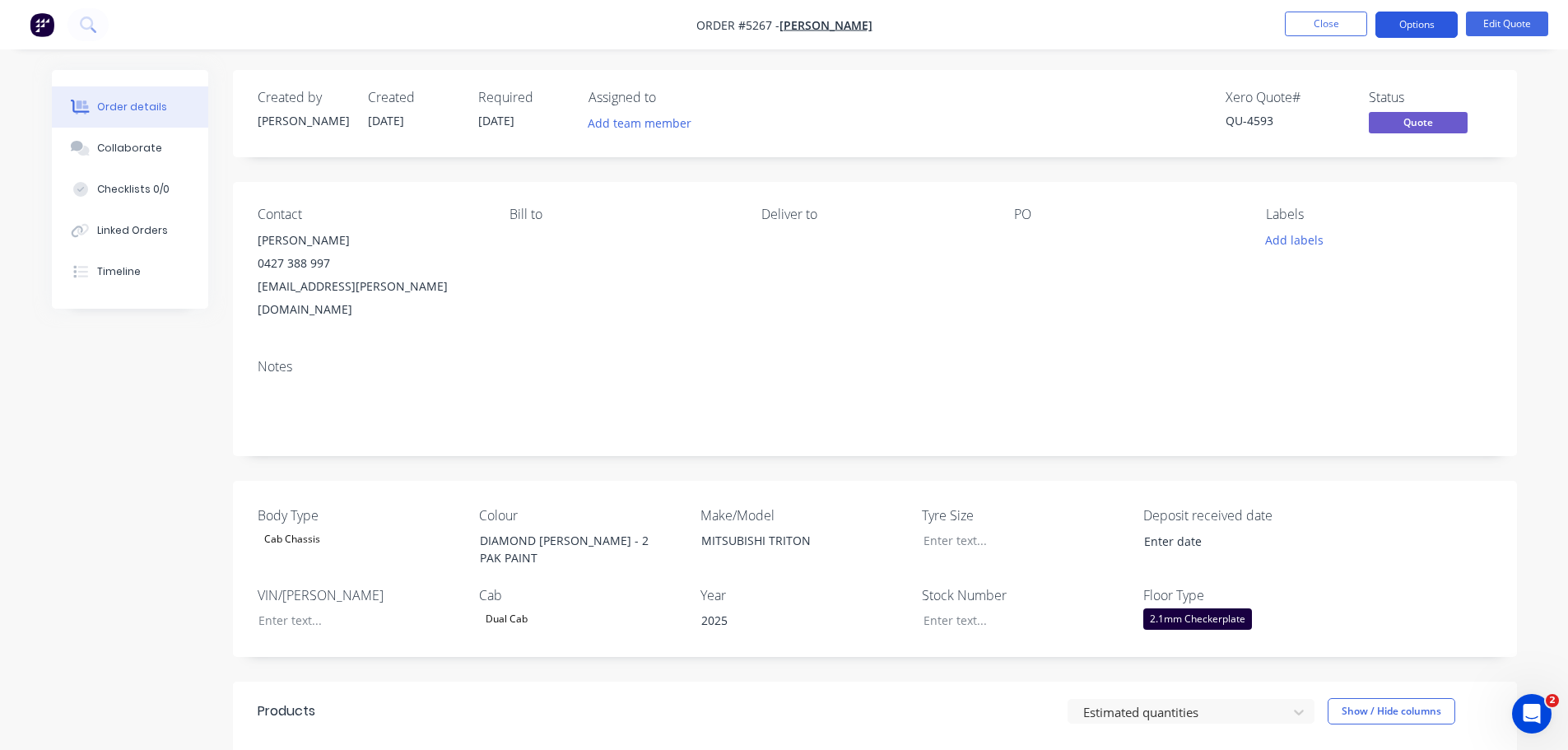
click at [1401, 22] on button "Options" at bounding box center [1416, 24] width 82 height 26
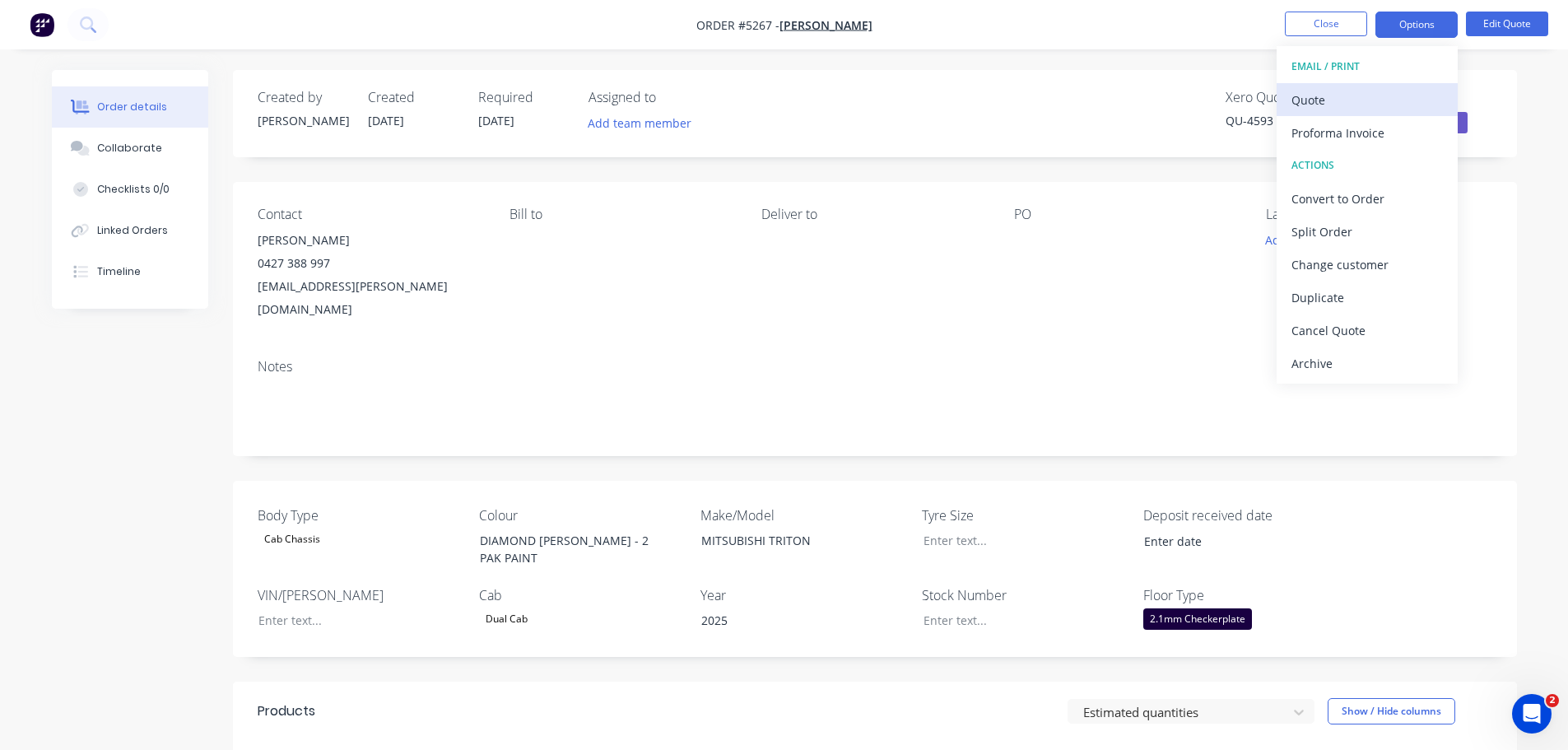
click at [1371, 102] on div "Quote" at bounding box center [1367, 100] width 151 height 24
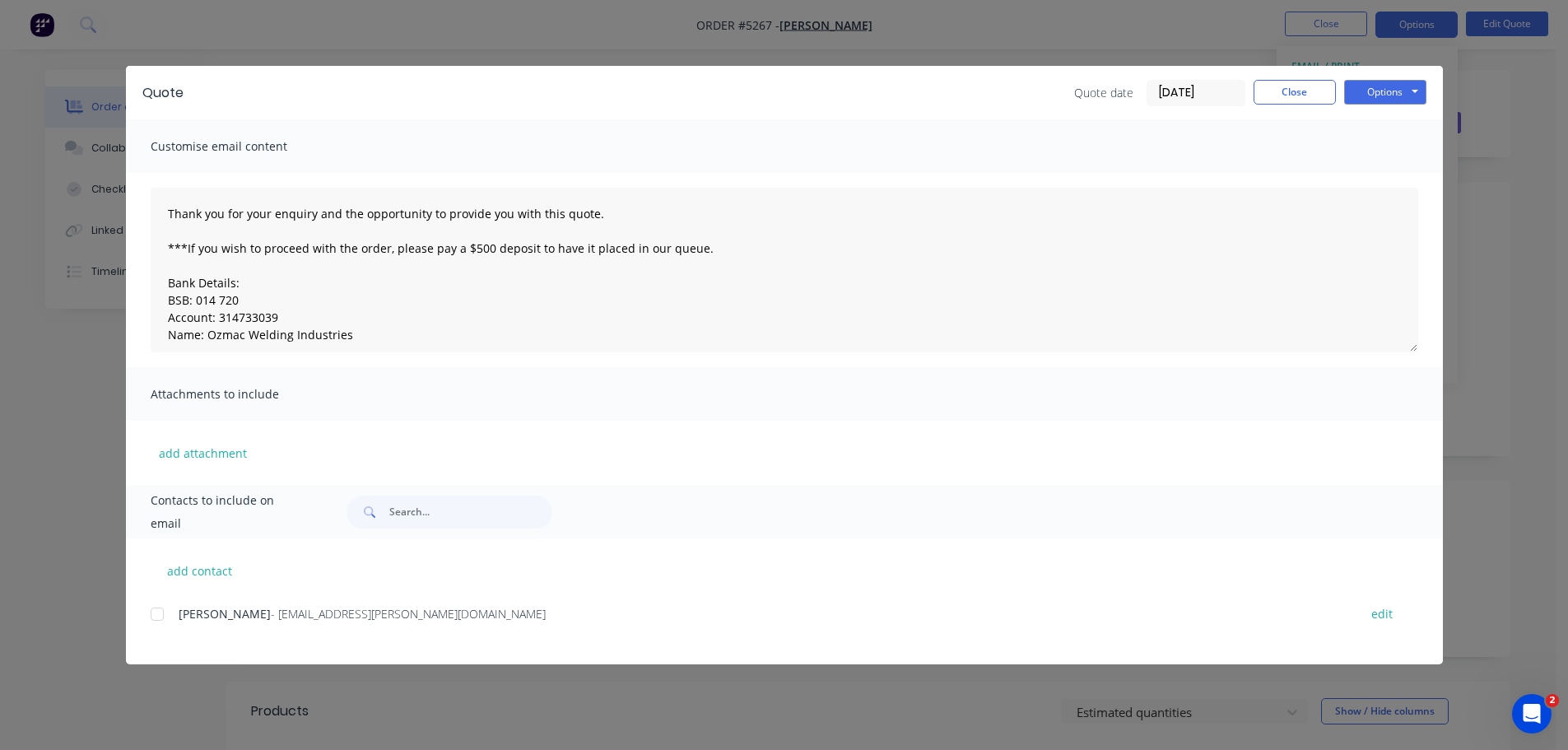
click at [151, 614] on div at bounding box center [158, 615] width 33 height 33
click at [1355, 97] on button "Options" at bounding box center [1385, 92] width 82 height 25
click at [1364, 172] on button "Email" at bounding box center [1397, 175] width 106 height 27
click at [1375, 92] on button "Options" at bounding box center [1385, 92] width 82 height 25
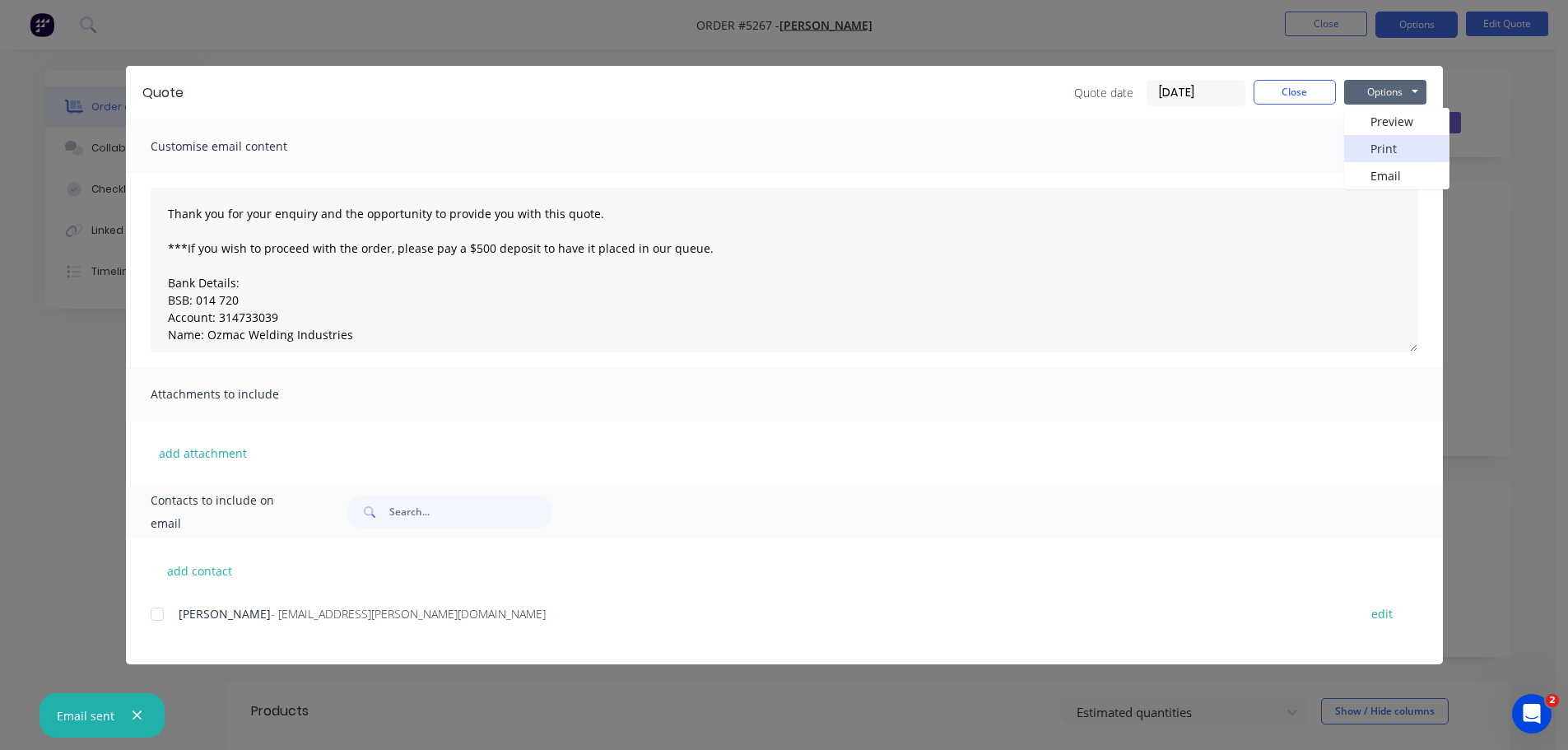
click at [1367, 152] on button "Print" at bounding box center [1397, 148] width 106 height 27
click at [1313, 95] on button "Close" at bounding box center [1295, 92] width 82 height 25
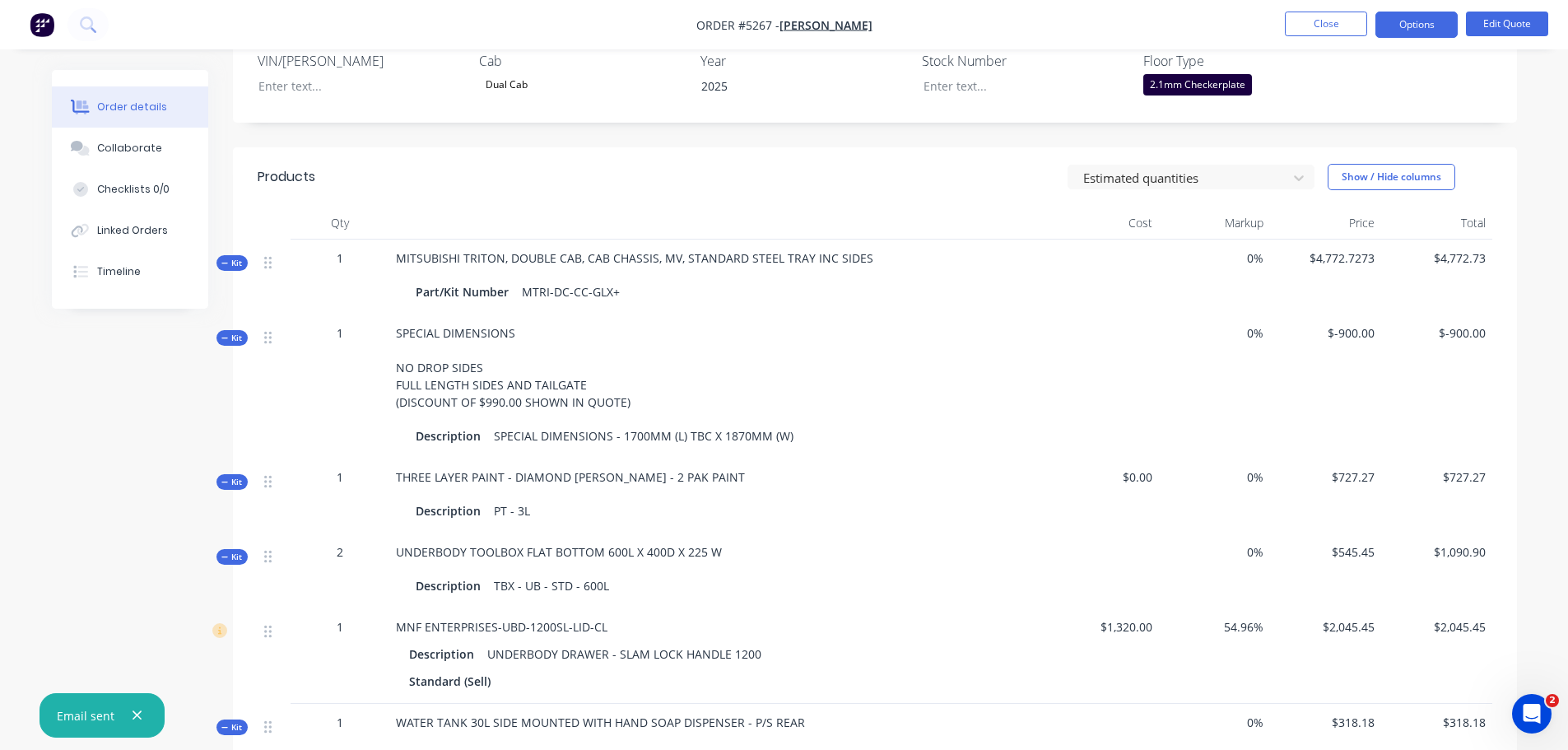
scroll to position [659, 0]
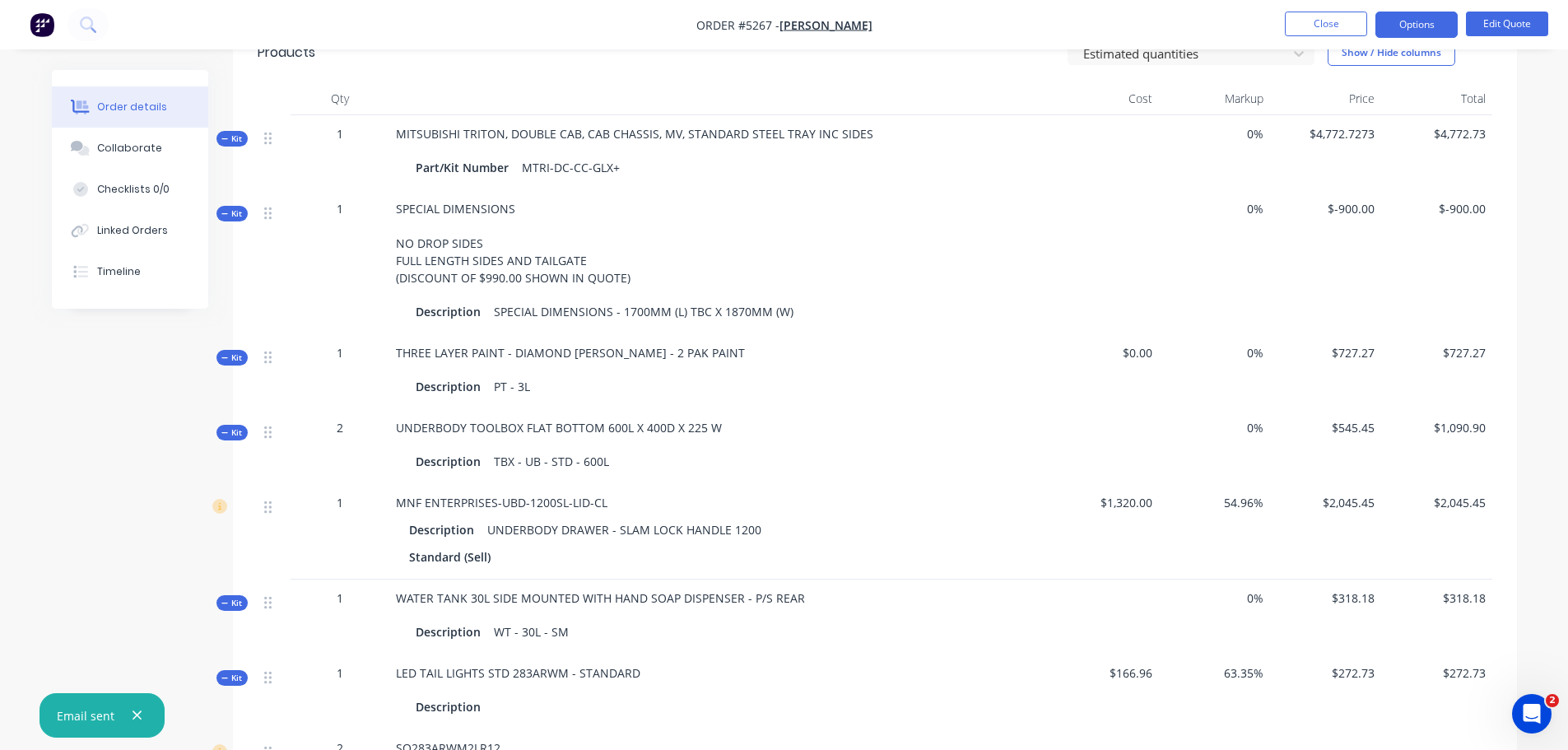
click at [1332, 200] on span "$-900.00" at bounding box center [1326, 209] width 98 height 18
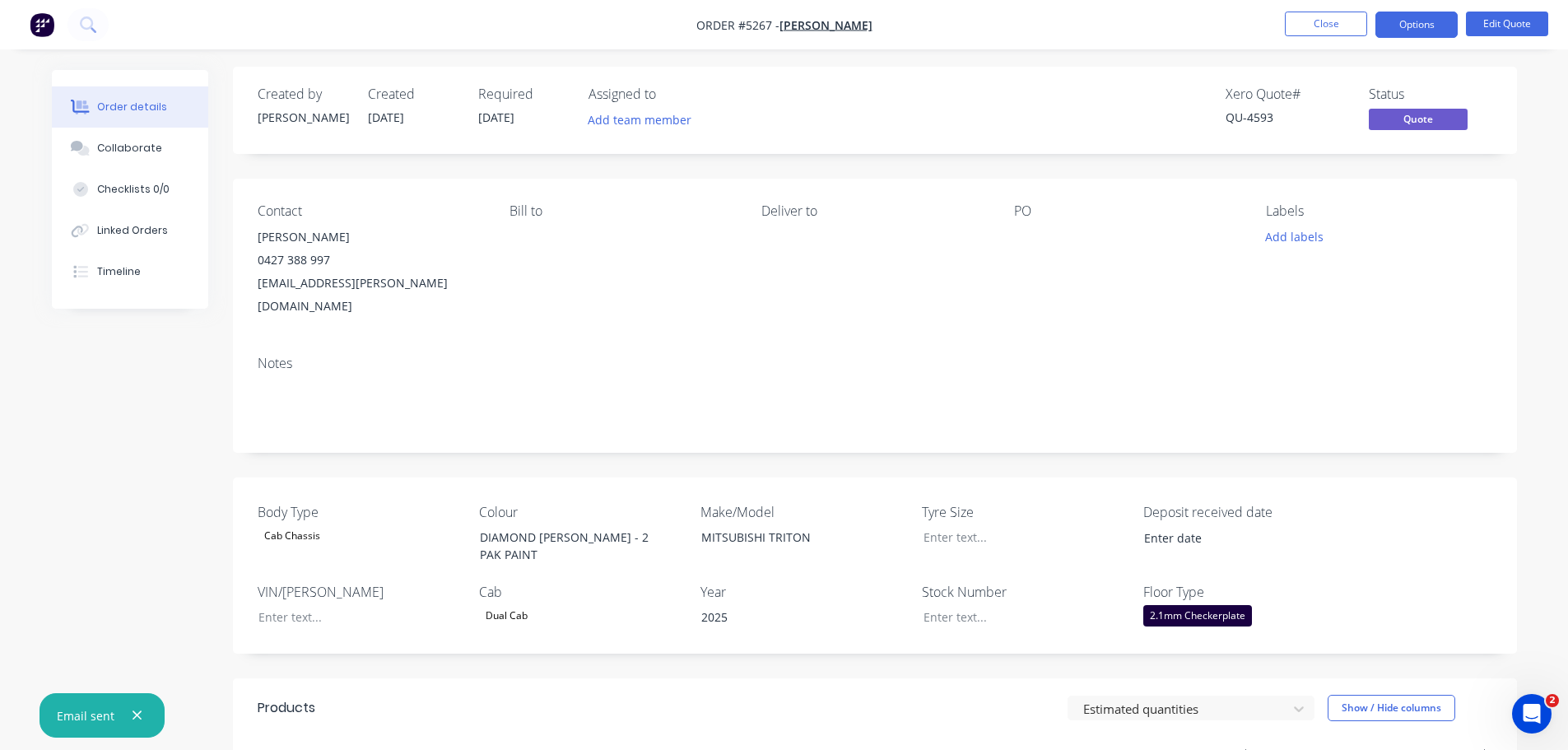
scroll to position [0, 0]
click at [1419, 26] on button "Options" at bounding box center [1416, 24] width 82 height 26
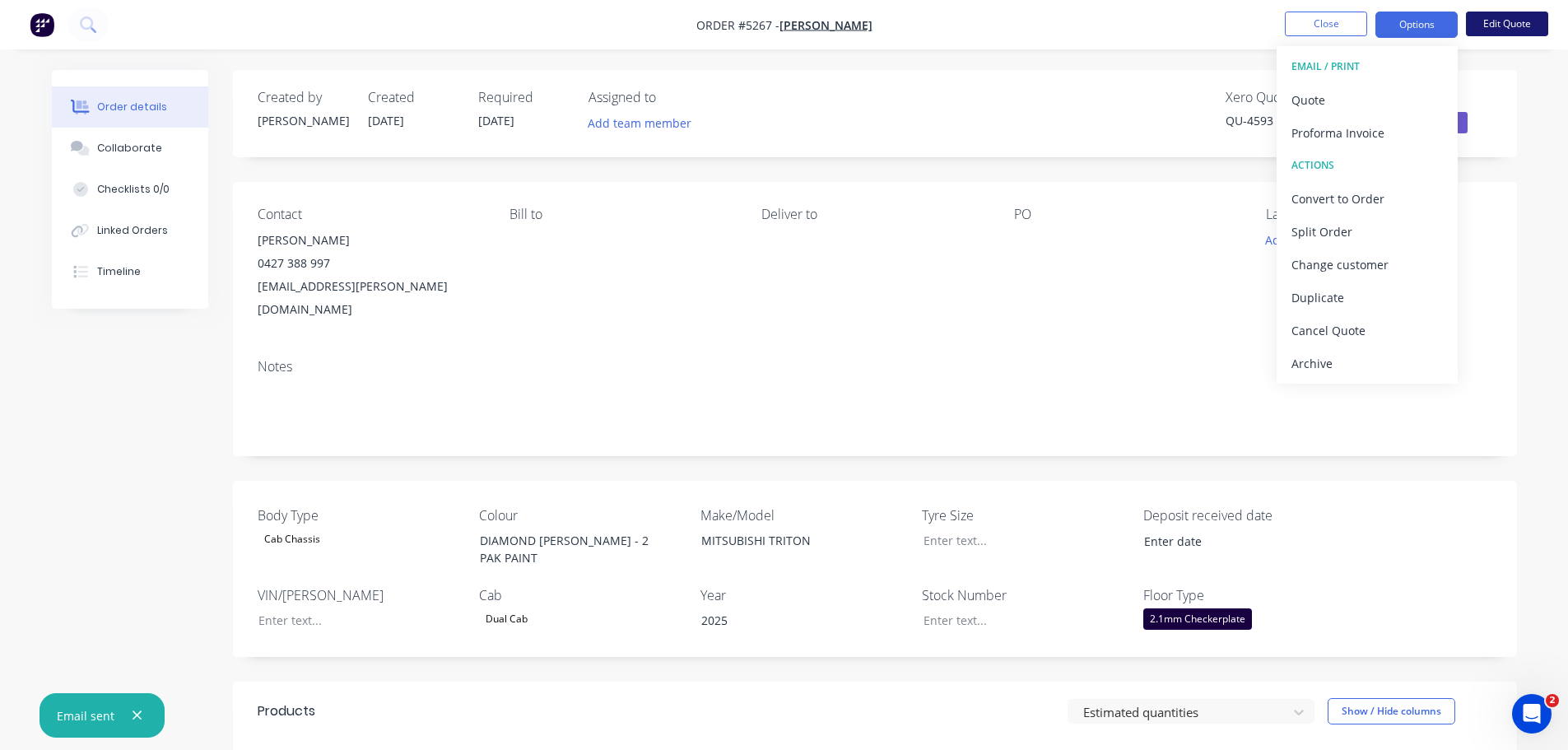
click at [1499, 29] on button "Edit Quote" at bounding box center [1507, 23] width 82 height 25
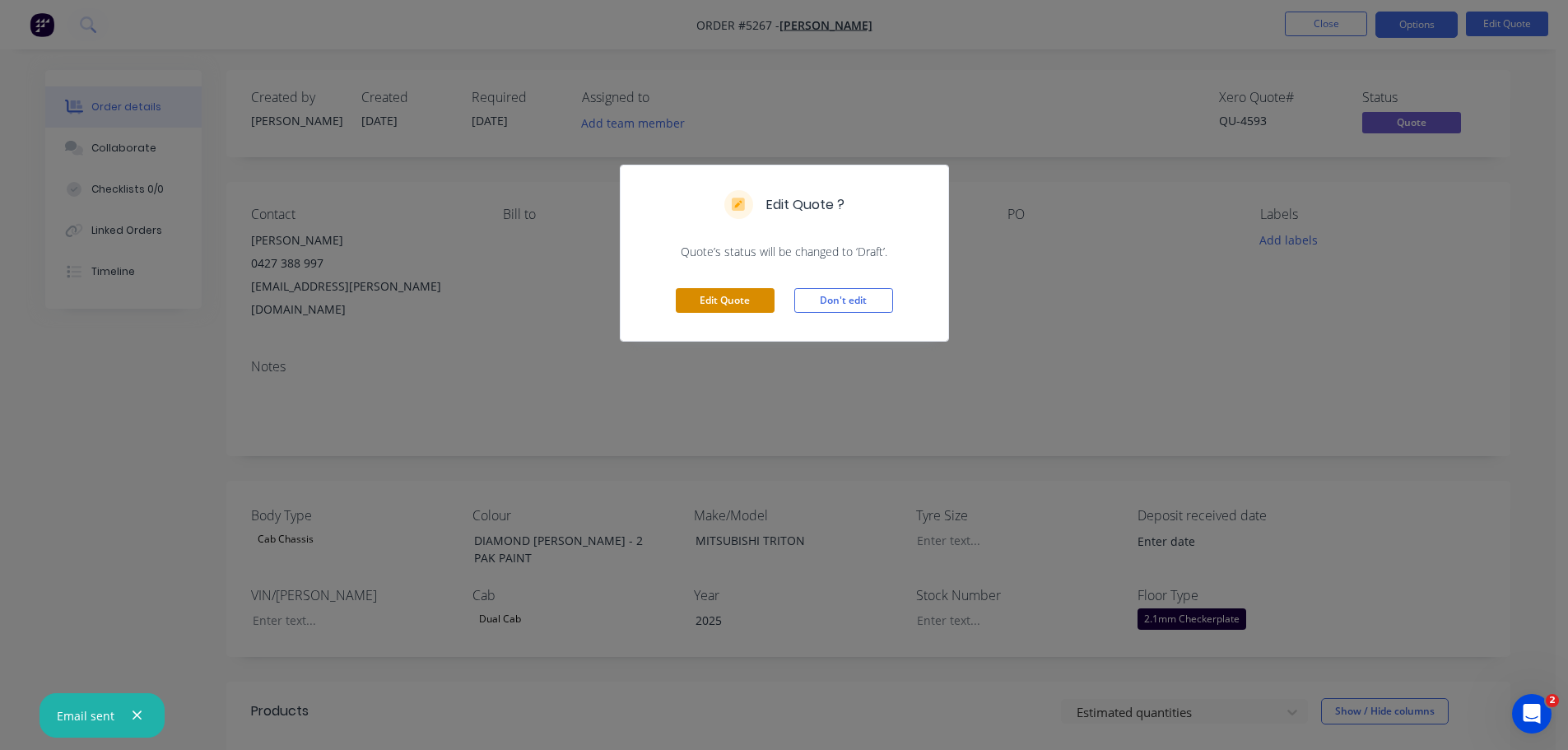
click at [755, 307] on button "Edit Quote" at bounding box center [725, 300] width 99 height 25
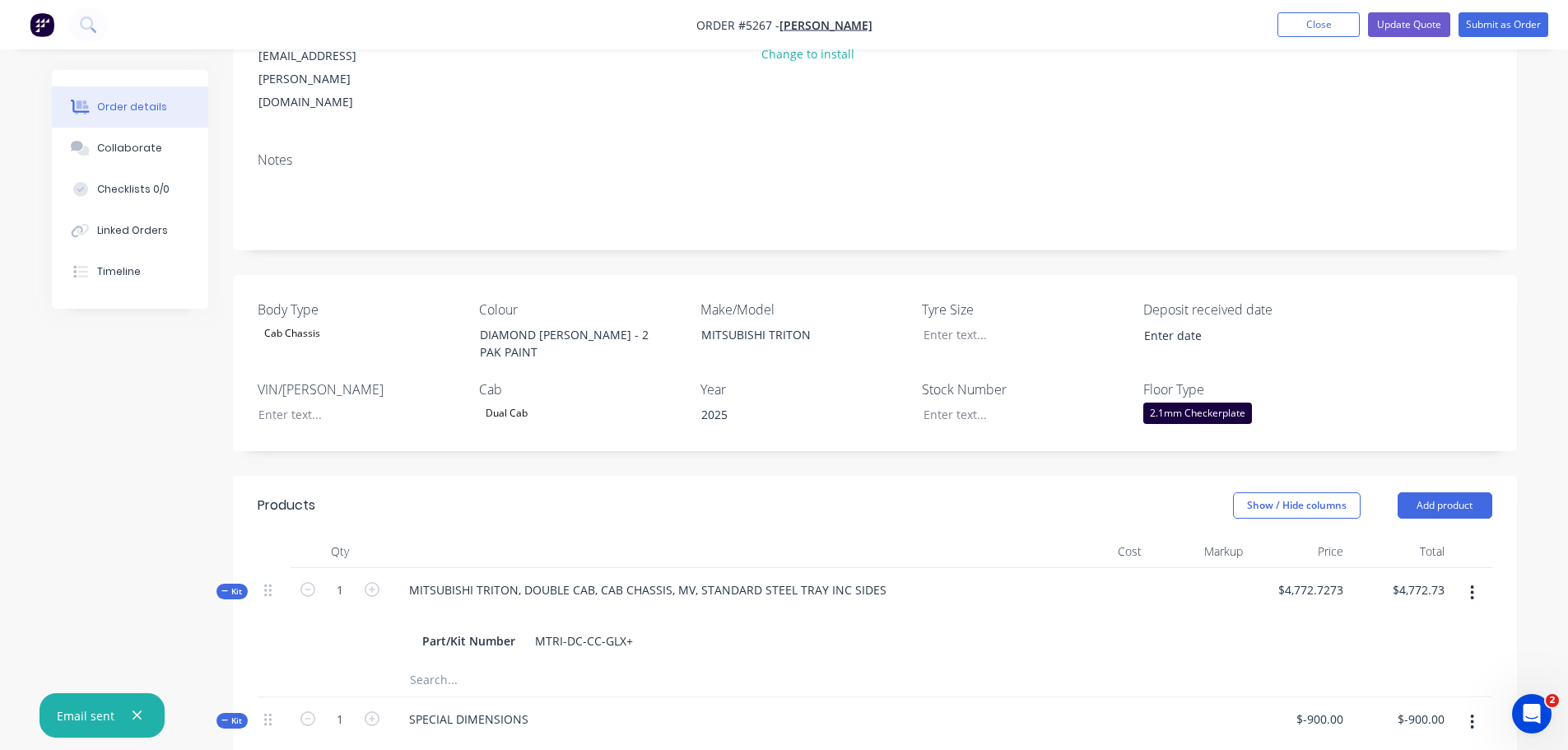
scroll to position [247, 0]
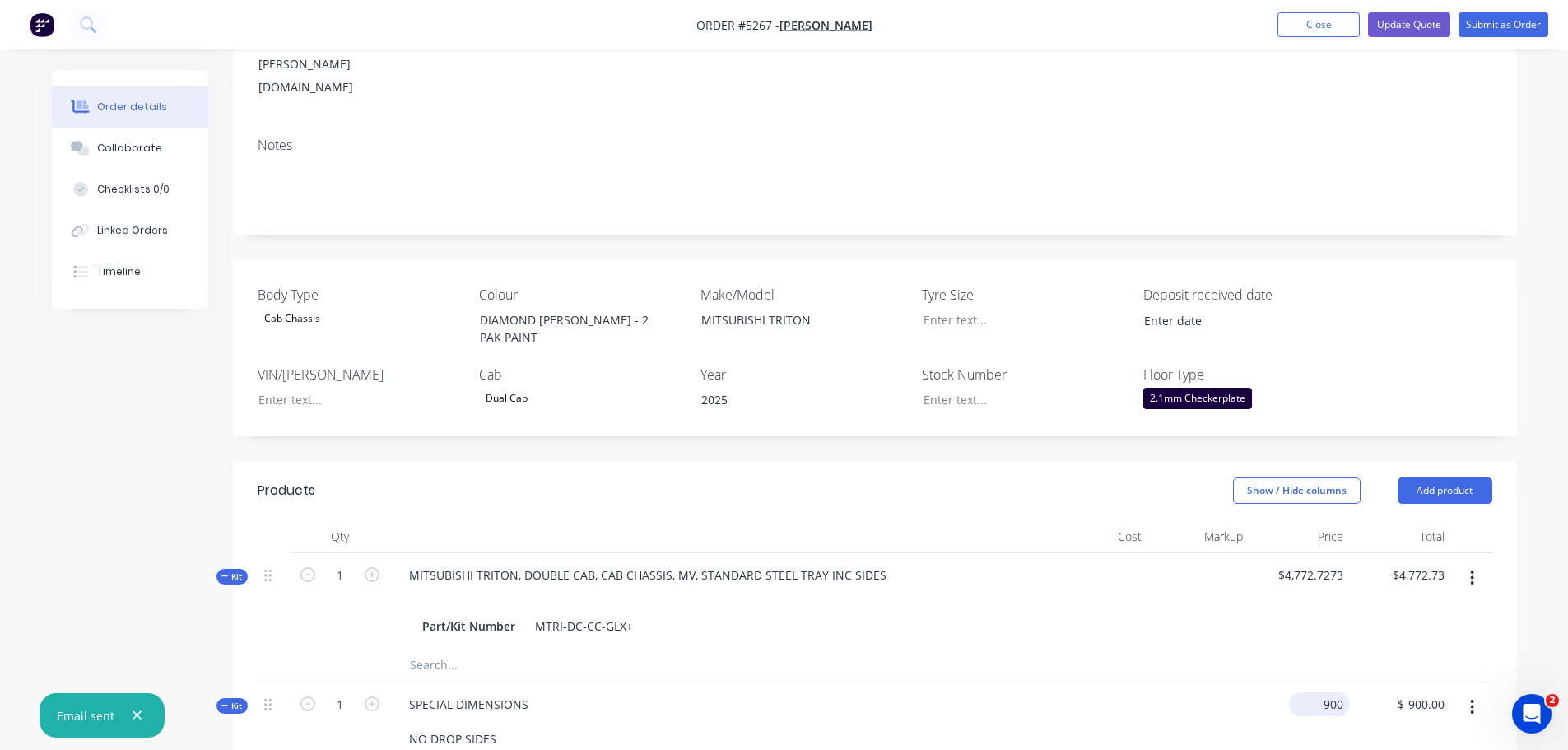
click at [1318, 693] on div "-900 $-900.00" at bounding box center [1322, 705] width 55 height 24
type input "$990.00"
type input "990.00"
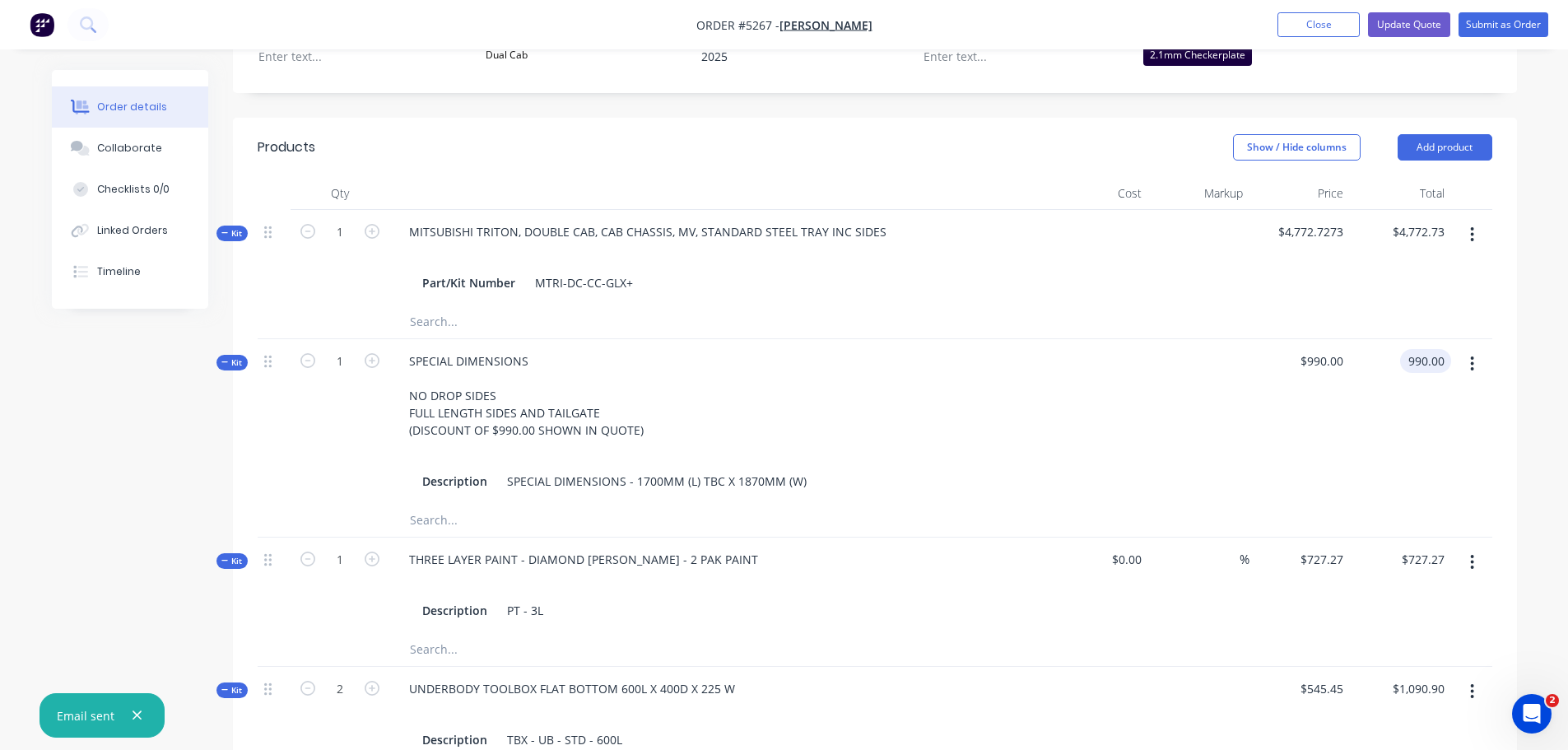
scroll to position [587, 0]
type input "990"
type input "$990.00"
click at [1302, 343] on div "990 $990.00" at bounding box center [1299, 426] width 101 height 165
type input "$-990.00"
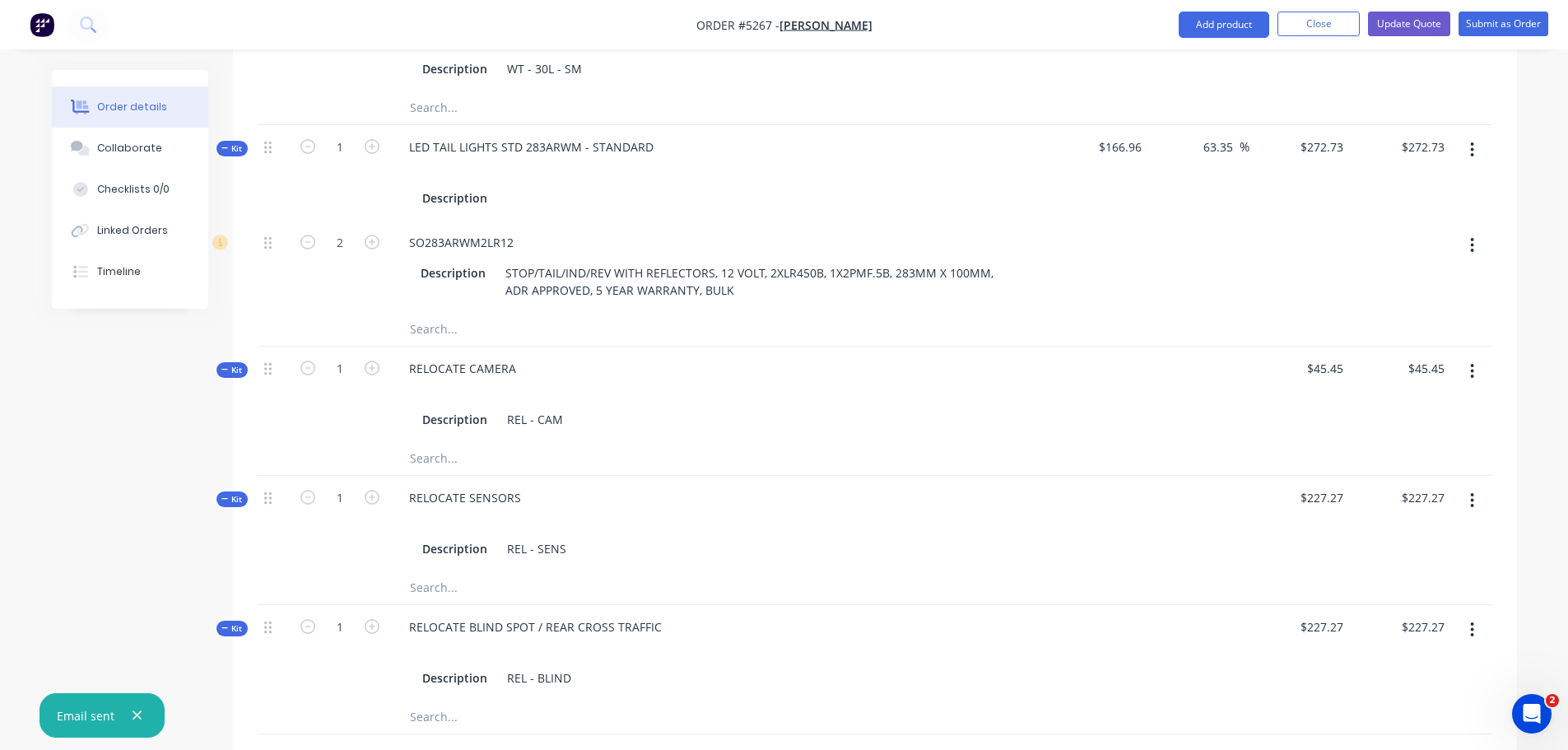
scroll to position [1905, 0]
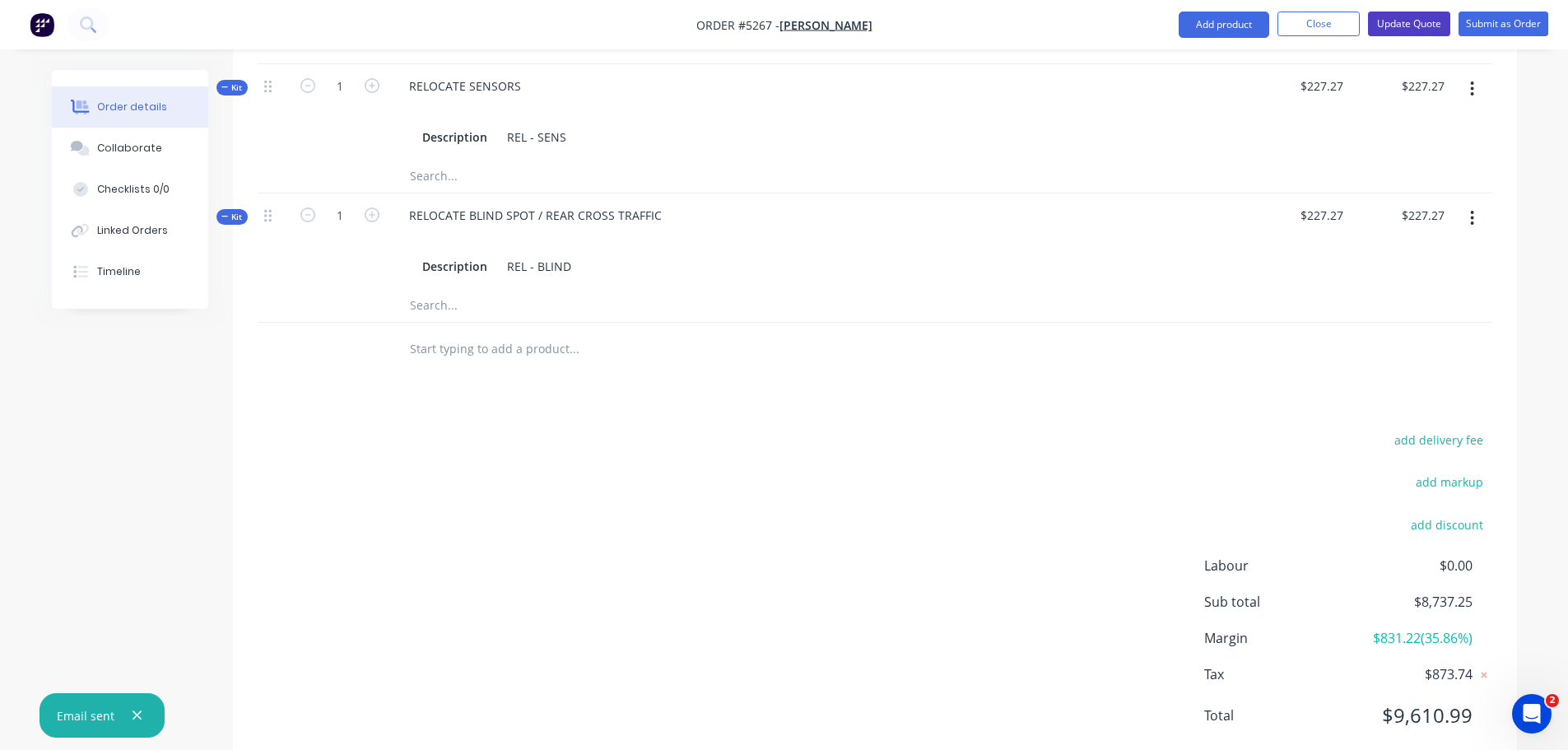
type input "$-990.00"
click at [1410, 24] on button "Update Quote" at bounding box center [1409, 23] width 82 height 25
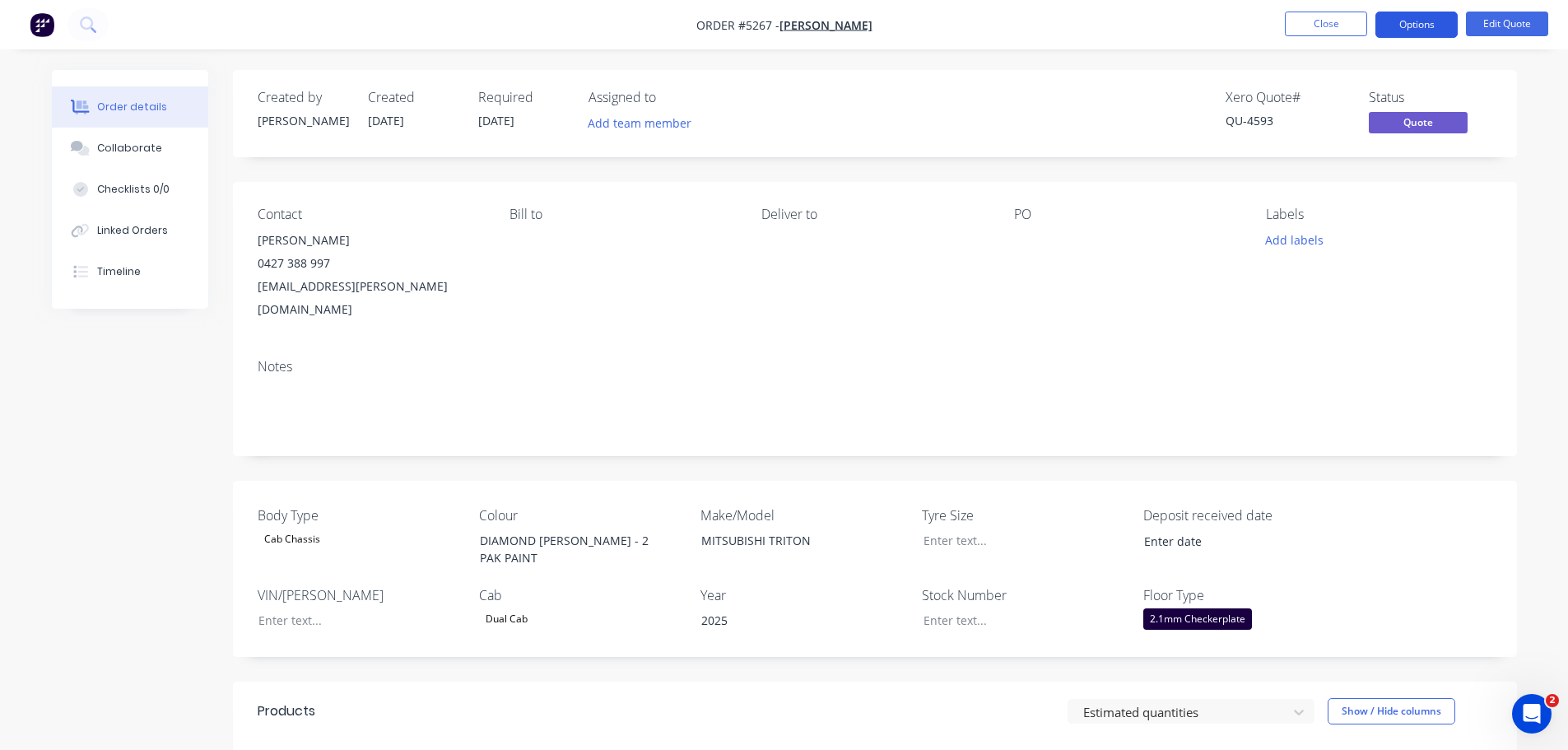
click at [1410, 19] on button "Options" at bounding box center [1416, 24] width 82 height 26
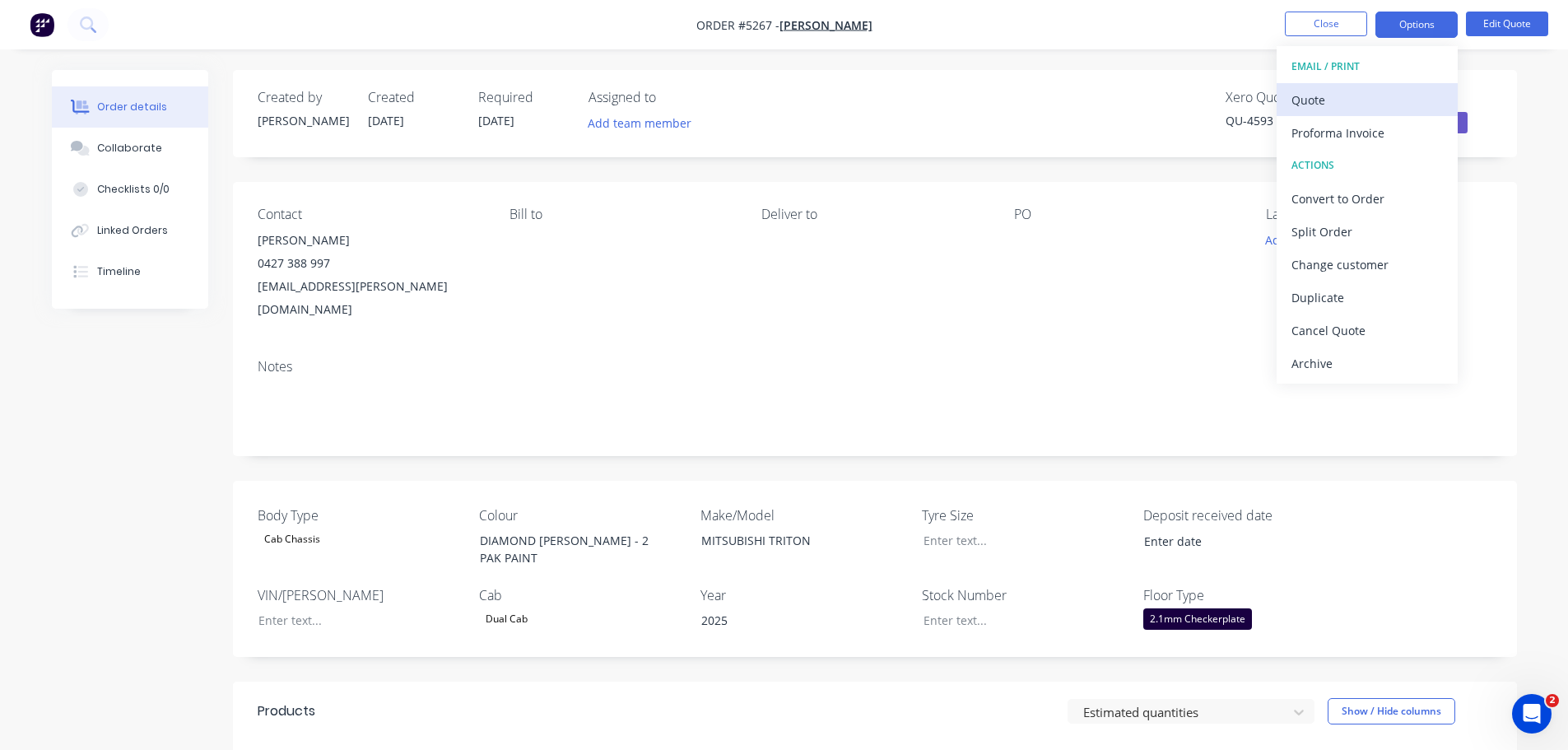
click at [1354, 106] on div "Quote" at bounding box center [1367, 100] width 151 height 24
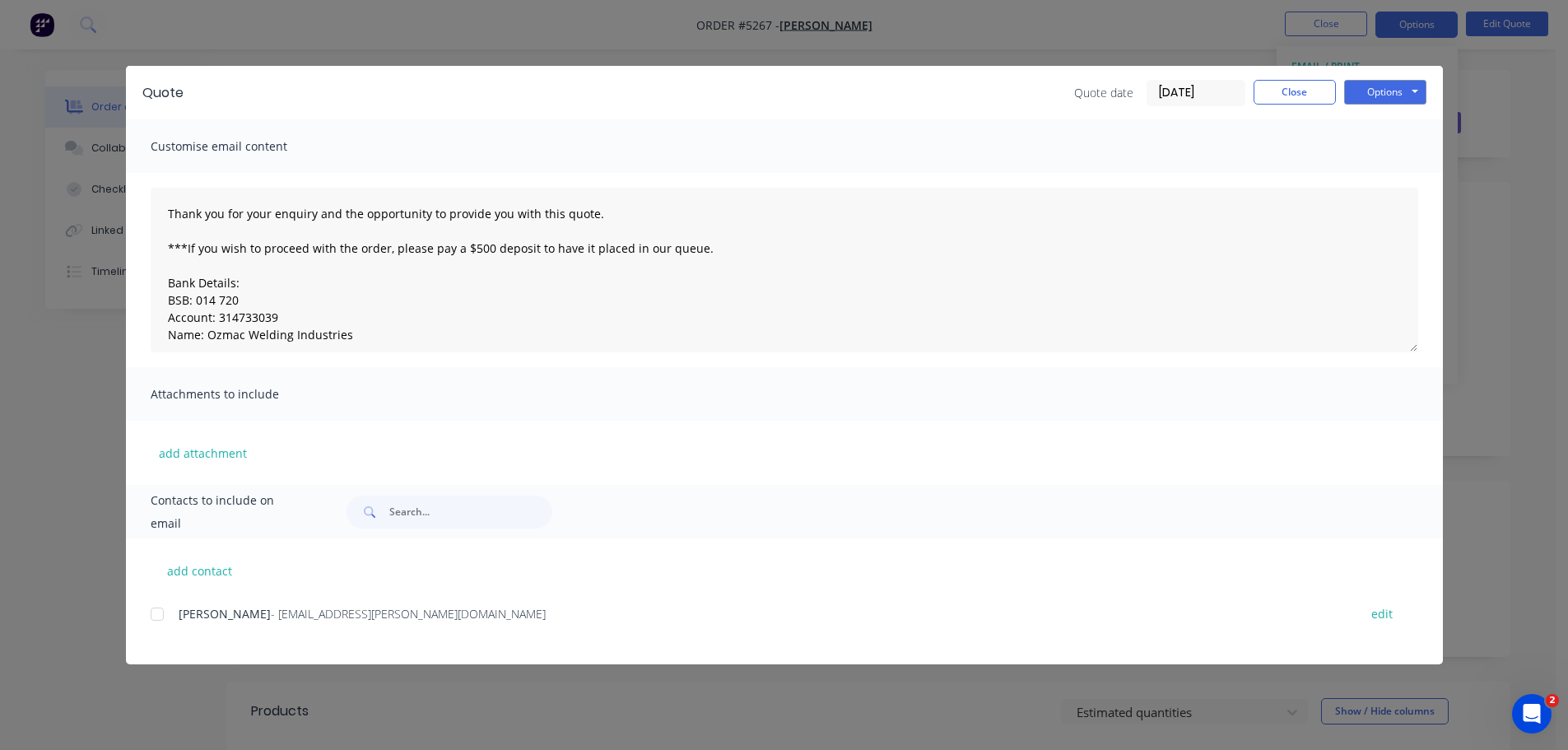
click at [158, 619] on div at bounding box center [158, 615] width 33 height 33
click at [1400, 92] on button "Options" at bounding box center [1385, 92] width 82 height 25
click at [1397, 178] on button "Email" at bounding box center [1397, 175] width 106 height 27
click at [1383, 91] on button "Options" at bounding box center [1385, 92] width 82 height 25
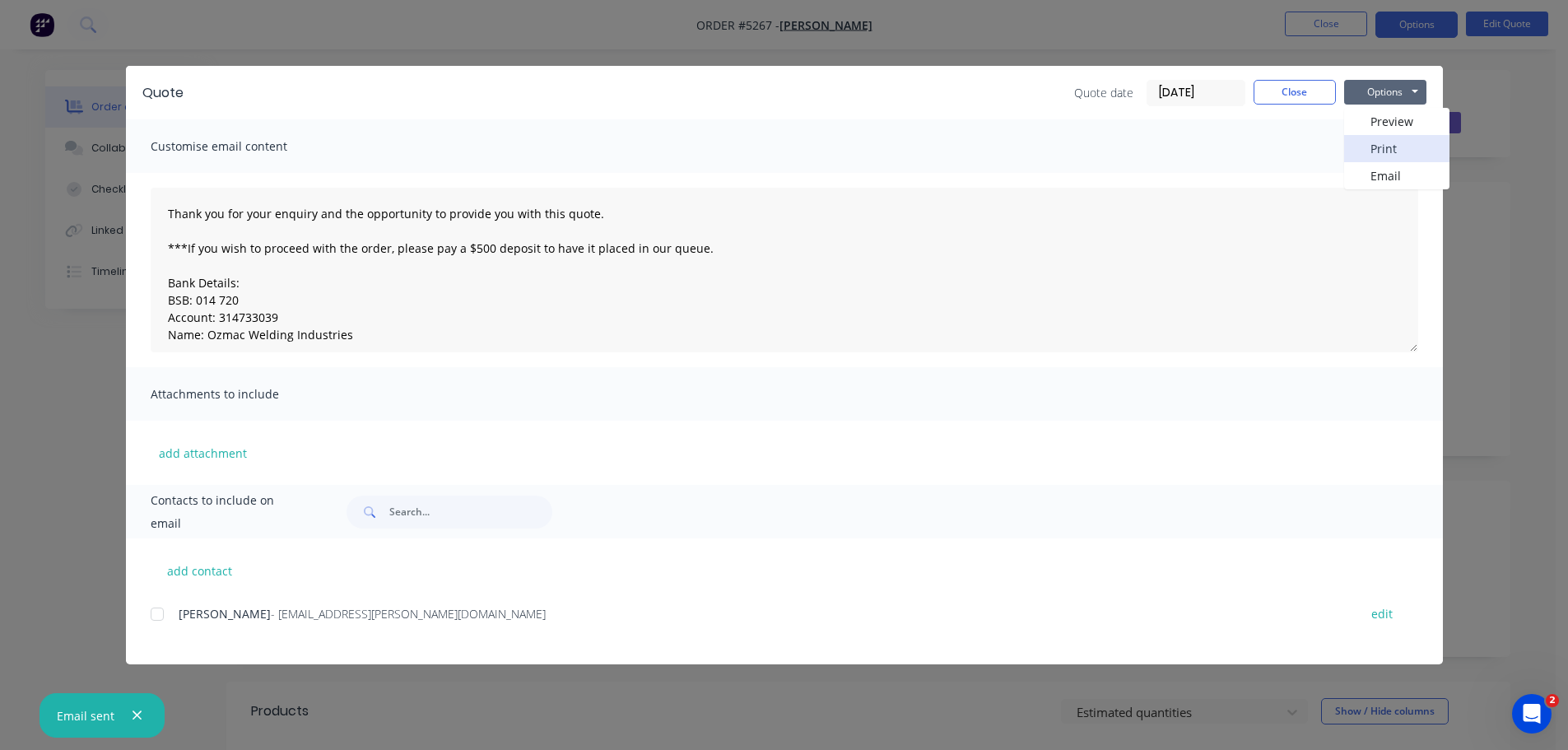
click at [1383, 146] on button "Print" at bounding box center [1397, 148] width 106 height 27
click at [1283, 88] on button "Close" at bounding box center [1295, 92] width 82 height 25
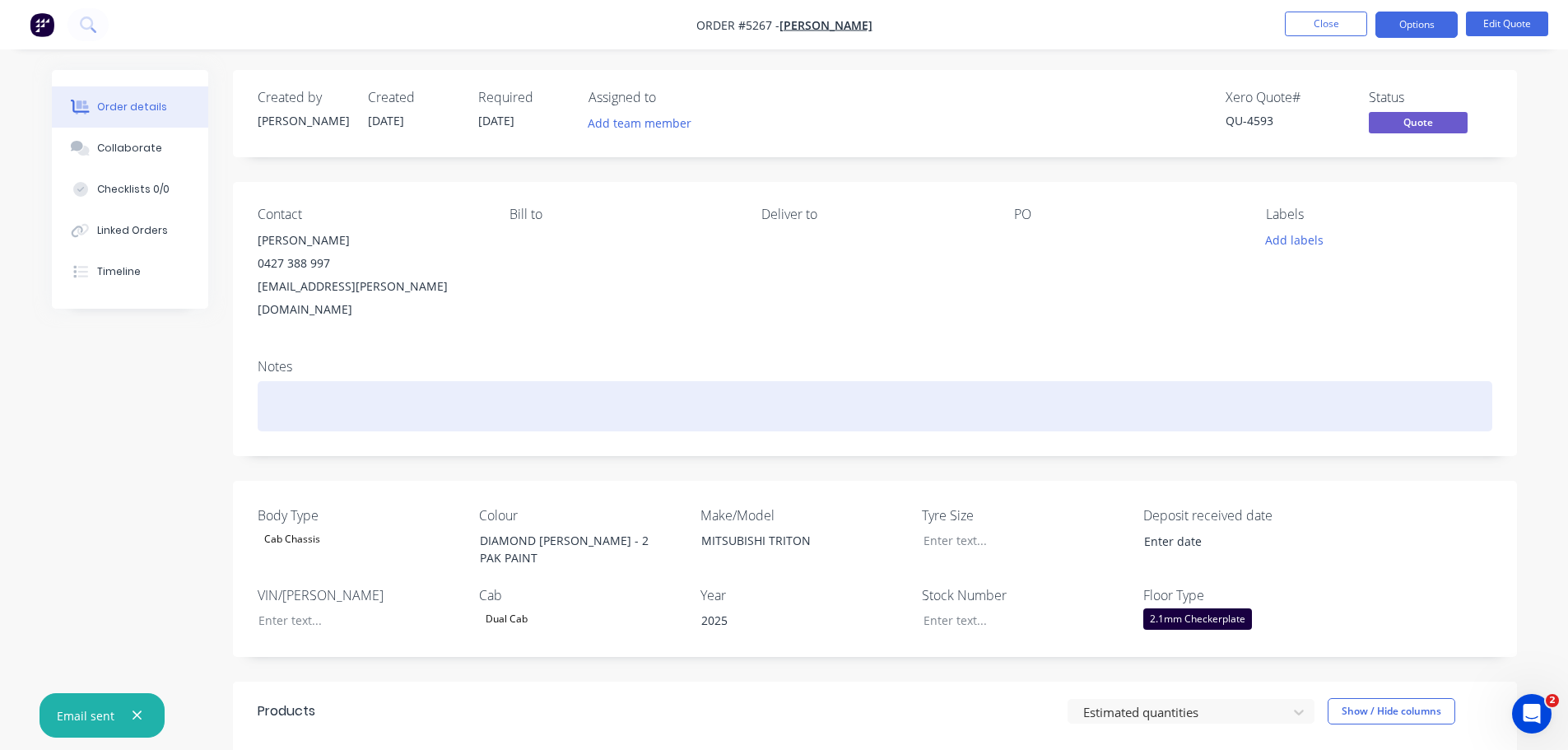
click at [1110, 381] on div at bounding box center [875, 406] width 1234 height 50
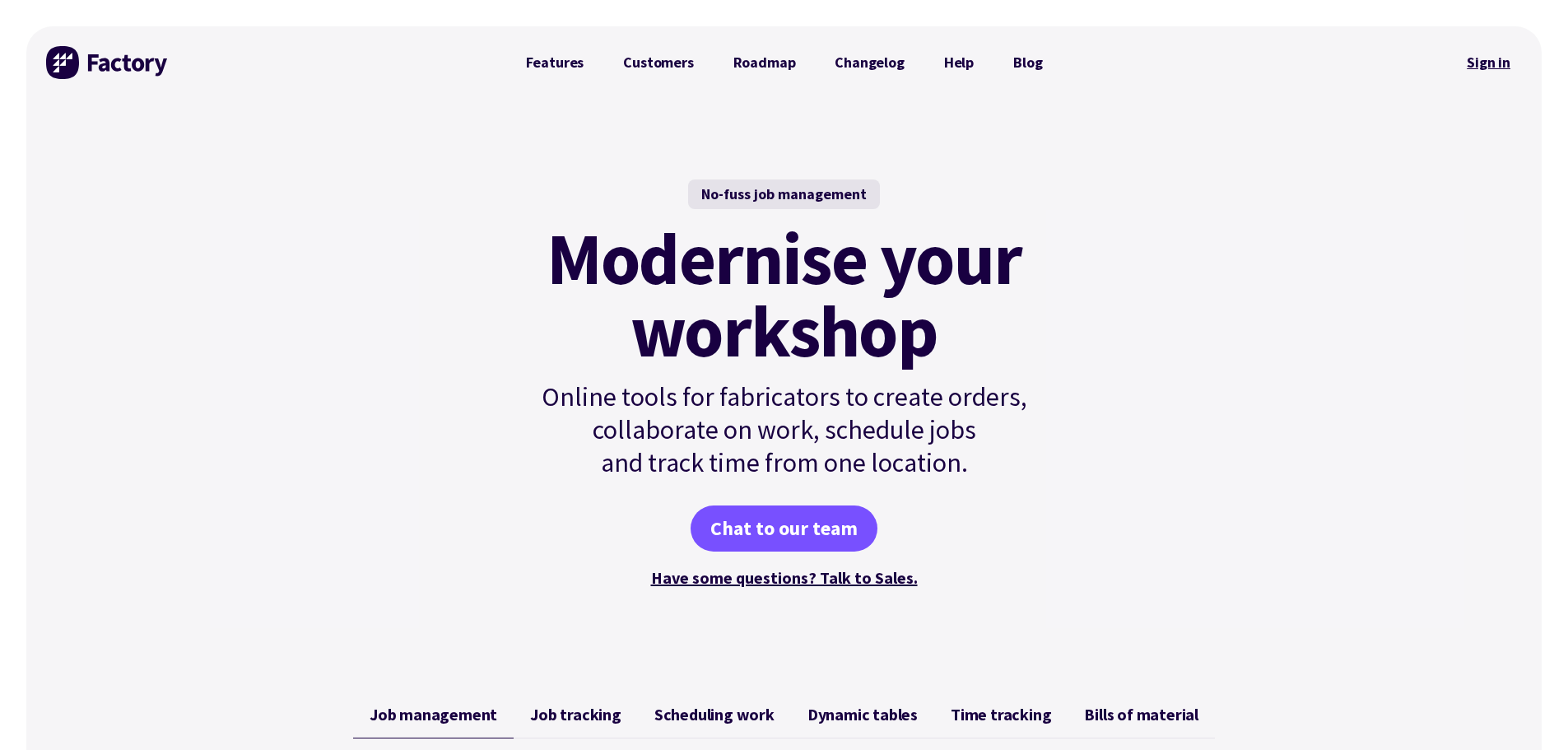
click at [1498, 66] on link "Sign in" at bounding box center [1488, 62] width 67 height 38
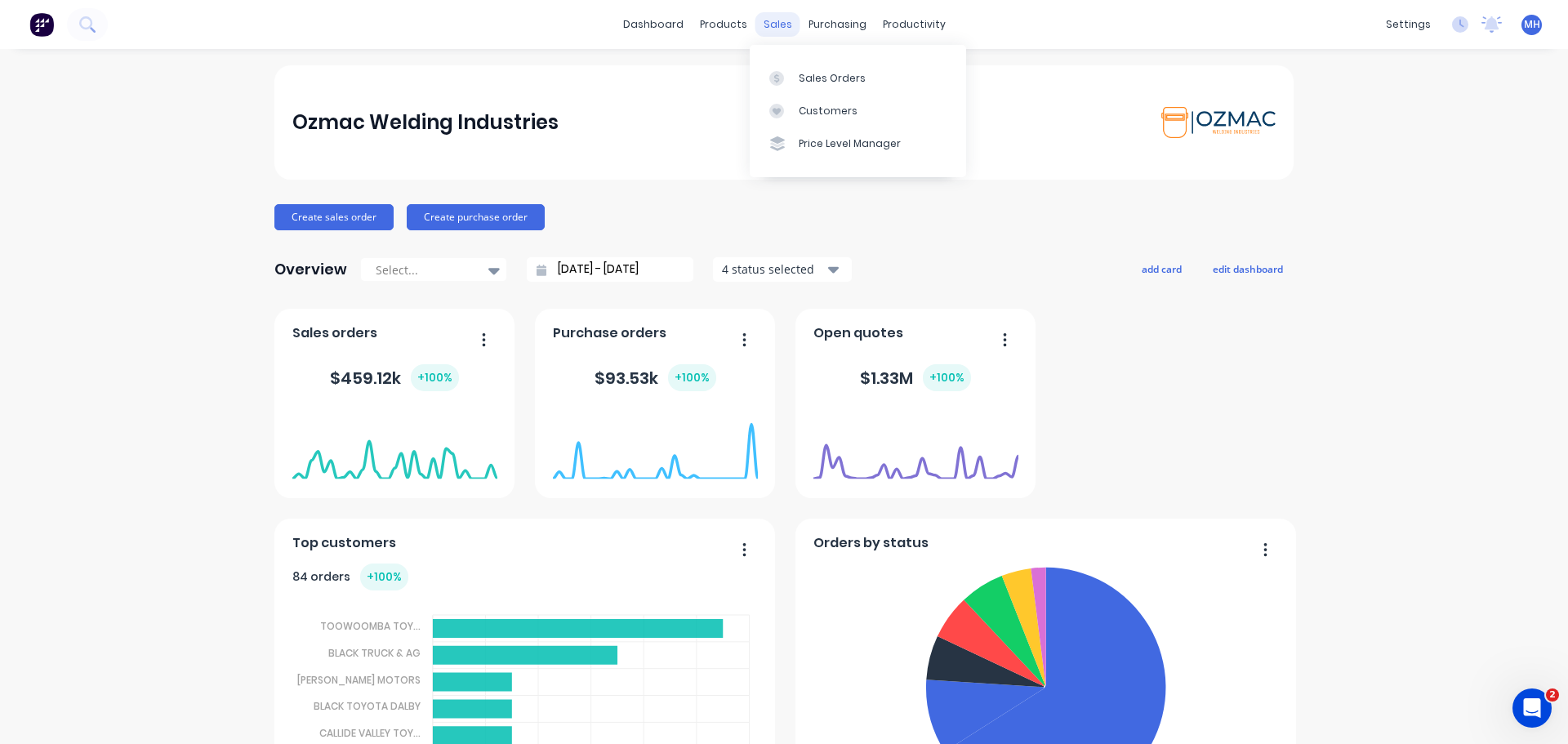
click at [772, 23] on div "sales" at bounding box center [778, 24] width 45 height 25
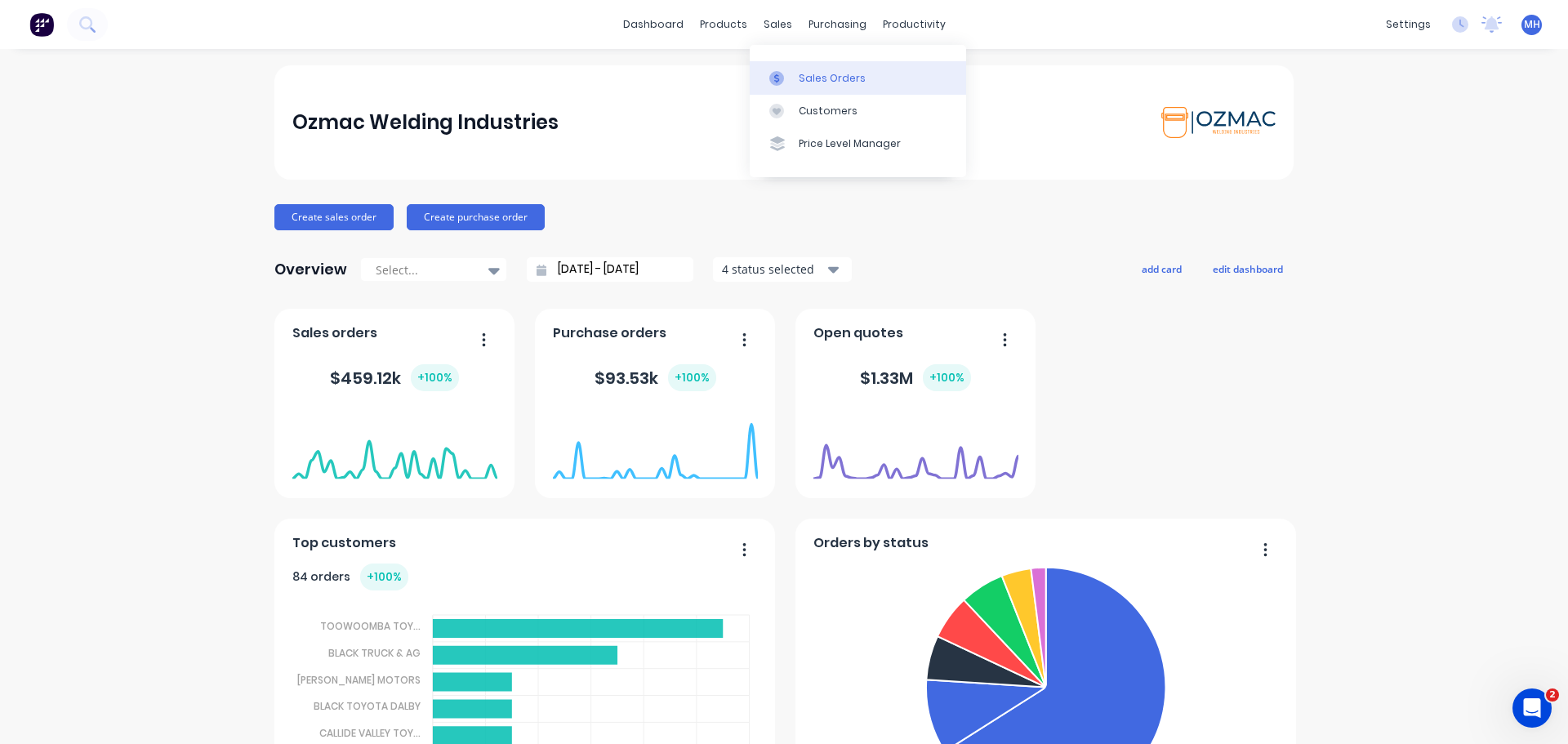
click at [792, 76] on div at bounding box center [782, 78] width 25 height 15
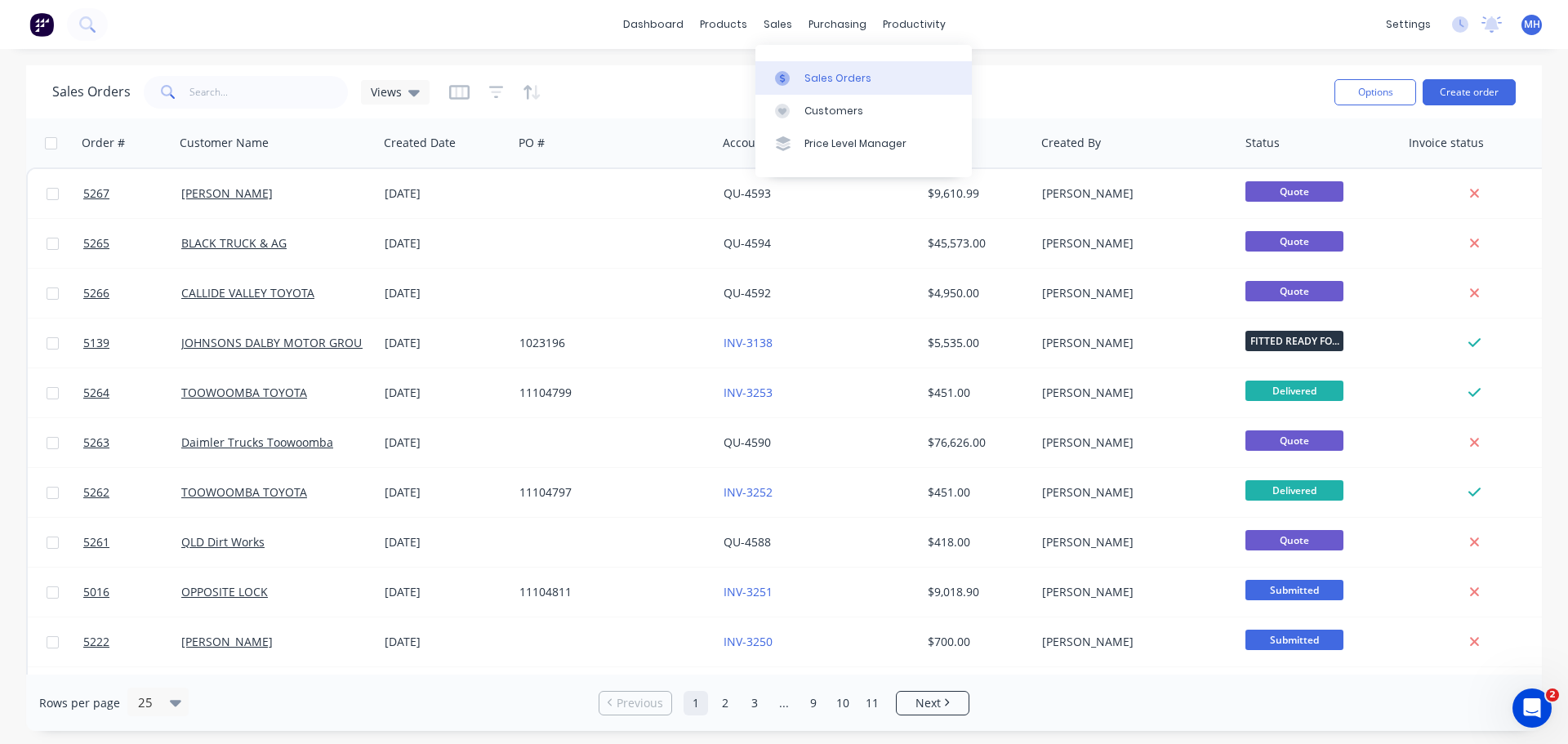
click at [809, 78] on div "Sales Orders" at bounding box center [838, 78] width 67 height 15
click at [809, 77] on div "Sales Orders" at bounding box center [838, 78] width 67 height 15
click at [1477, 90] on button "Create order" at bounding box center [1469, 92] width 93 height 26
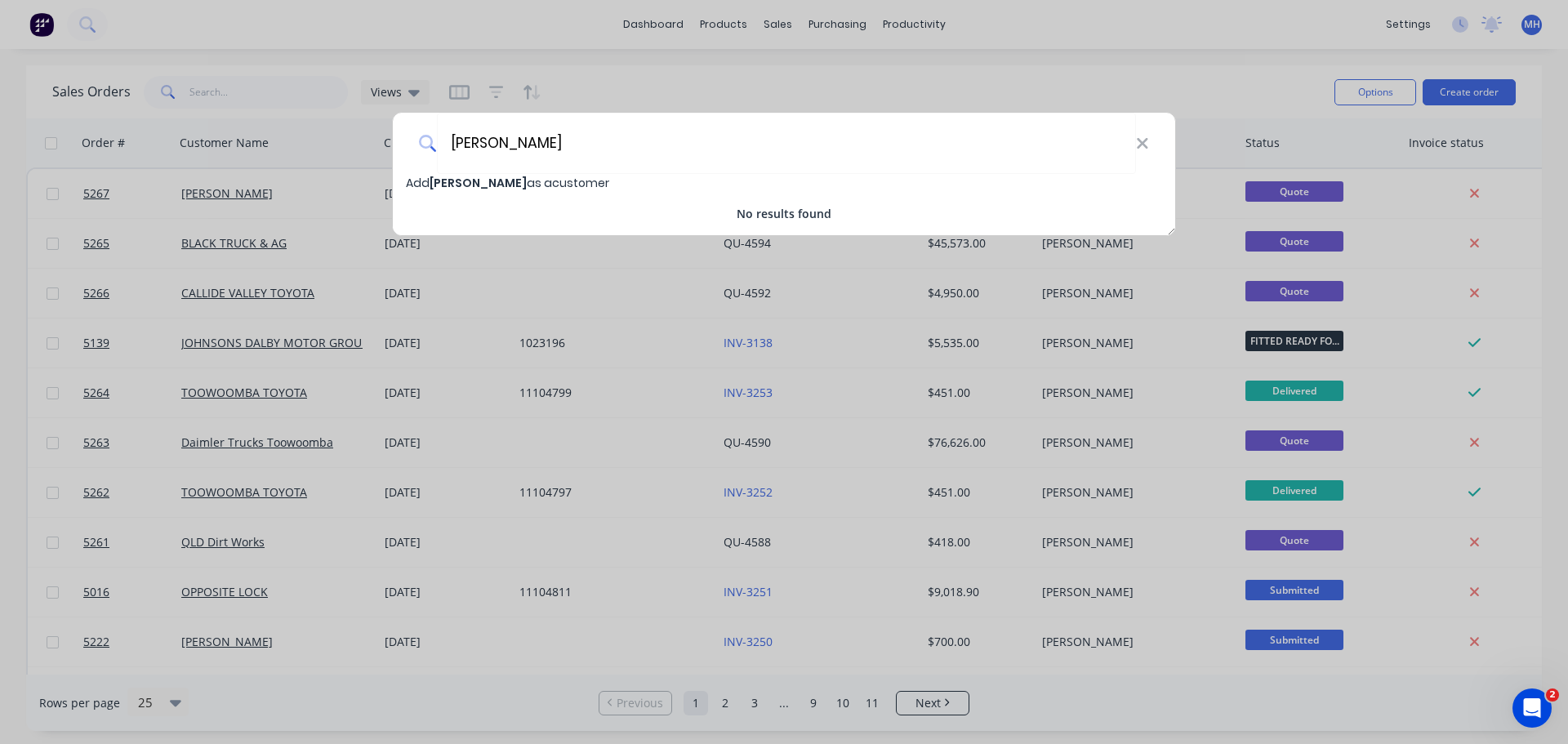
type input "[PERSON_NAME]"
click at [464, 183] on span "[PERSON_NAME]" at bounding box center [478, 183] width 97 height 17
select select "AU"
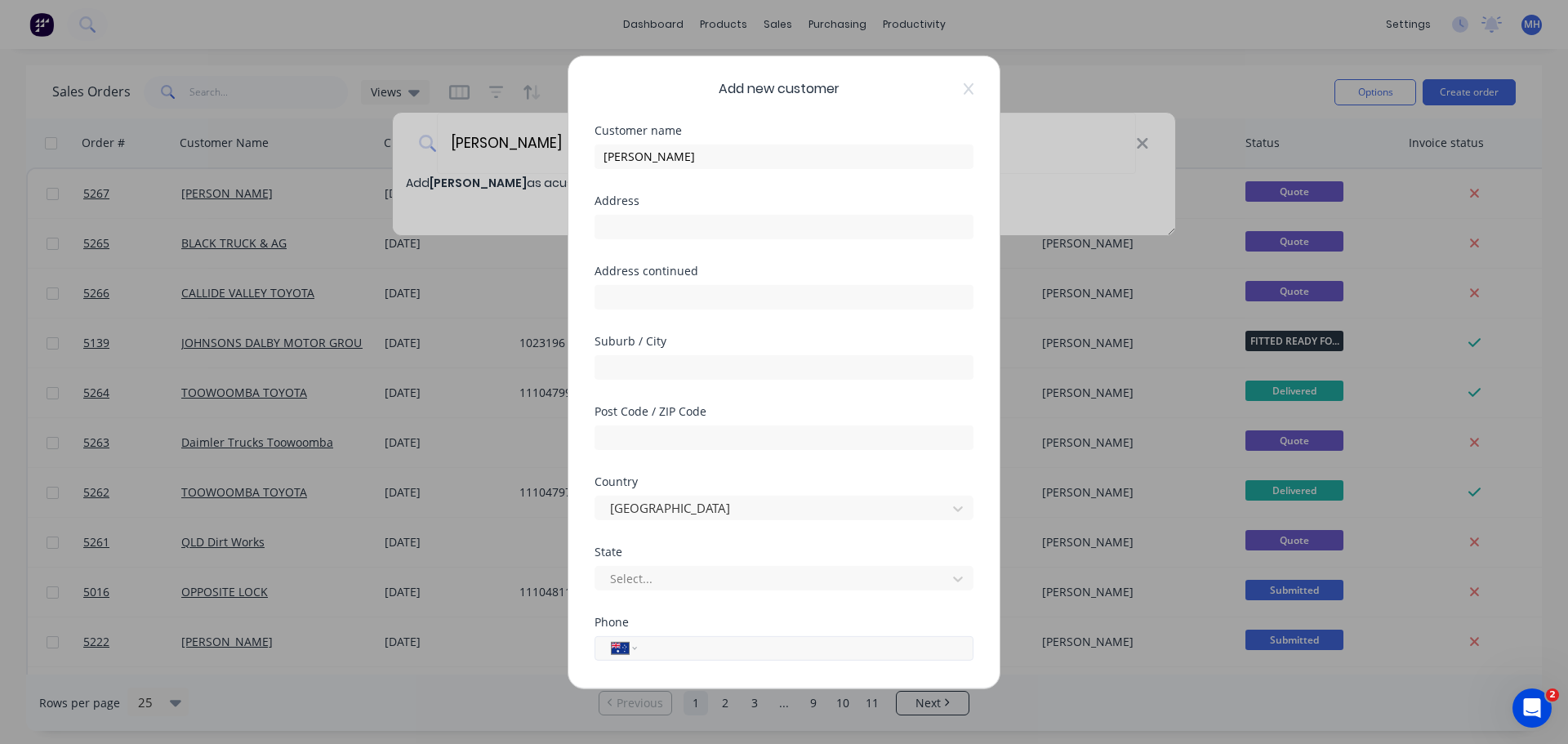
click at [669, 647] on input "tel" at bounding box center [802, 648] width 308 height 18
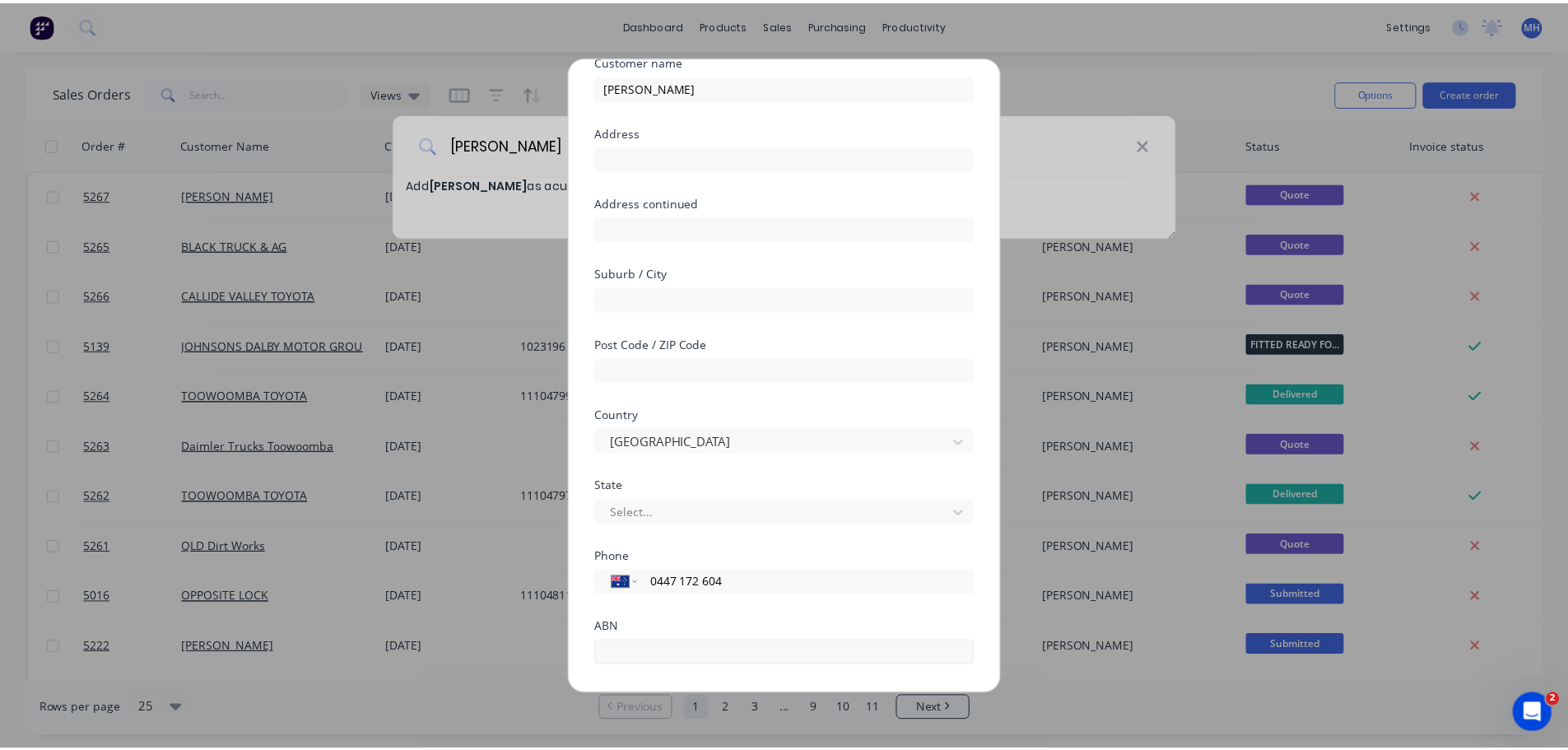
scroll to position [166, 0]
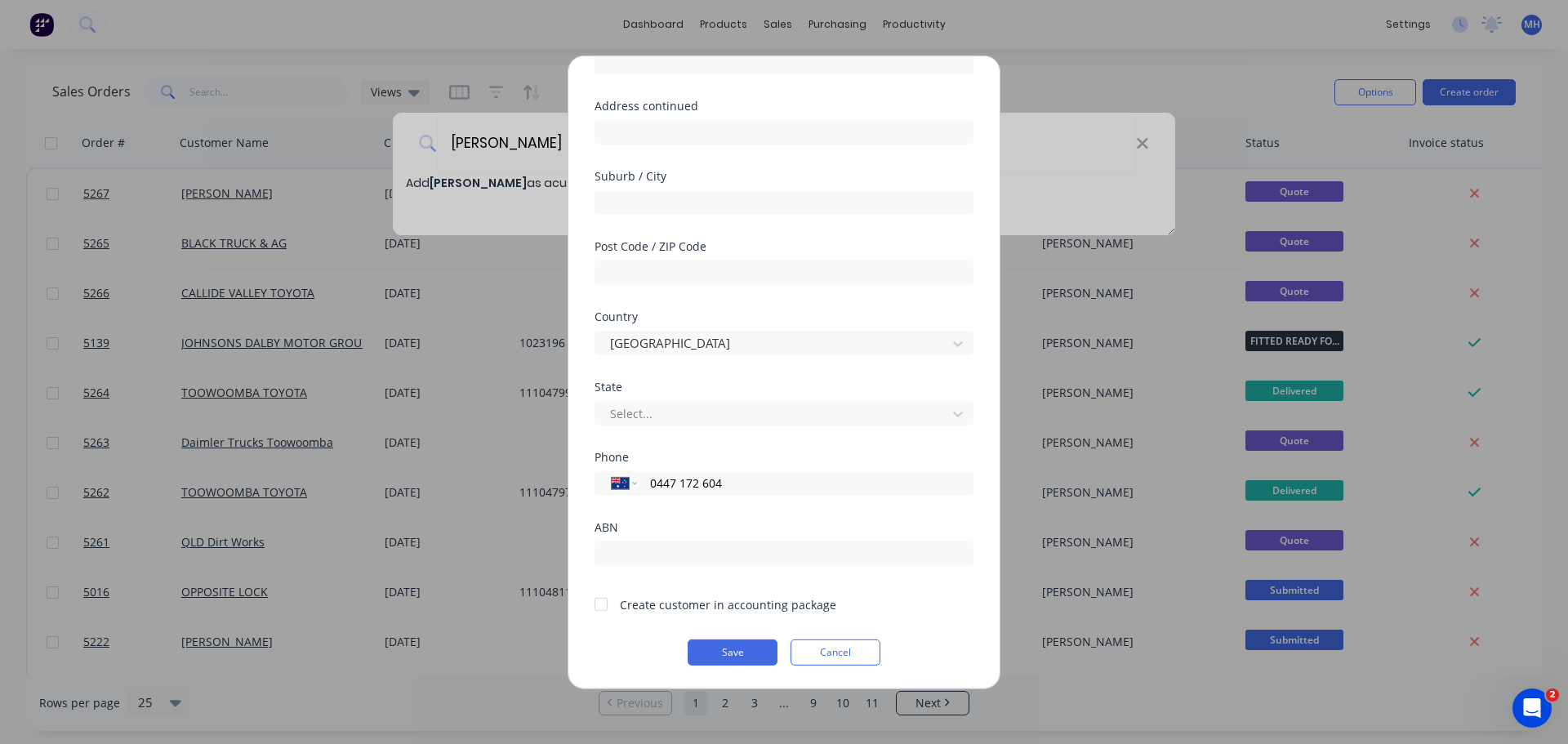
type input "0447 172 604"
click at [597, 610] on div at bounding box center [601, 605] width 33 height 33
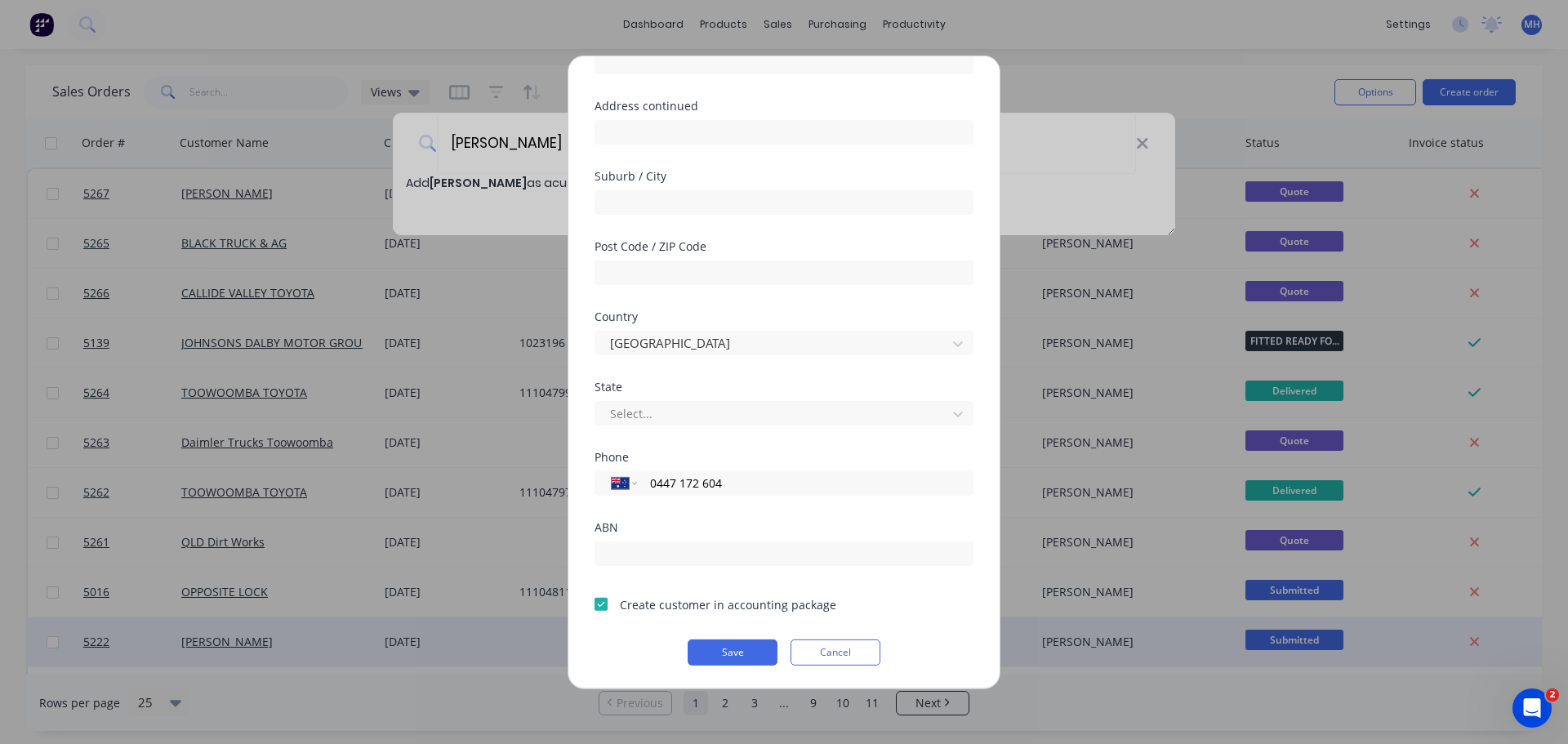
click at [722, 650] on button "Save" at bounding box center [733, 652] width 90 height 26
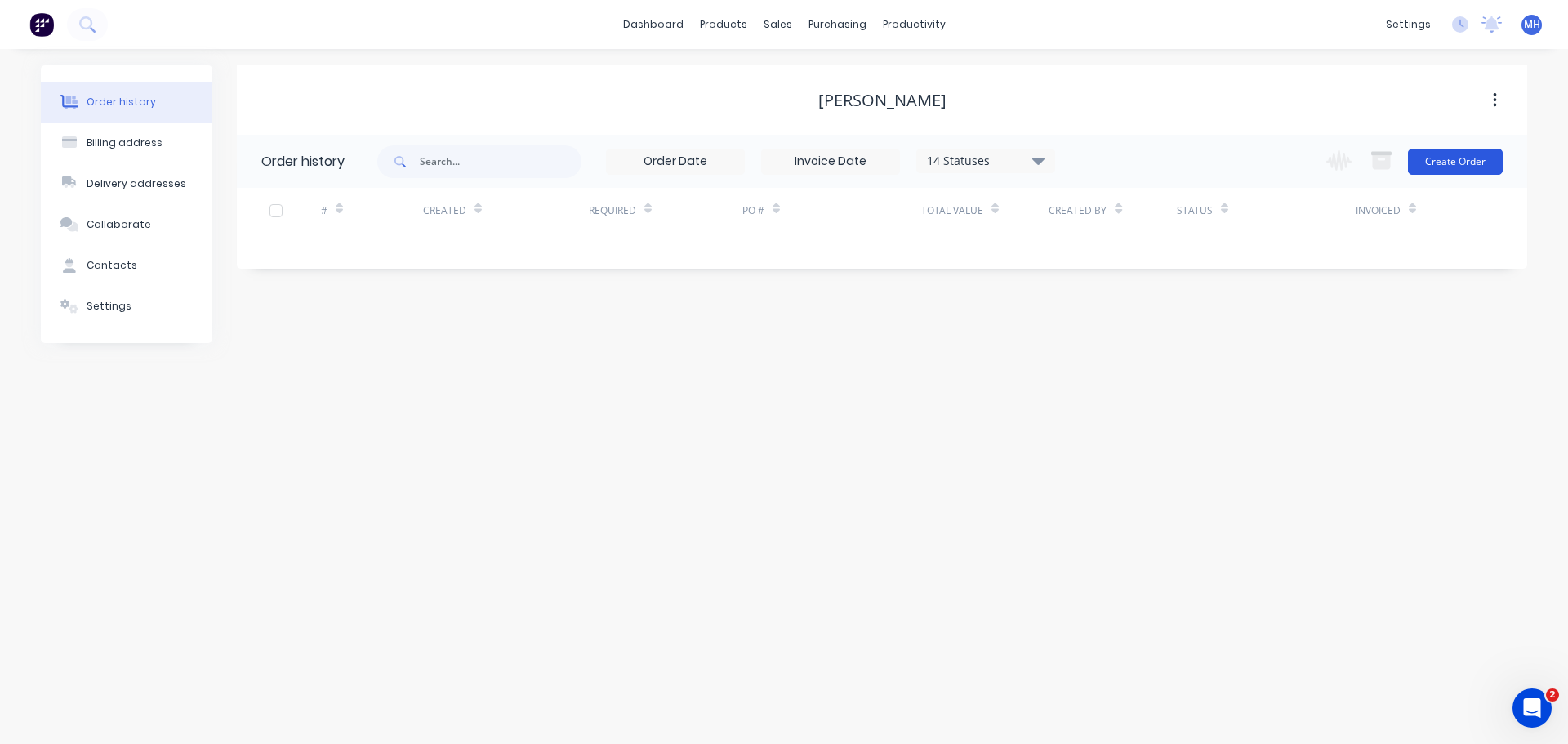
click at [1444, 159] on button "Create Order" at bounding box center [1455, 162] width 95 height 26
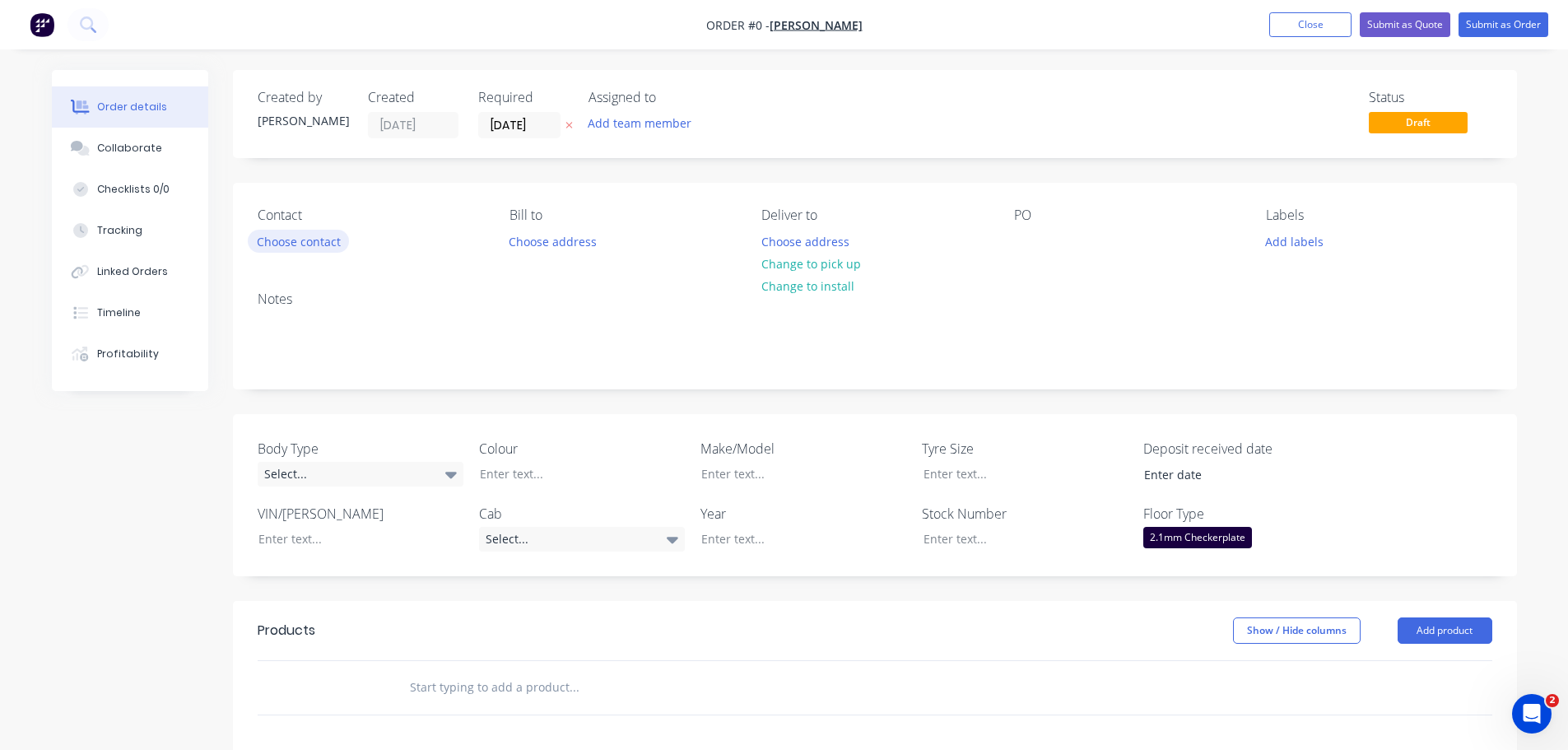
click at [301, 235] on button "Choose contact" at bounding box center [297, 241] width 101 height 22
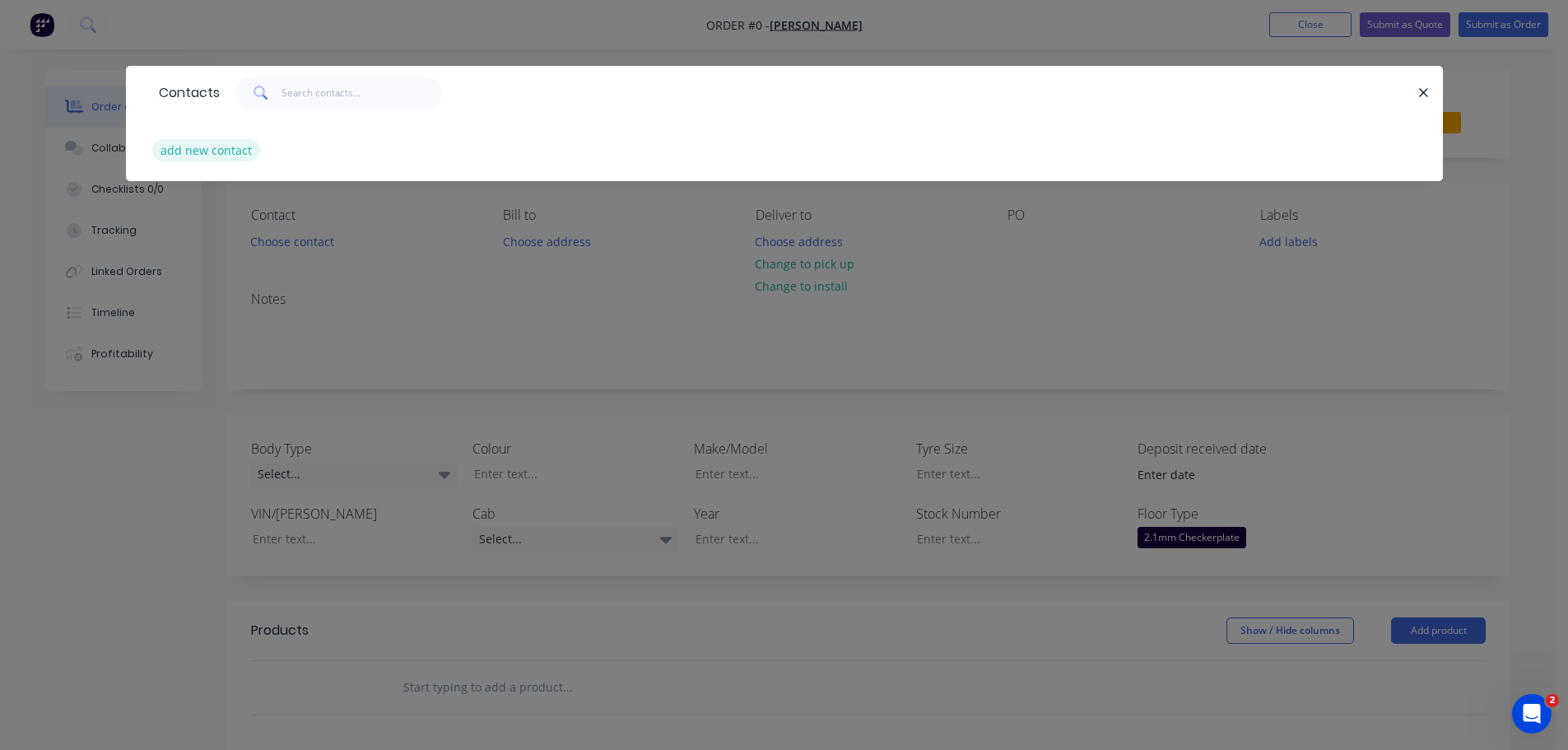
click at [236, 151] on button "add new contact" at bounding box center [206, 150] width 108 height 22
select select "AU"
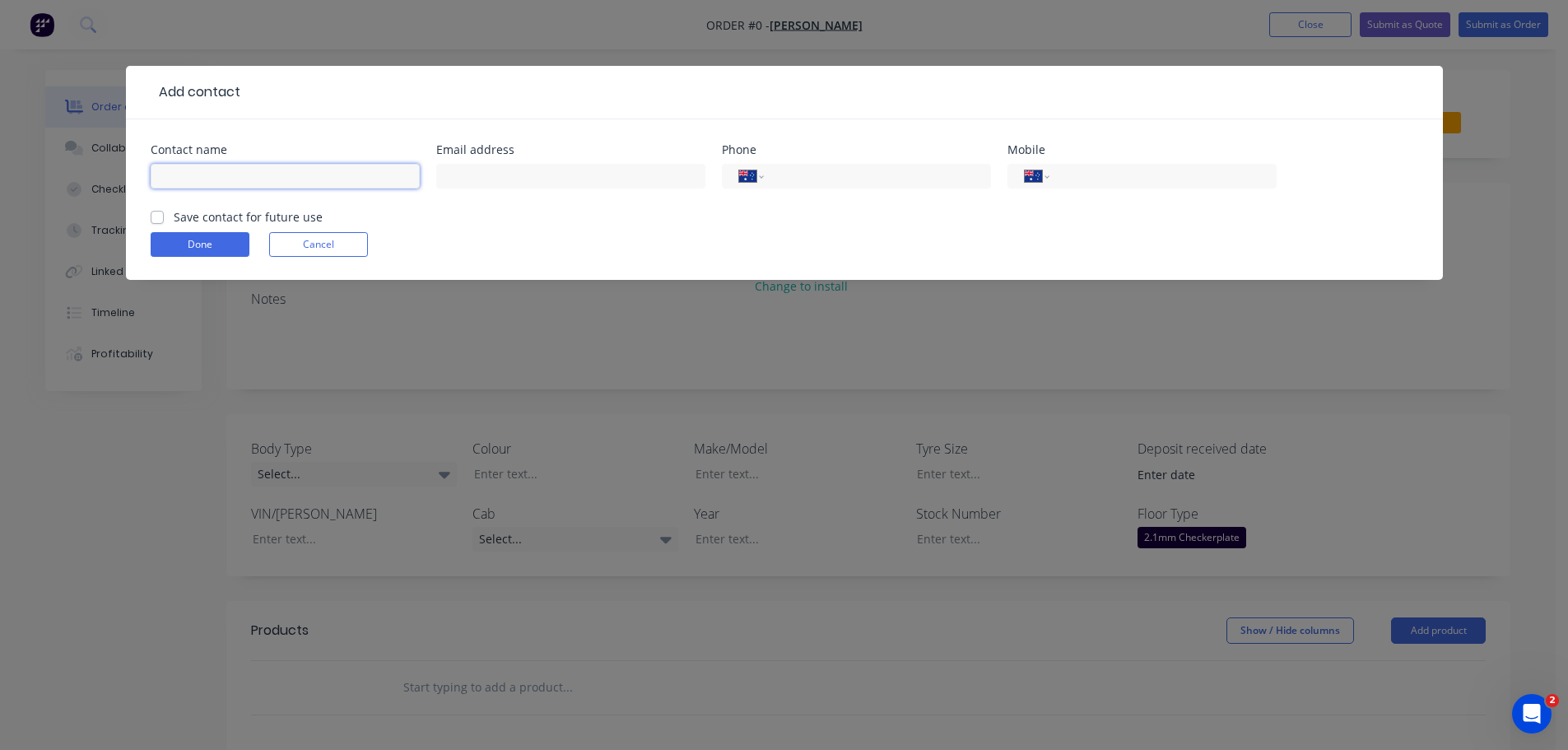
click at [252, 169] on input "text" at bounding box center [285, 176] width 269 height 25
type input "[PERSON_NAME]"
type input "[PERSON_NAME][EMAIL_ADDRESS][DOMAIN_NAME]"
type input "0447 172 604"
click at [173, 217] on label "Save contact for future use" at bounding box center [247, 217] width 149 height 18
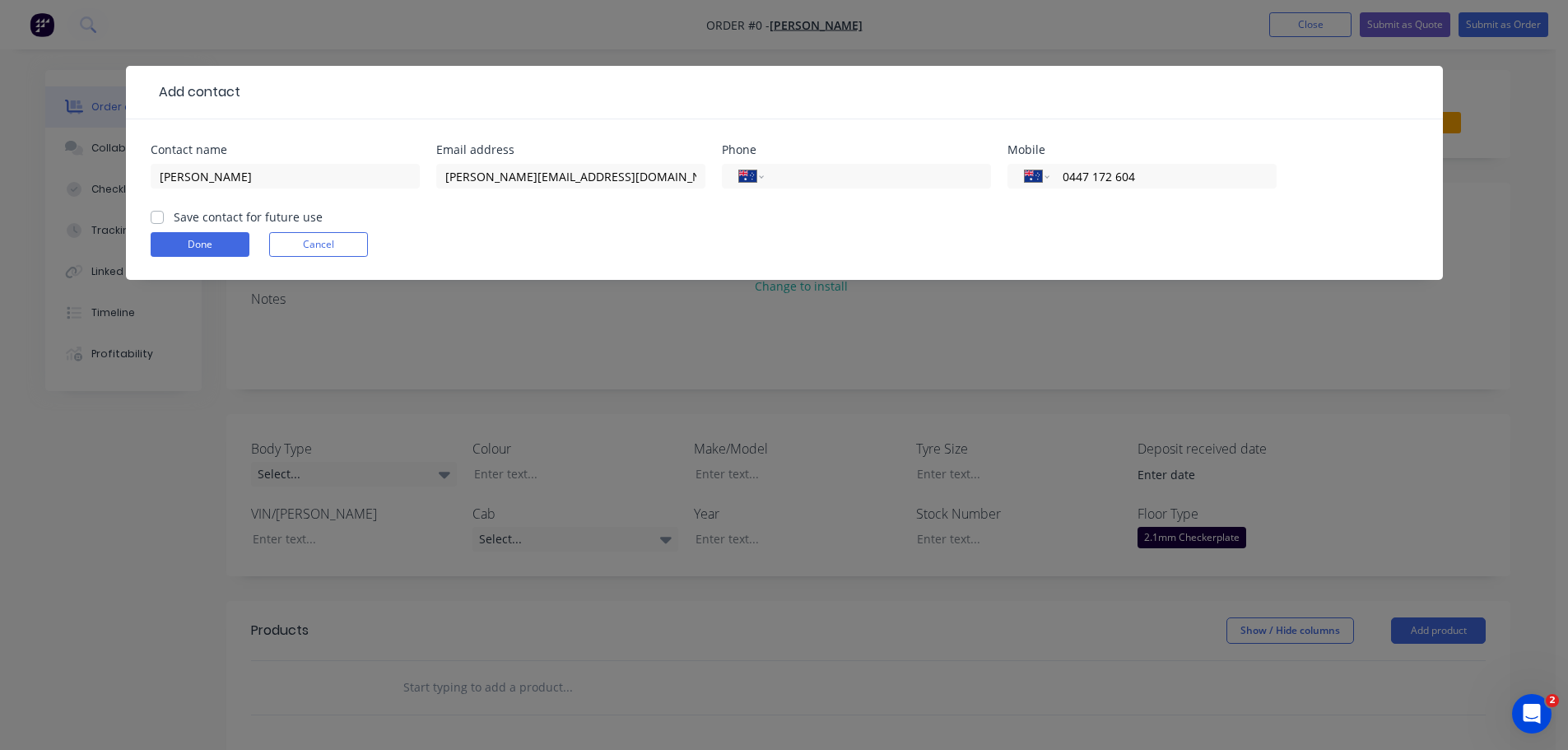
click at [155, 217] on input "Save contact for future use" at bounding box center [158, 216] width 13 height 16
checkbox input "true"
click at [189, 251] on button "Done" at bounding box center [200, 244] width 99 height 25
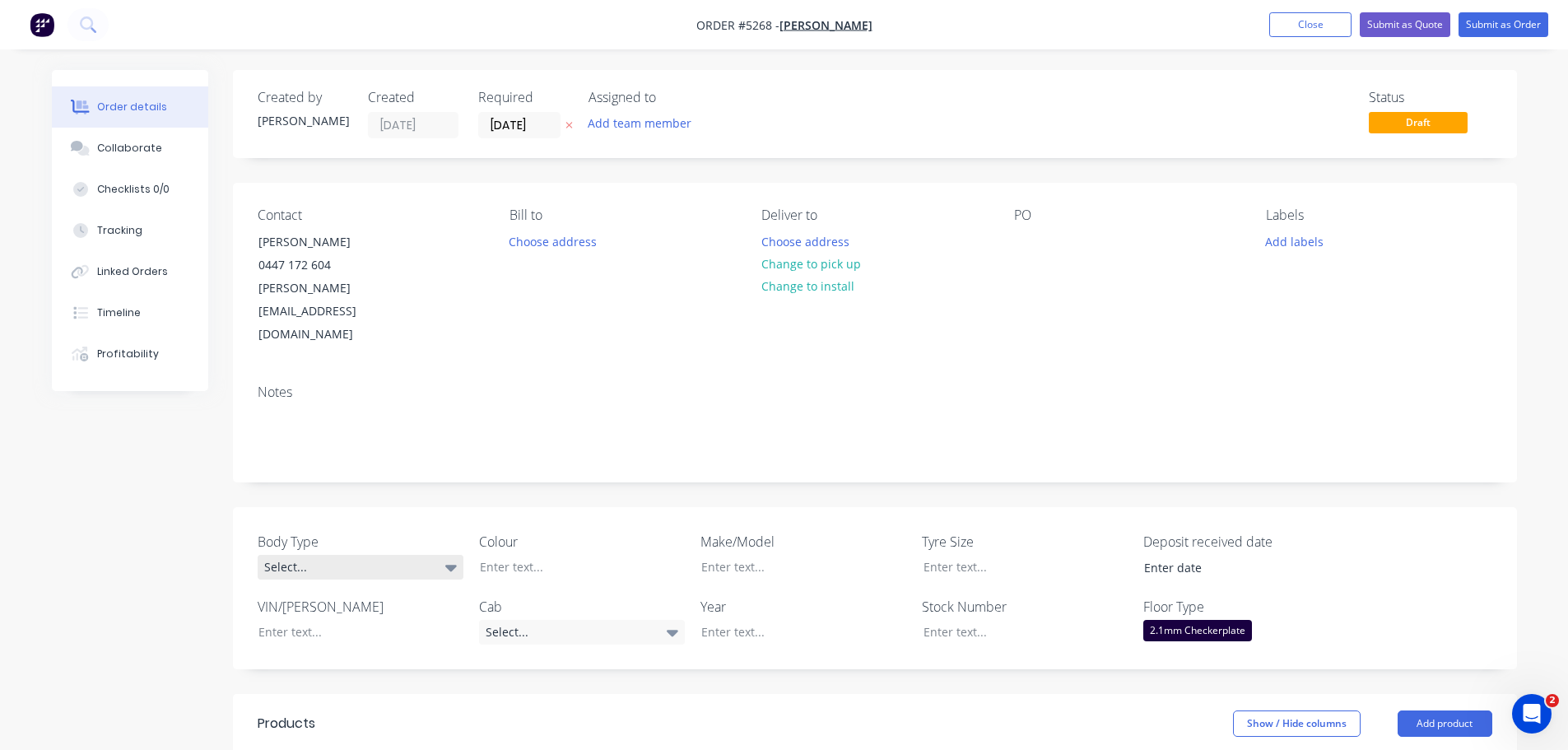
click at [359, 555] on div "Select..." at bounding box center [360, 567] width 206 height 25
click at [374, 631] on button "Pick Up" at bounding box center [381, 622] width 247 height 33
click at [548, 555] on div at bounding box center [570, 567] width 206 height 24
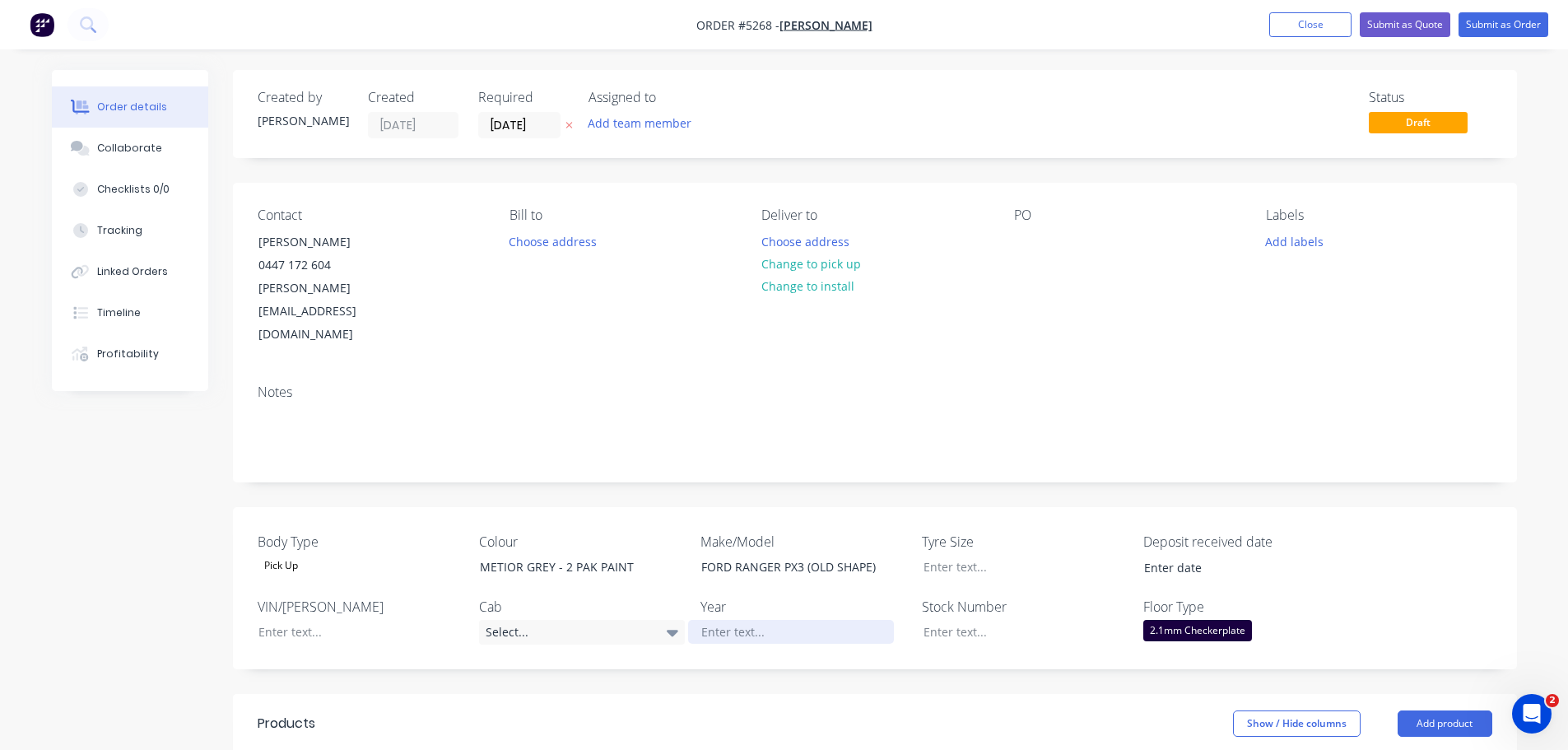
click at [795, 620] on div at bounding box center [791, 632] width 206 height 24
click at [627, 620] on div "Select..." at bounding box center [582, 632] width 206 height 25
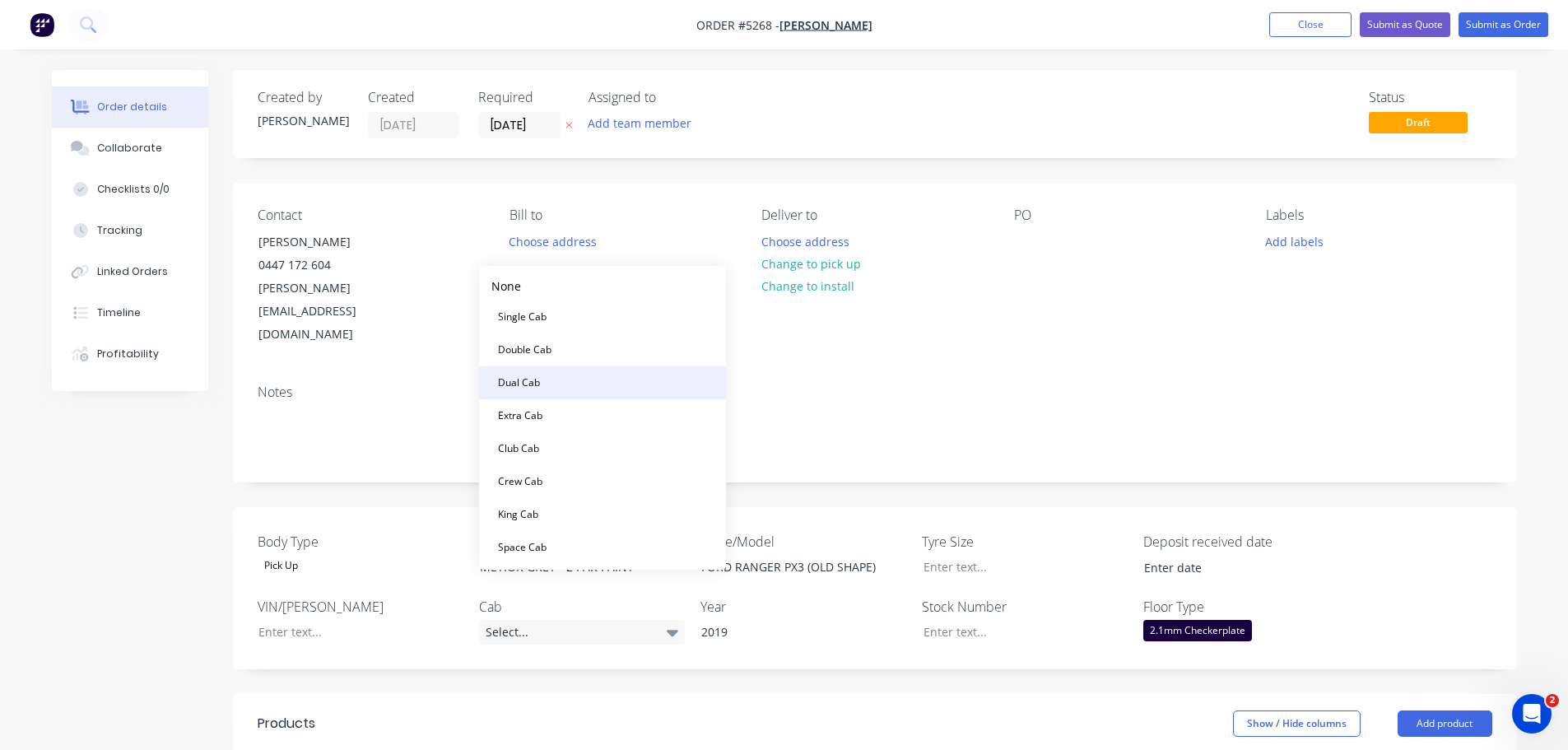
click at [580, 388] on button "Dual Cab" at bounding box center [602, 383] width 247 height 33
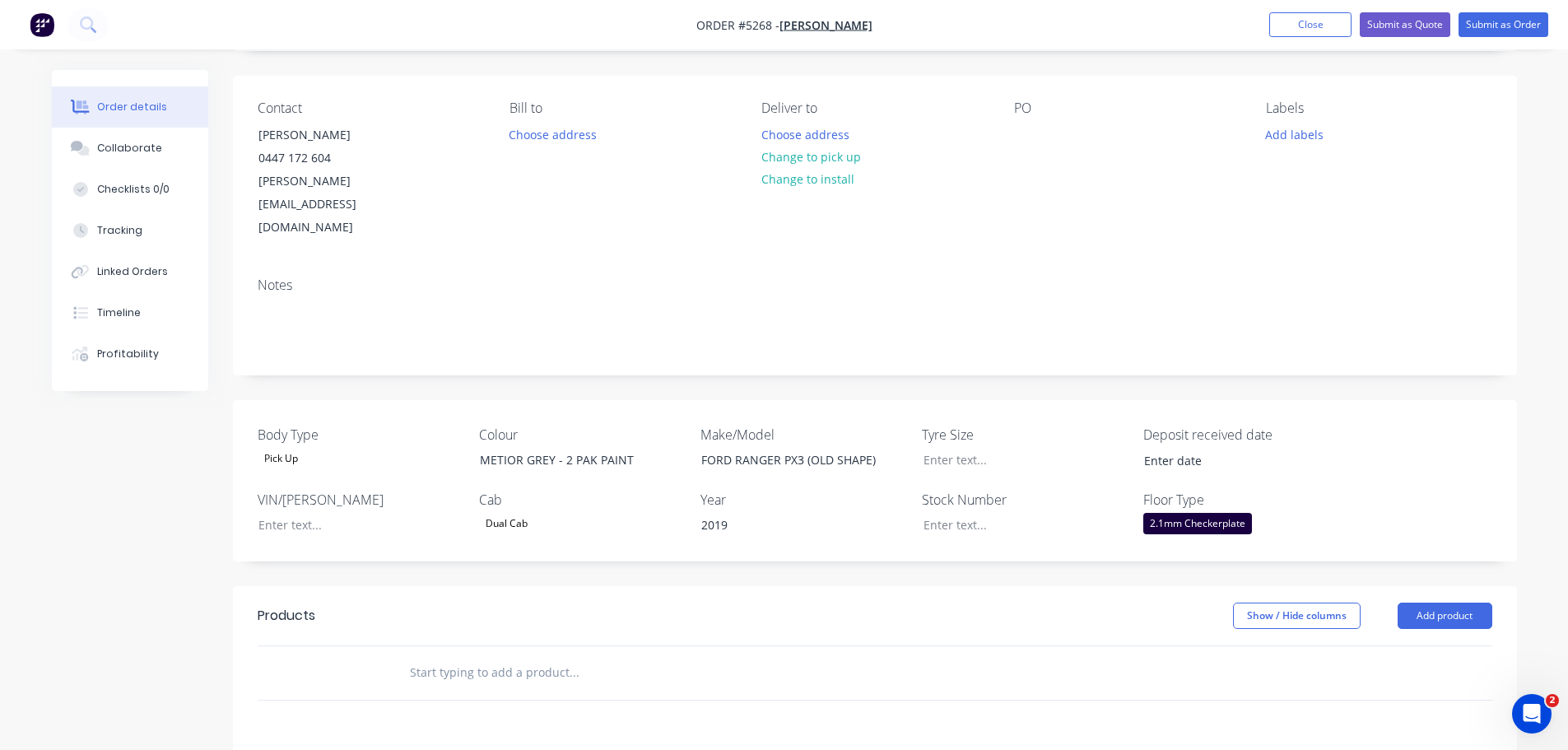
scroll to position [329, 0]
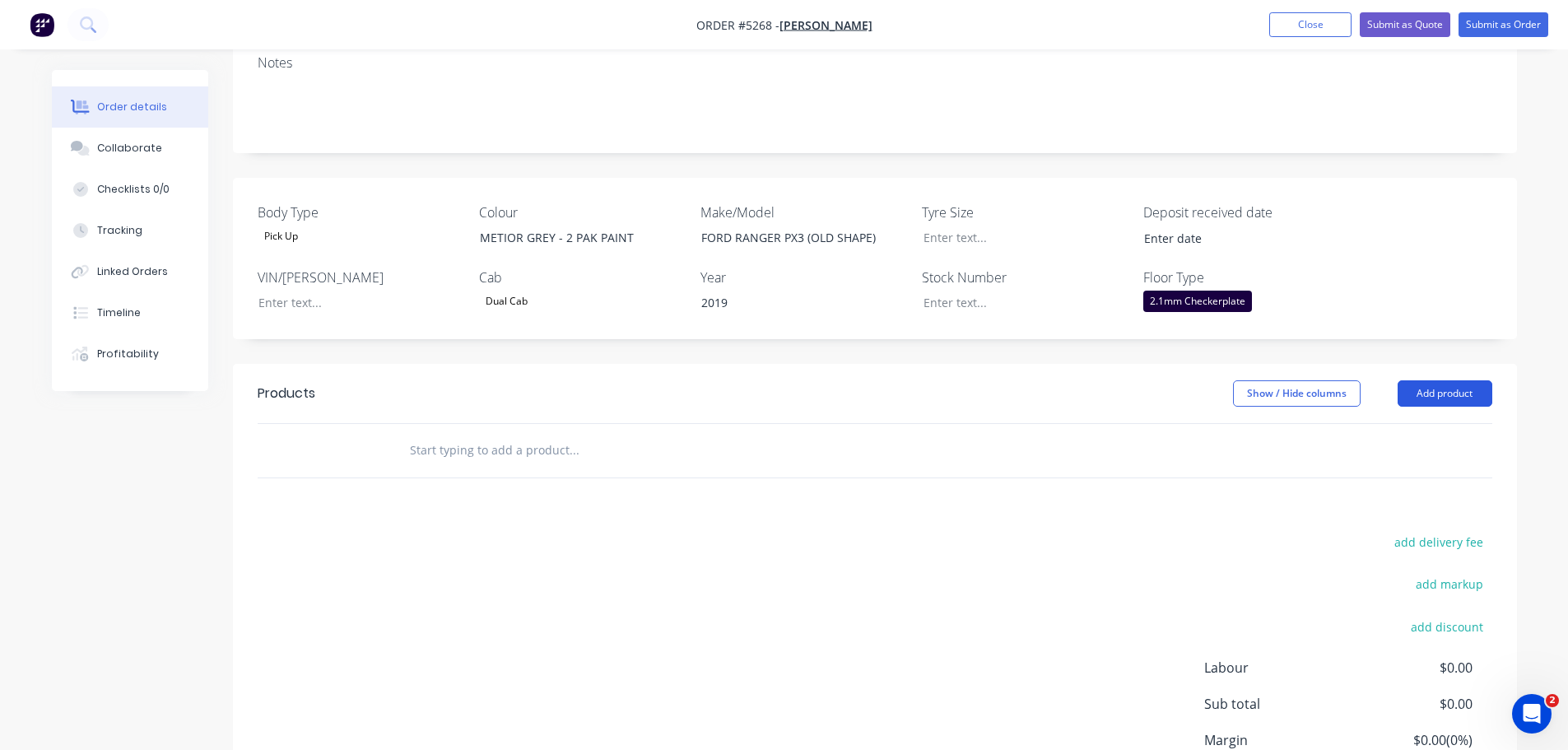
click at [1452, 380] on button "Add product" at bounding box center [1445, 393] width 95 height 26
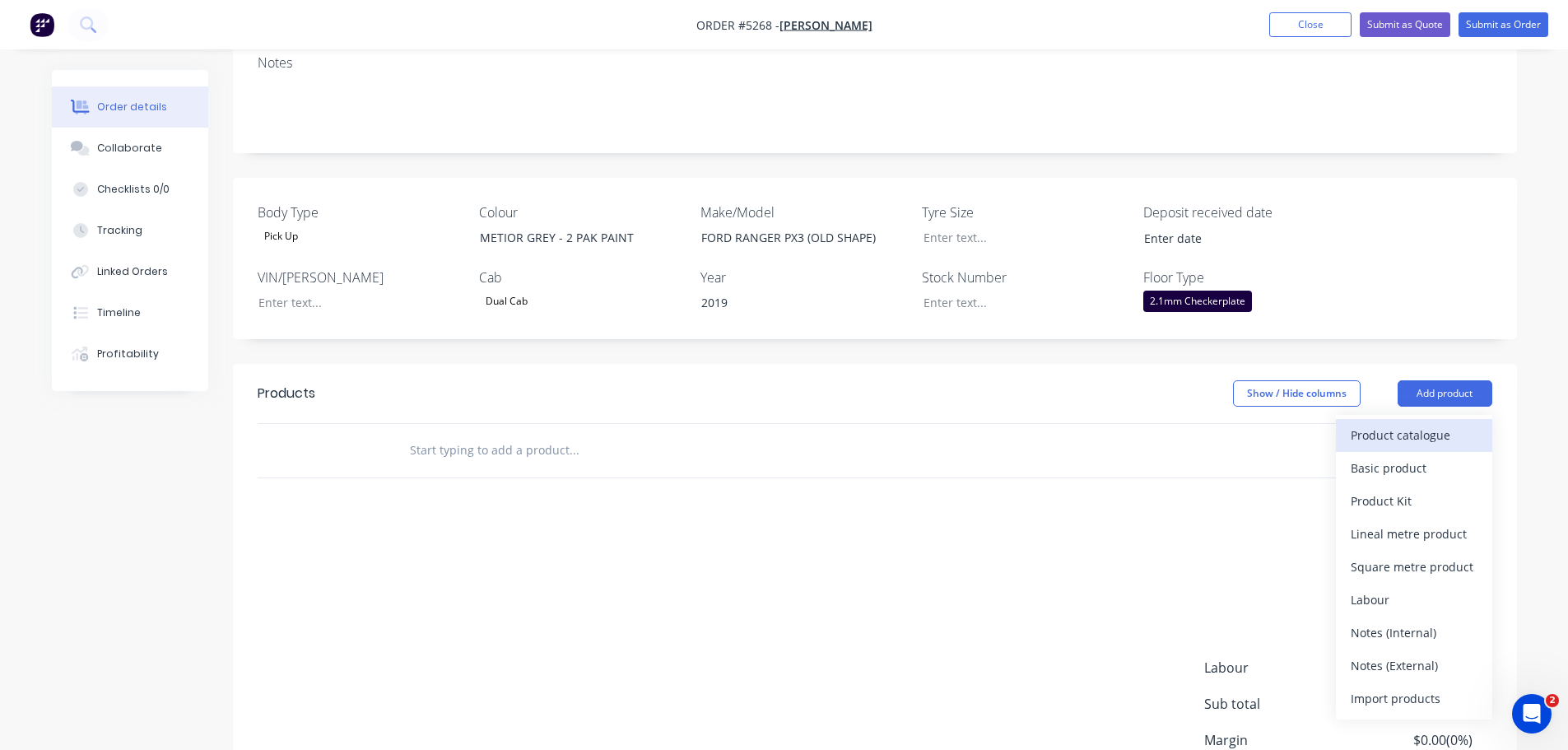
click at [1441, 424] on div "Product catalogue" at bounding box center [1414, 436] width 127 height 24
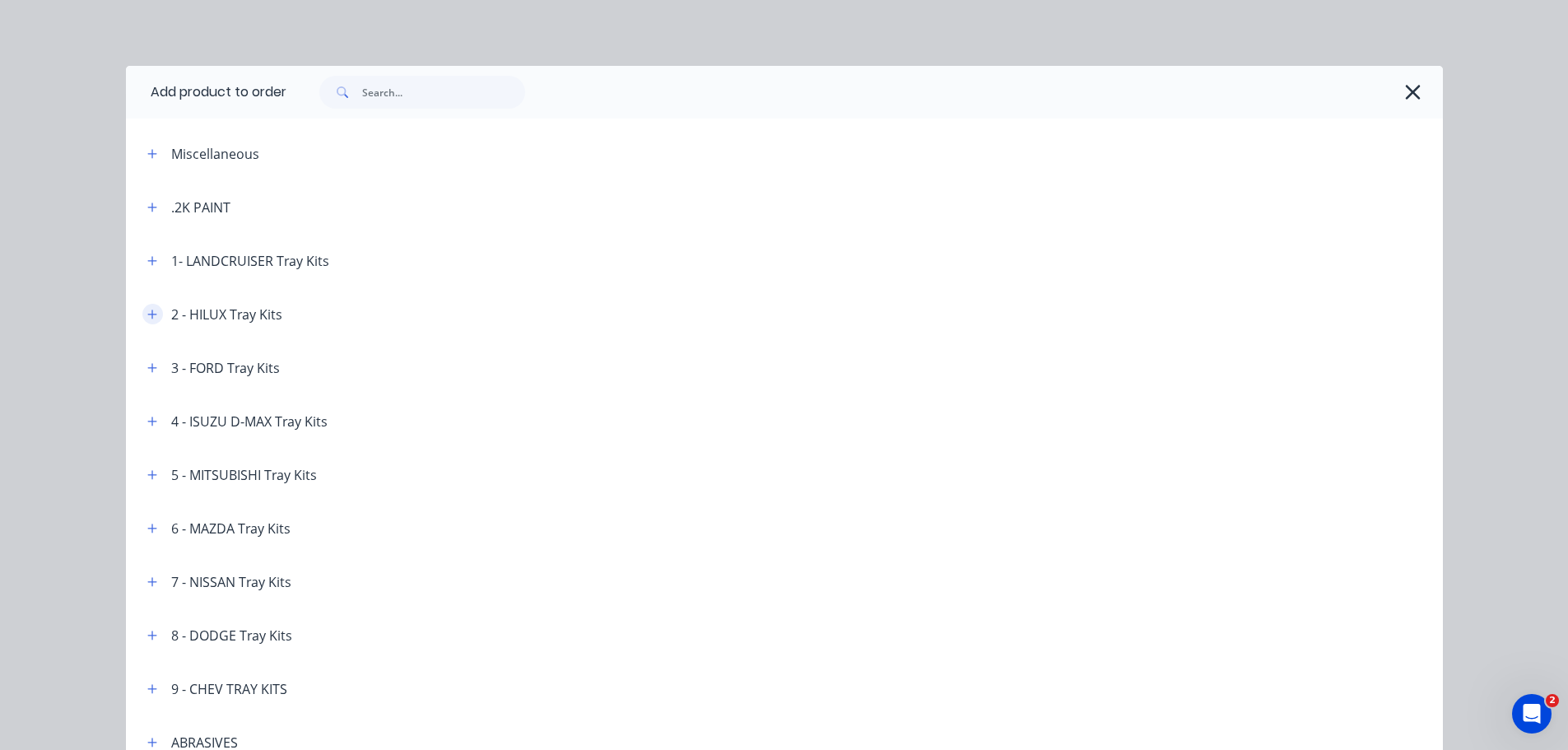
click at [150, 315] on icon "button" at bounding box center [152, 314] width 10 height 11
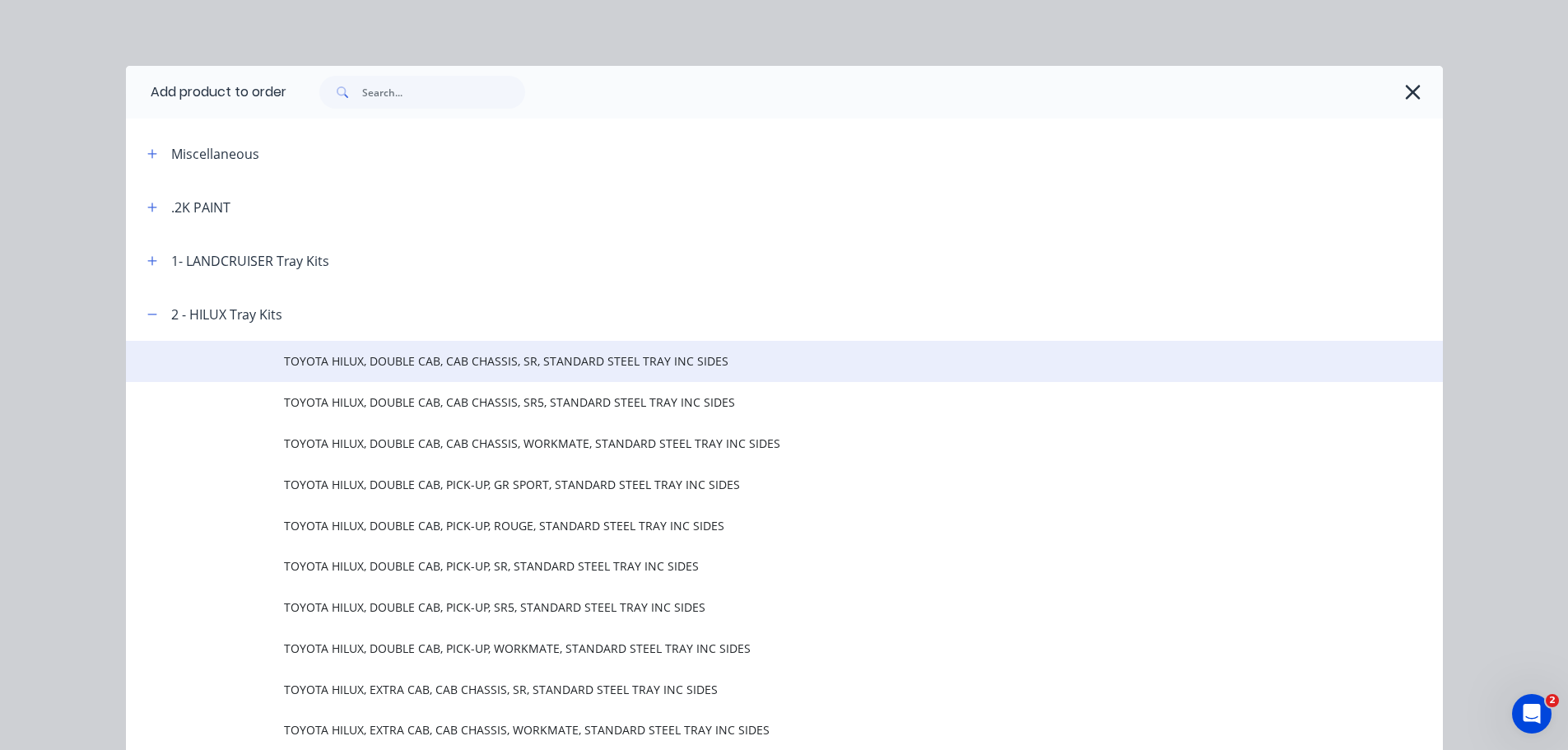
click at [453, 367] on span "TOYOTA HILUX, DOUBLE CAB, CAB CHASSIS, SR, STANDARD STEEL TRAY INC SIDES" at bounding box center [747, 361] width 927 height 18
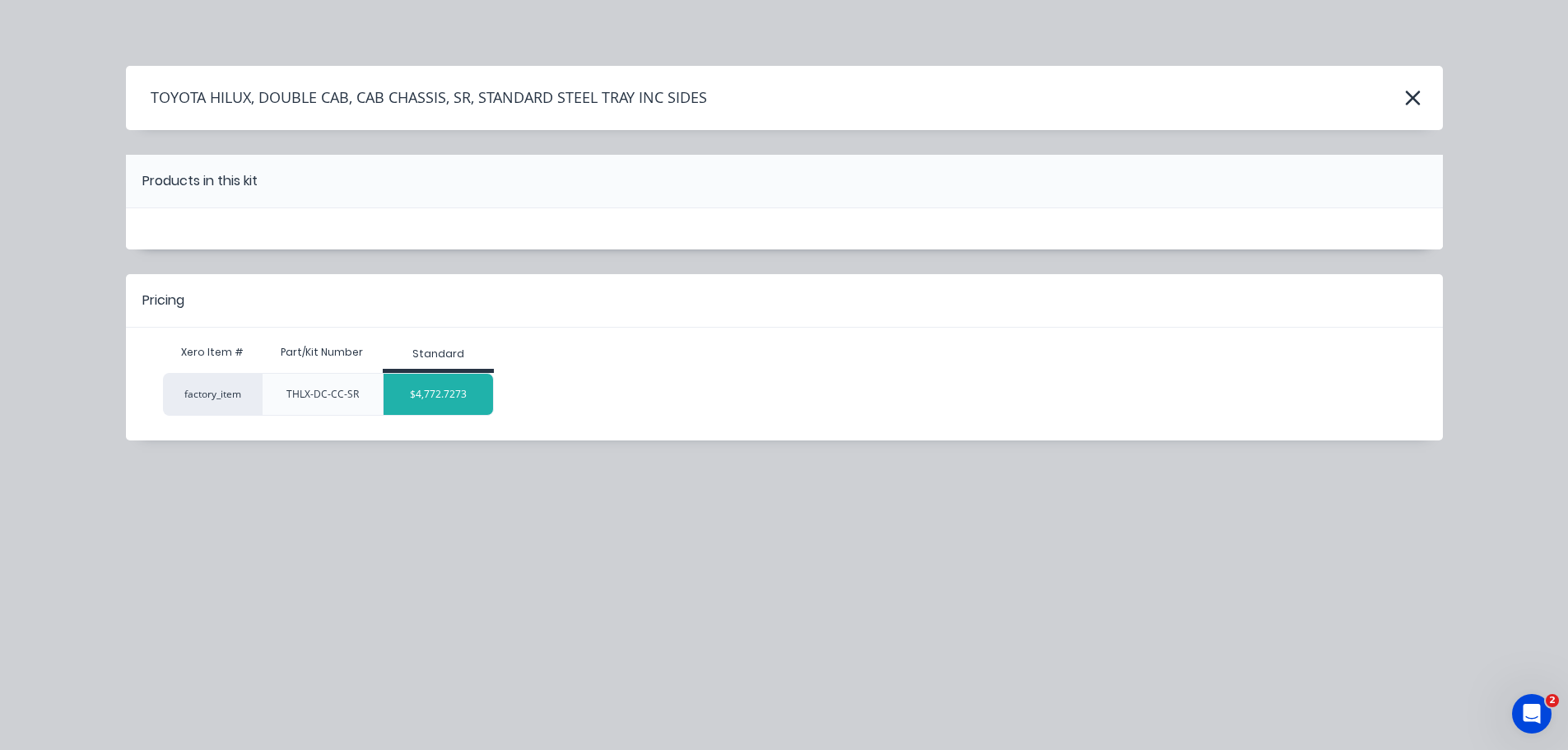
click at [454, 388] on div "$4,772.7273" at bounding box center [438, 394] width 109 height 41
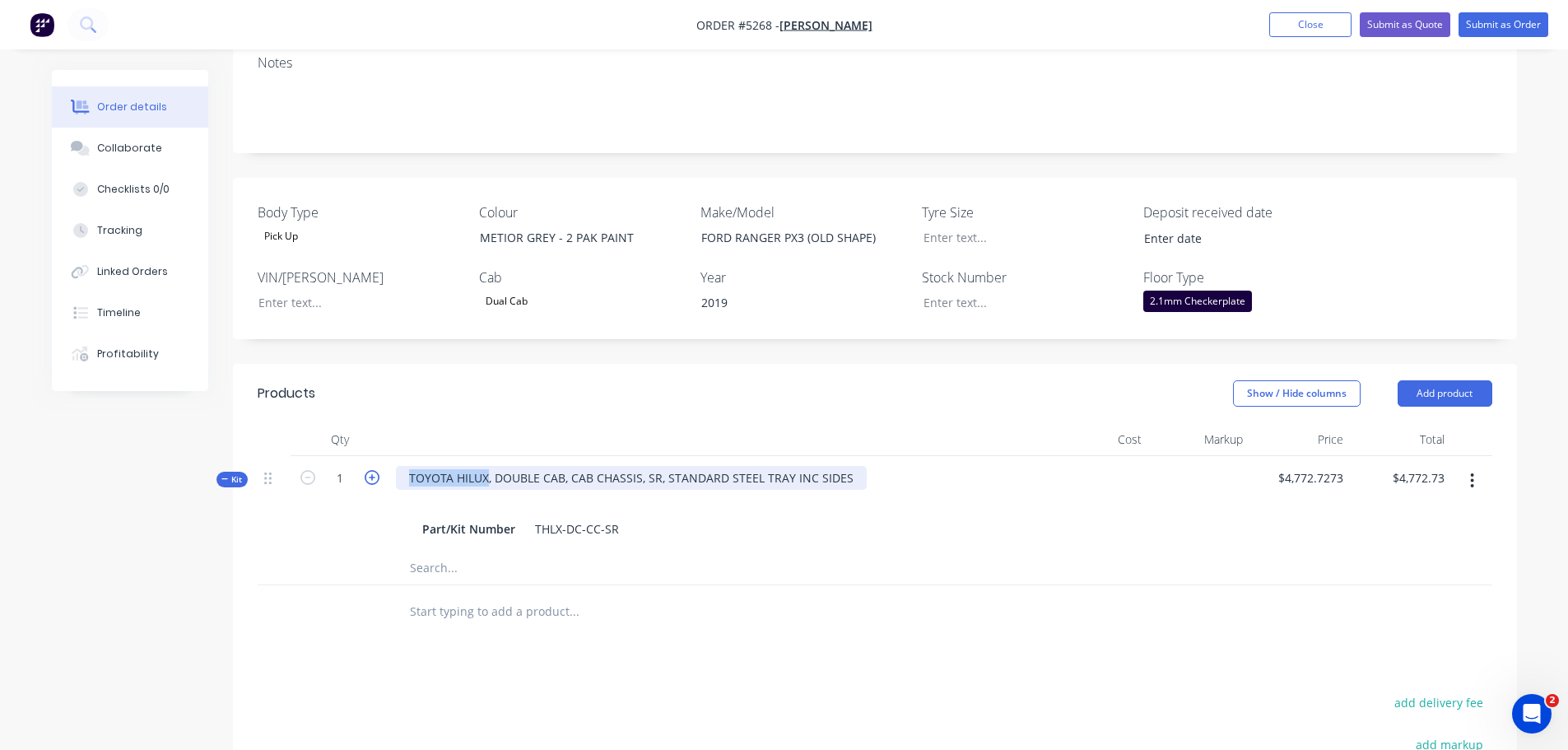
drag, startPoint x: 485, startPoint y: 434, endPoint x: 372, endPoint y: 434, distance: 113.0
click at [372, 456] on div "Kit 1 TOYOTA HILUX, DOUBLE CAB, CAB CHASSIS, SR, STANDARD STEEL TRAY INC SIDES …" at bounding box center [875, 503] width 1234 height 95
drag, startPoint x: 668, startPoint y: 431, endPoint x: 739, endPoint y: 434, distance: 71.1
click at [739, 466] on div "FORD RANGER, PX3, (OLD SHAPE), DOUBLE CAB, CAB CHASSIS, SR, STANDARD STEEL TRAY…" at bounding box center [681, 478] width 571 height 24
click at [606, 595] on input "text" at bounding box center [573, 612] width 329 height 33
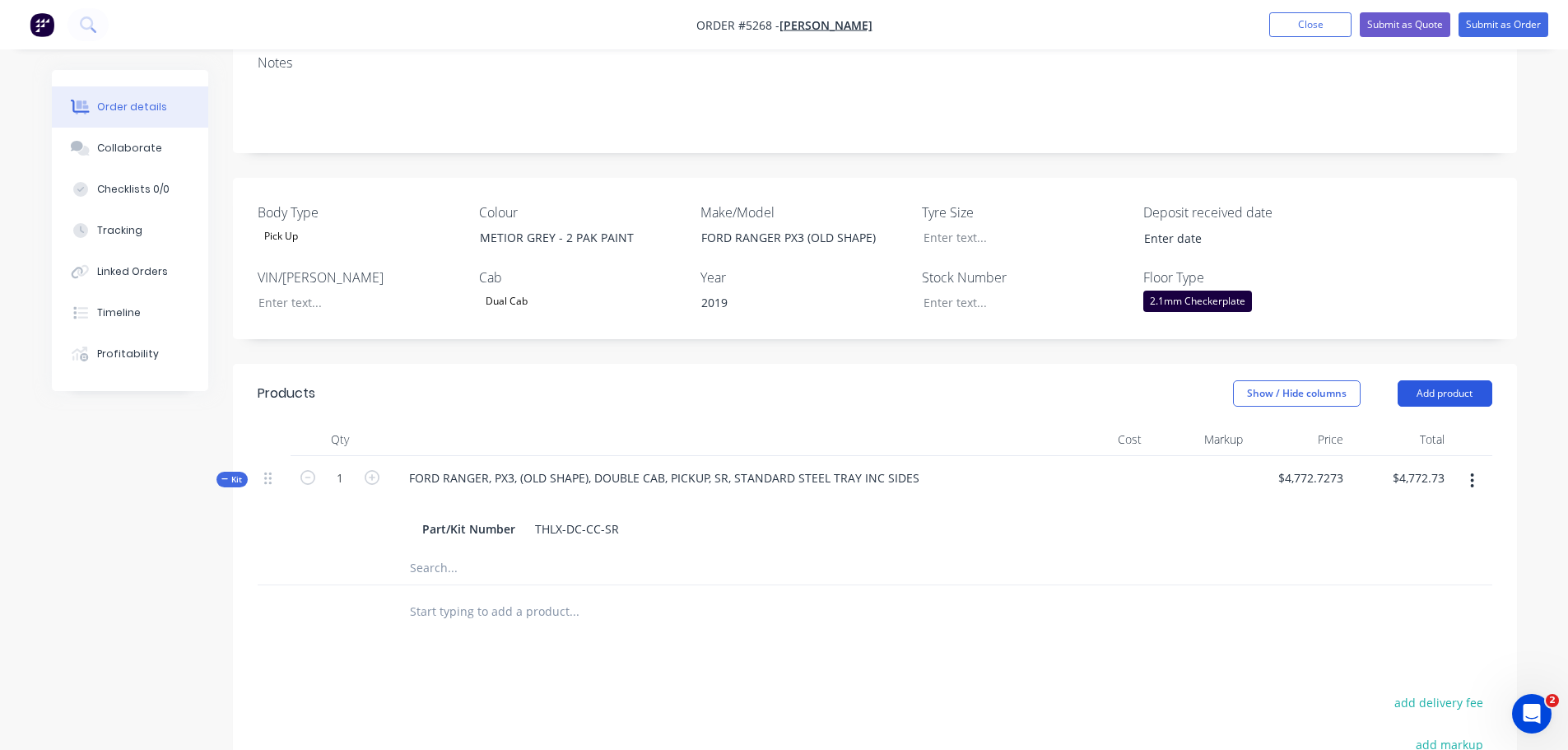
click at [1424, 380] on button "Add product" at bounding box center [1445, 393] width 95 height 26
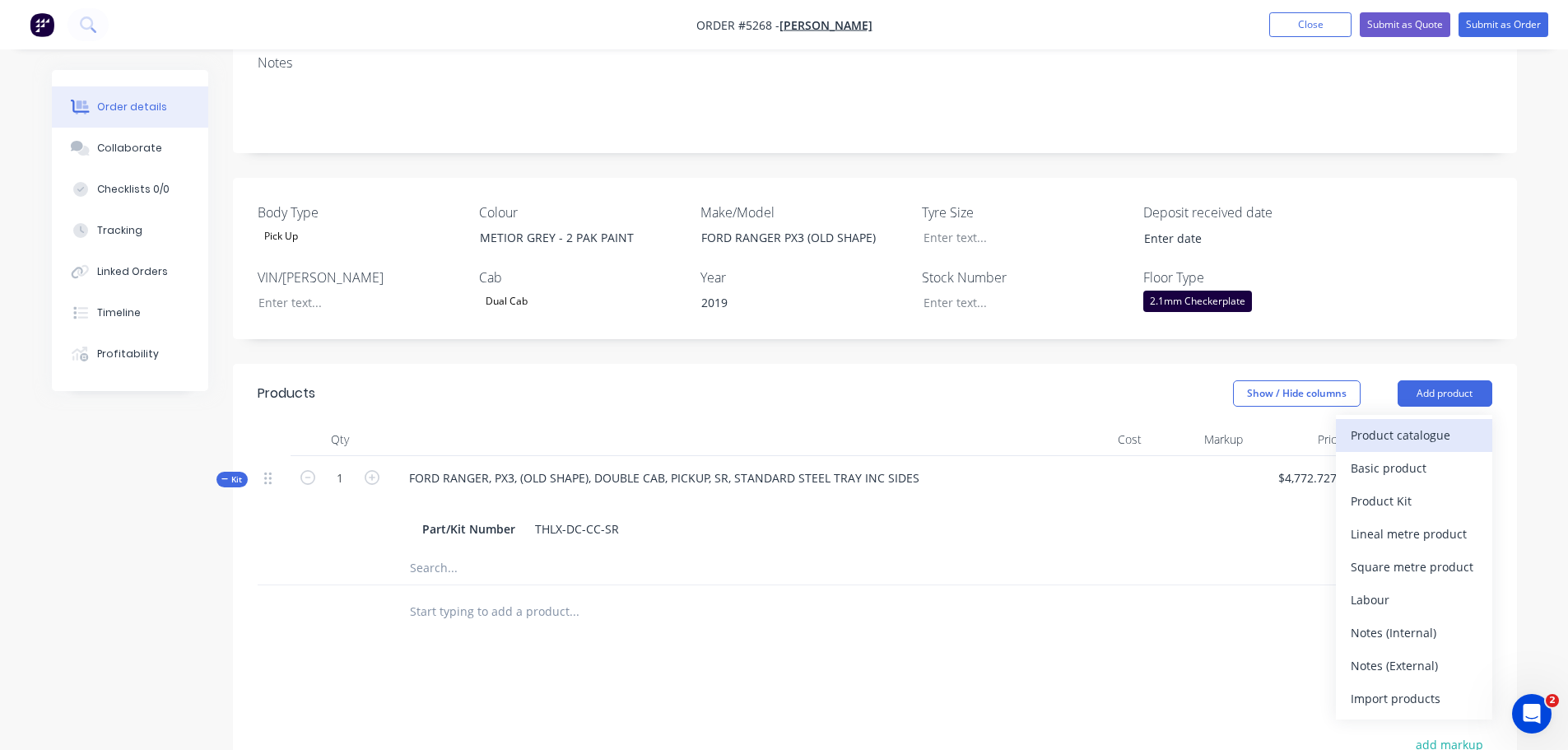
click at [1401, 424] on div "Product catalogue" at bounding box center [1414, 436] width 127 height 24
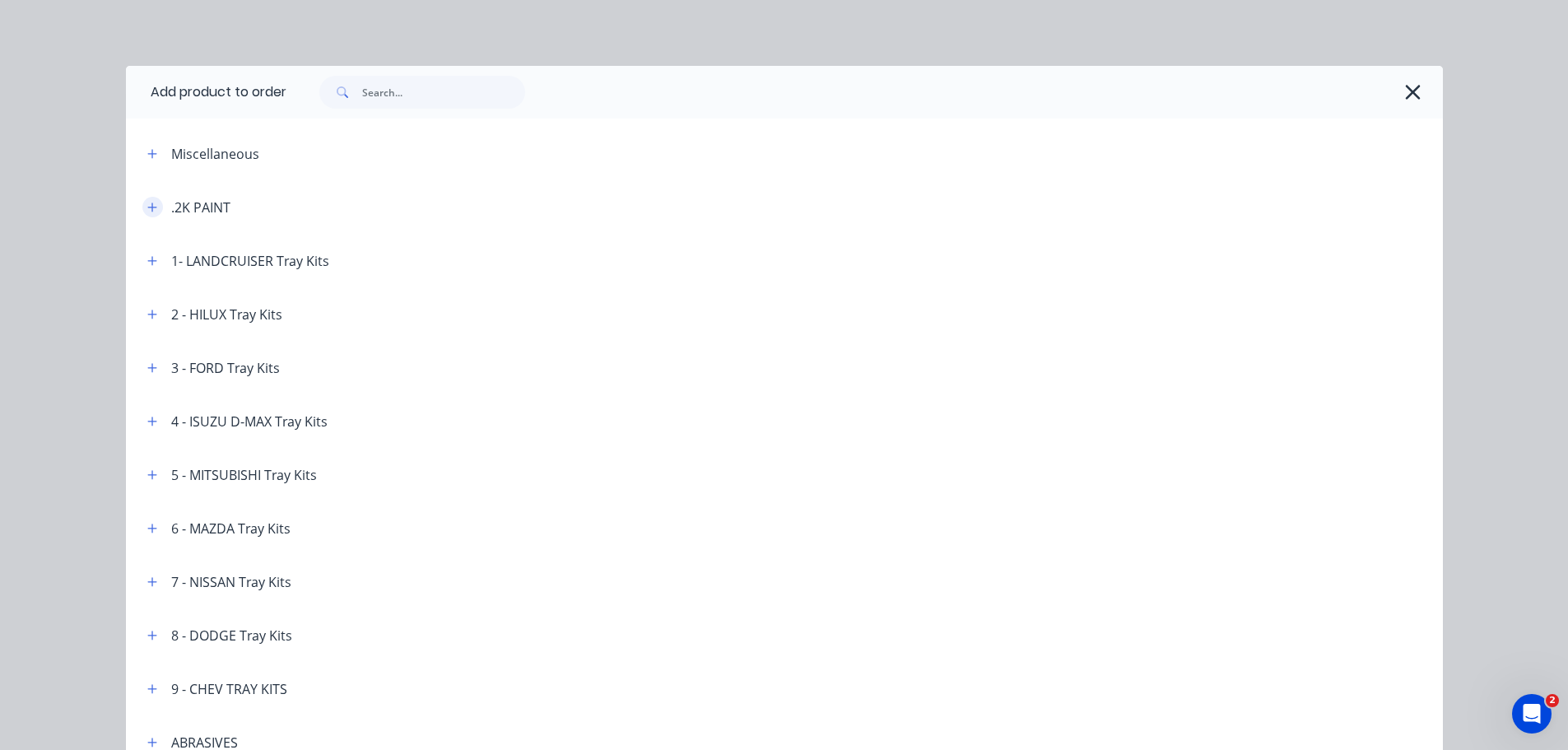
click at [147, 208] on icon "button" at bounding box center [152, 208] width 9 height 9
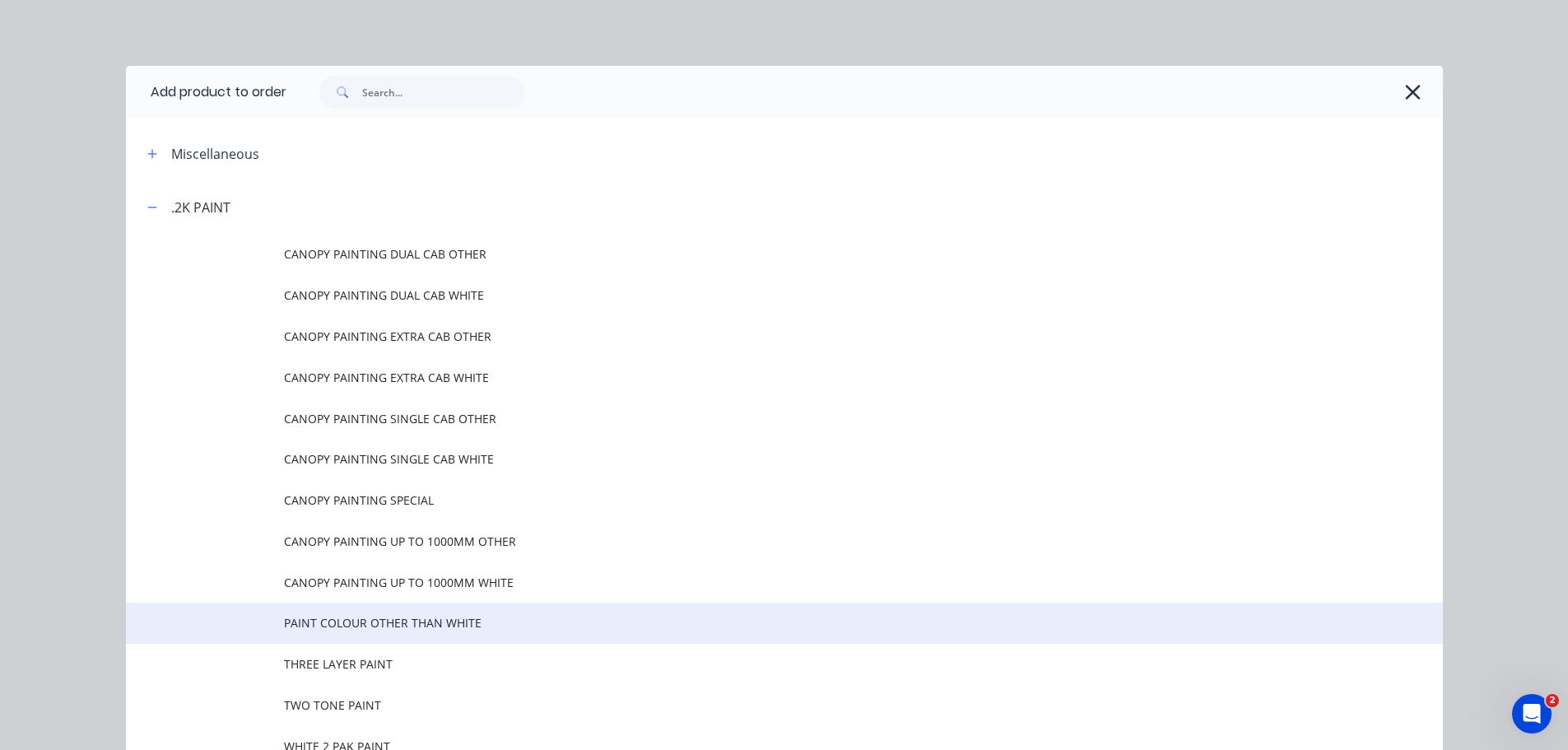
click at [348, 627] on span "PAINT COLOUR OTHER THAN WHITE" at bounding box center [747, 623] width 927 height 18
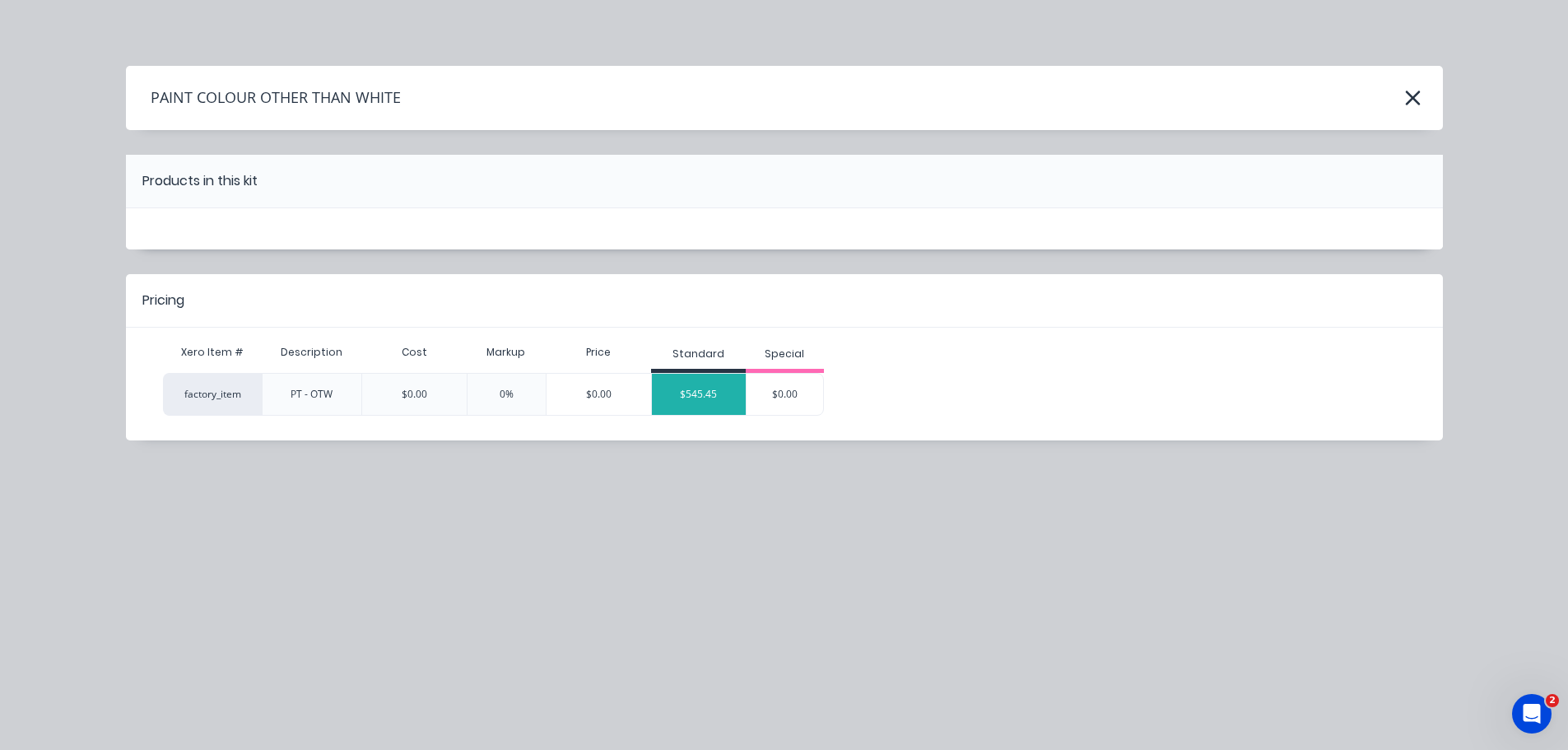
click at [703, 399] on div "$545.45" at bounding box center [698, 394] width 94 height 41
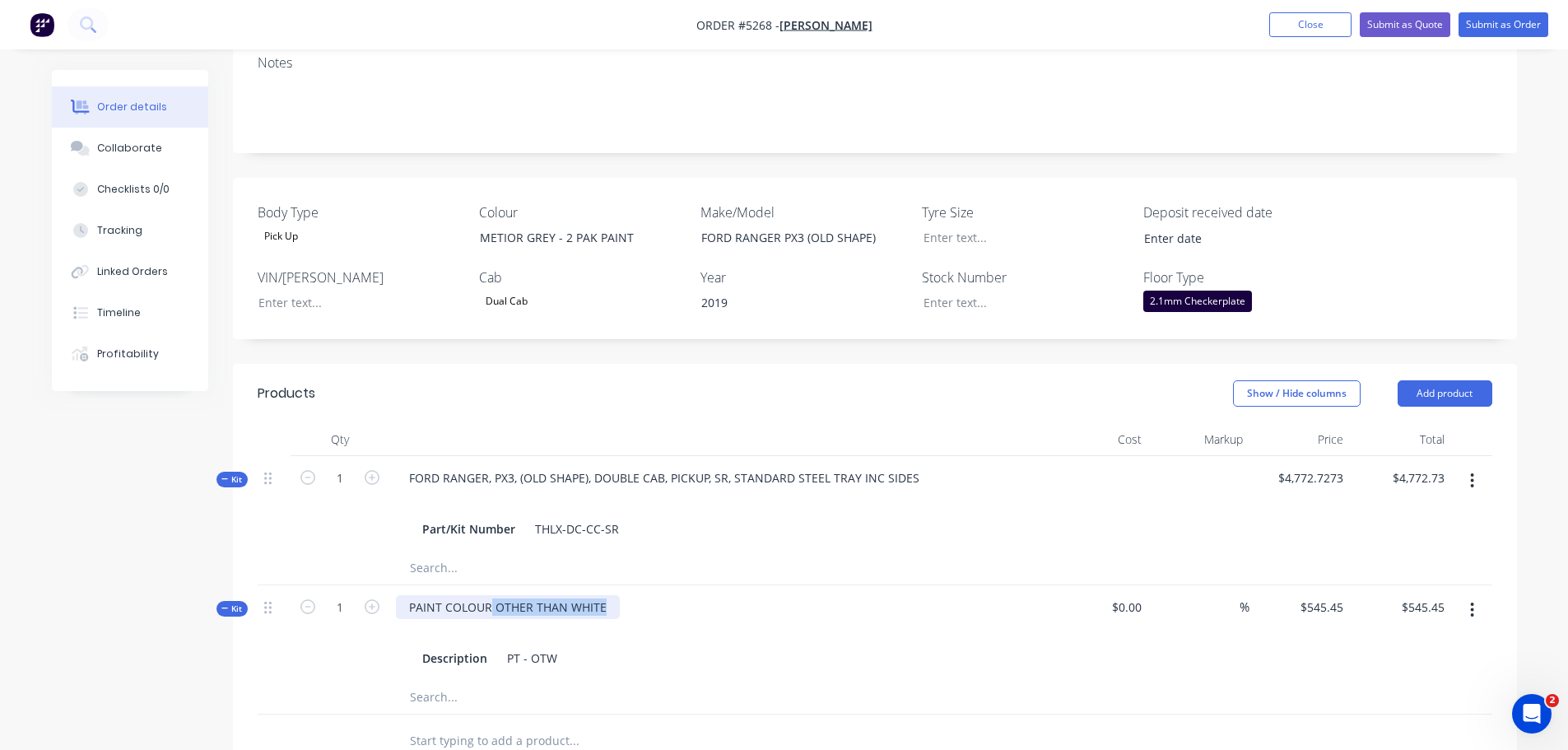
drag, startPoint x: 488, startPoint y: 562, endPoint x: 624, endPoint y: 555, distance: 136.2
click at [624, 586] on div "PAINT COLOUR OTHER THAN WHITE Description PT - OTW" at bounding box center [718, 633] width 659 height 95
click at [490, 725] on input "text" at bounding box center [573, 742] width 329 height 33
click at [1439, 380] on button "Add product" at bounding box center [1445, 393] width 95 height 26
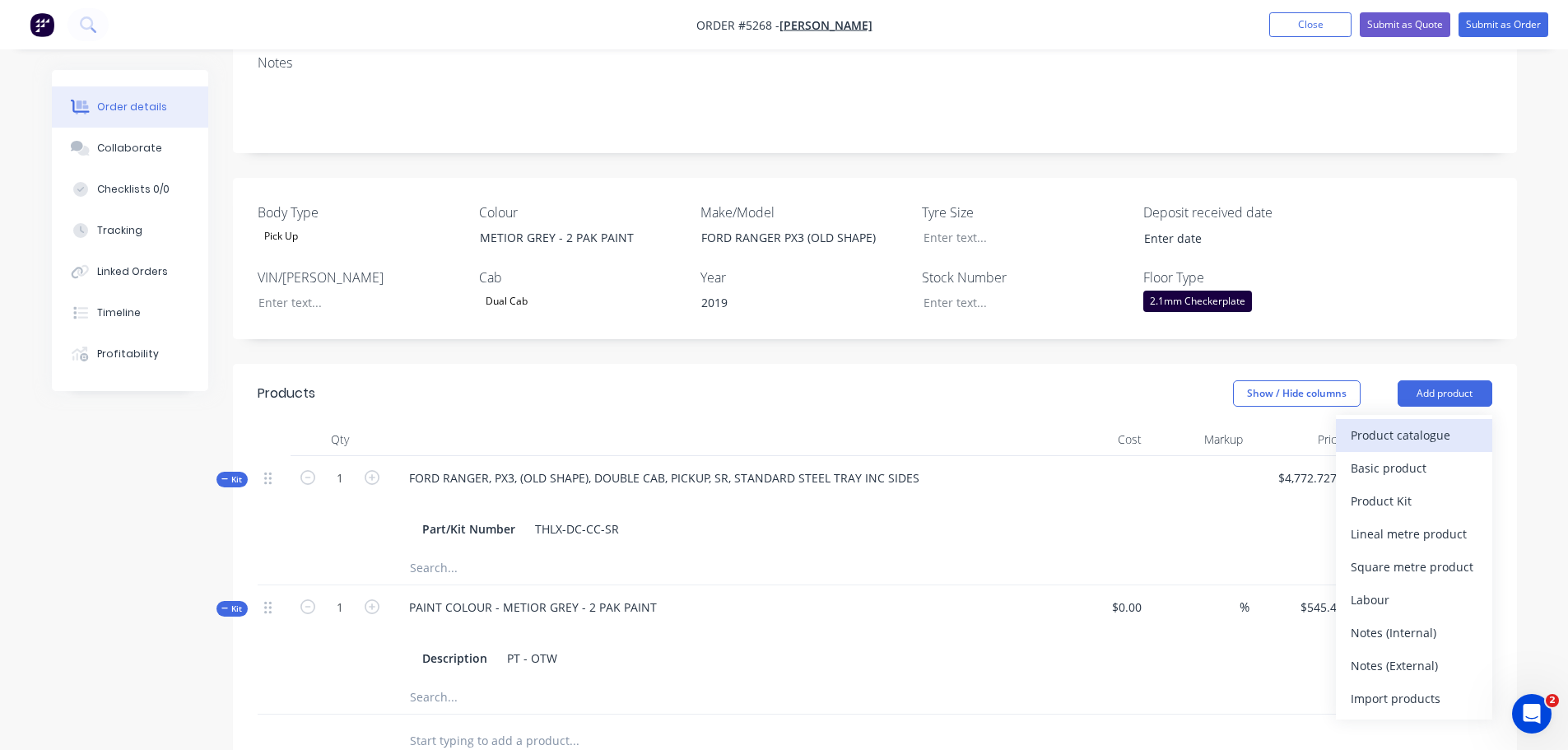
click at [1421, 424] on div "Product catalogue" at bounding box center [1414, 436] width 127 height 24
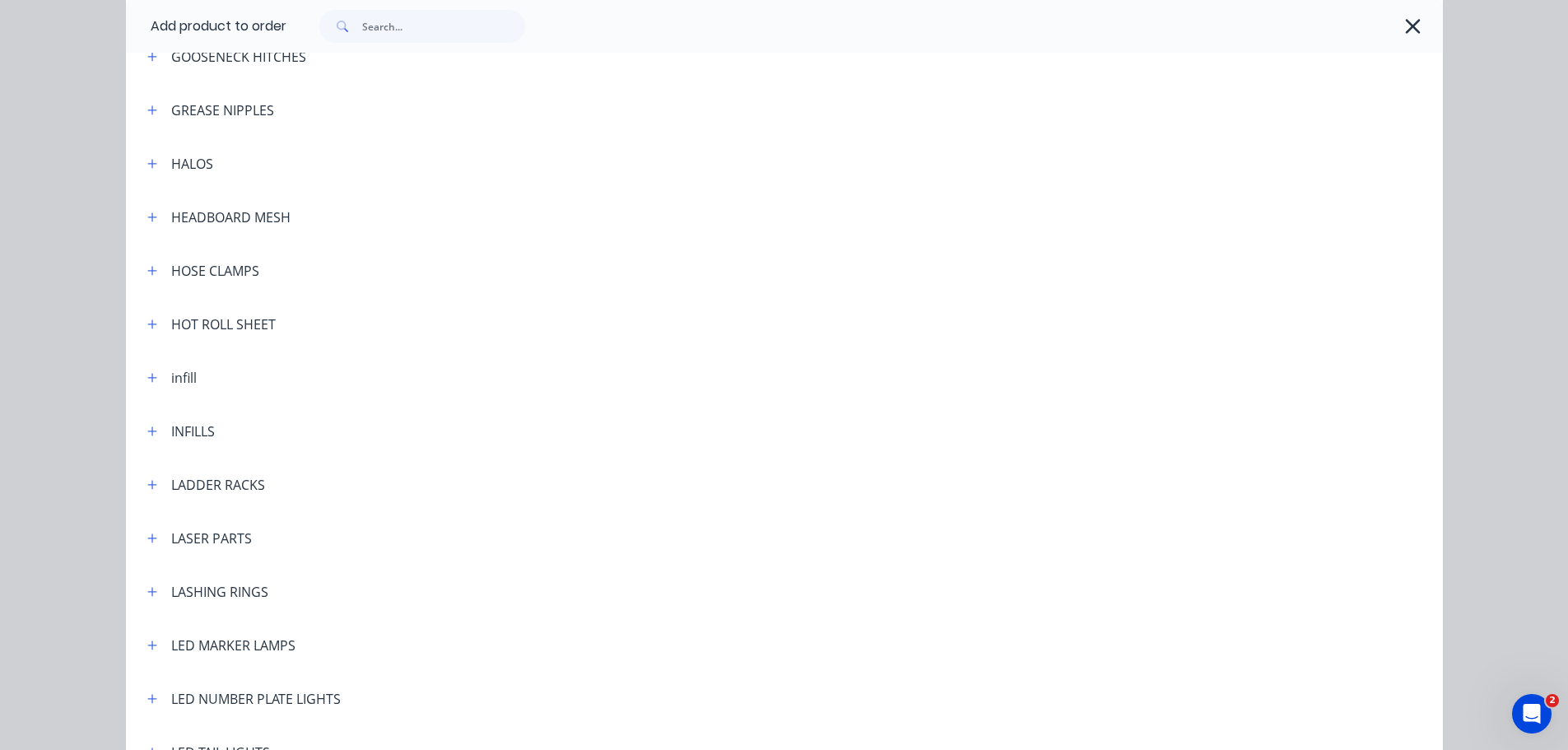
scroll to position [2306, 0]
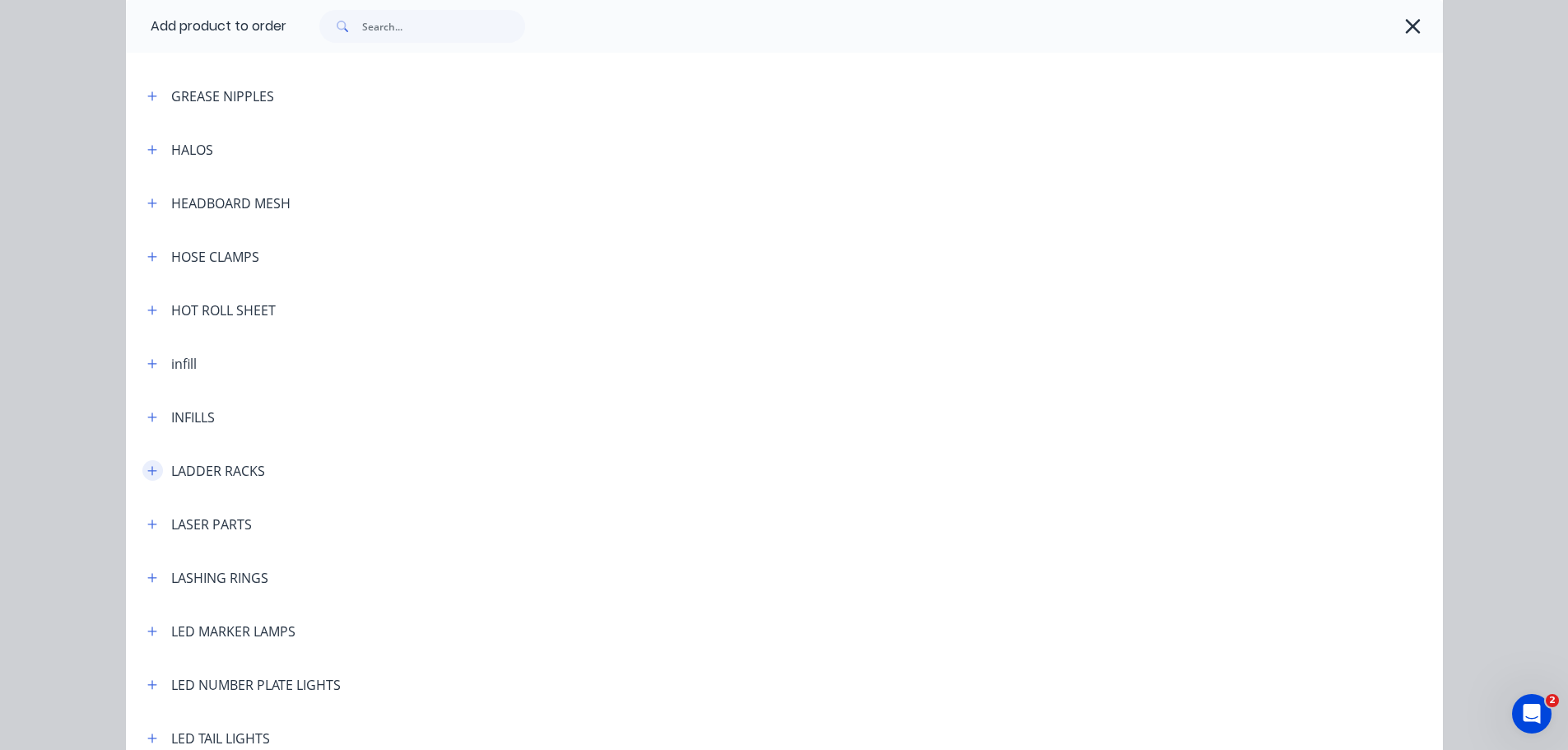
click at [147, 474] on icon "button" at bounding box center [152, 471] width 10 height 11
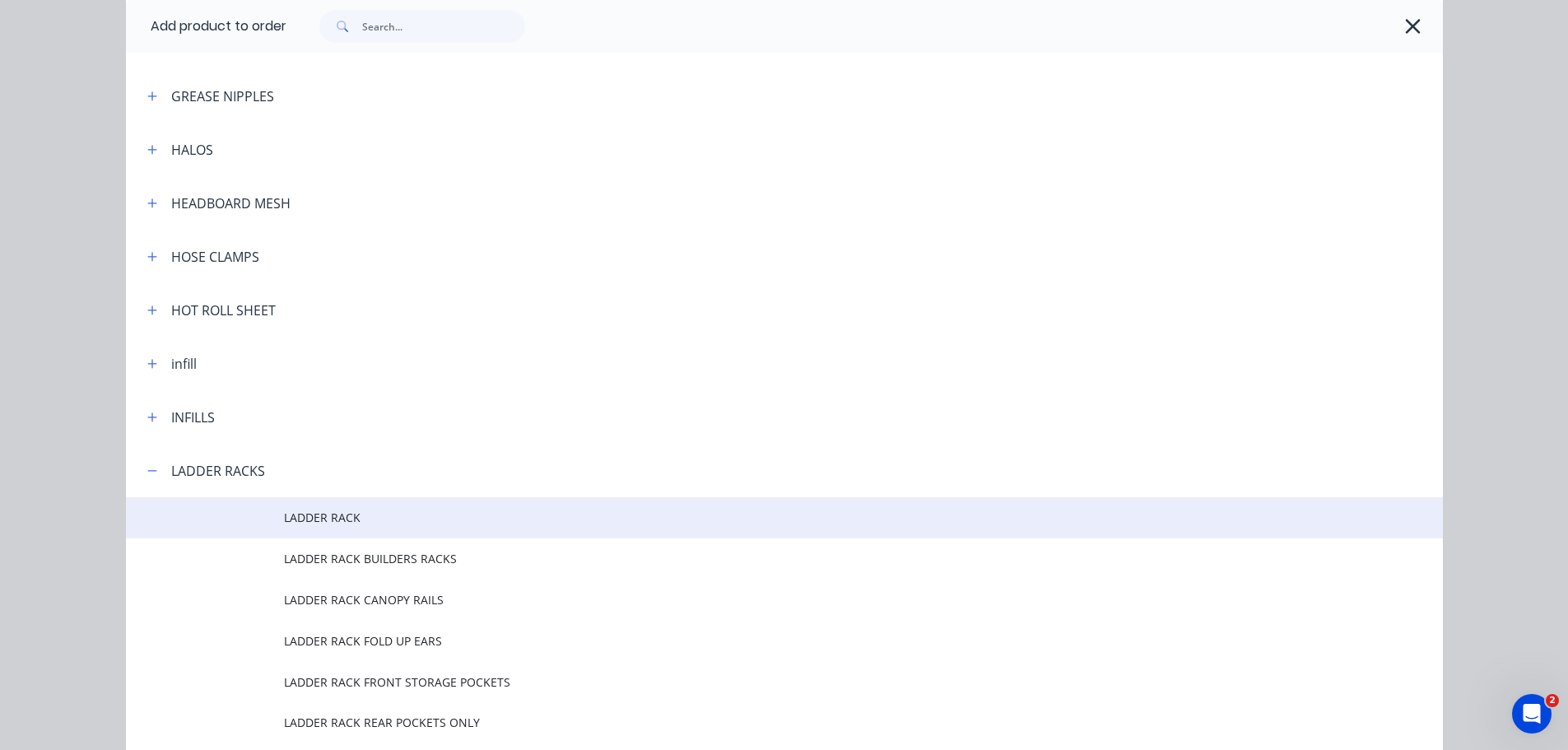
click at [318, 517] on span "LADDER RACK" at bounding box center [747, 517] width 927 height 18
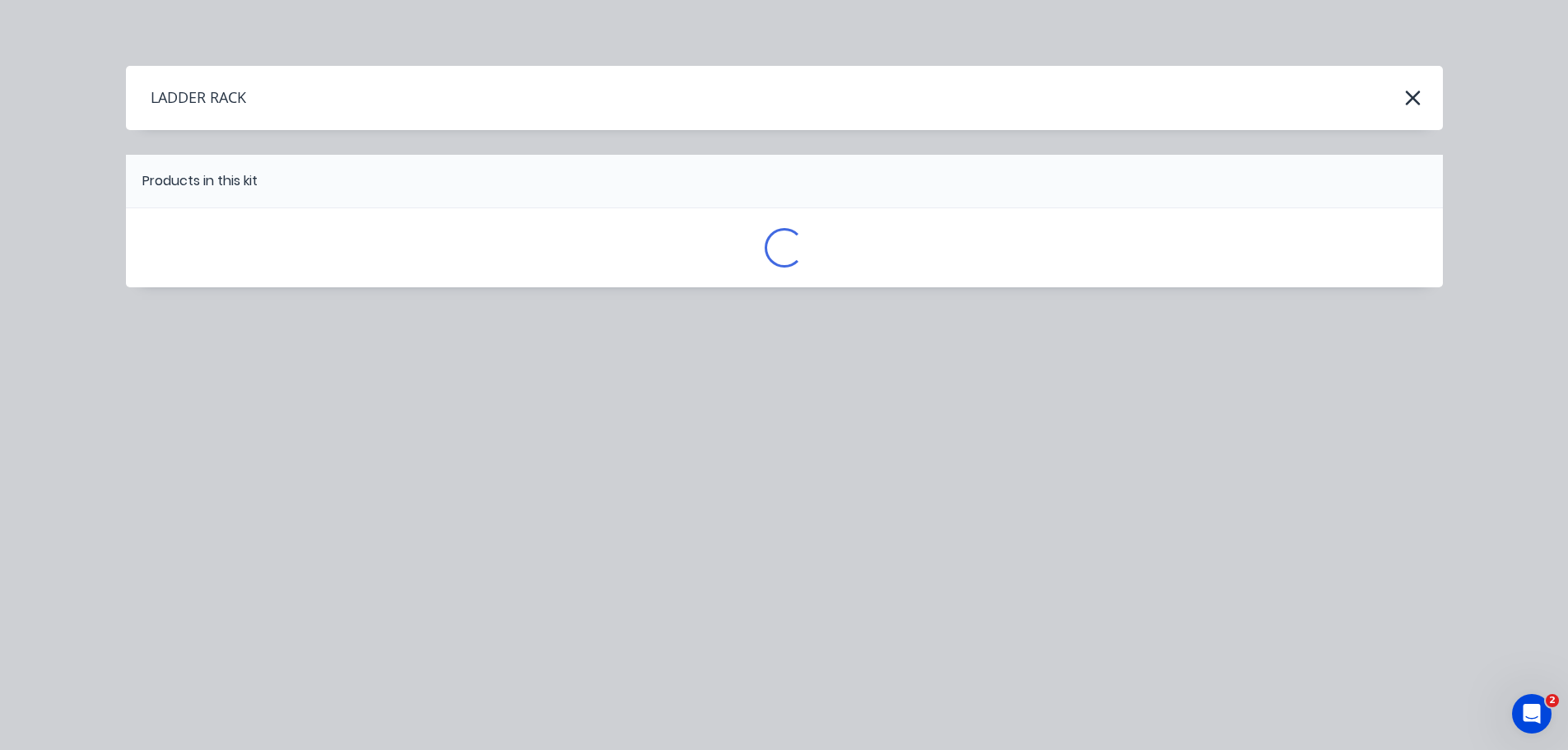
scroll to position [0, 0]
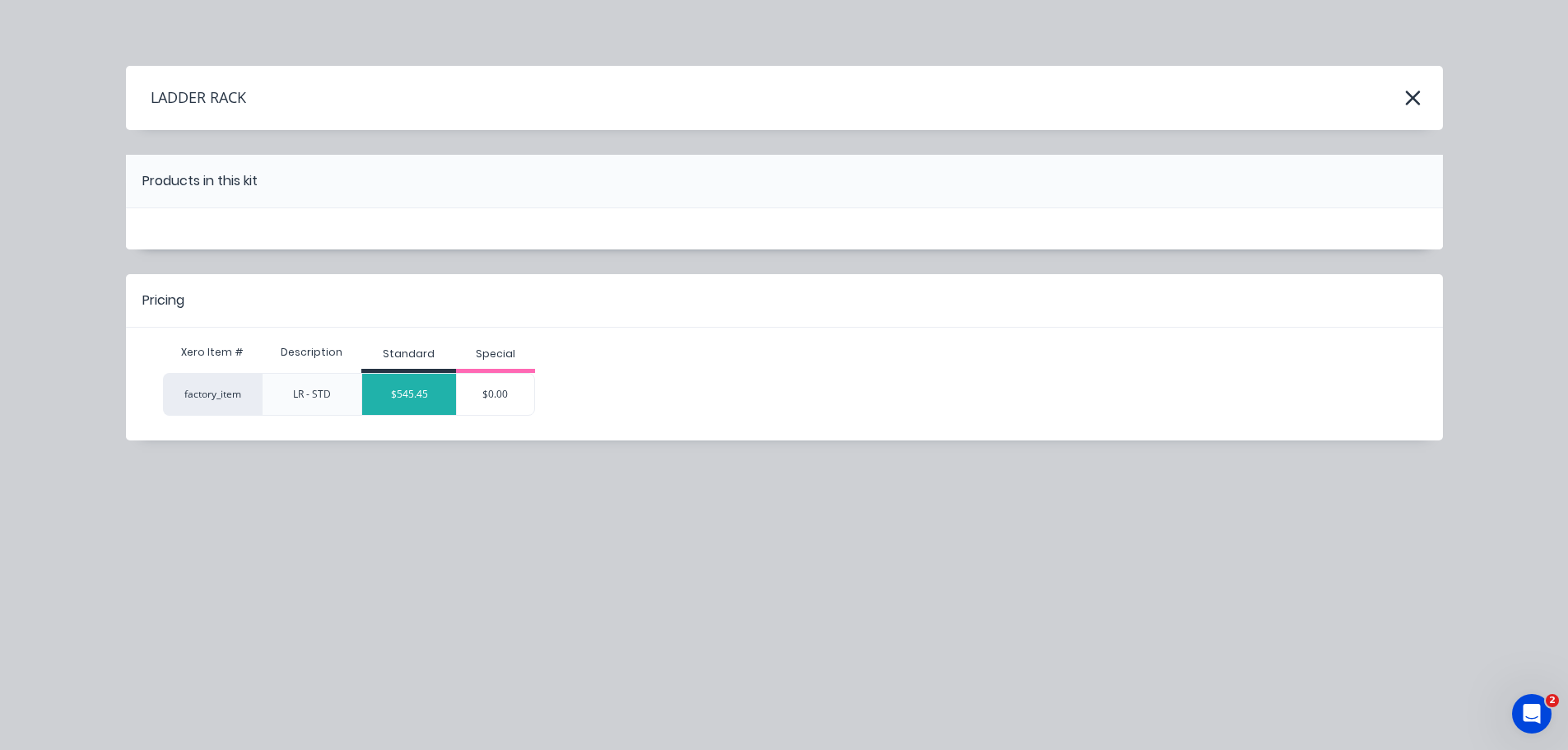
click at [401, 400] on div "$545.45" at bounding box center [409, 394] width 94 height 41
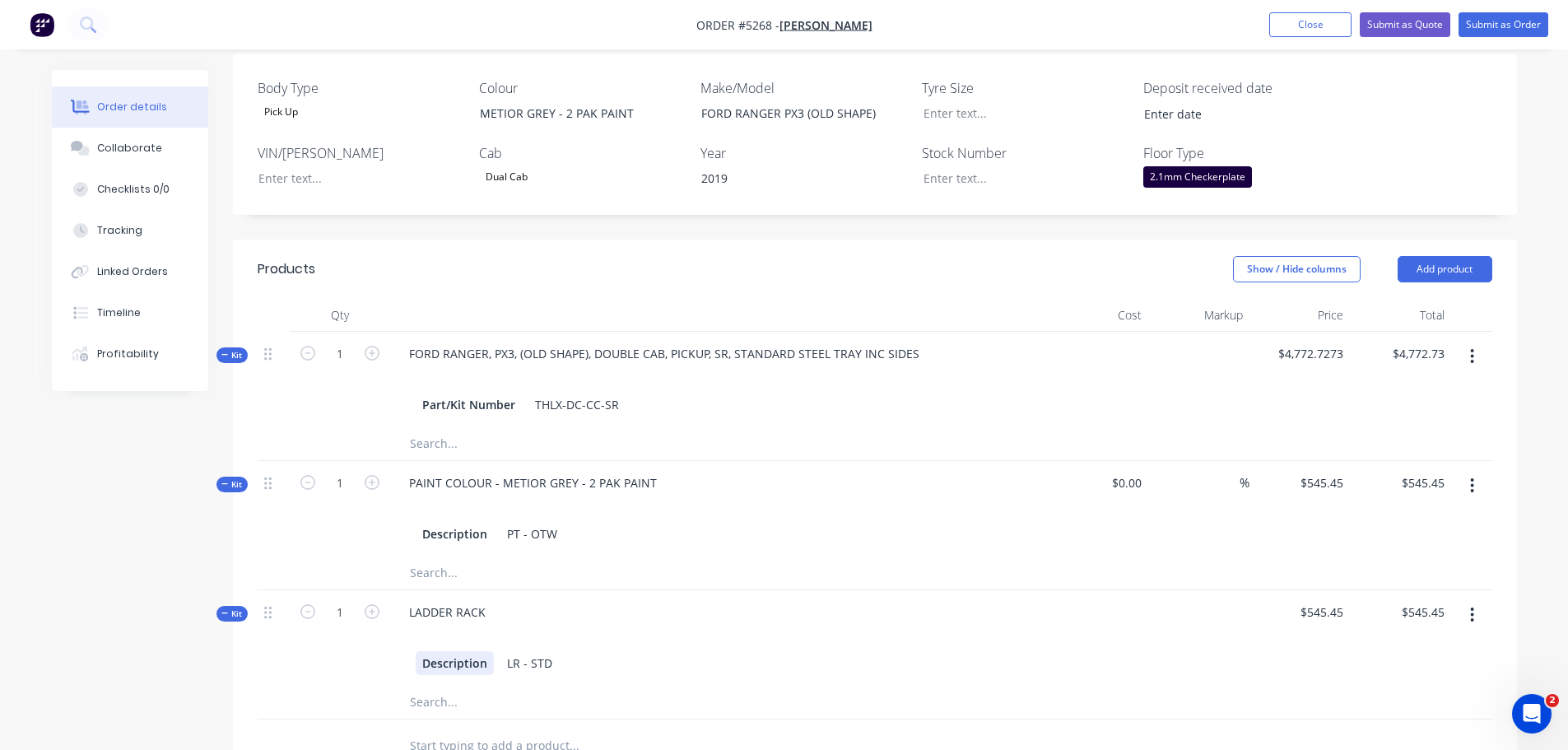
scroll to position [741, 0]
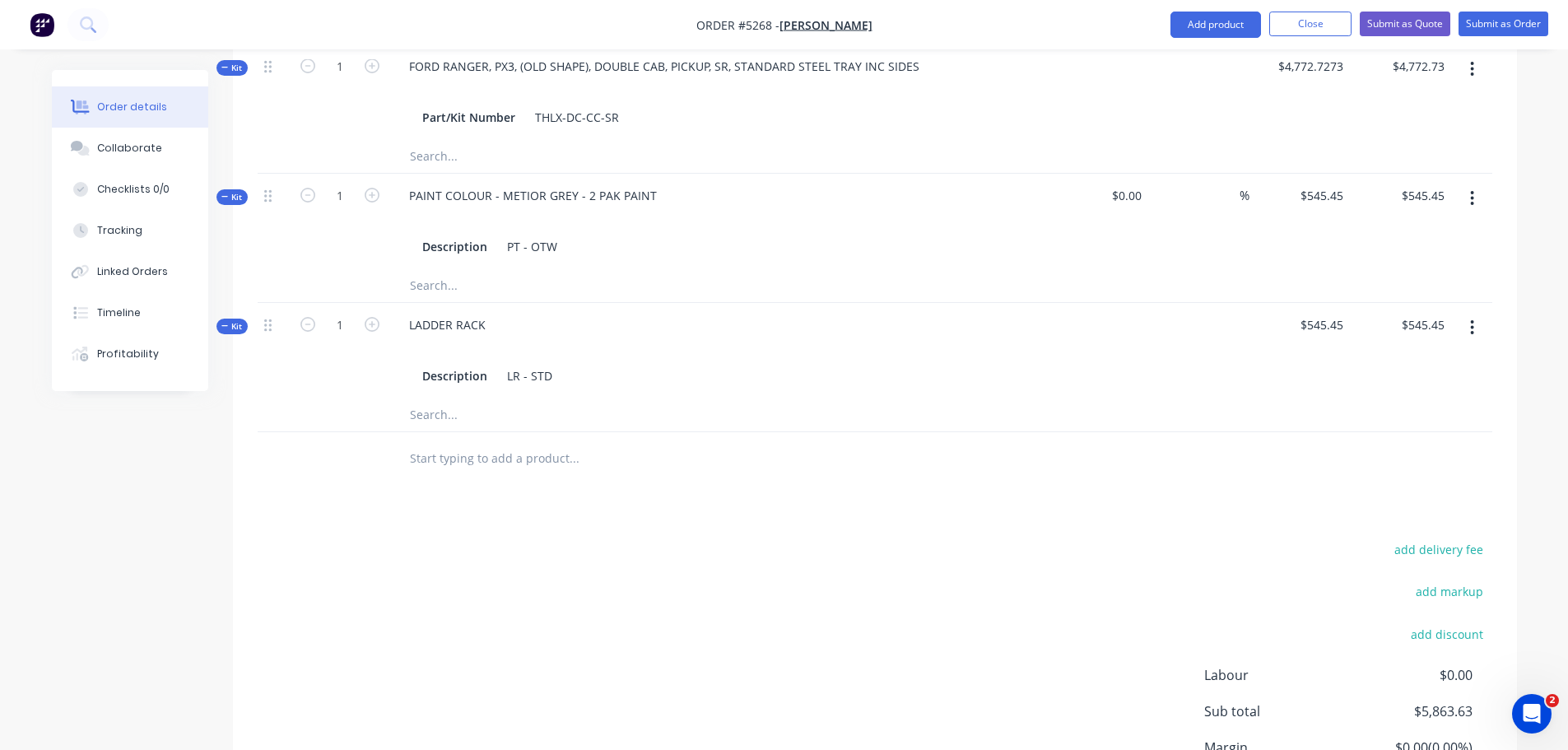
click at [437, 442] on input "text" at bounding box center [573, 459] width 329 height 33
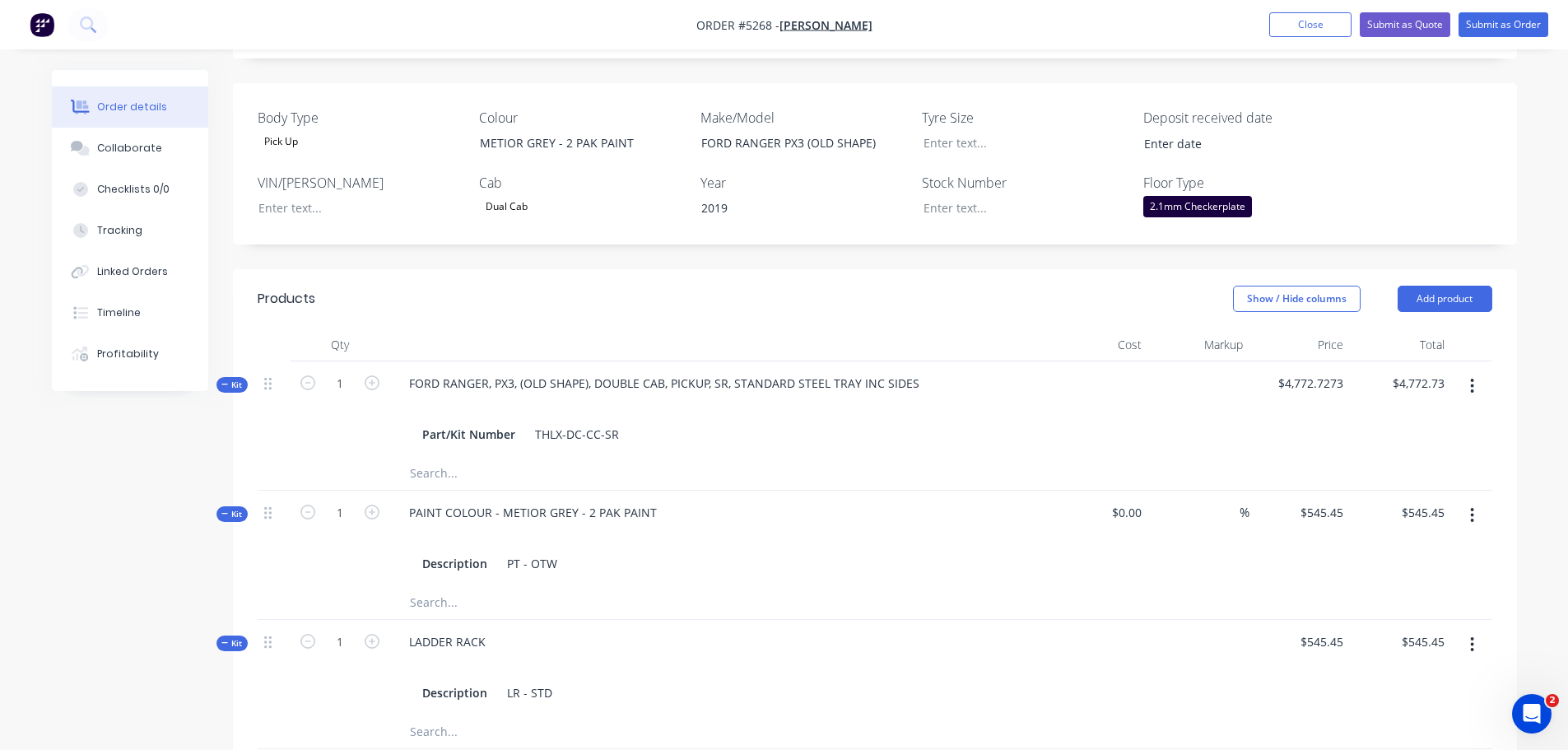
scroll to position [412, 0]
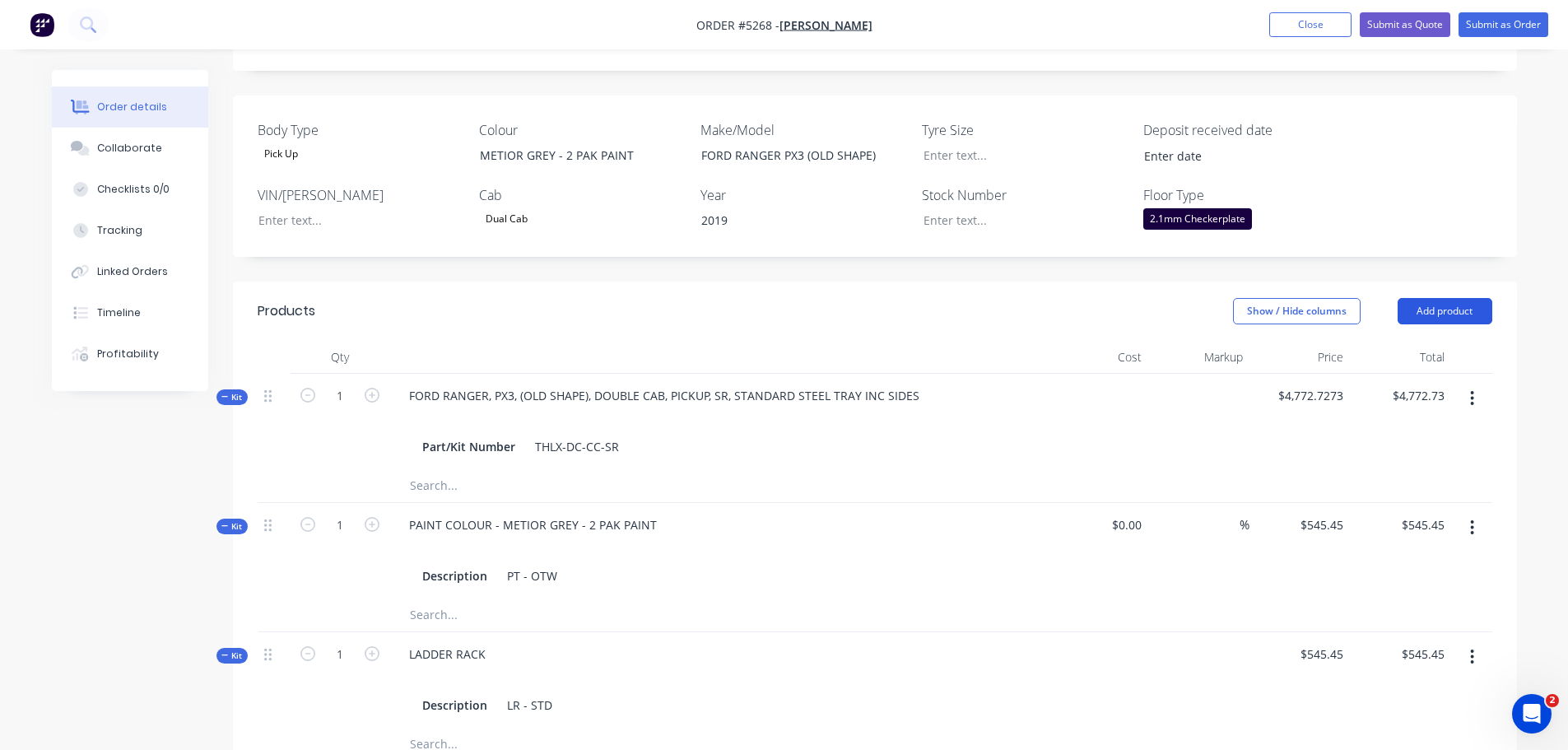
click at [1441, 299] on button "Add product" at bounding box center [1445, 311] width 95 height 26
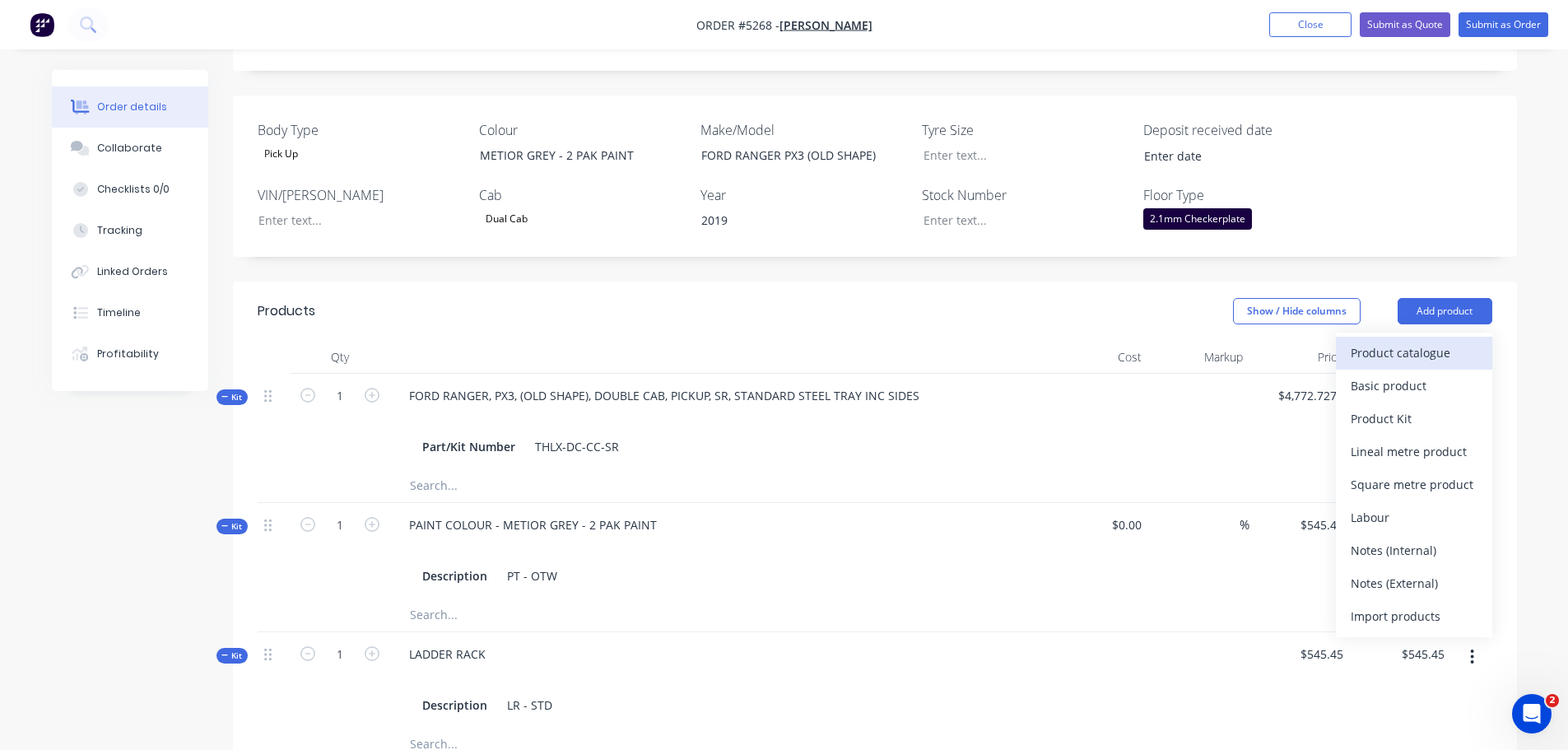
click at [1420, 341] on div "Product catalogue" at bounding box center [1414, 353] width 127 height 24
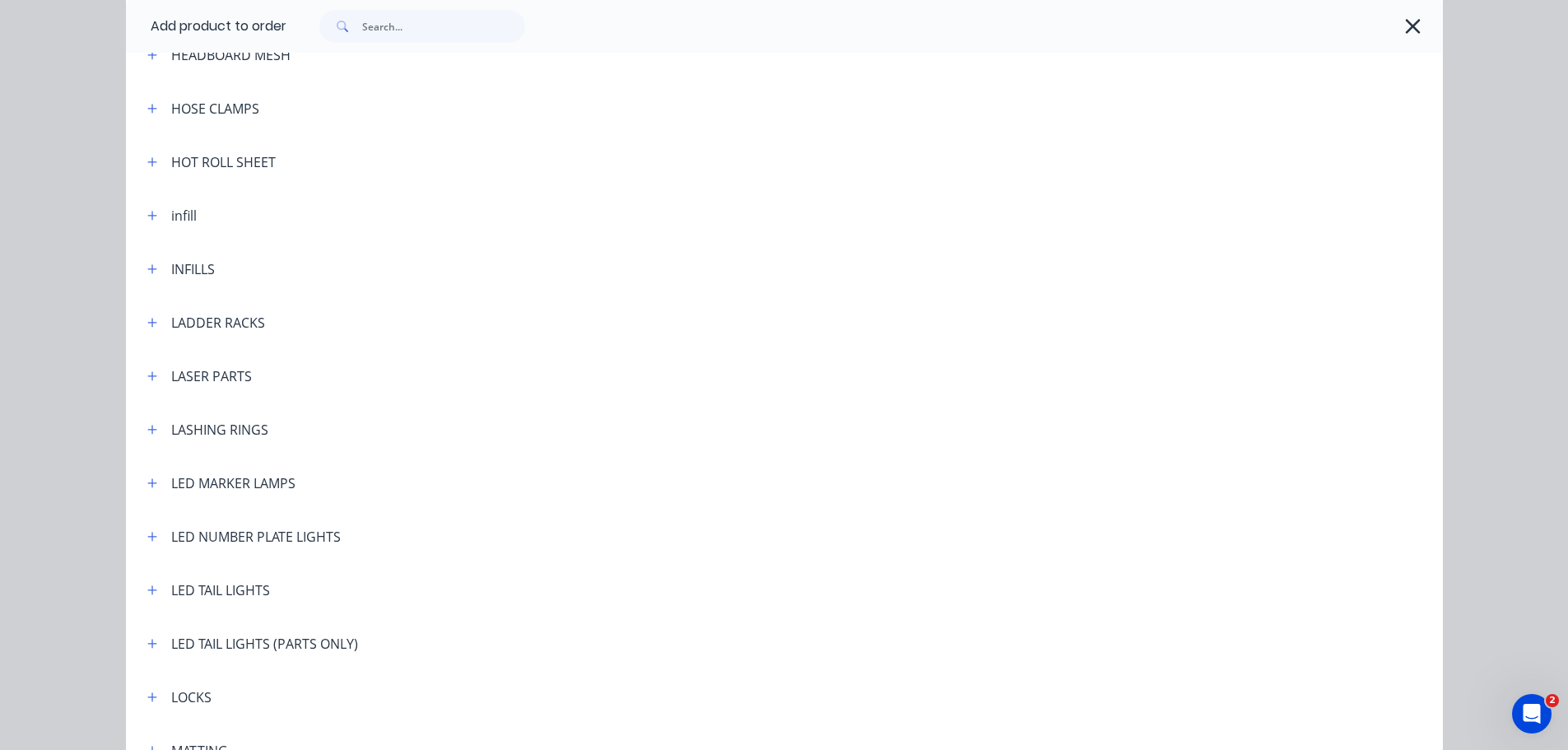
scroll to position [2635, 0]
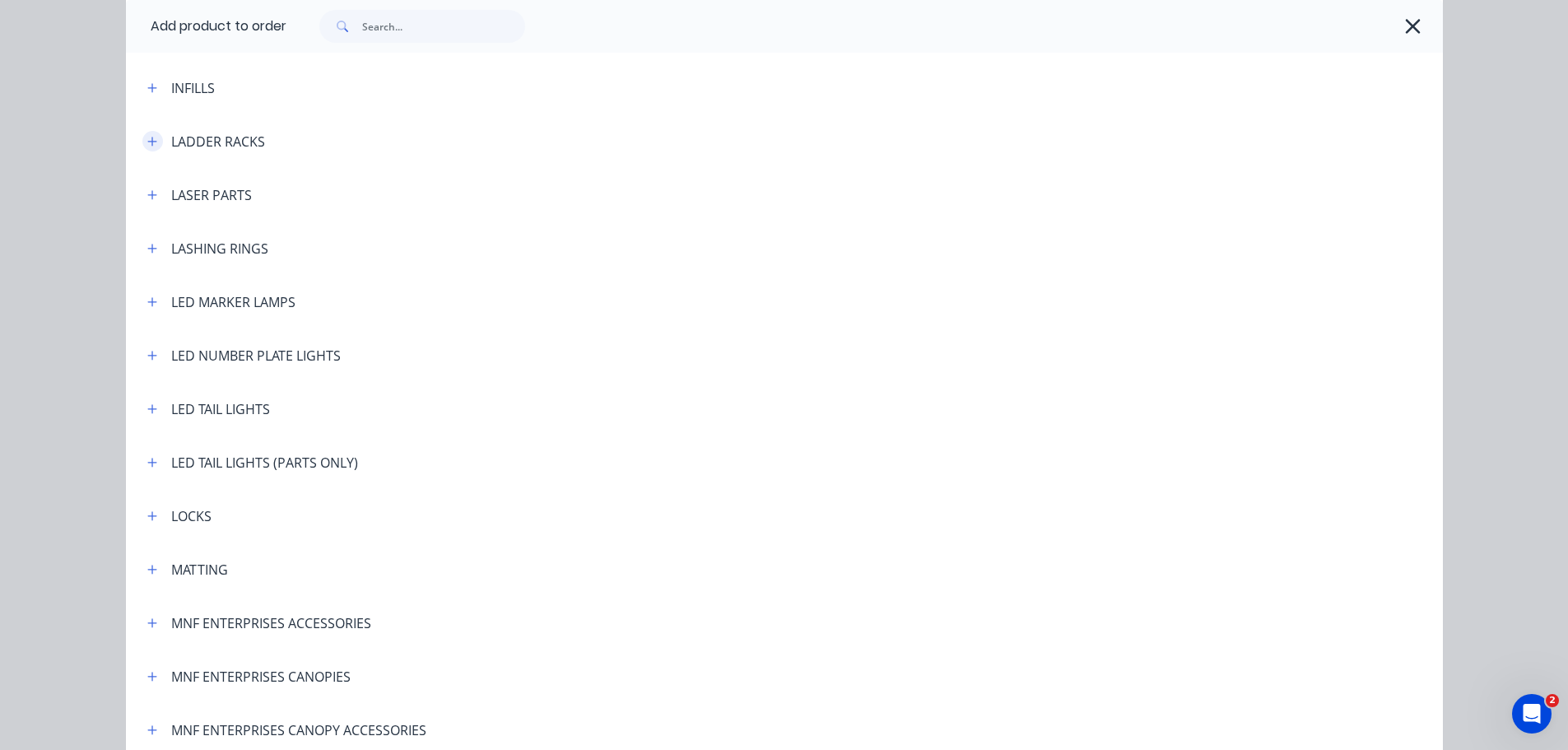
click at [147, 140] on icon "button" at bounding box center [152, 142] width 10 height 11
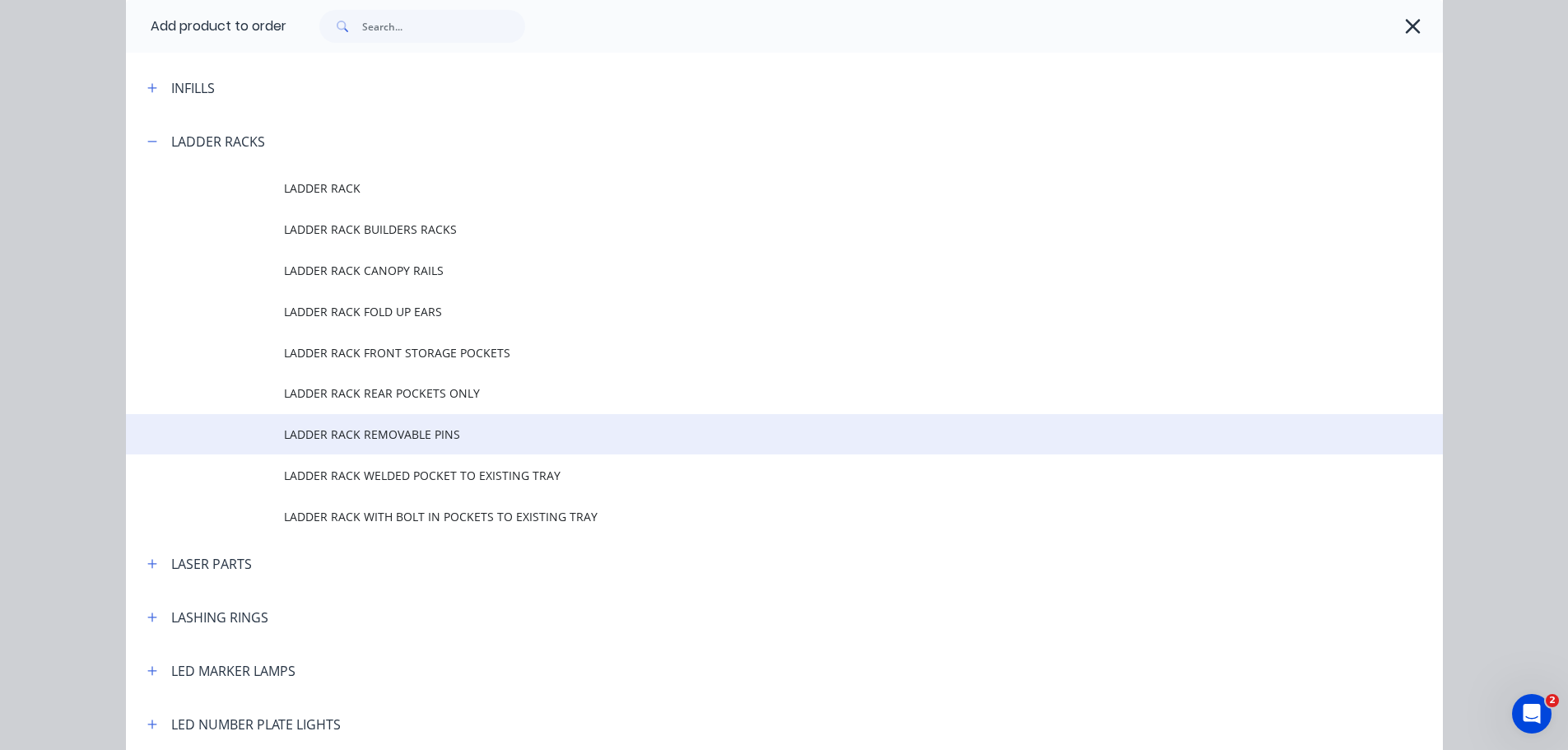
click at [322, 440] on span "LADDER RACK REMOVABLE PINS" at bounding box center [747, 434] width 927 height 18
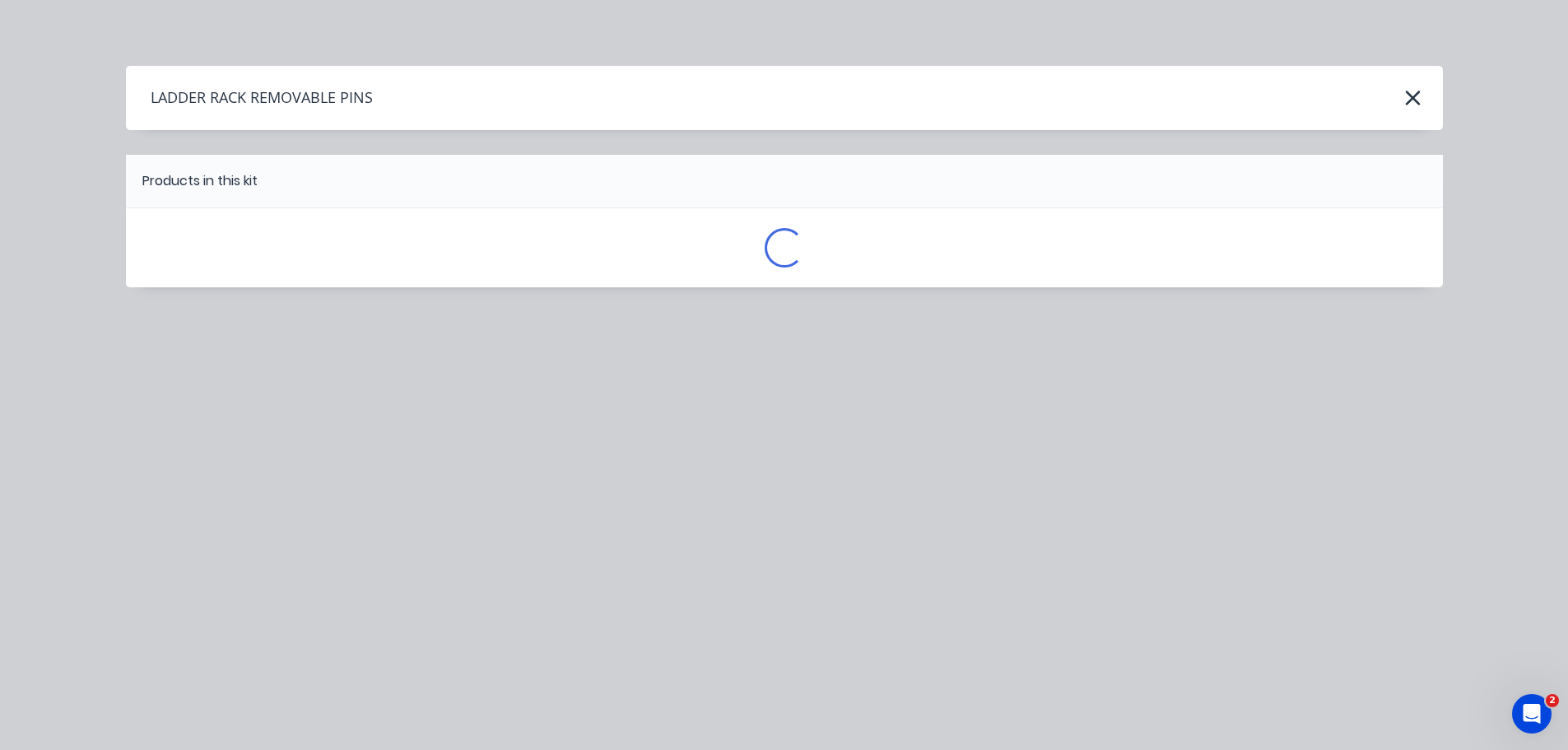
scroll to position [0, 0]
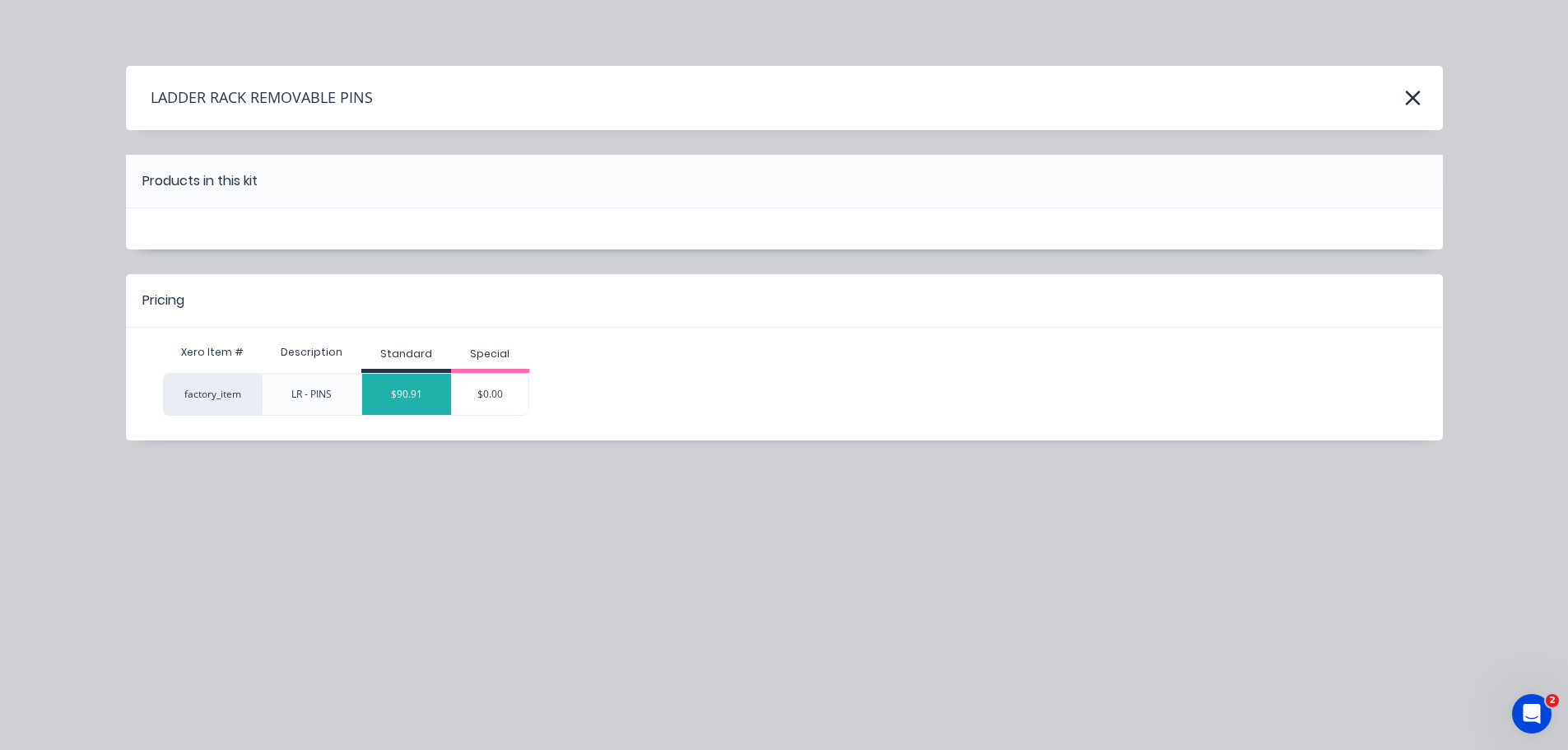
click at [417, 400] on div "$90.91" at bounding box center [407, 394] width 89 height 41
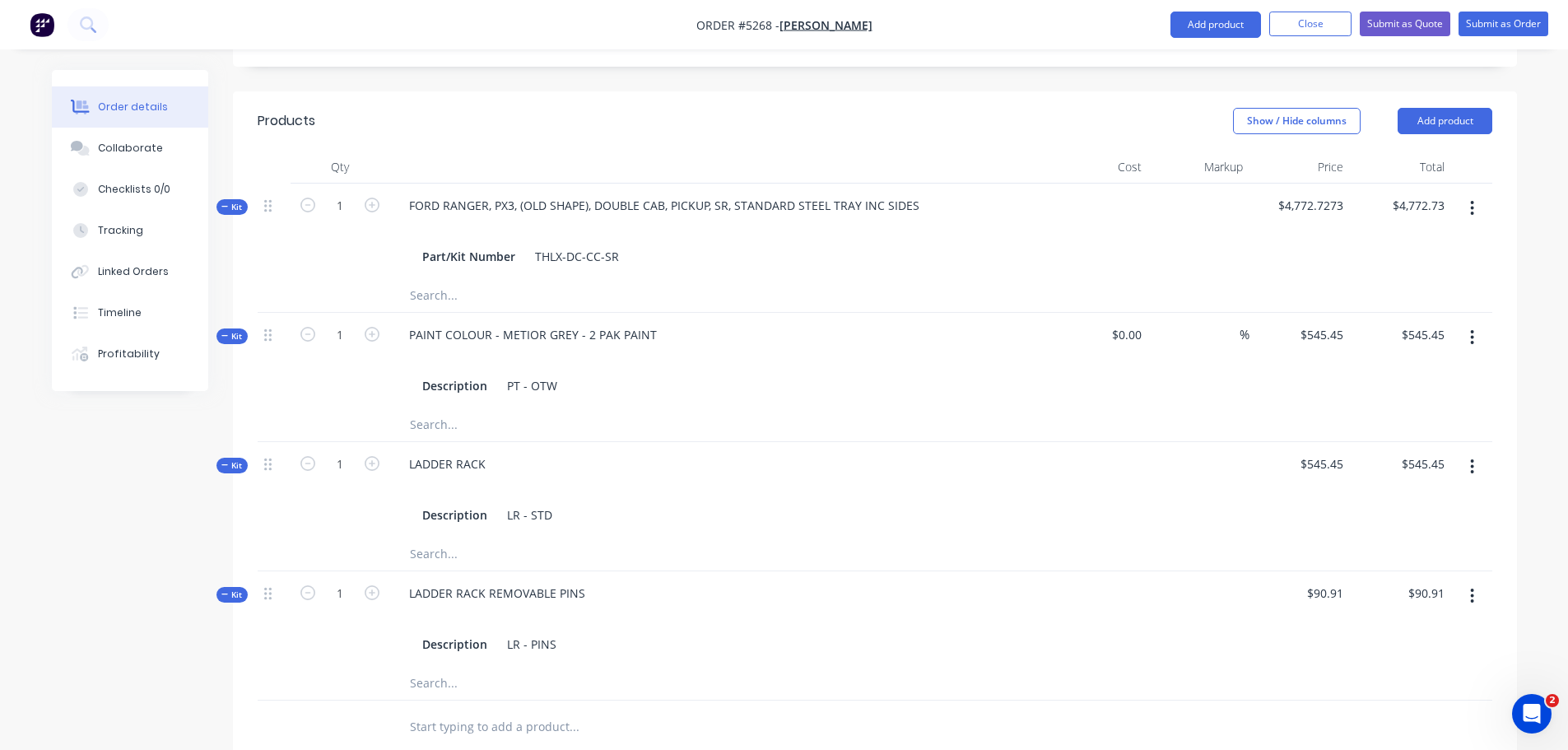
scroll to position [980, 0]
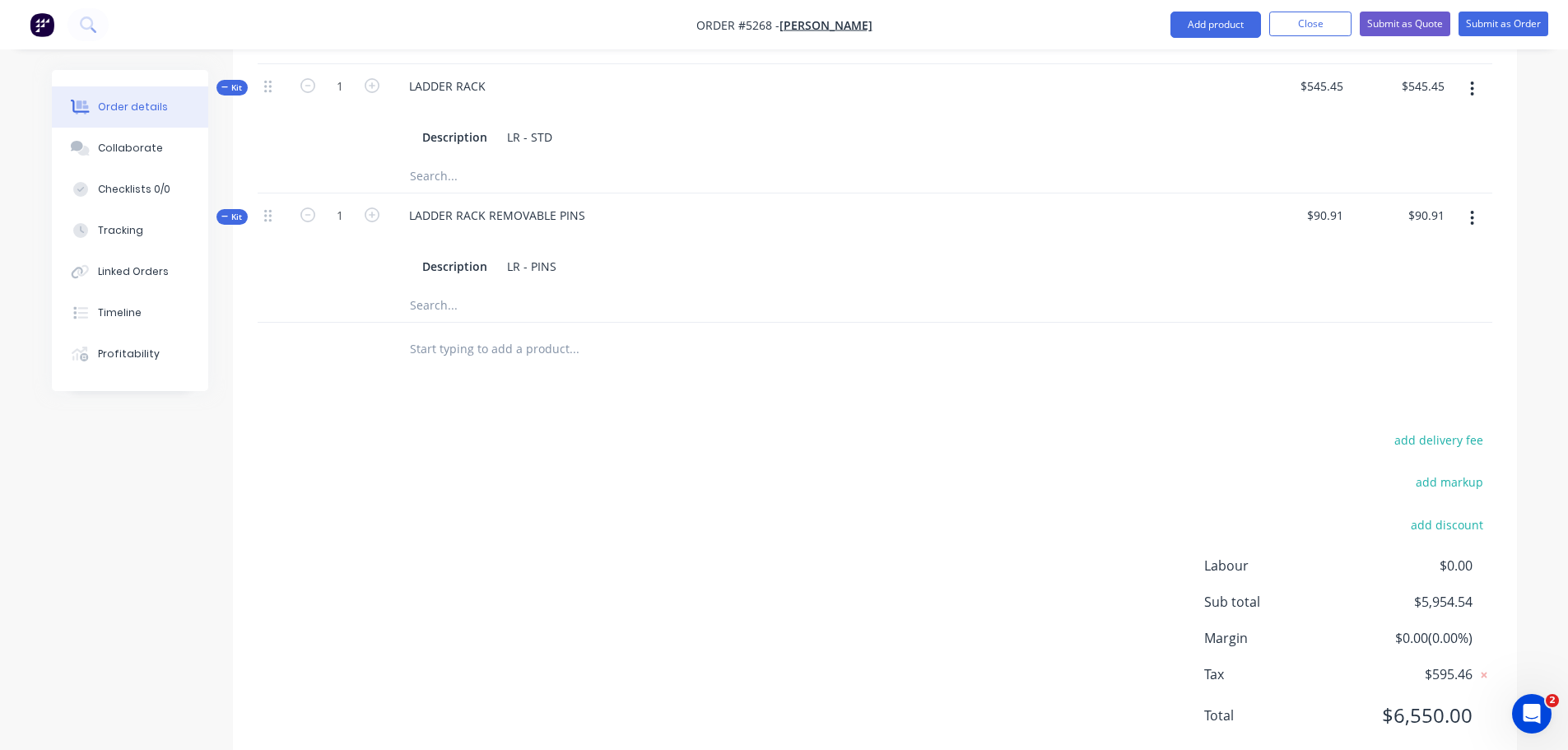
click at [454, 333] on input "text" at bounding box center [573, 350] width 329 height 33
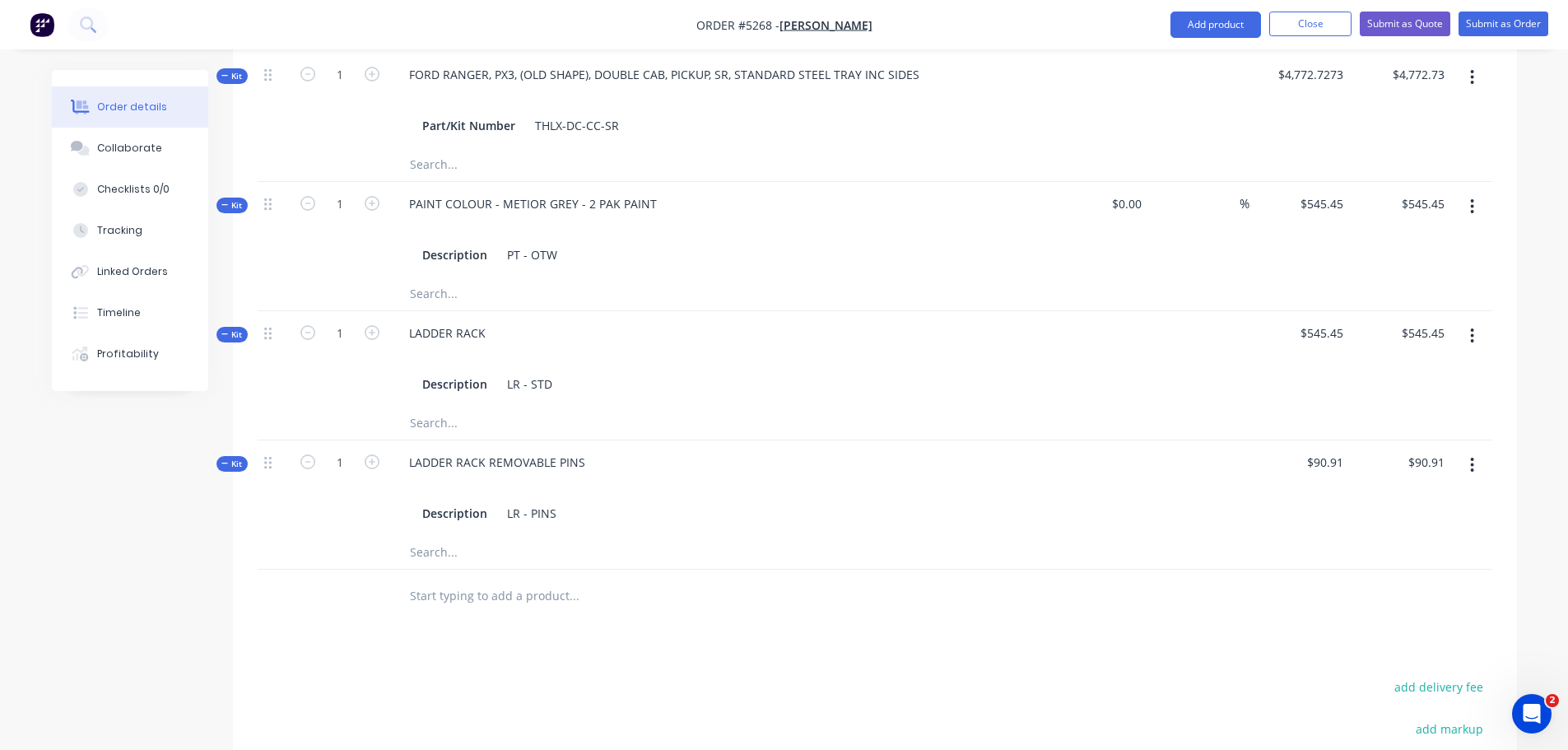
scroll to position [486, 0]
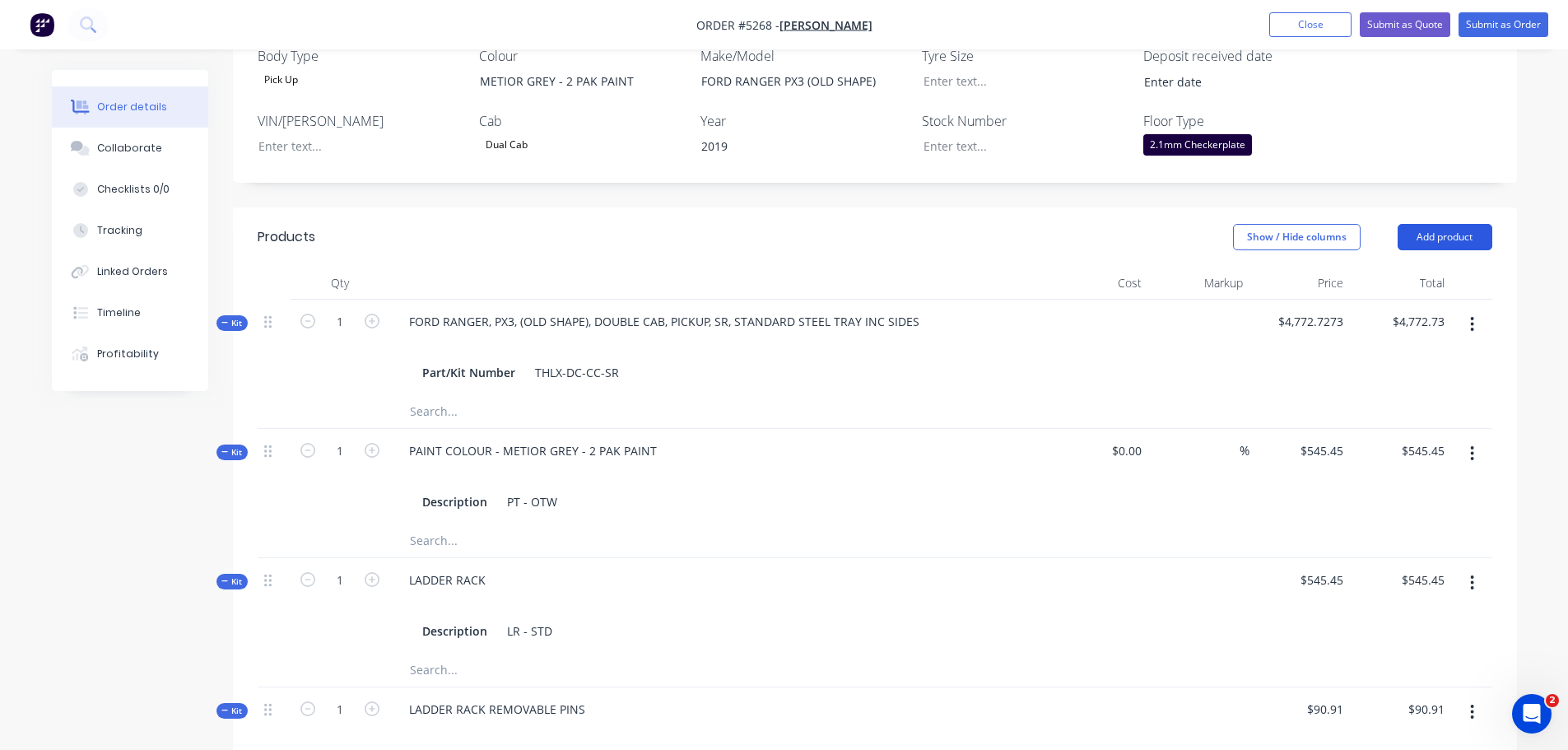
click at [1428, 224] on button "Add product" at bounding box center [1445, 237] width 95 height 26
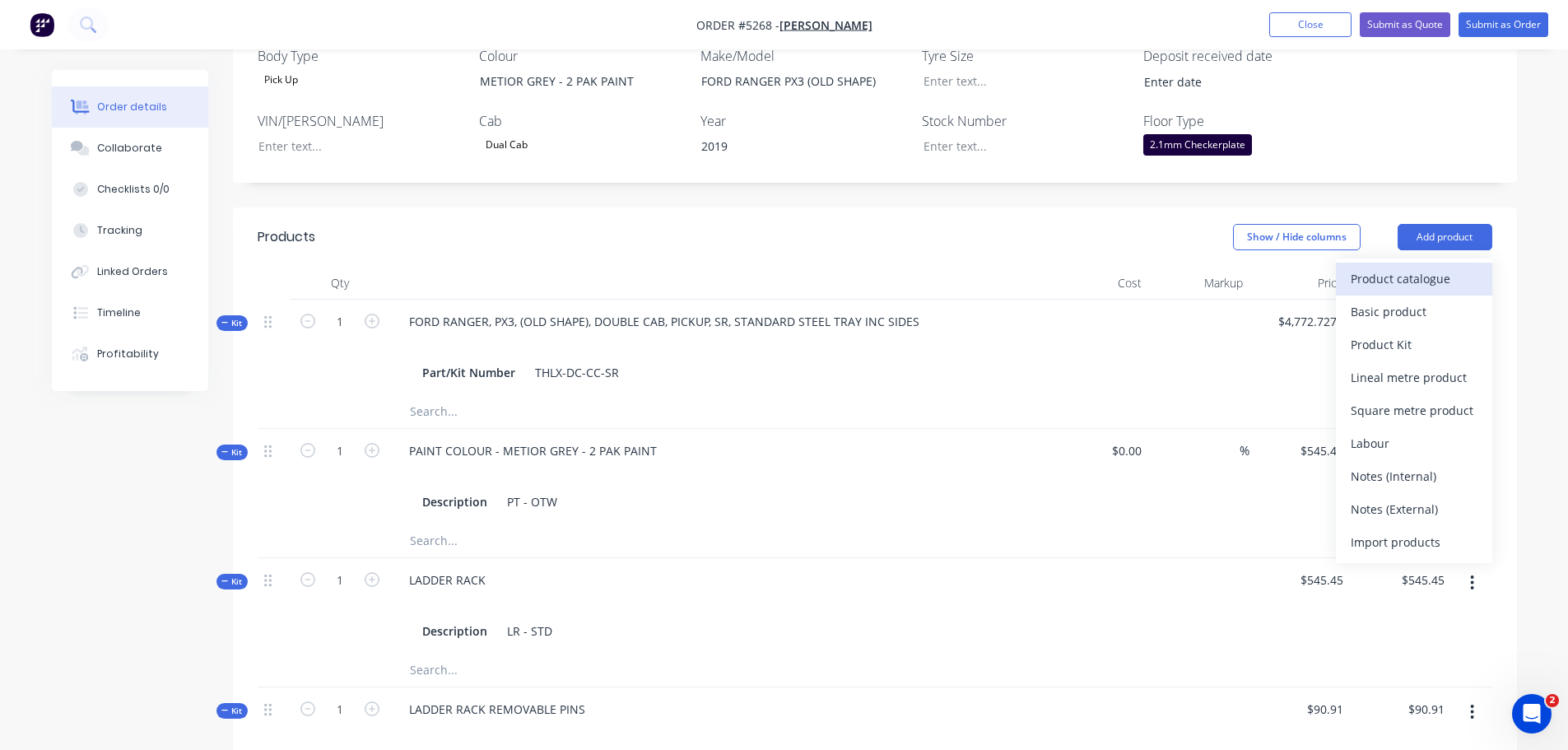
click at [1420, 267] on div "Product catalogue" at bounding box center [1414, 279] width 127 height 24
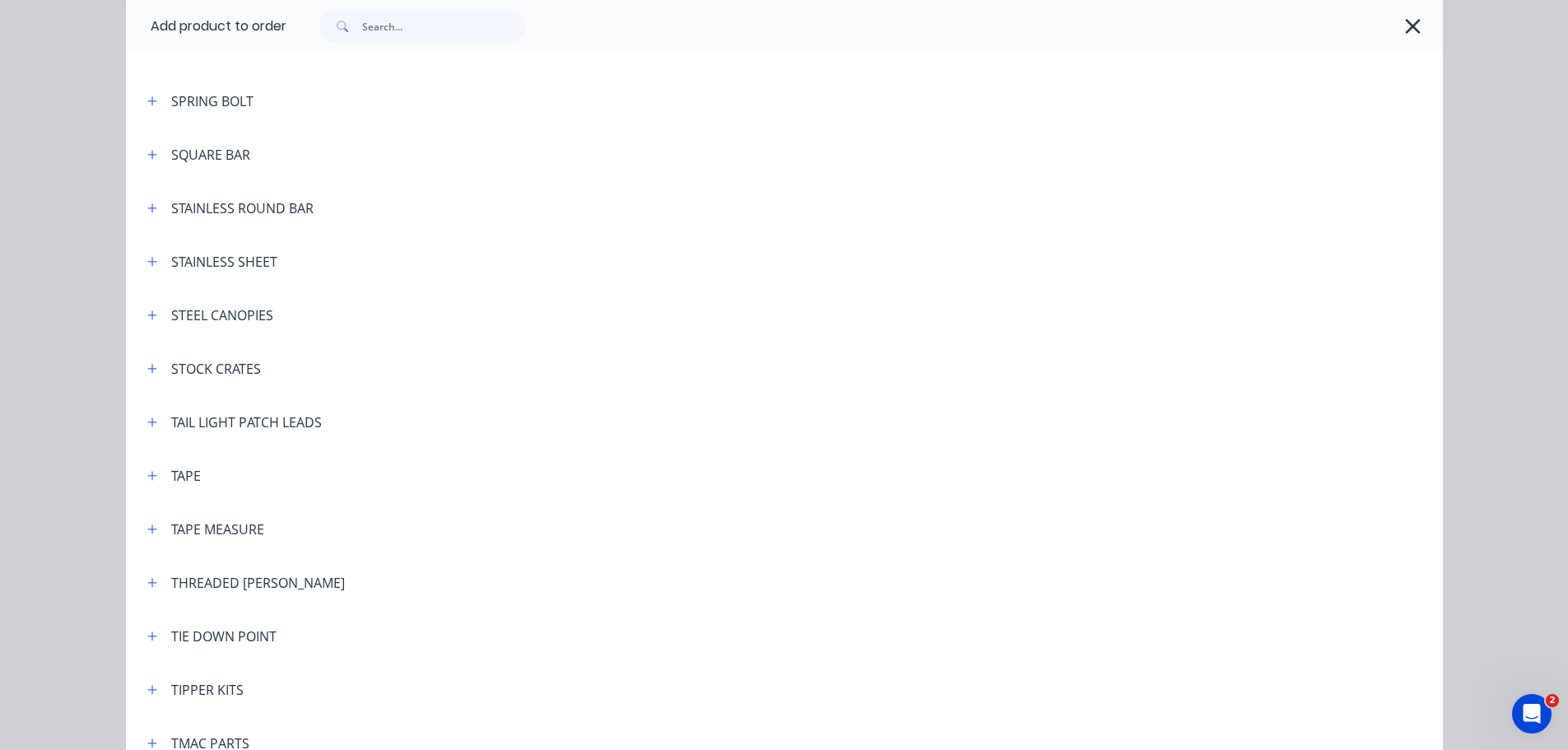
scroll to position [5353, 0]
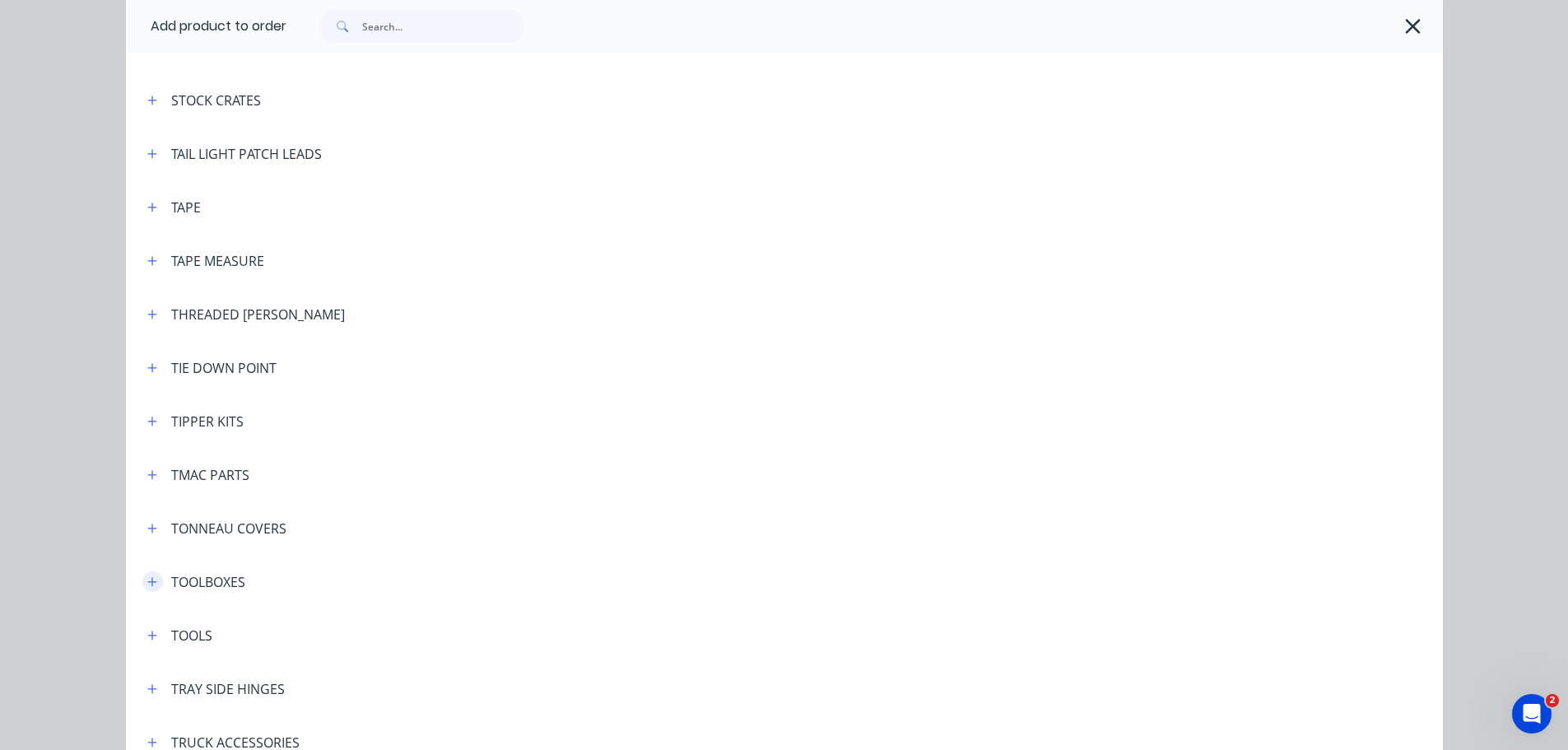
click at [147, 580] on icon "button" at bounding box center [152, 582] width 10 height 11
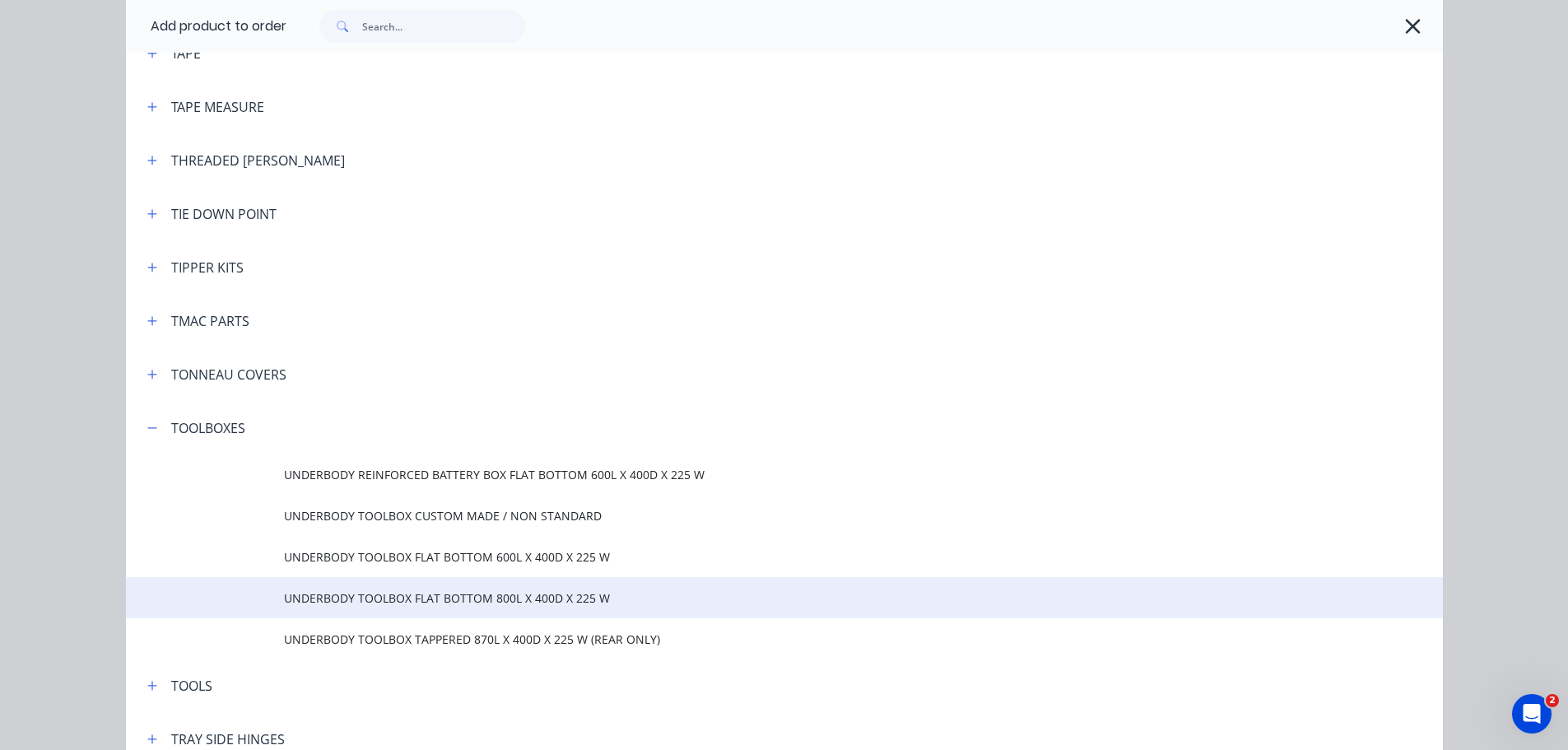
scroll to position [5517, 0]
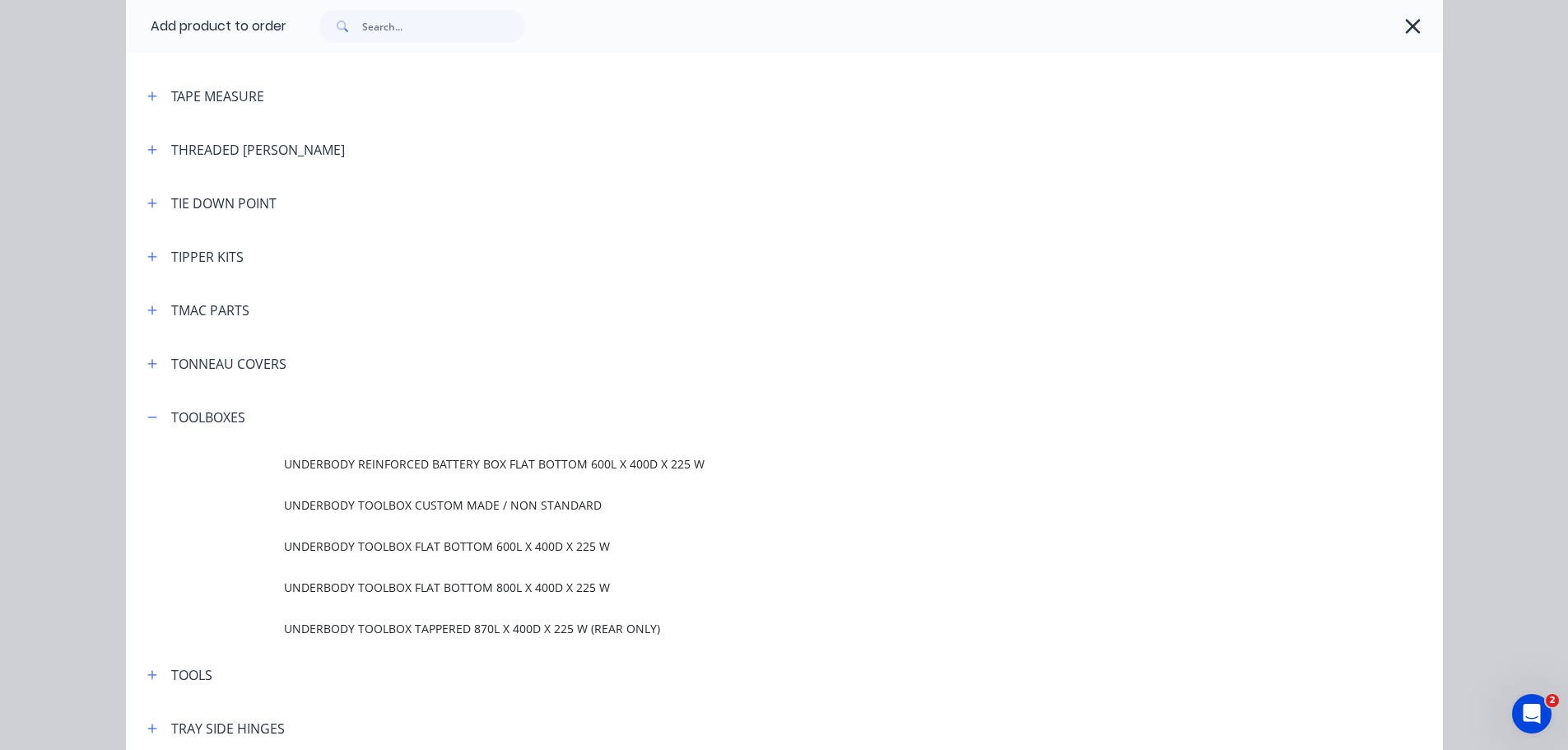
click at [348, 629] on span "UNDERBODY TOOLBOX TAPPERED 870L X 400D X 225 W (REAR ONLY)" at bounding box center [747, 629] width 927 height 18
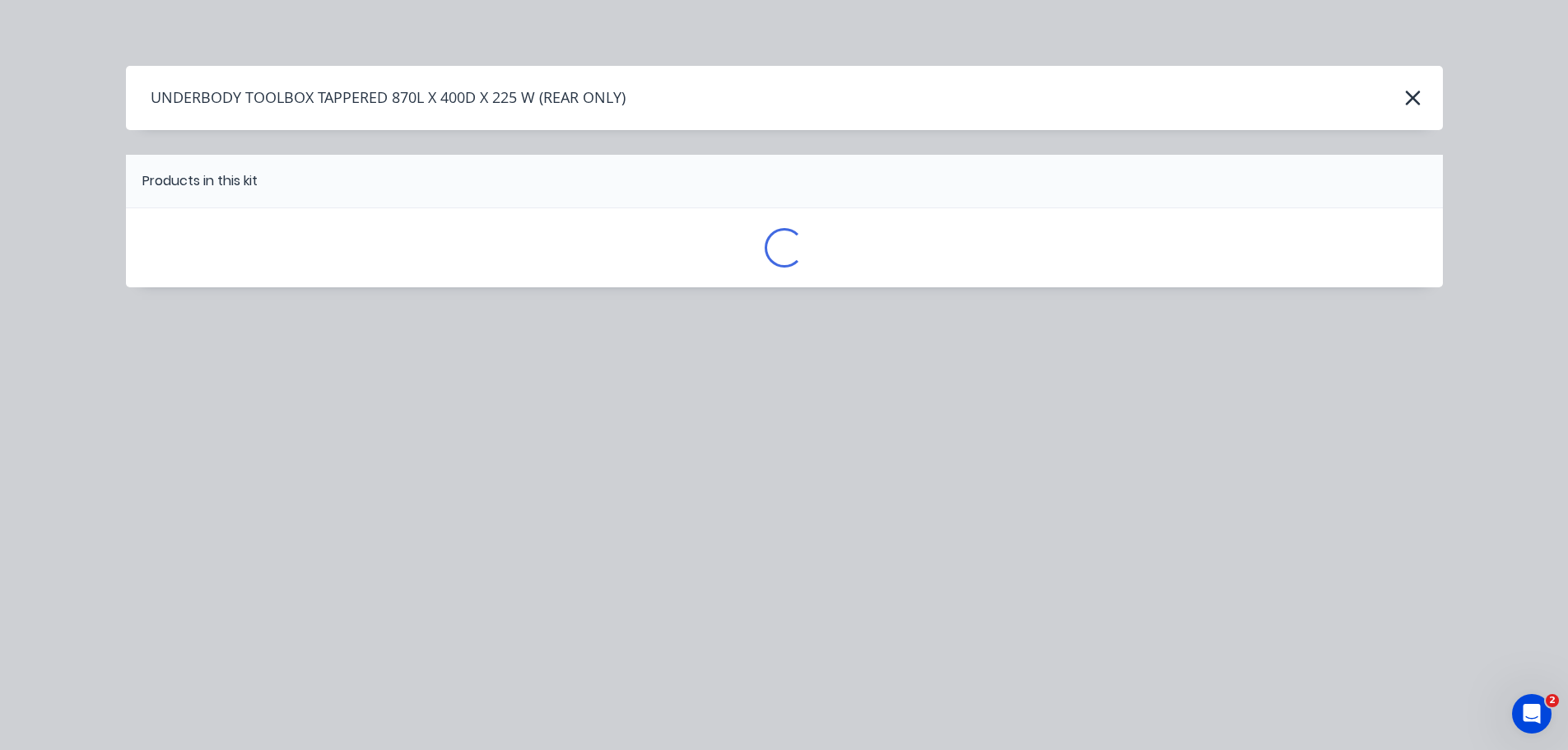
scroll to position [0, 0]
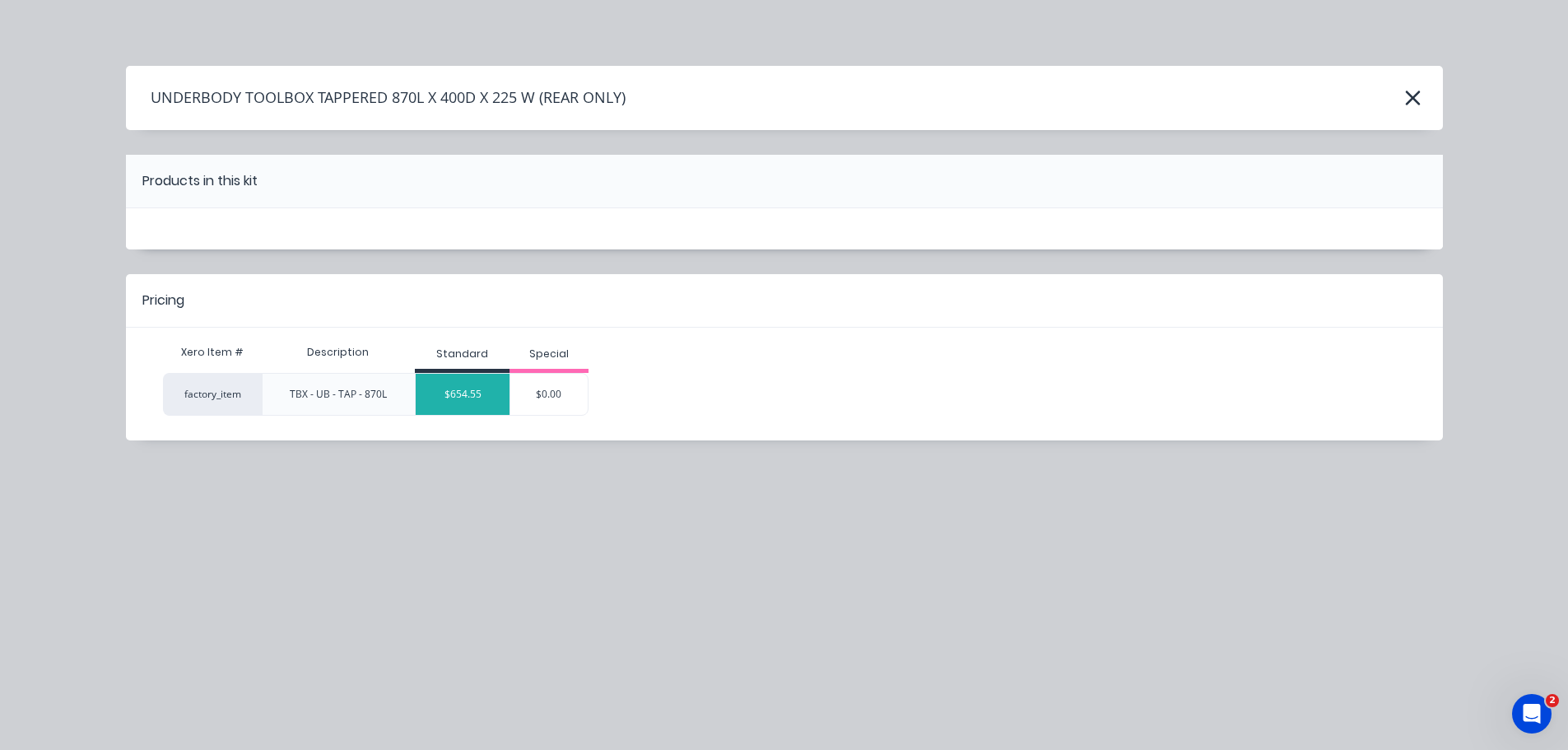
click at [483, 398] on div "$654.55" at bounding box center [462, 394] width 94 height 41
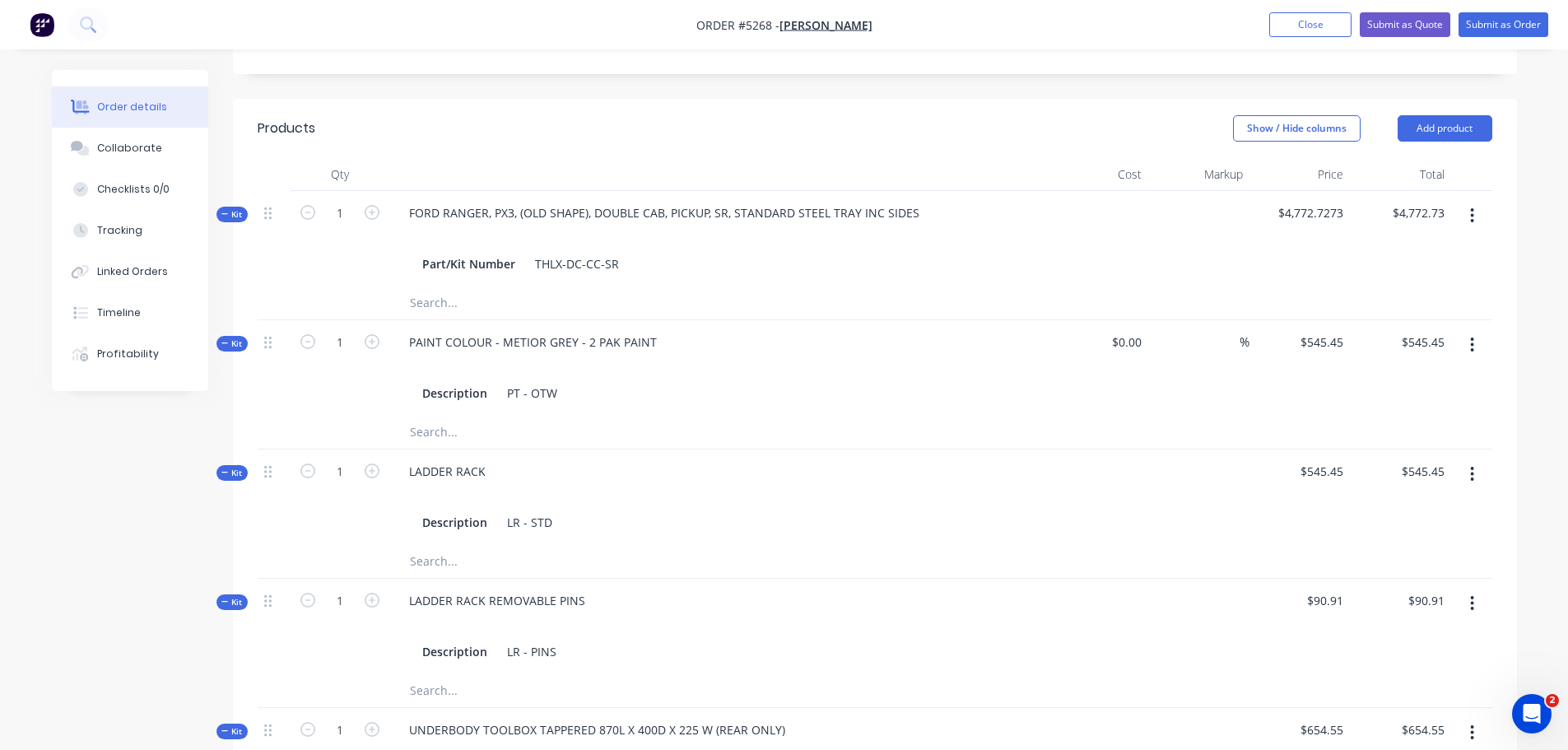
scroll to position [815, 0]
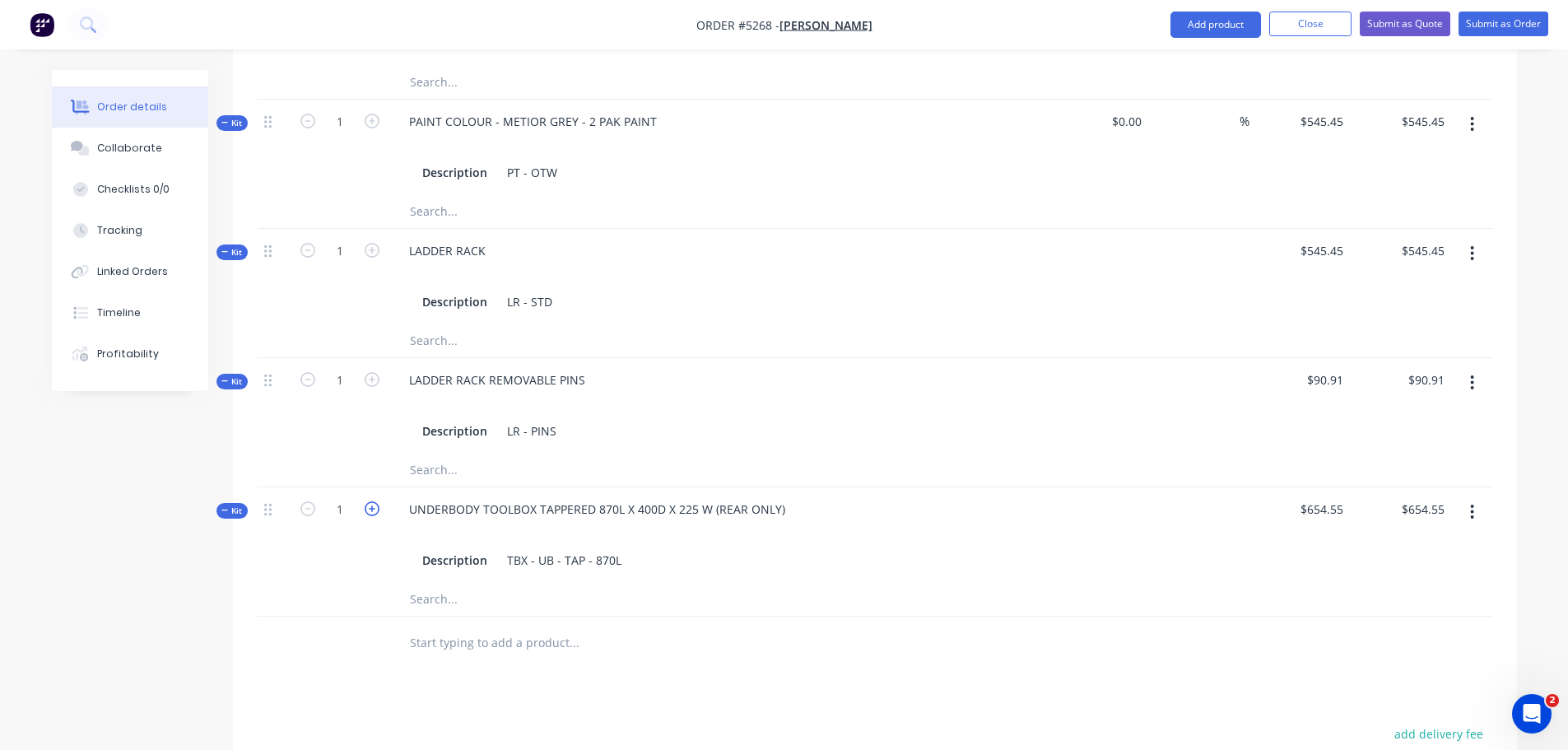
click at [375, 502] on icon "button" at bounding box center [372, 509] width 15 height 15
type input "2"
type input "$1,309.10"
click at [434, 627] on input "text" at bounding box center [573, 643] width 329 height 33
click at [513, 627] on input "text" at bounding box center [573, 643] width 329 height 33
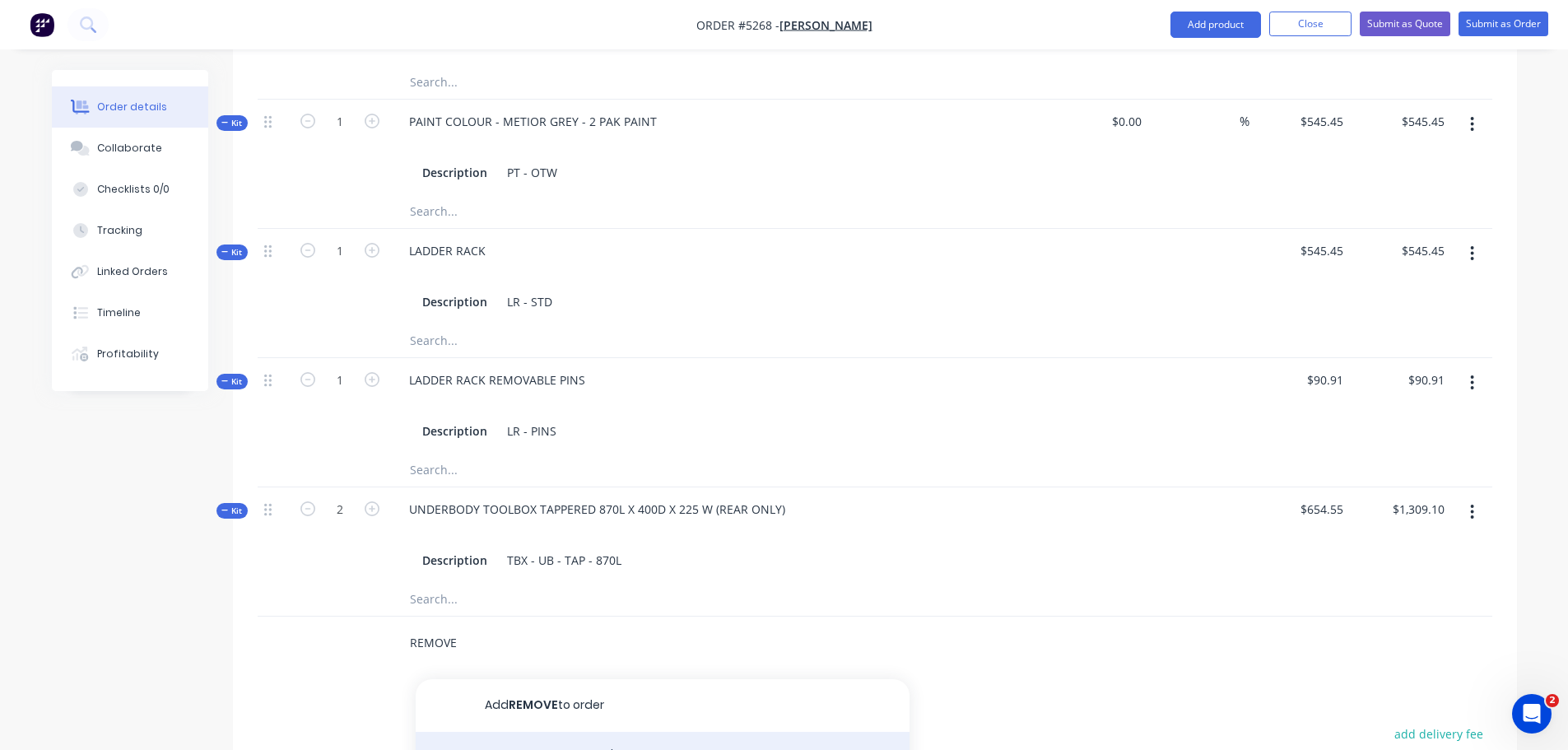
type input "REMOVE"
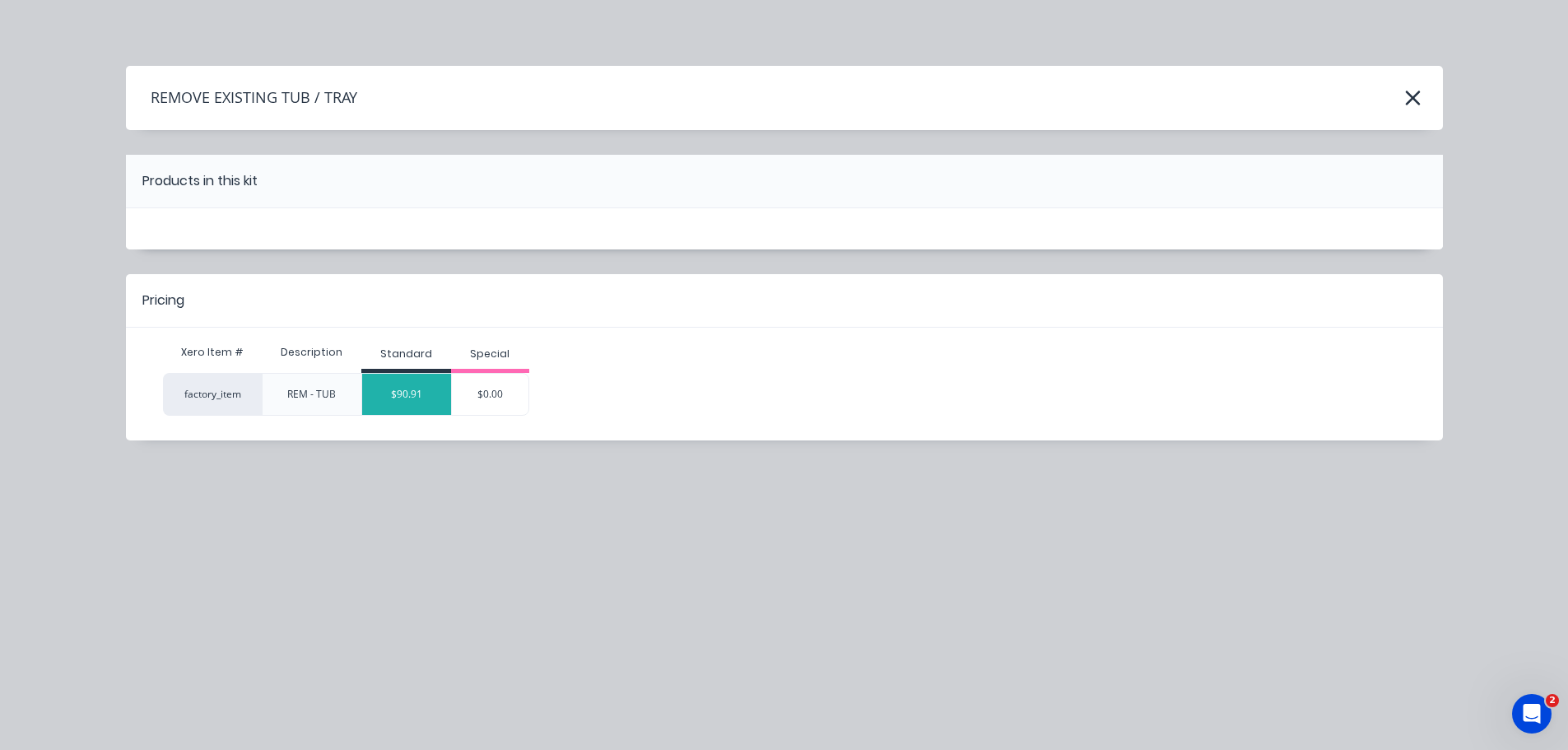
click at [408, 398] on div "$90.91" at bounding box center [407, 394] width 89 height 41
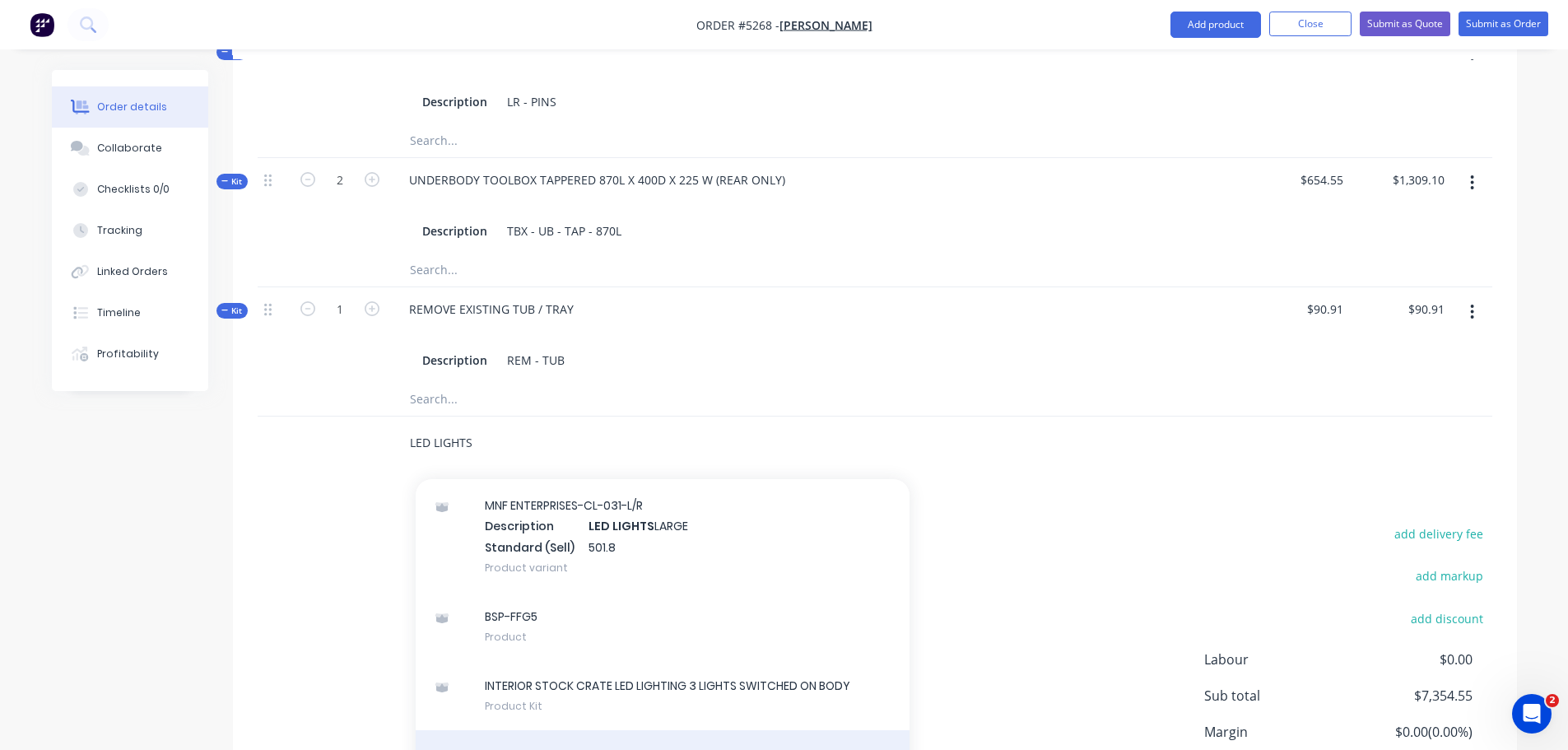
scroll to position [412, 0]
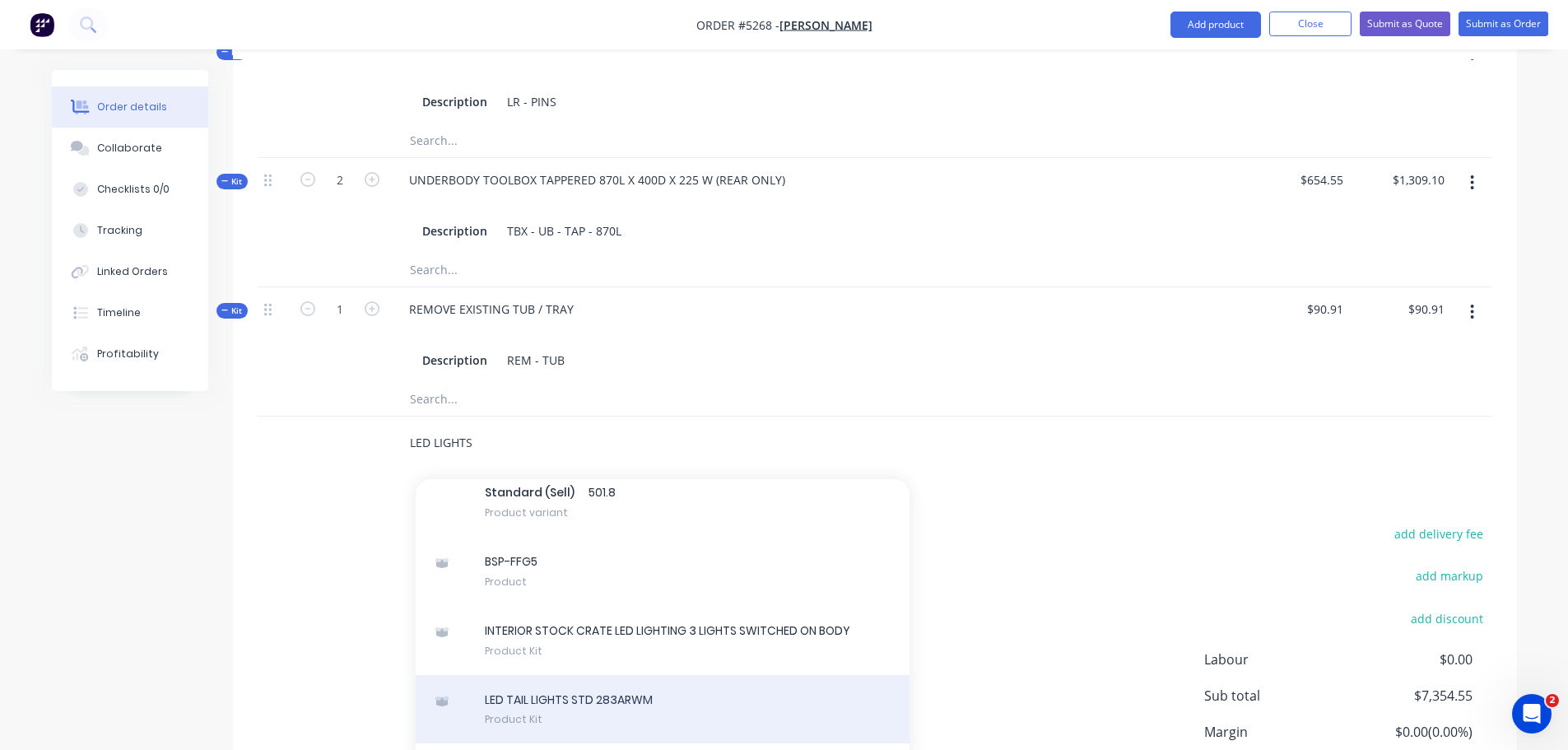
type input "LED LIGHTS"
click at [657, 675] on div "LED TAIL LIGHTS STD 283ARWM Product Kit" at bounding box center [663, 709] width 494 height 70
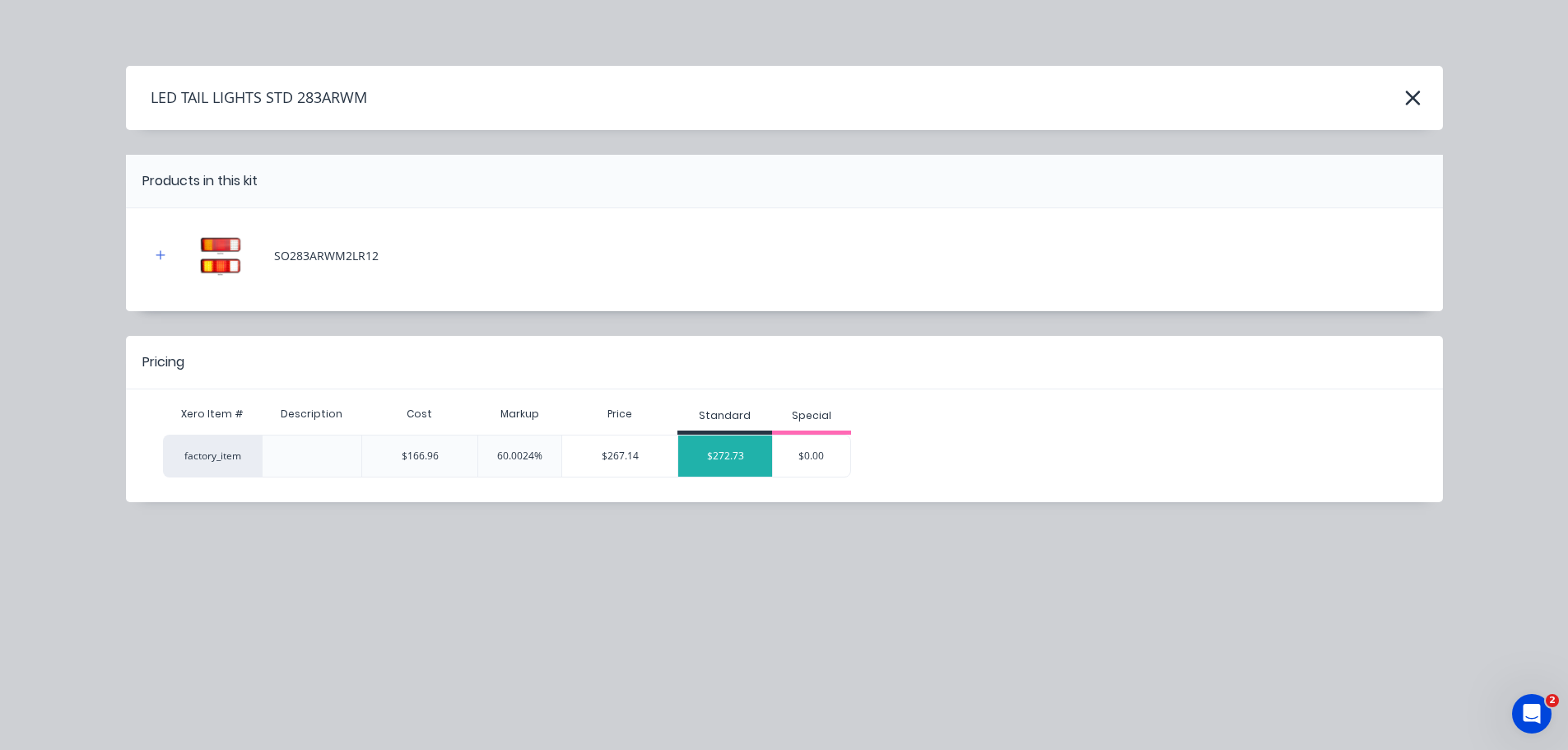
click at [736, 464] on div "$272.73" at bounding box center [725, 456] width 94 height 41
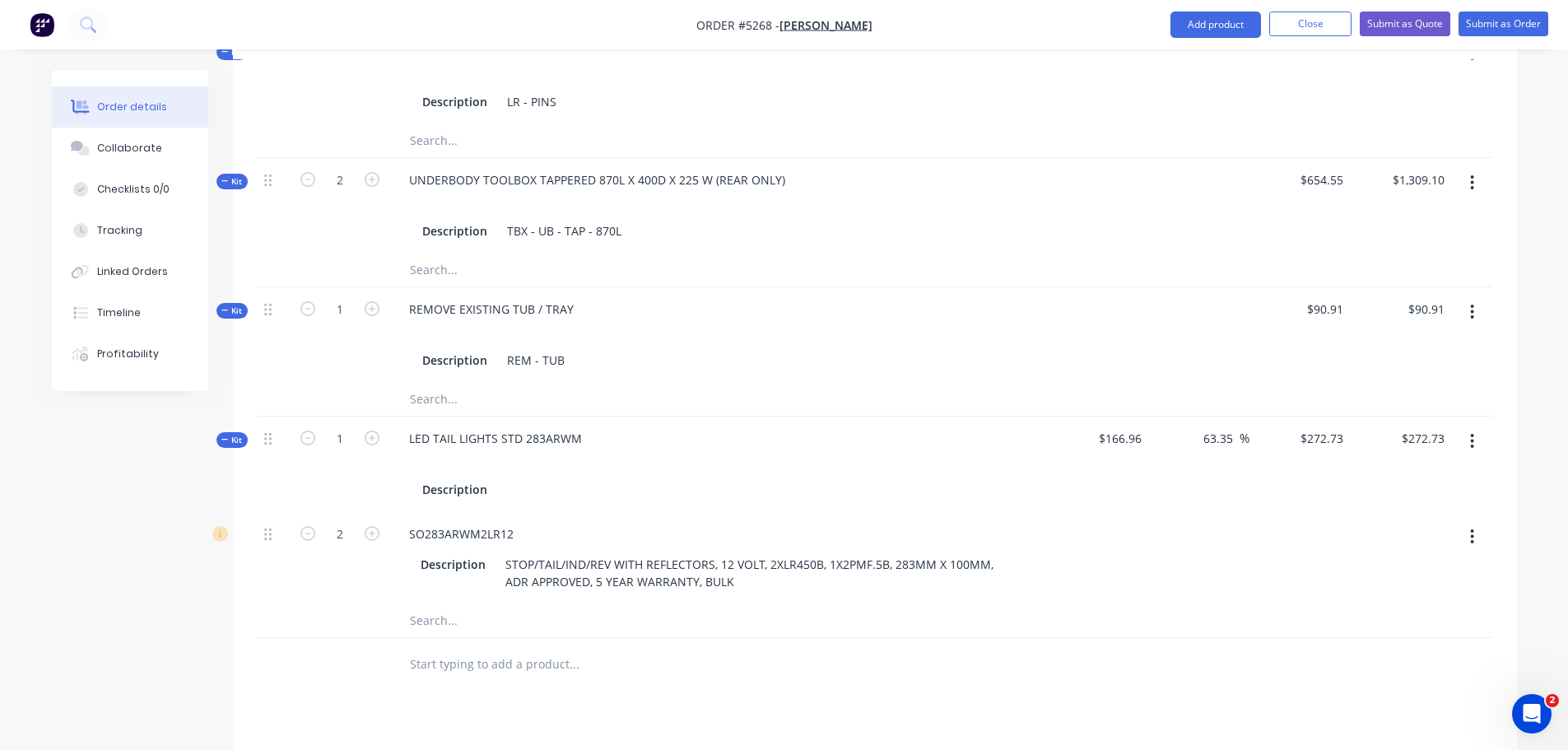
click at [469, 648] on input "text" at bounding box center [573, 665] width 329 height 33
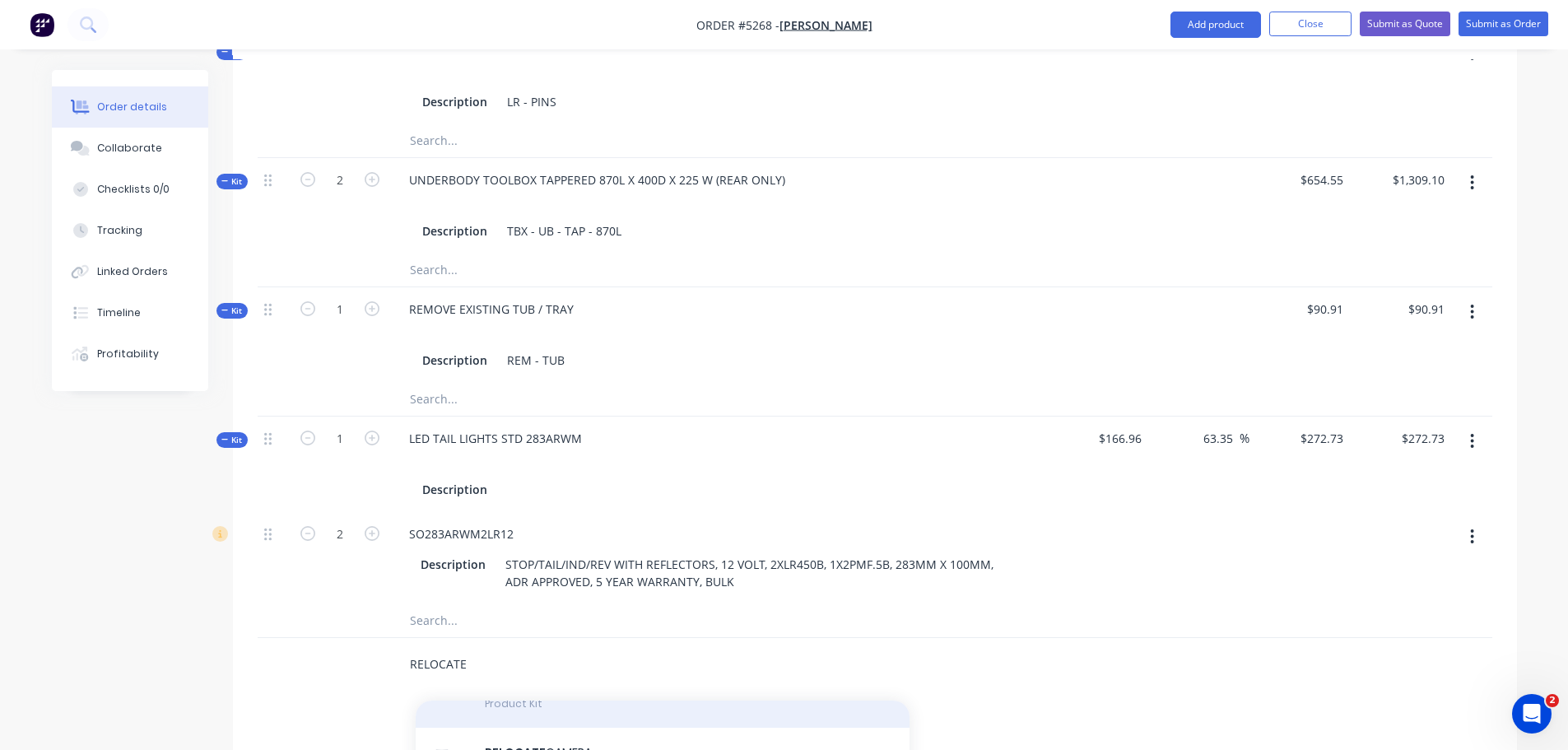
scroll to position [165, 0]
type input "RELOCATE"
click at [607, 726] on div "RELOCATE CAMERA Product Kit" at bounding box center [663, 760] width 494 height 70
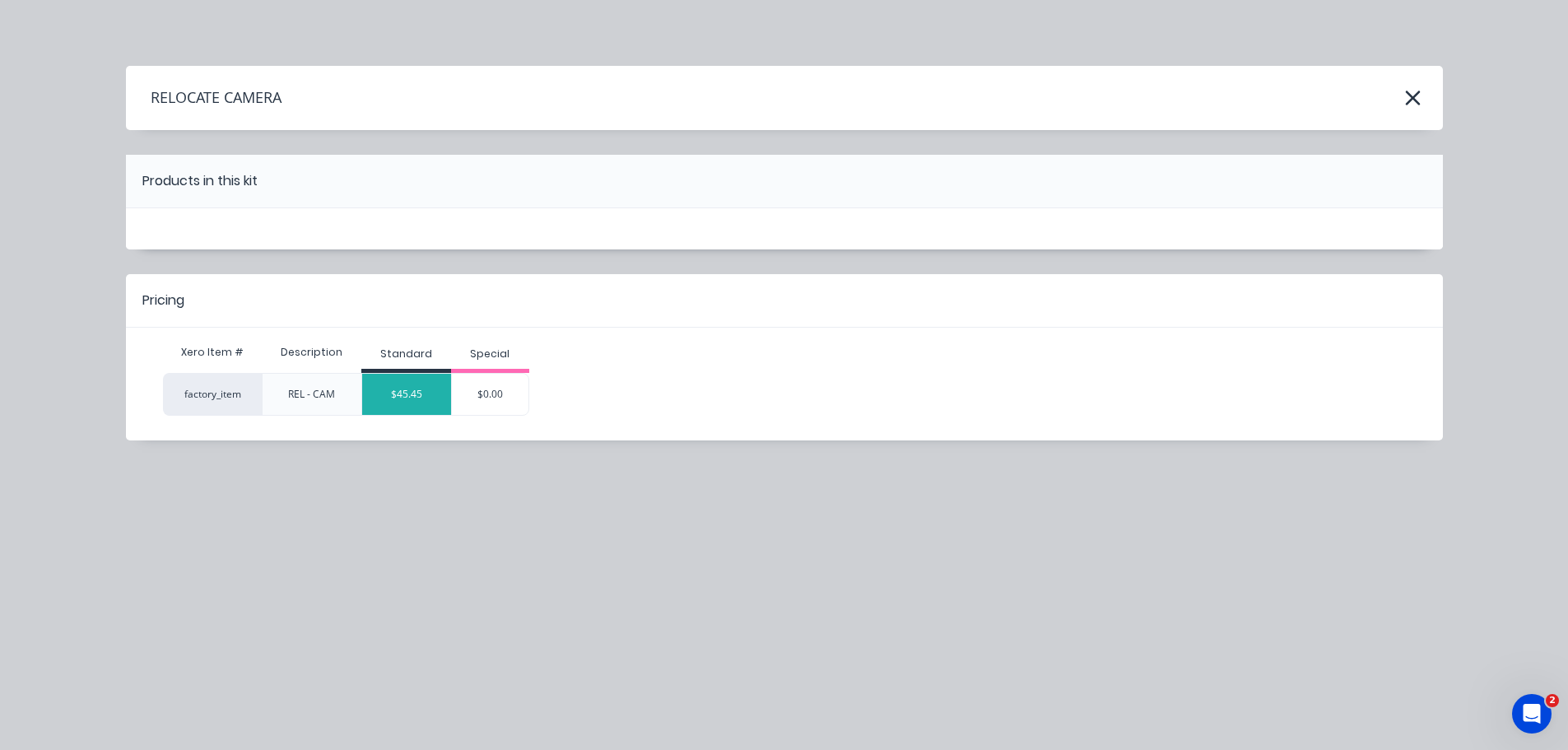
click at [401, 391] on div "$45.45" at bounding box center [407, 394] width 89 height 41
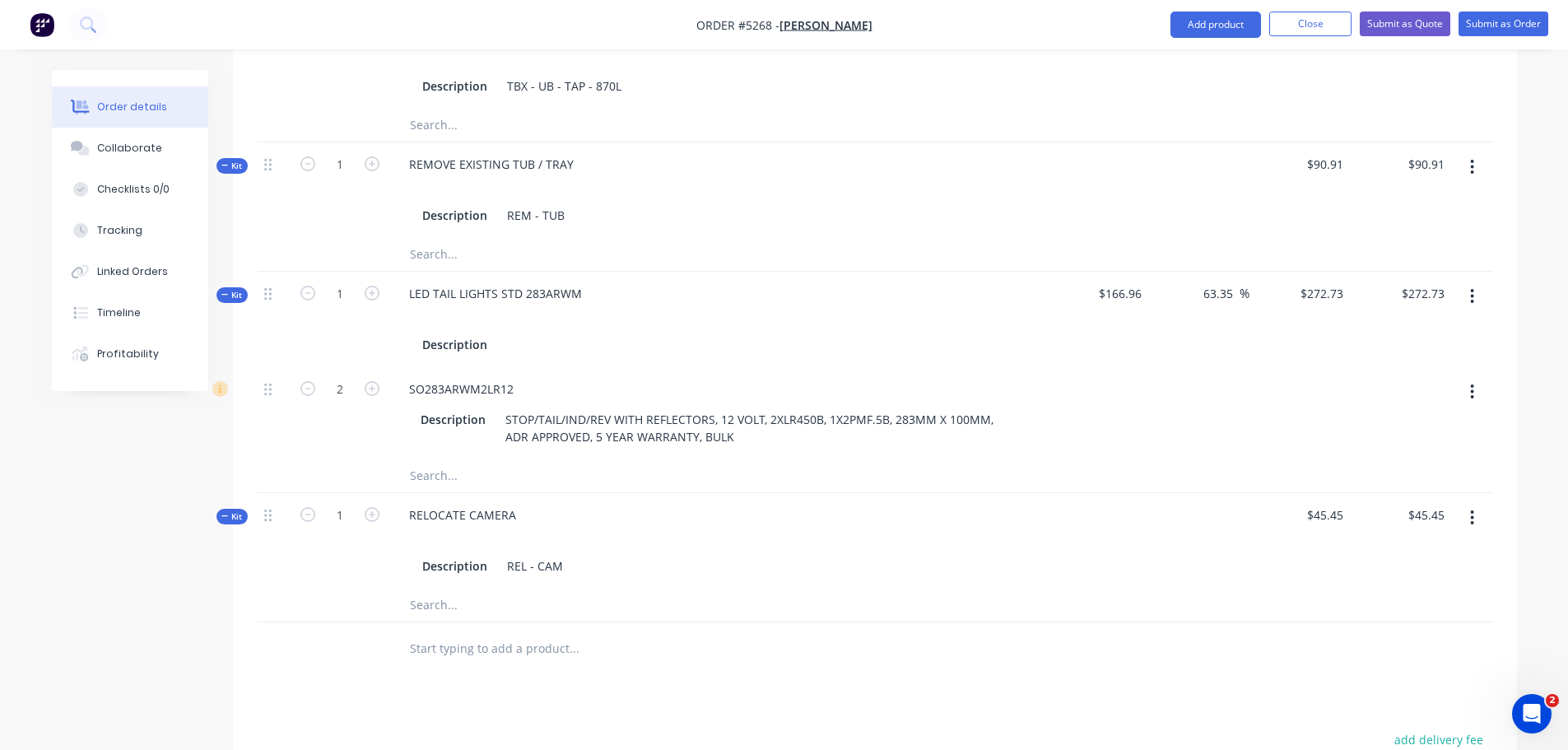
scroll to position [1557, 0]
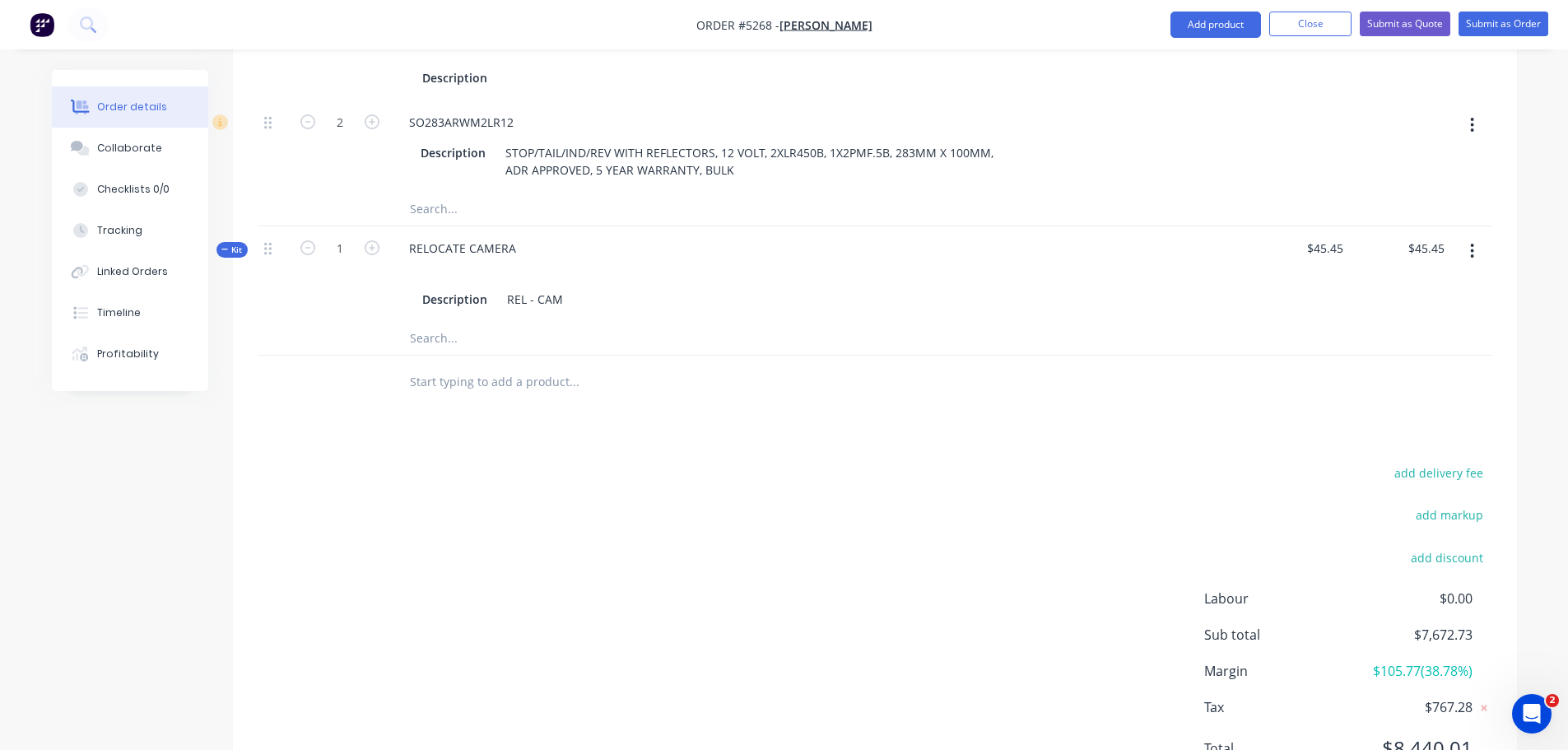
click at [452, 365] on input "text" at bounding box center [573, 382] width 329 height 33
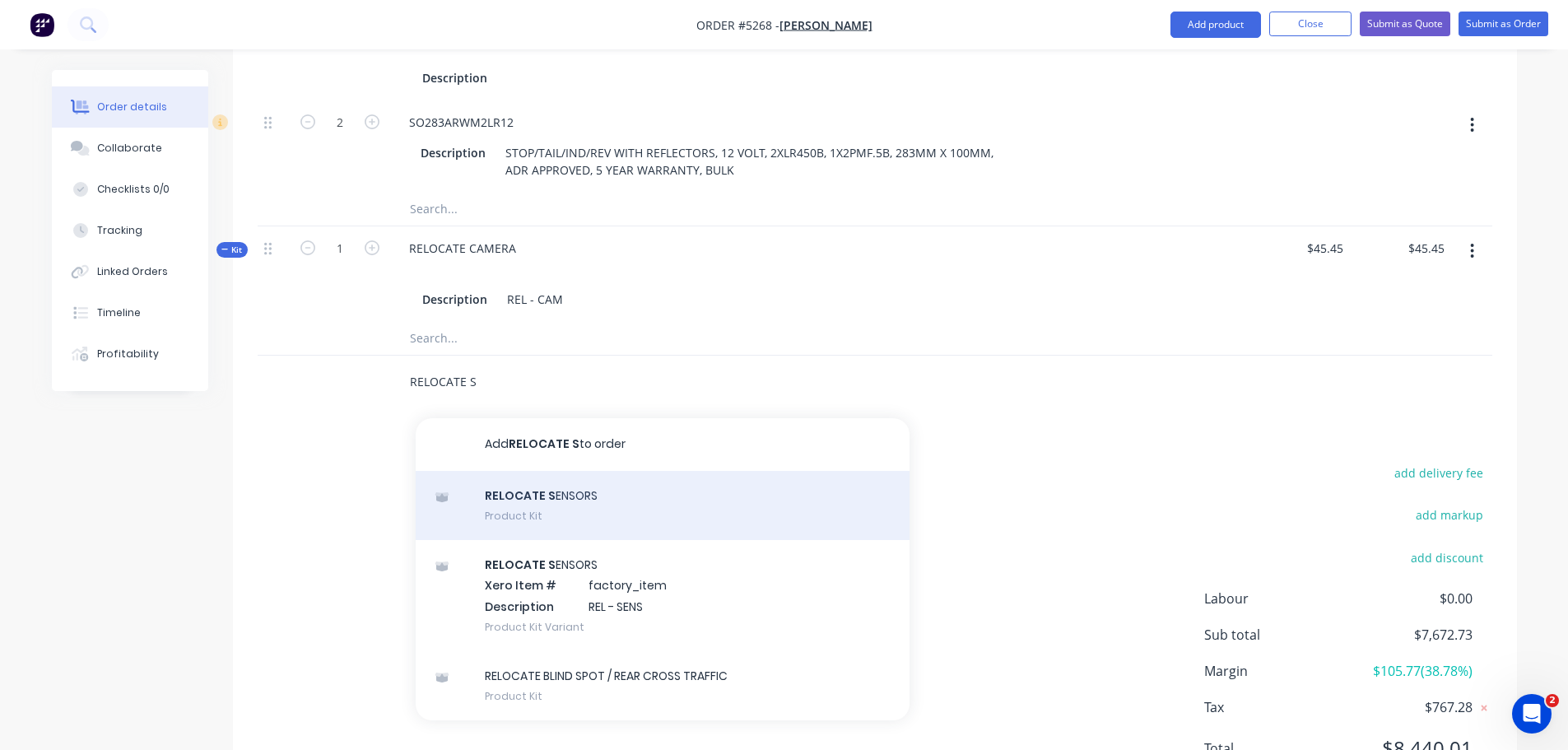
type input "RELOCATE S"
click at [567, 471] on div "RELOCATE S ENSORS Product Kit" at bounding box center [663, 505] width 494 height 70
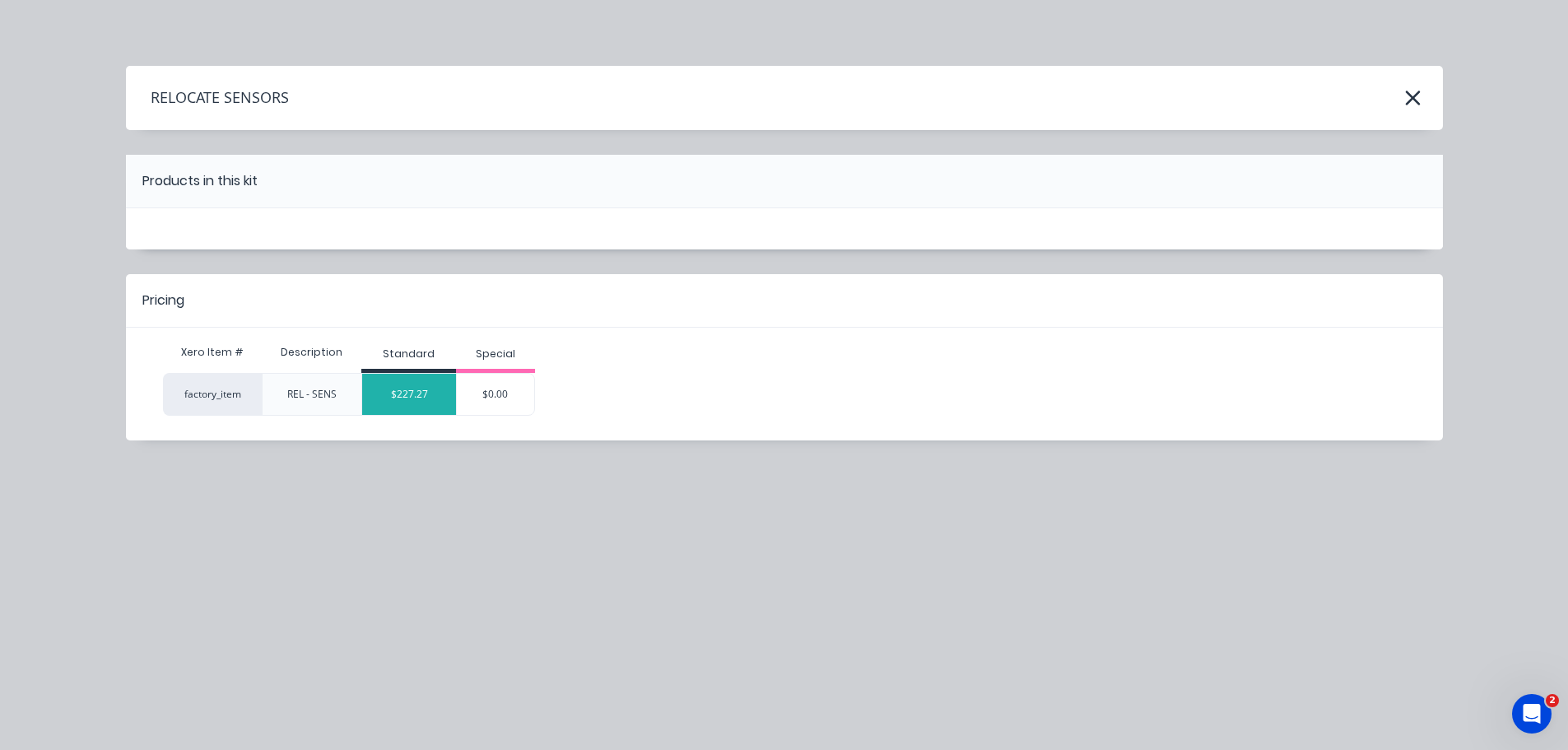
click at [431, 400] on div "$227.27" at bounding box center [409, 394] width 94 height 41
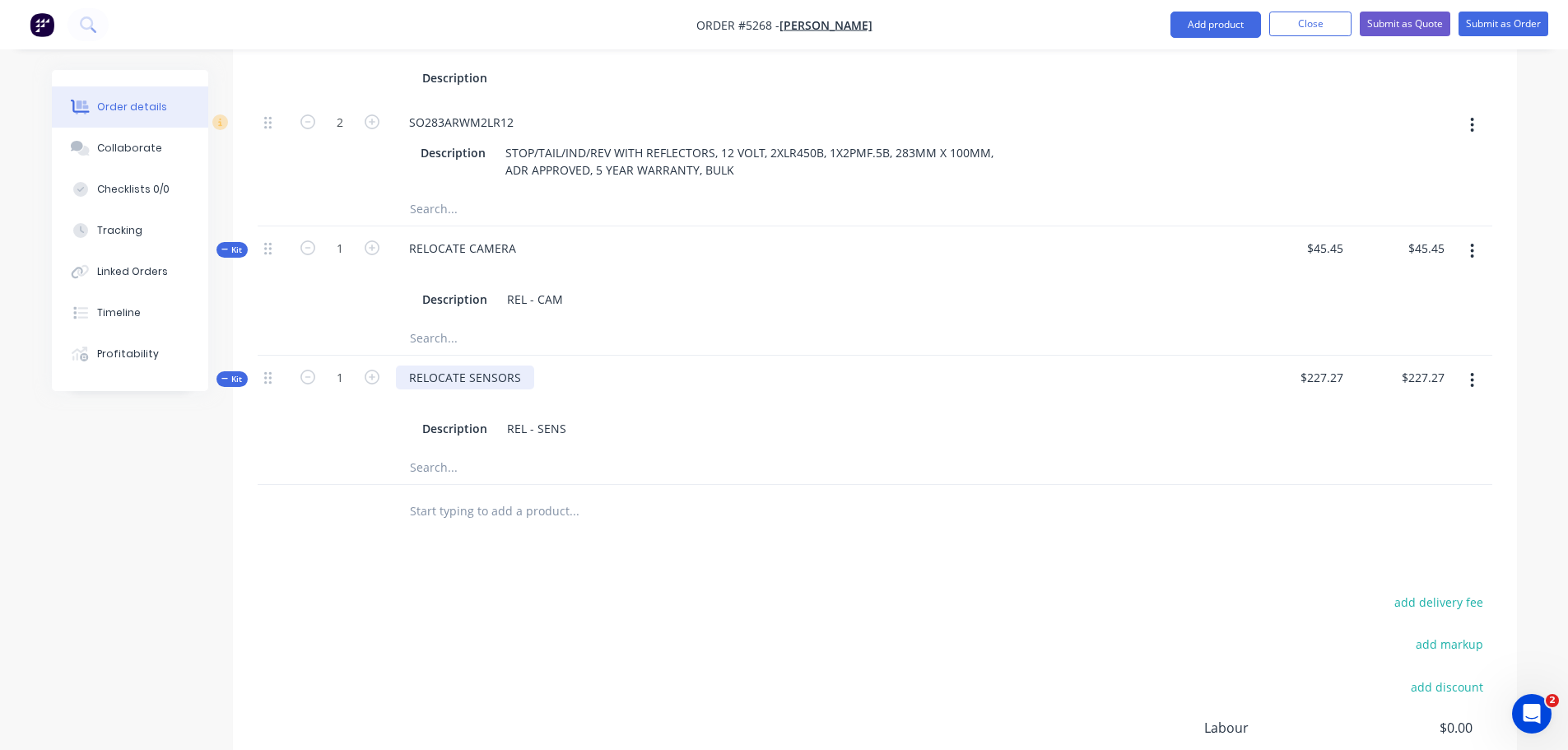
click at [524, 365] on div "RELOCATE SENSORS" at bounding box center [464, 377] width 138 height 24
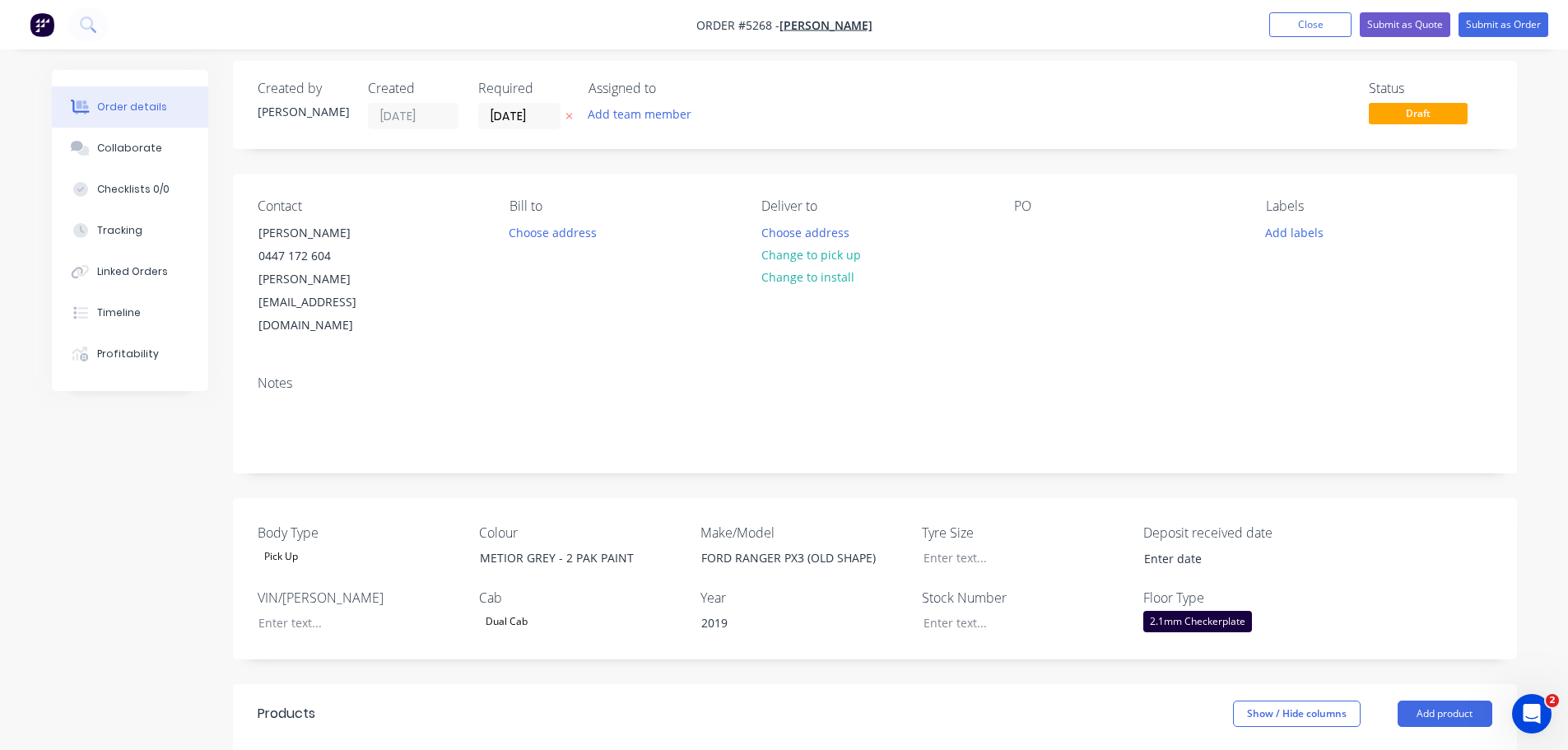
scroll to position [0, 0]
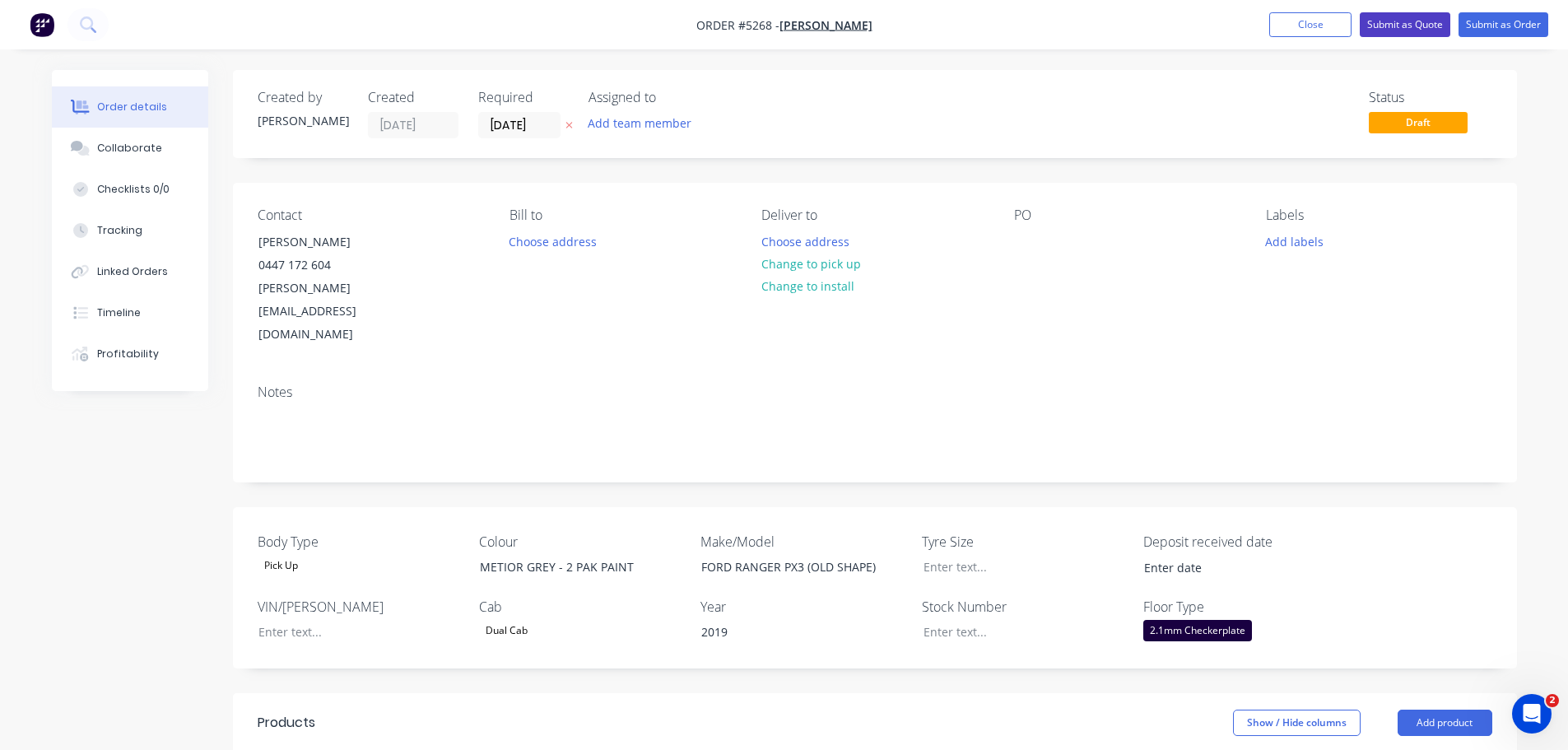
click at [1397, 28] on button "Submit as Quote" at bounding box center [1405, 24] width 91 height 25
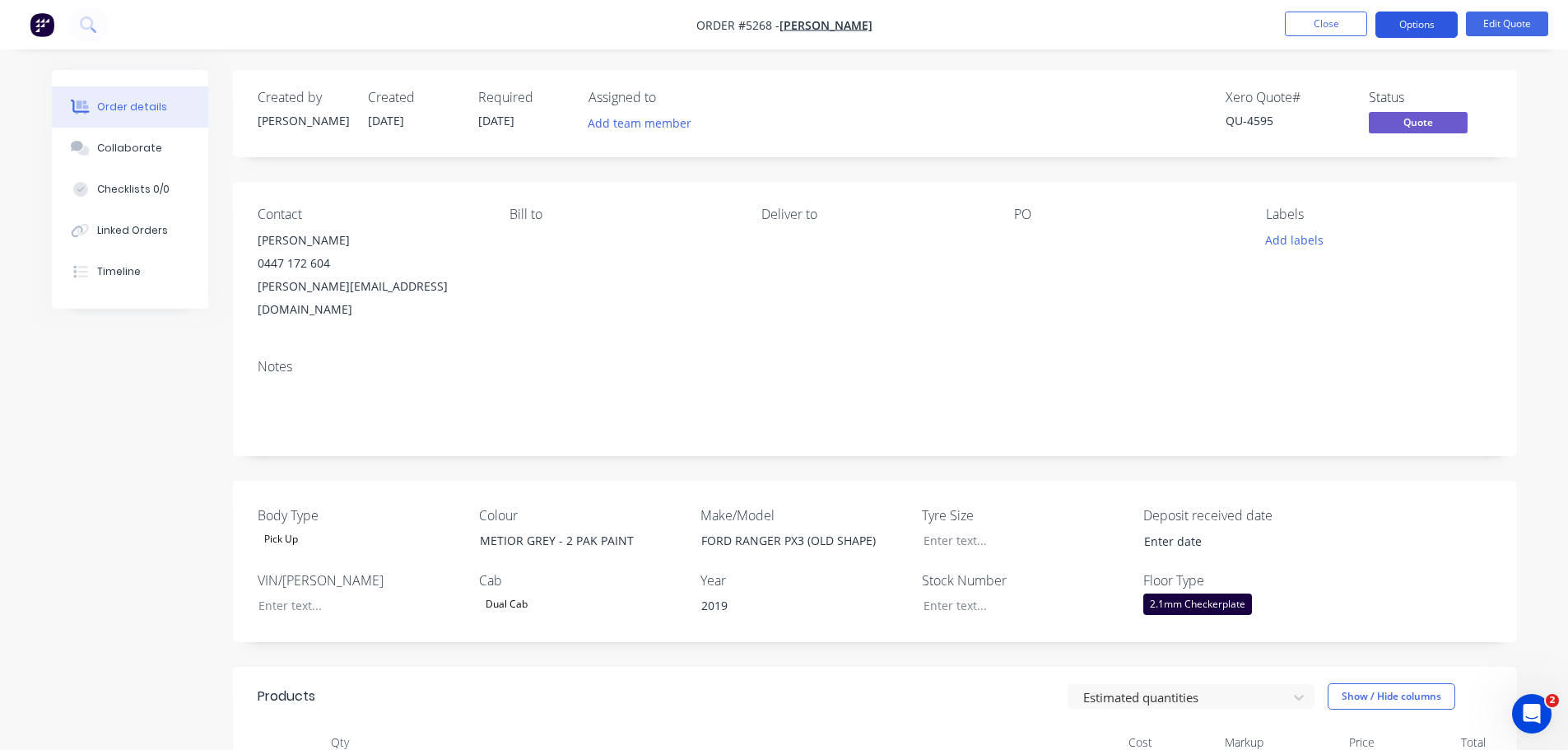
click at [1410, 30] on button "Options" at bounding box center [1416, 24] width 82 height 26
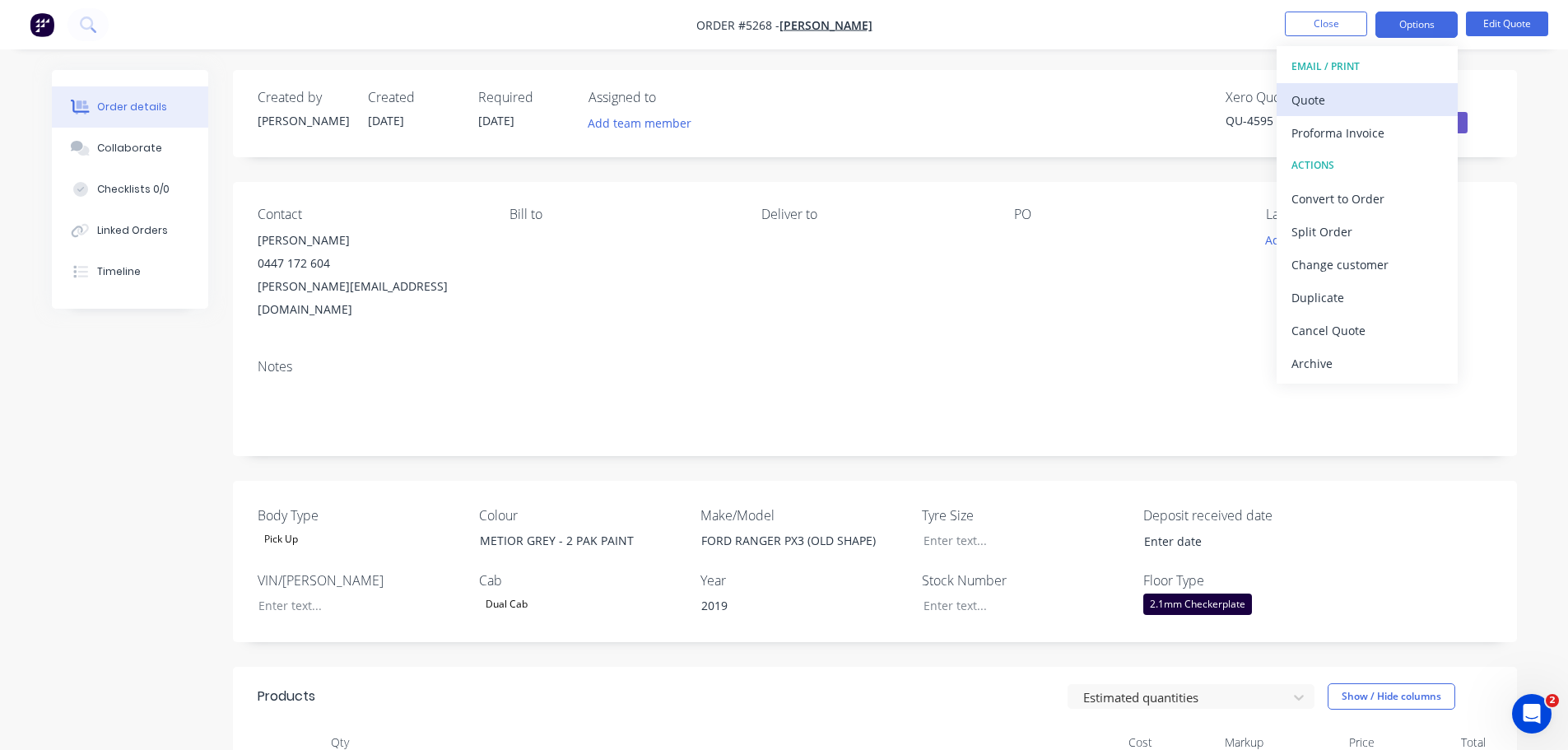
click at [1344, 102] on div "Quote" at bounding box center [1367, 100] width 151 height 24
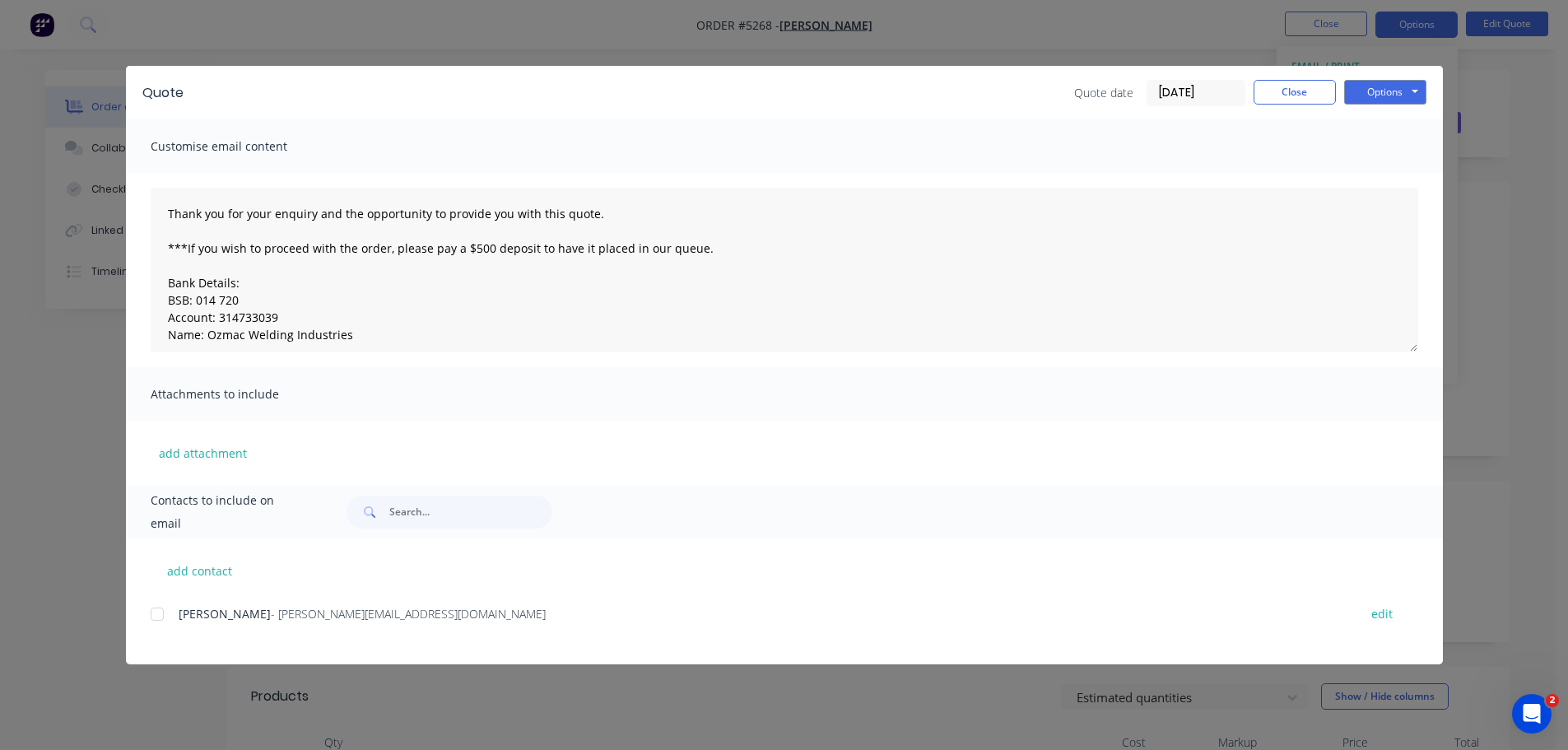
click at [158, 616] on div at bounding box center [158, 615] width 33 height 33
click at [1365, 88] on button "Options" at bounding box center [1385, 92] width 82 height 25
click at [1374, 173] on button "Email" at bounding box center [1397, 175] width 106 height 27
click at [1371, 91] on button "Options" at bounding box center [1385, 92] width 82 height 25
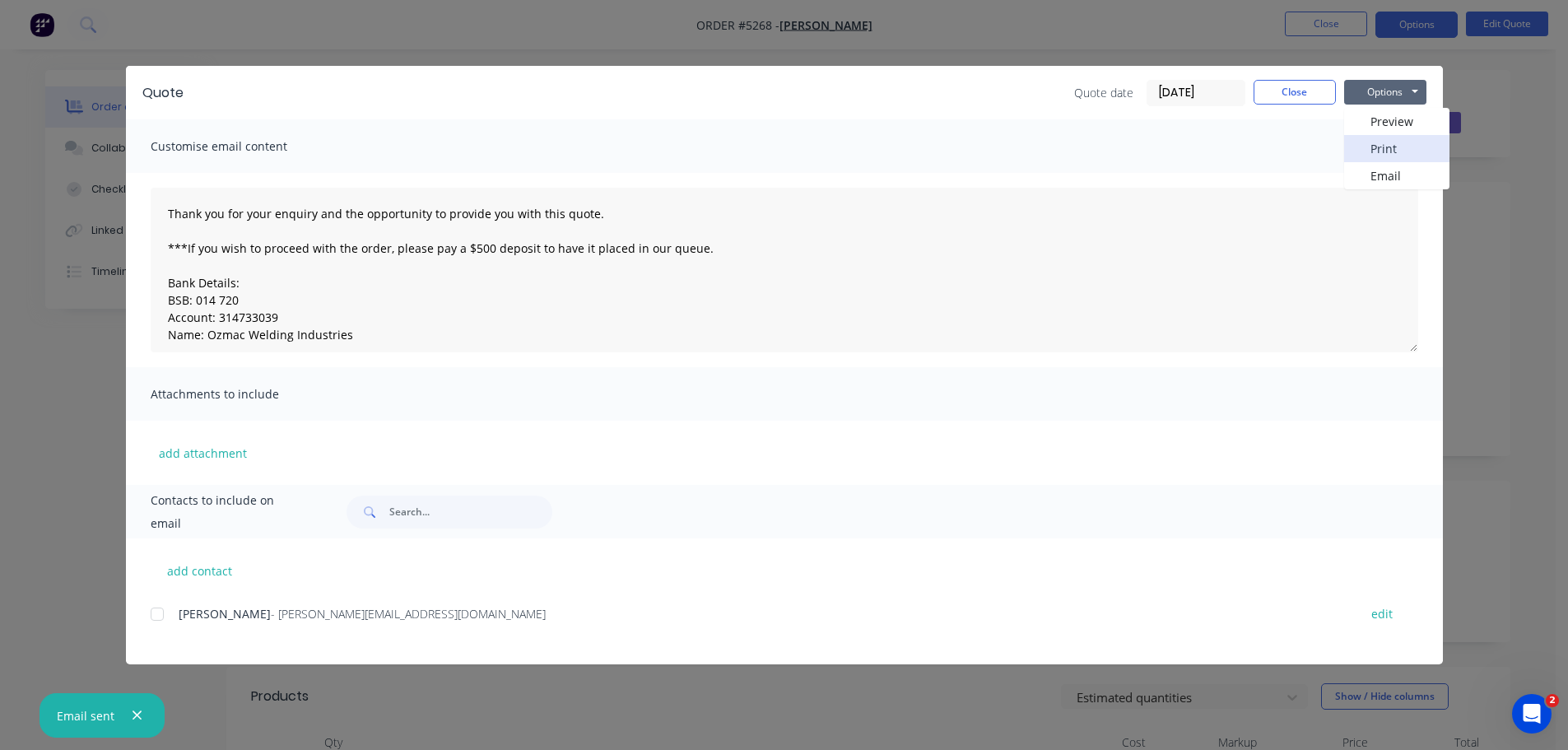
click at [1388, 144] on button "Print" at bounding box center [1397, 148] width 106 height 27
click at [1275, 97] on button "Close" at bounding box center [1295, 92] width 82 height 25
